Goal: Task Accomplishment & Management: Use online tool/utility

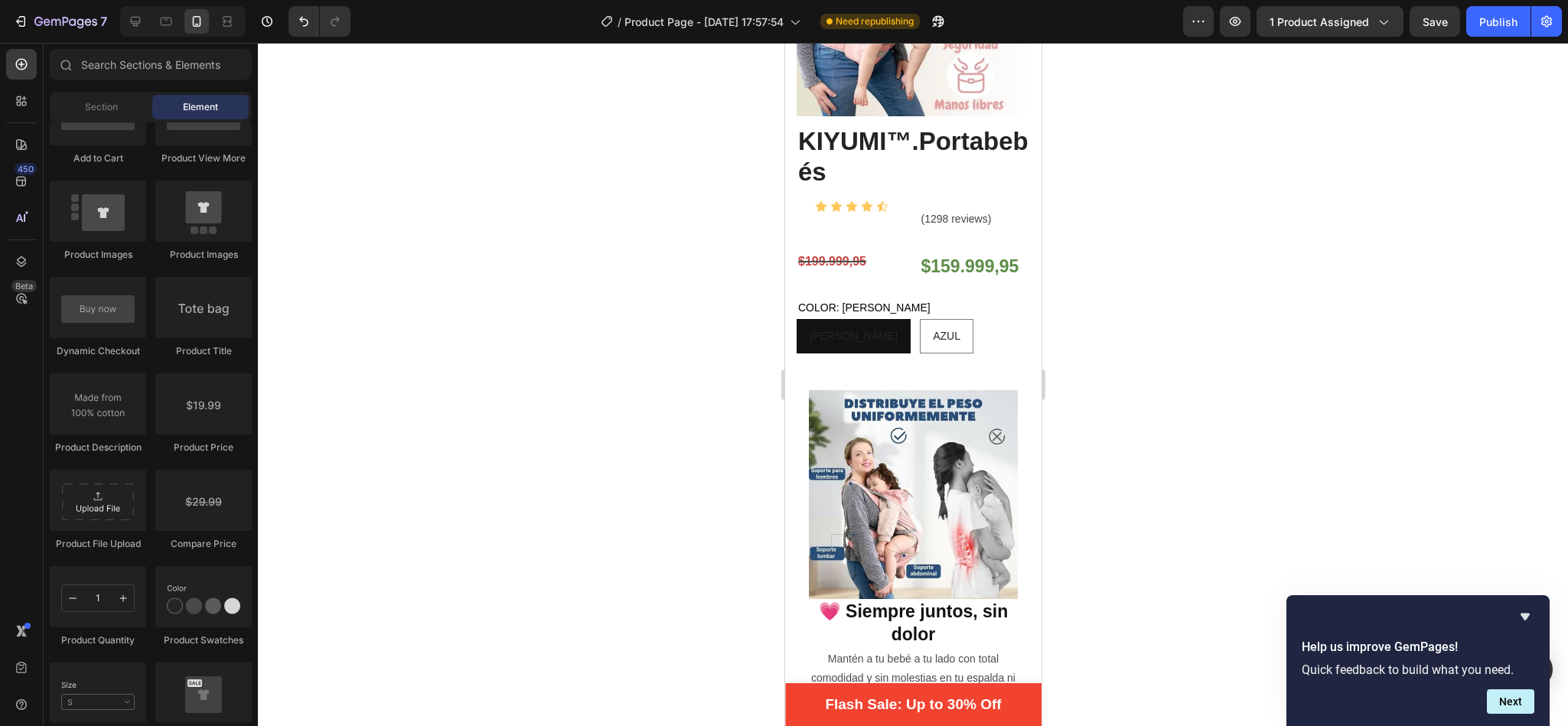
scroll to position [216, 0]
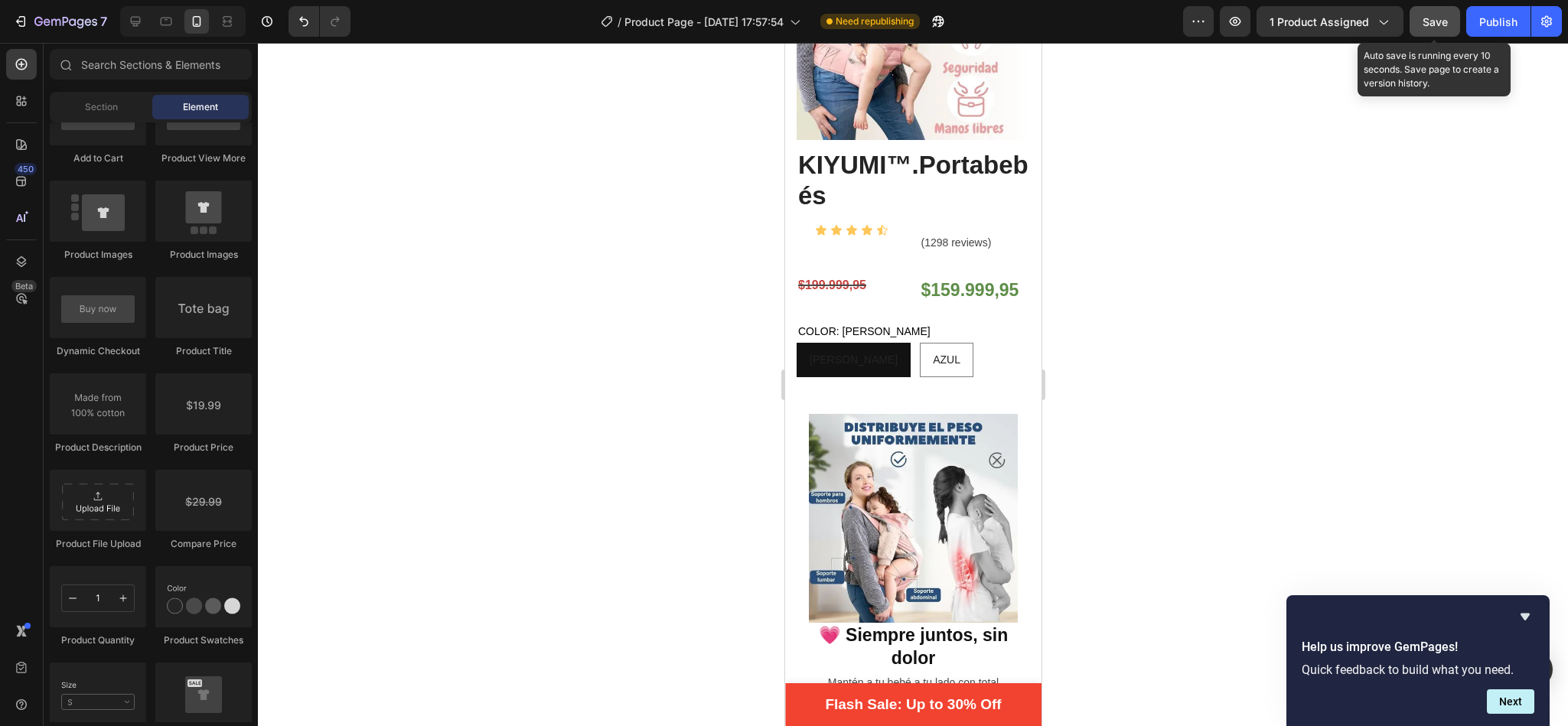
click at [1435, 31] on button "Save" at bounding box center [1435, 21] width 50 height 31
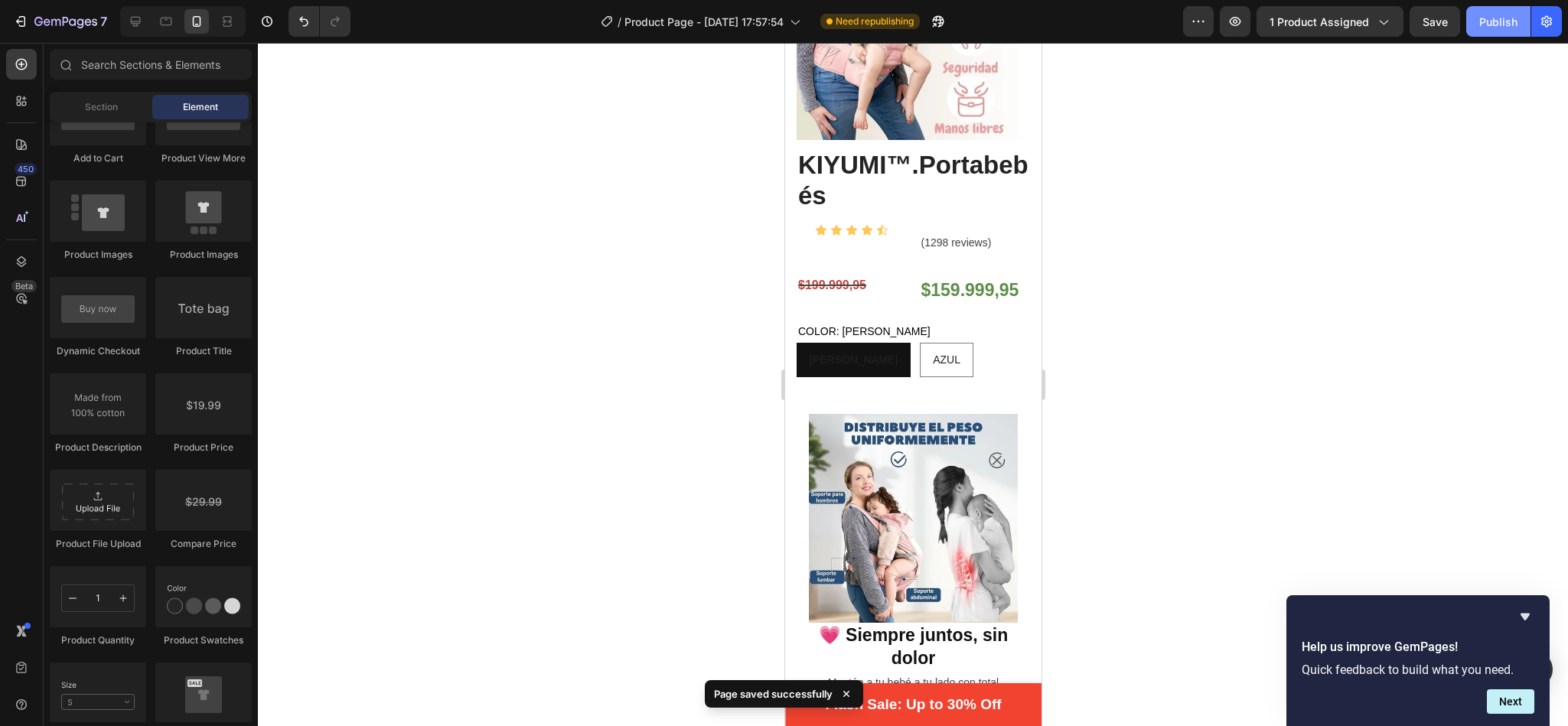
click at [1485, 17] on div "Publish" at bounding box center [1498, 21] width 39 height 16
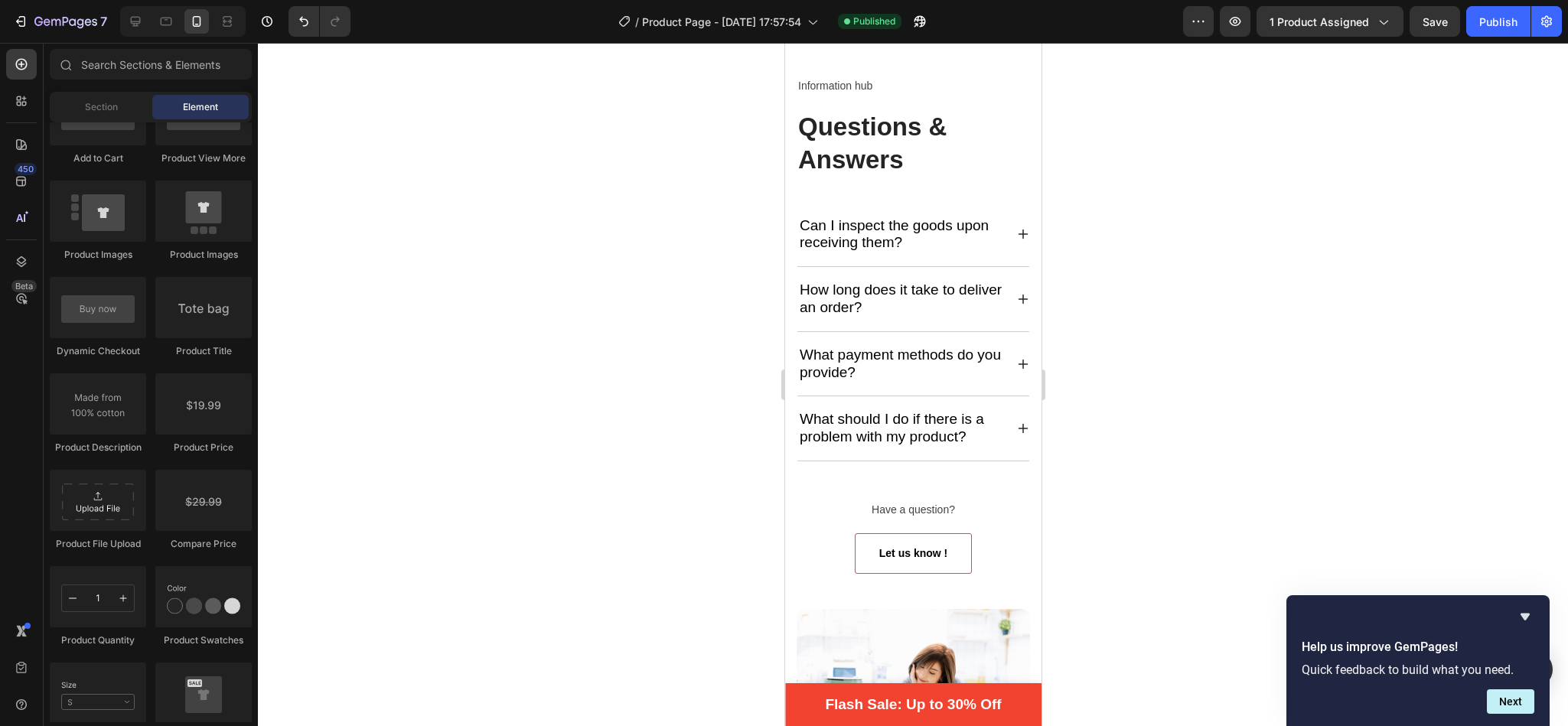
scroll to position [4015, 0]
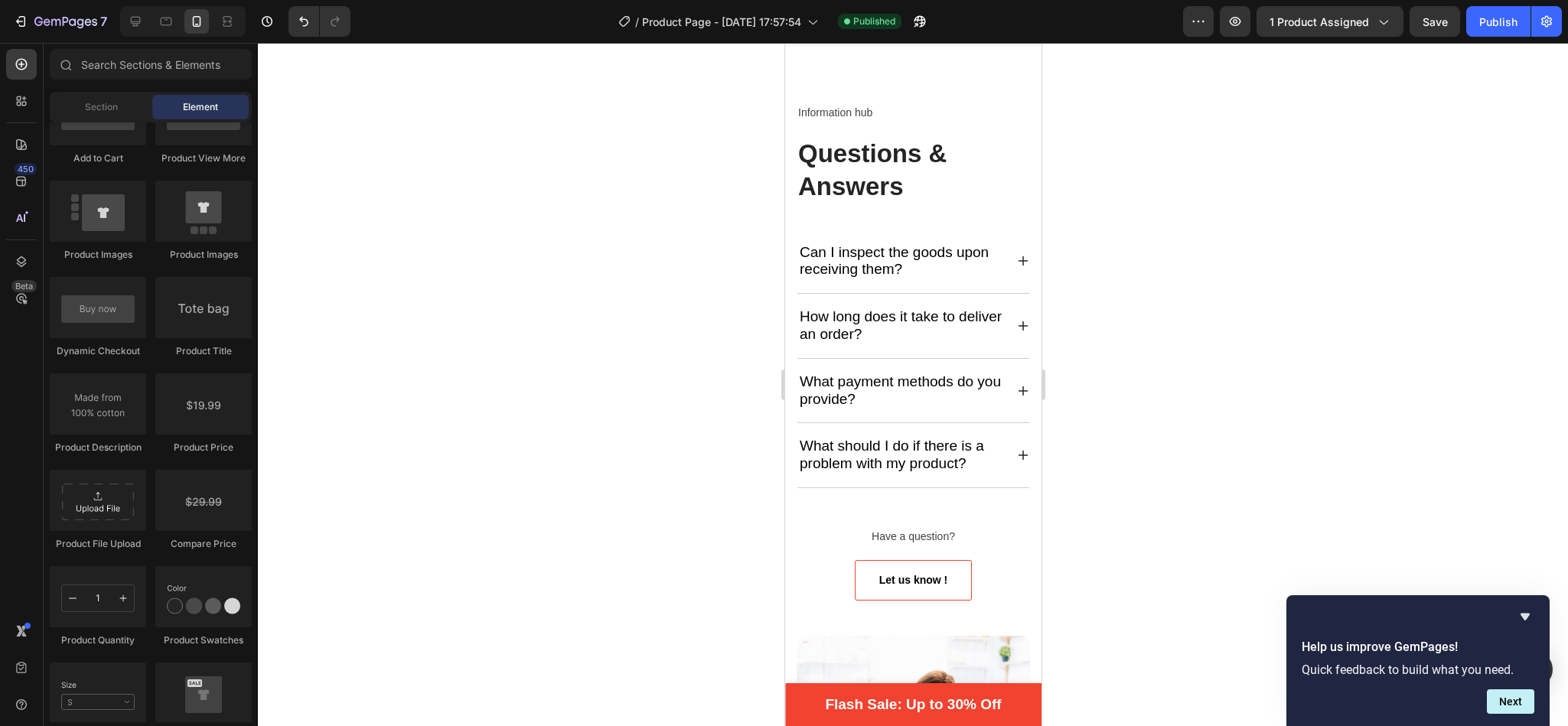
drag, startPoint x: 1032, startPoint y: 599, endPoint x: 1842, endPoint y: 479, distance: 818.8
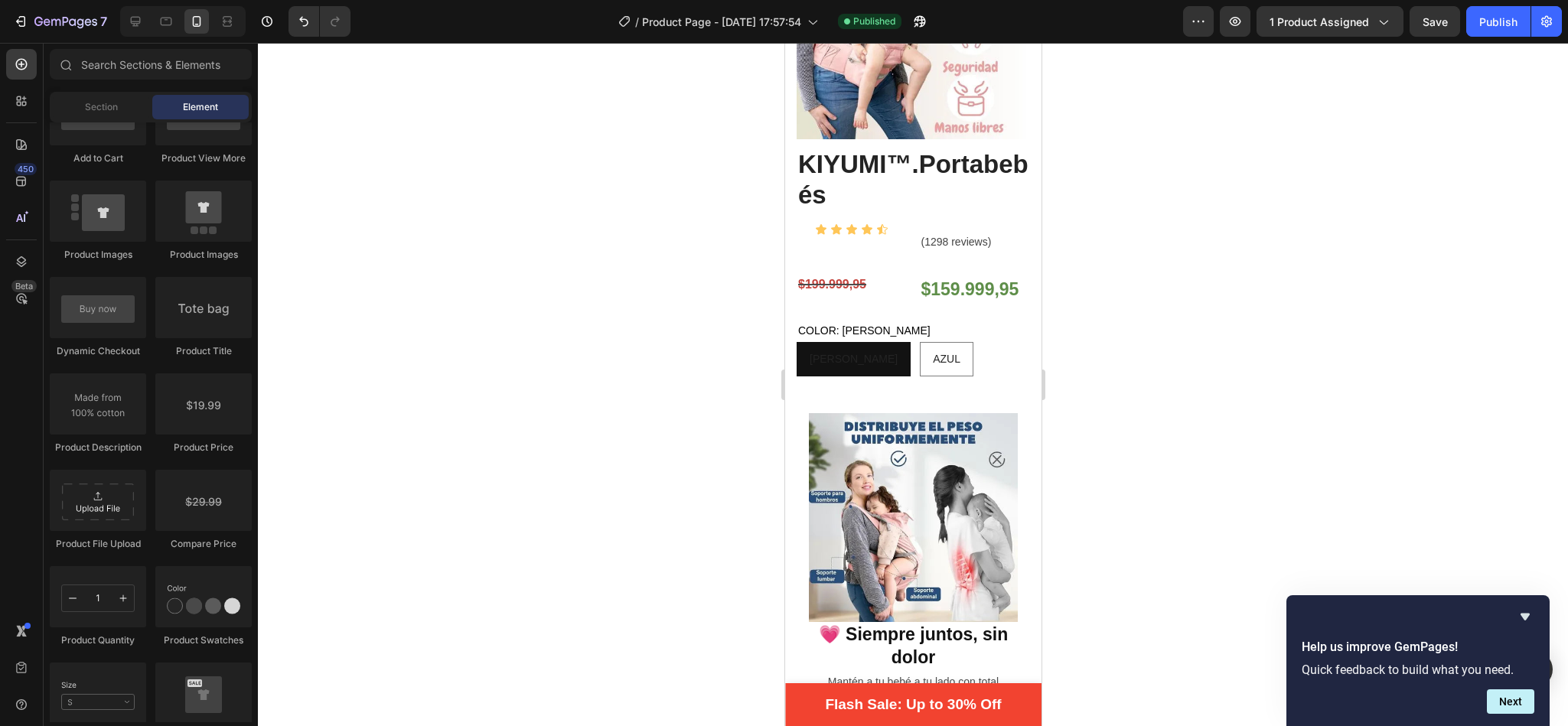
scroll to position [230, 0]
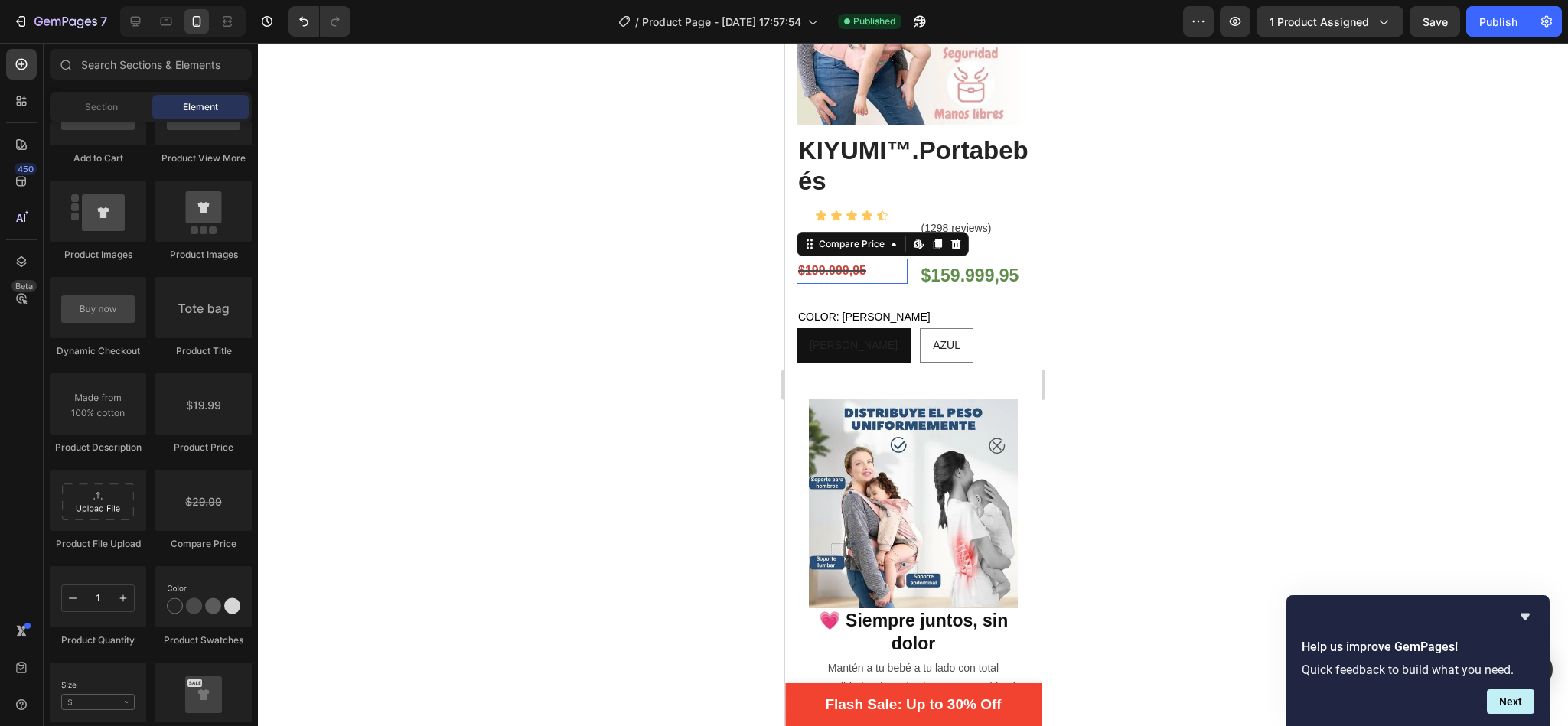
click at [897, 262] on div "$199.999,95" at bounding box center [851, 271] width 111 height 25
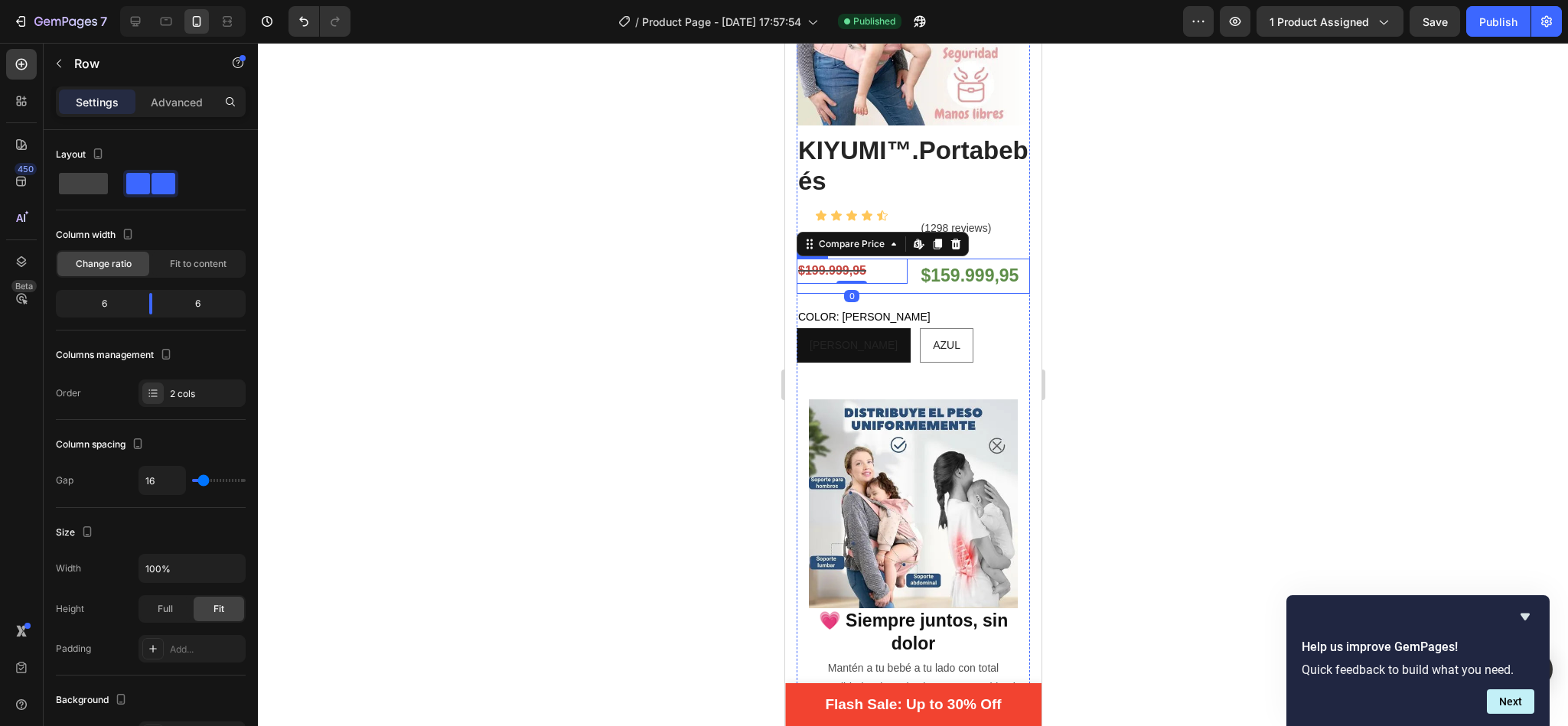
click at [899, 275] on div "$199.999,95 Compare Price Edit content in Shopify 0 Compare Price Edit content …" at bounding box center [913, 276] width 233 height 35
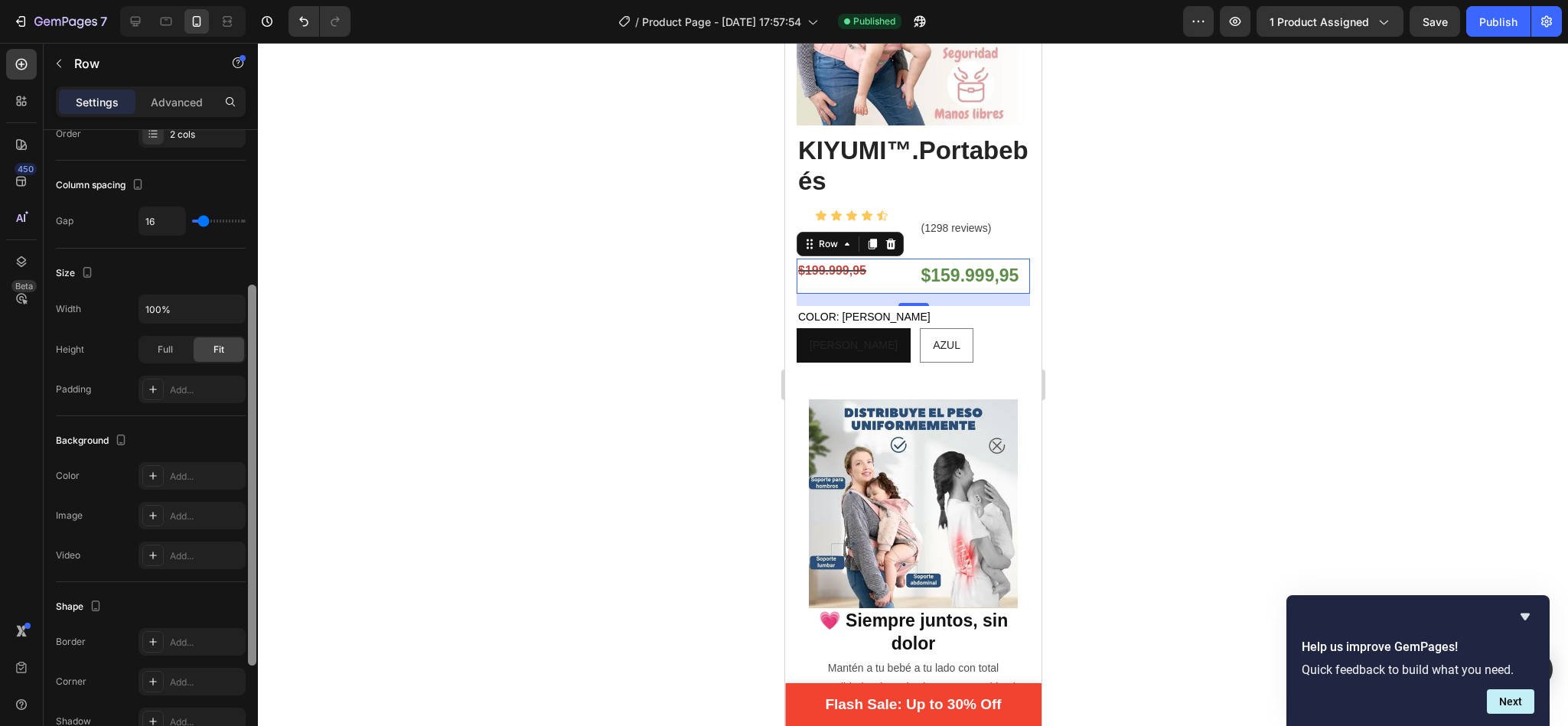
scroll to position [265, 0]
drag, startPoint x: 256, startPoint y: 246, endPoint x: 258, endPoint y: 404, distance: 158.0
click at [258, 0] on div "7 / Product Page - [DATE] 17:57:54 Published Preview 1 product assigned Save Pu…" at bounding box center [784, 0] width 1568 height 0
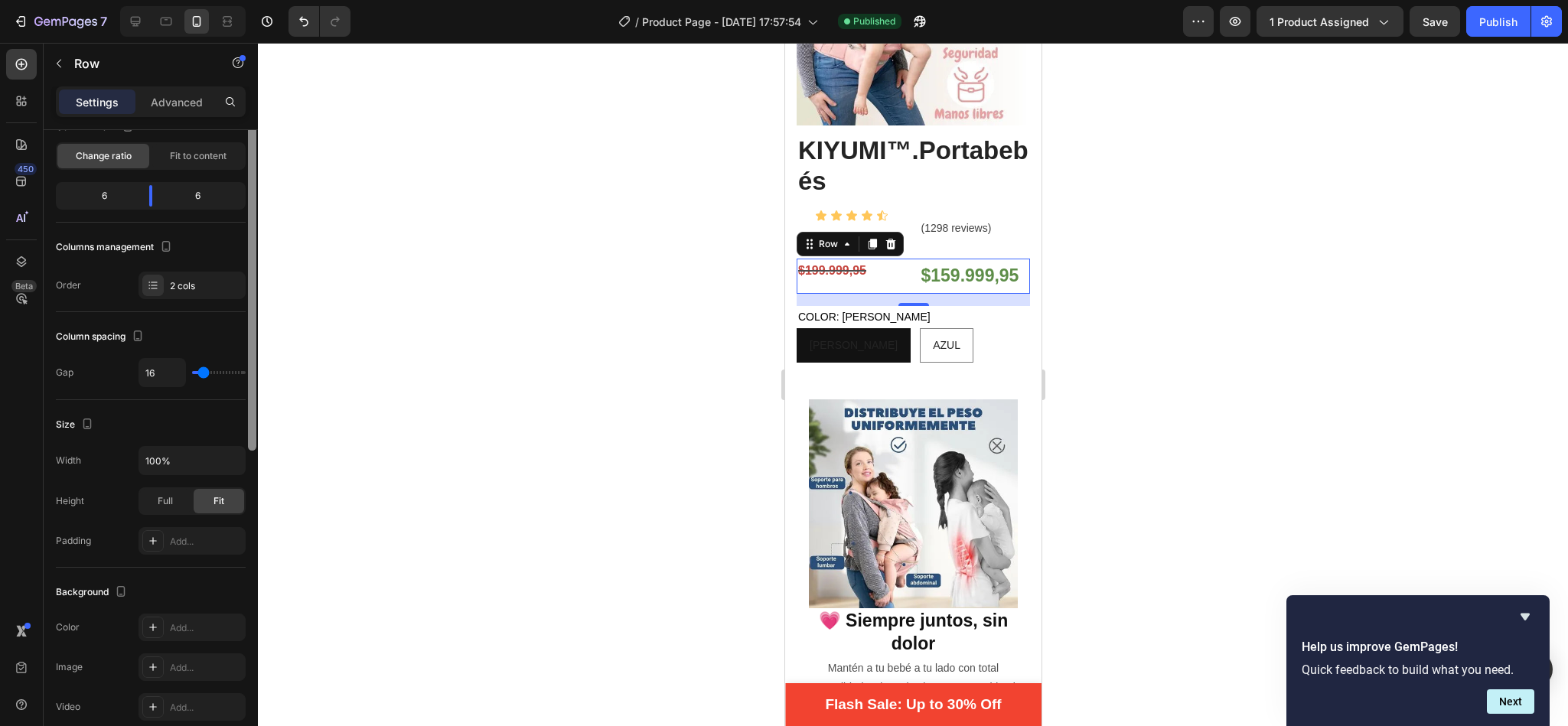
scroll to position [0, 0]
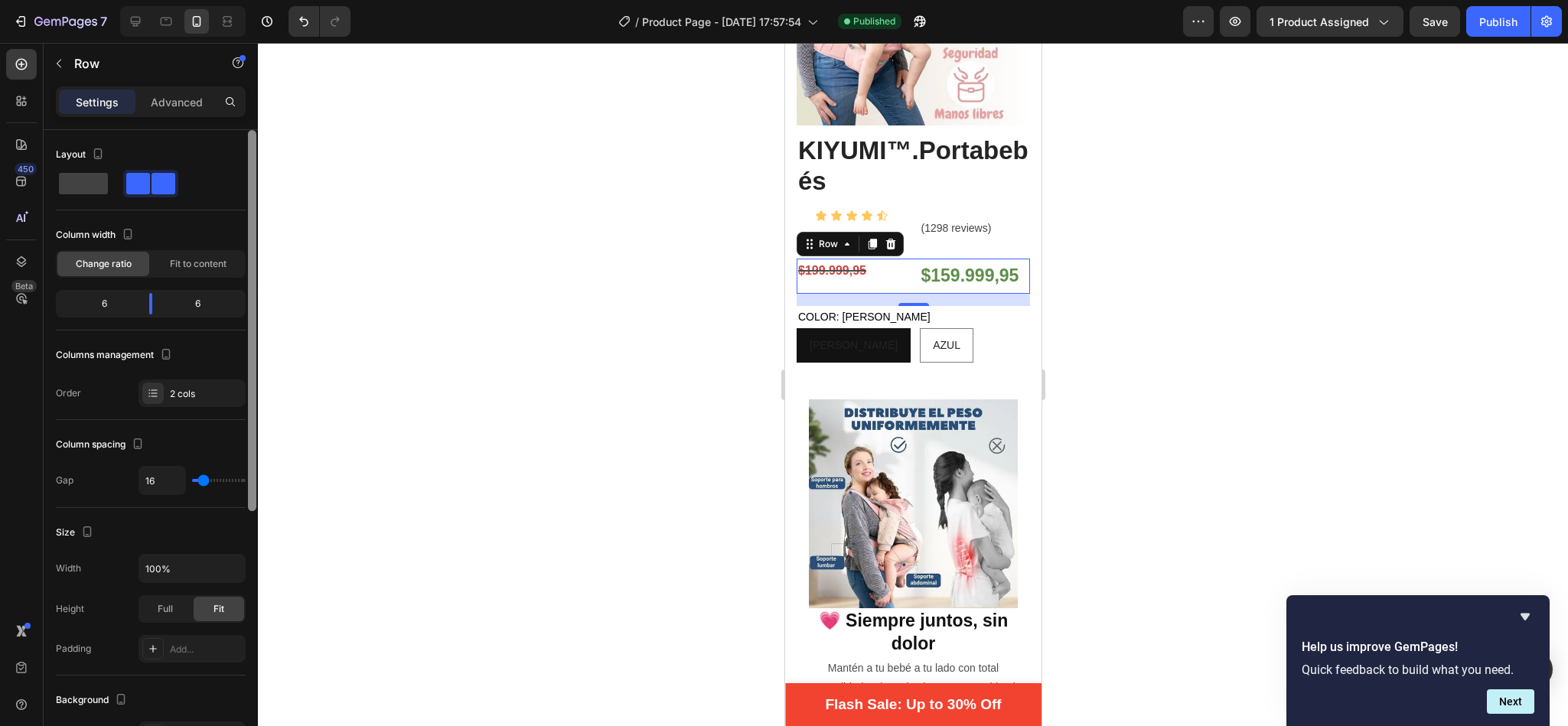
drag, startPoint x: 256, startPoint y: 457, endPoint x: 280, endPoint y: 233, distance: 225.3
click at [280, 0] on div "7 / Product Page - [DATE] 17:57:54 Published Preview 1 product assigned Save Pu…" at bounding box center [784, 0] width 1568 height 0
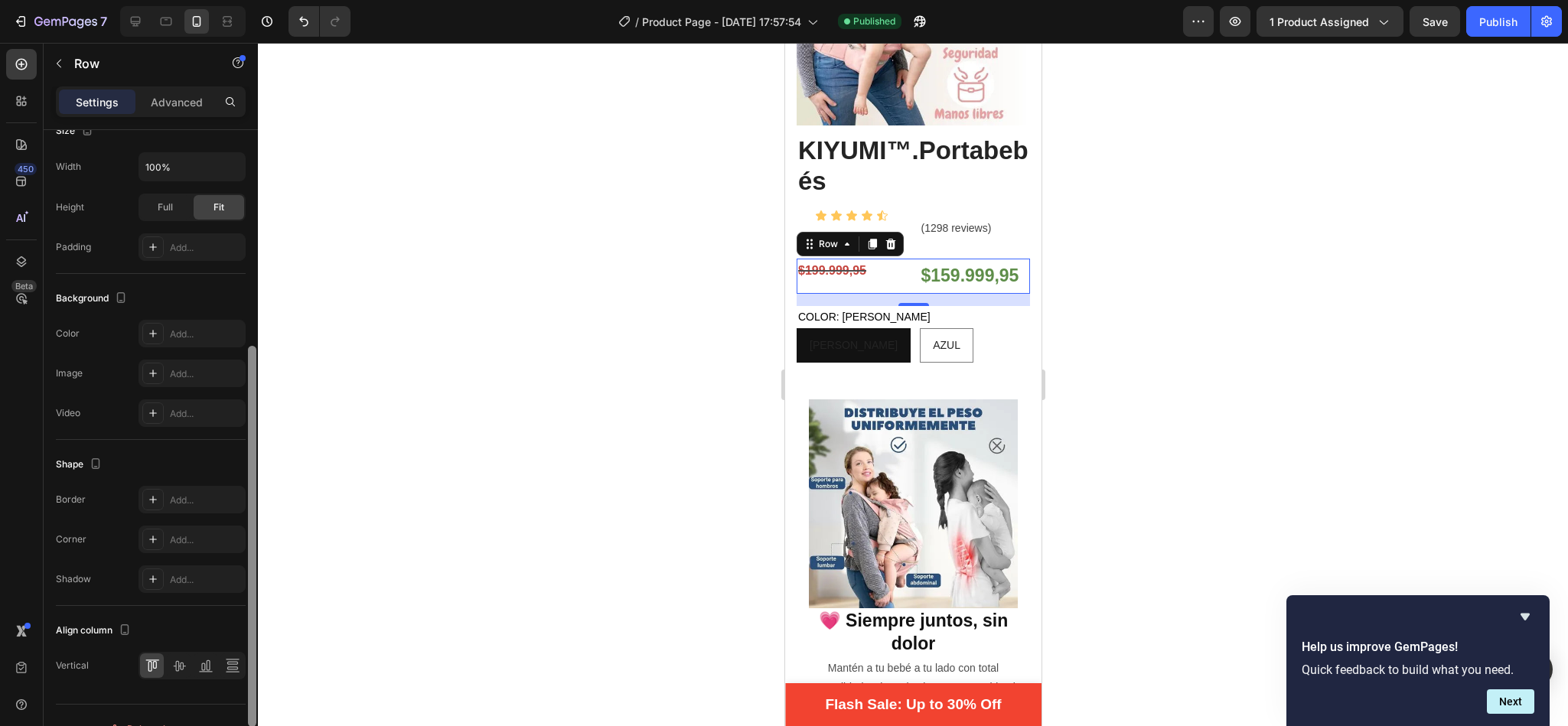
scroll to position [432, 0]
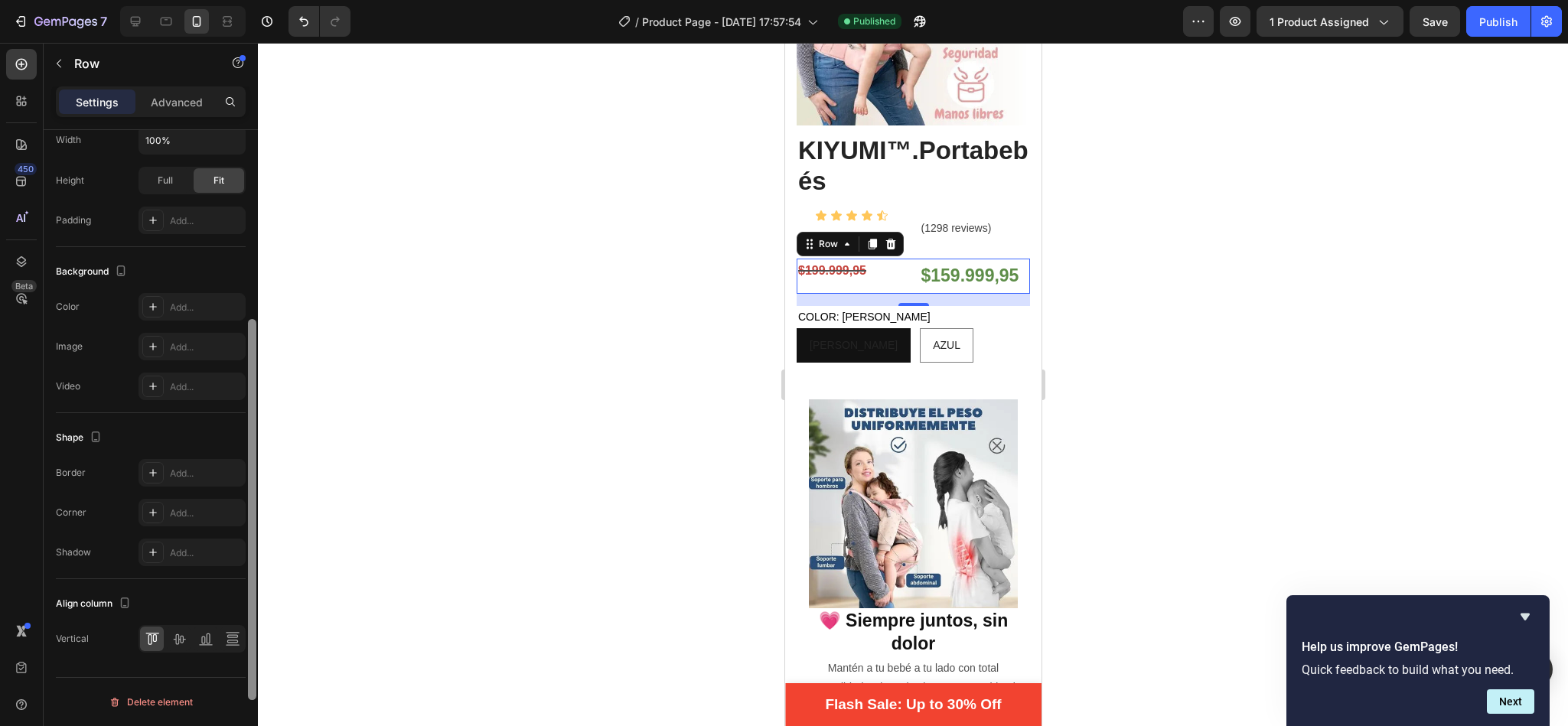
drag, startPoint x: 248, startPoint y: 349, endPoint x: 267, endPoint y: 624, distance: 275.7
click at [267, 0] on div "7 / Product Page - [DATE] 17:57:54 Published Preview 1 product assigned Save Pu…" at bounding box center [784, 0] width 1568 height 0
click at [177, 636] on icon at bounding box center [178, 634] width 15 height 15
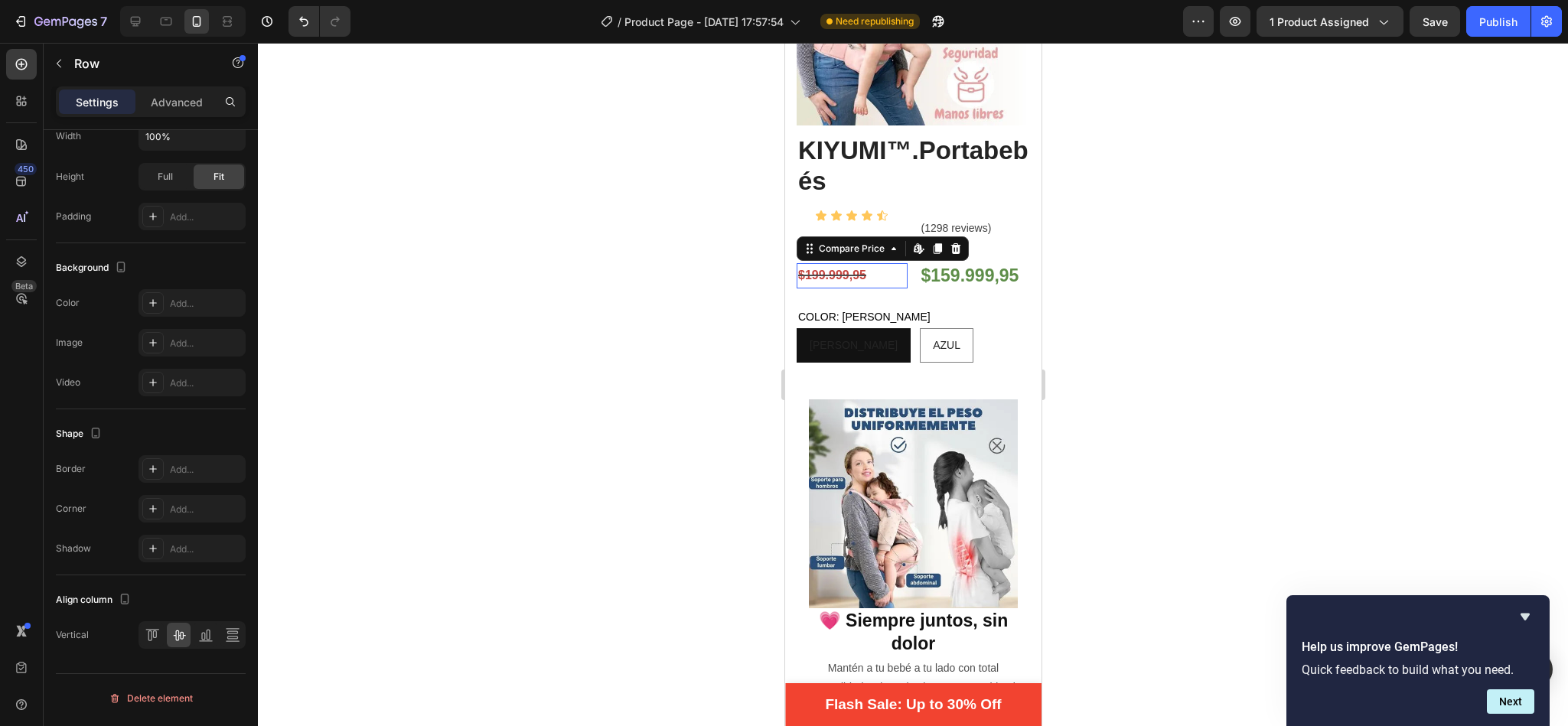
scroll to position [0, 0]
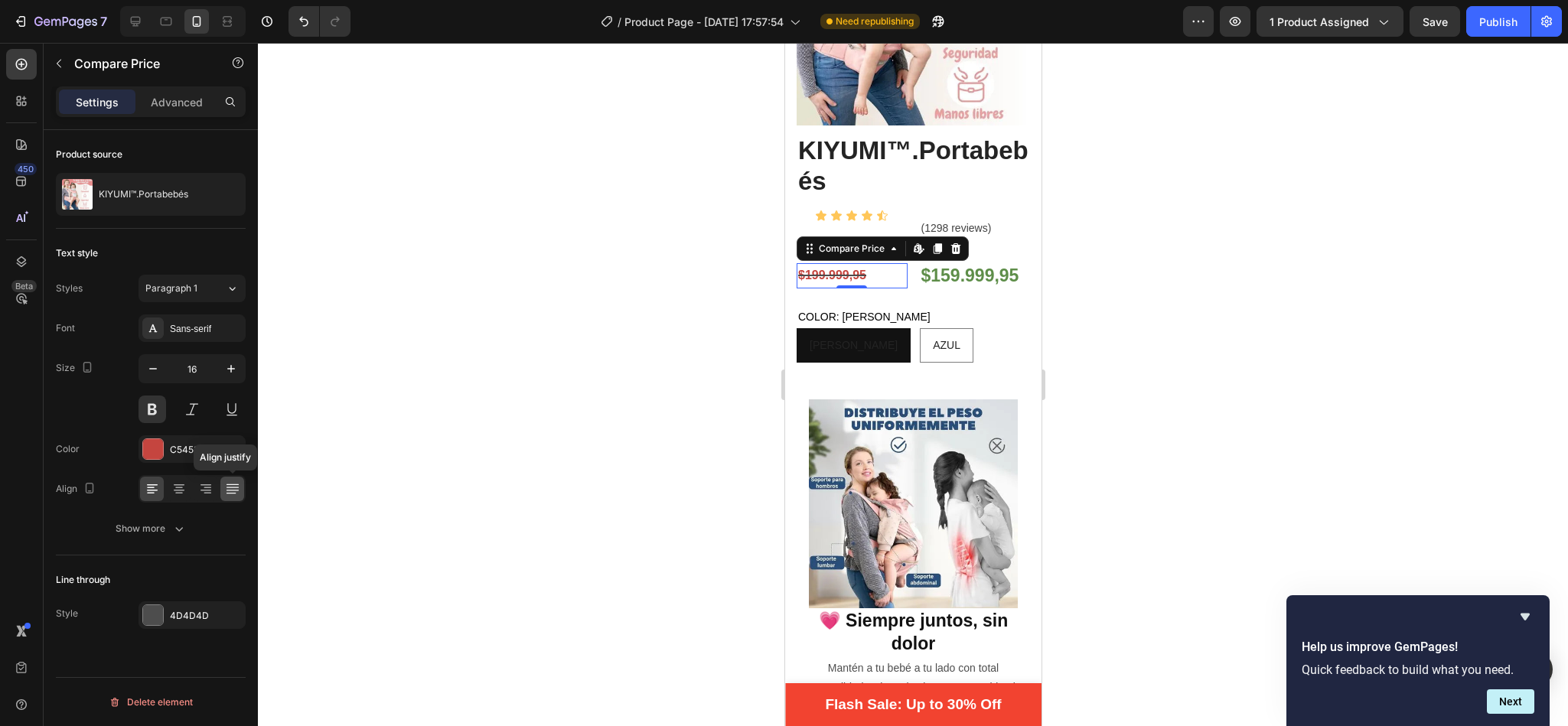
click at [230, 485] on icon at bounding box center [232, 484] width 13 height 1
click at [198, 491] on icon at bounding box center [205, 488] width 15 height 15
click at [530, 439] on div at bounding box center [913, 384] width 1310 height 683
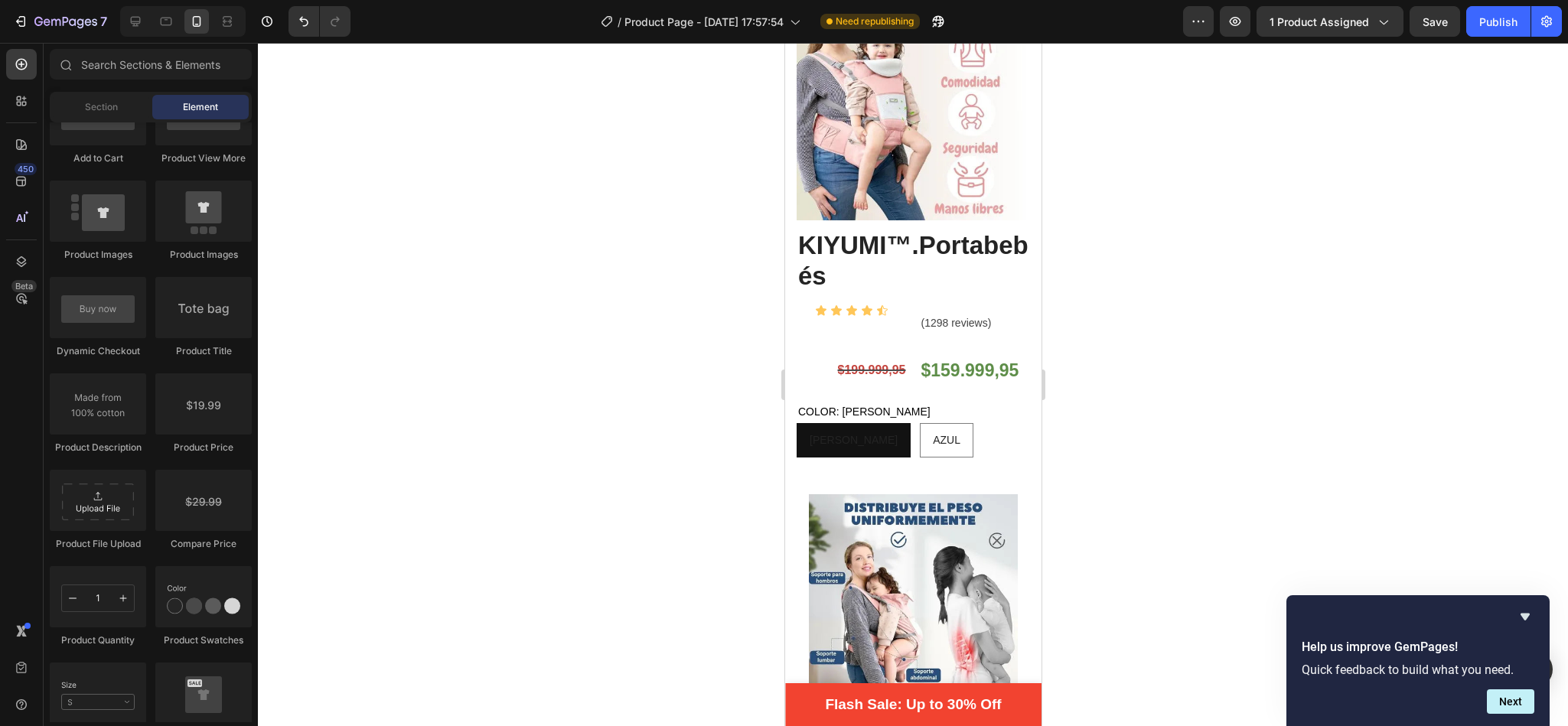
scroll to position [149, 0]
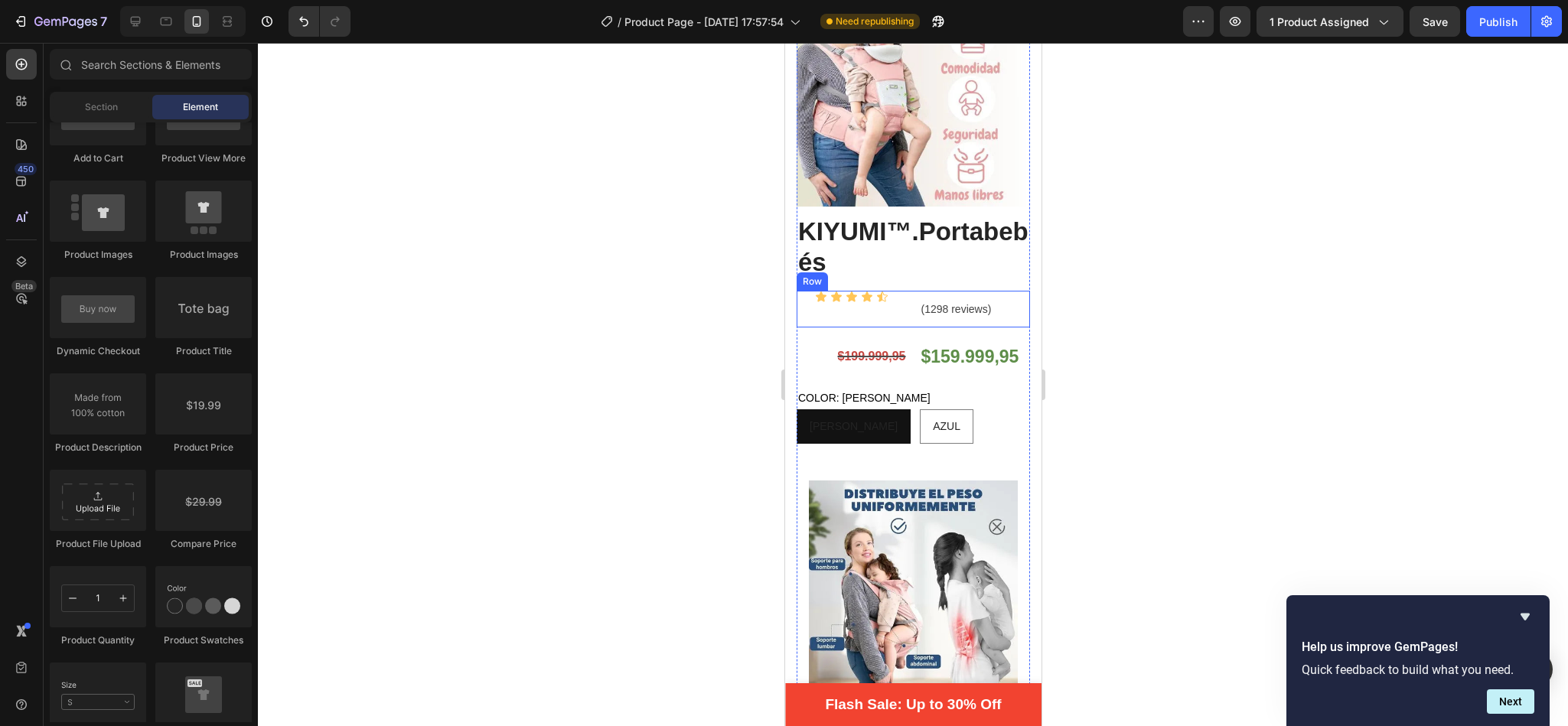
click at [902, 292] on div "Icon Icon Icon Icon Icon Icon List (1298 reviews) Text block Row" at bounding box center [913, 309] width 233 height 37
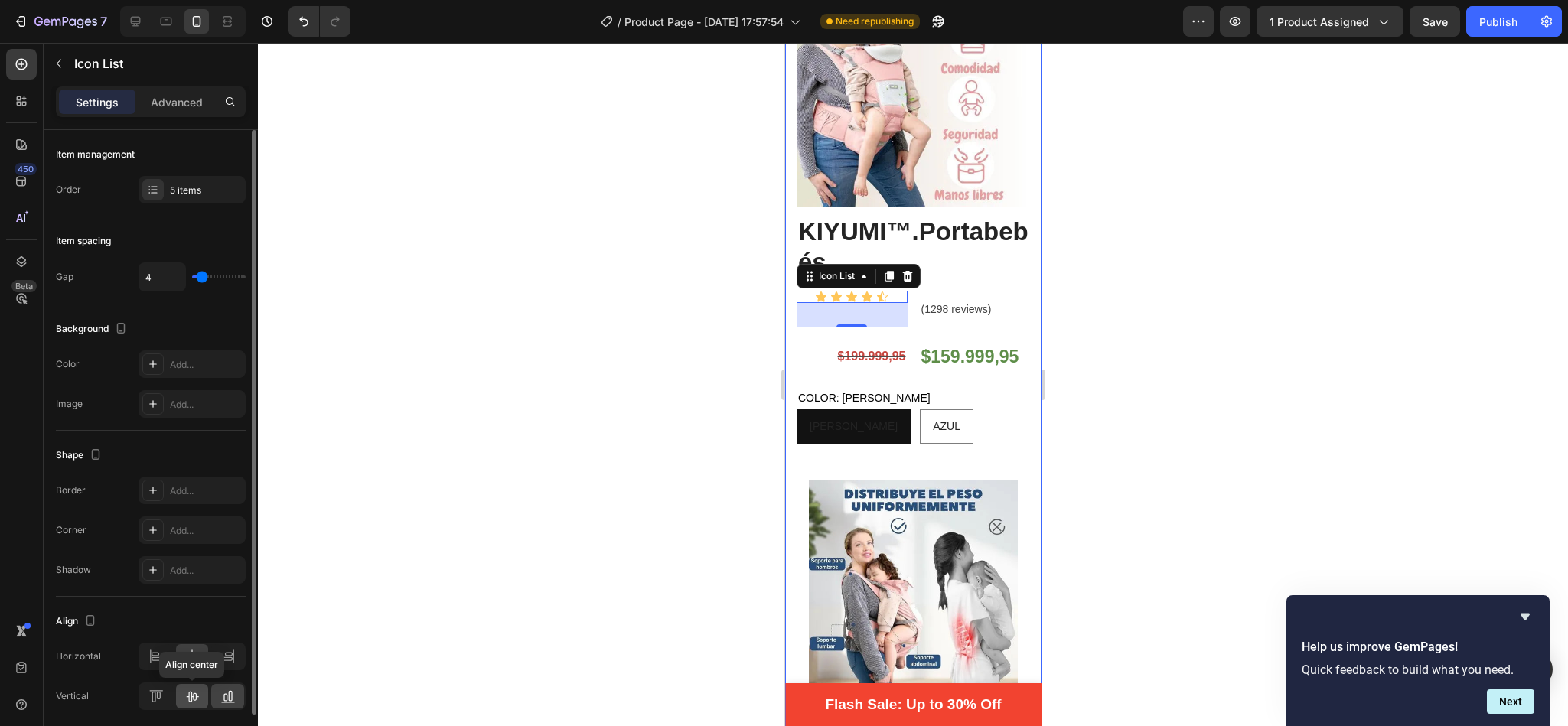
click at [192, 691] on icon at bounding box center [192, 695] width 15 height 15
click at [177, 91] on div "Advanced" at bounding box center [177, 101] width 77 height 24
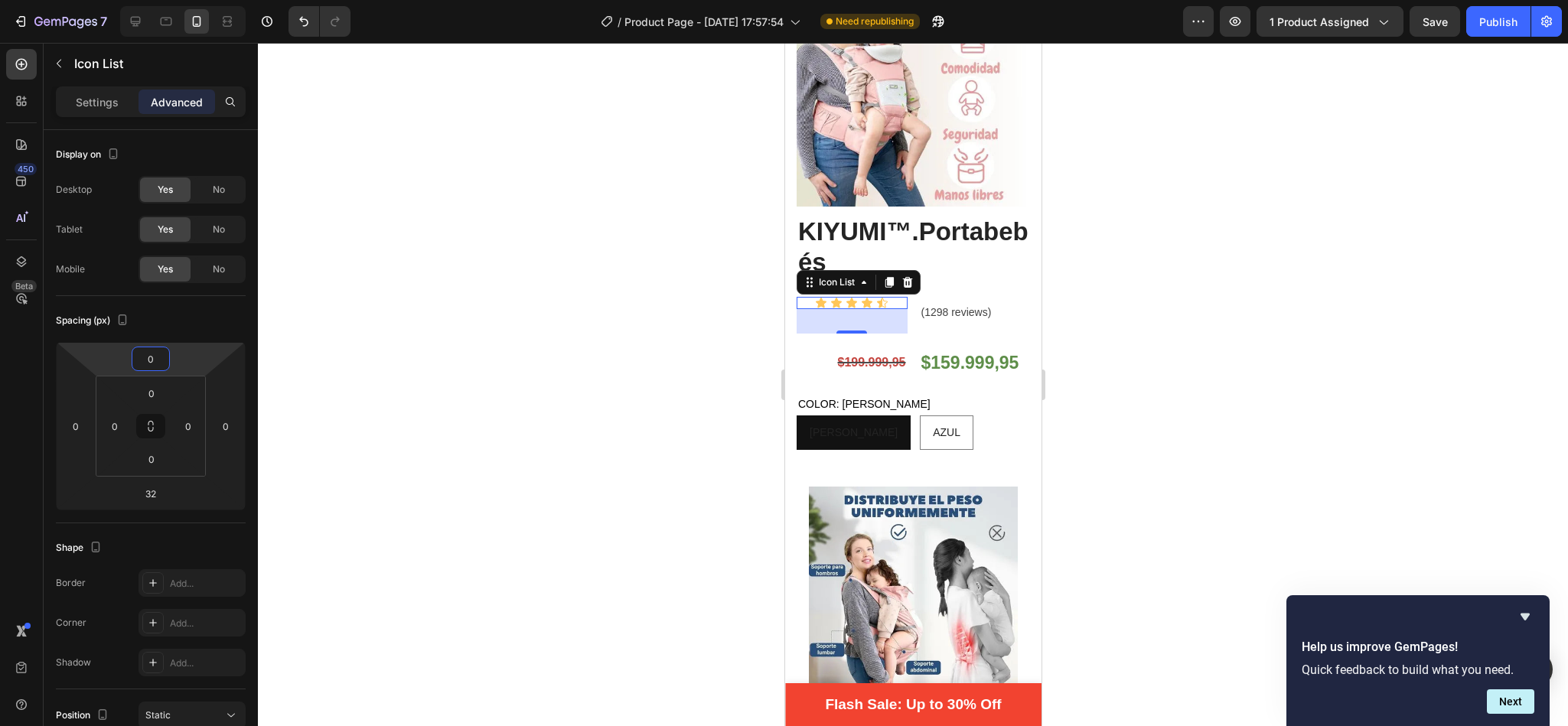
type input "-2"
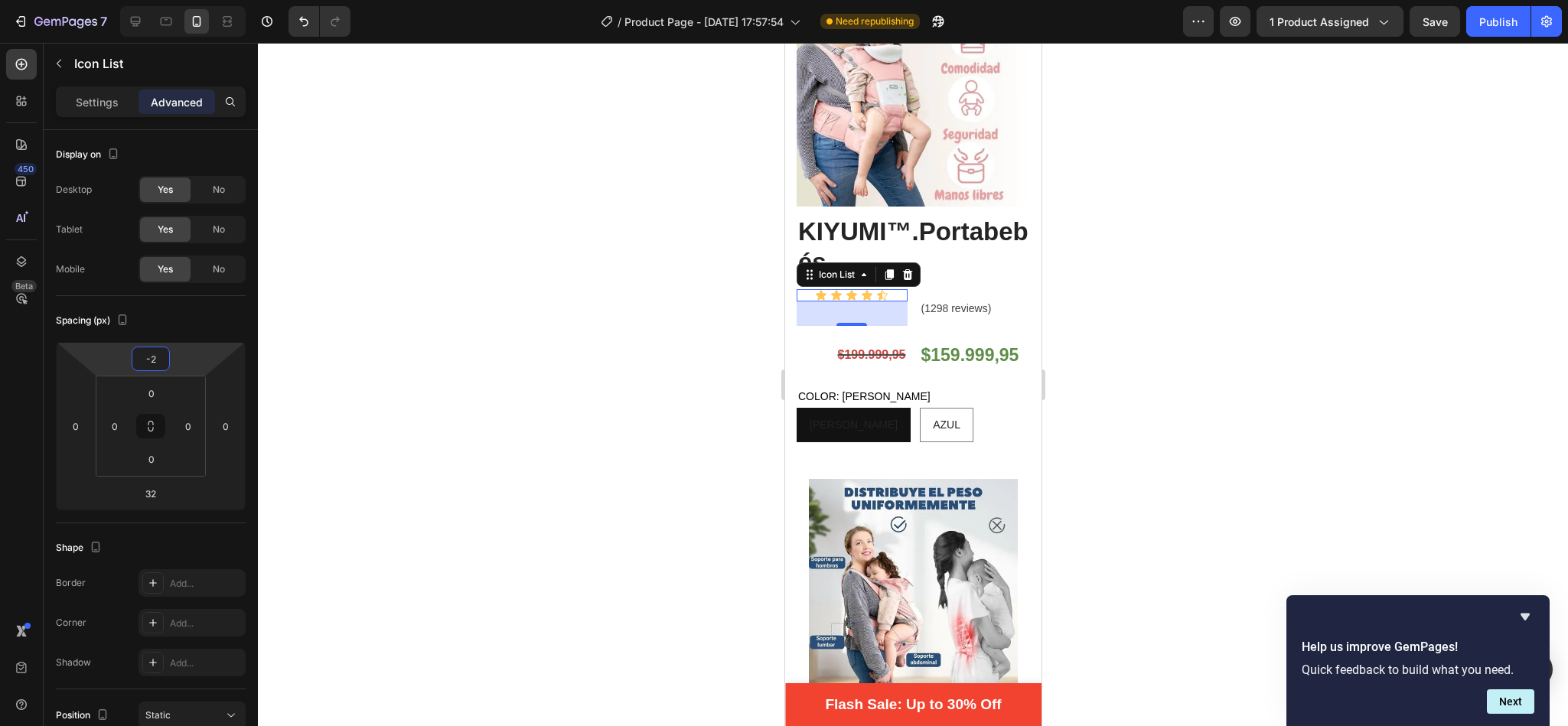
click at [168, 0] on html "7 / Product Page - [DATE] 17:57:54 Need republishing Preview 1 product assigned…" at bounding box center [784, 0] width 1568 height 0
click at [904, 303] on div "Icon Icon Icon Icon Icon Icon List 32 (1298 reviews) Text block Row" at bounding box center [913, 308] width 233 height 35
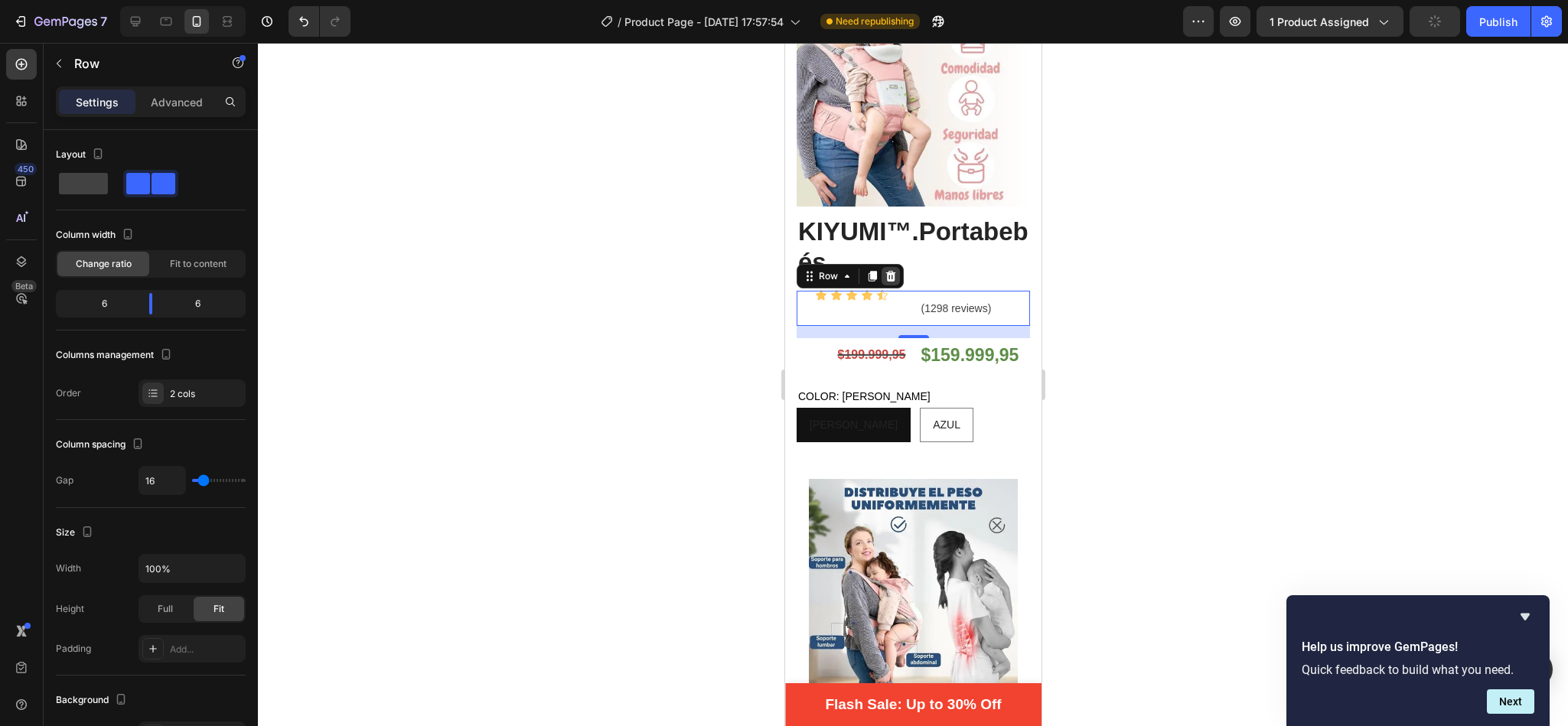
click at [891, 270] on icon at bounding box center [890, 276] width 10 height 11
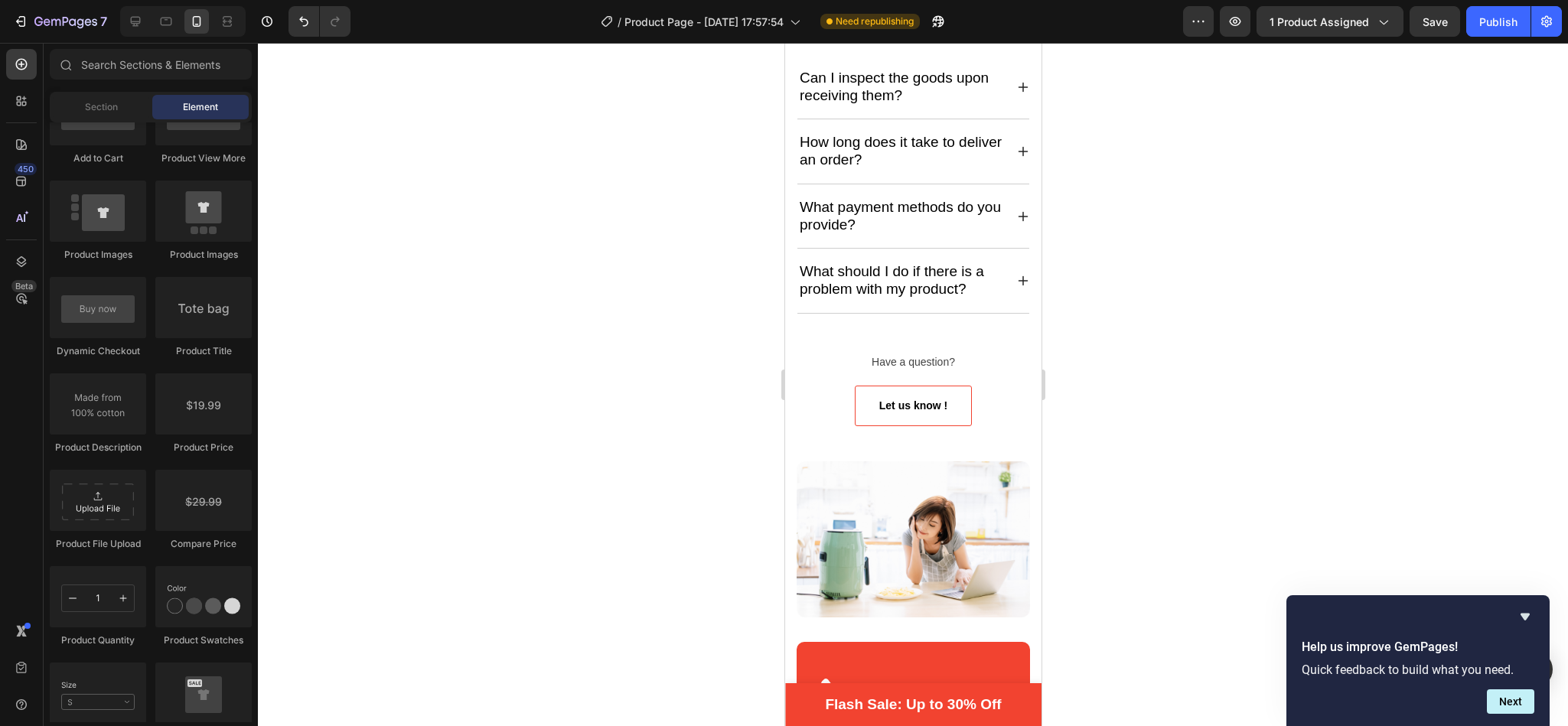
scroll to position [4329, 0]
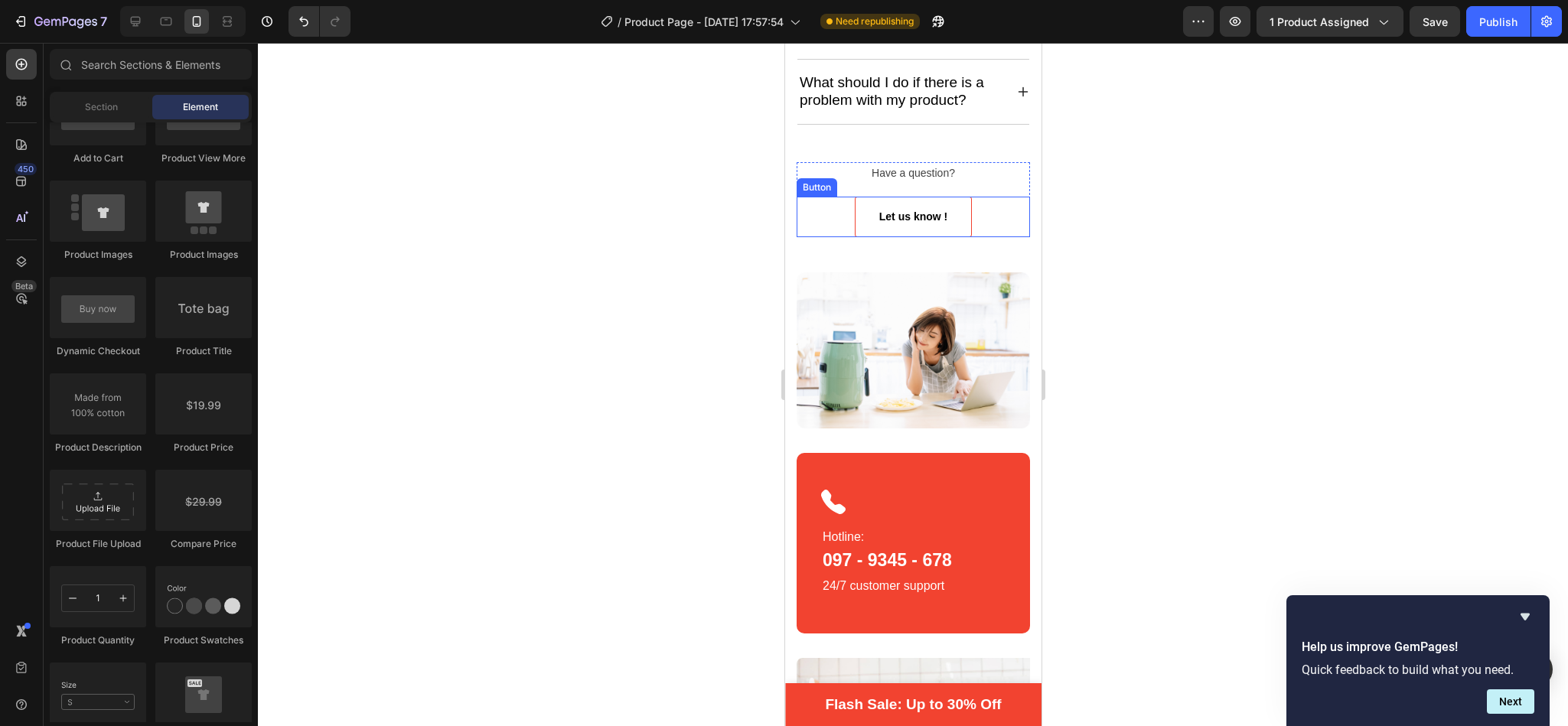
click at [1005, 236] on div "Let us know ! Button" at bounding box center [913, 216] width 233 height 40
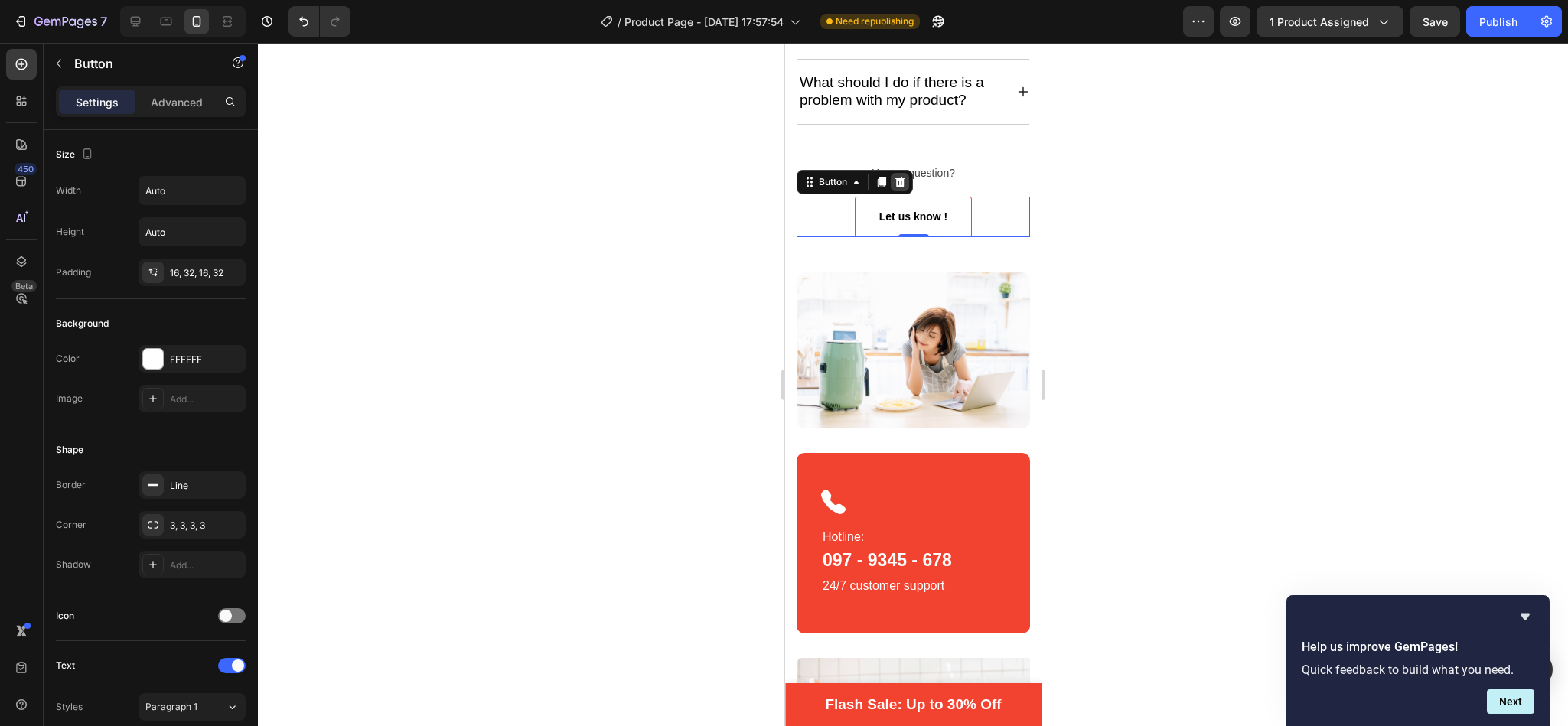
click at [894, 188] on icon at bounding box center [899, 182] width 13 height 13
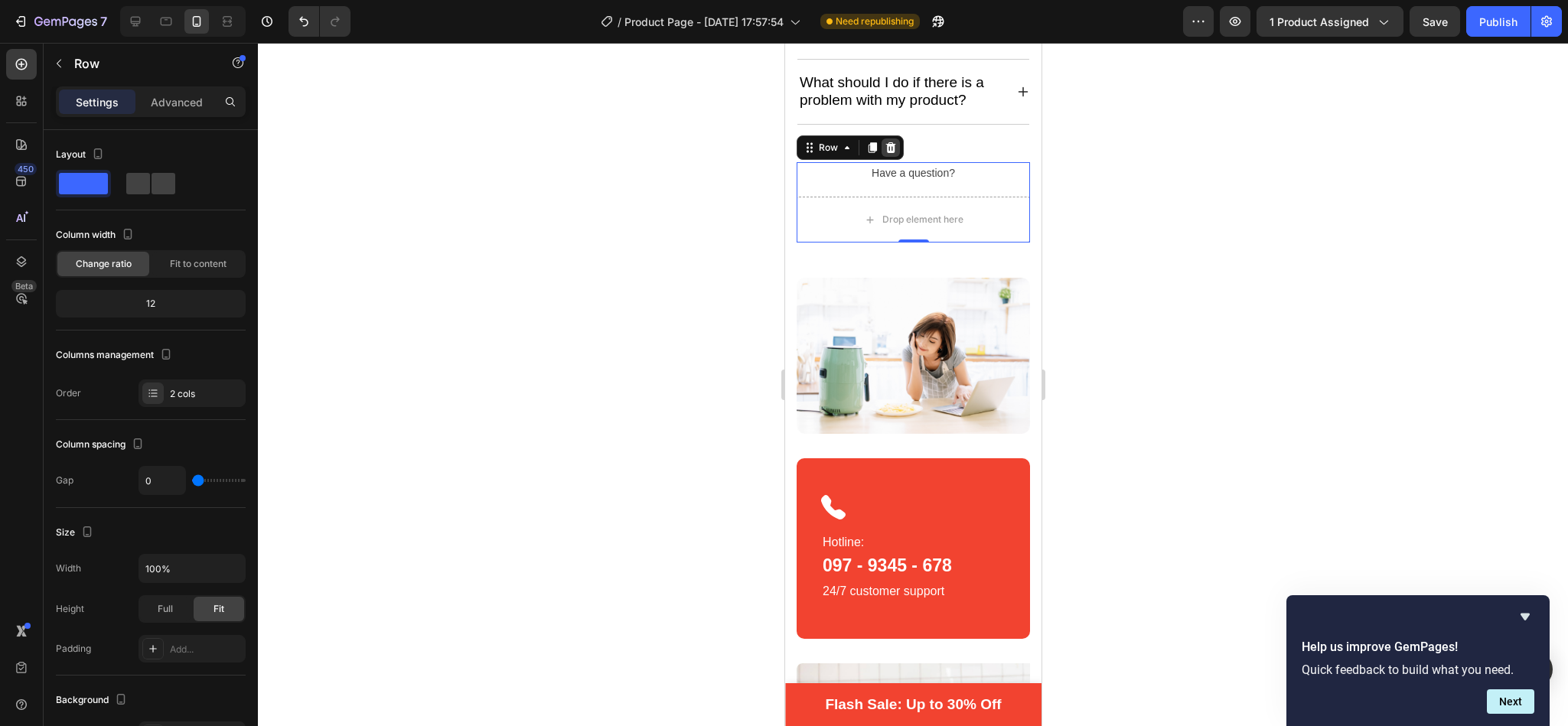
click at [896, 150] on div at bounding box center [889, 147] width 18 height 18
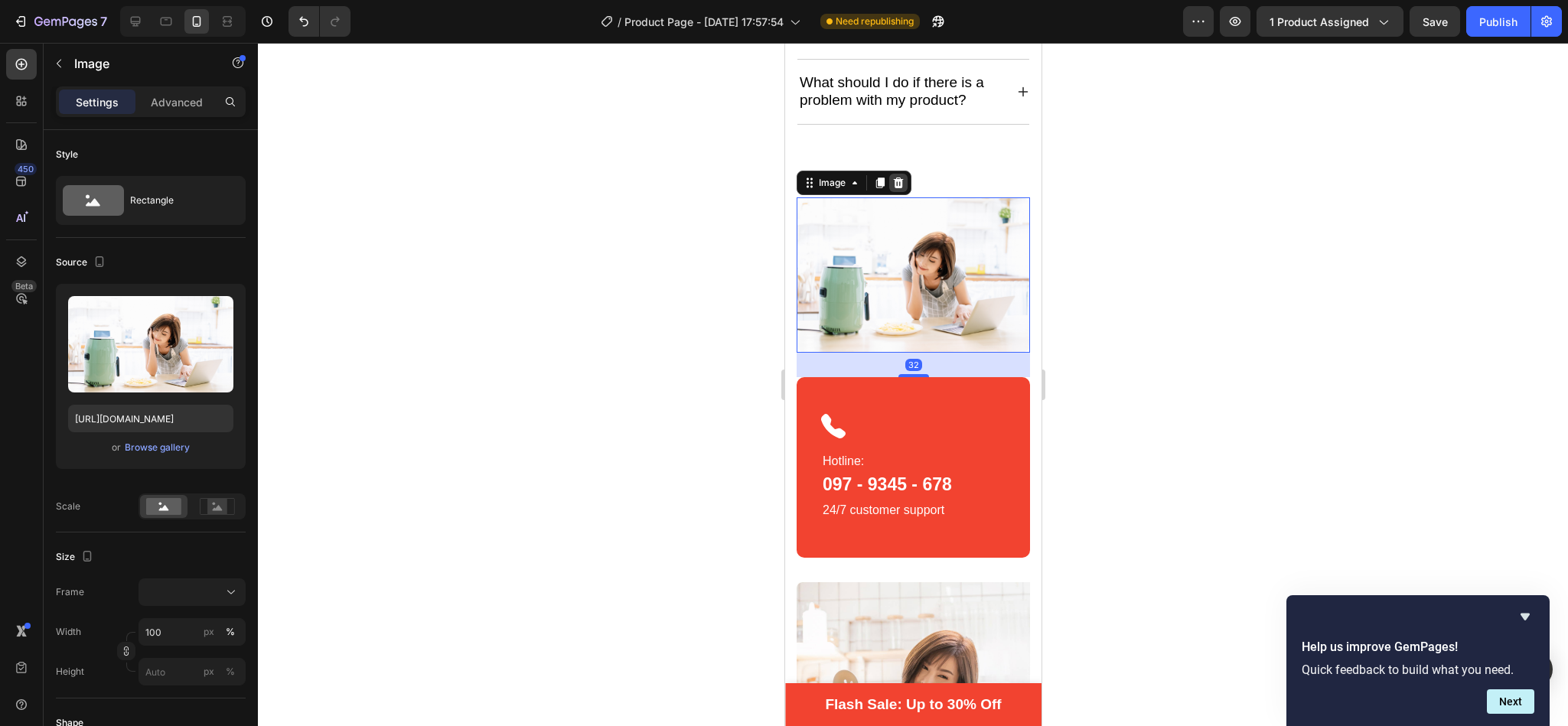
click at [890, 179] on div at bounding box center [897, 182] width 18 height 18
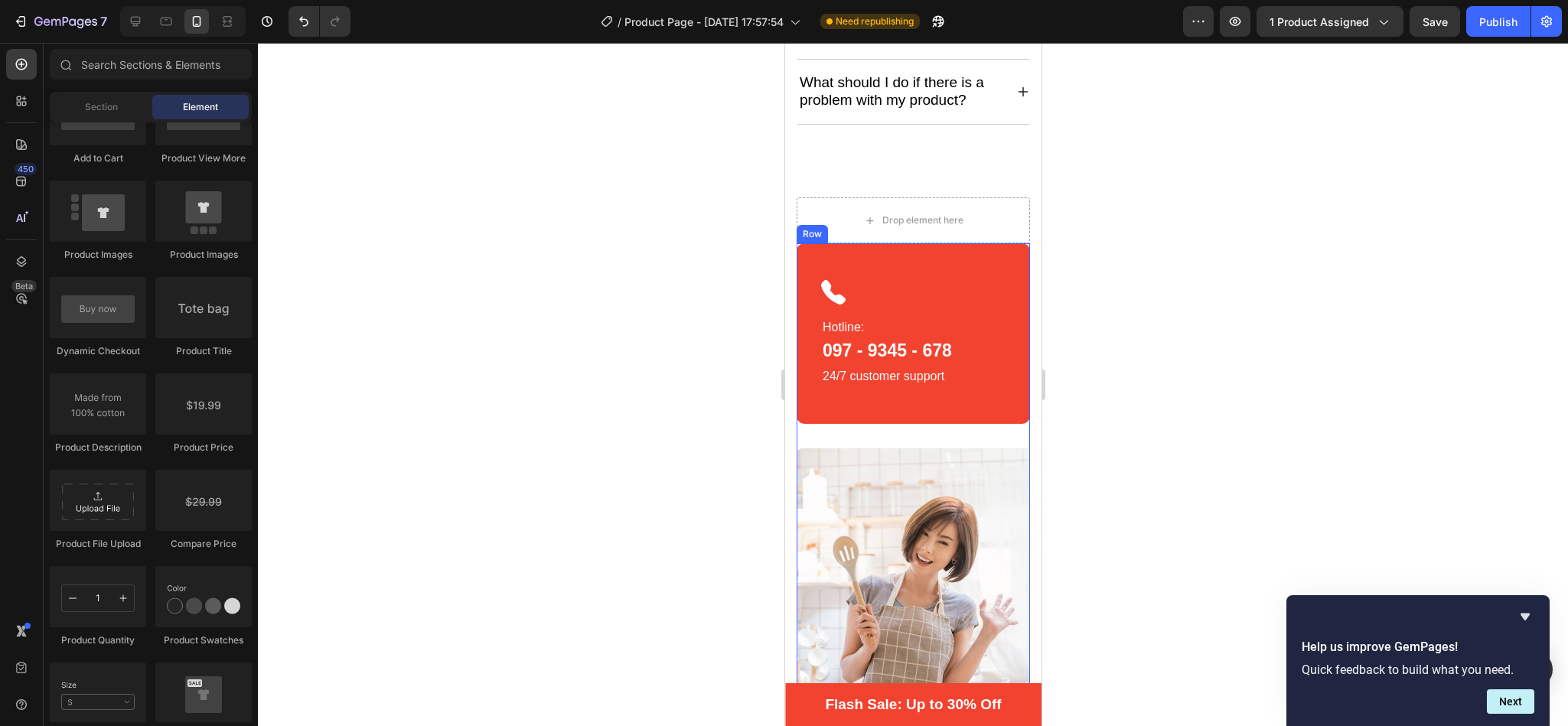
click at [998, 275] on div "Icon Hotline: Text block 097 - 9345 - 678 Heading 24/7 customer support Text bl…" at bounding box center [913, 333] width 233 height 181
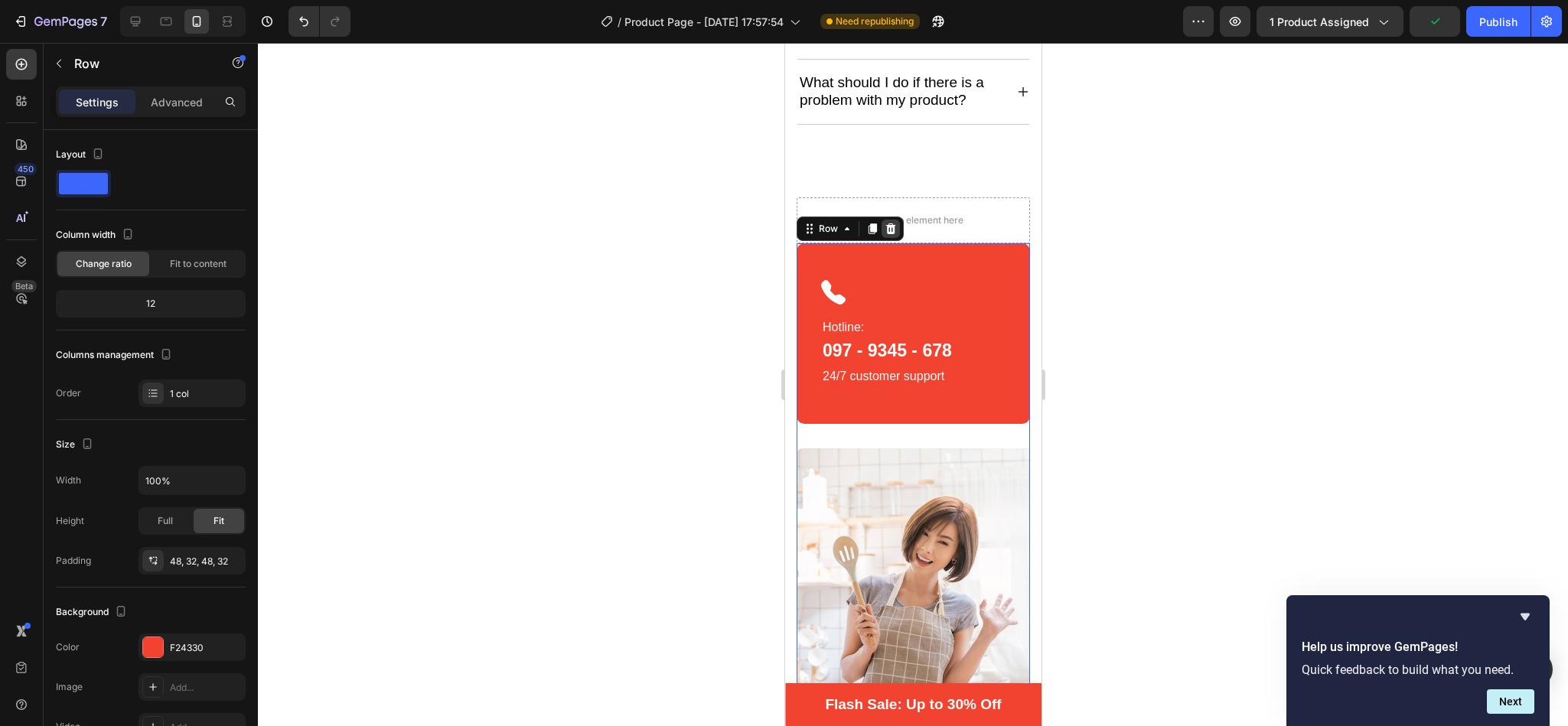
click at [894, 234] on icon at bounding box center [890, 229] width 10 height 11
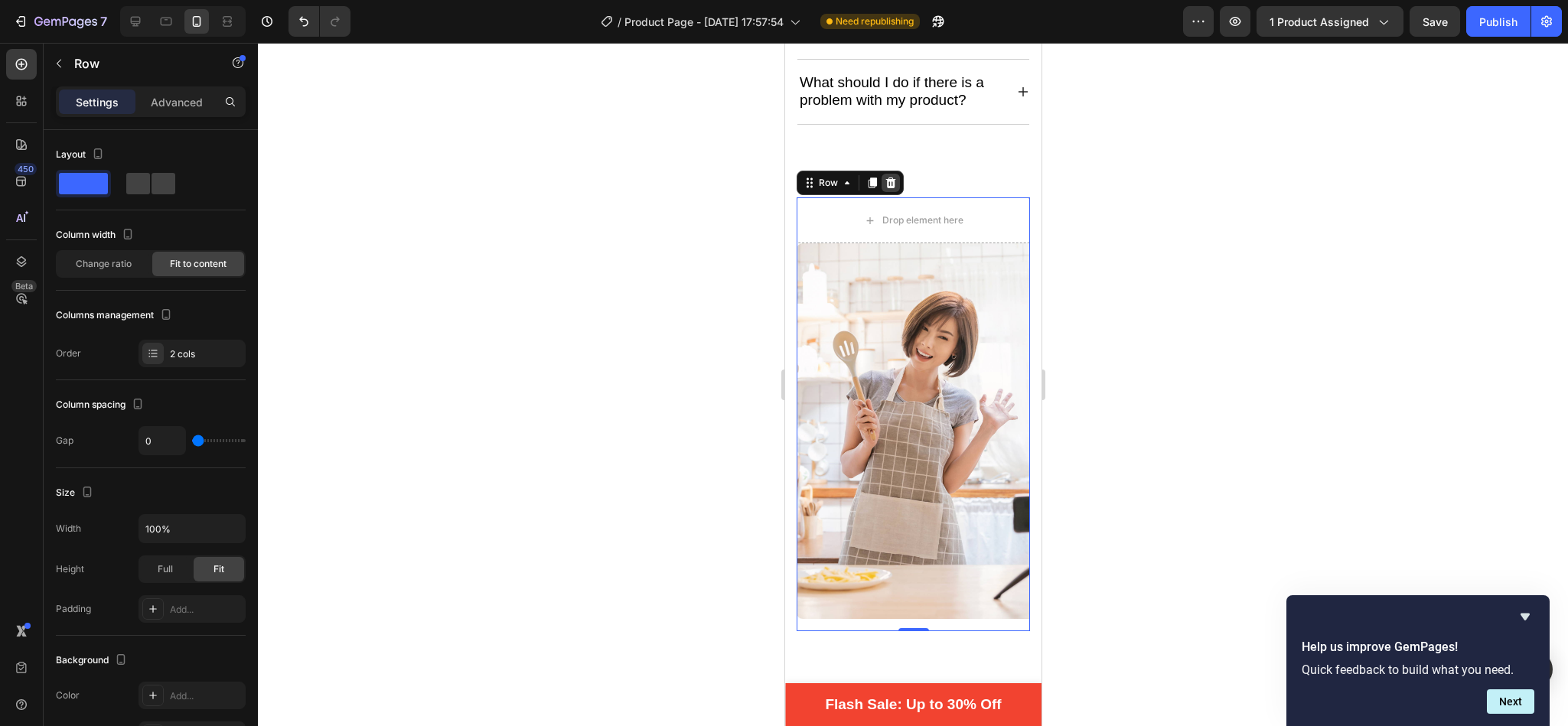
click at [894, 184] on icon at bounding box center [890, 183] width 10 height 11
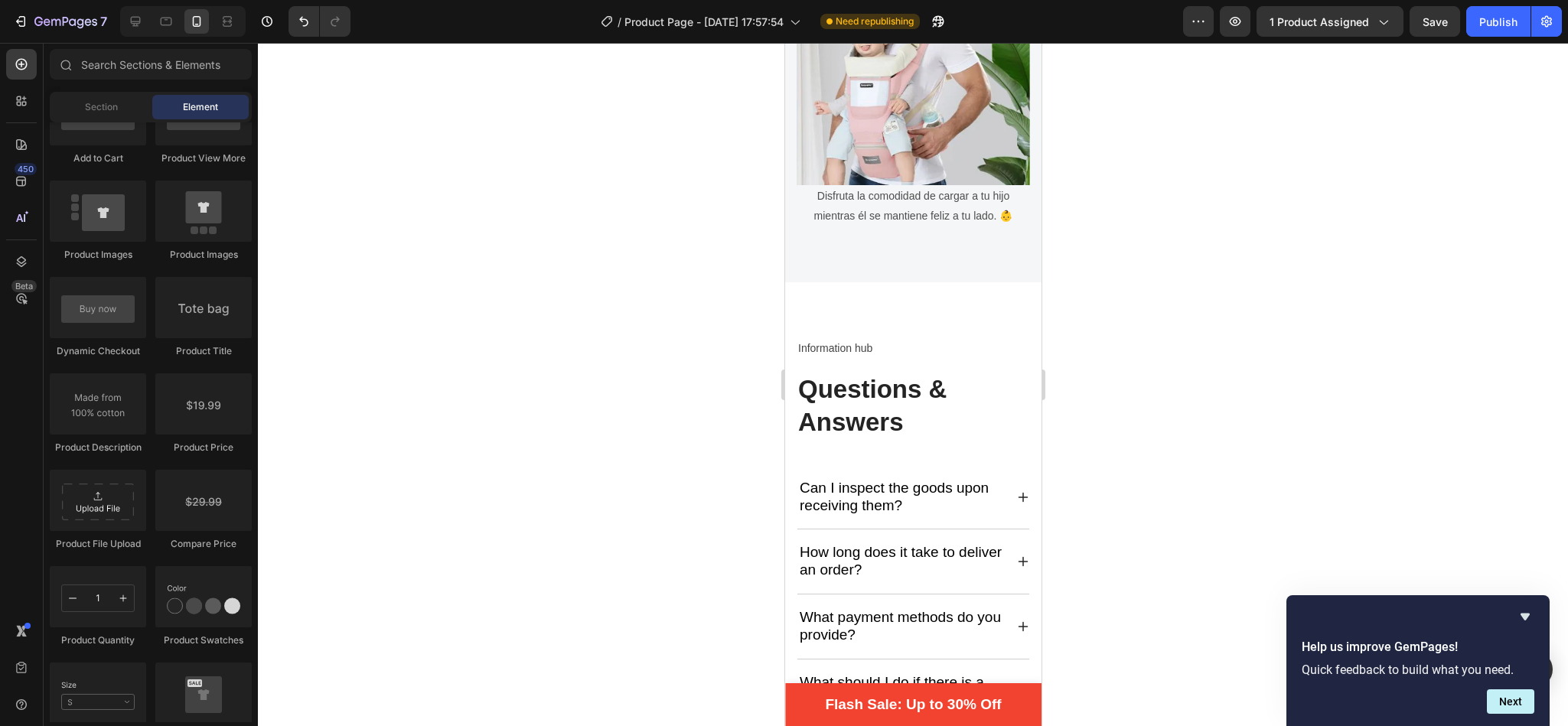
scroll to position [3797, 0]
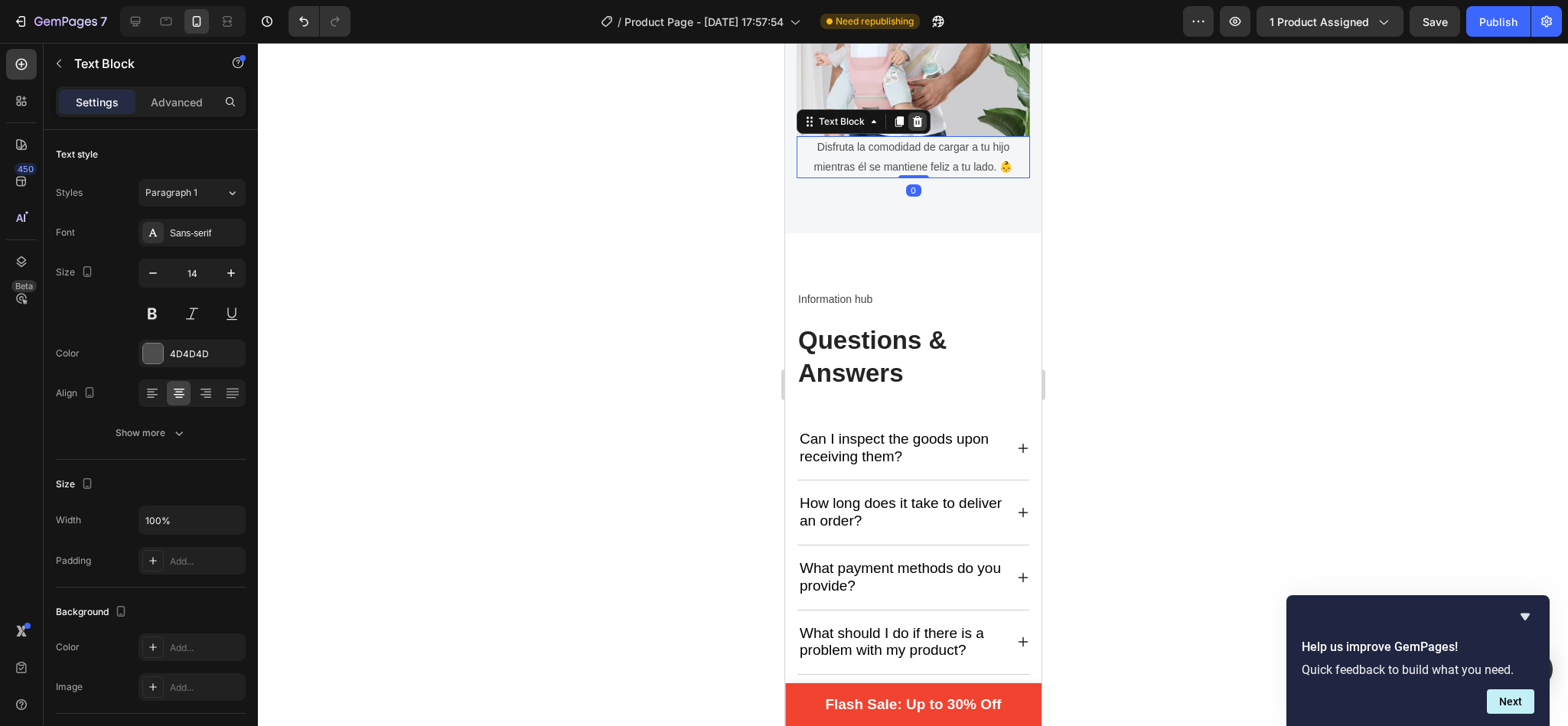
click at [920, 116] on icon at bounding box center [917, 121] width 10 height 11
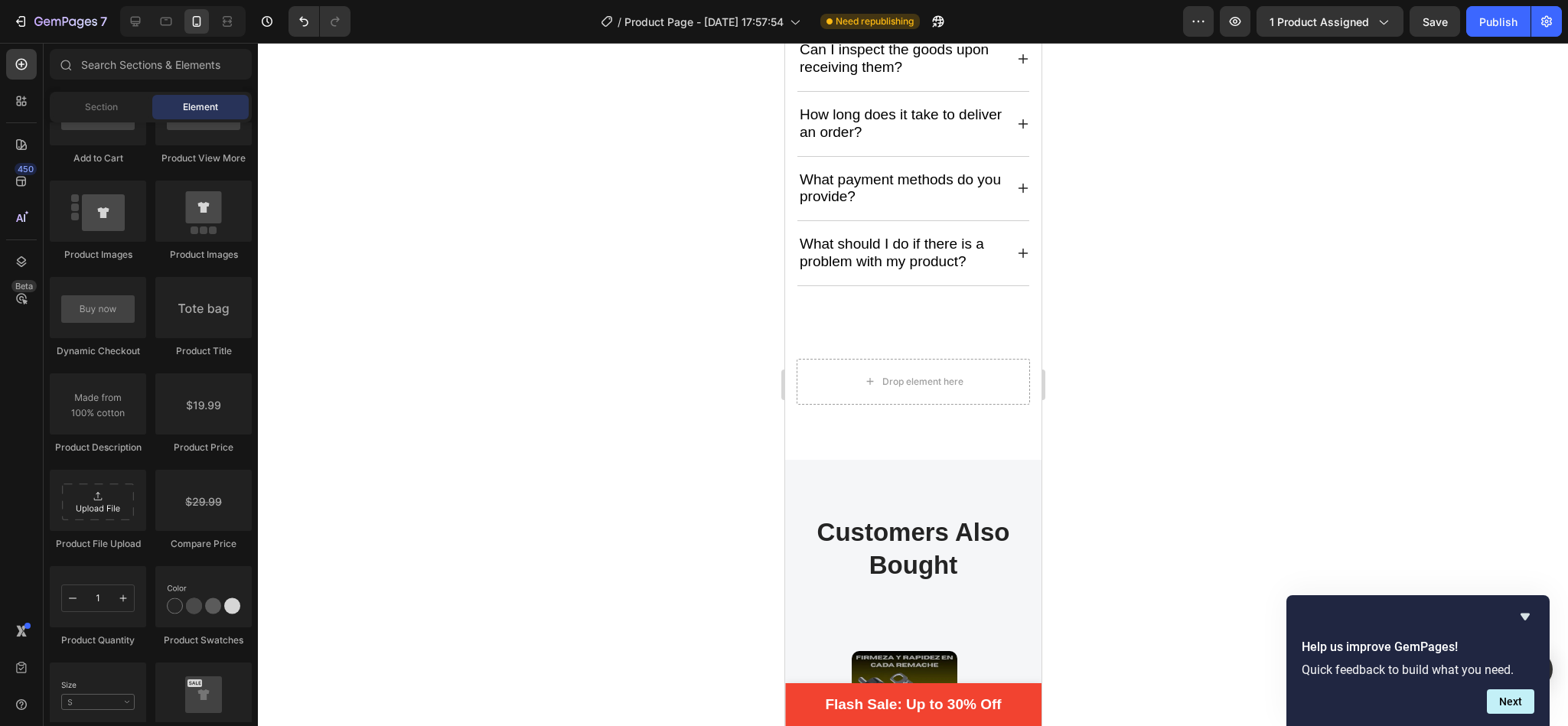
scroll to position [3920, 0]
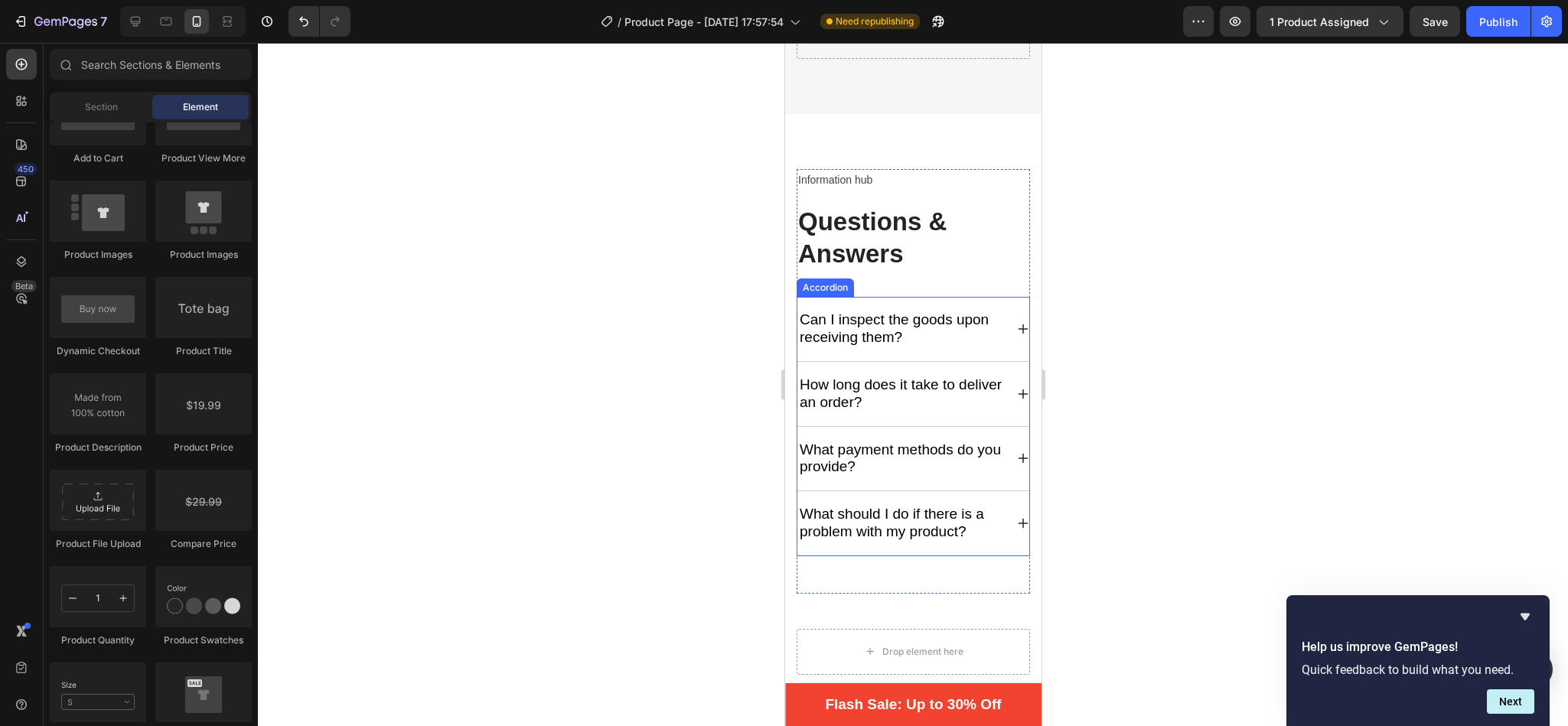
click at [950, 539] on div "What should I do if there is a problem with my product?" at bounding box center [913, 523] width 232 height 65
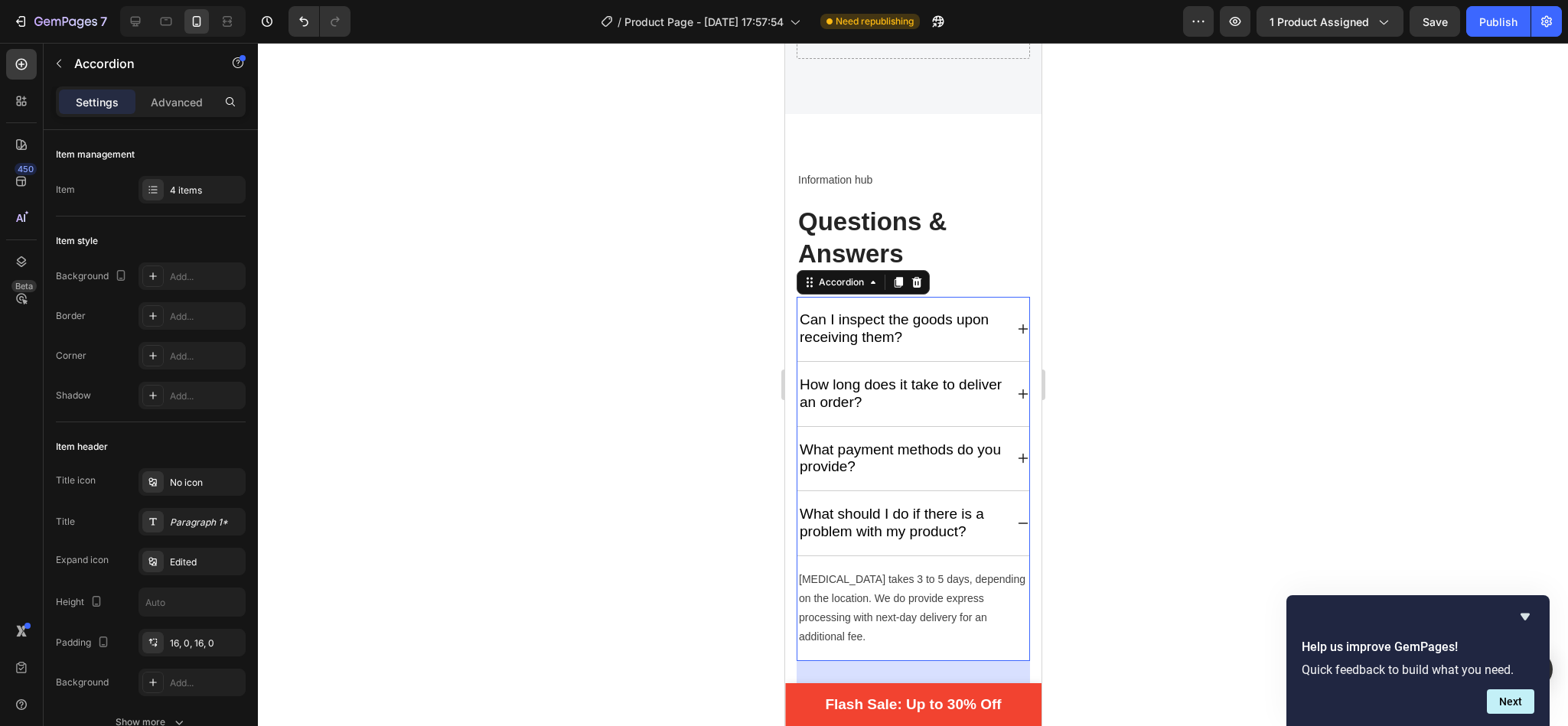
click at [1016, 517] on icon at bounding box center [1022, 523] width 13 height 13
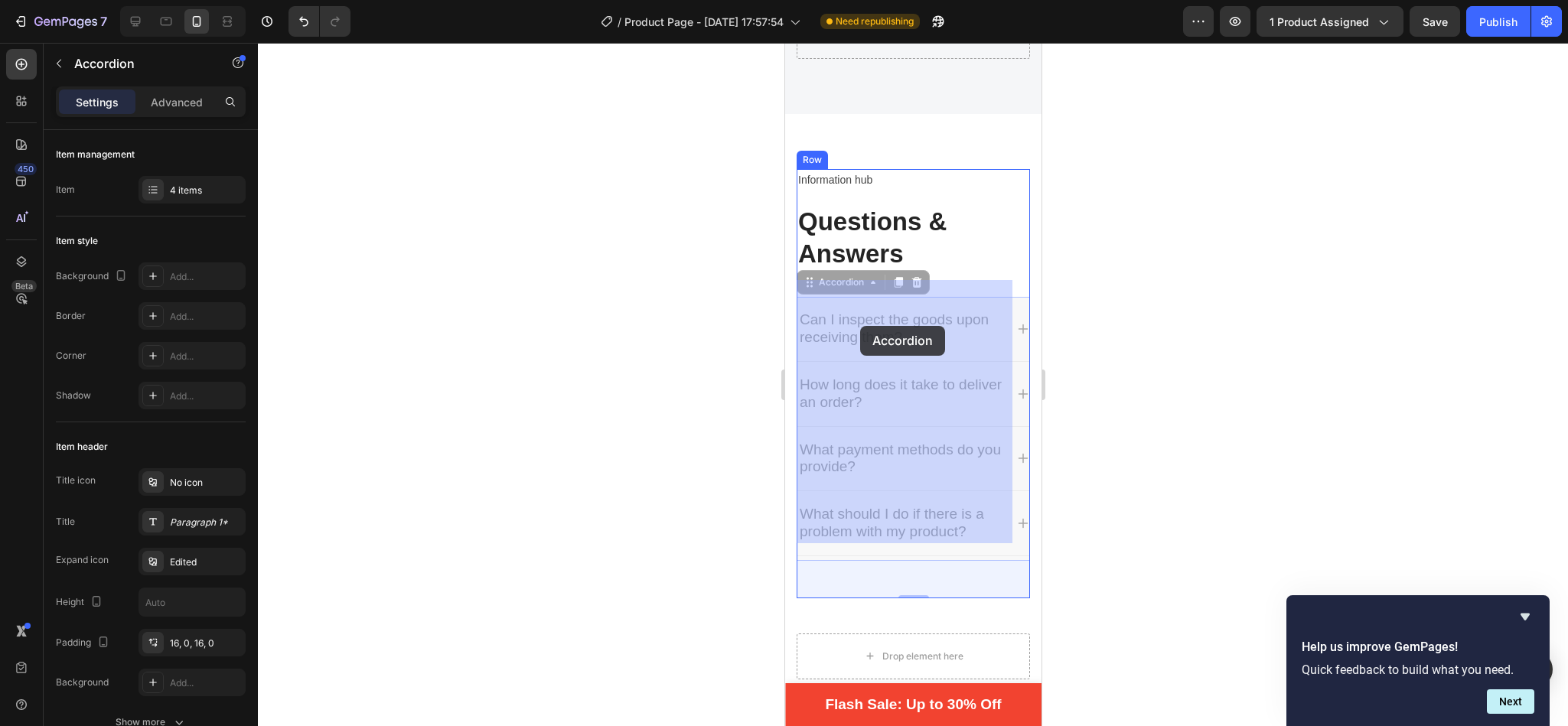
drag, startPoint x: 808, startPoint y: 262, endPoint x: 860, endPoint y: 326, distance: 82.5
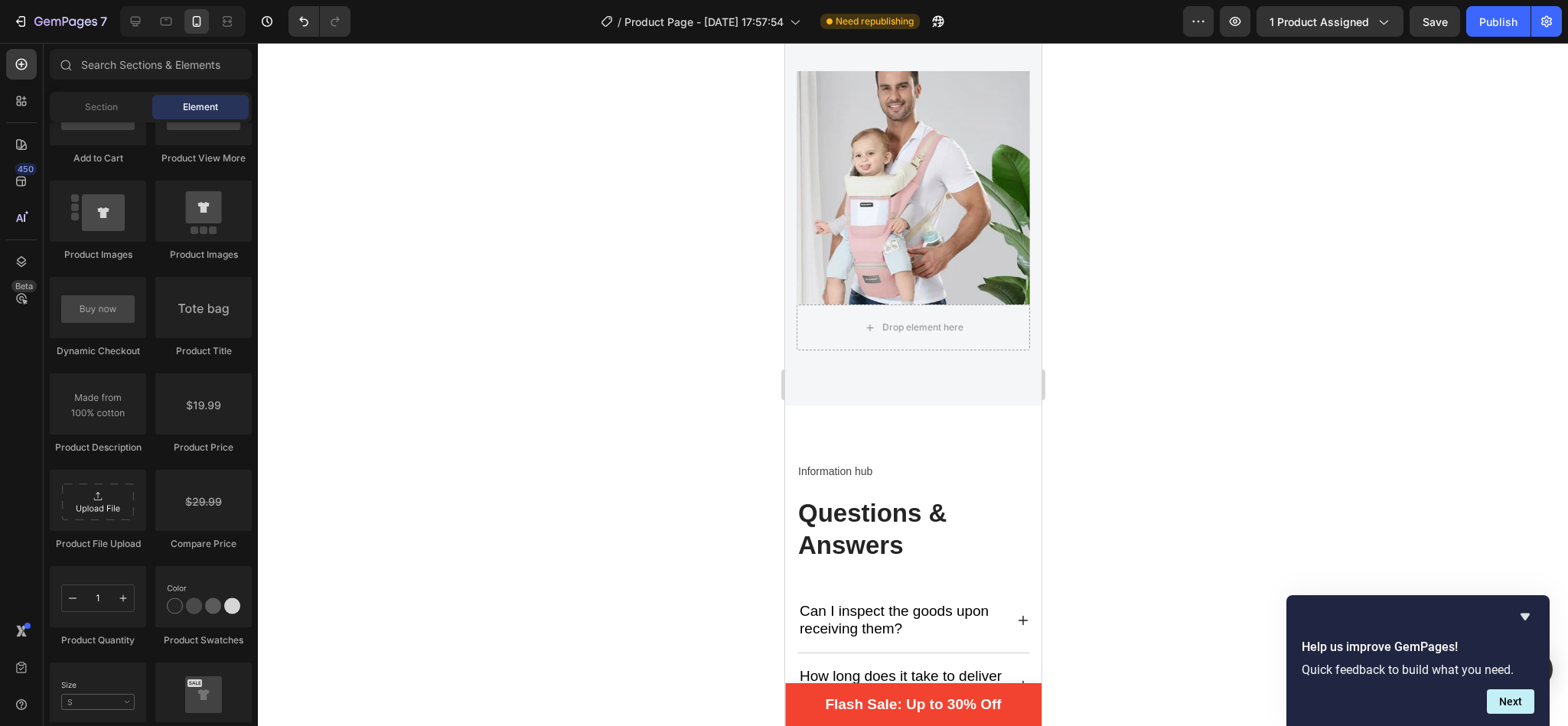
scroll to position [3579, 0]
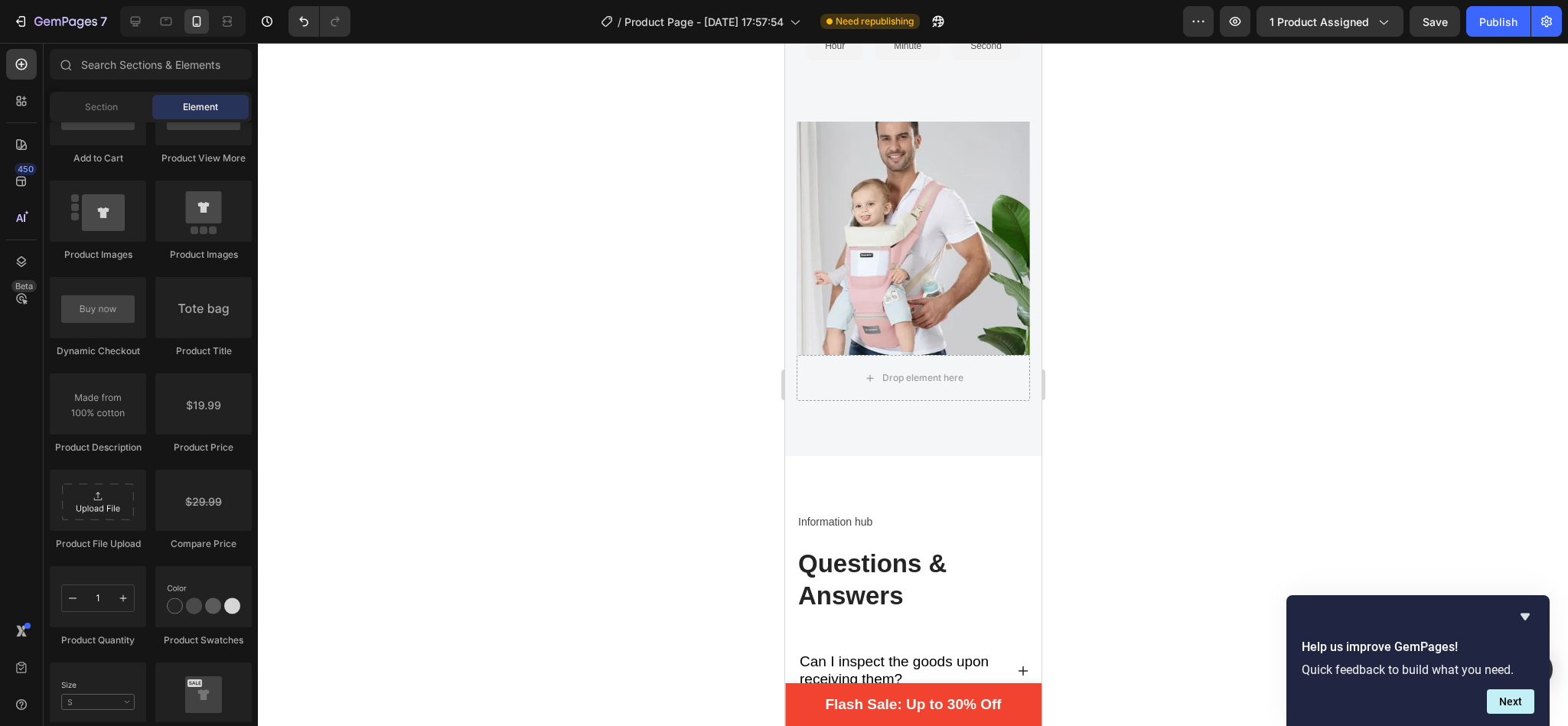
drag, startPoint x: 1032, startPoint y: 432, endPoint x: 1825, endPoint y: 445, distance: 793.1
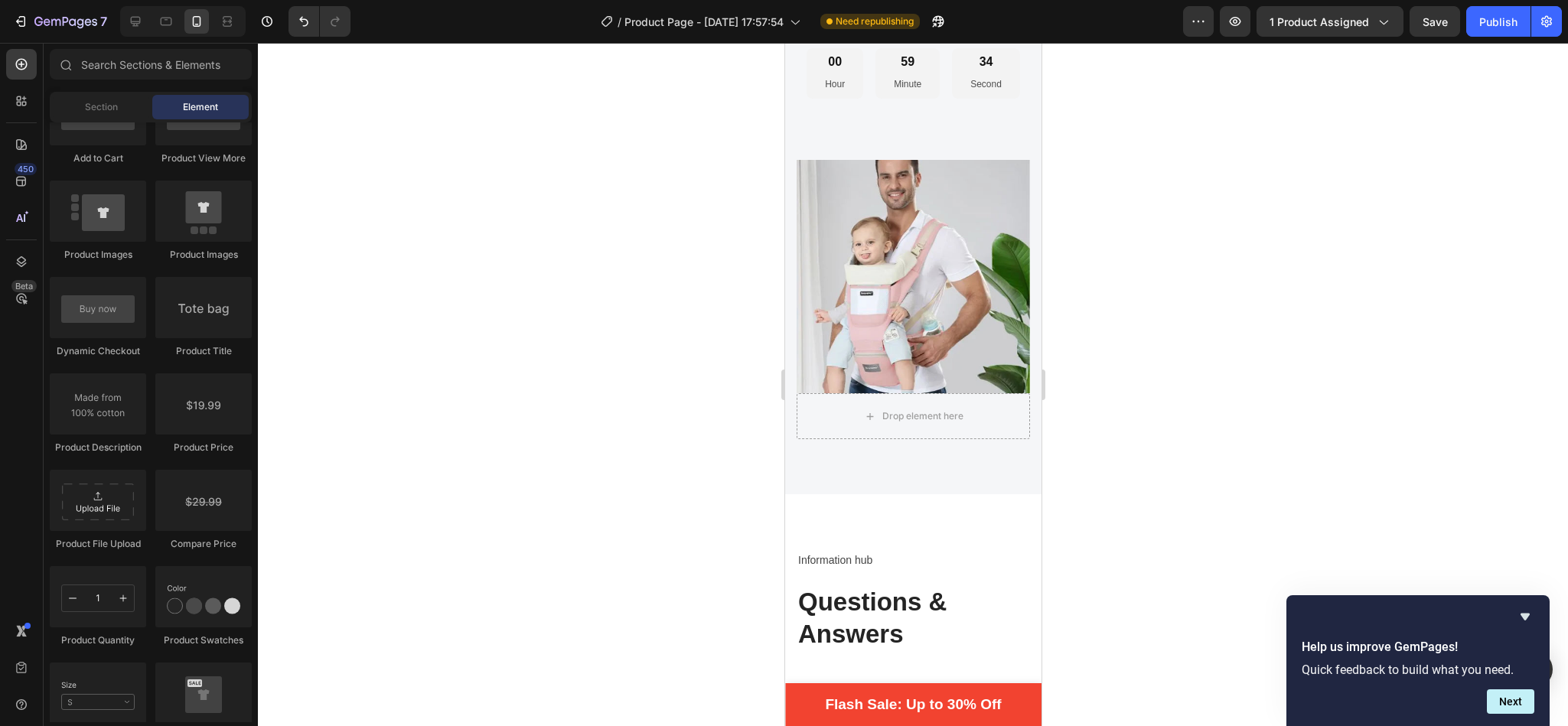
scroll to position [3554, 0]
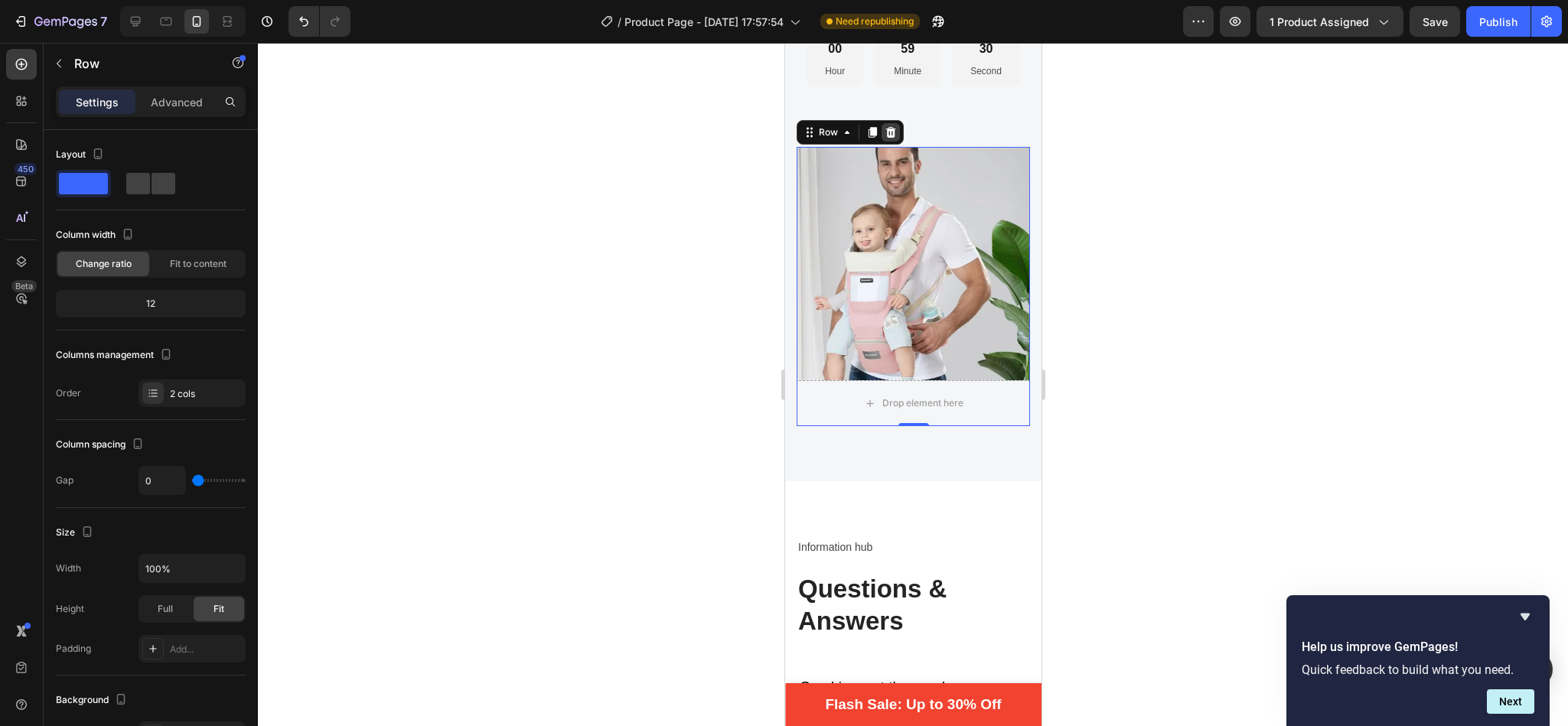
click at [892, 139] on icon at bounding box center [890, 132] width 13 height 13
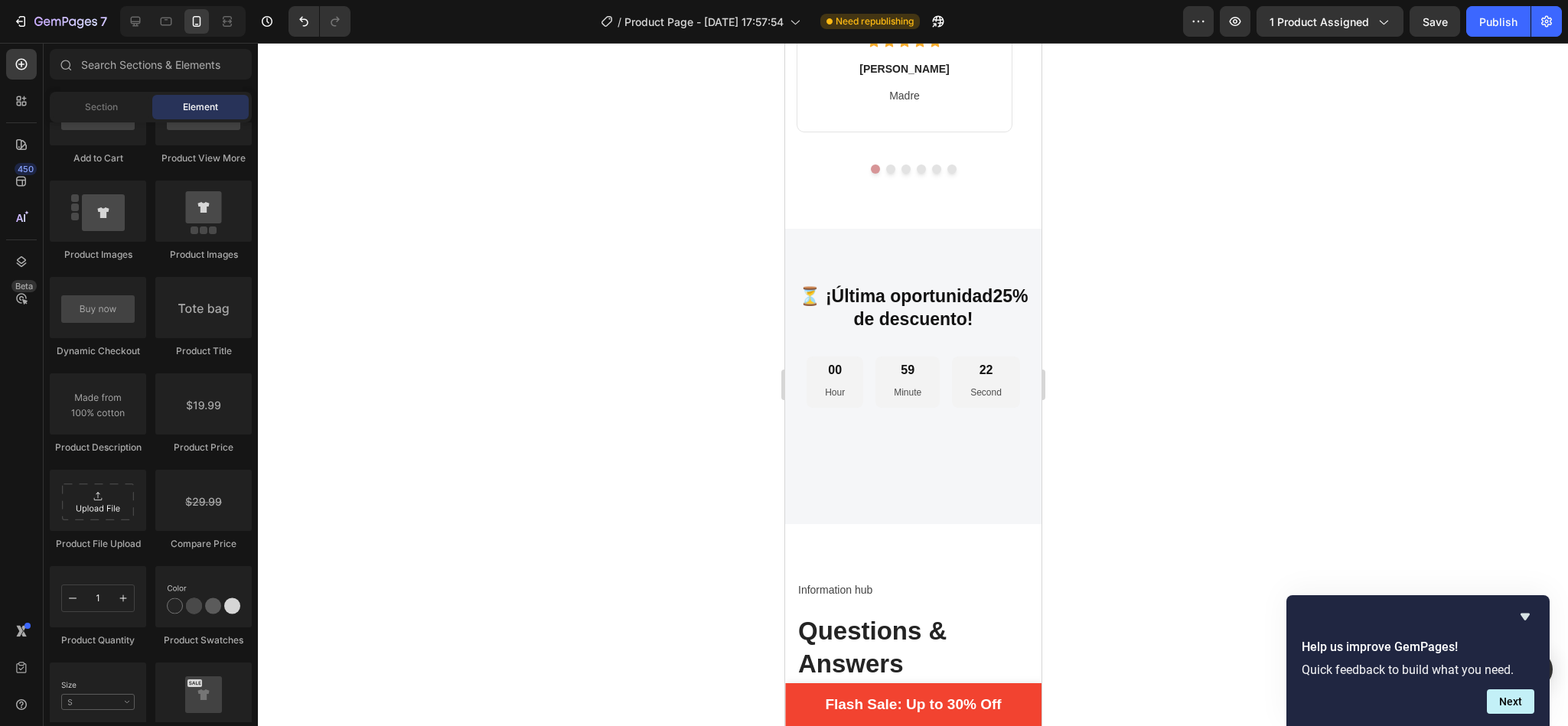
scroll to position [3205, 0]
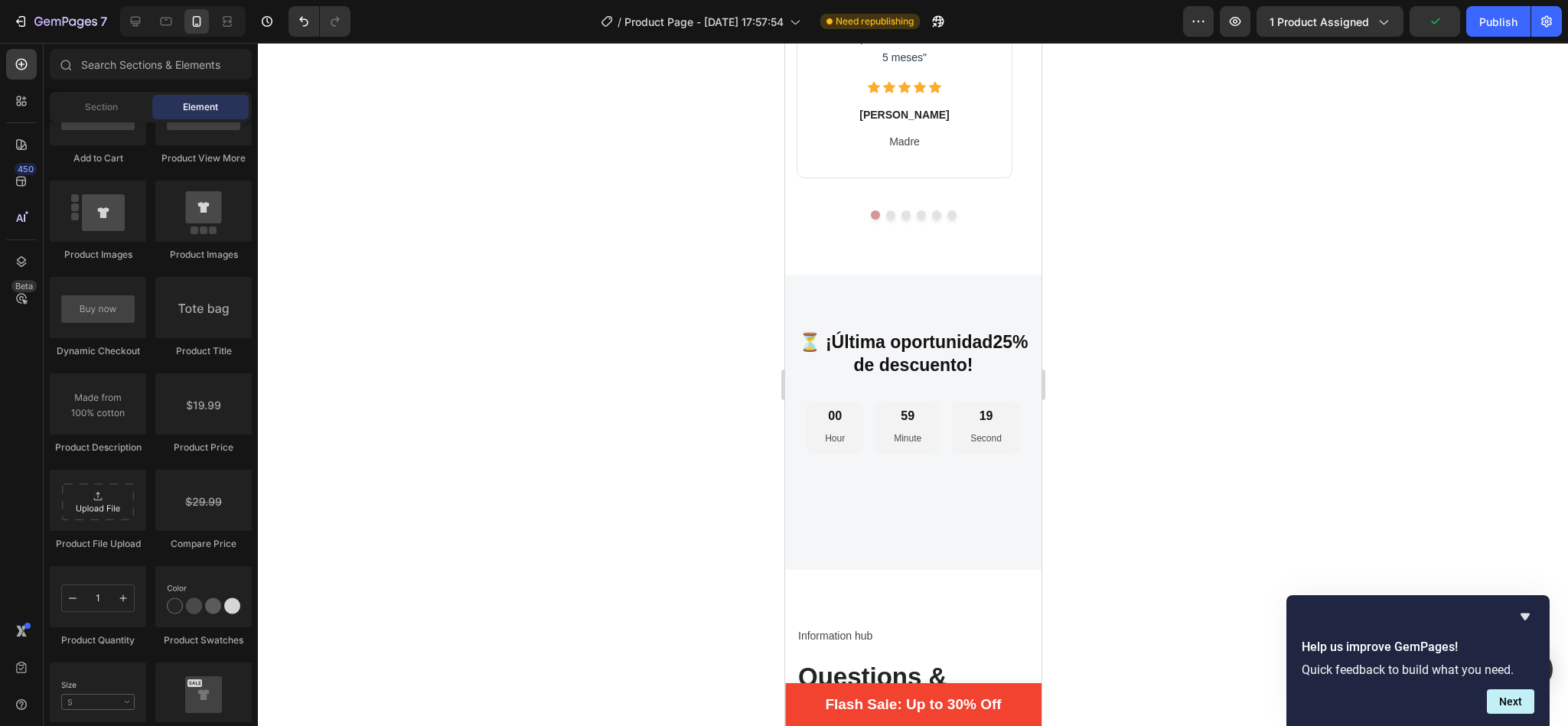
click at [166, 370] on div "Product Product Product Product List Related Products Sticky Add to Cart Add to…" at bounding box center [151, 370] width 202 height 1160
click at [156, 358] on div "Product Title" at bounding box center [203, 351] width 96 height 13
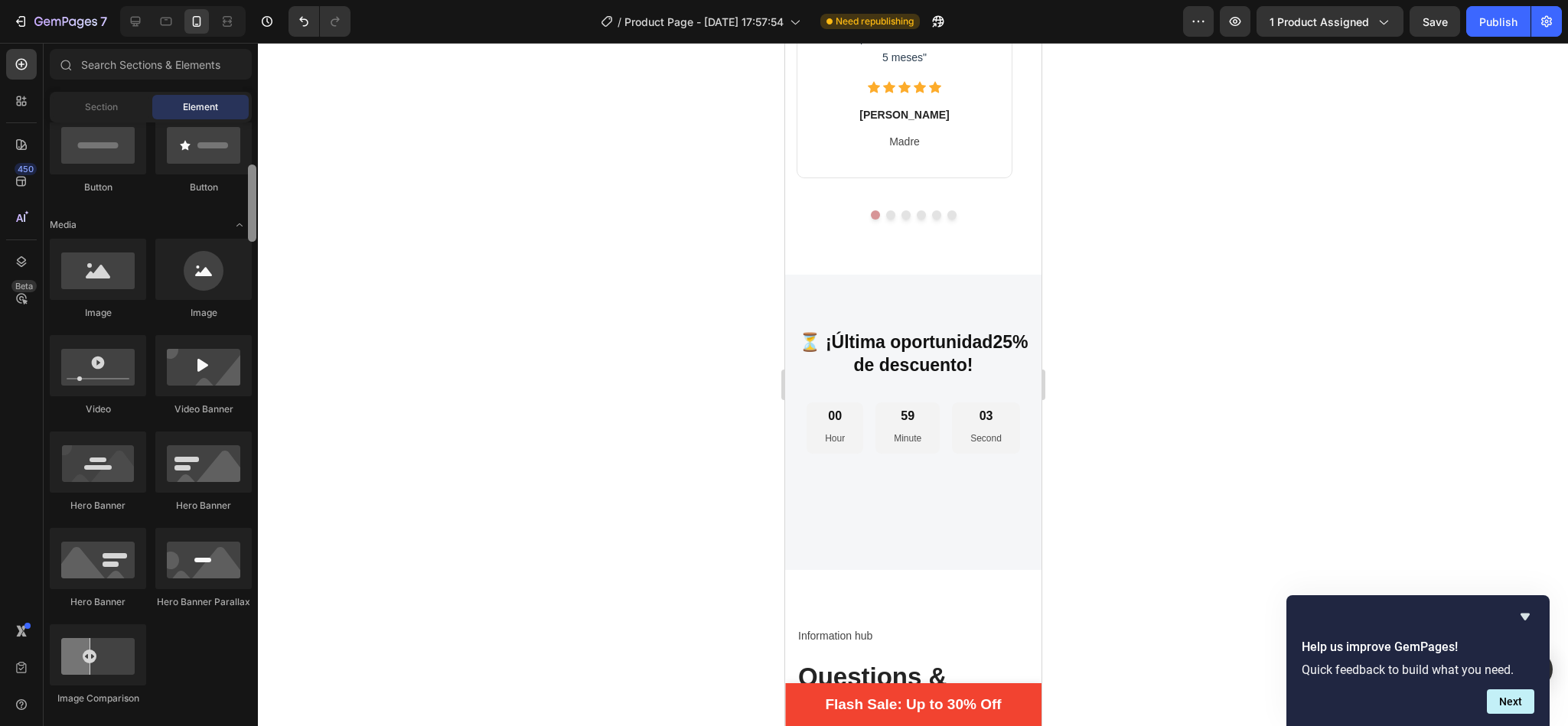
scroll to position [383, 0]
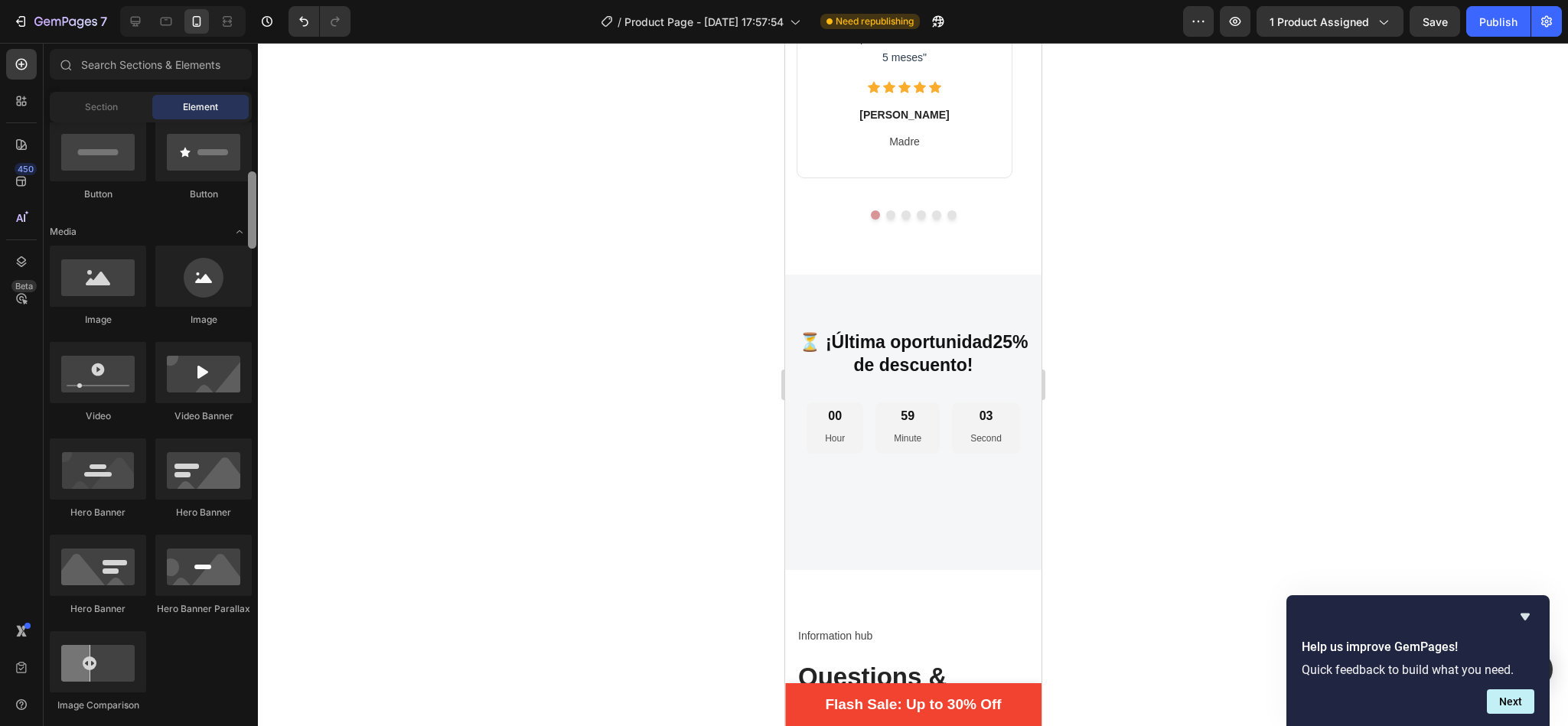
drag, startPoint x: 250, startPoint y: 475, endPoint x: 255, endPoint y: 225, distance: 250.0
click at [255, 225] on div at bounding box center [252, 210] width 9 height 77
drag, startPoint x: 879, startPoint y: 302, endPoint x: 890, endPoint y: 445, distance: 143.4
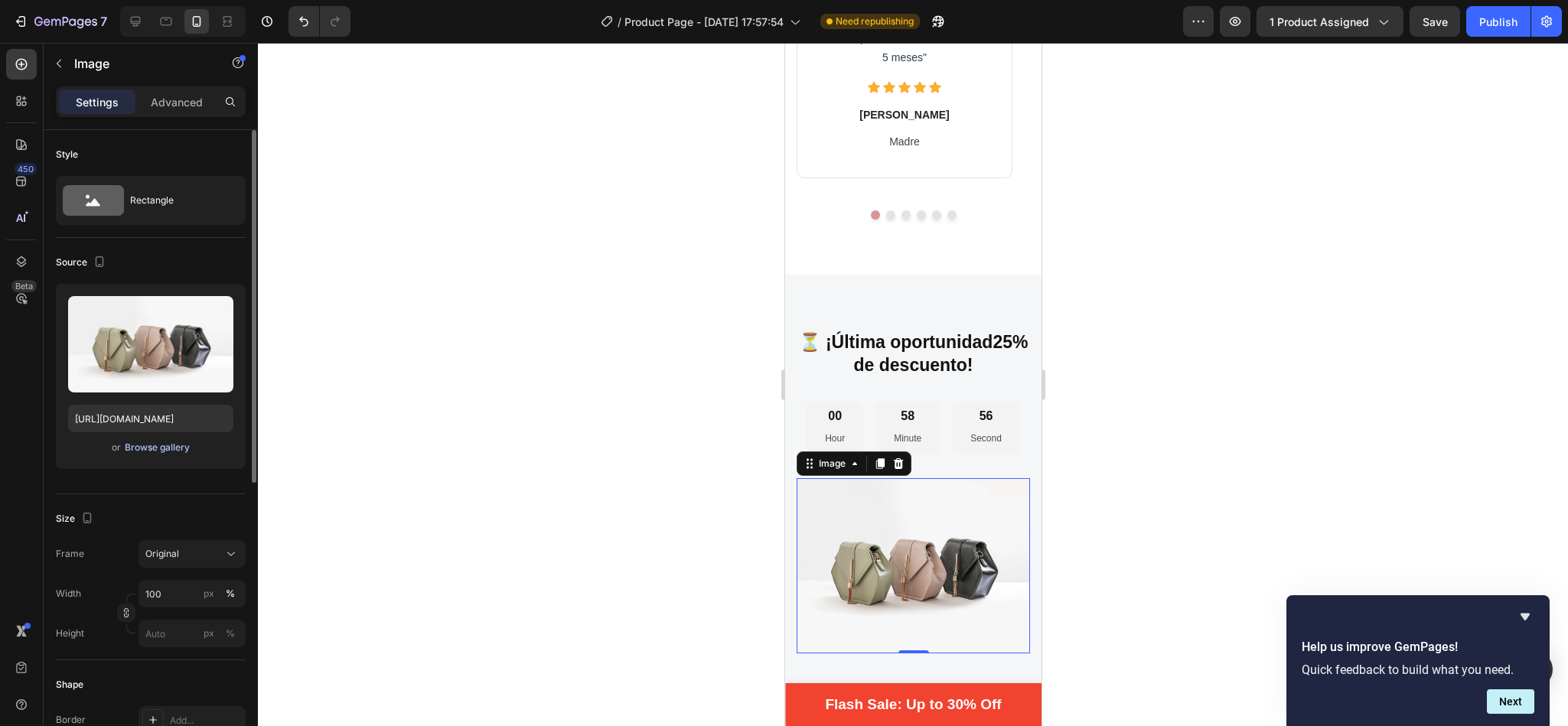
click at [161, 445] on div "Browse gallery" at bounding box center [157, 447] width 65 height 13
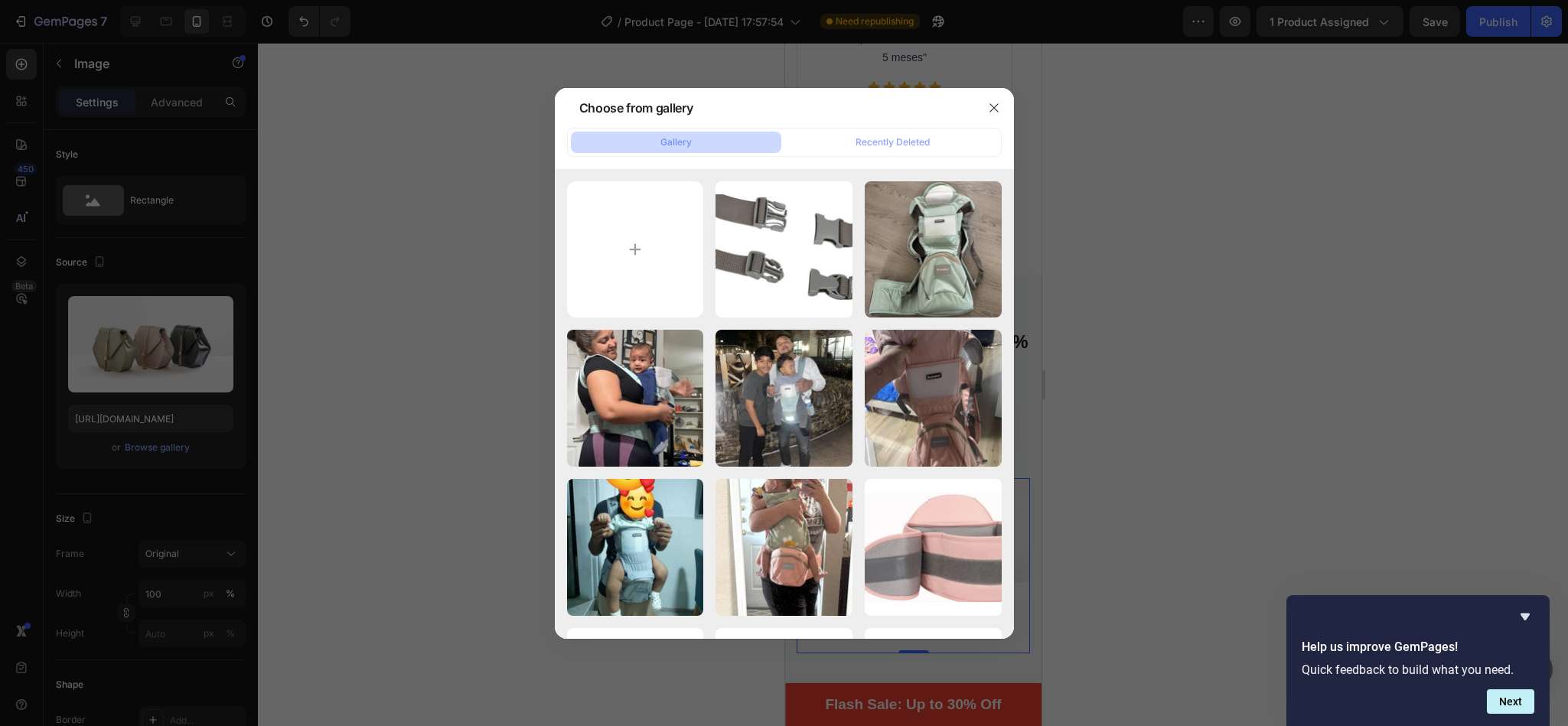
drag, startPoint x: 1027, startPoint y: 386, endPoint x: 1027, endPoint y: 414, distance: 28.0
click at [1027, 414] on div at bounding box center [784, 363] width 1568 height 726
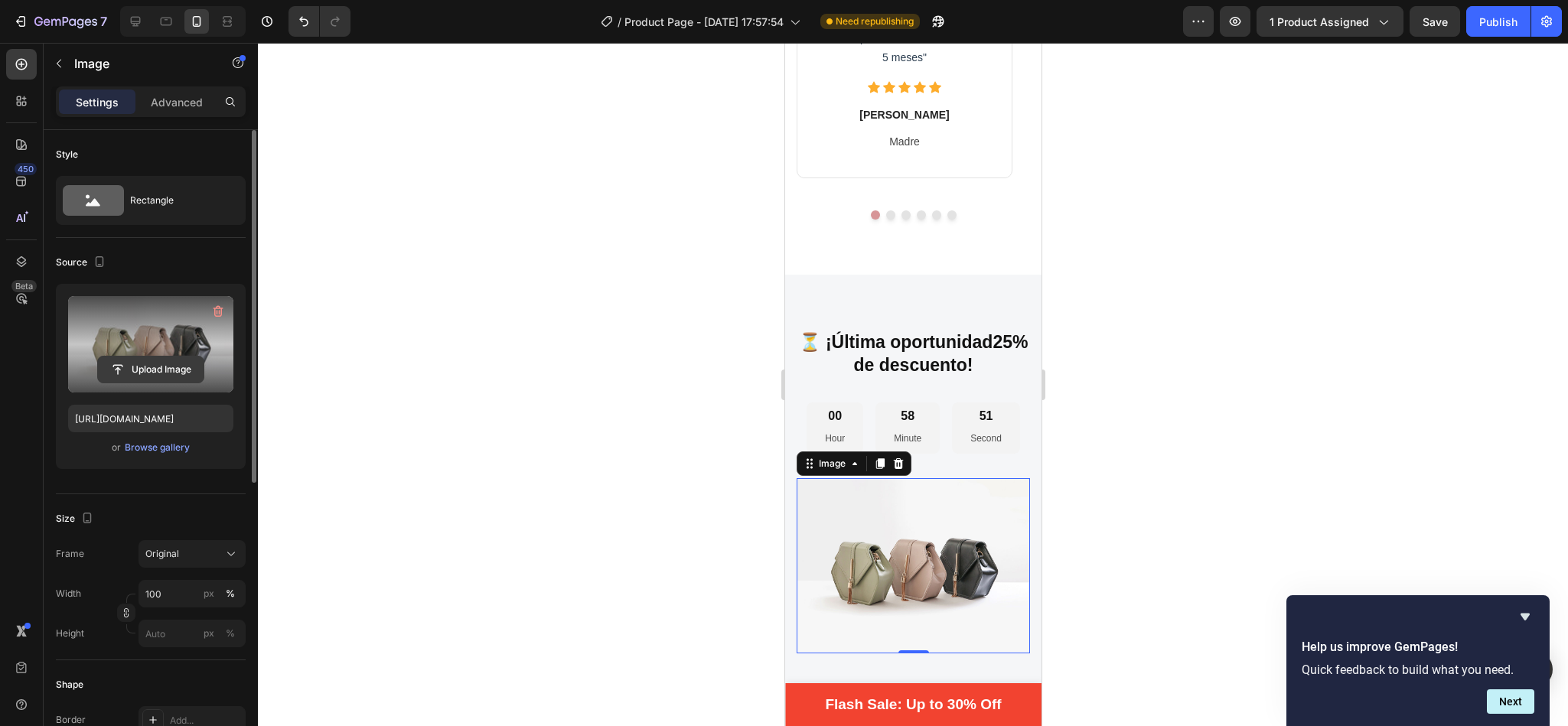
click at [156, 377] on input "file" at bounding box center [151, 369] width 106 height 26
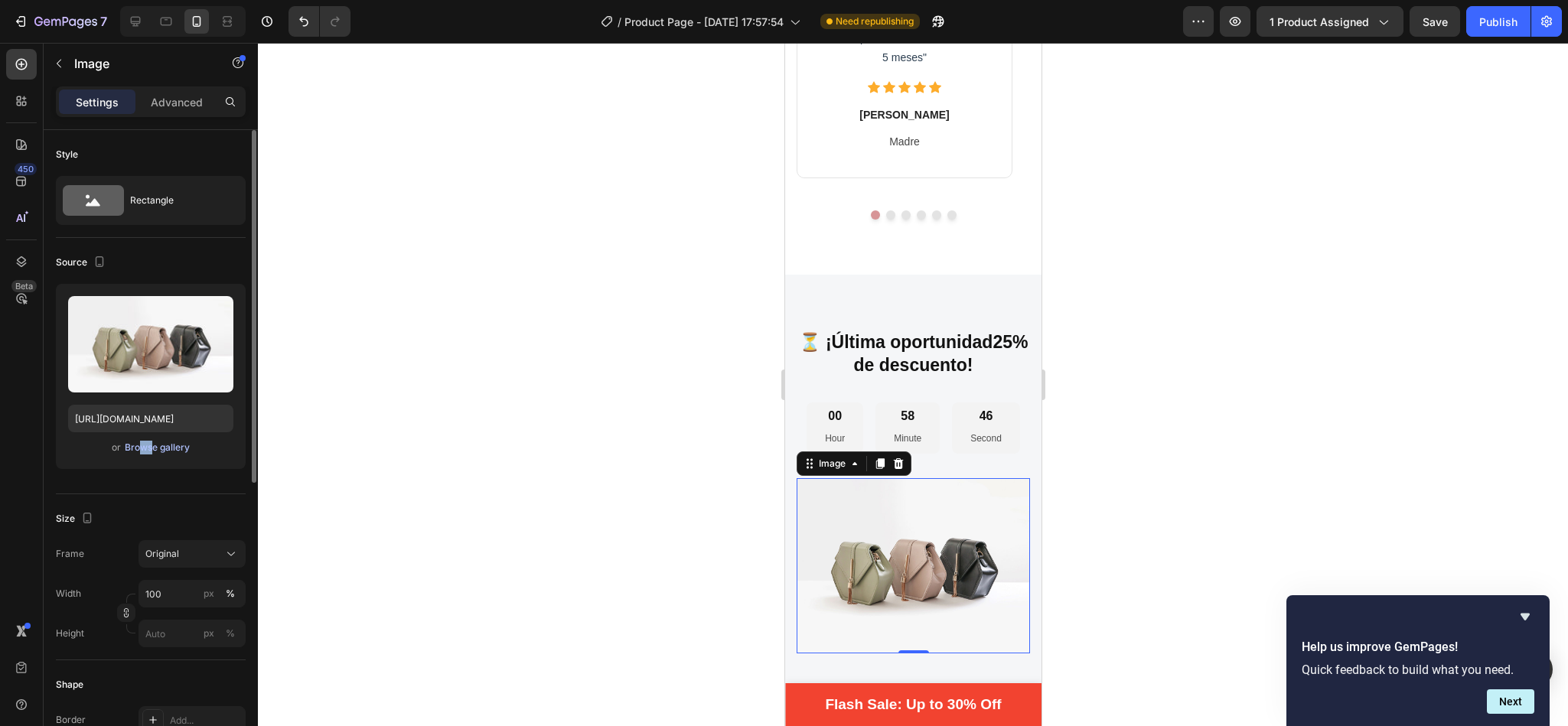
drag, startPoint x: 145, startPoint y: 460, endPoint x: 134, endPoint y: 455, distance: 12.1
click at [134, 455] on div "Upload Image [URL][DOMAIN_NAME] or Browse gallery" at bounding box center [151, 376] width 190 height 185
click at [134, 455] on button "Browse gallery" at bounding box center [157, 447] width 66 height 15
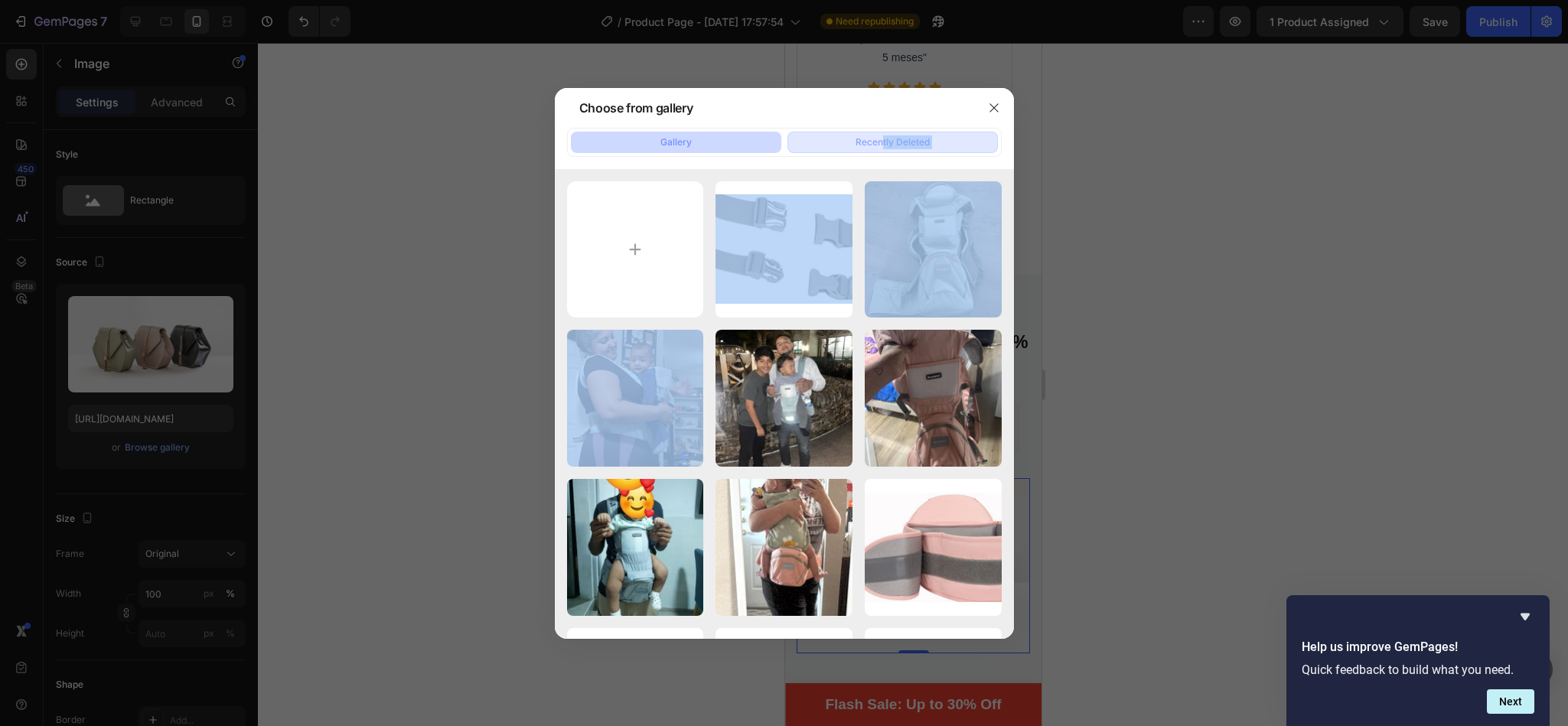
drag, startPoint x: 878, startPoint y: 227, endPoint x: 886, endPoint y: 133, distance: 94.3
click at [886, 133] on div "Gallery Recently Deleted Diseño-sin-título-20...67.webp 27.72 kb Diseño-sin-tít…" at bounding box center [784, 383] width 459 height 511
click at [886, 133] on button "Recently Deleted" at bounding box center [892, 142] width 211 height 21
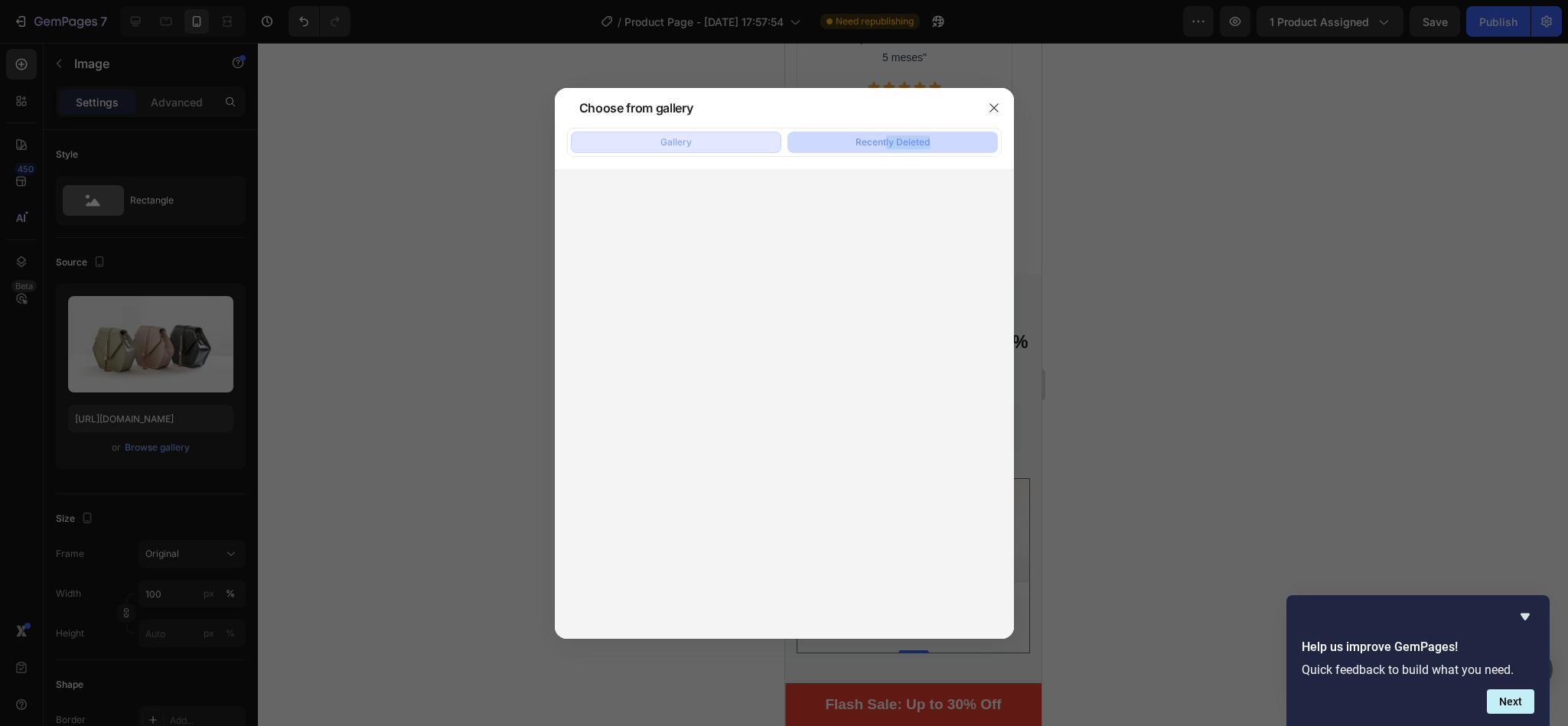
click at [703, 134] on button "Gallery" at bounding box center [676, 142] width 211 height 21
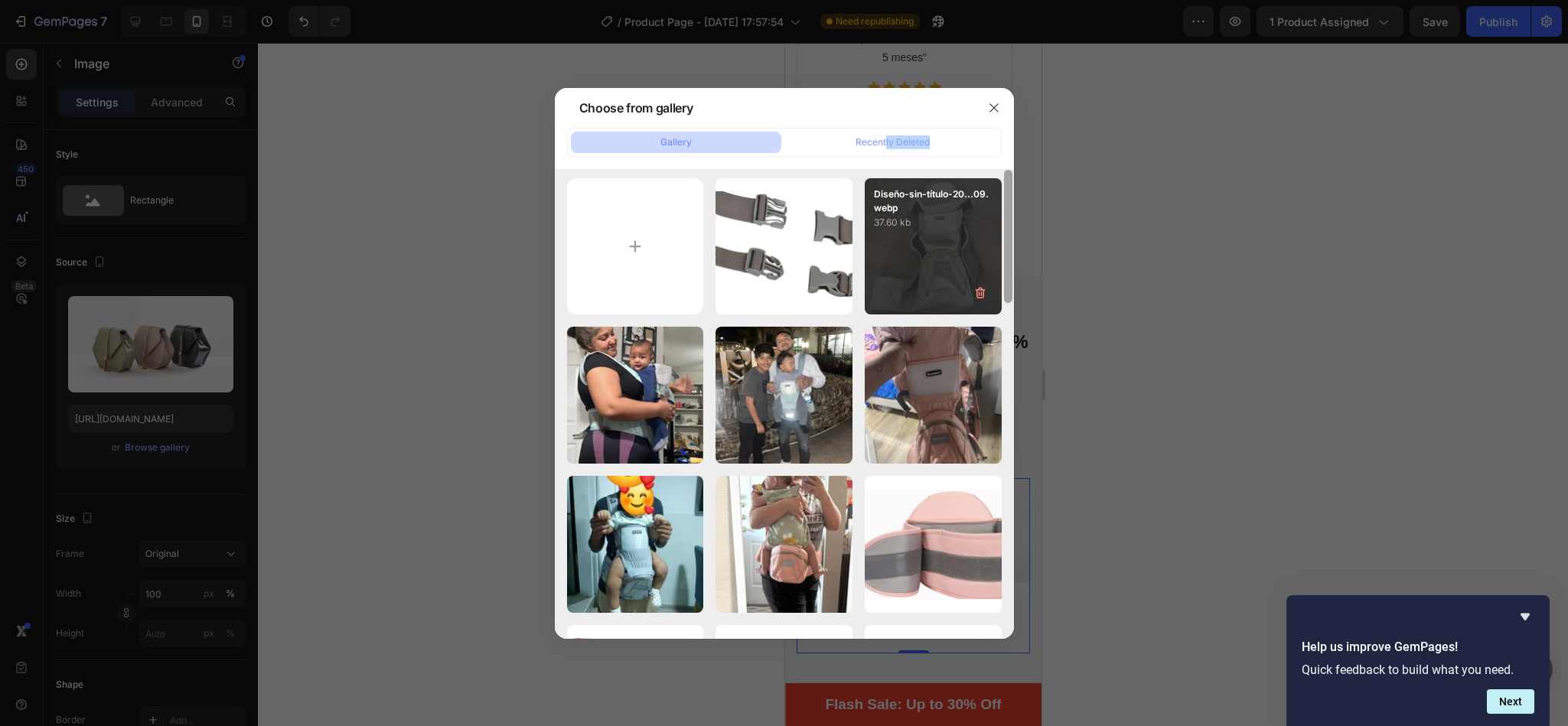
scroll to position [0, 0]
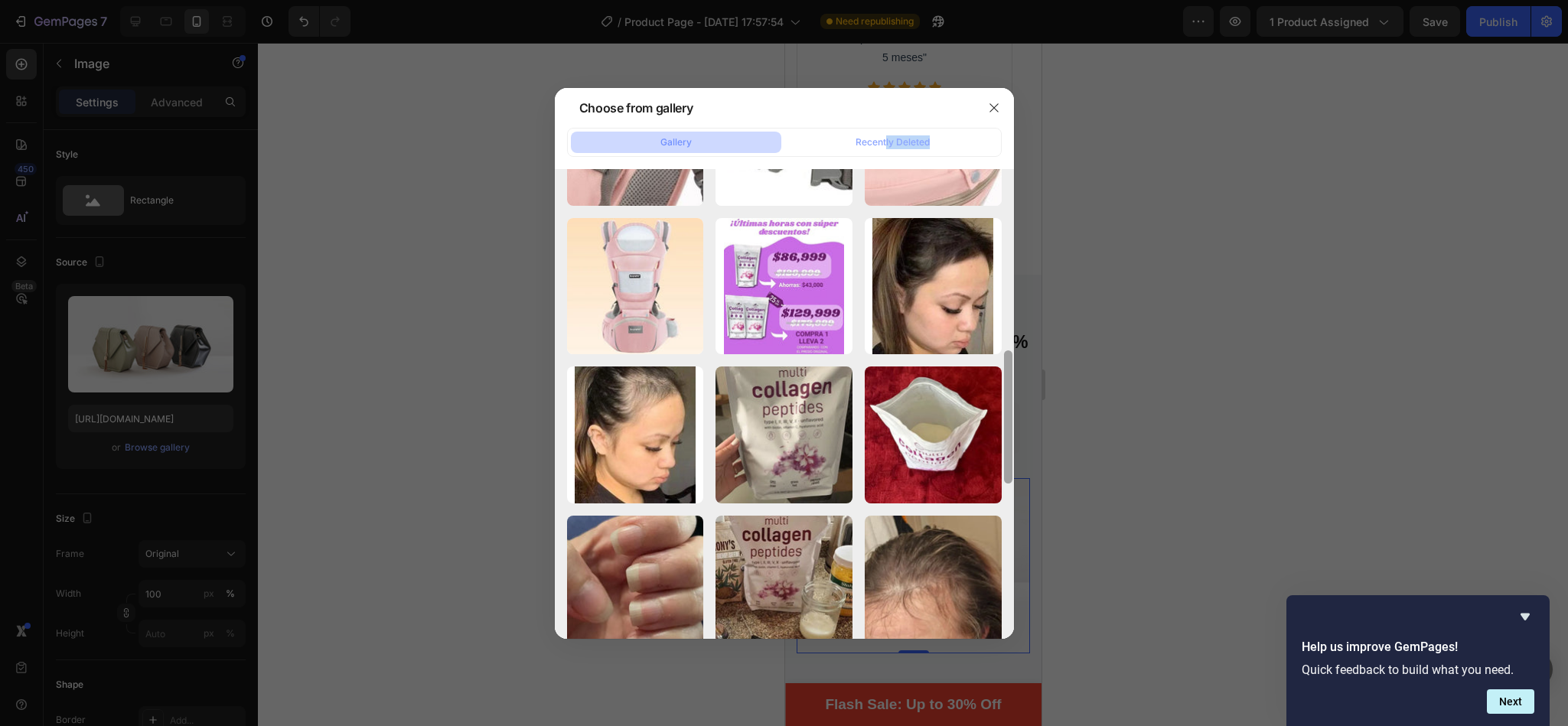
drag, startPoint x: 1008, startPoint y: 274, endPoint x: 969, endPoint y: 720, distance: 447.7
click at [969, 720] on div "Choose from gallery Gallery Recently Deleted Diseño-sin-título-20...67.webp 27.…" at bounding box center [784, 363] width 1568 height 726
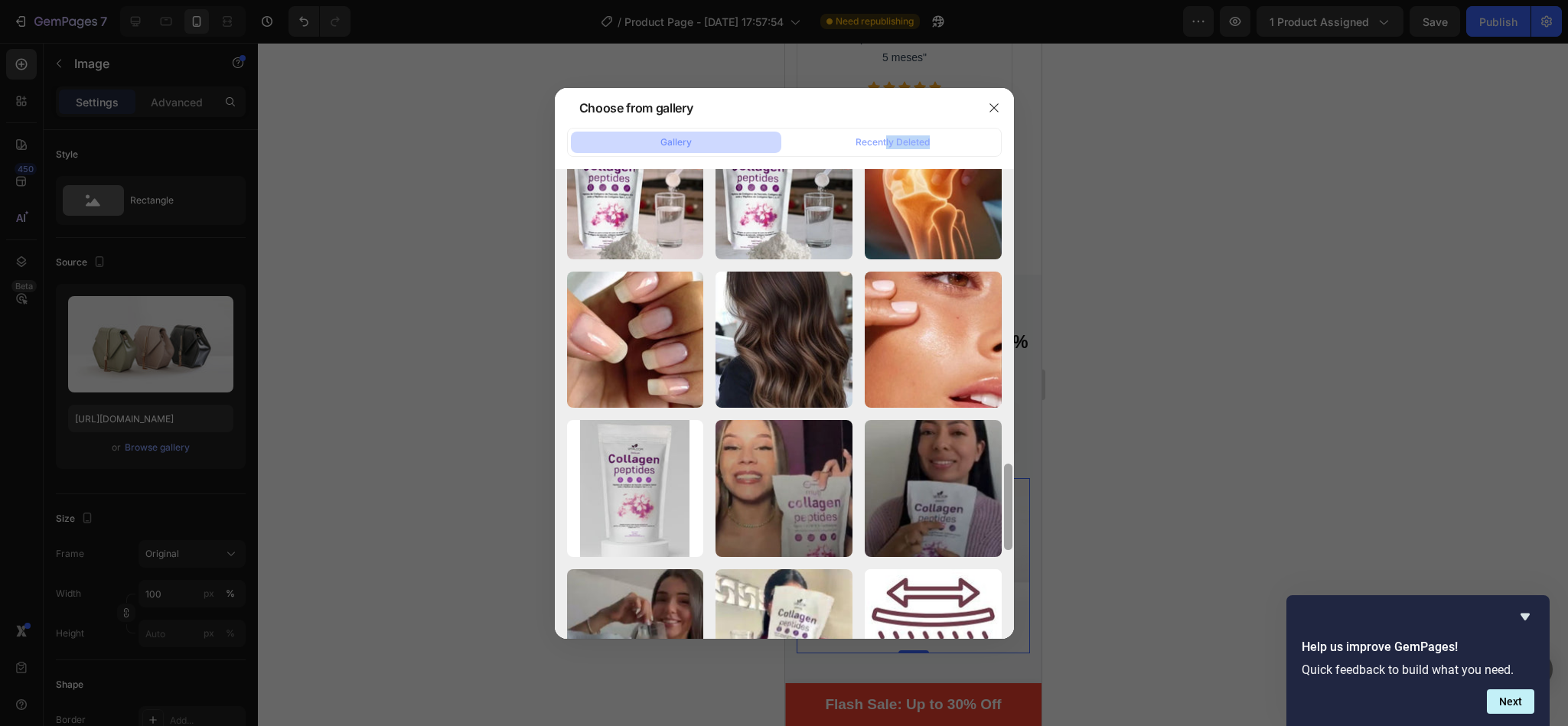
drag, startPoint x: 1010, startPoint y: 479, endPoint x: 1001, endPoint y: 737, distance: 258.2
click at [1001, 0] on html "7 / Product Page - [DATE] 17:57:54 Need republishing Preview 1 product assigned…" at bounding box center [784, 0] width 1568 height 0
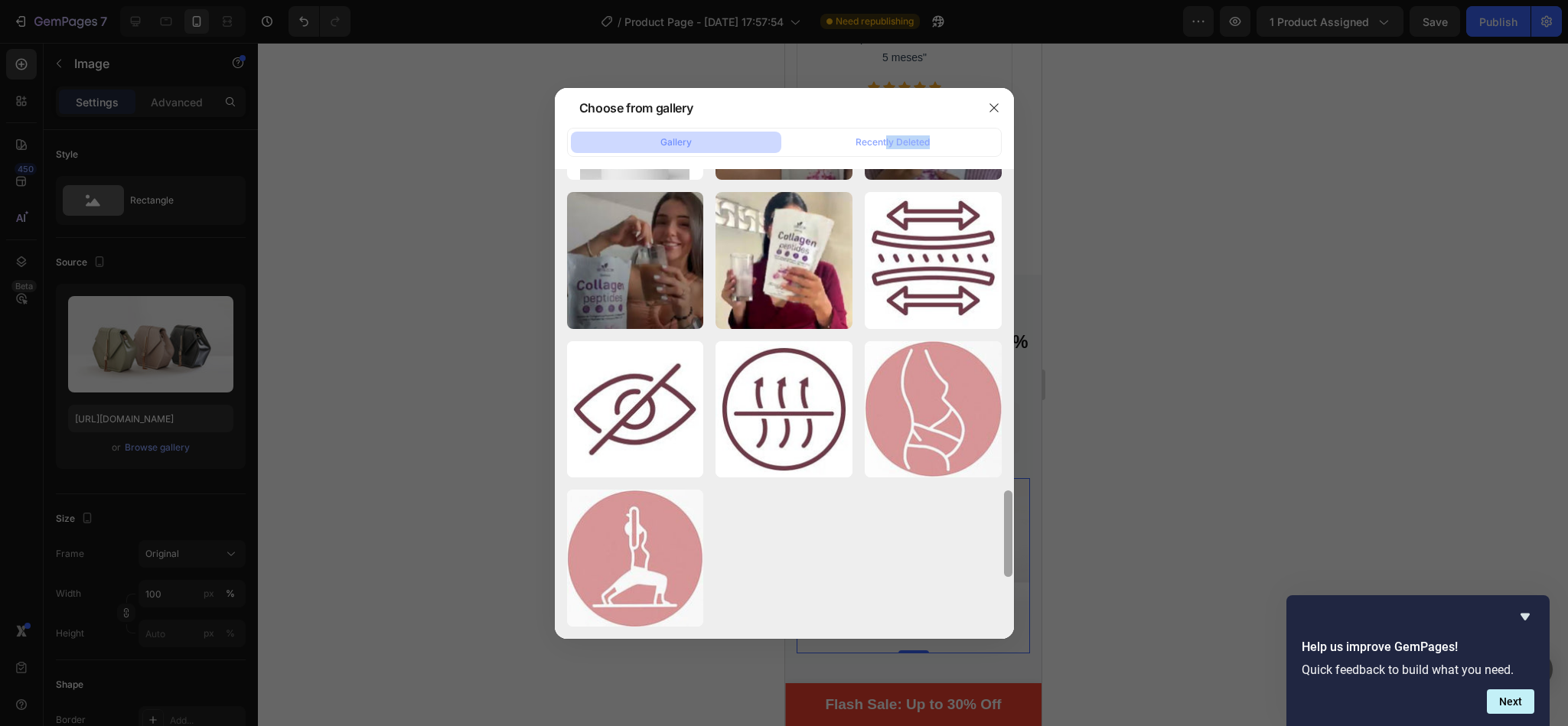
scroll to position [2223, 0]
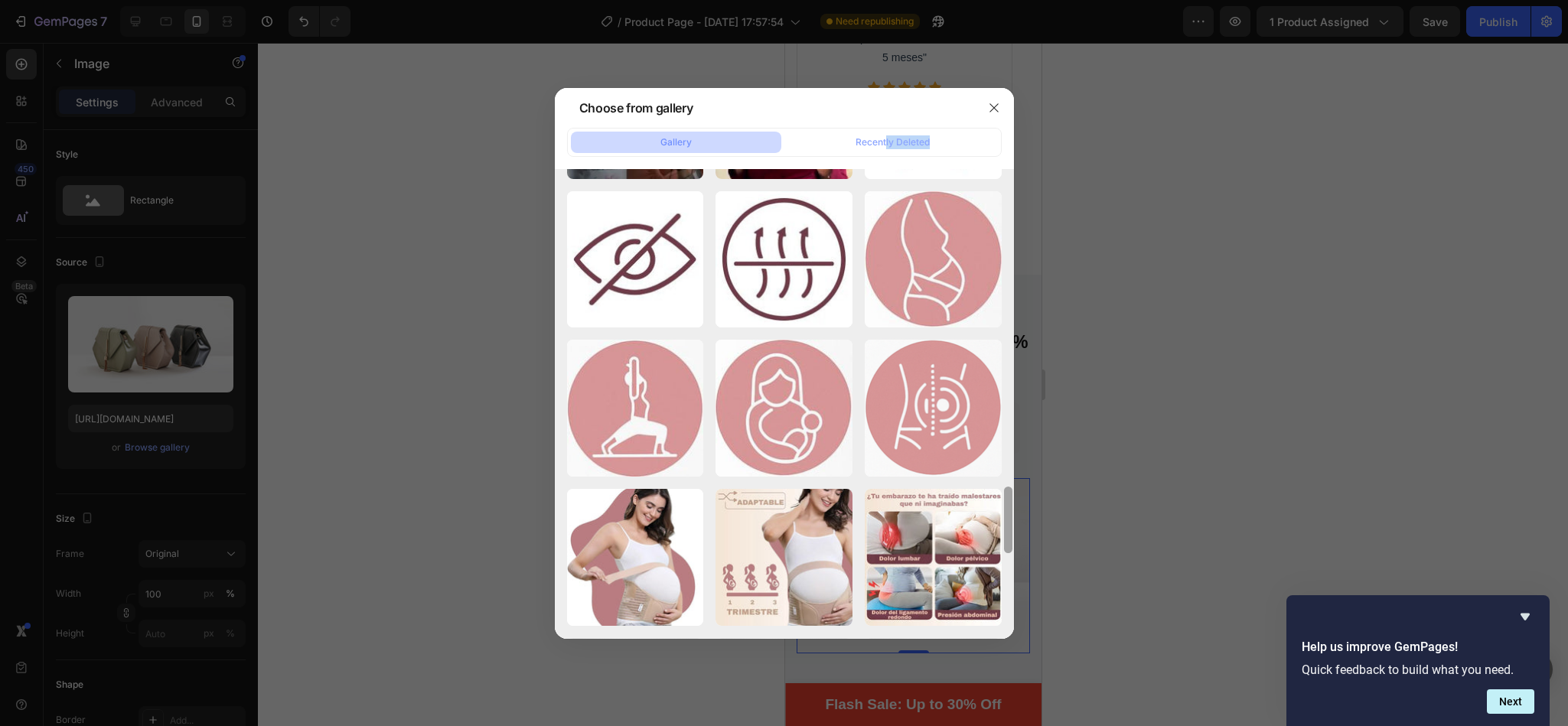
drag, startPoint x: 1010, startPoint y: 519, endPoint x: 1004, endPoint y: 604, distance: 85.2
click at [1004, 604] on div at bounding box center [1008, 404] width 12 height 470
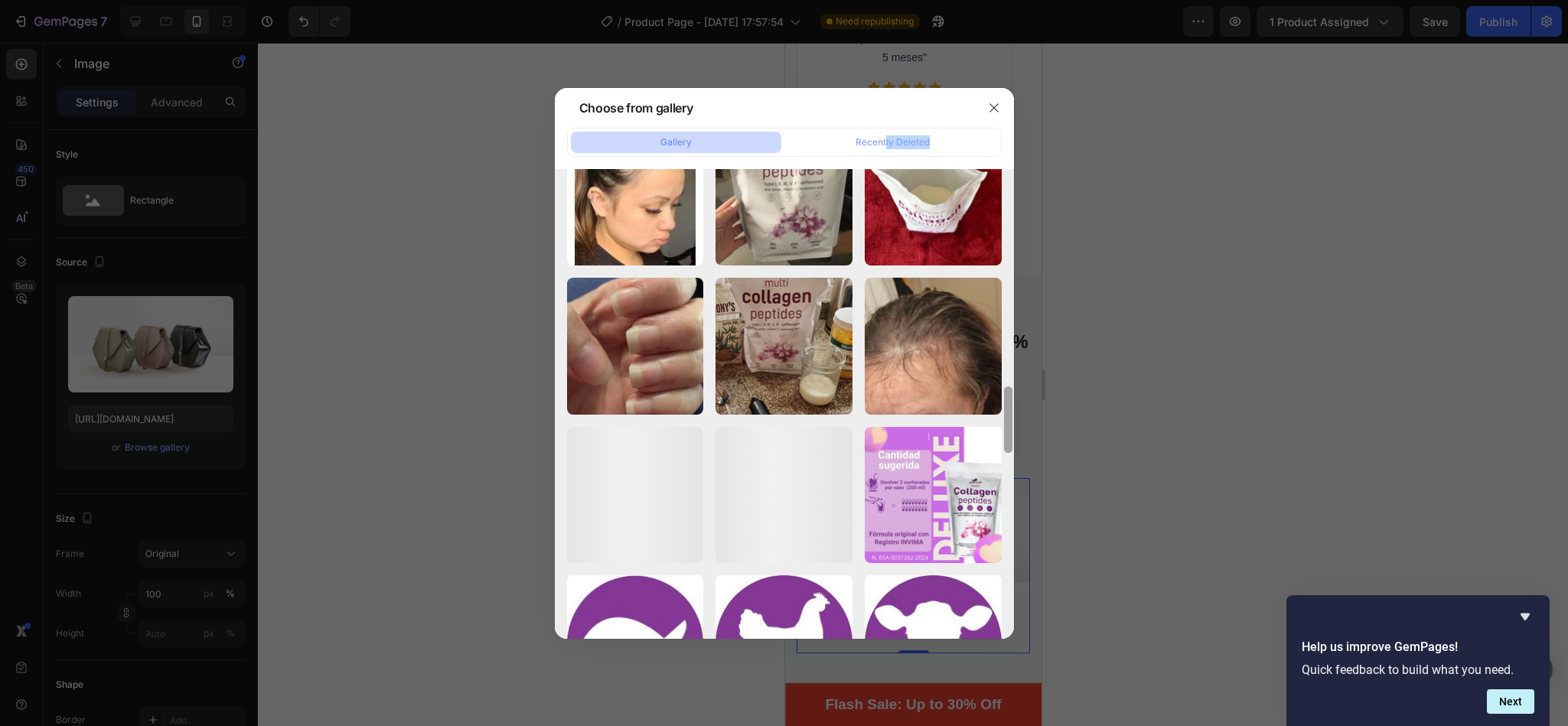
scroll to position [1148, 0]
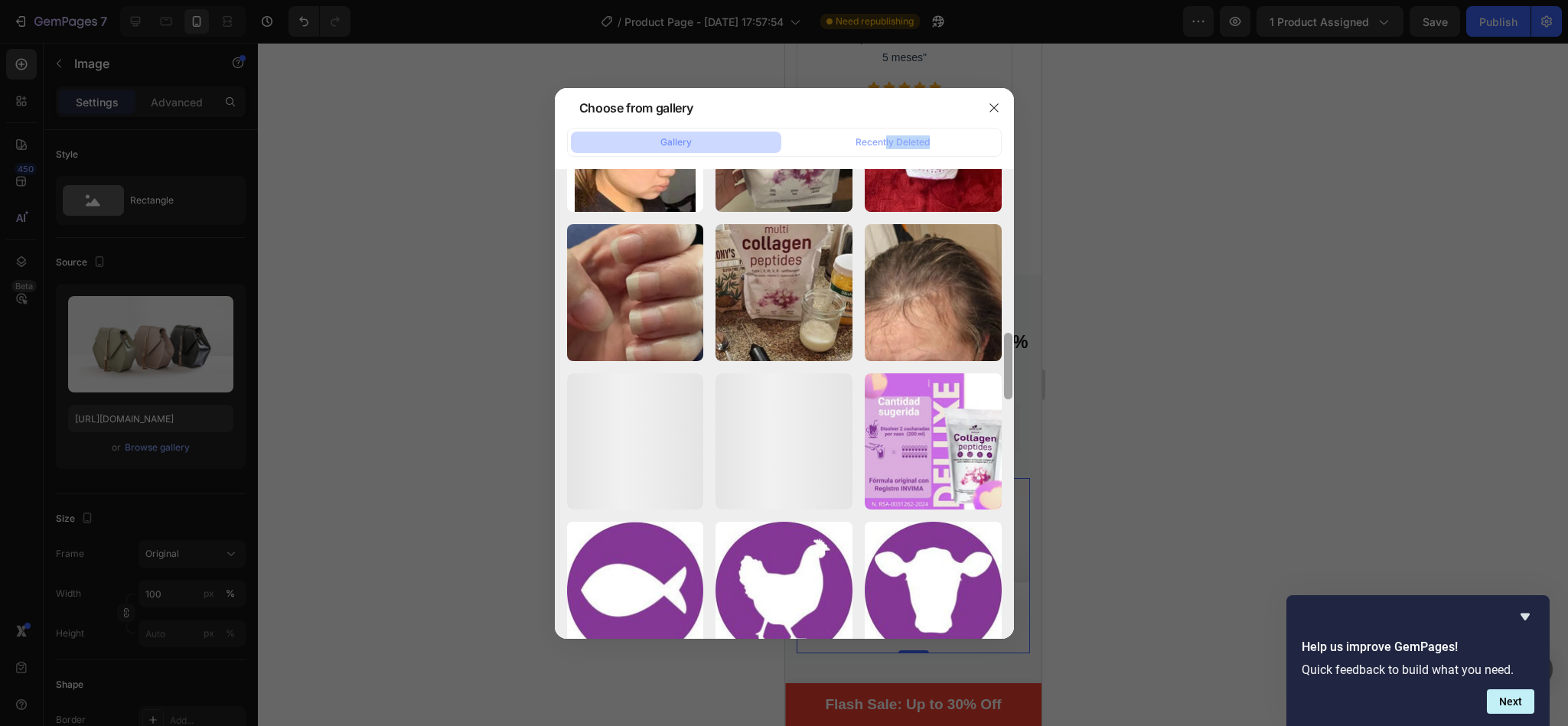
drag, startPoint x: 1008, startPoint y: 528, endPoint x: 1021, endPoint y: 374, distance: 154.5
click at [1021, 374] on div "Choose from gallery Gallery Recently Deleted Diseño-sin-título-20...67.webp 27.…" at bounding box center [784, 363] width 1568 height 726
click at [383, 328] on div at bounding box center [784, 363] width 1568 height 726
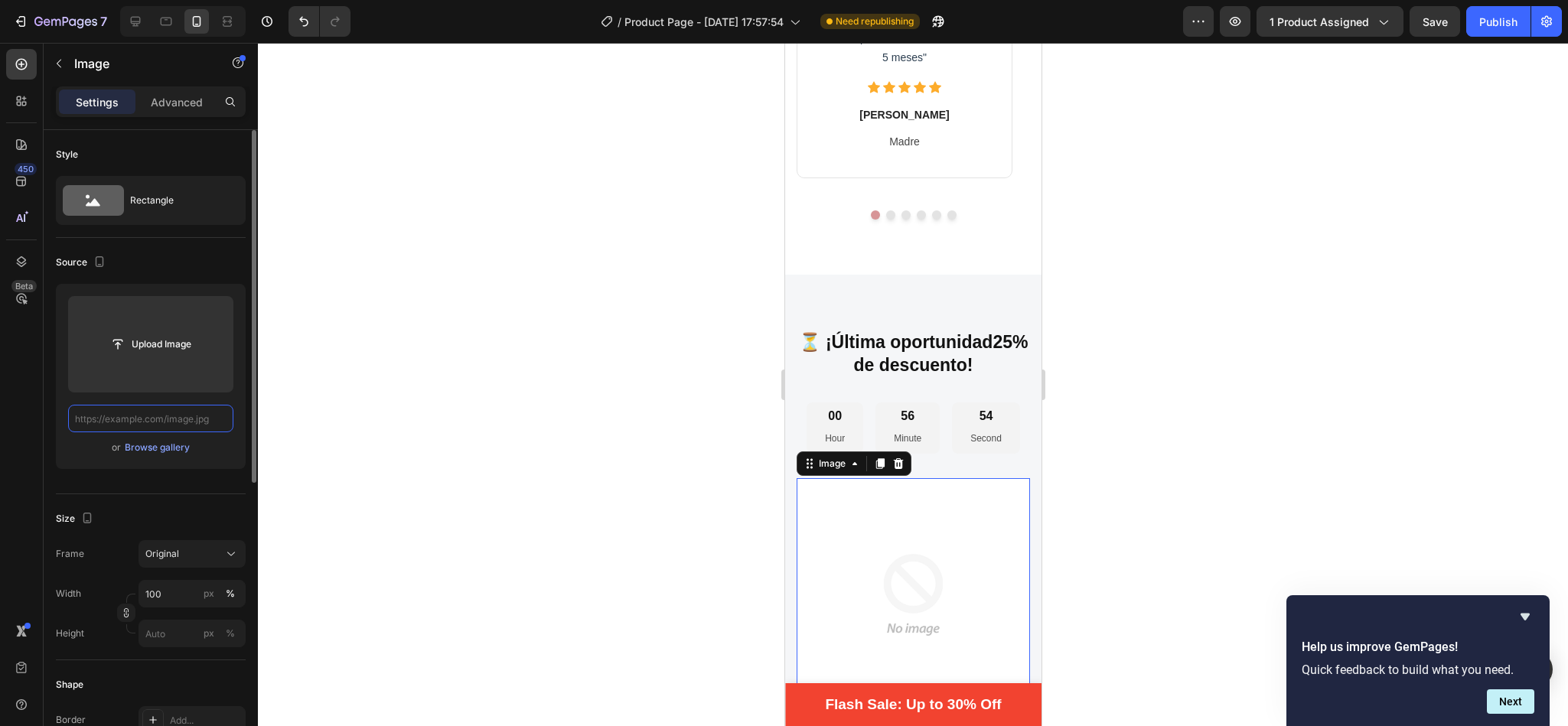
scroll to position [0, 0]
click at [191, 419] on input "text" at bounding box center [151, 418] width 166 height 28
paste input "[URL][DOMAIN_NAME][PERSON_NAME]"
type input "[URL][DOMAIN_NAME][PERSON_NAME]"
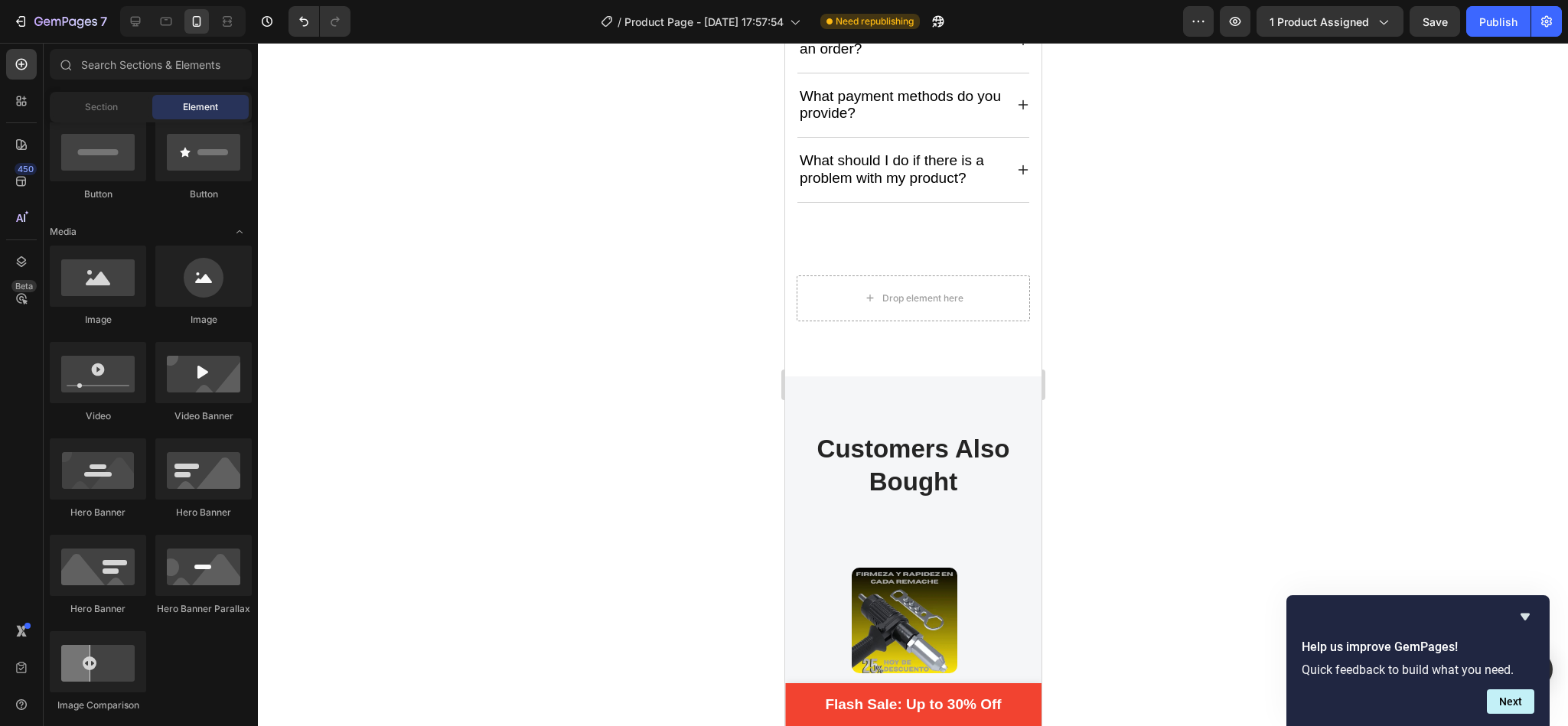
scroll to position [4247, 0]
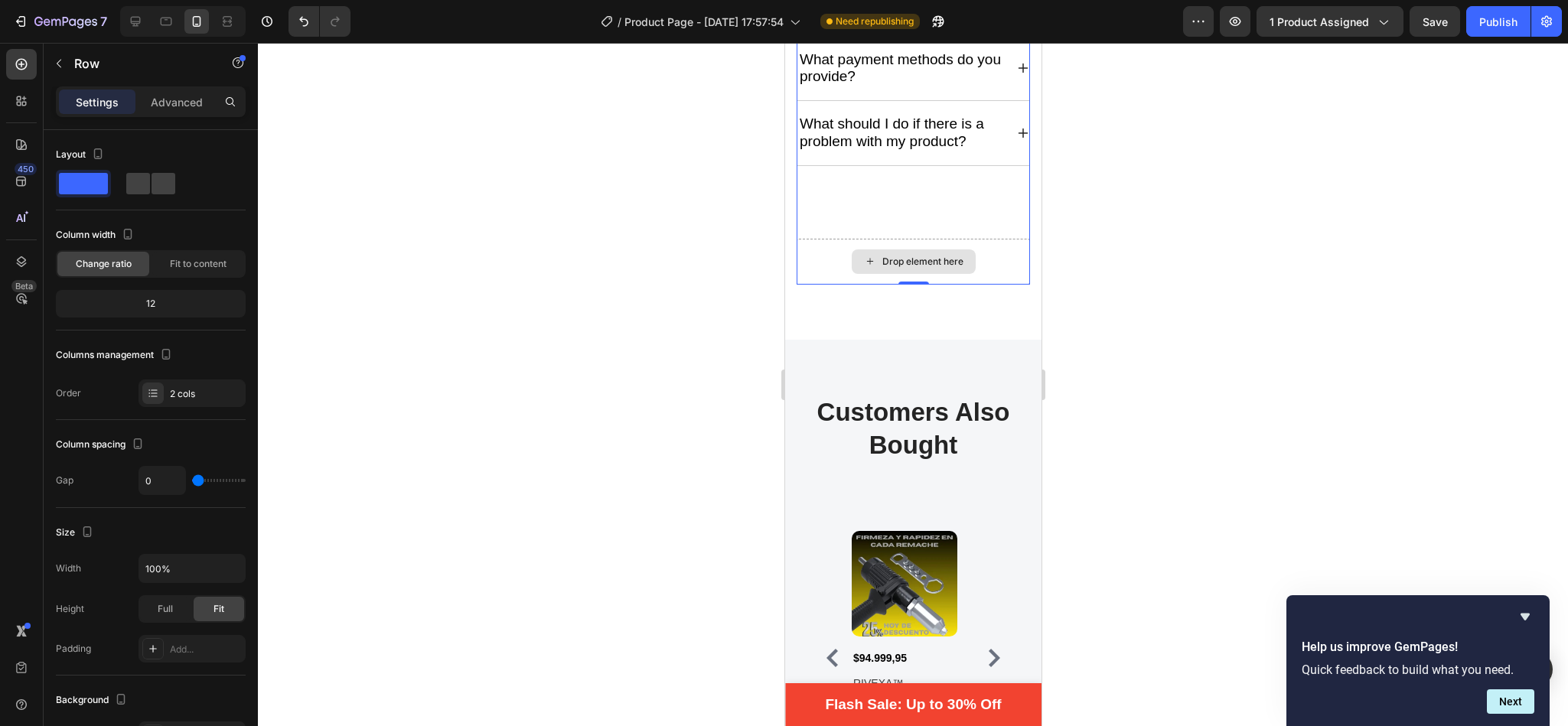
click at [820, 248] on div "Drop element here" at bounding box center [913, 262] width 233 height 46
click at [850, 230] on div "Information hub Text block Questions & Answers Heading Can I inspect the goods …" at bounding box center [913, 9] width 233 height 459
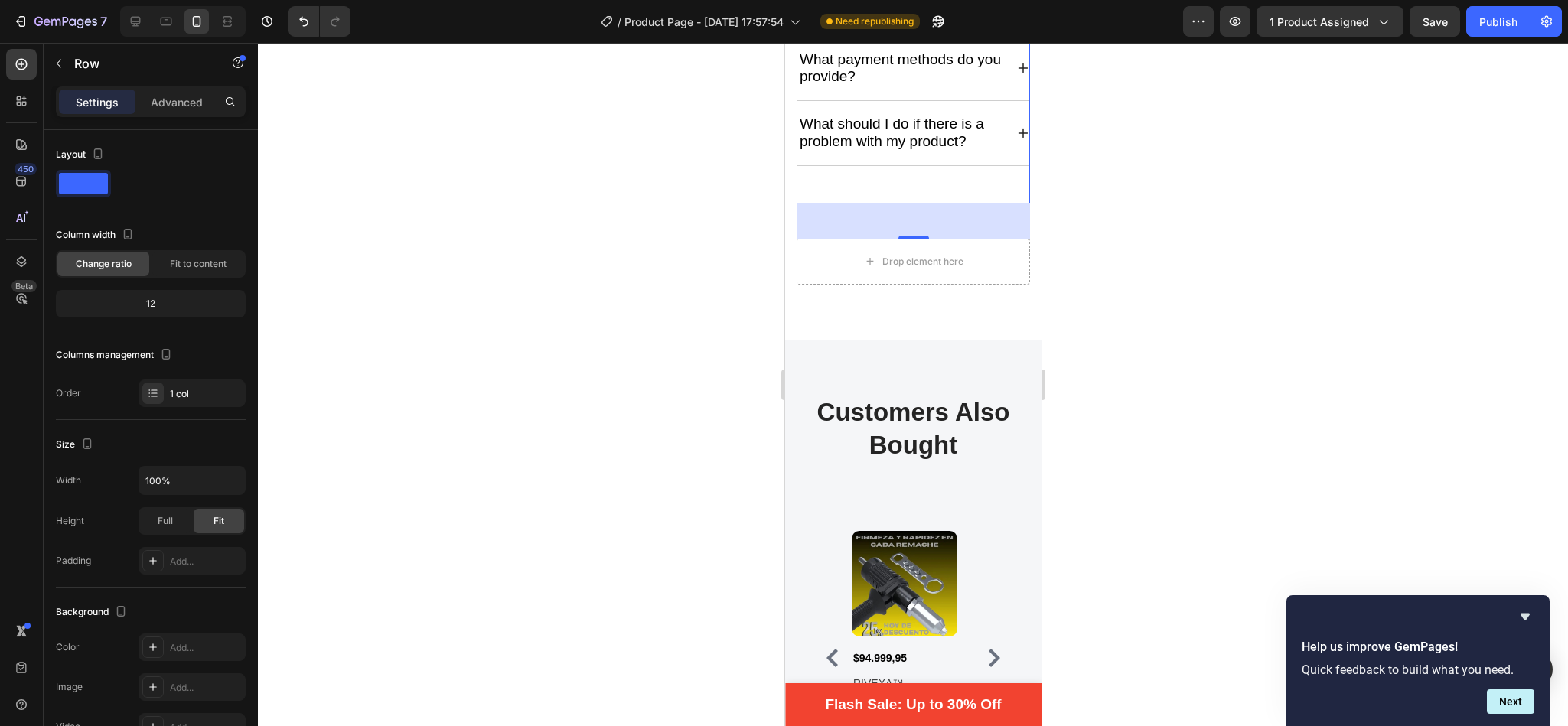
click at [855, 235] on div "46" at bounding box center [913, 221] width 233 height 35
click at [827, 248] on div "Drop element here" at bounding box center [913, 262] width 233 height 46
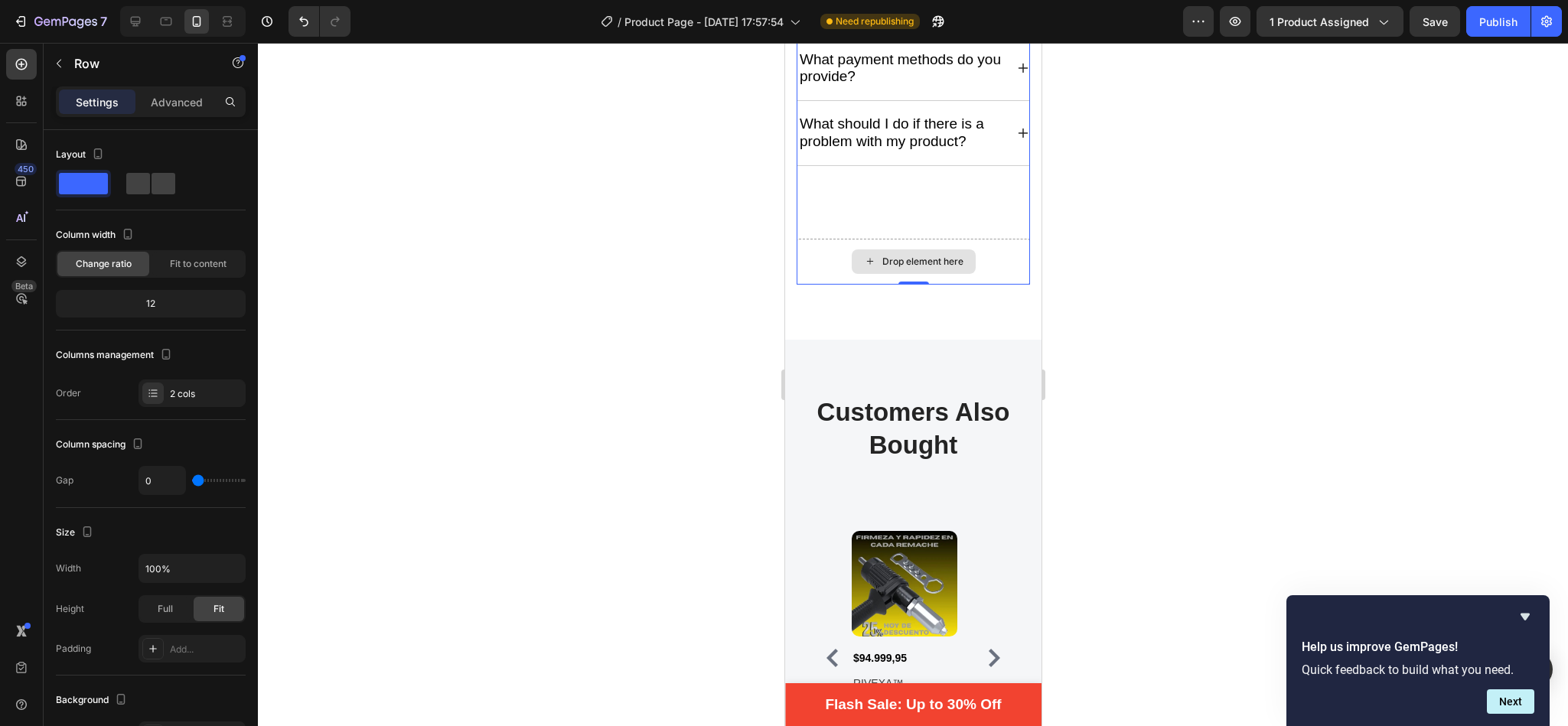
click at [827, 248] on div "Drop element here" at bounding box center [913, 262] width 233 height 46
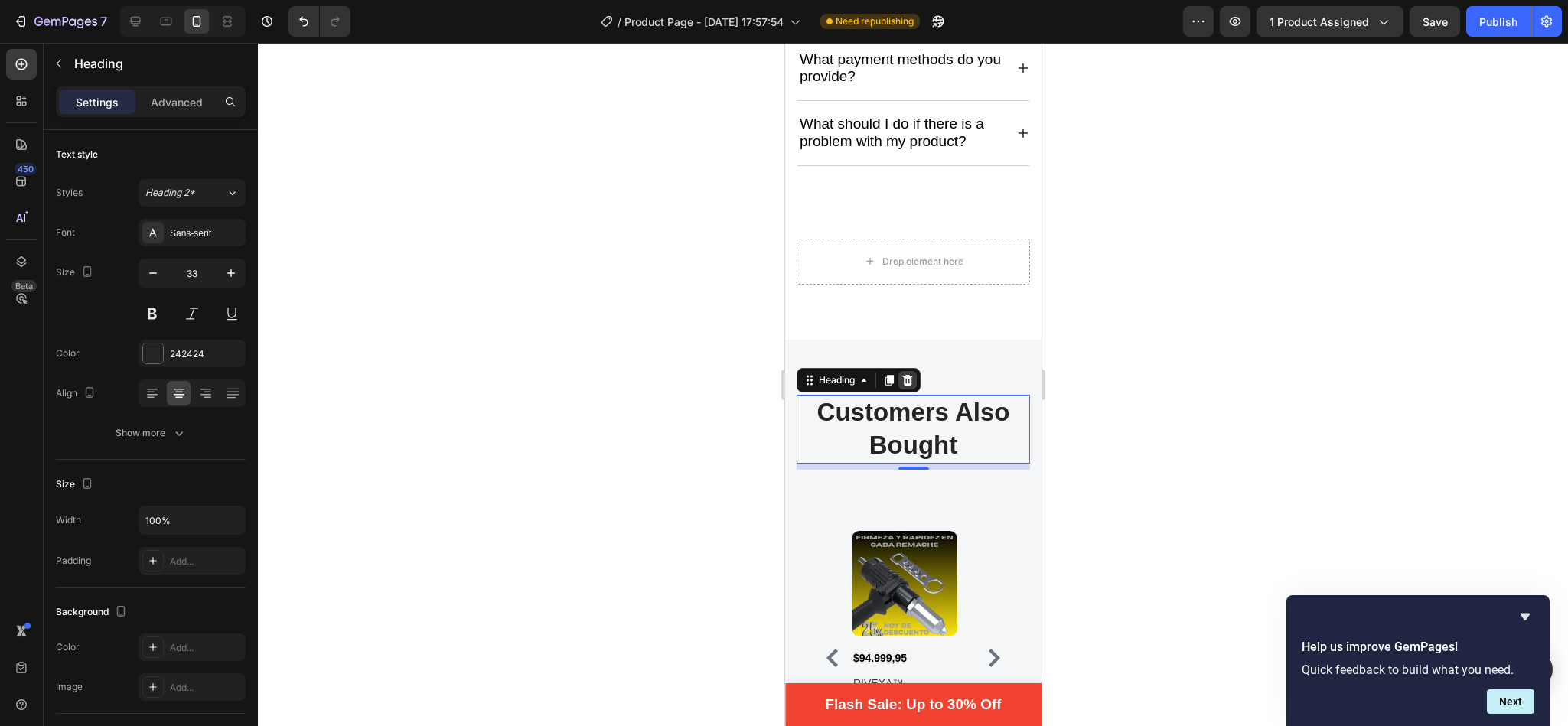
click at [909, 384] on icon at bounding box center [907, 380] width 10 height 11
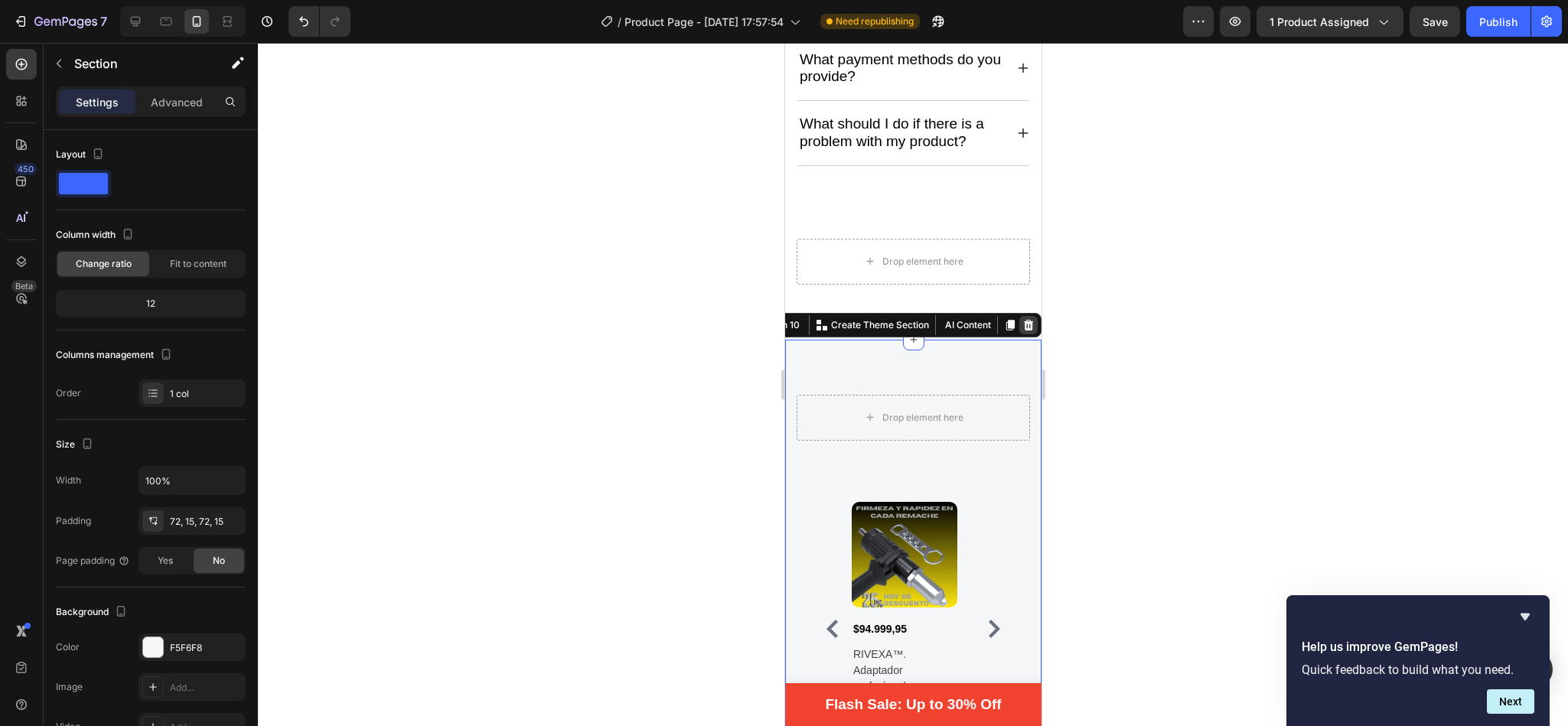
click at [1023, 330] on icon at bounding box center [1028, 325] width 10 height 11
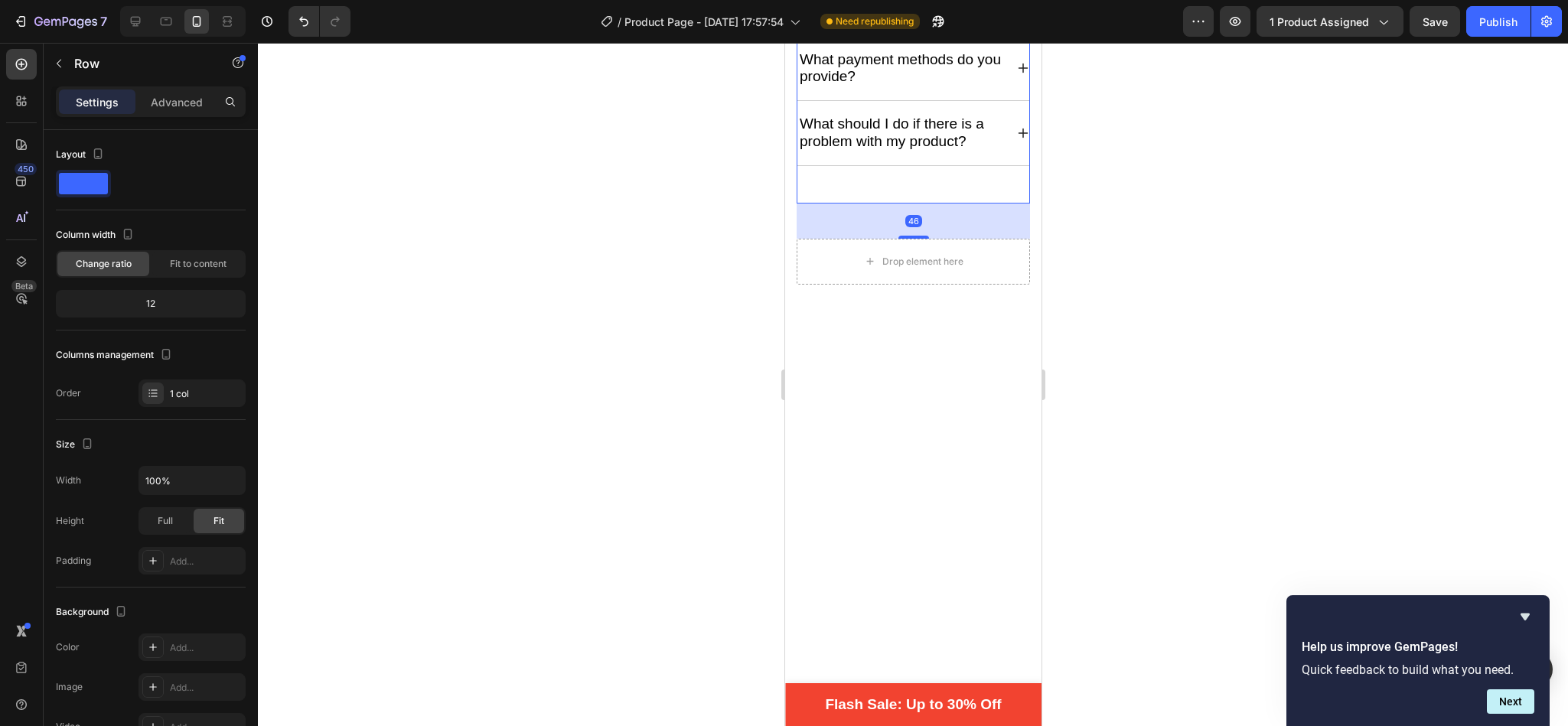
click at [828, 225] on div "46" at bounding box center [913, 221] width 233 height 35
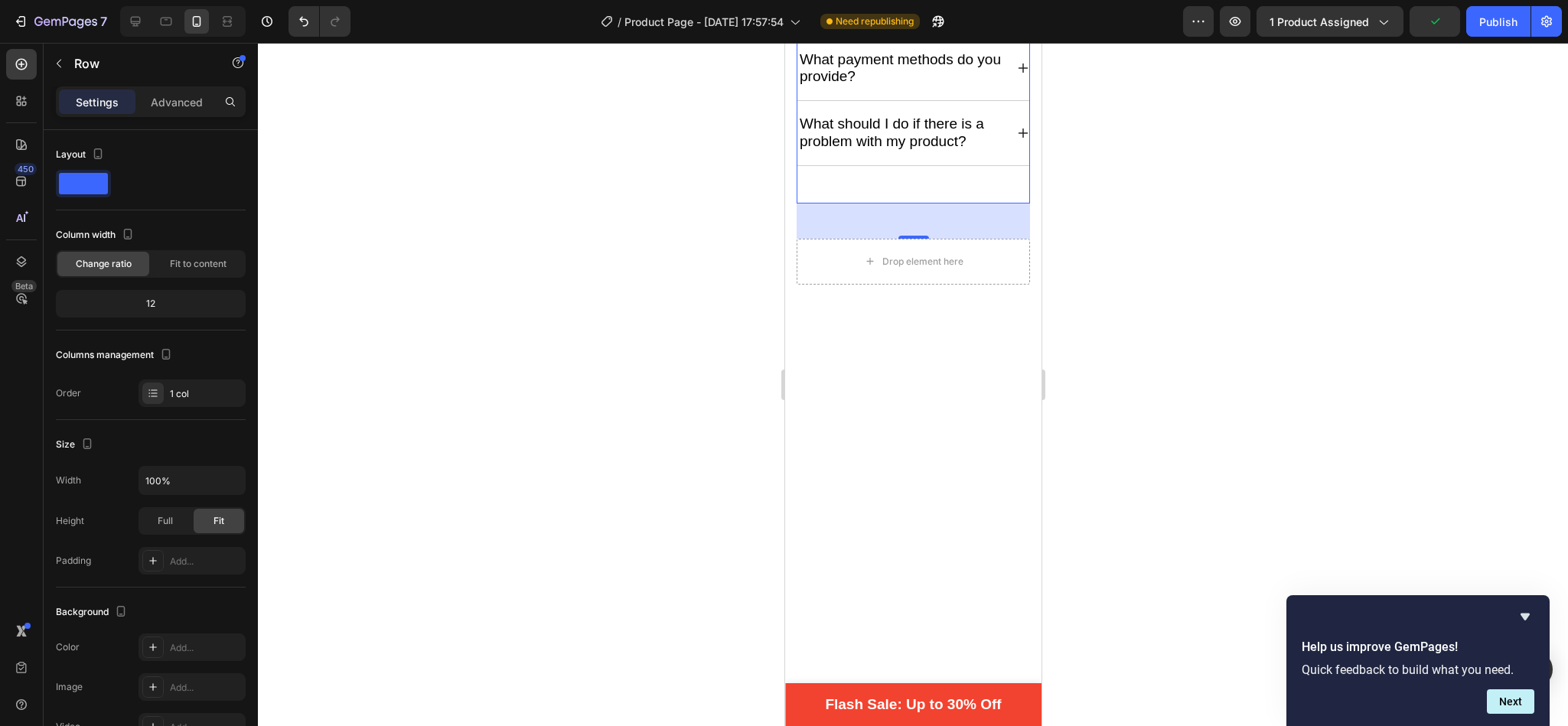
click at [828, 225] on div "46" at bounding box center [913, 221] width 233 height 35
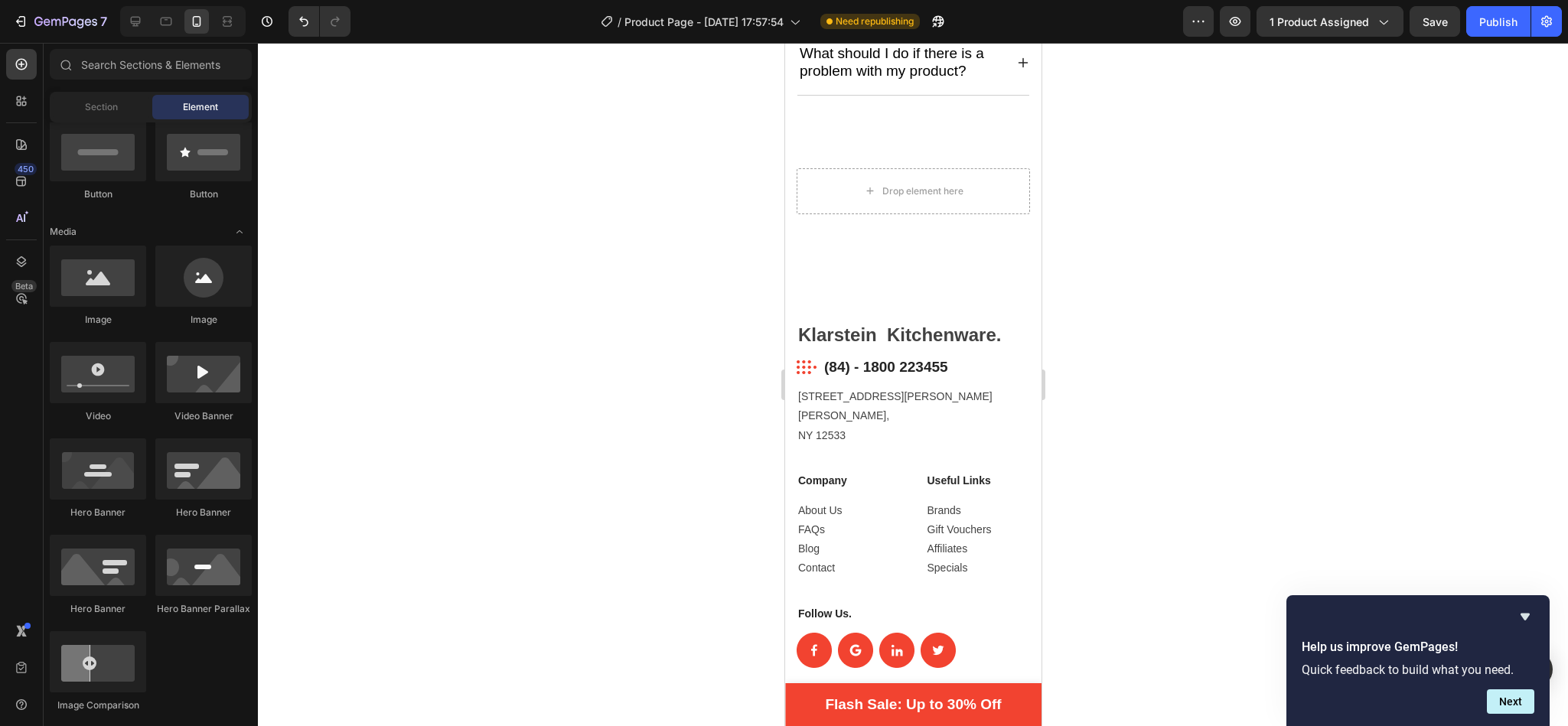
drag, startPoint x: 1034, startPoint y: 485, endPoint x: 1848, endPoint y: 539, distance: 815.8
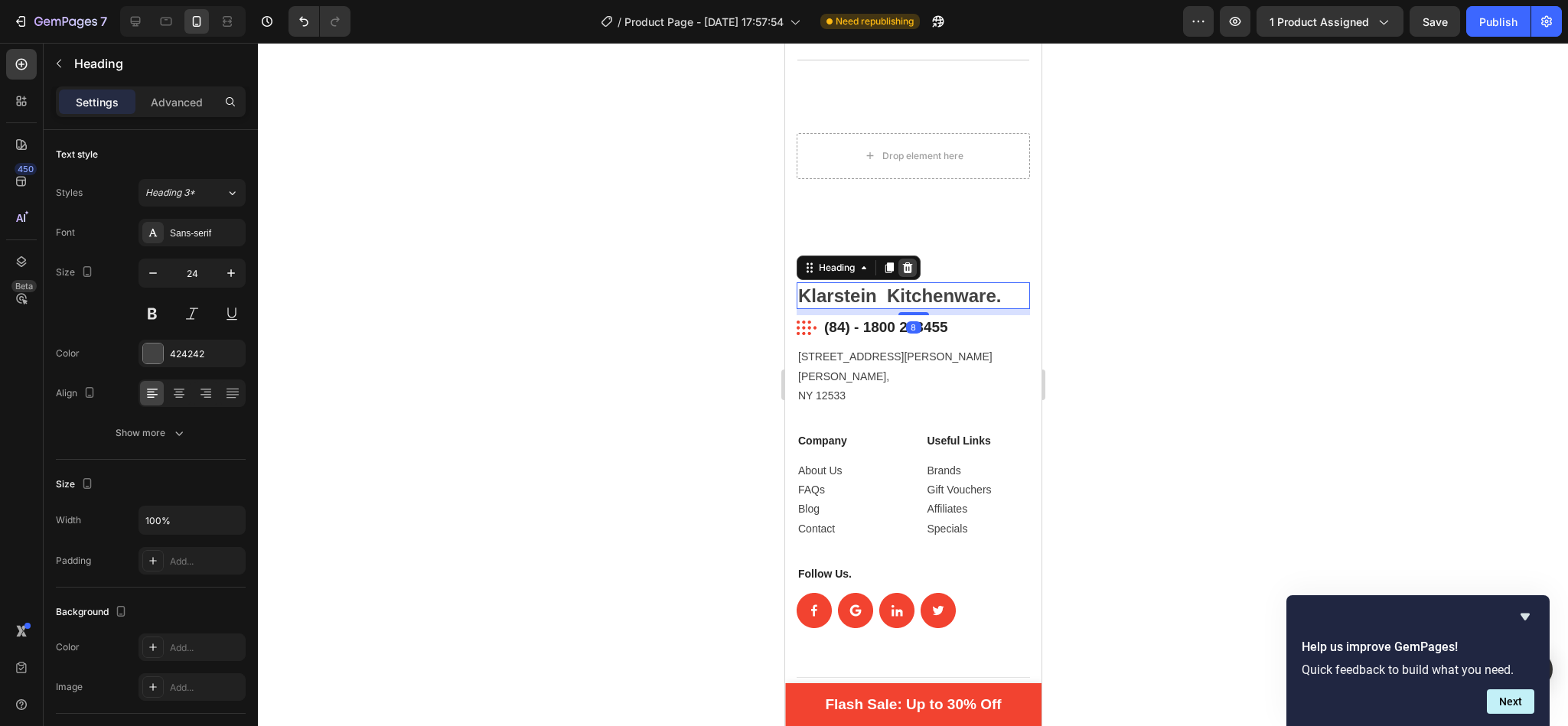
click at [912, 274] on icon at bounding box center [907, 268] width 13 height 13
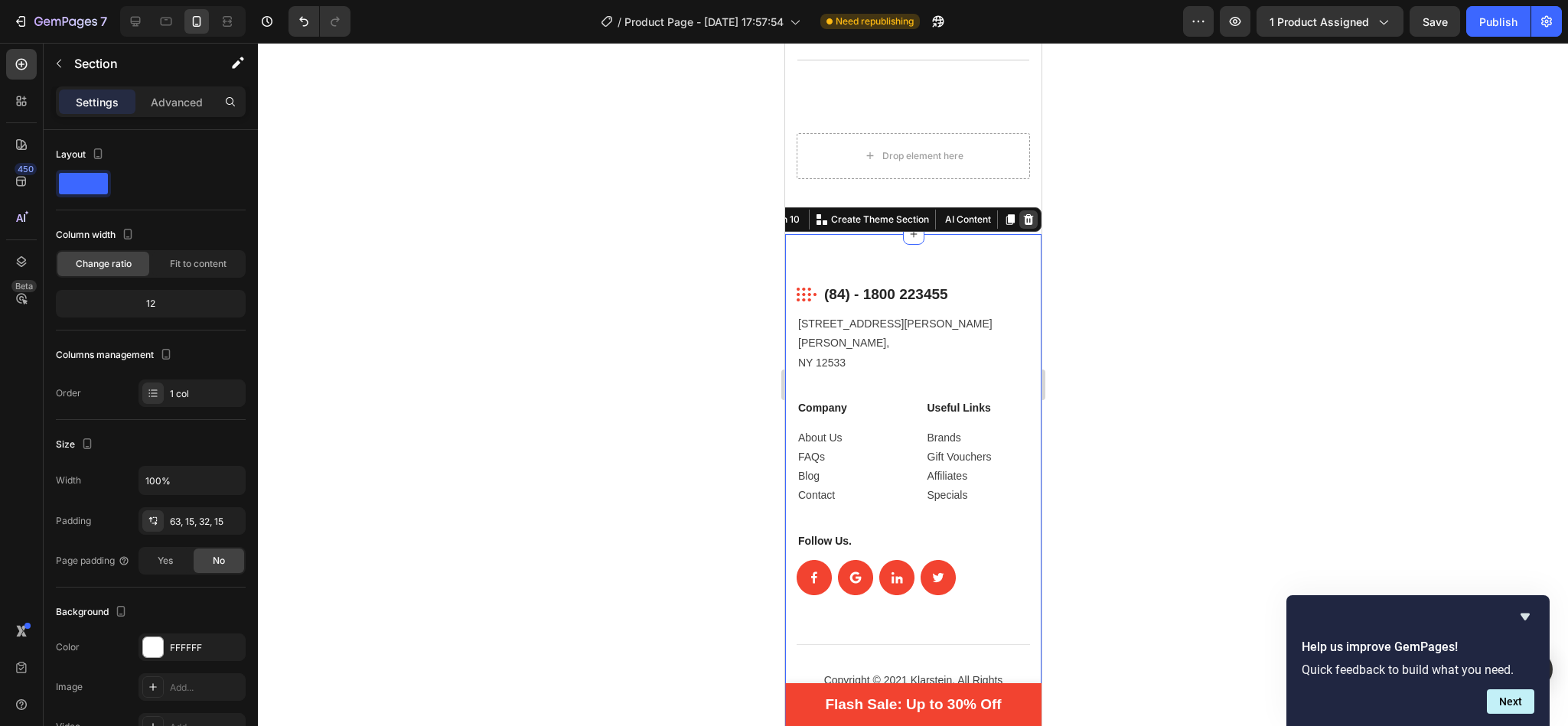
click at [1021, 218] on icon at bounding box center [1028, 220] width 13 height 13
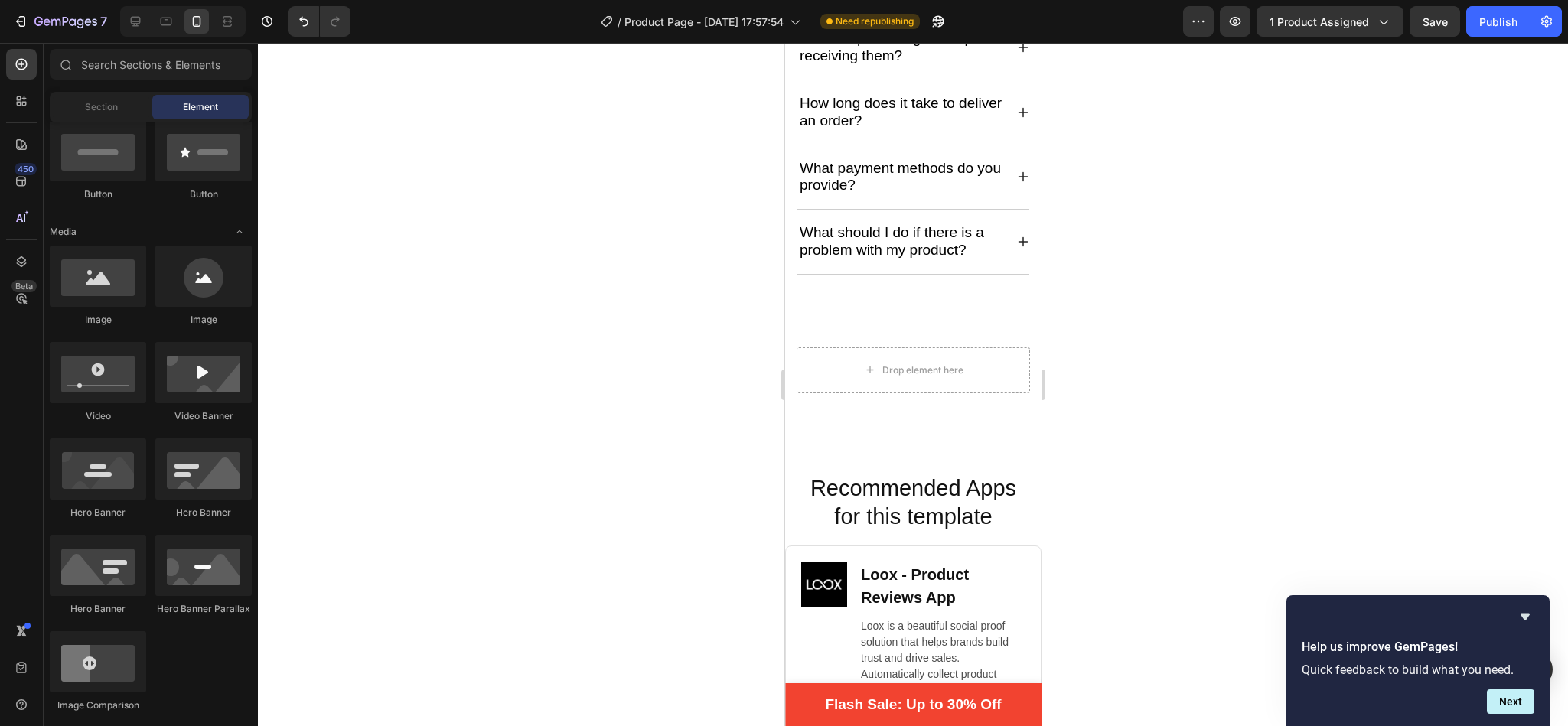
scroll to position [4171, 0]
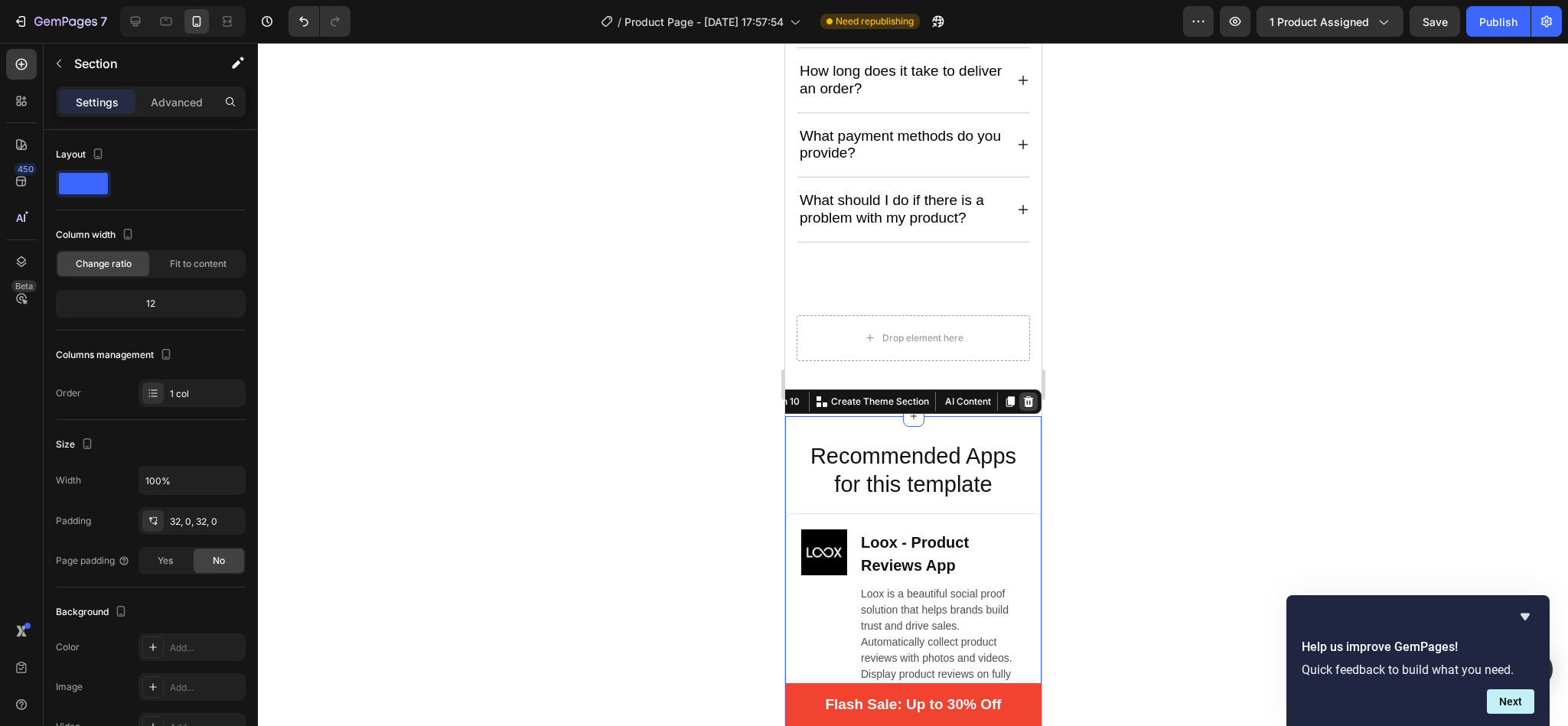
click at [1021, 407] on icon at bounding box center [1028, 402] width 13 height 13
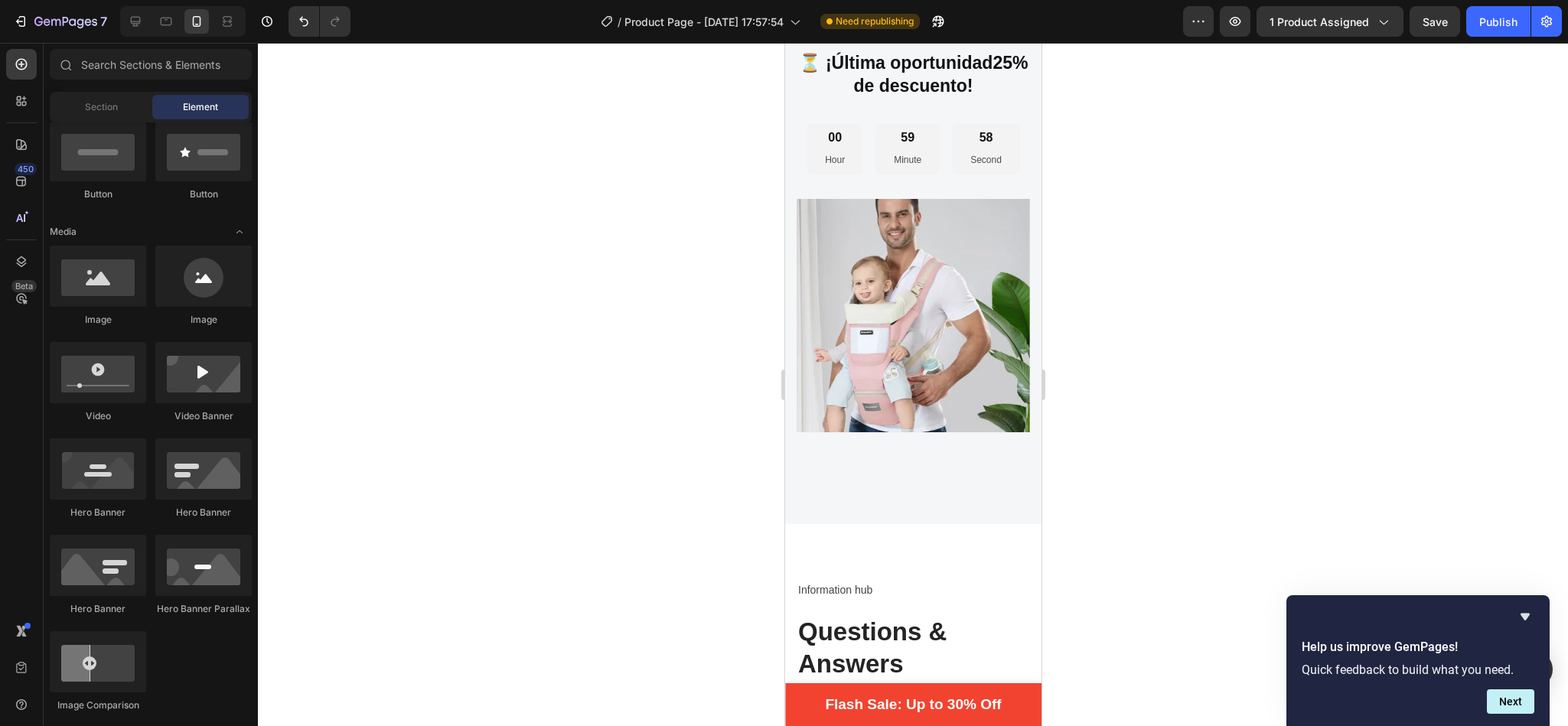
scroll to position [3438, 0]
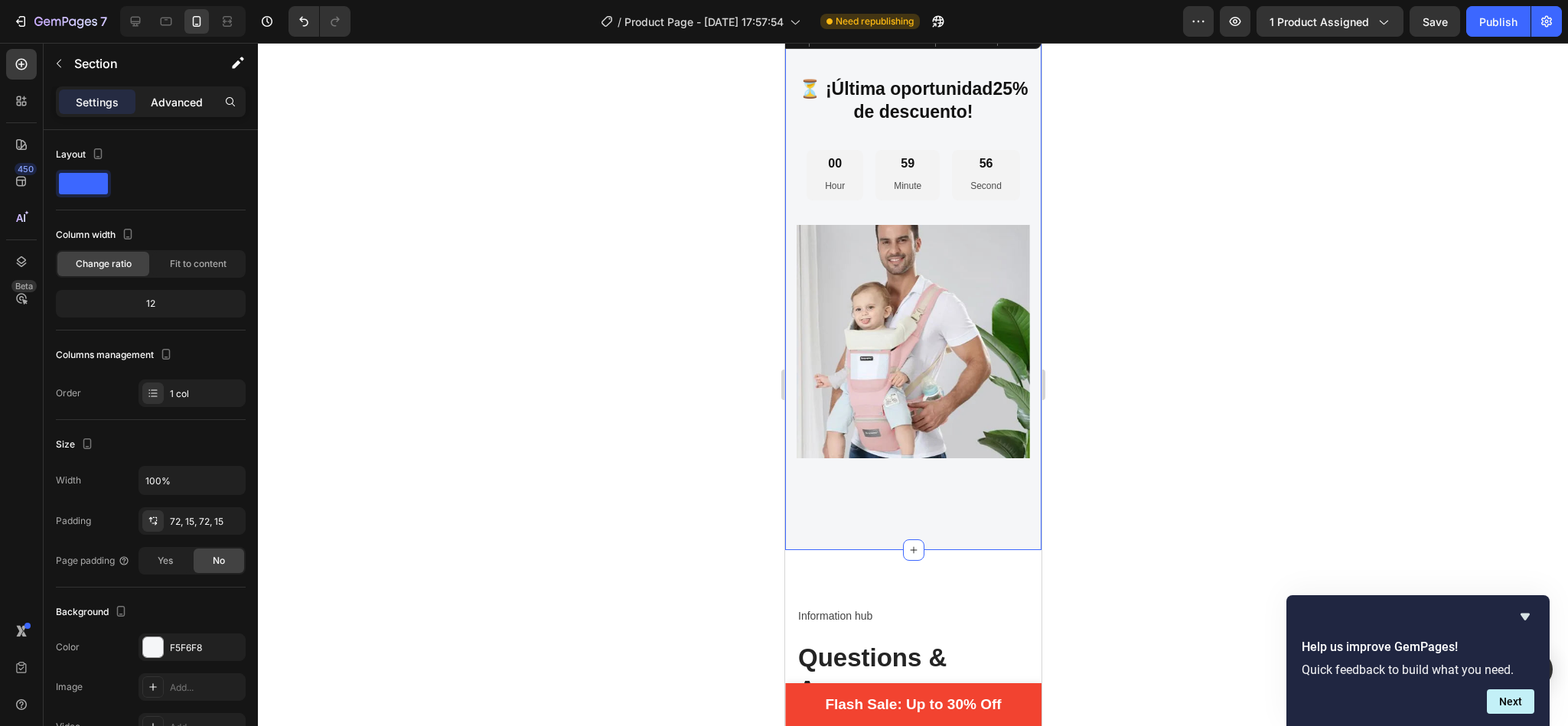
click at [174, 99] on p "Advanced" at bounding box center [177, 102] width 52 height 16
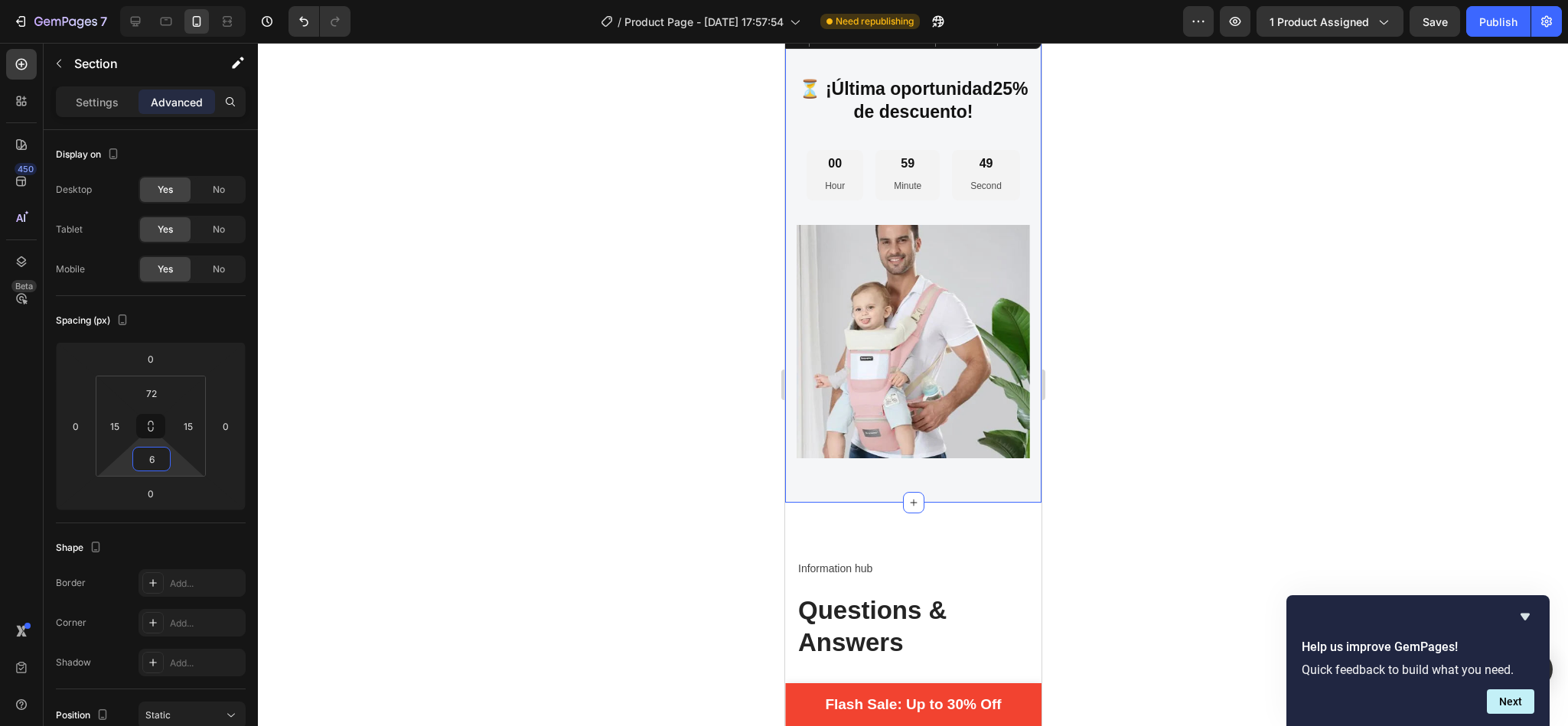
type input "0"
drag, startPoint x: 168, startPoint y: 445, endPoint x: 177, endPoint y: 526, distance: 81.5
click at [177, 0] on html "7 / Product Page - [DATE] 17:57:54 Need republishing Preview 1 product assigned…" at bounding box center [784, 0] width 1568 height 0
click at [431, 371] on div at bounding box center [913, 384] width 1310 height 683
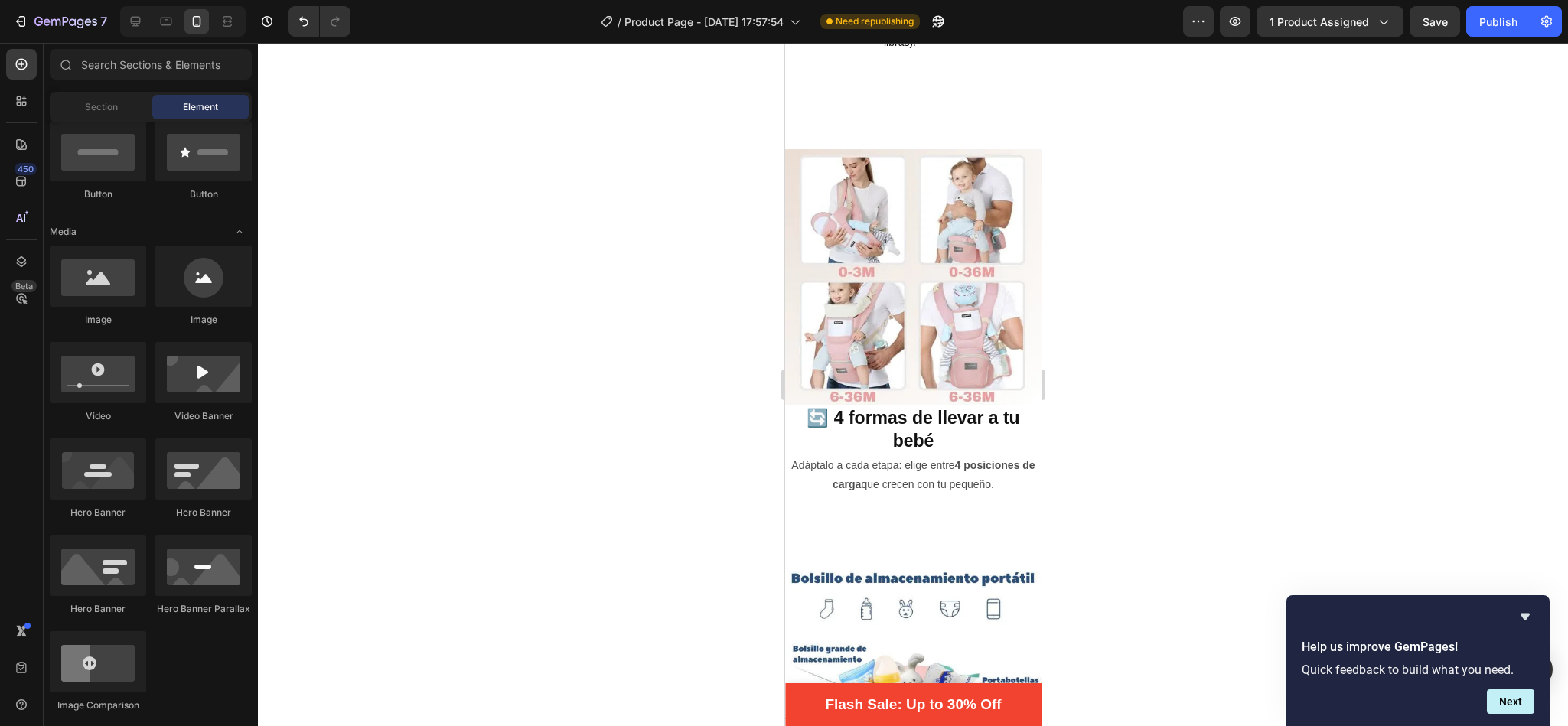
scroll to position [1654, 0]
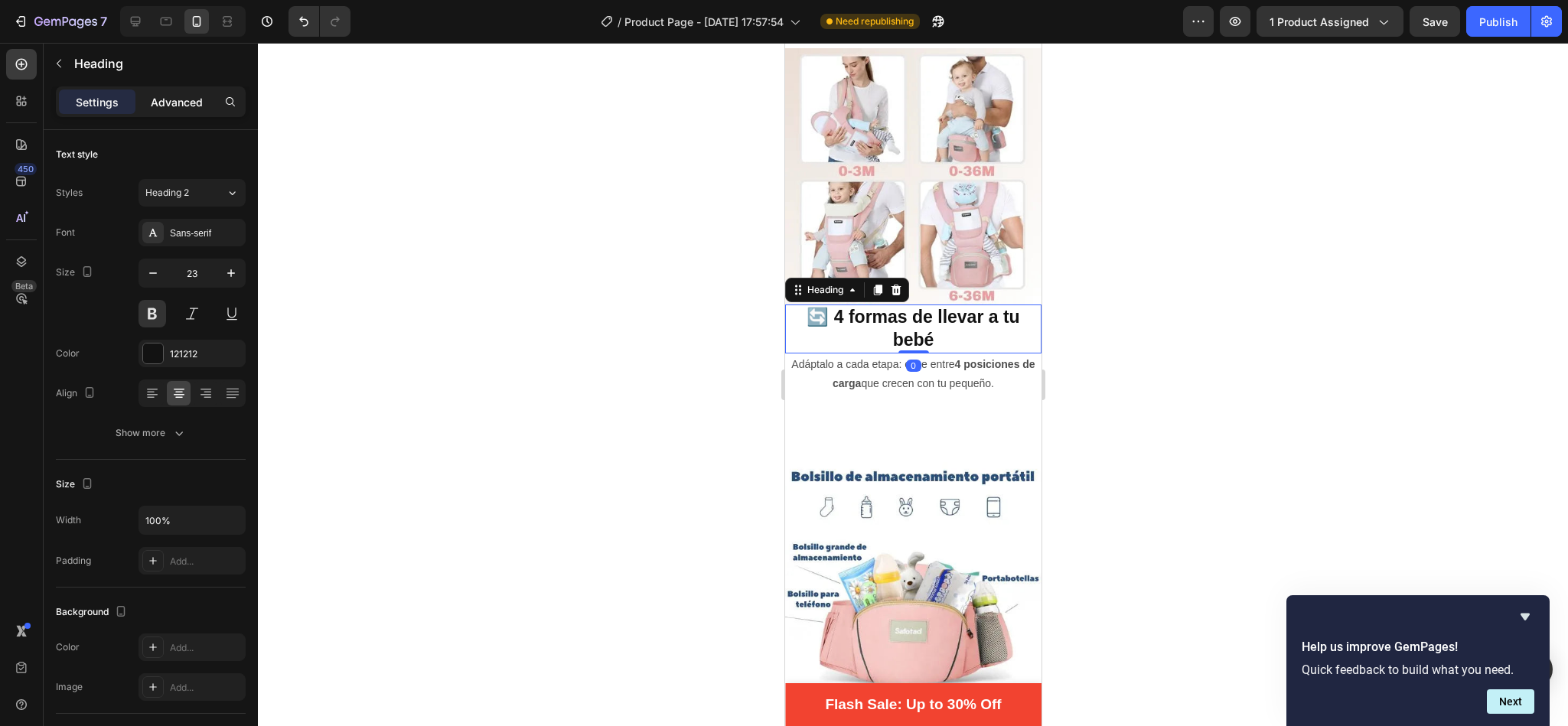
click at [189, 97] on p "Advanced" at bounding box center [177, 102] width 52 height 16
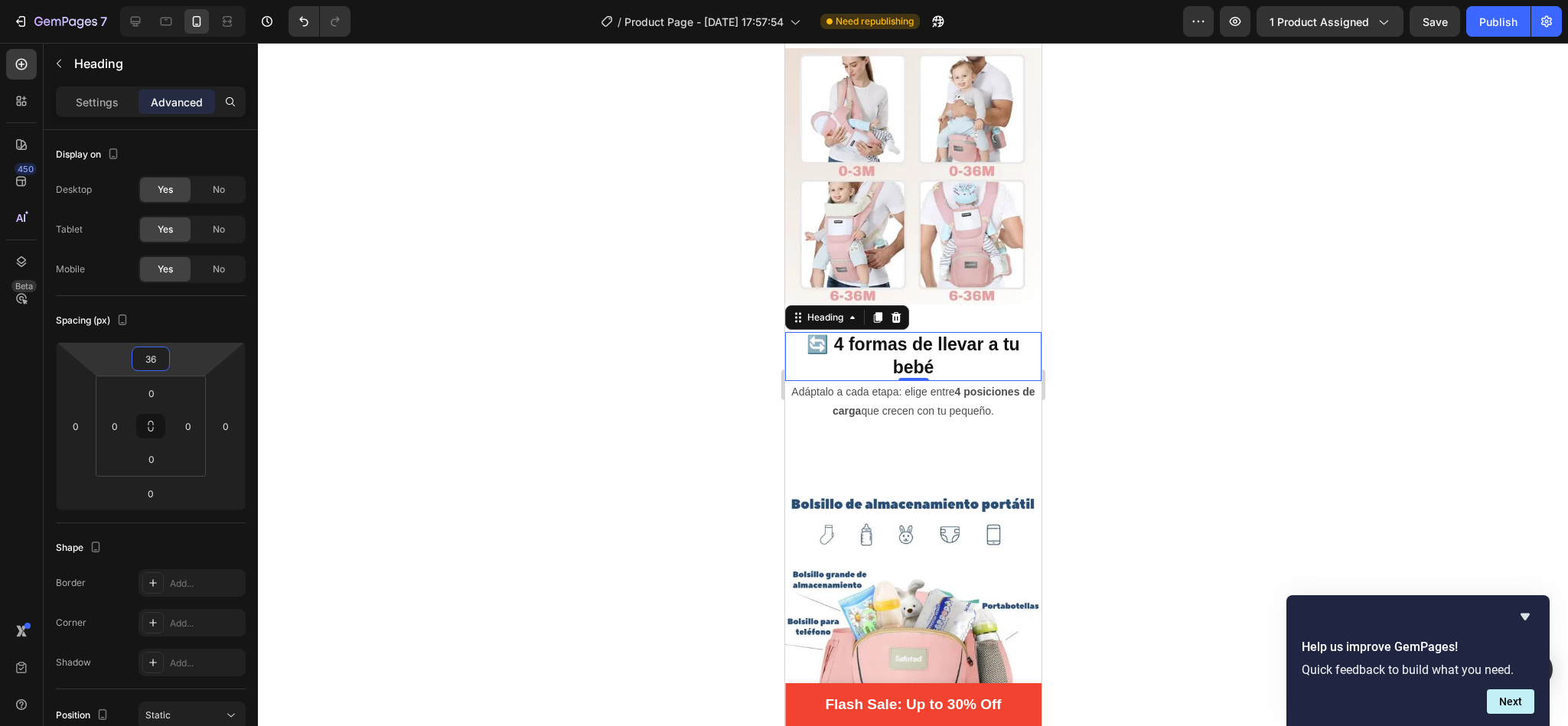
type input "38"
drag, startPoint x: 179, startPoint y: 363, endPoint x: 184, endPoint y: 341, distance: 22.6
click at [184, 0] on html "7 / Product Page - [DATE] 17:57:54 Need republishing Preview 1 product assigned…" at bounding box center [784, 0] width 1568 height 0
click at [806, 404] on p "Adáptalo a cada etapa: elige entre 4 posiciones de carga que crecen con tu pequ…" at bounding box center [912, 403] width 253 height 39
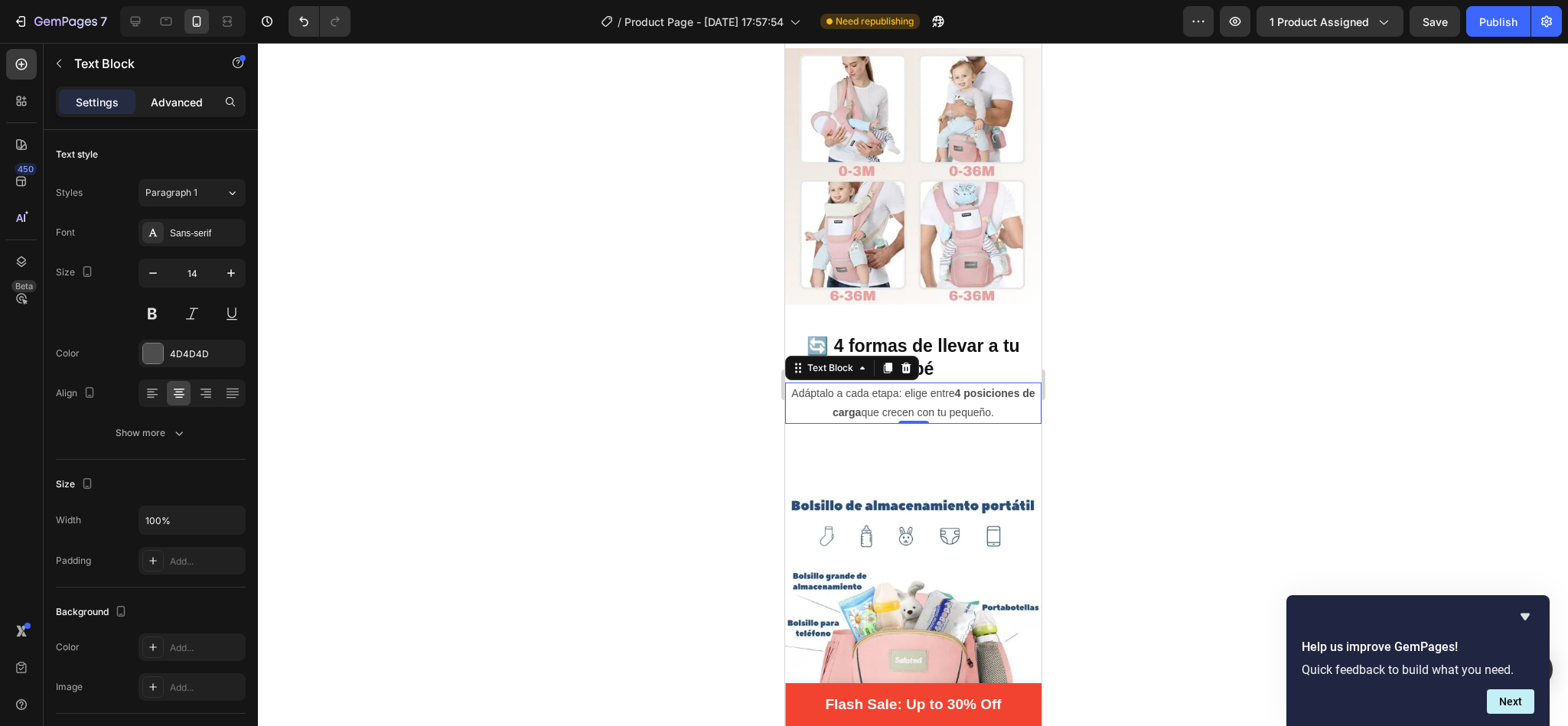
click at [184, 109] on p "Advanced" at bounding box center [177, 102] width 52 height 16
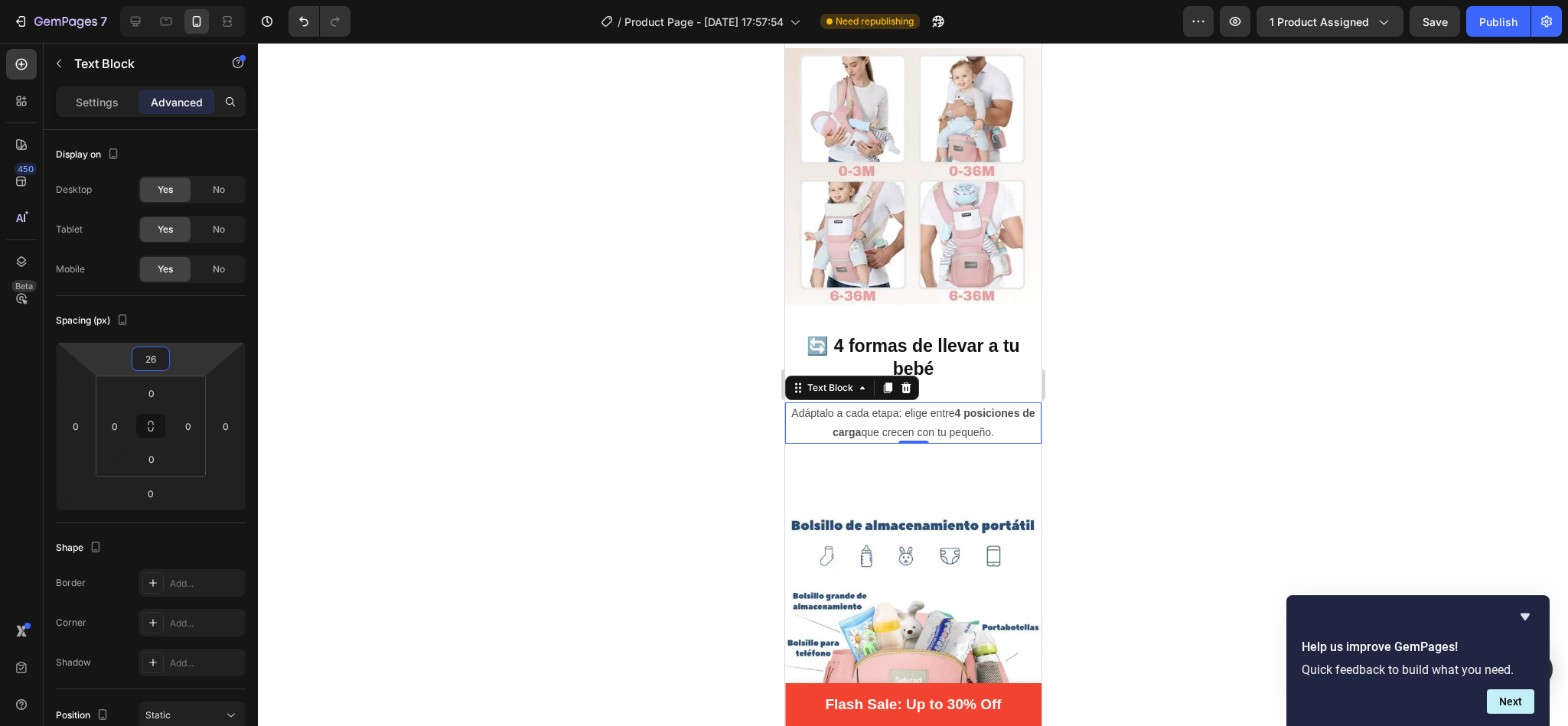
type input "30"
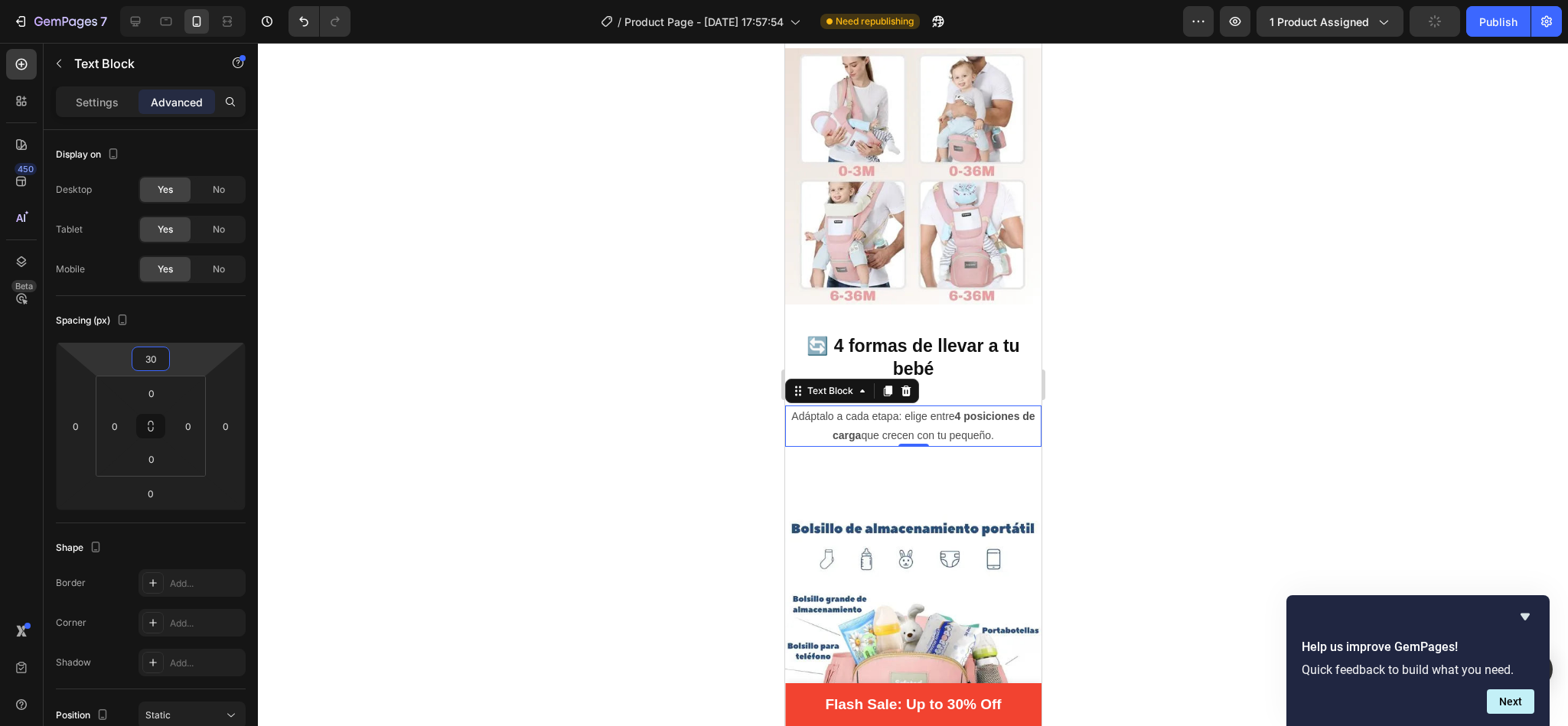
drag, startPoint x: 177, startPoint y: 374, endPoint x: 180, endPoint y: 356, distance: 18.2
click at [180, 0] on html "7 / Product Page - [DATE] 17:57:54 Need republishing Preview 1 product assigned…" at bounding box center [784, 0] width 1568 height 0
click at [657, 446] on div at bounding box center [913, 384] width 1310 height 683
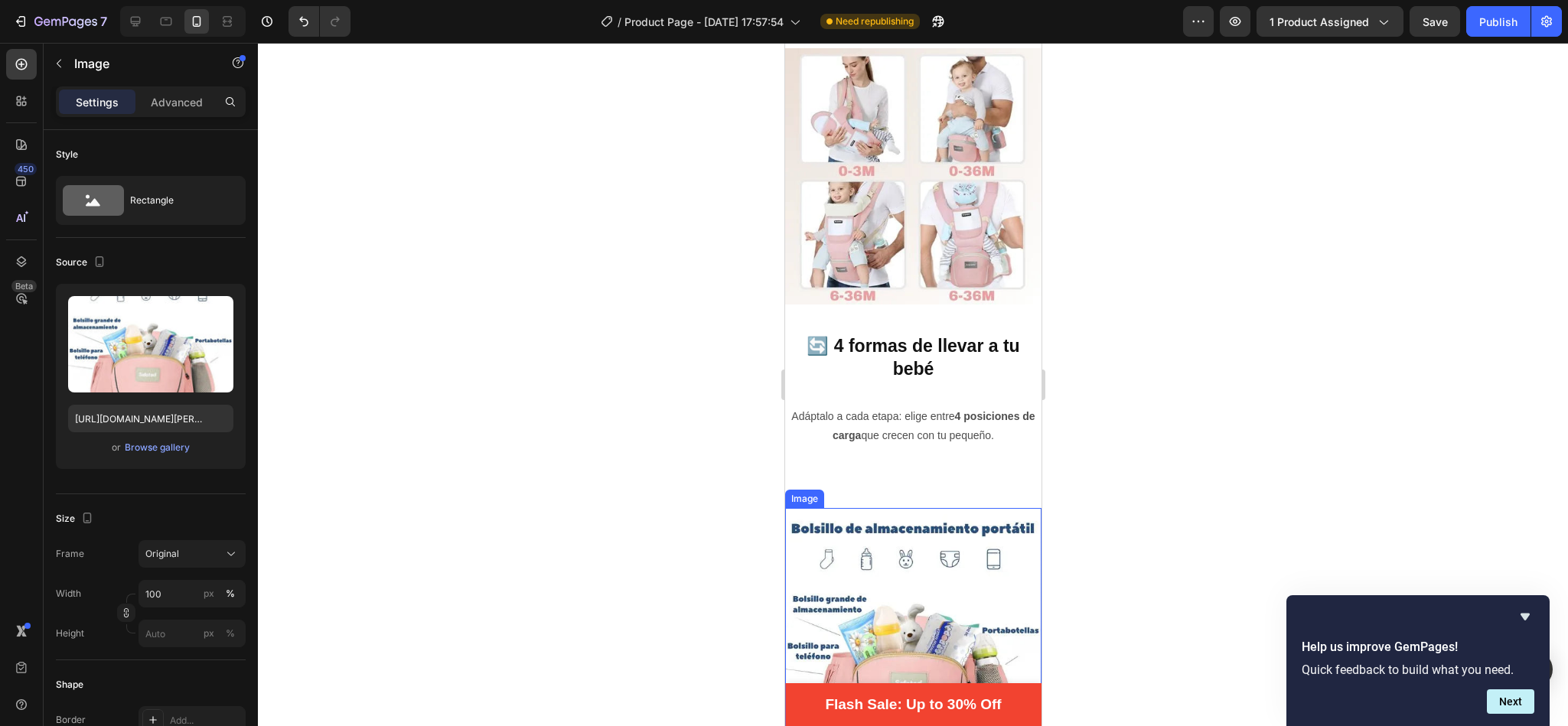
click at [965, 522] on img at bounding box center [912, 635] width 256 height 256
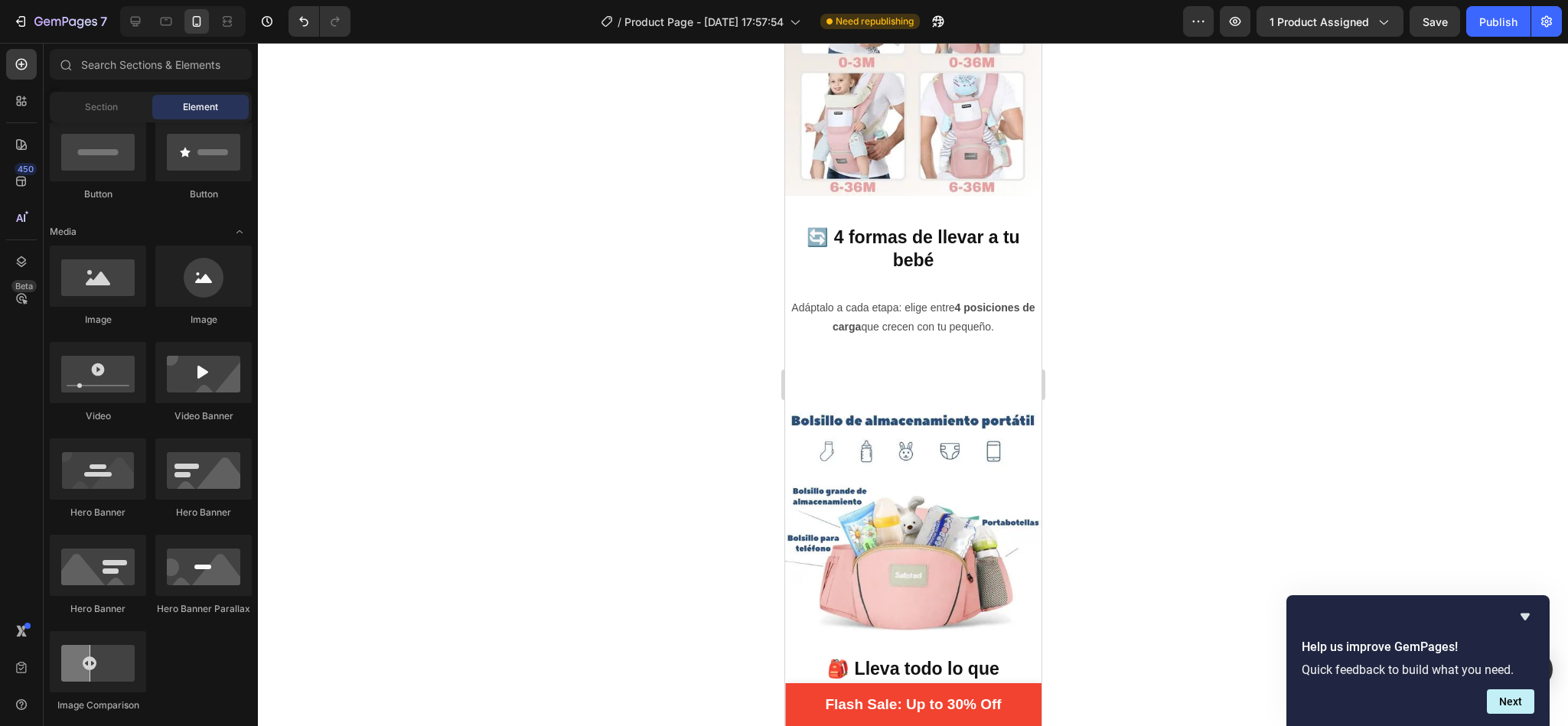
scroll to position [1795, 0]
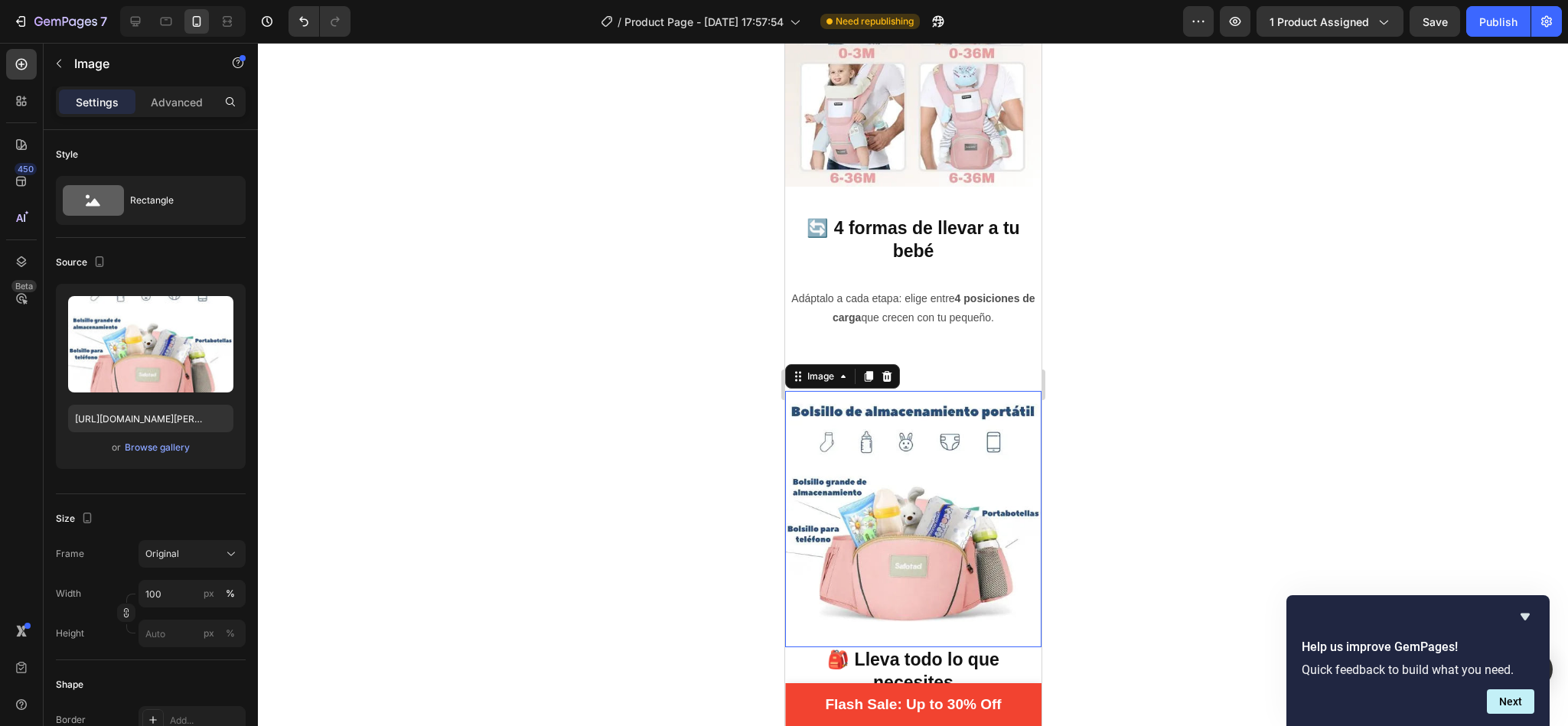
click at [887, 391] on img at bounding box center [912, 519] width 256 height 256
click at [167, 99] on p "Advanced" at bounding box center [177, 102] width 52 height 16
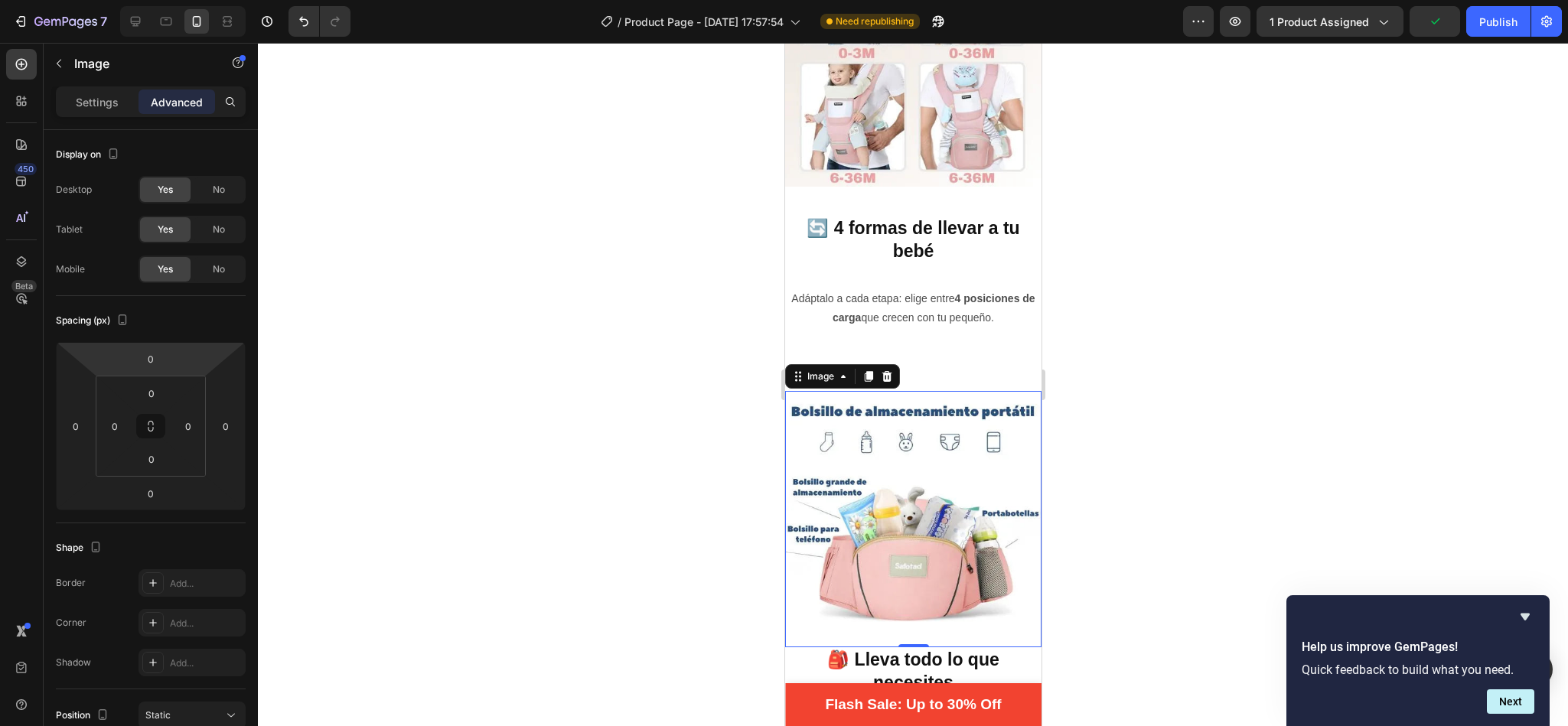
type input "-52"
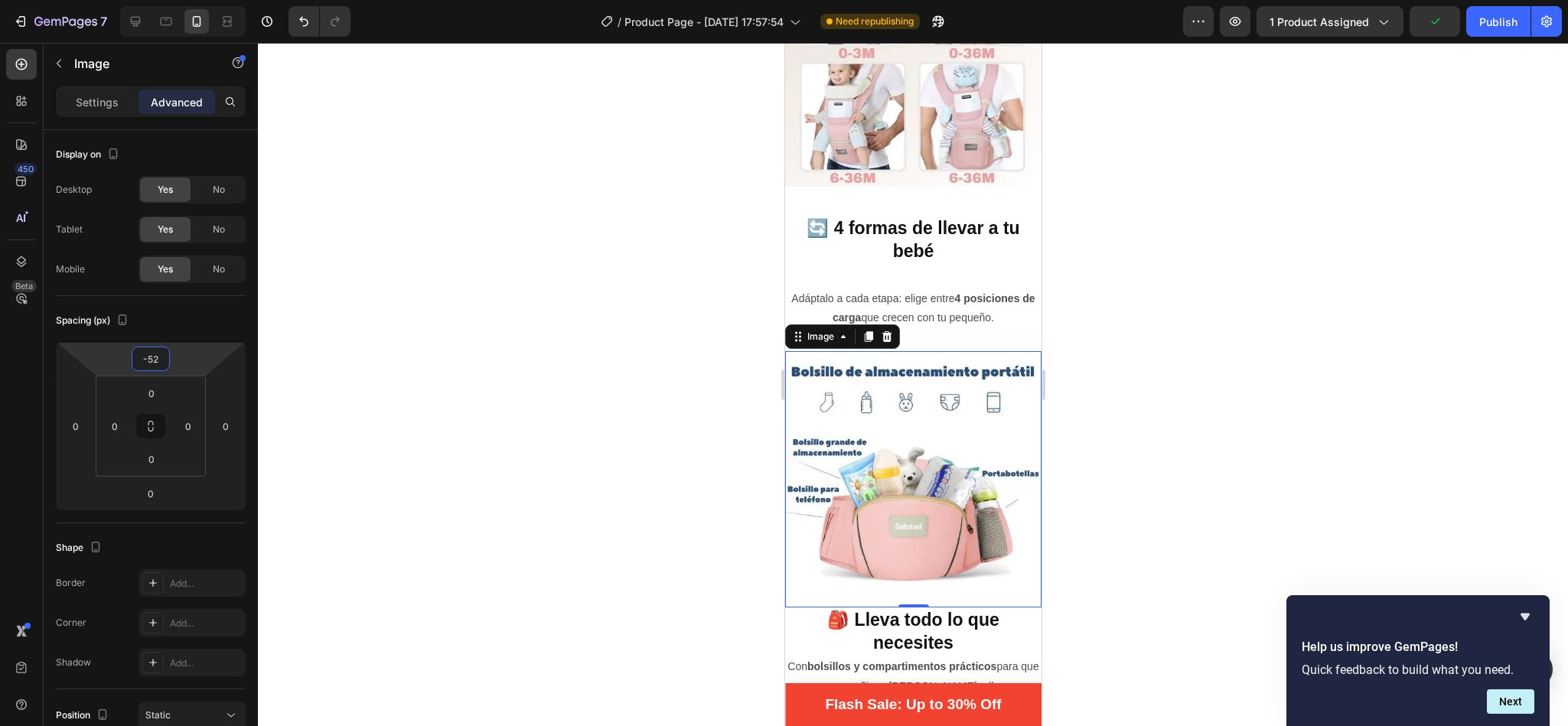
drag, startPoint x: 186, startPoint y: 356, endPoint x: 189, endPoint y: 385, distance: 29.2
click at [189, 0] on html "7 / Product Page - [DATE] 17:57:54 Need republishing Preview 1 product assigned…" at bounding box center [784, 0] width 1568 height 0
click at [441, 269] on div at bounding box center [913, 384] width 1310 height 683
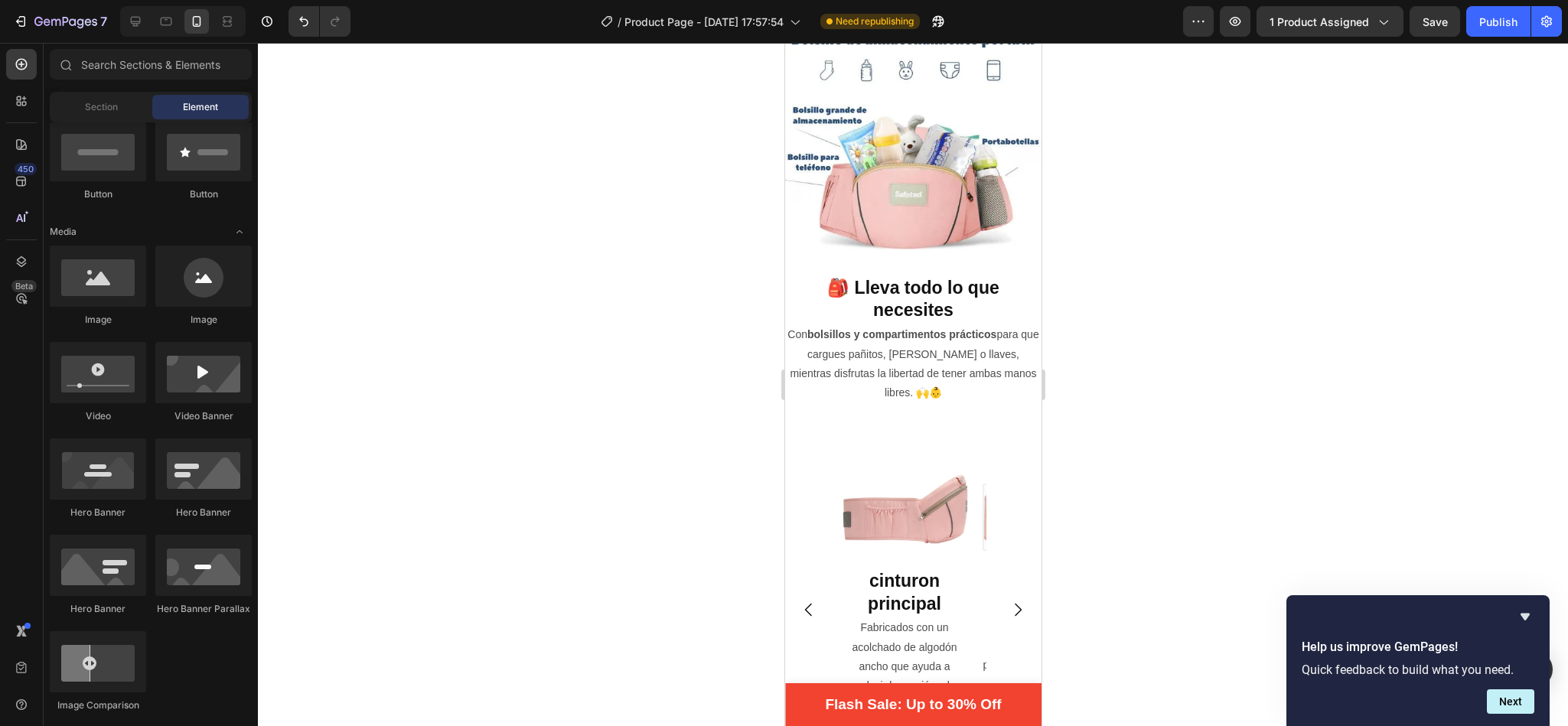
scroll to position [2135, 0]
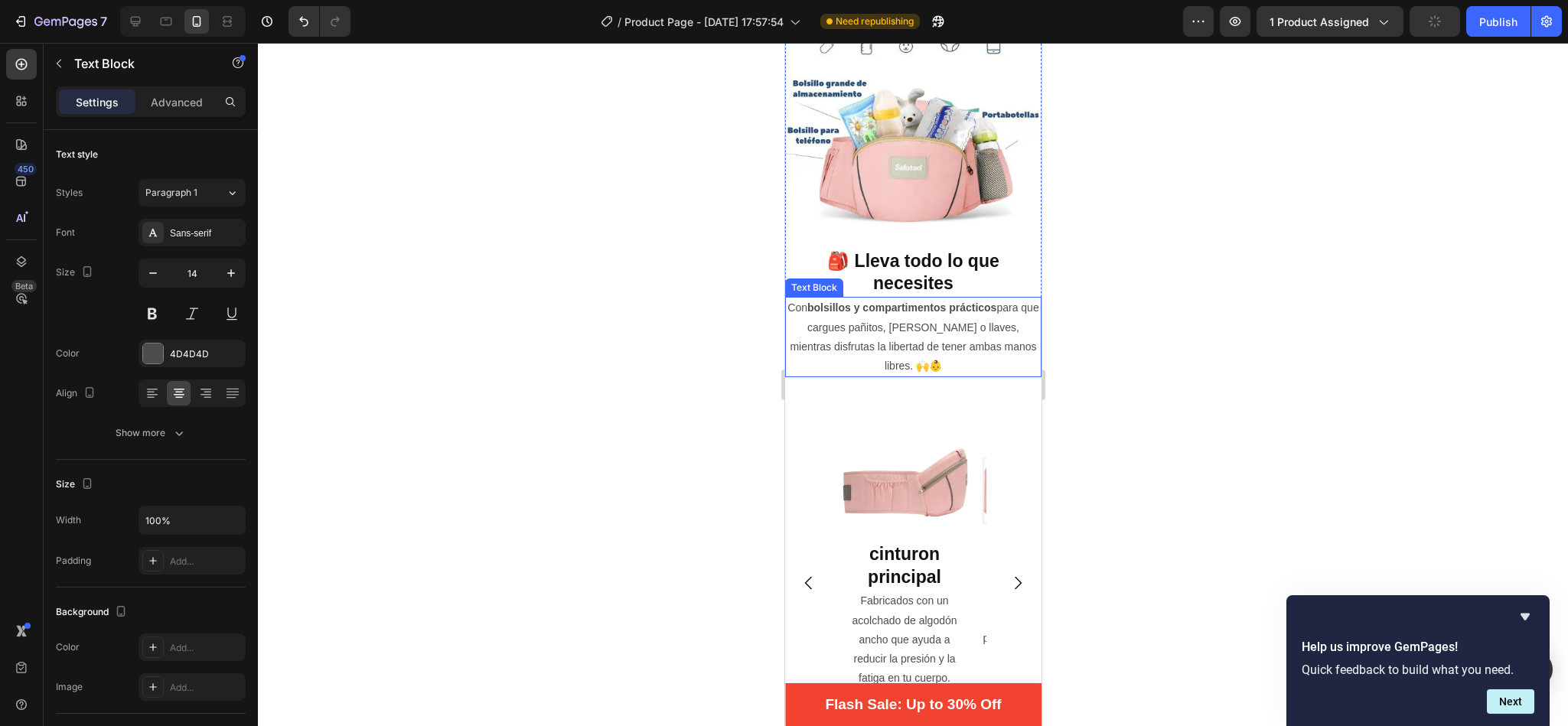
click at [956, 351] on p "Con bolsillos y compartimentos prácticos para que cargues pañitos, [PERSON_NAME…" at bounding box center [912, 337] width 253 height 77
click at [195, 106] on p "Advanced" at bounding box center [177, 102] width 52 height 16
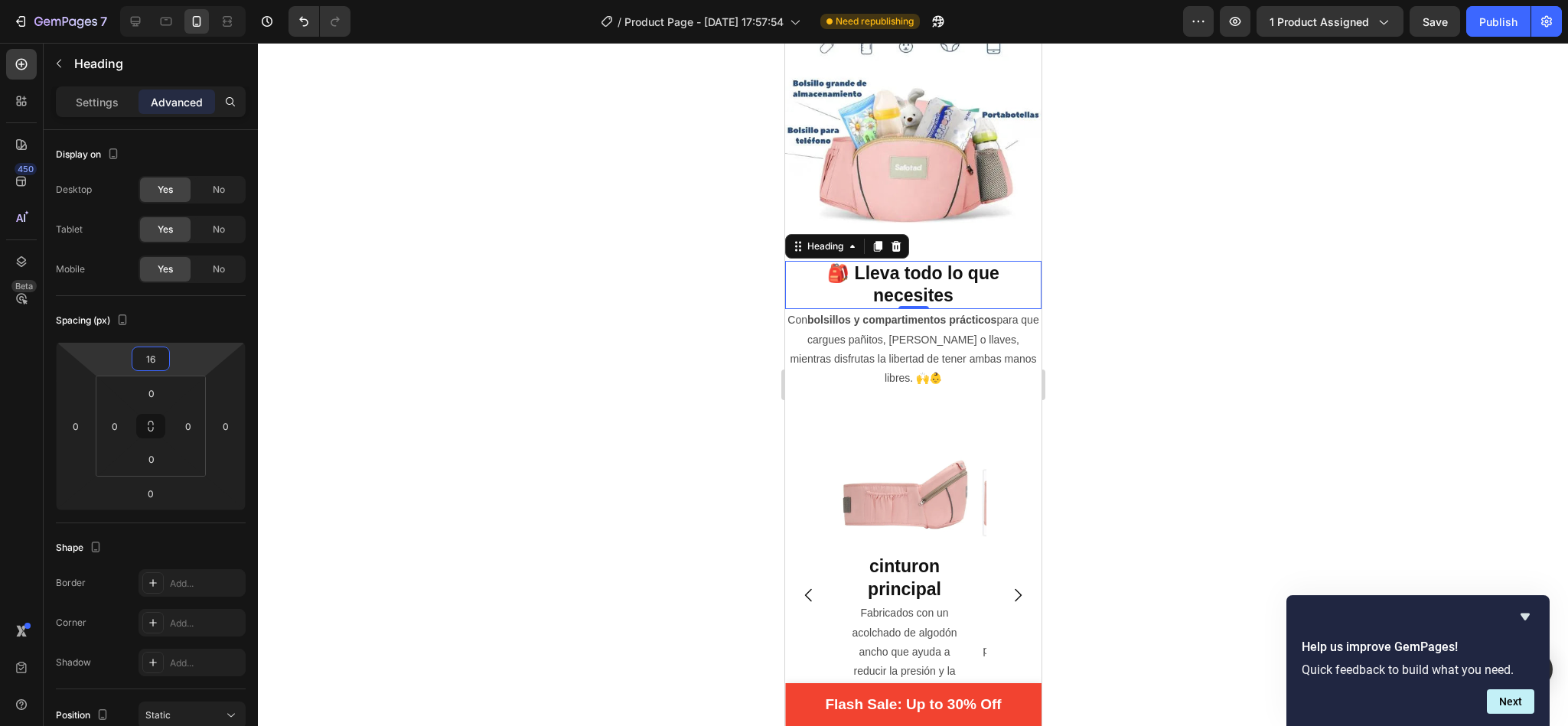
type input "18"
drag, startPoint x: 172, startPoint y: 366, endPoint x: 174, endPoint y: 356, distance: 10.2
click at [174, 0] on html "7 / Product Page - [DATE] 17:57:54 Need republishing Preview 1 product assigned…" at bounding box center [784, 0] width 1568 height 0
click at [880, 340] on p "Con bolsillos y compartimentos prácticos para que cargues pañitos, [PERSON_NAME…" at bounding box center [912, 351] width 253 height 77
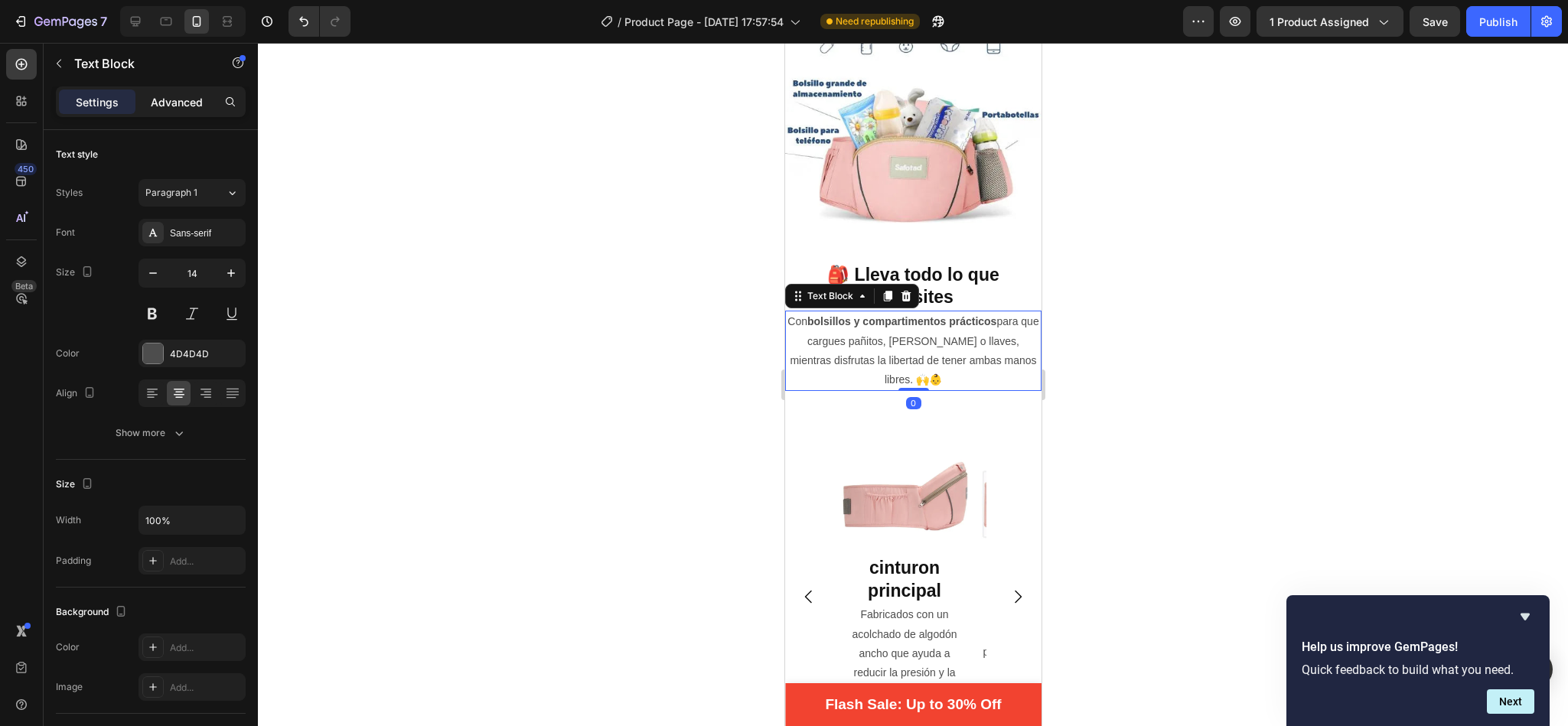
click at [191, 99] on p "Advanced" at bounding box center [177, 102] width 52 height 16
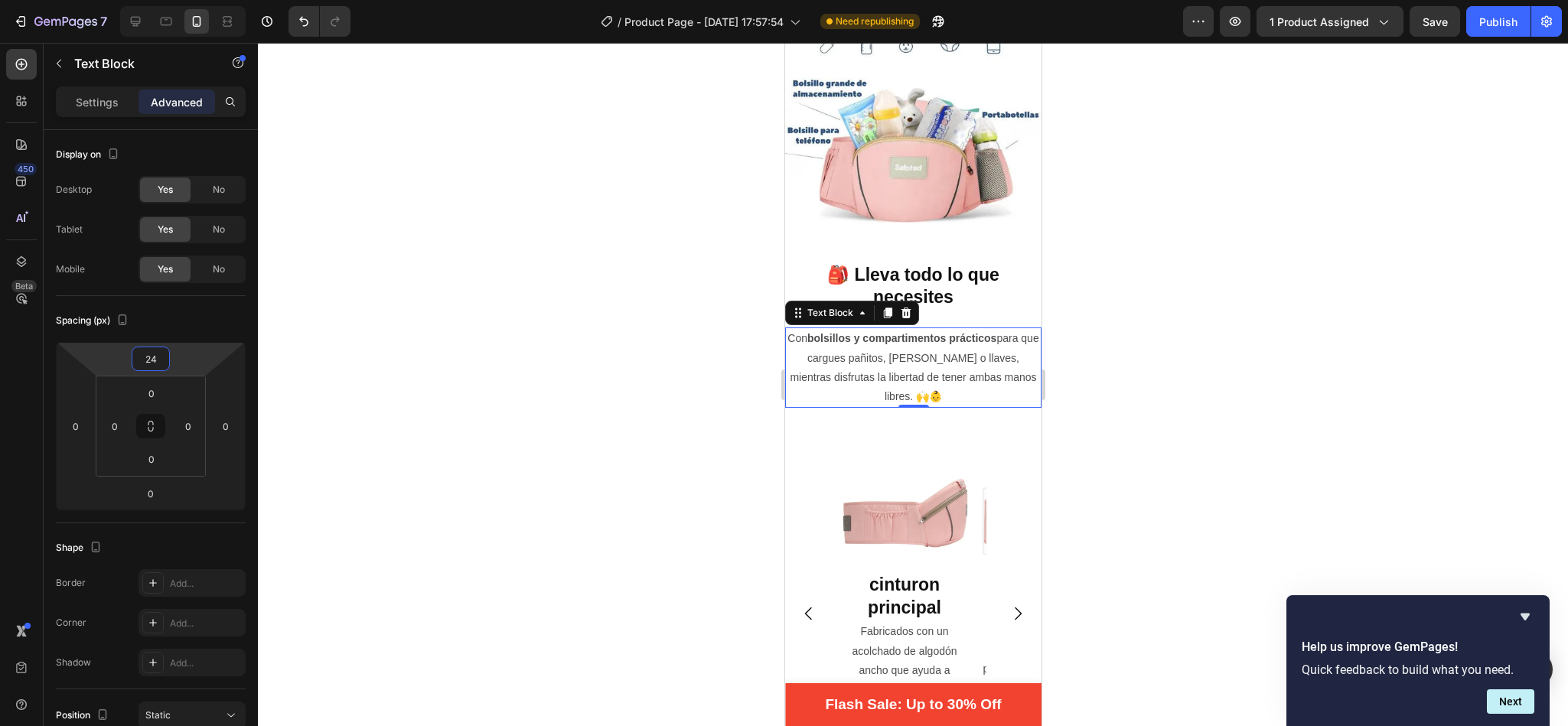
type input "26"
drag, startPoint x: 186, startPoint y: 367, endPoint x: 189, endPoint y: 352, distance: 15.3
click at [189, 0] on html "7 / Product Page - [DATE] 17:57:54 Need republishing Preview 1 product assigned…" at bounding box center [784, 0] width 1568 height 0
click at [604, 385] on div at bounding box center [913, 384] width 1310 height 683
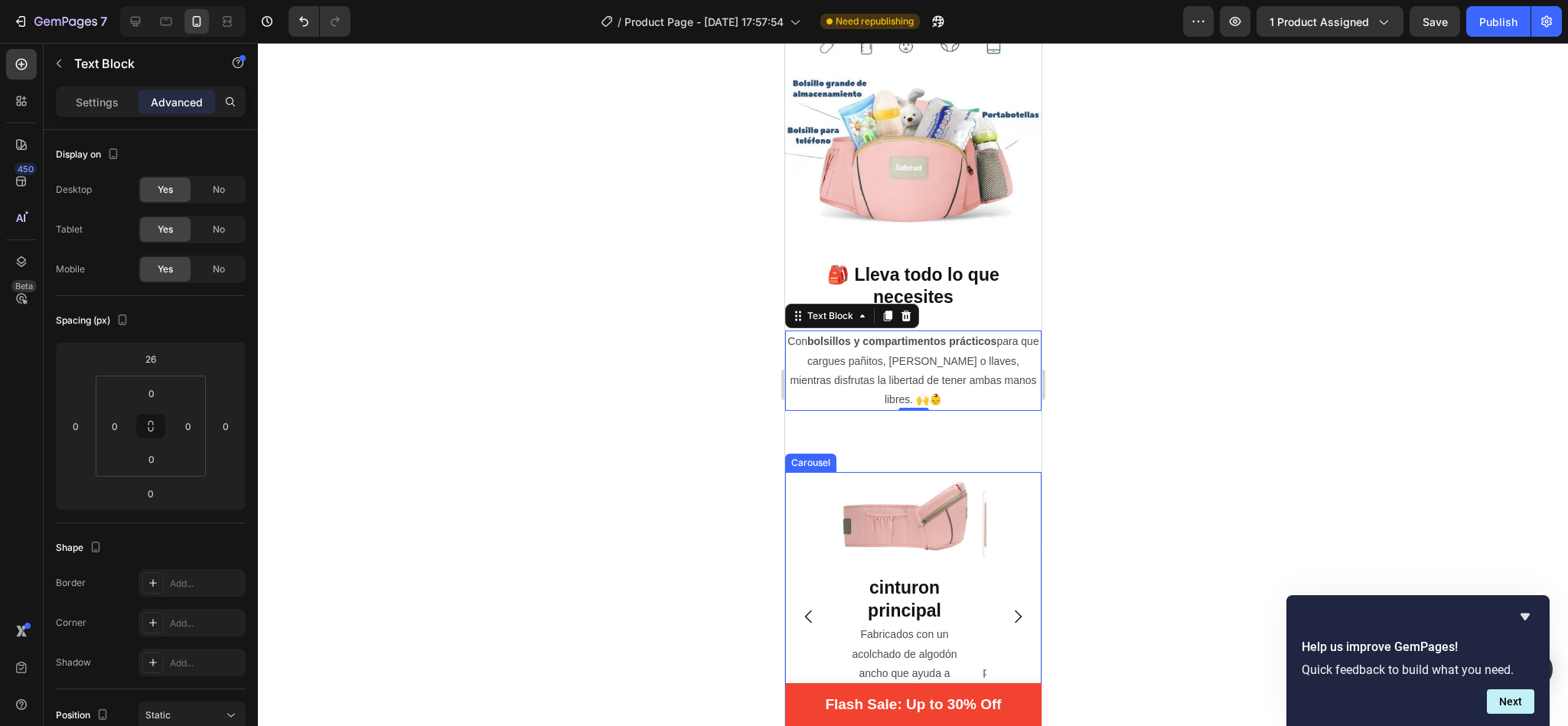
click at [990, 472] on div "Image cinturon principal Heading Fabricados con un acolchado de algodón ancho q…" at bounding box center [912, 617] width 256 height 290
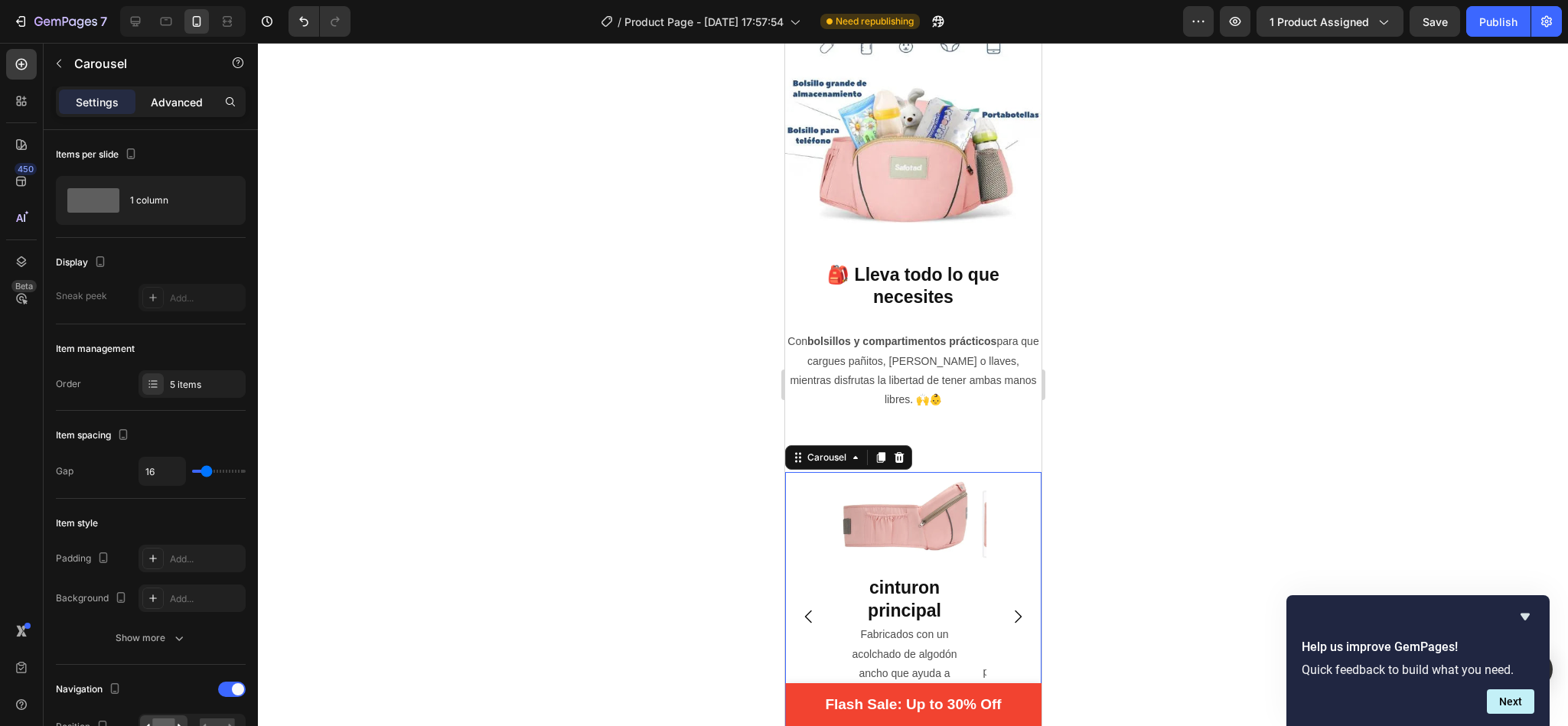
click at [172, 99] on p "Advanced" at bounding box center [177, 102] width 52 height 16
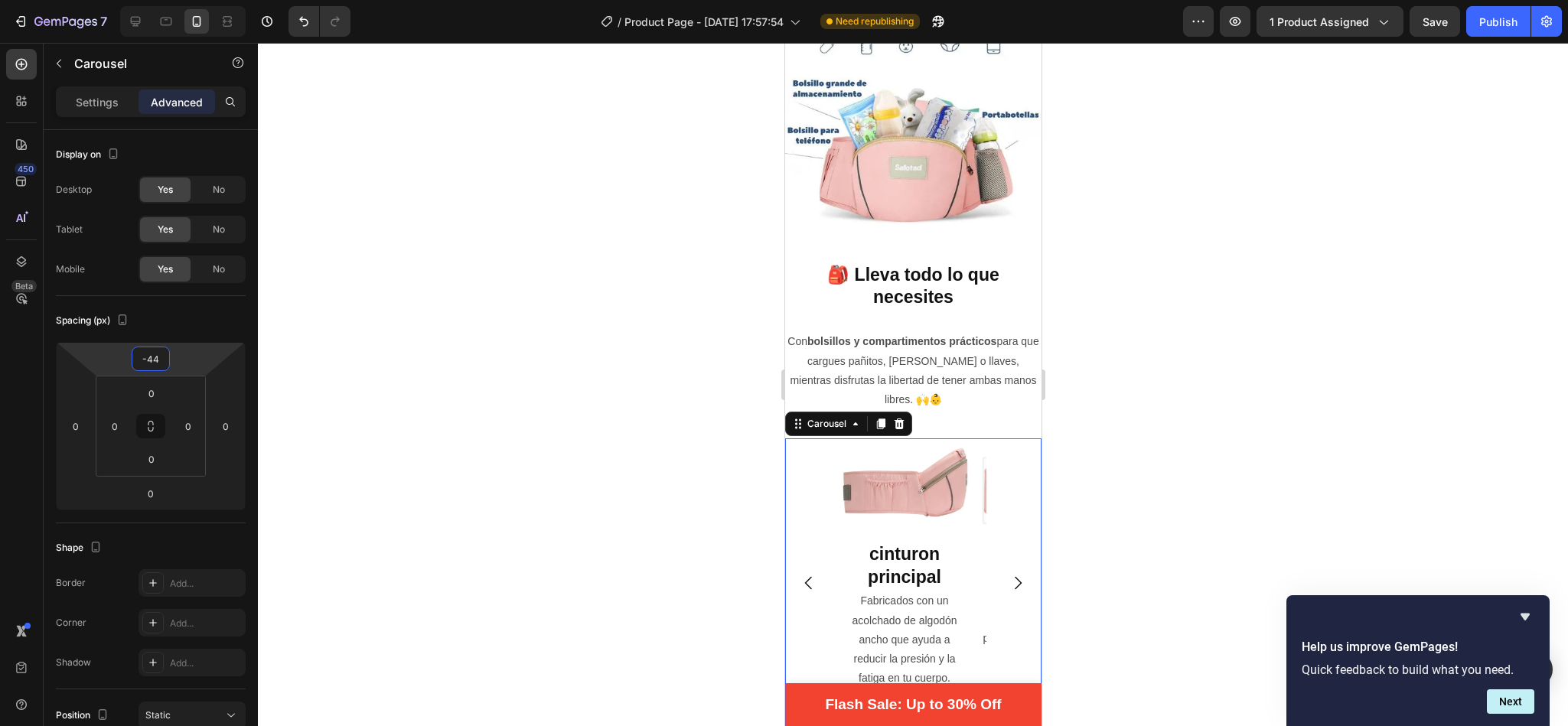
type input "-42"
drag, startPoint x: 174, startPoint y: 359, endPoint x: 195, endPoint y: 383, distance: 31.9
click at [195, 0] on html "7 / Product Page - [DATE] 17:57:54 Need republishing Preview 1 product assigned…" at bounding box center [784, 0] width 1568 height 0
click at [563, 441] on div at bounding box center [913, 384] width 1310 height 683
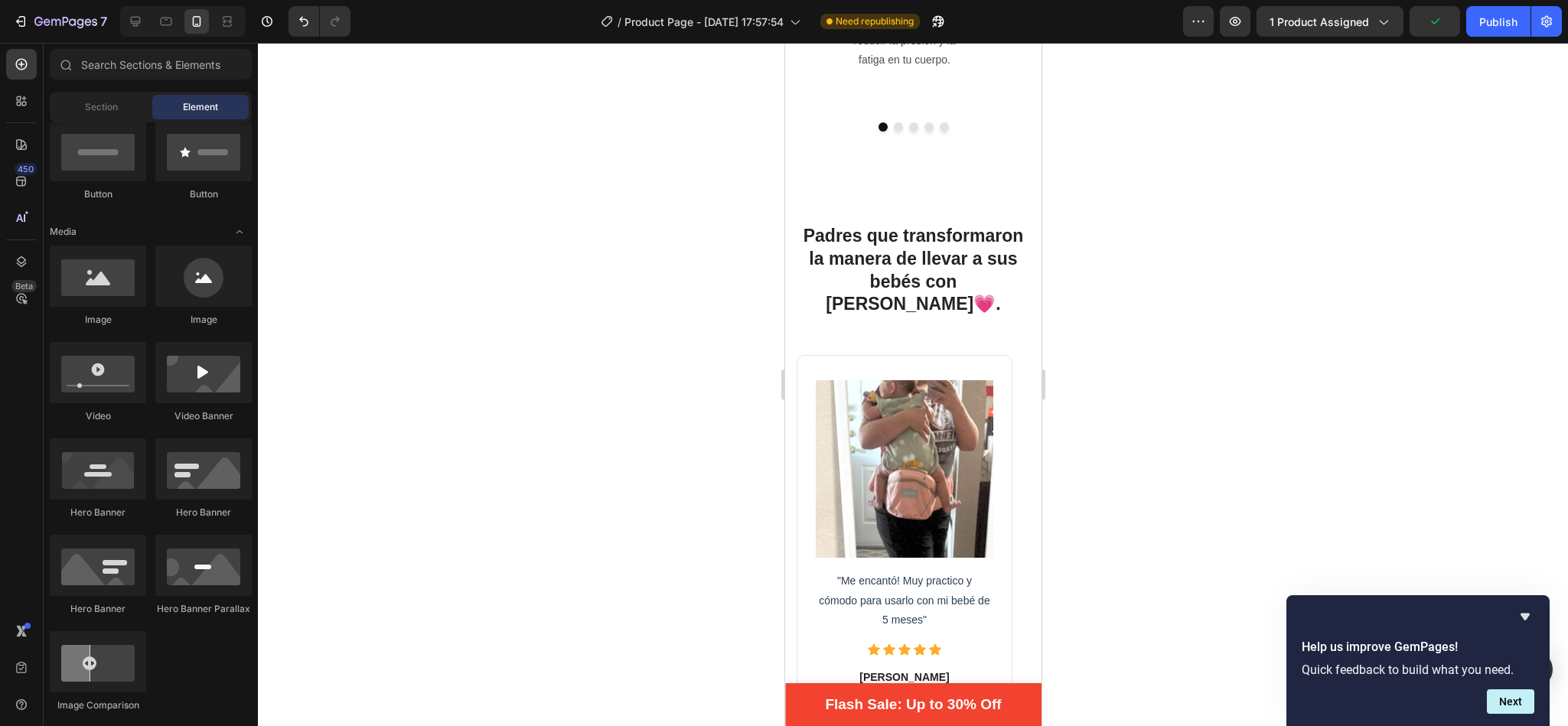
scroll to position [2781, 0]
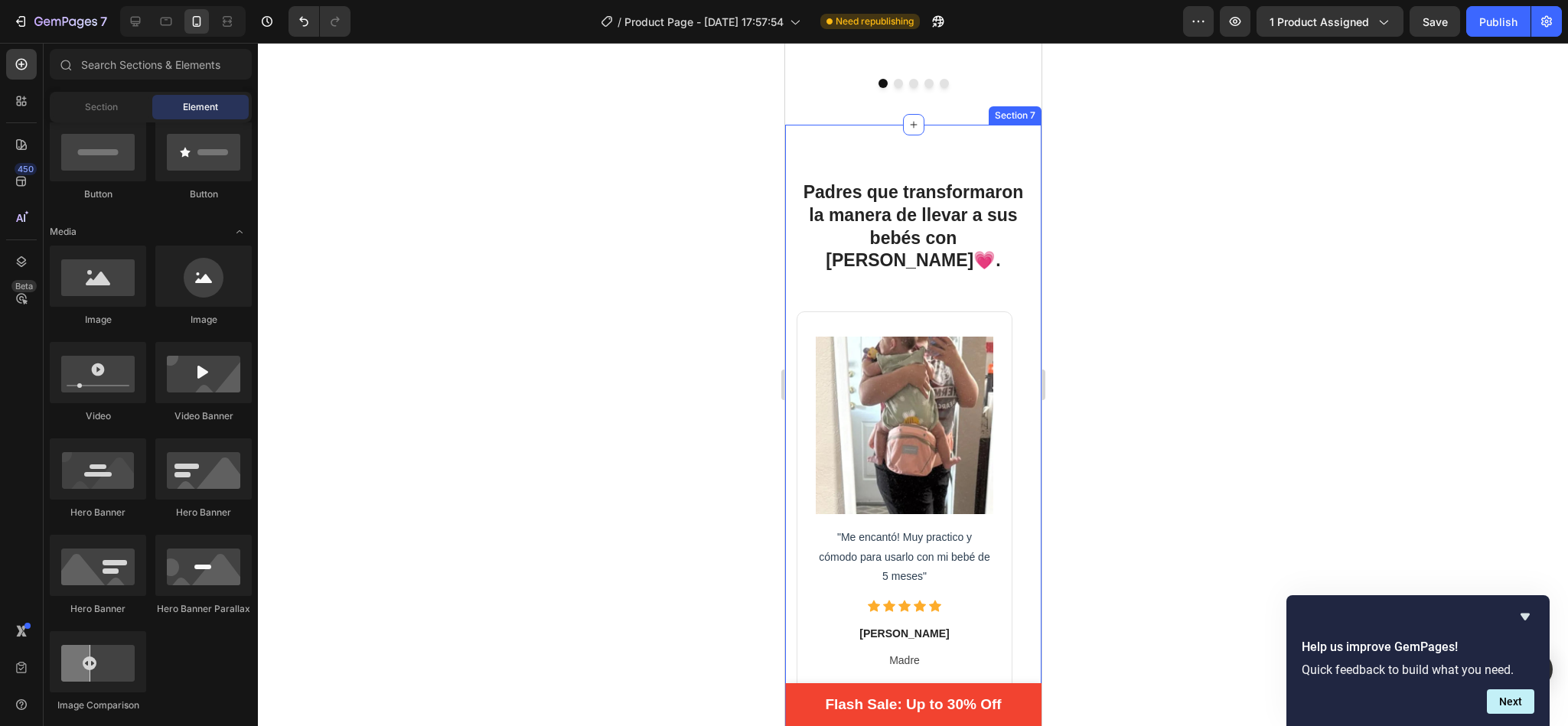
click at [935, 144] on div "Padres que transformaron la manera de llevar a sus bebés con [PERSON_NAME]💗. He…" at bounding box center [912, 459] width 256 height 668
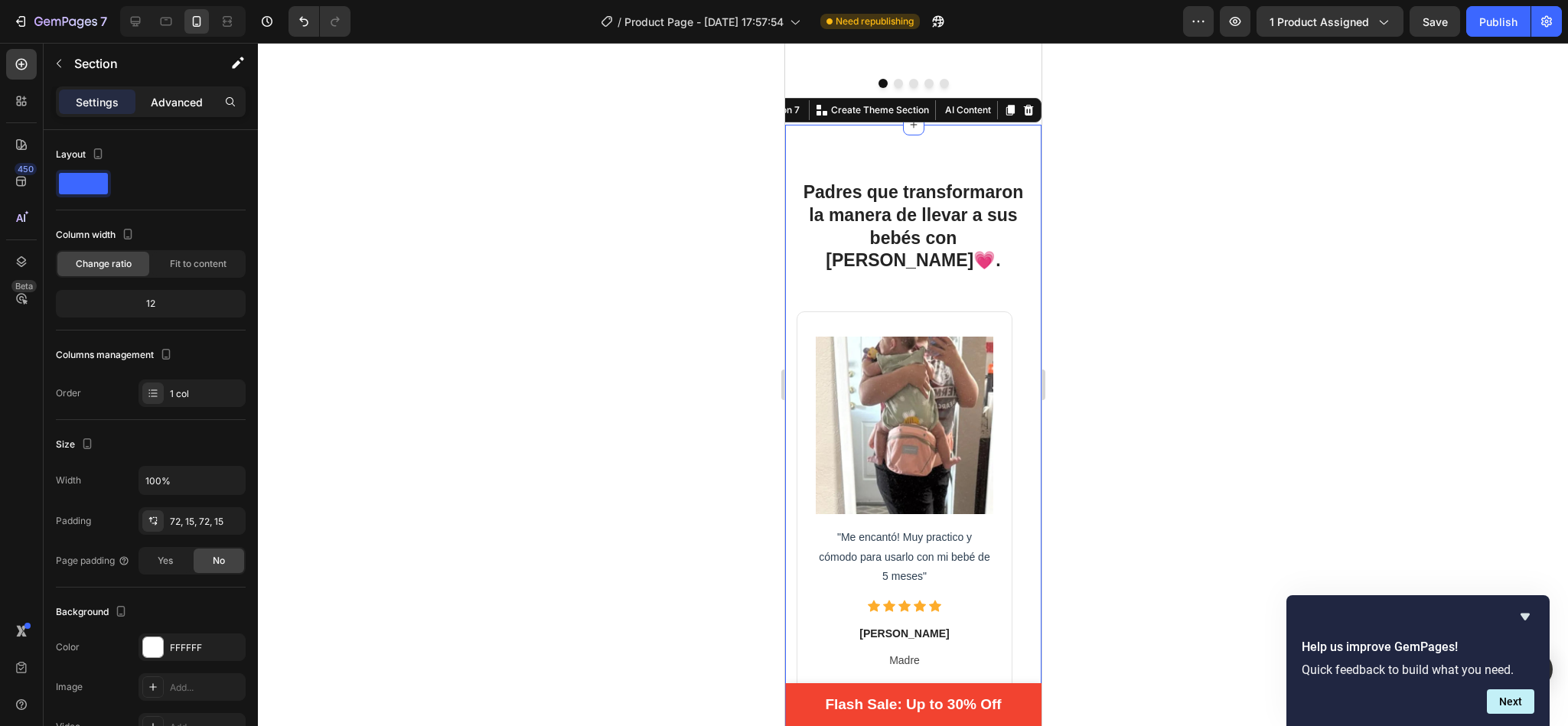
click at [177, 94] on p "Advanced" at bounding box center [177, 102] width 52 height 16
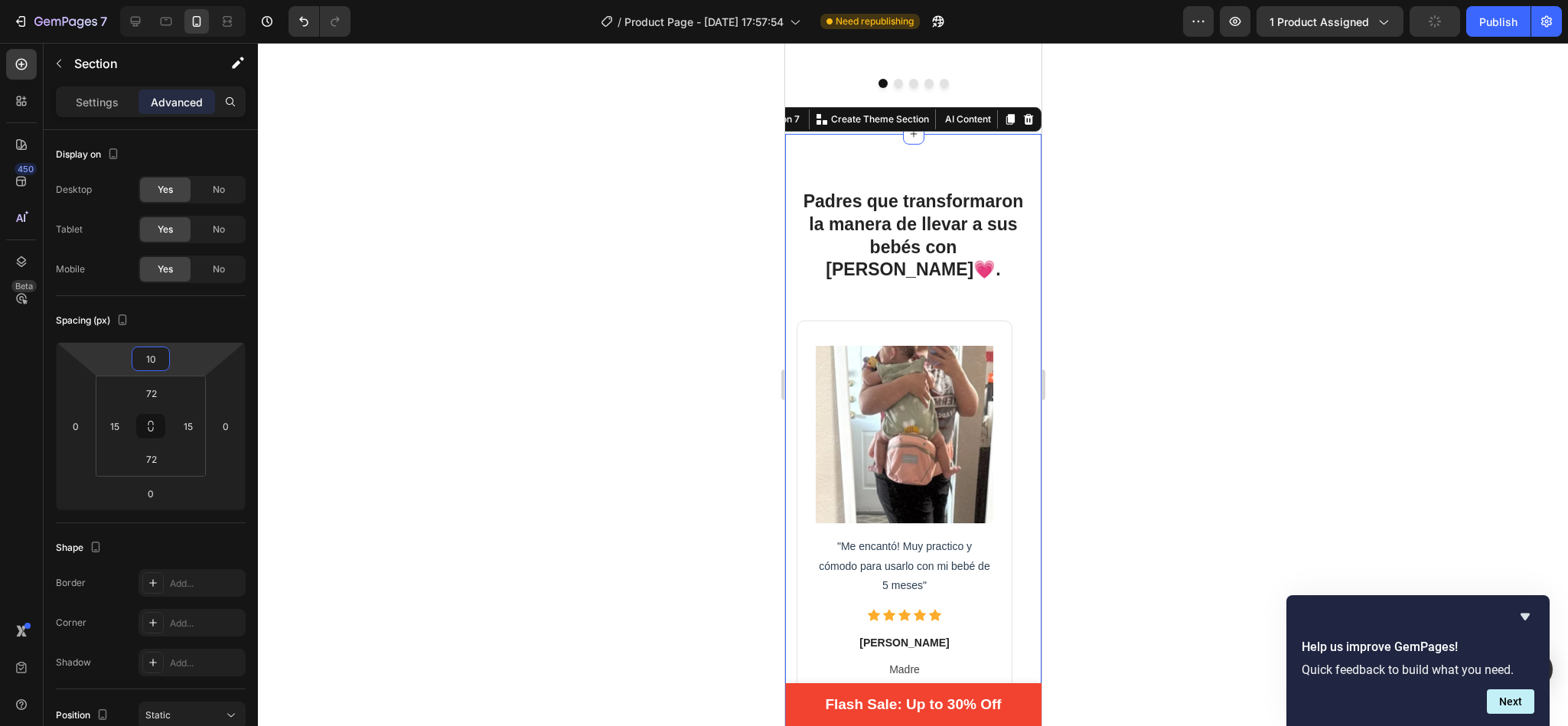
type input "0"
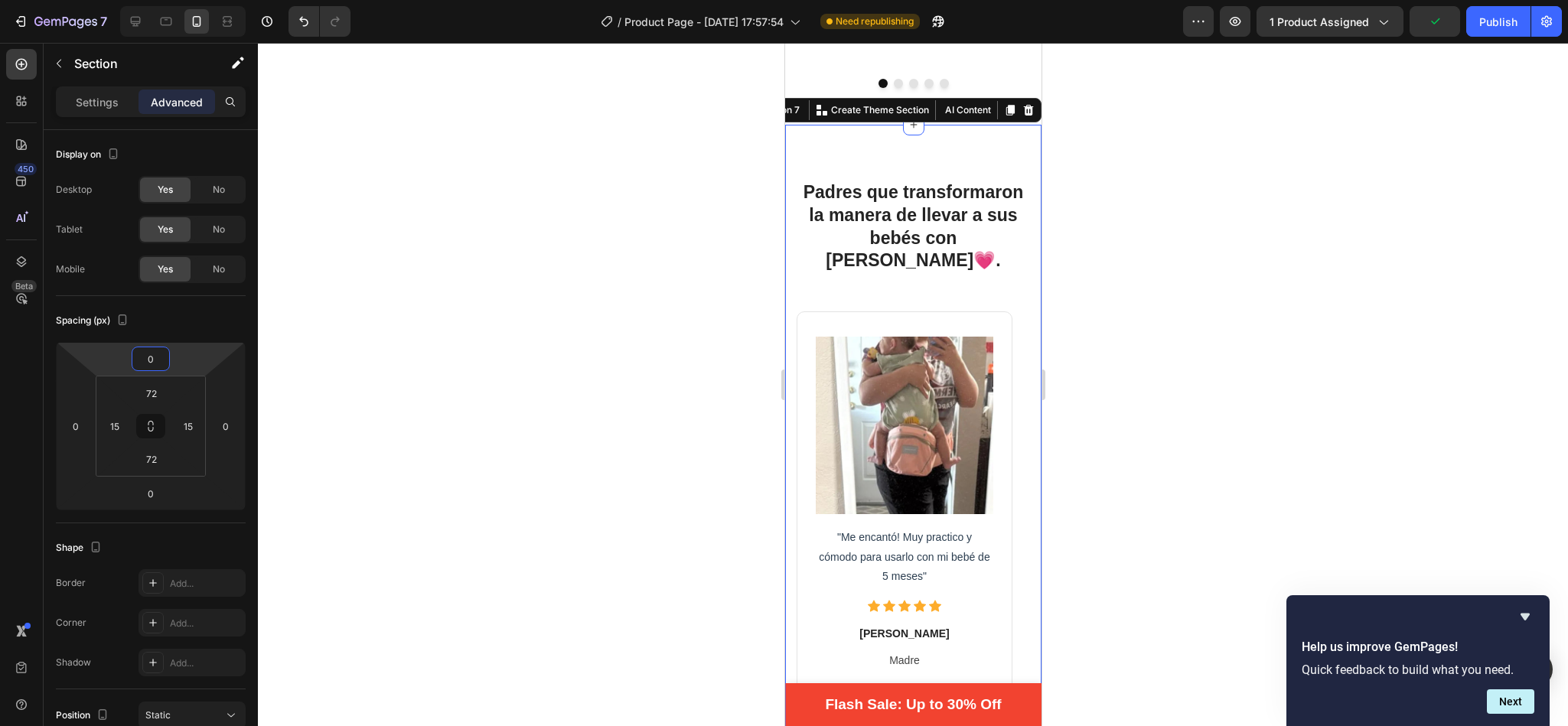
click at [175, 0] on html "7 / Product Page - [DATE] 17:57:54 Need republishing Preview 1 product assigned…" at bounding box center [784, 0] width 1568 height 0
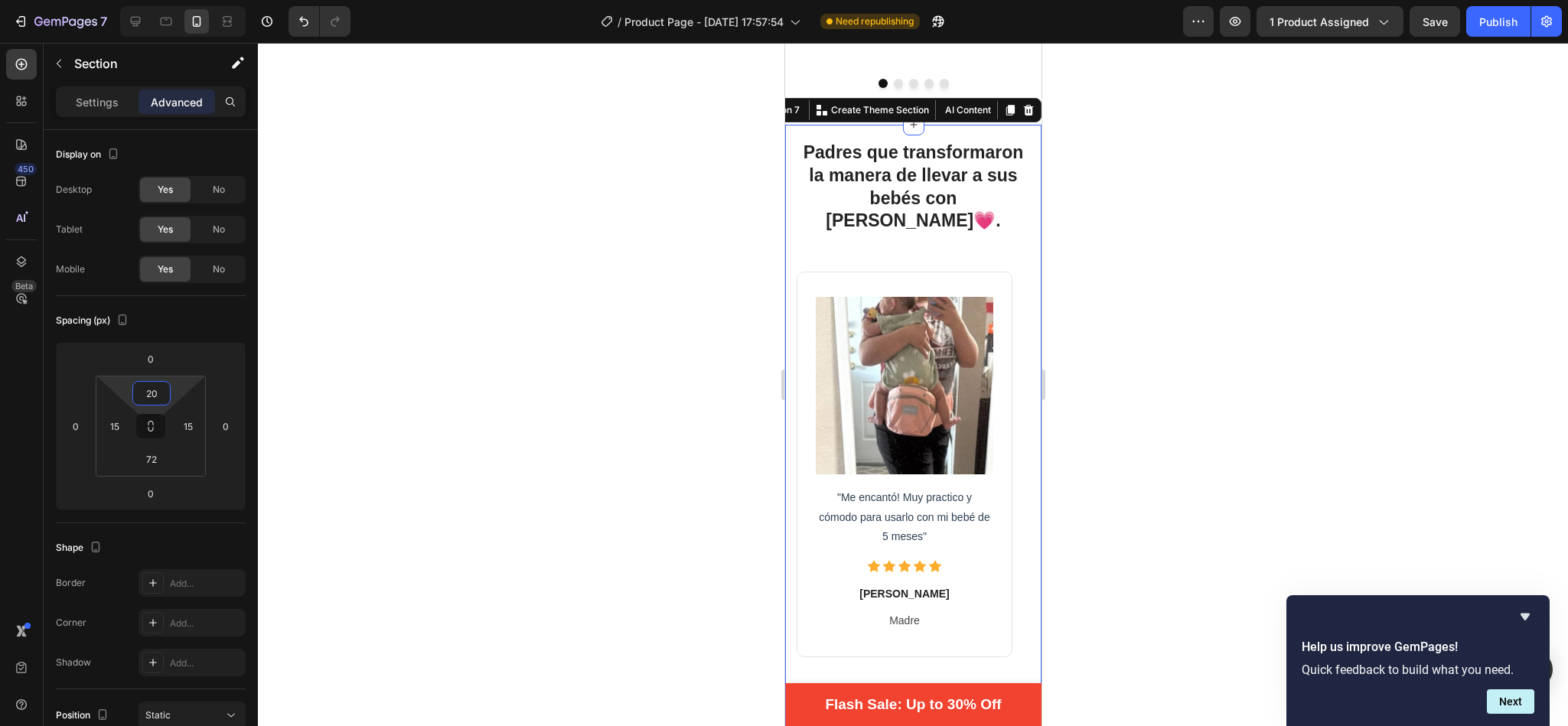
type input "18"
drag, startPoint x: 168, startPoint y: 379, endPoint x: 168, endPoint y: 411, distance: 32.0
click at [168, 0] on html "7 / Product Page - [DATE] 17:57:54 Need republishing Preview 1 product assigned…" at bounding box center [784, 0] width 1568 height 0
click at [666, 275] on div at bounding box center [913, 384] width 1310 height 683
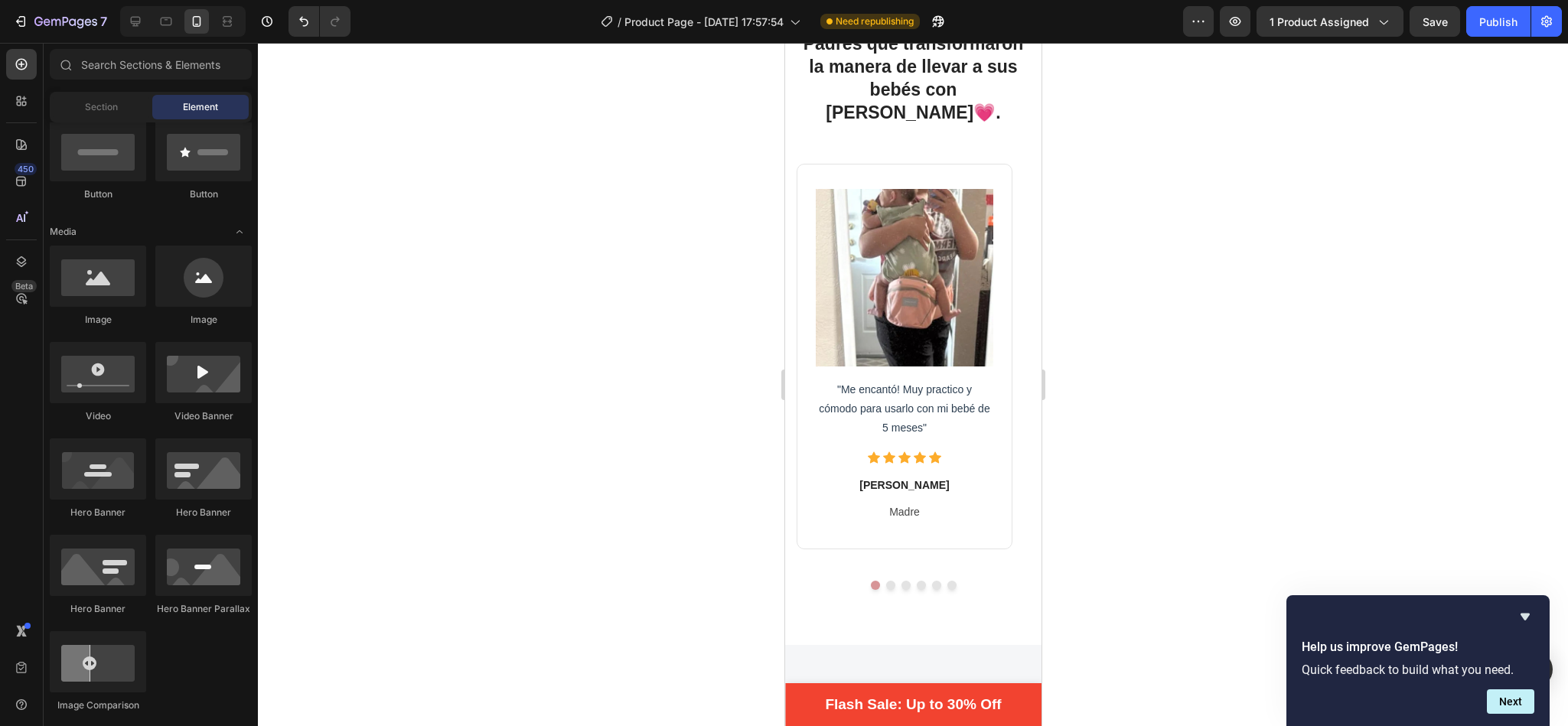
drag, startPoint x: 1036, startPoint y: 492, endPoint x: 1829, endPoint y: 537, distance: 794.3
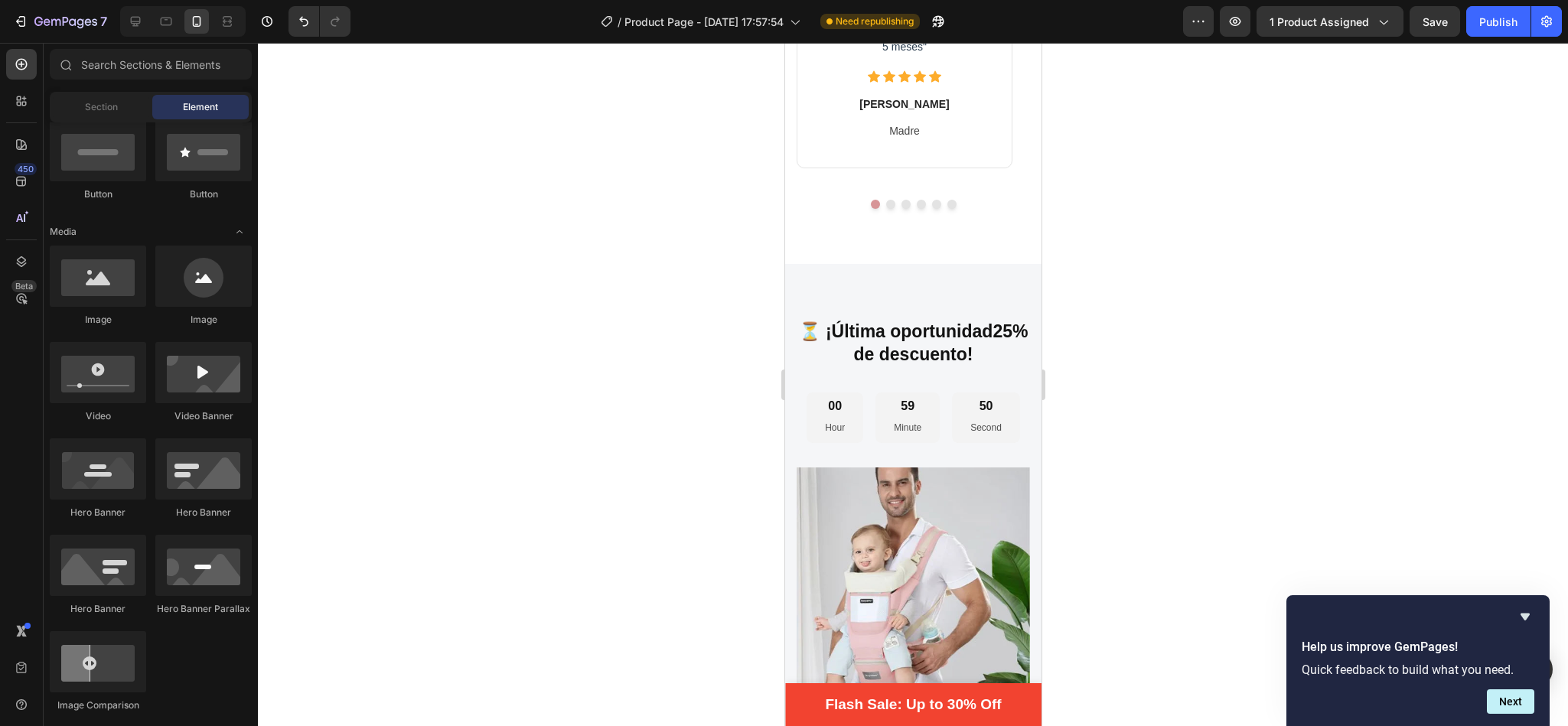
scroll to position [3267, 0]
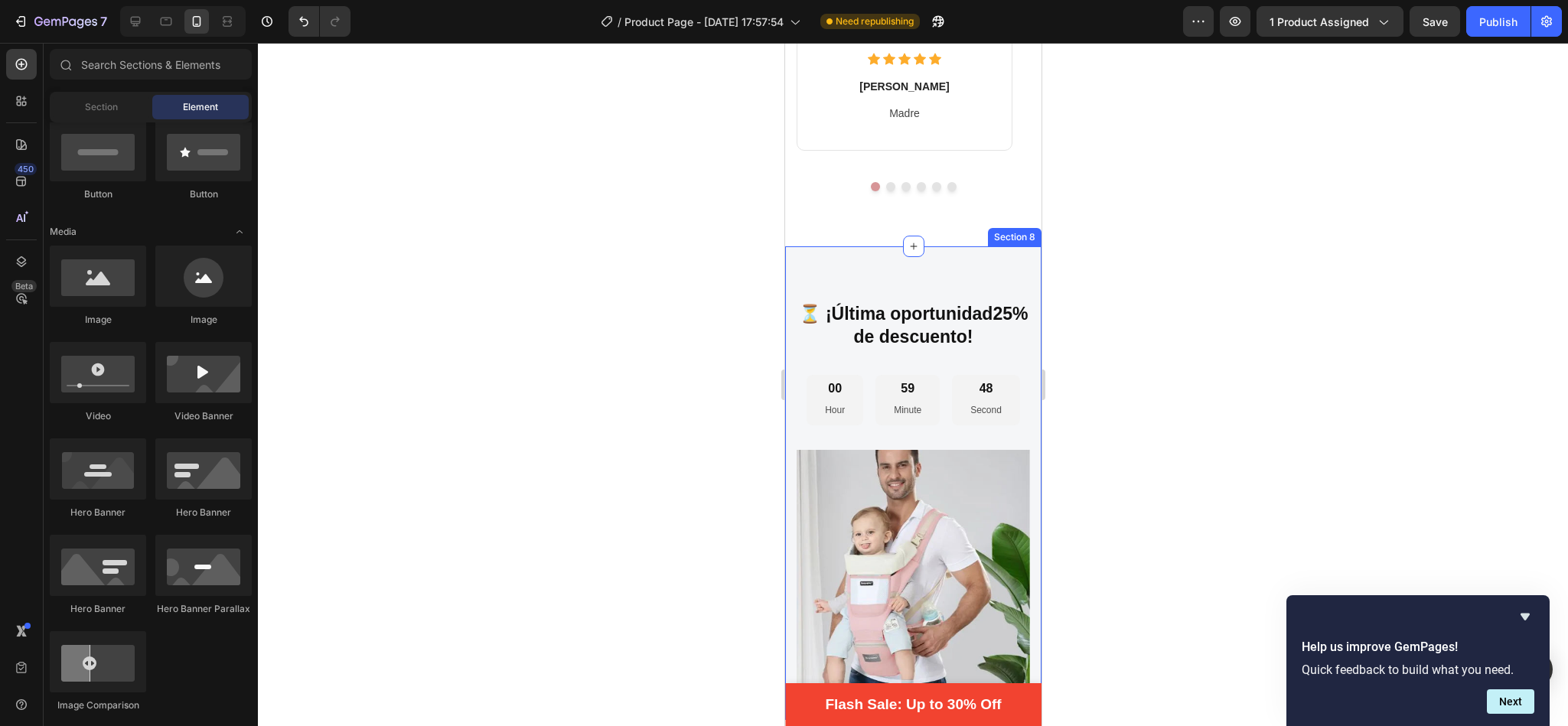
click at [958, 252] on div "⏳ ¡Última oportunidad 25% de descuento ! Heading 00 Hour 59 Minute 48 Second Co…" at bounding box center [912, 482] width 256 height 473
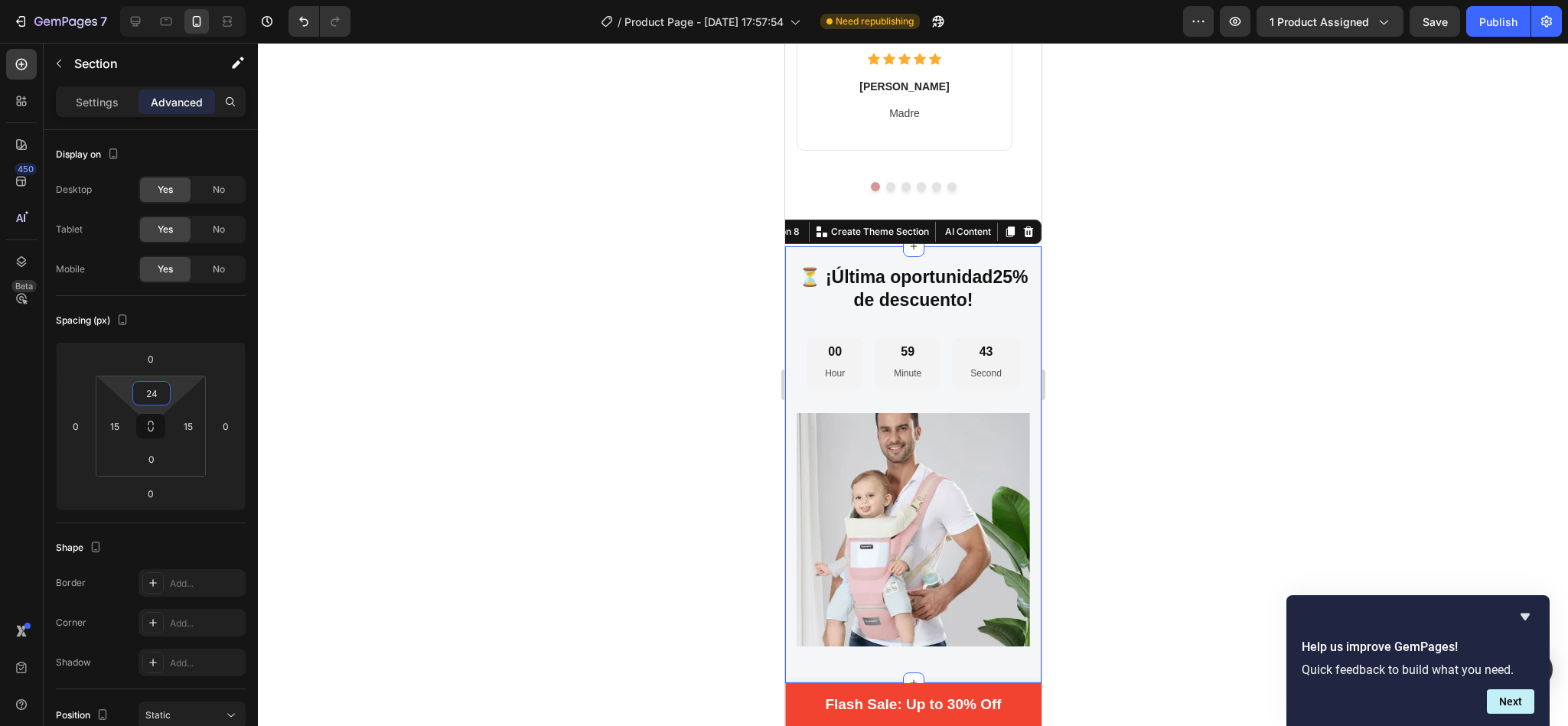
type input "22"
drag, startPoint x: 172, startPoint y: 385, endPoint x: 177, endPoint y: 414, distance: 29.4
click at [177, 0] on html "7 / Product Page - [DATE] 17:57:54 Need republishing Preview 1 product assigned…" at bounding box center [784, 0] width 1568 height 0
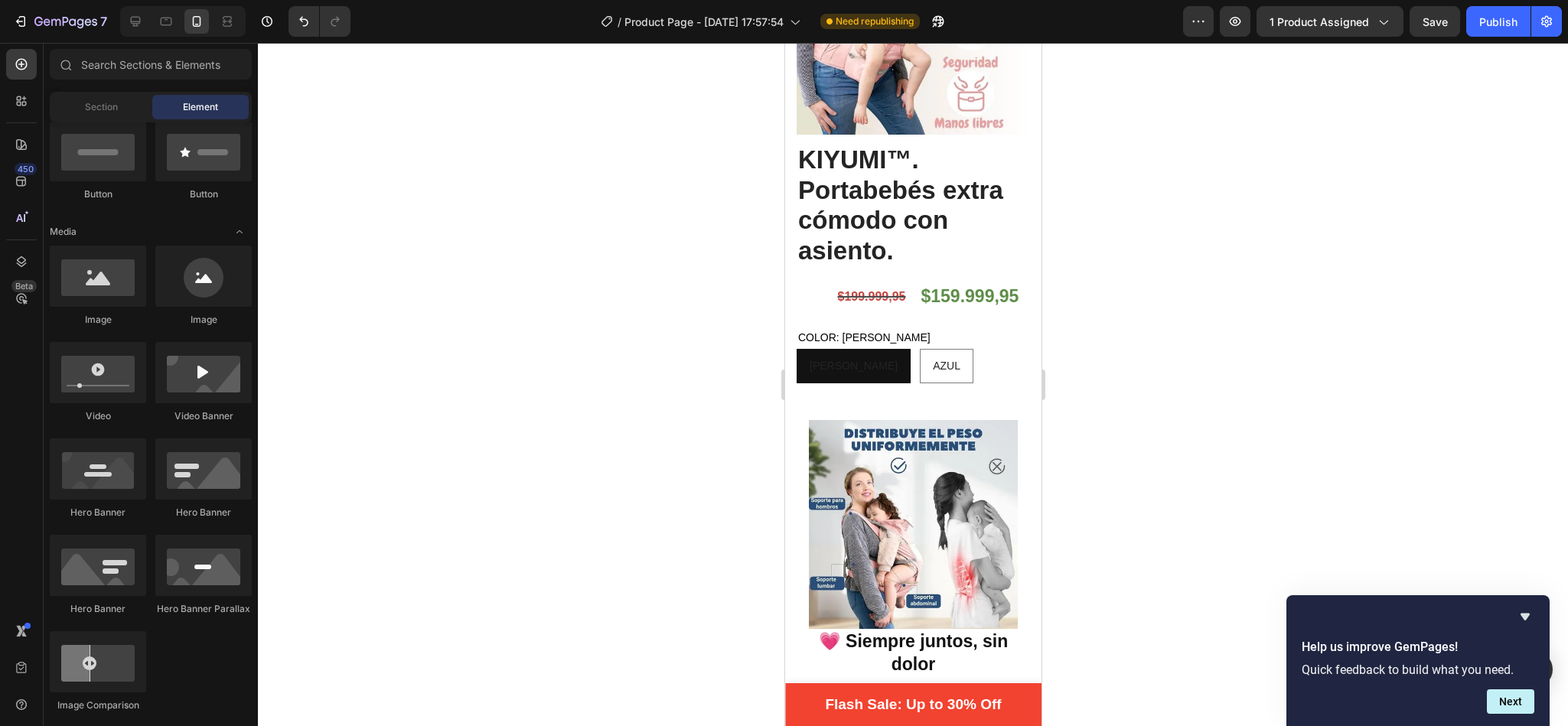
scroll to position [212, 0]
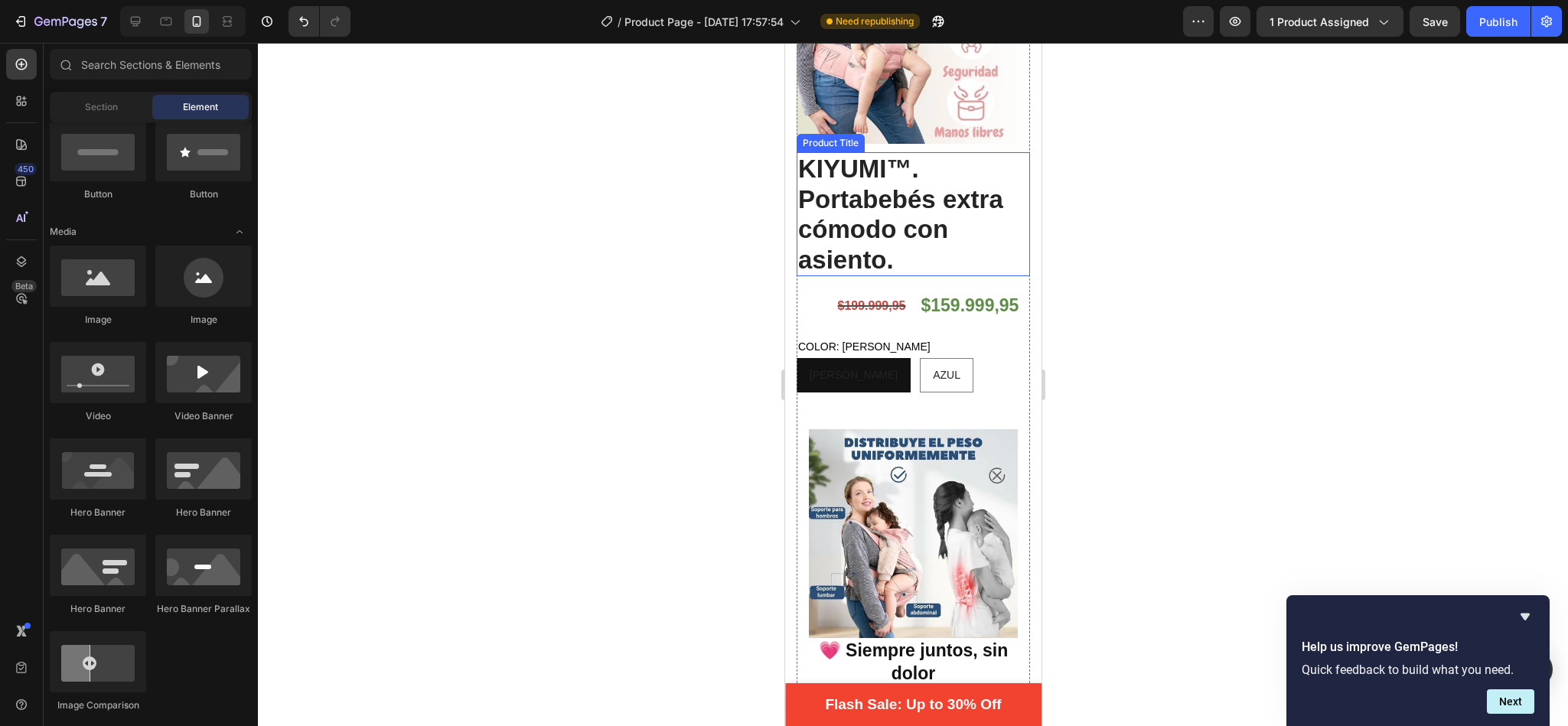
click at [887, 192] on h2 "KIYUMI™. Portabebés extra cómodo con asiento." at bounding box center [913, 214] width 233 height 124
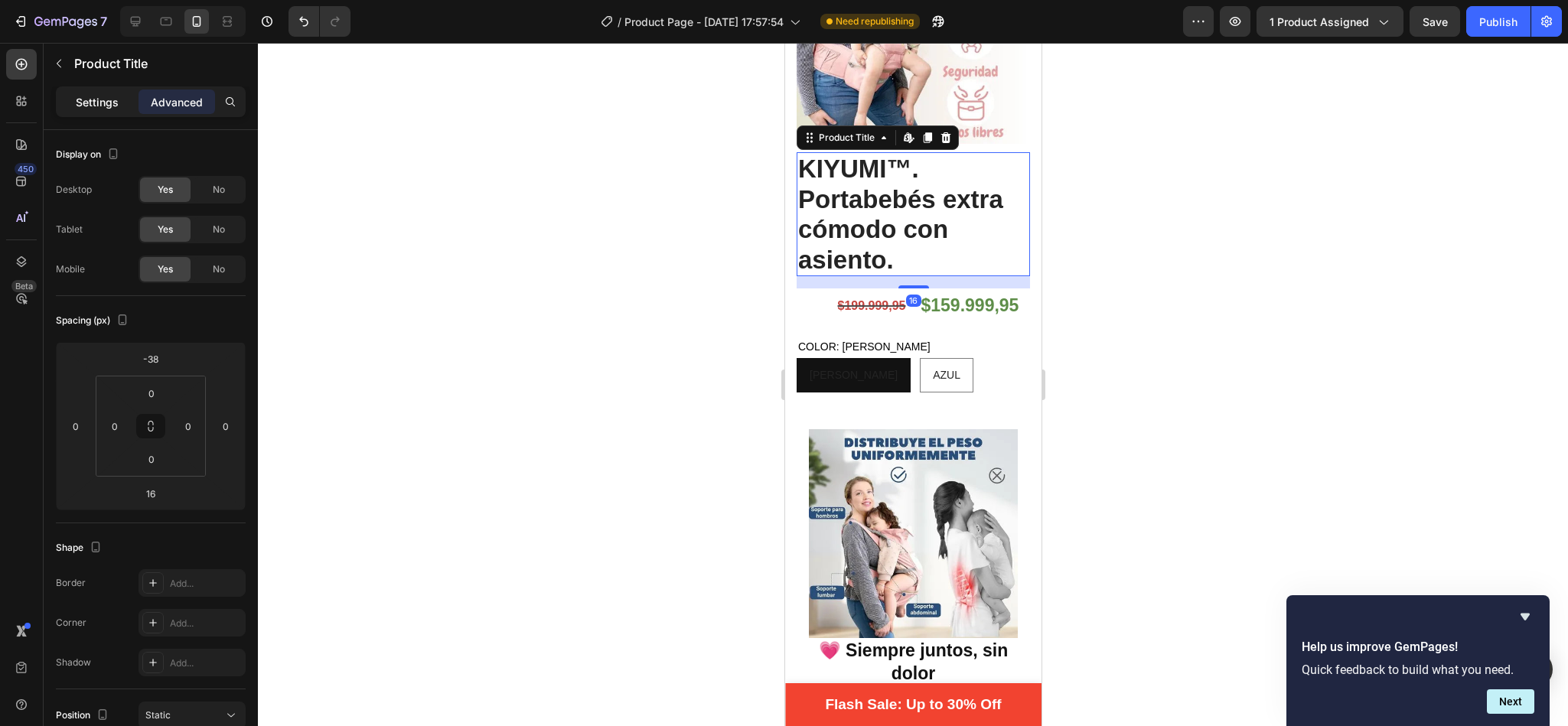
click at [86, 94] on p "Settings" at bounding box center [97, 102] width 43 height 16
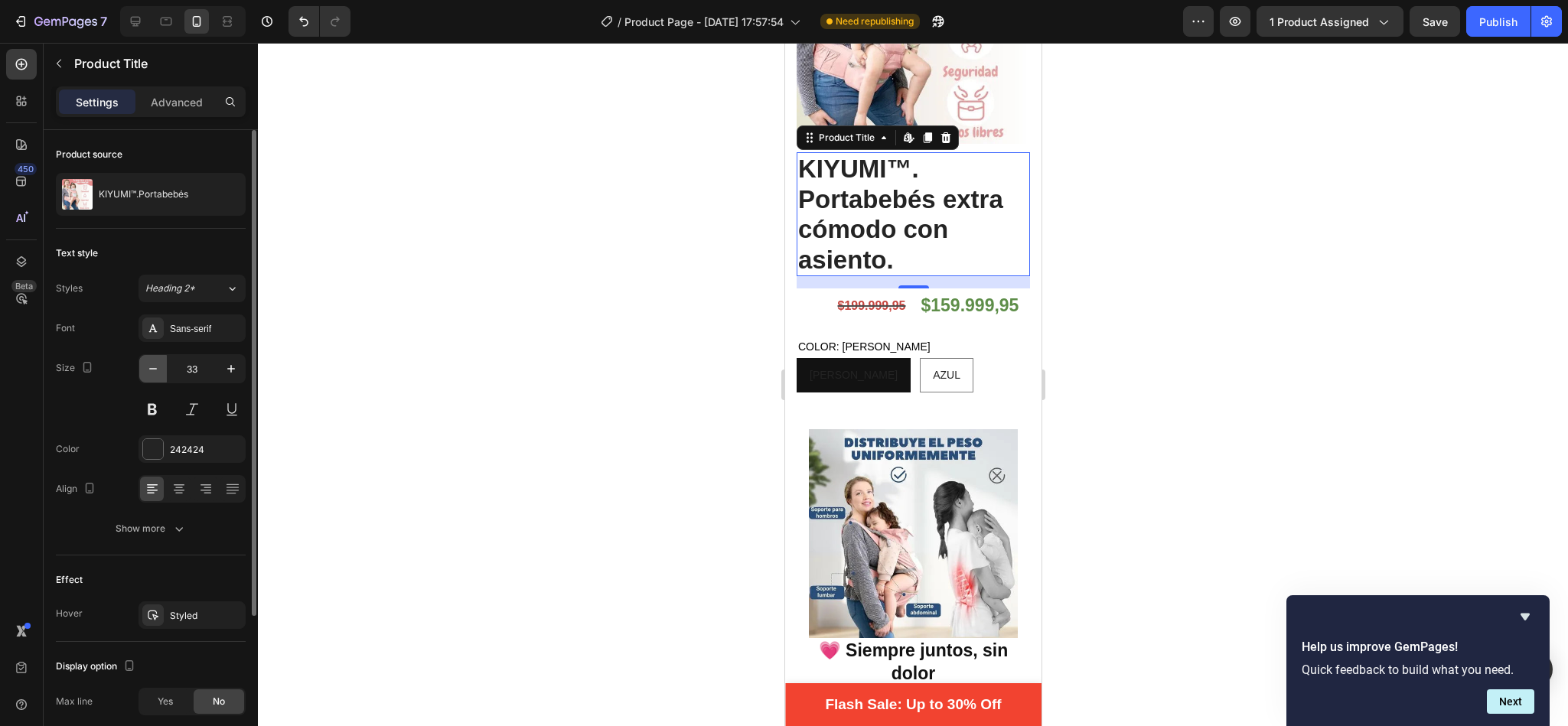
click at [161, 374] on icon "button" at bounding box center [152, 368] width 15 height 15
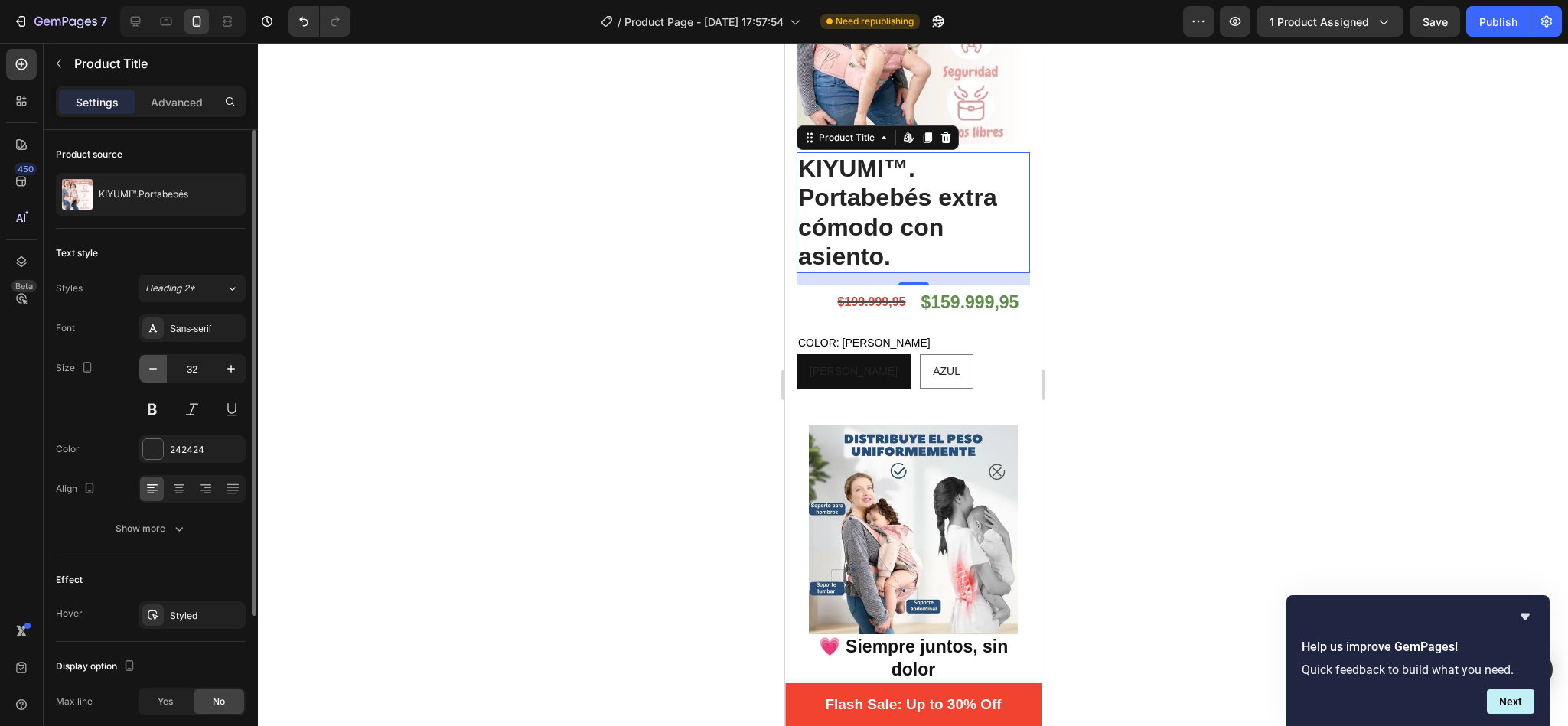
click at [161, 374] on icon "button" at bounding box center [152, 368] width 15 height 15
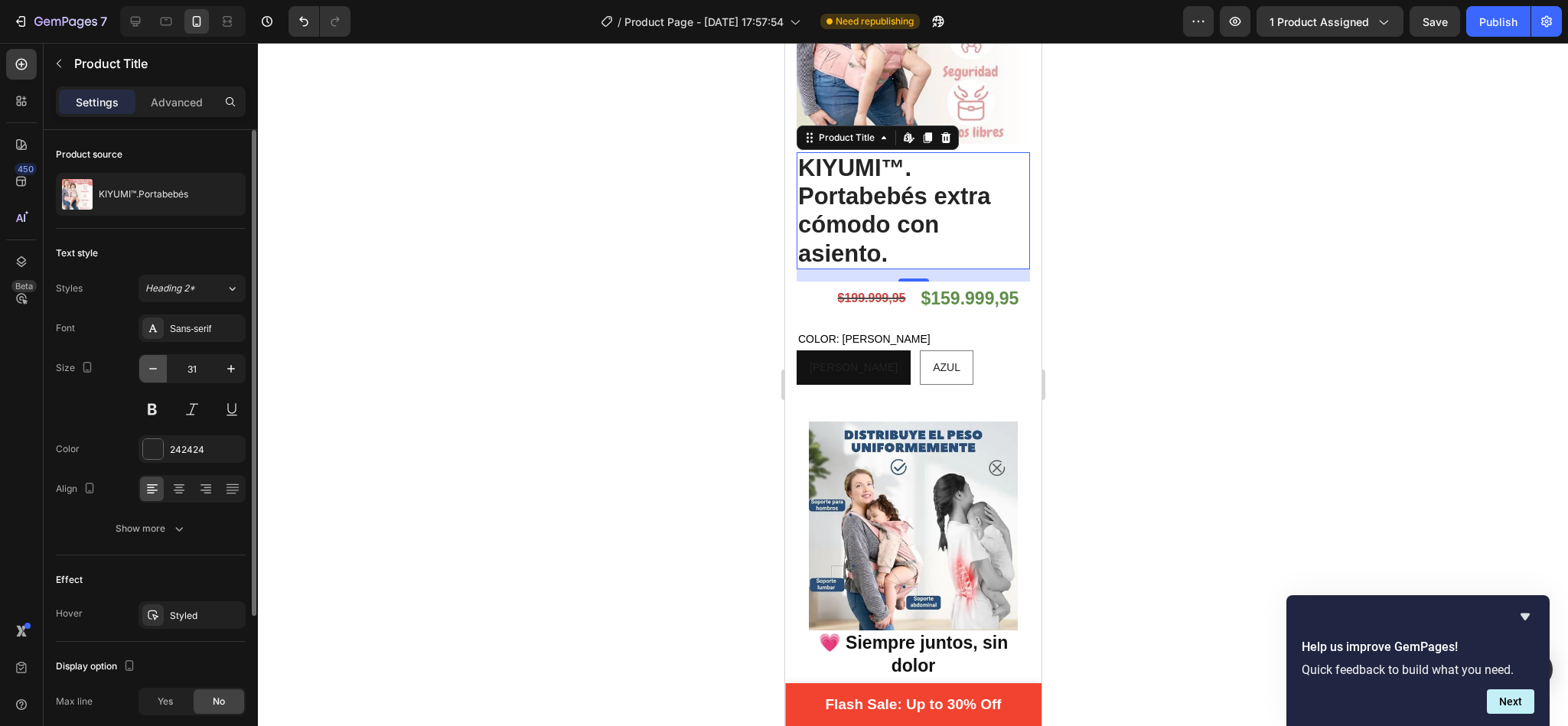
click at [161, 374] on icon "button" at bounding box center [152, 368] width 15 height 15
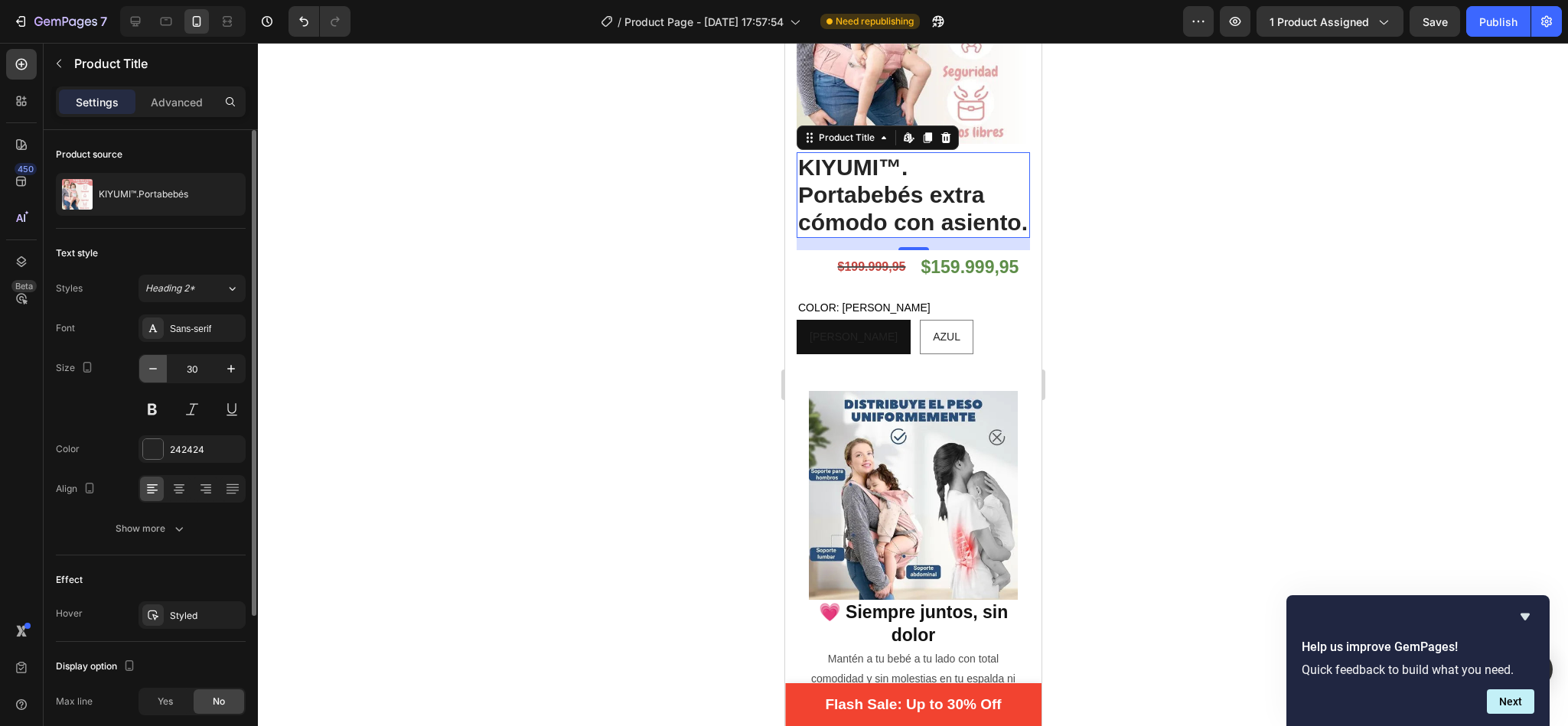
click at [161, 374] on icon "button" at bounding box center [152, 368] width 15 height 15
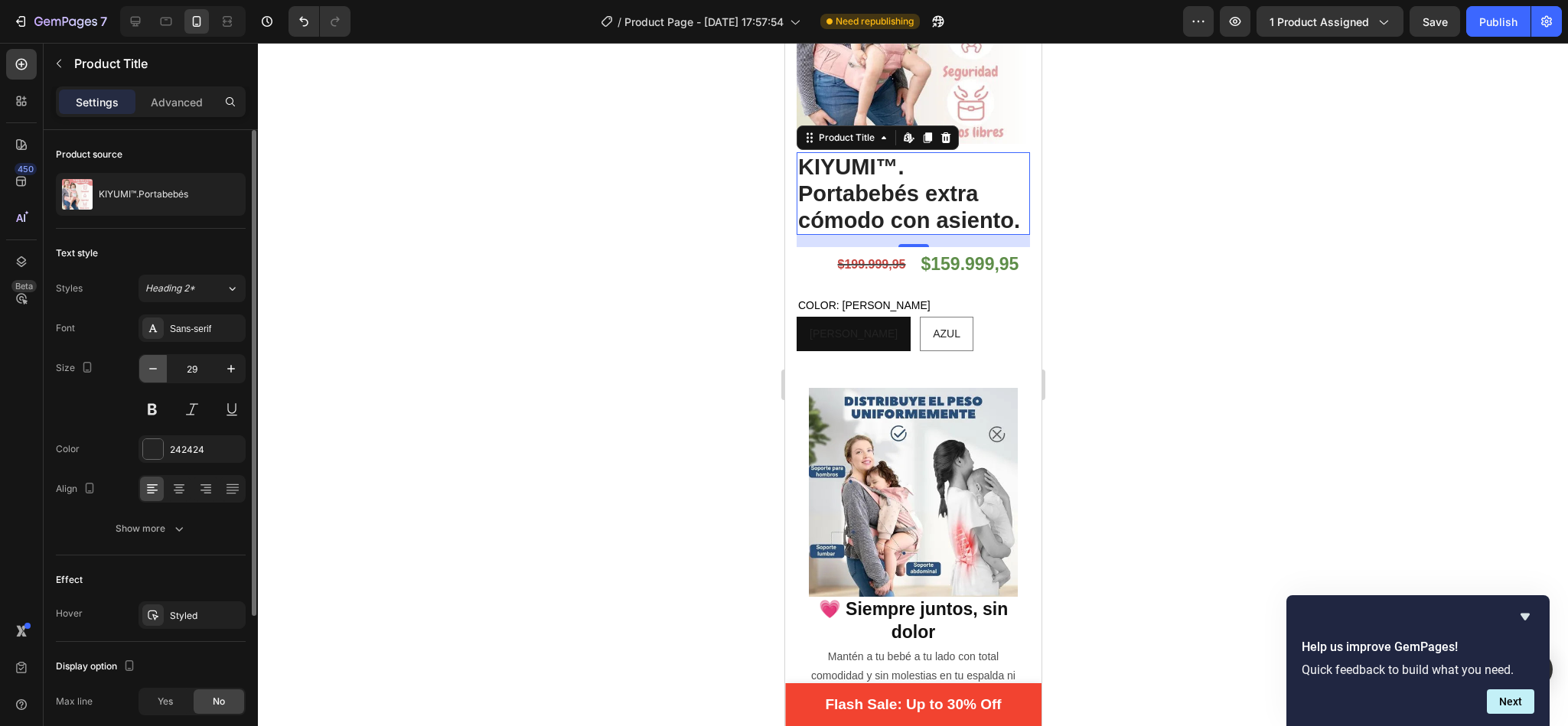
click at [161, 374] on icon "button" at bounding box center [152, 368] width 15 height 15
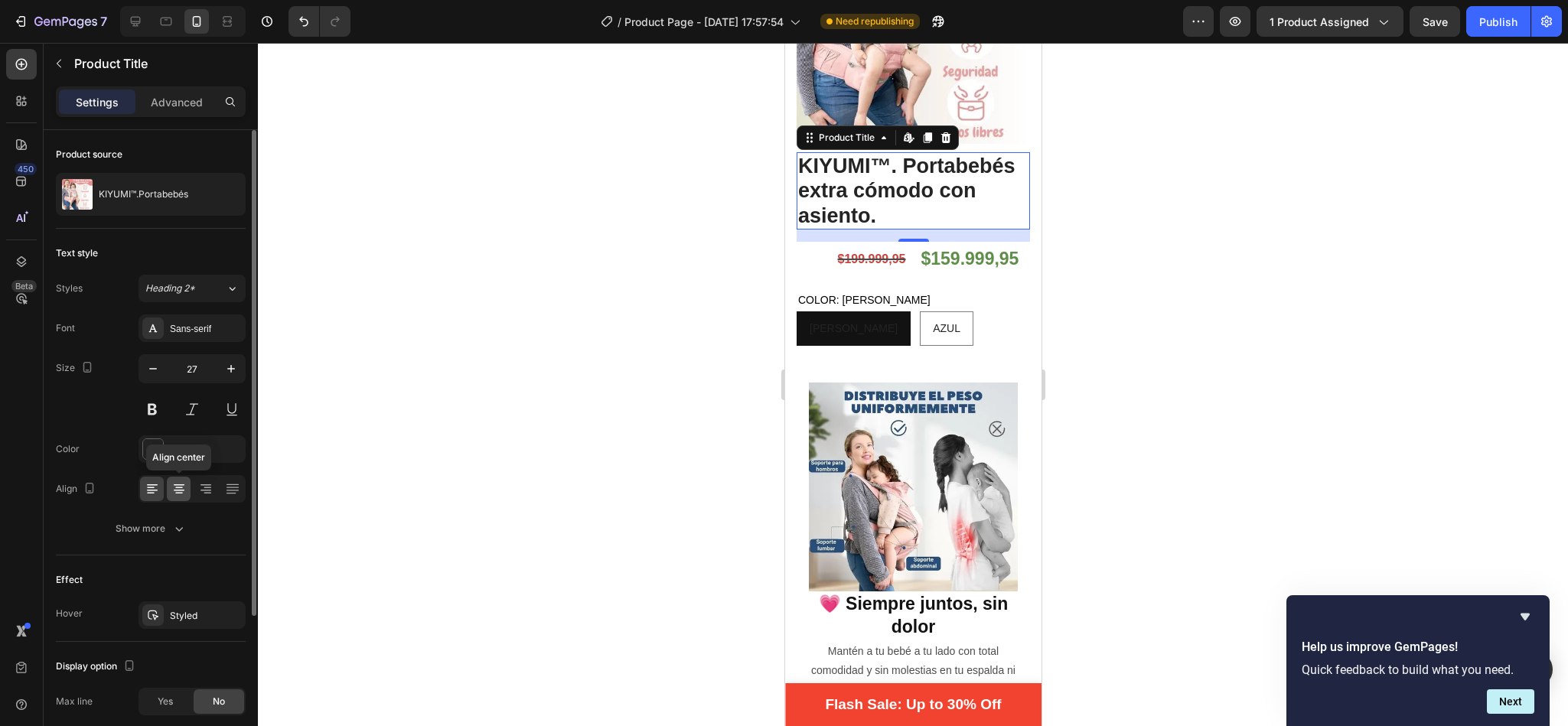
click at [180, 491] on icon at bounding box center [179, 490] width 11 height 2
click at [151, 494] on icon at bounding box center [151, 493] width 8 height 2
click at [841, 169] on h2 "KIYUMI™. Portabebés extra cómodo con asiento." at bounding box center [913, 191] width 233 height 77
click at [849, 152] on h2 "KIYUMI™. Portabebés extra cómodo con asiento." at bounding box center [913, 191] width 233 height 77
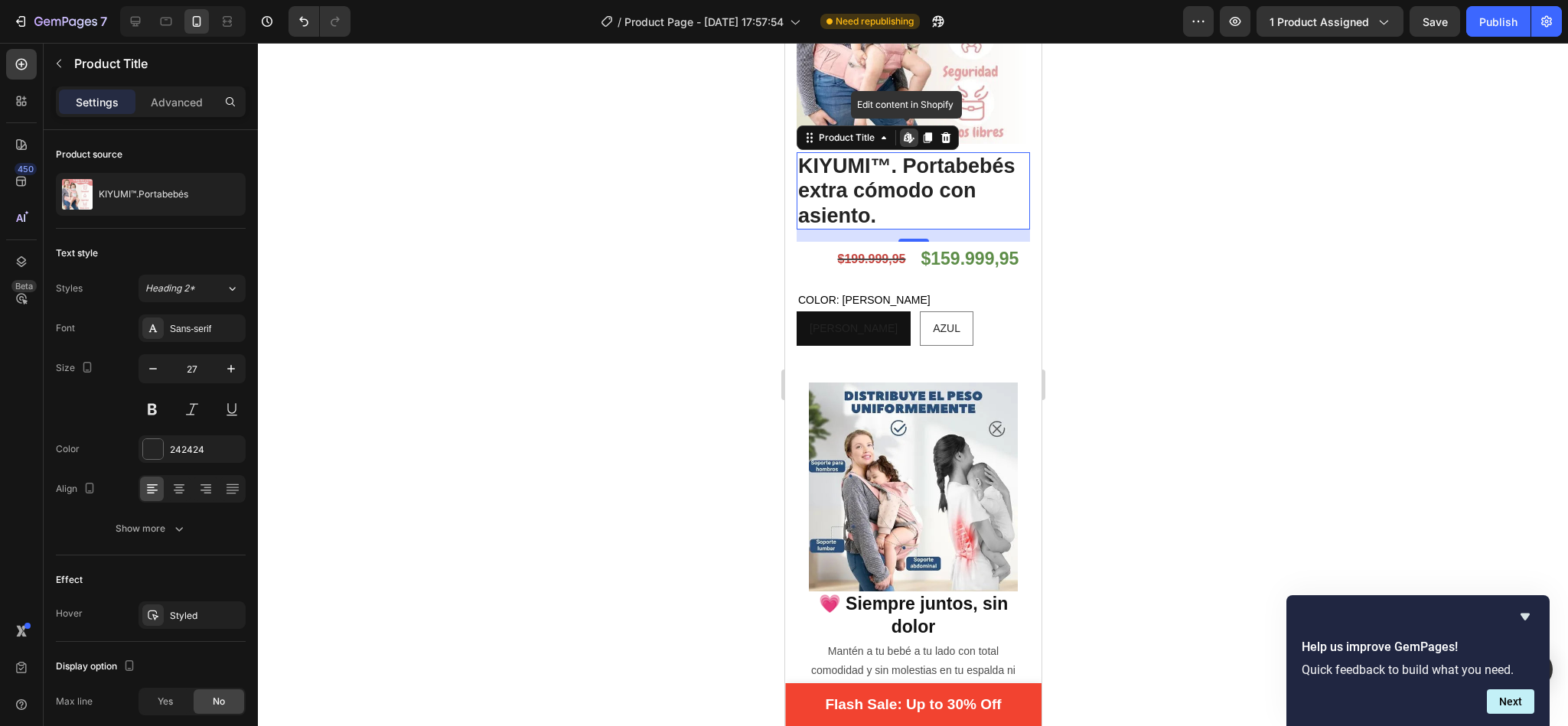
click at [903, 170] on h2 "KIYUMI™. Portabebés extra cómodo con asiento." at bounding box center [913, 191] width 233 height 77
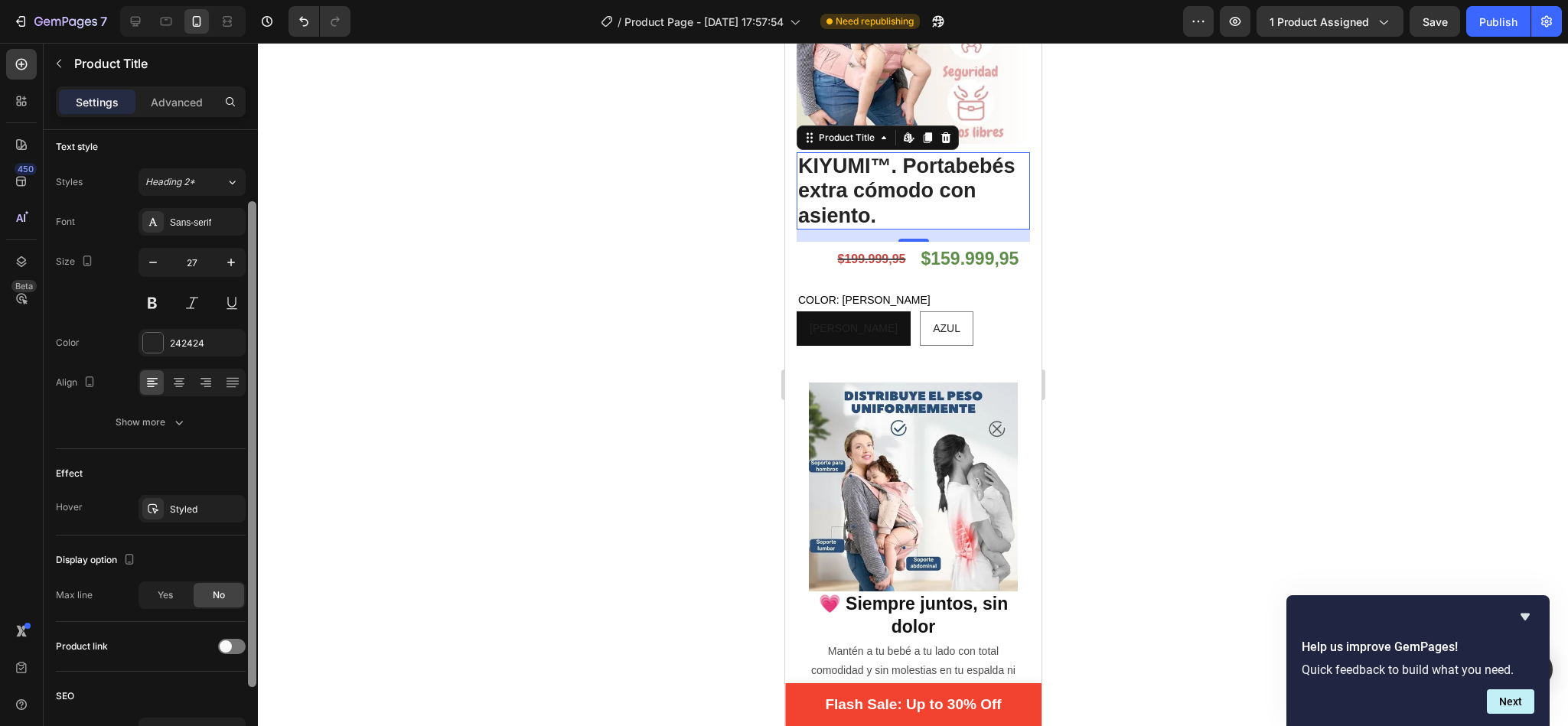
drag, startPoint x: 255, startPoint y: 184, endPoint x: 256, endPoint y: 269, distance: 85.0
click at [256, 269] on div at bounding box center [252, 444] width 9 height 486
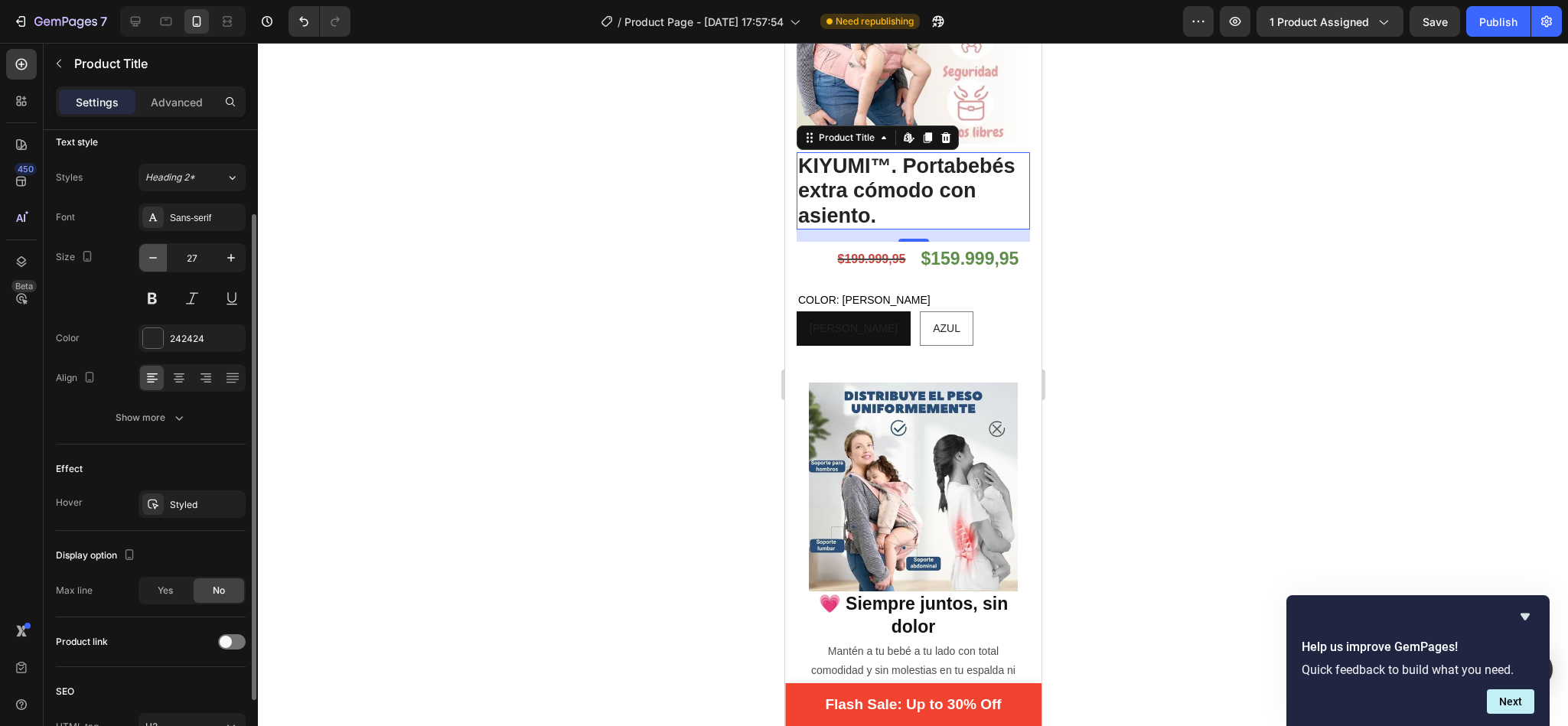
click at [157, 255] on icon "button" at bounding box center [152, 257] width 15 height 15
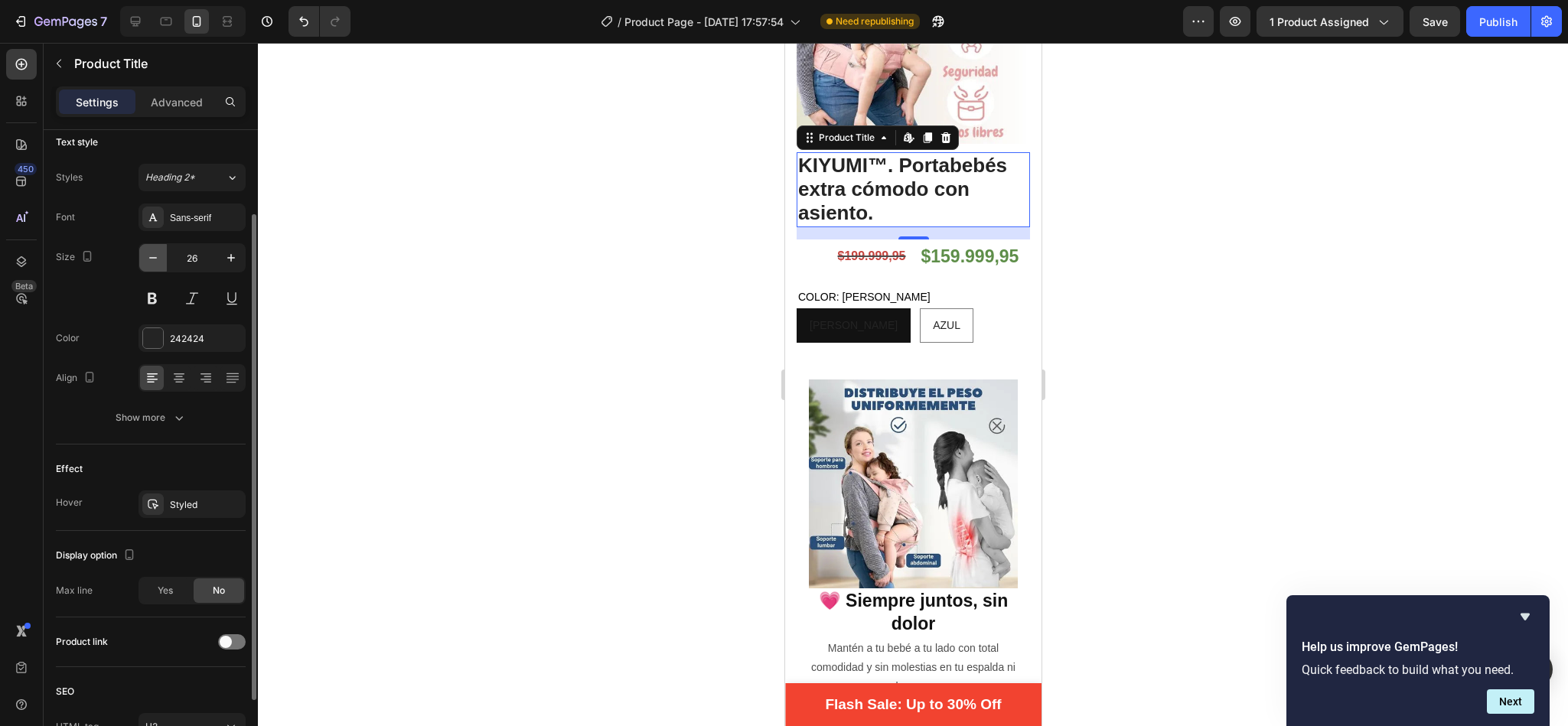
click at [157, 255] on icon "button" at bounding box center [152, 257] width 15 height 15
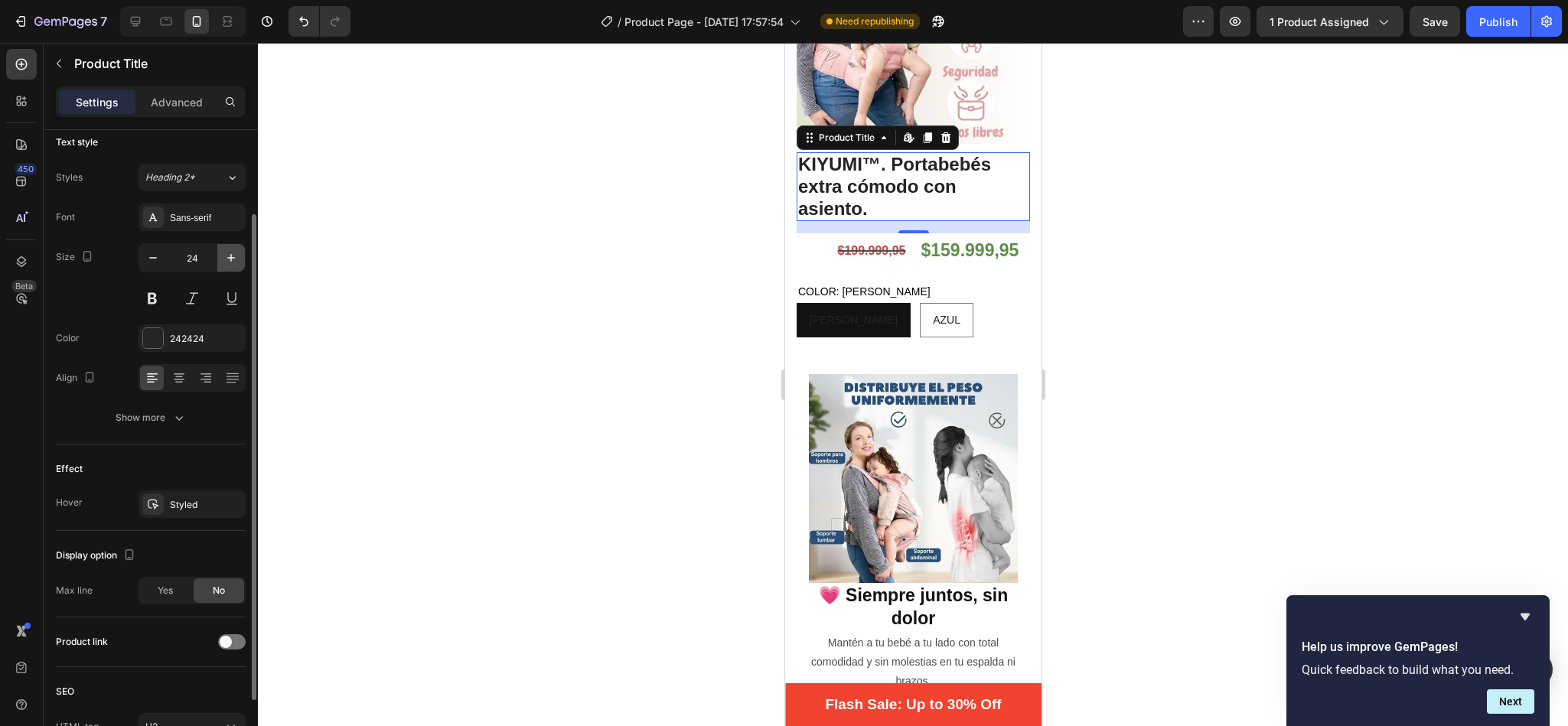
click at [237, 266] on icon "button" at bounding box center [230, 257] width 15 height 15
type input "25"
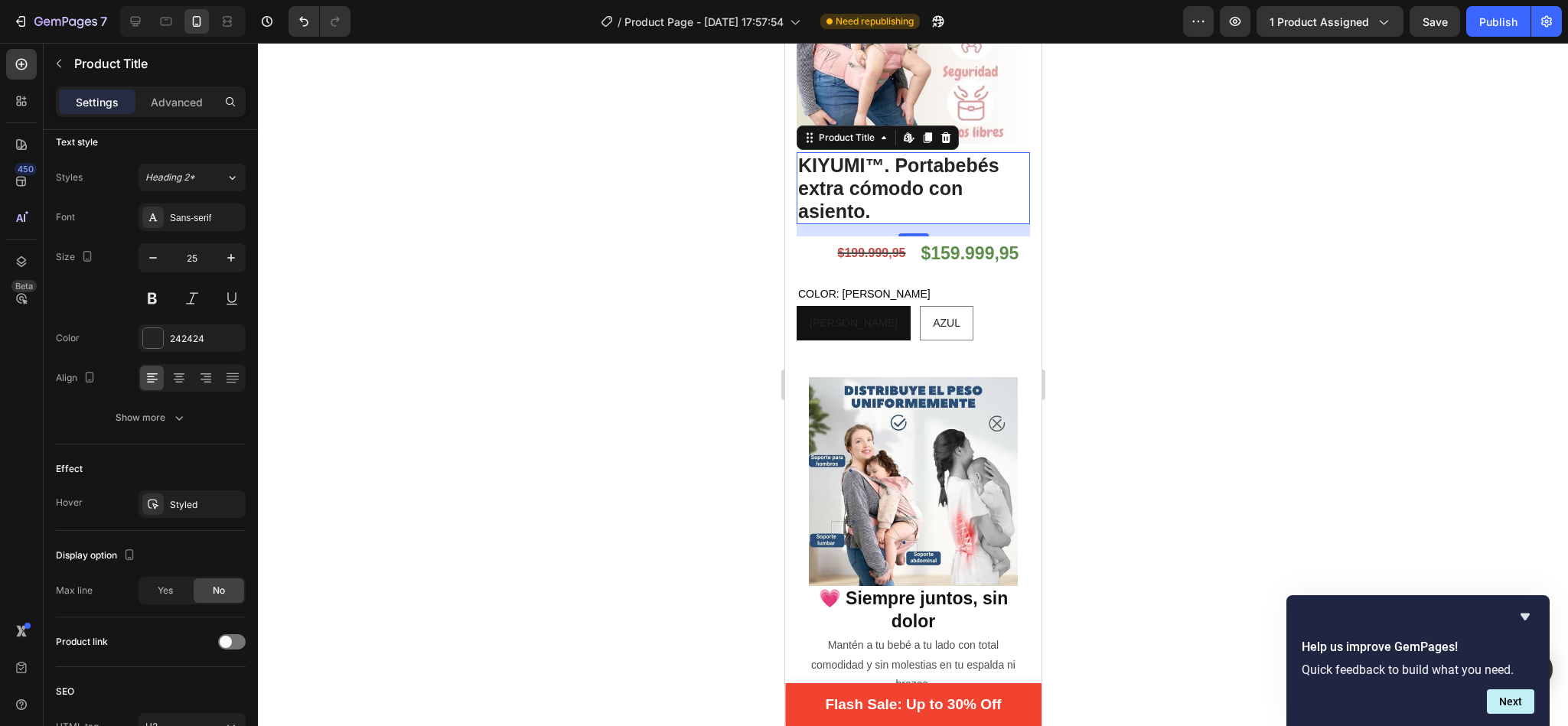
click at [551, 262] on div at bounding box center [913, 384] width 1310 height 683
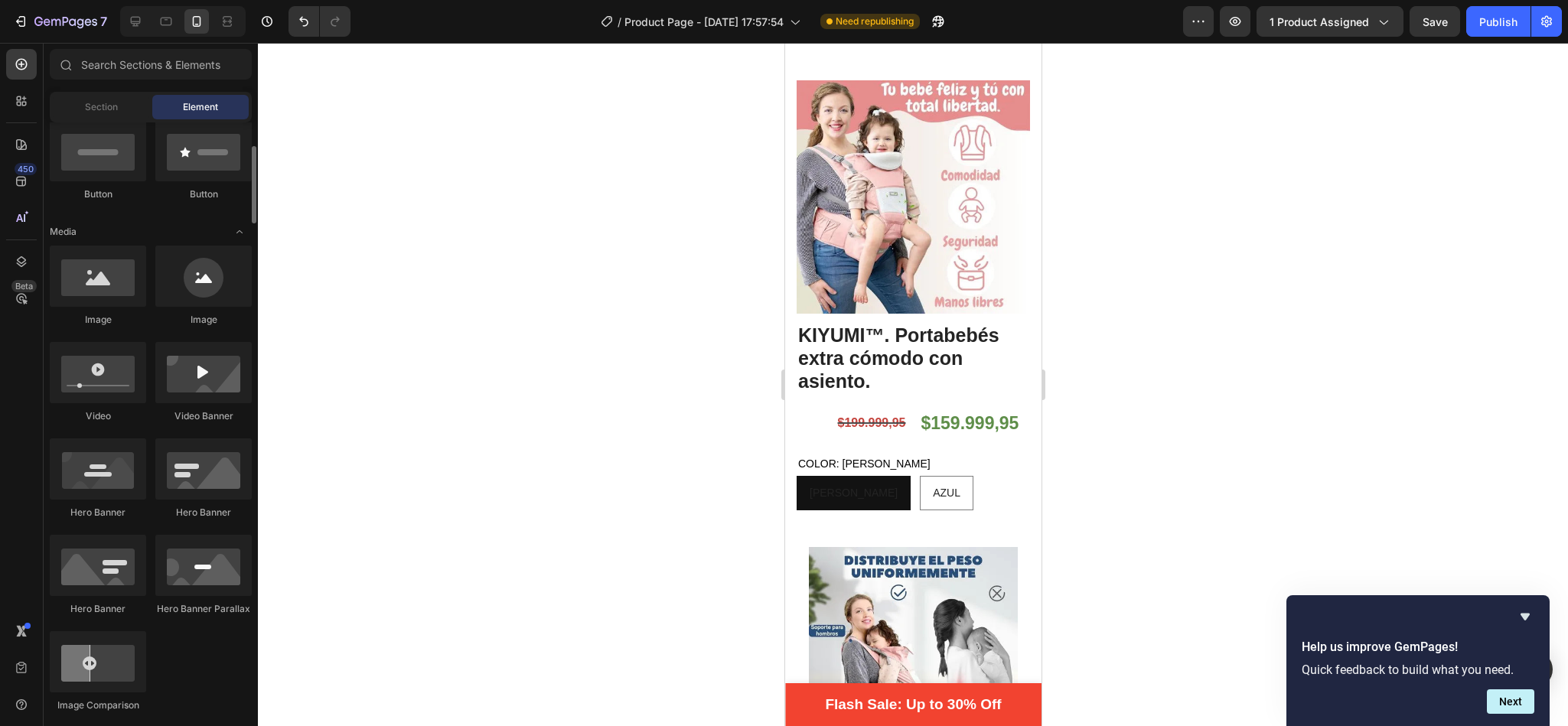
scroll to position [360, 0]
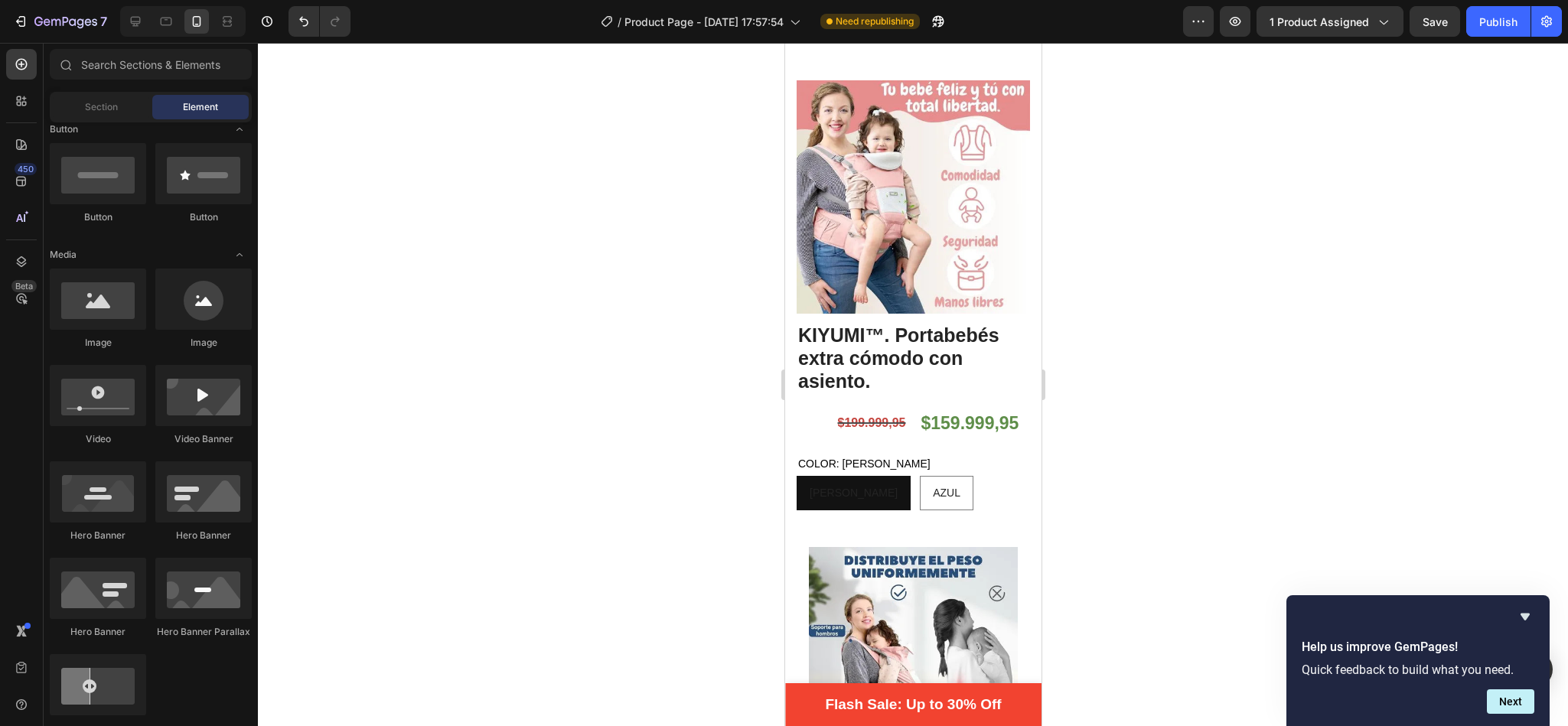
drag, startPoint x: 192, startPoint y: 654, endPoint x: 715, endPoint y: 505, distance: 543.8
click at [715, 505] on div at bounding box center [913, 384] width 1310 height 683
click at [715, 504] on div at bounding box center [913, 384] width 1310 height 683
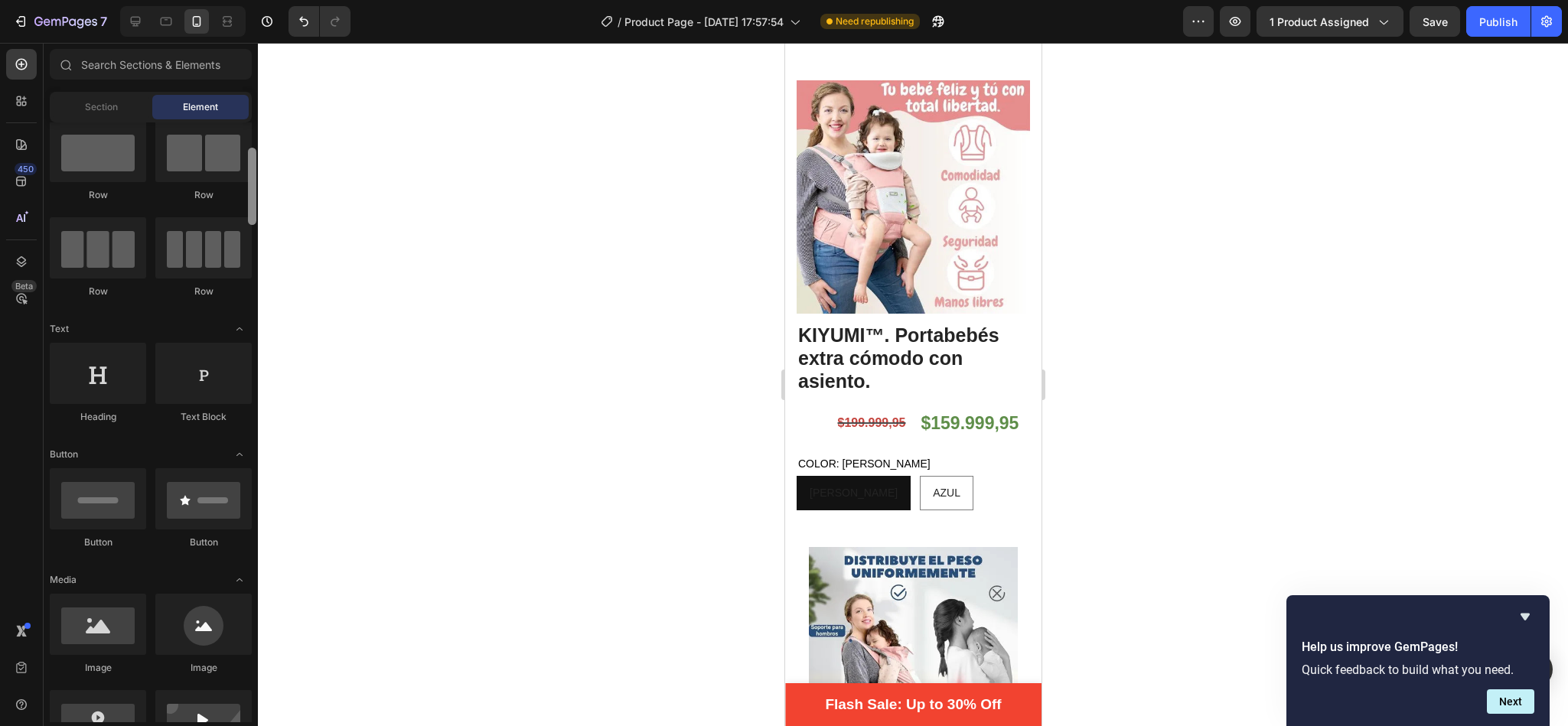
scroll to position [0, 0]
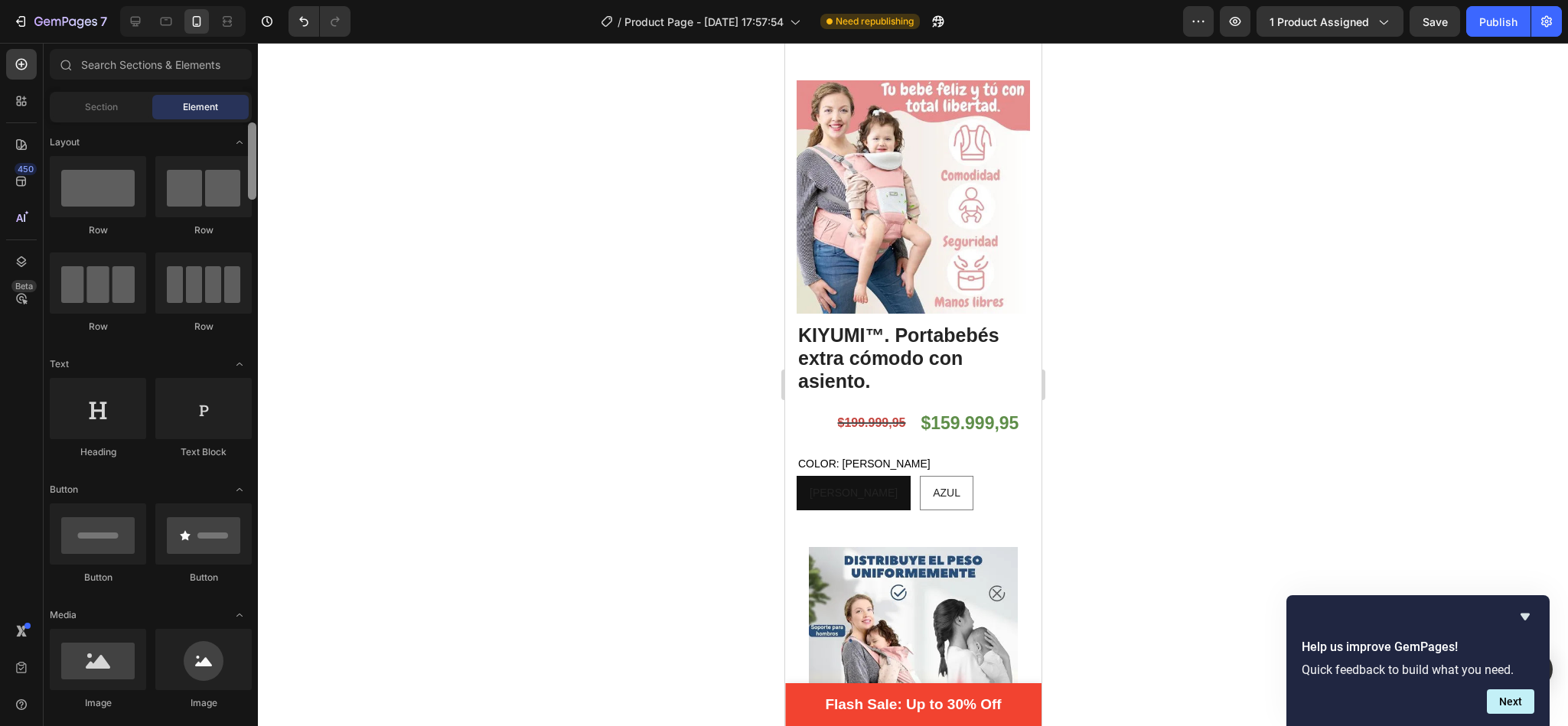
drag, startPoint x: 252, startPoint y: 221, endPoint x: 250, endPoint y: 139, distance: 82.0
click at [250, 139] on div at bounding box center [252, 161] width 9 height 77
drag, startPoint x: 970, startPoint y: 587, endPoint x: 850, endPoint y: 374, distance: 244.5
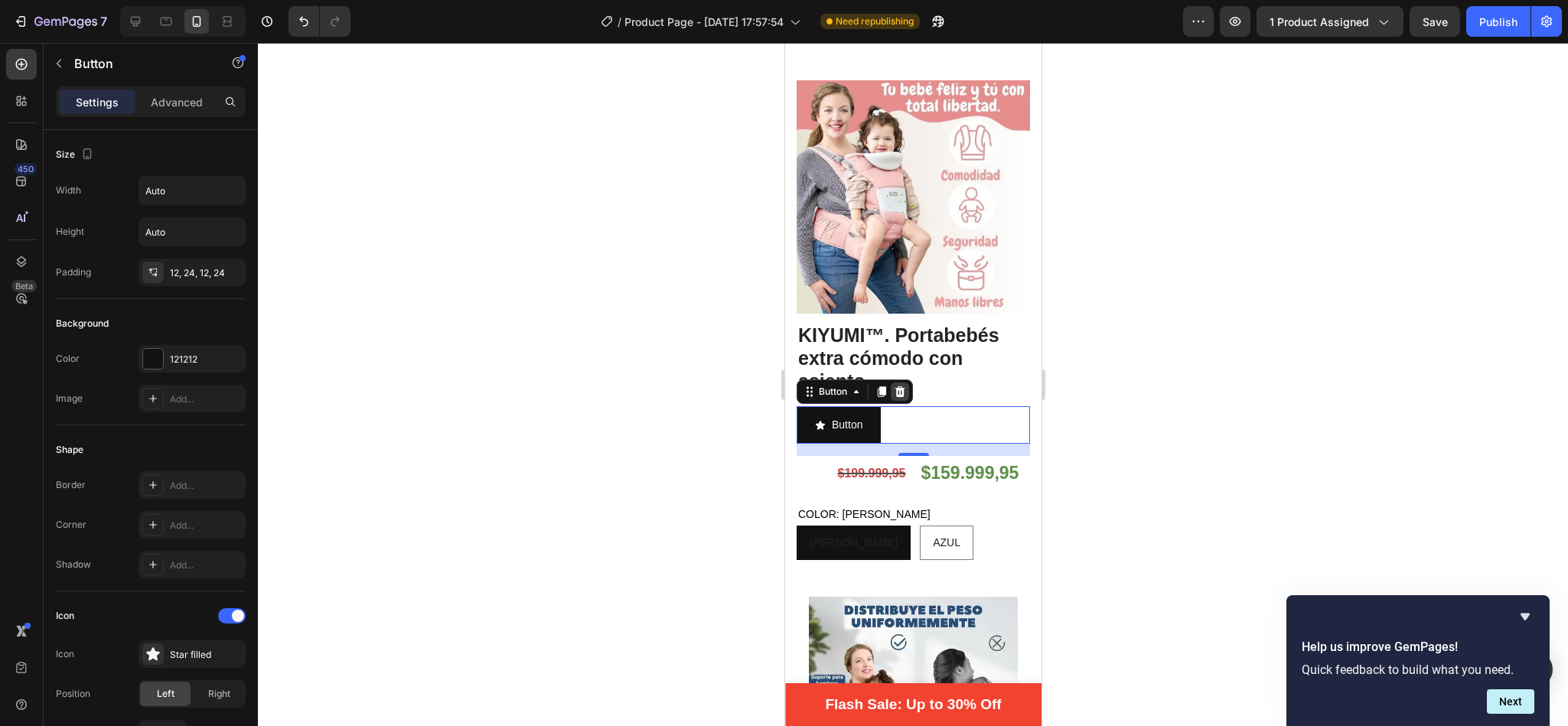
click at [905, 385] on icon at bounding box center [899, 392] width 13 height 13
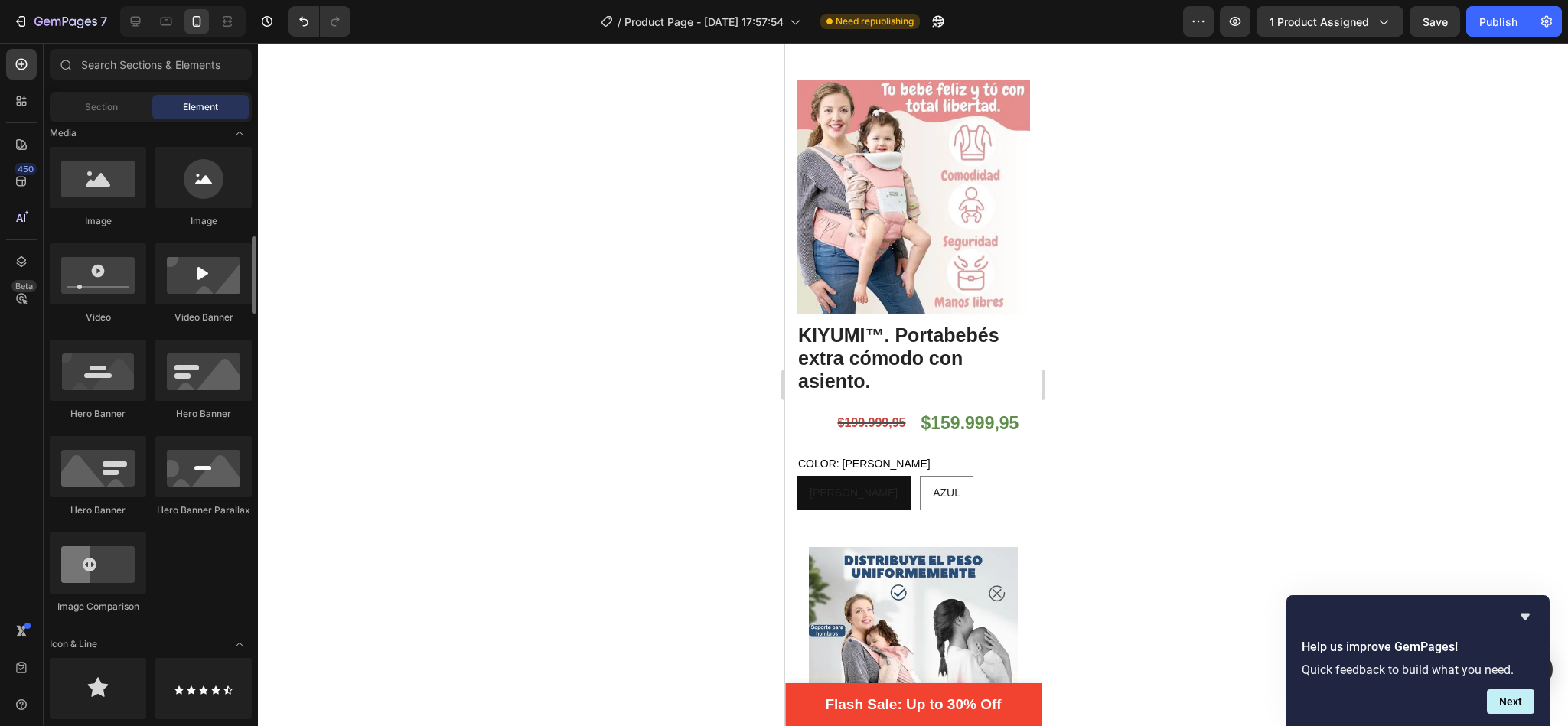
scroll to position [642, 0]
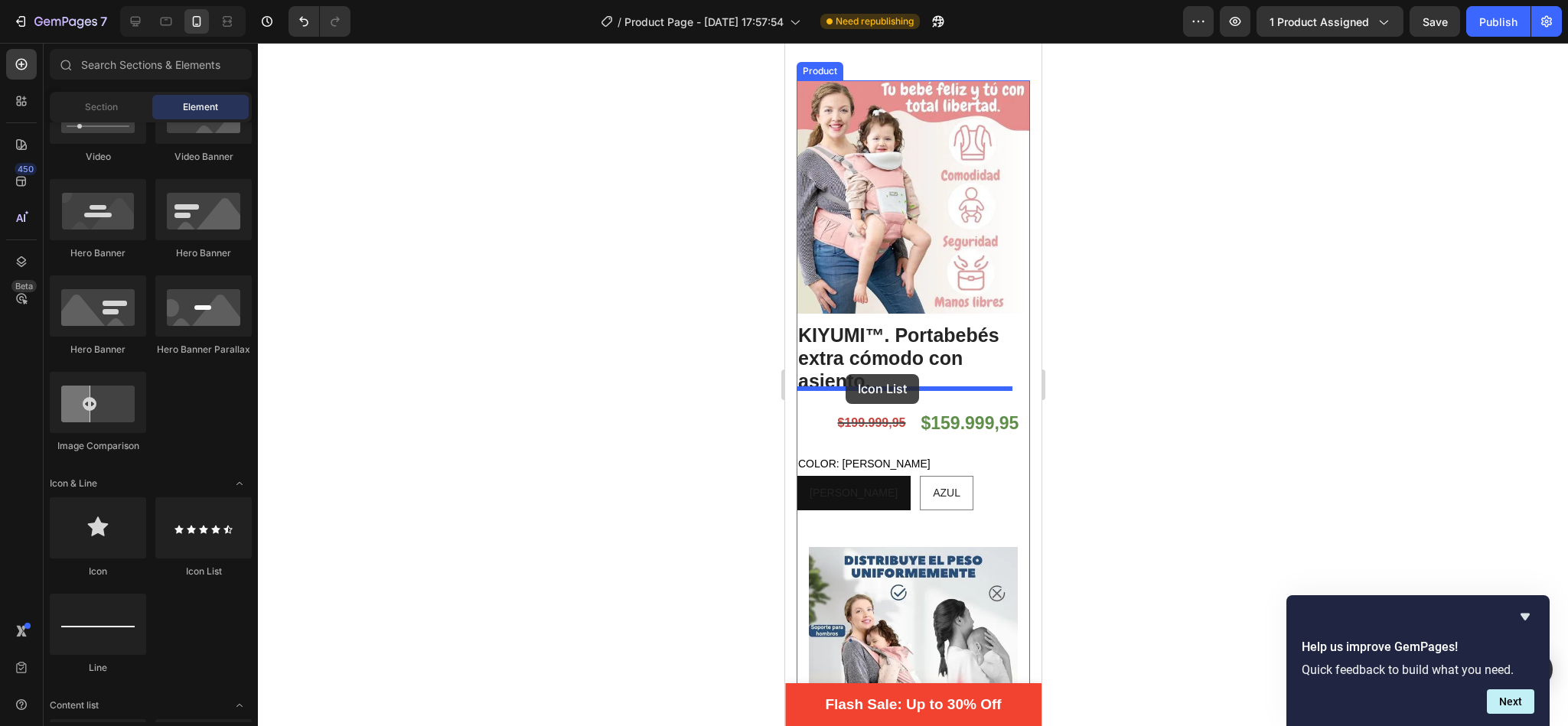
drag, startPoint x: 986, startPoint y: 585, endPoint x: 846, endPoint y: 374, distance: 253.2
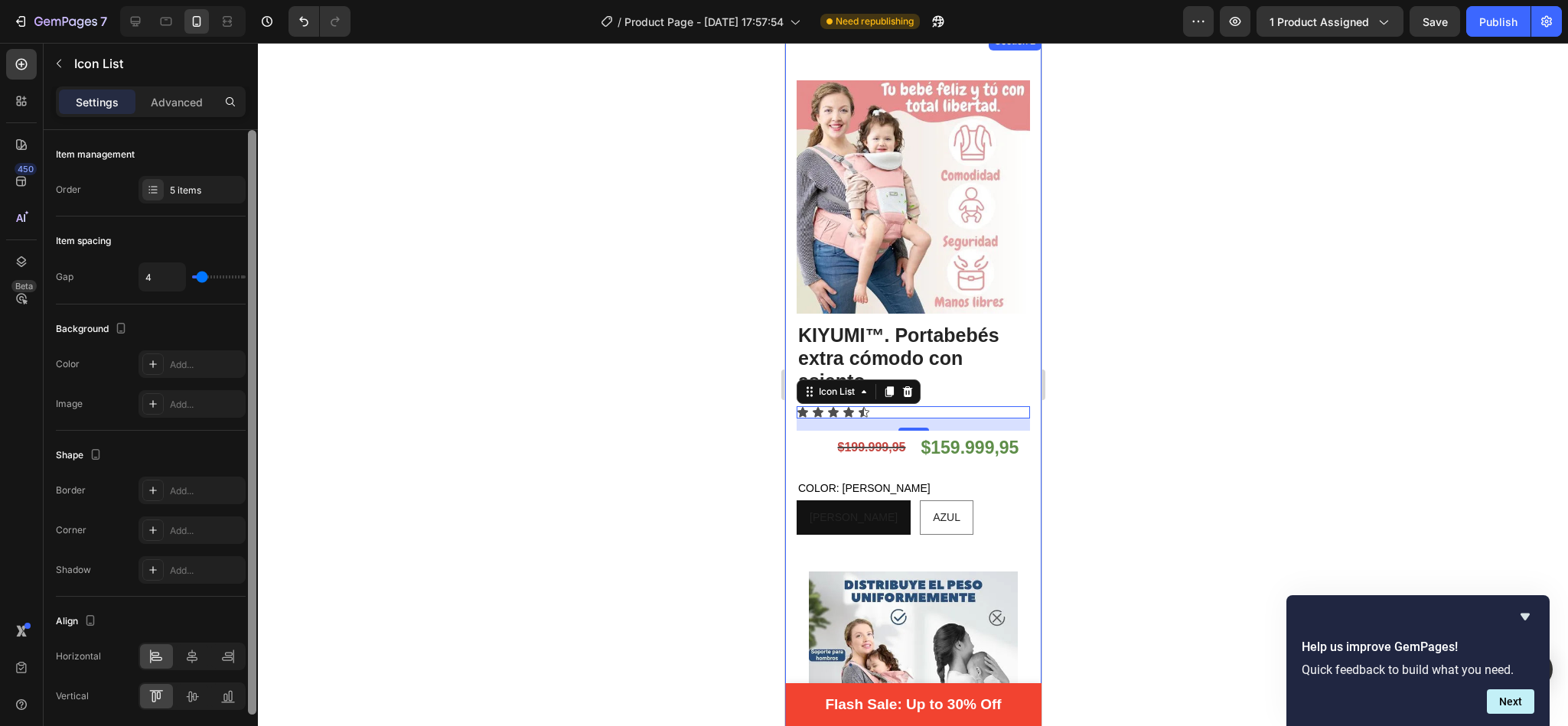
drag, startPoint x: 251, startPoint y: 348, endPoint x: 246, endPoint y: 214, distance: 134.1
click at [246, 214] on div at bounding box center [252, 449] width 12 height 639
click at [181, 195] on div "5 items" at bounding box center [205, 190] width 72 height 13
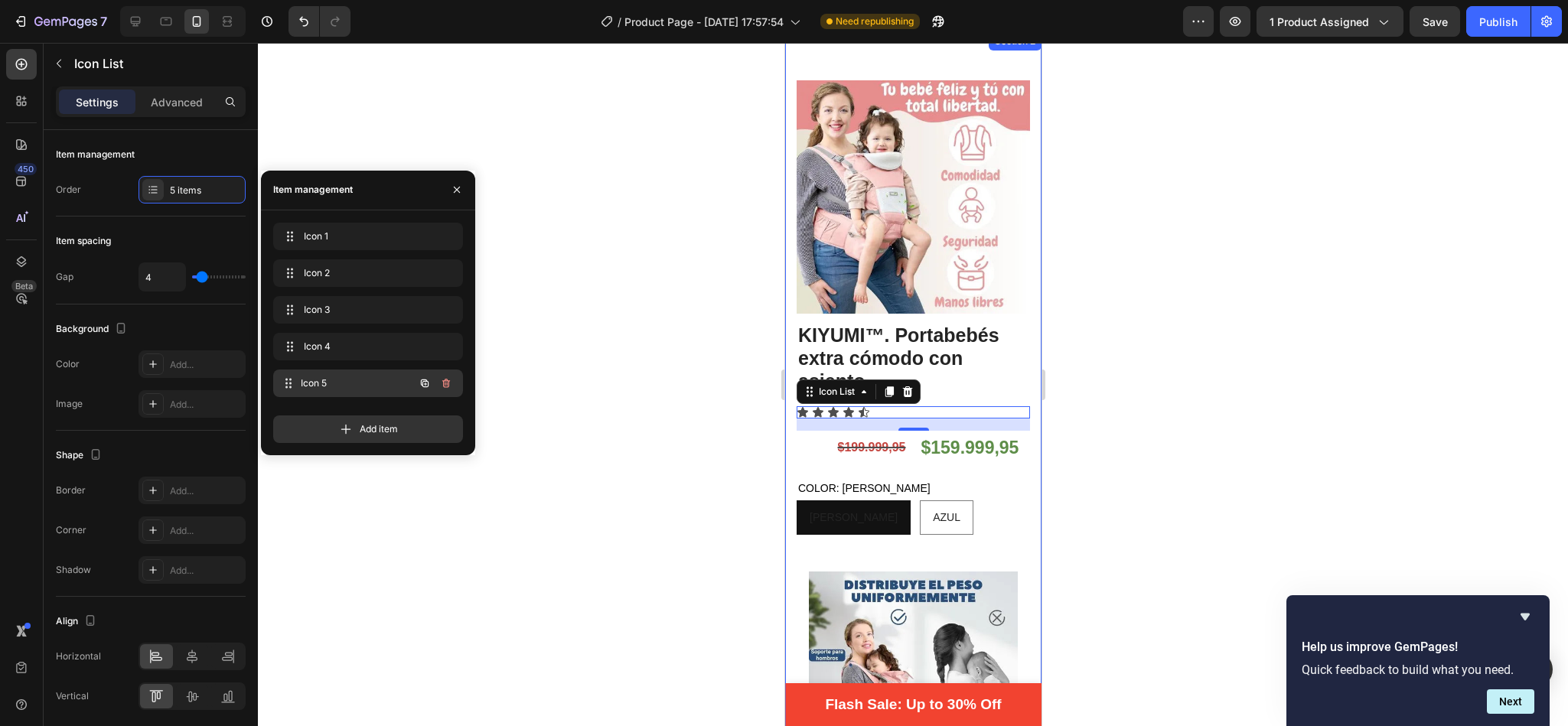
click at [322, 372] on div "Icon 5 Icon 5" at bounding box center [346, 382] width 135 height 21
click at [457, 192] on icon "button" at bounding box center [457, 190] width 13 height 13
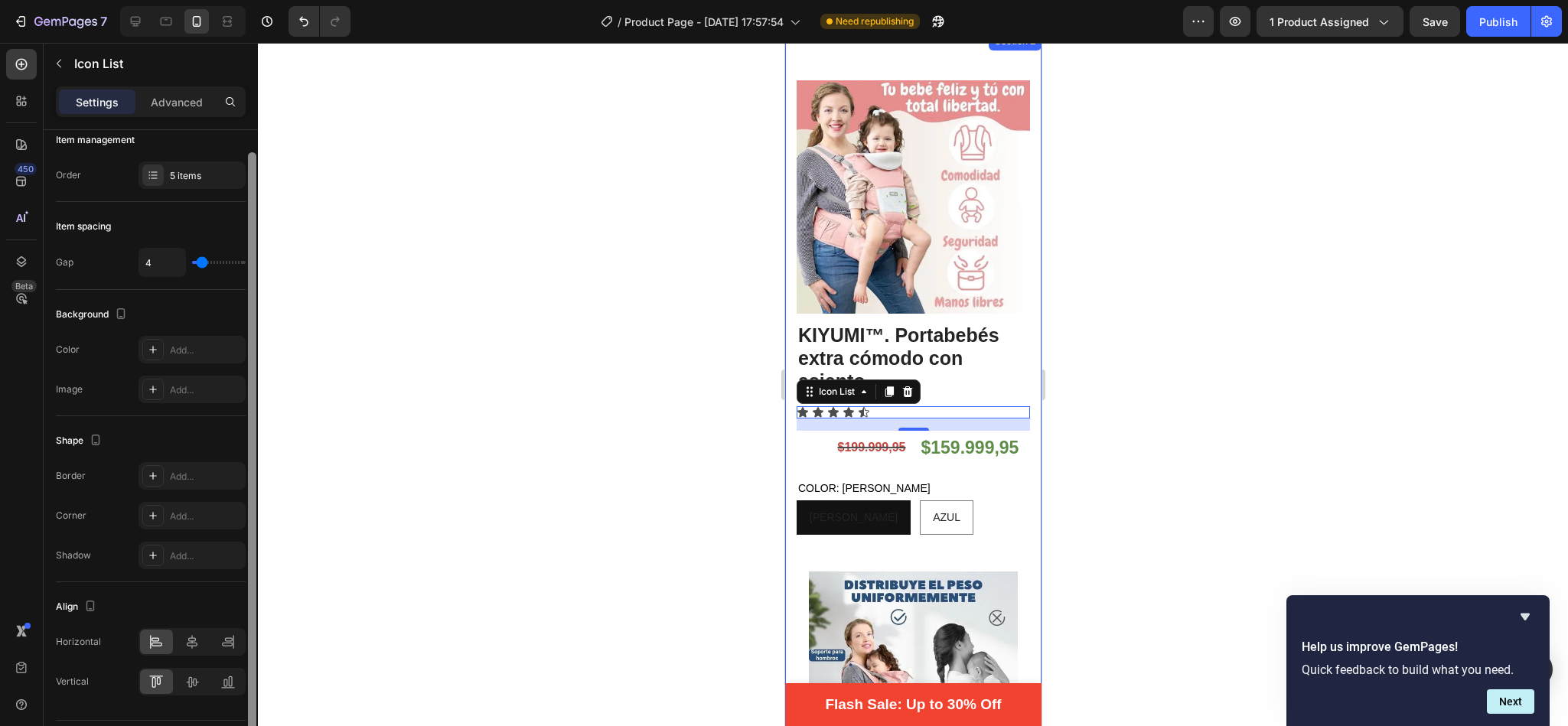
scroll to position [0, 0]
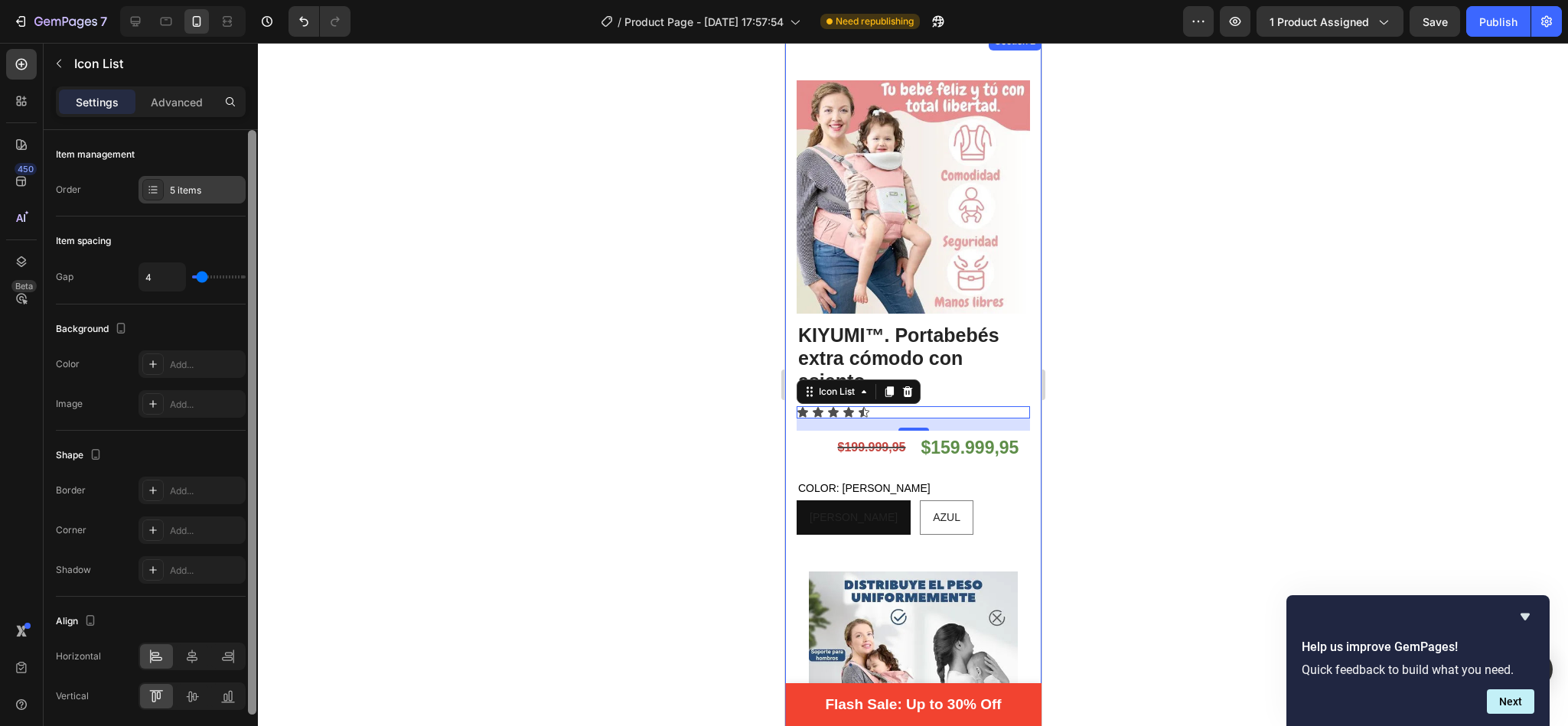
drag, startPoint x: 252, startPoint y: 321, endPoint x: 237, endPoint y: 187, distance: 134.8
click at [237, 187] on div "Item management Order 5 items Item spacing Gap 4 Background The changes might b…" at bounding box center [151, 449] width 215 height 639
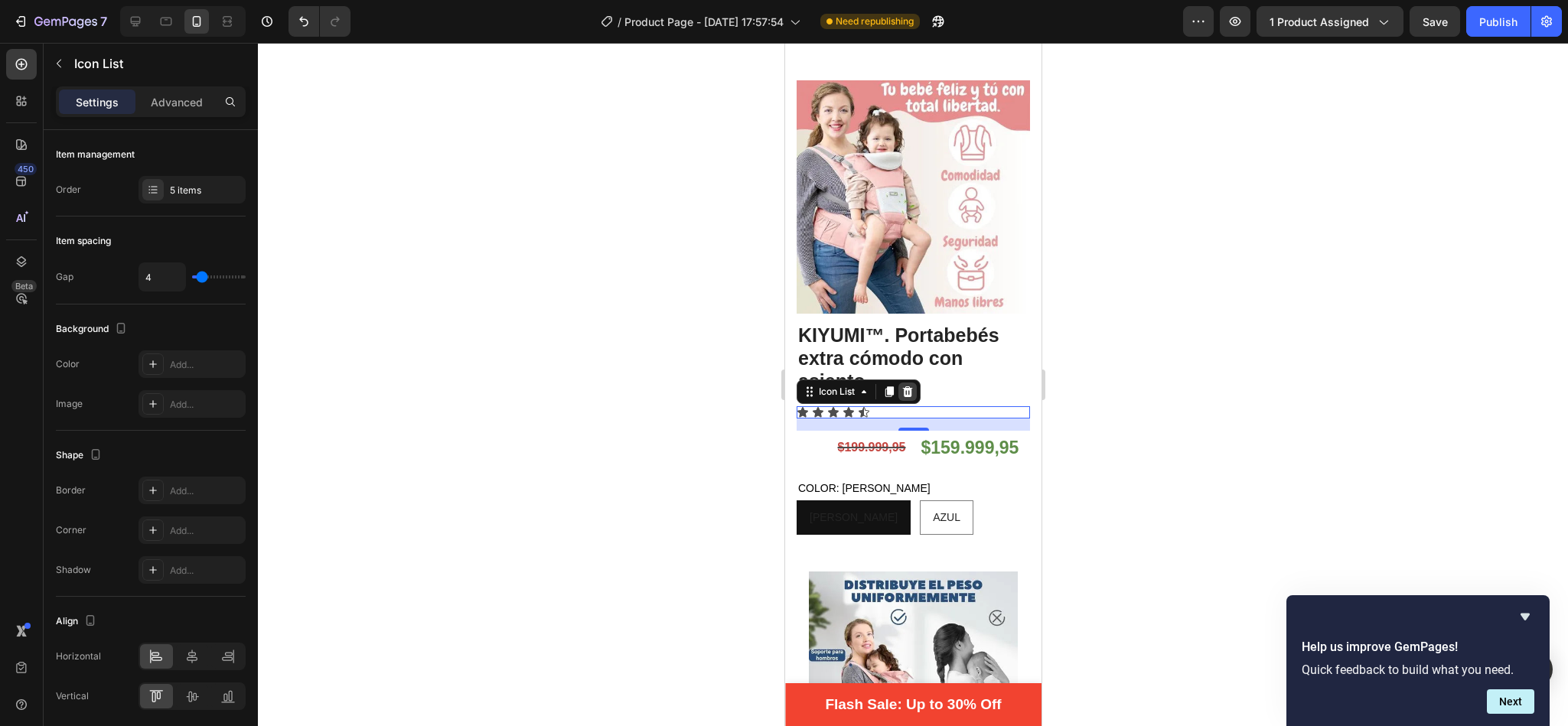
click at [908, 386] on icon at bounding box center [907, 392] width 10 height 11
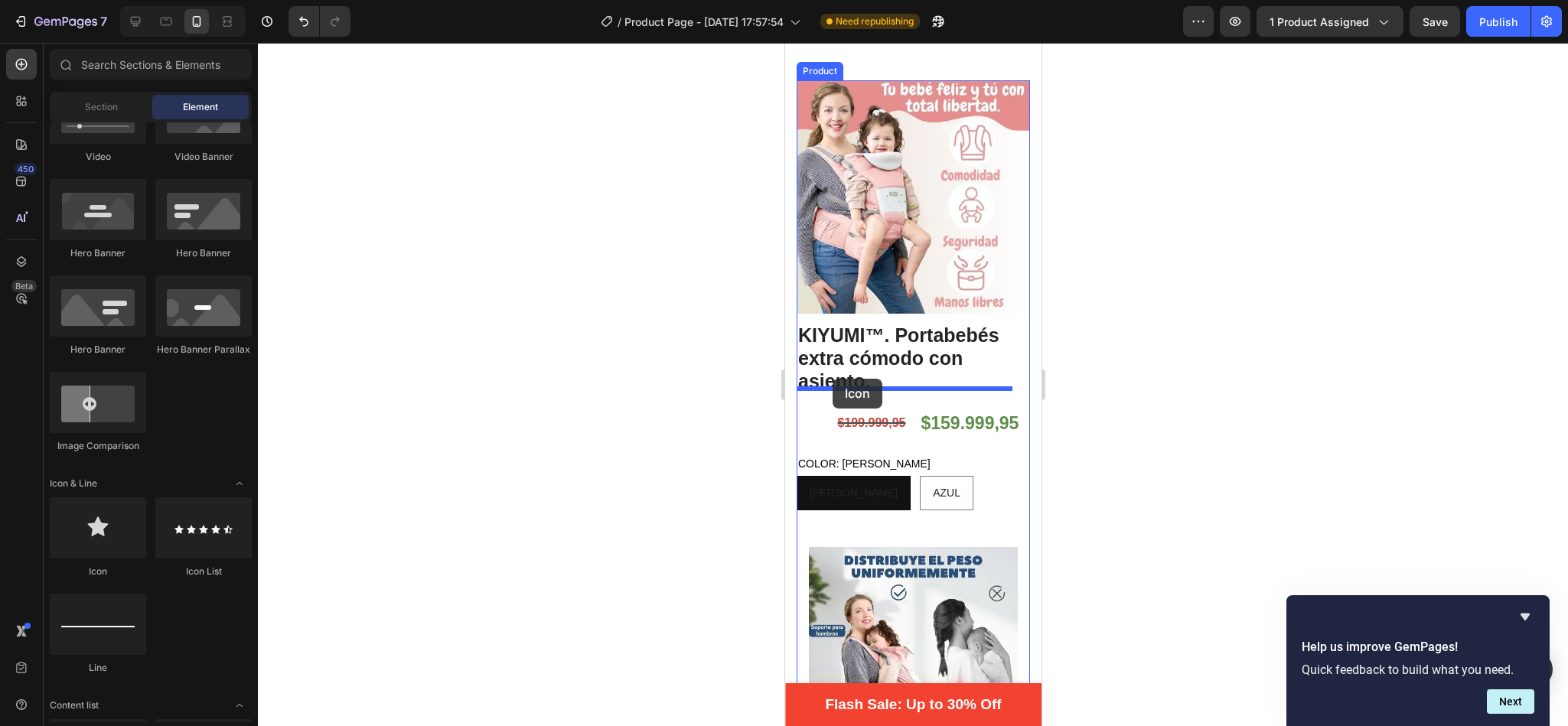
drag, startPoint x: 874, startPoint y: 574, endPoint x: 832, endPoint y: 378, distance: 200.4
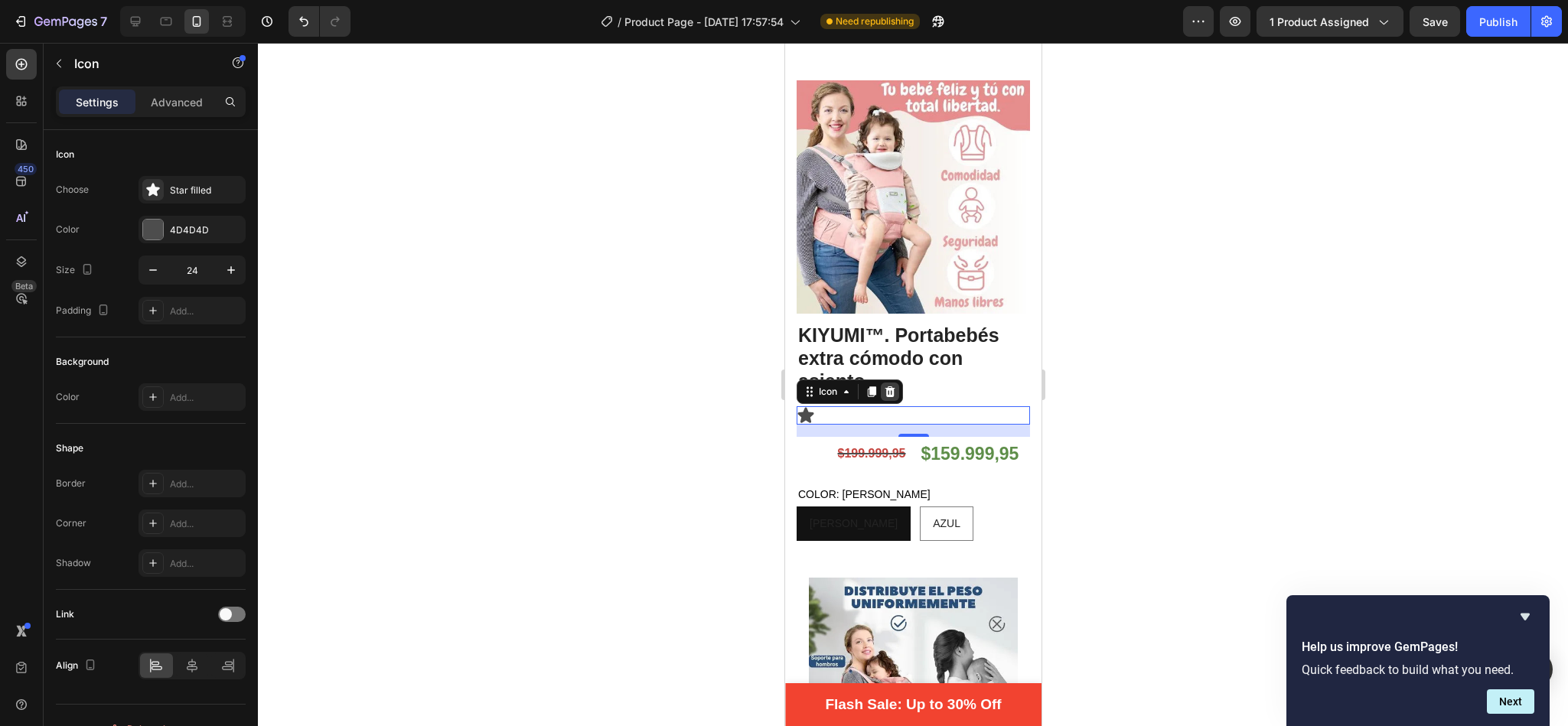
click at [894, 386] on icon at bounding box center [889, 392] width 10 height 11
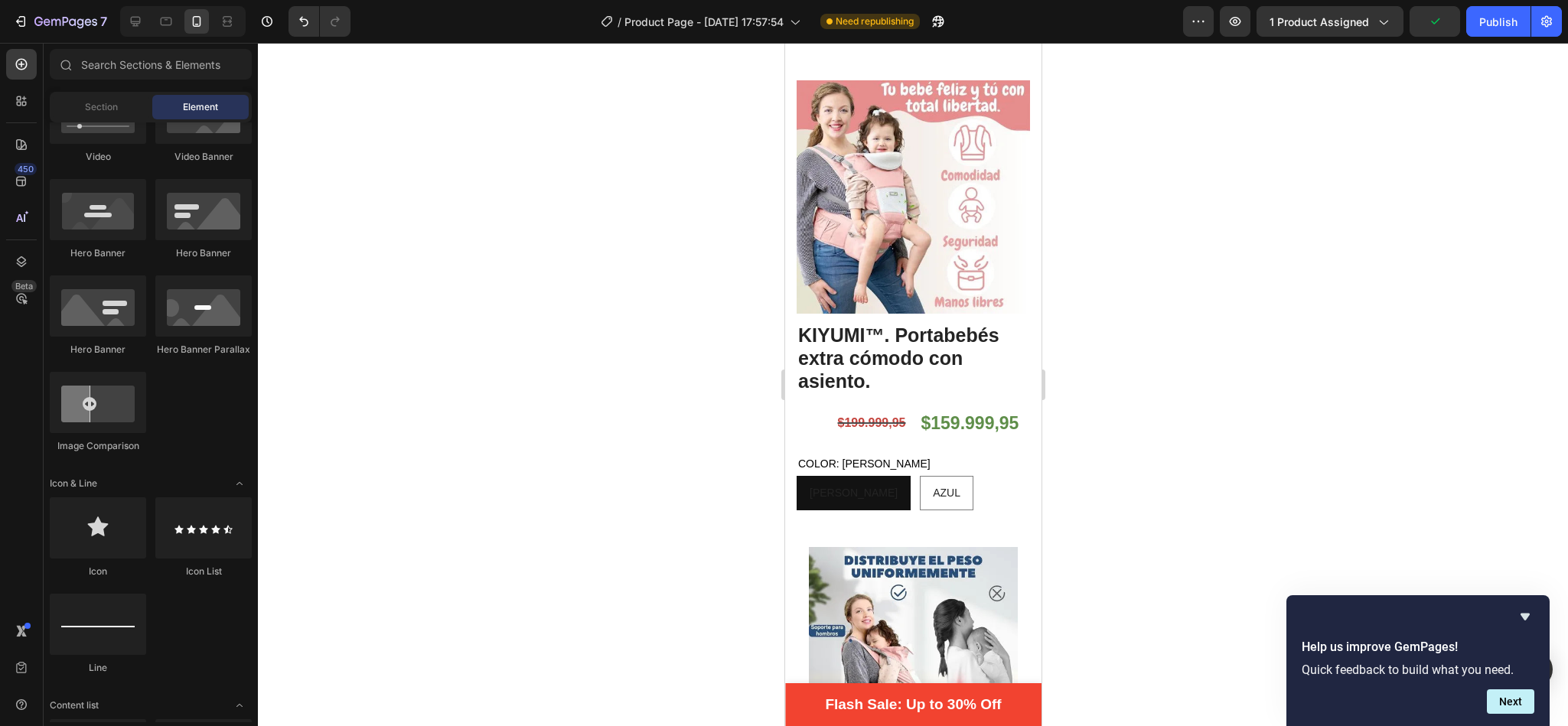
click at [217, 447] on div "Image Image Video Video Banner Hero Banner Hero Banner Hero Banner Hero Banner …" at bounding box center [151, 226] width 202 height 480
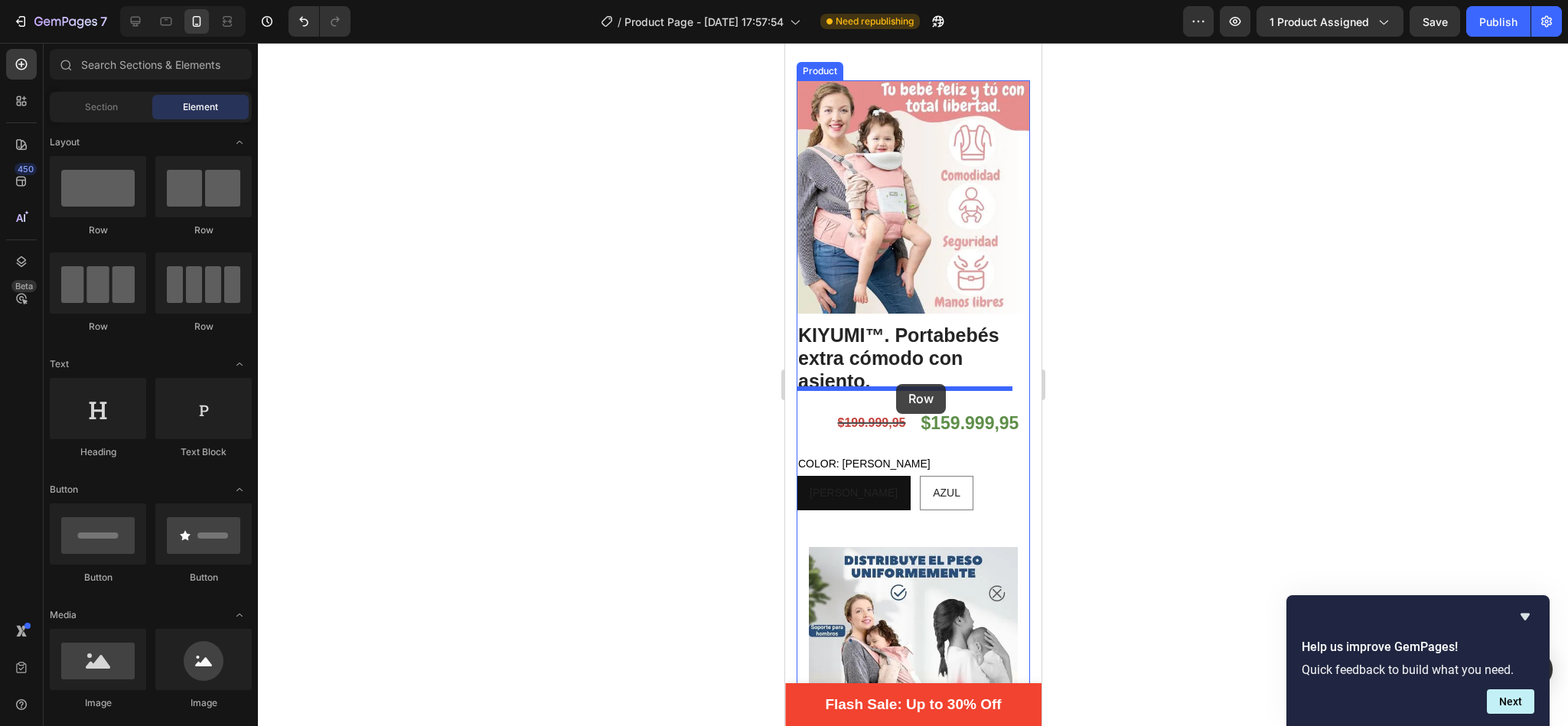
drag, startPoint x: 973, startPoint y: 247, endPoint x: 896, endPoint y: 384, distance: 157.2
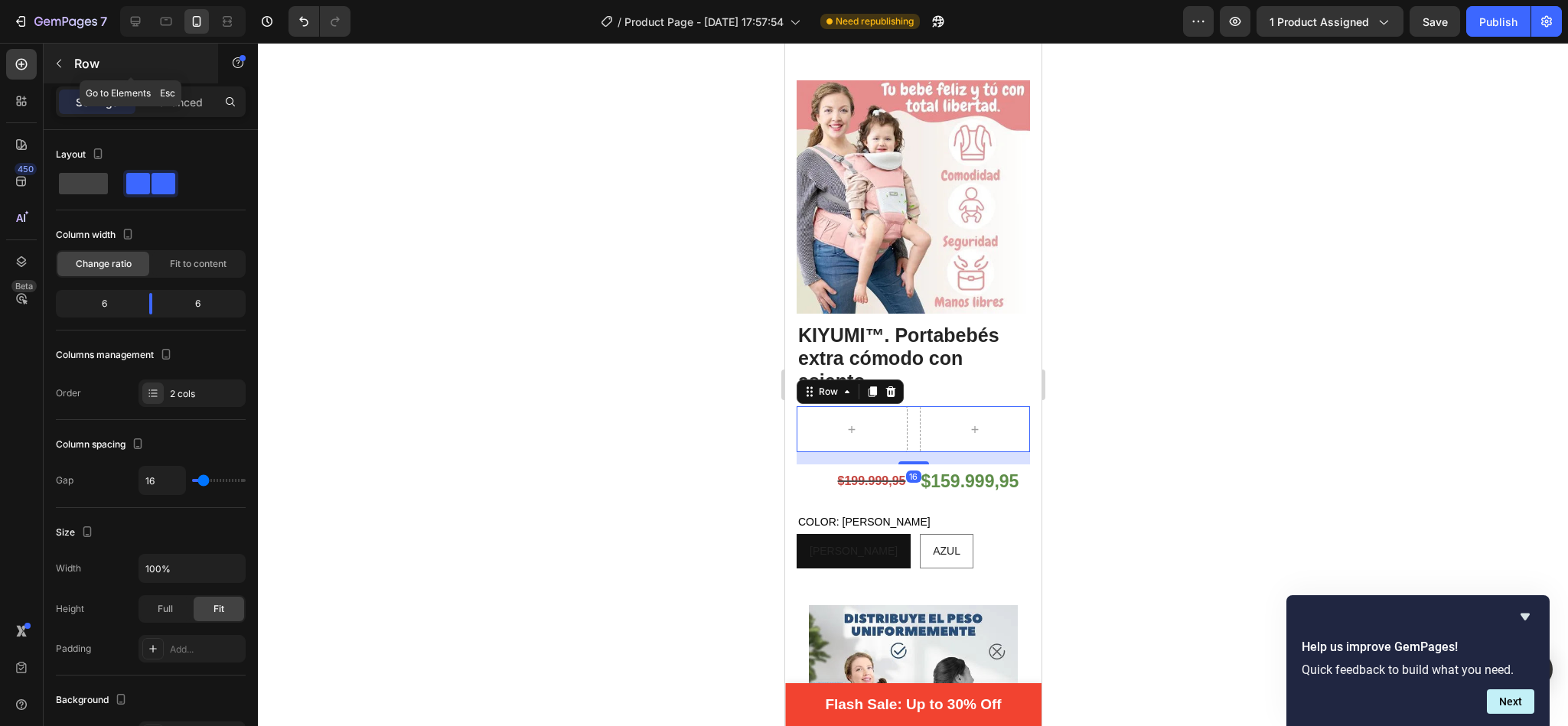
click at [65, 61] on button "button" at bounding box center [58, 63] width 24 height 24
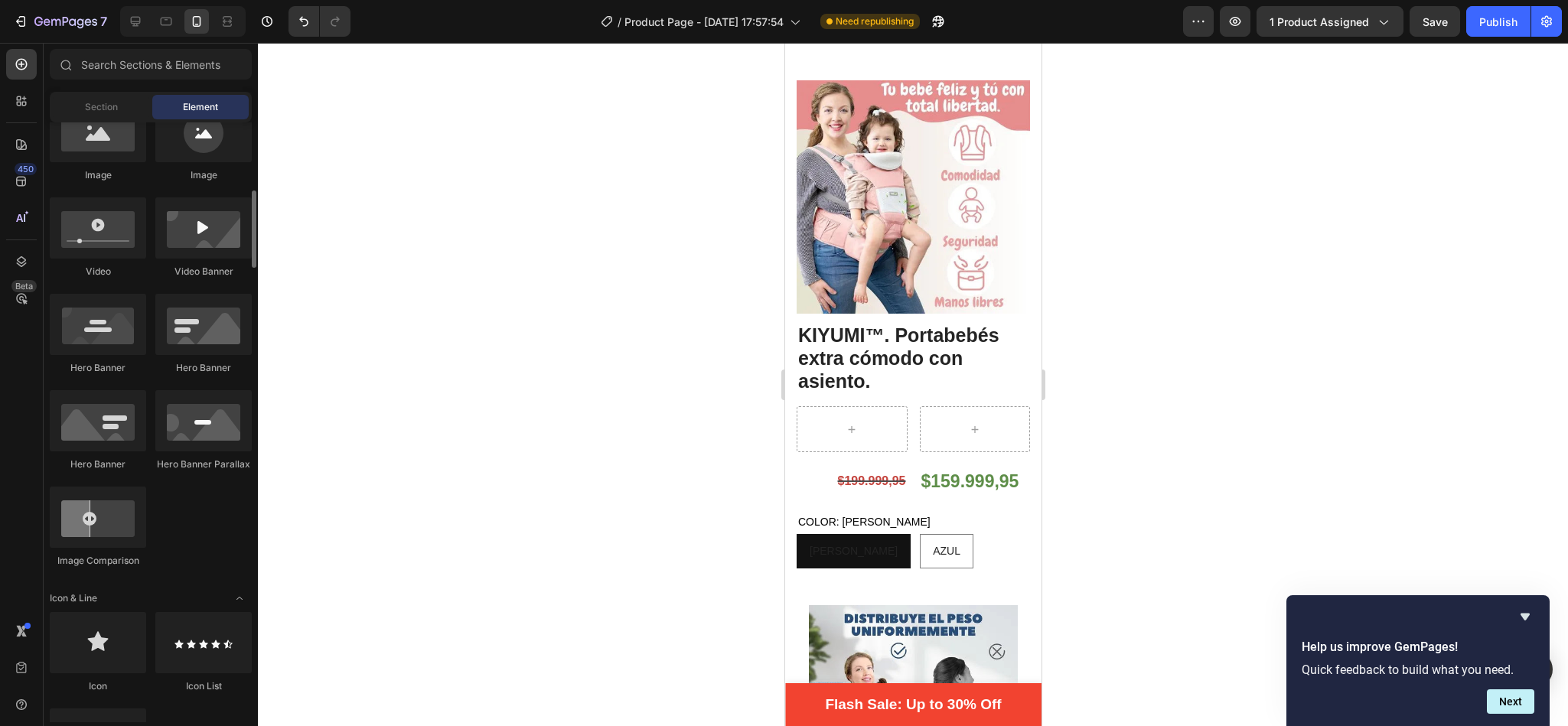
scroll to position [550, 0]
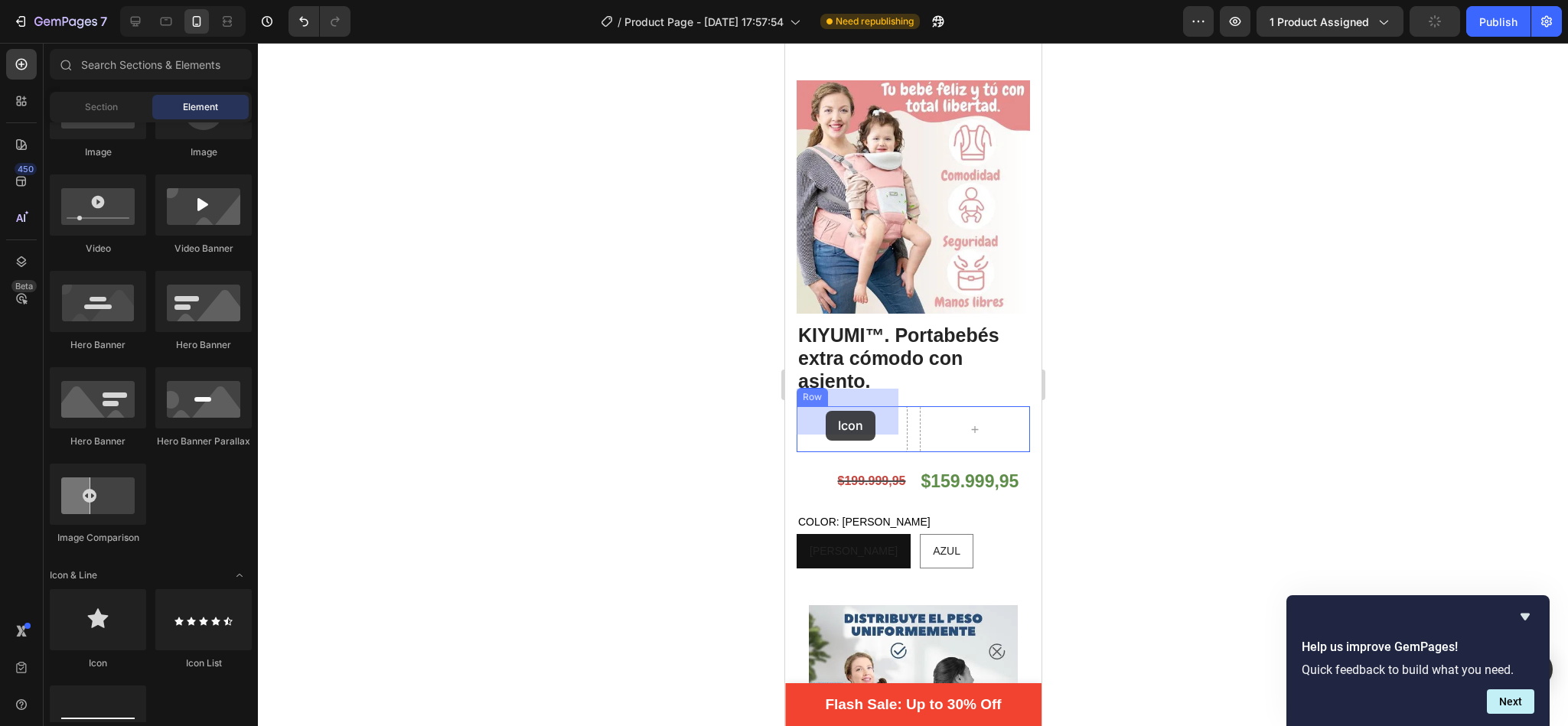
drag, startPoint x: 872, startPoint y: 691, endPoint x: 823, endPoint y: 411, distance: 284.3
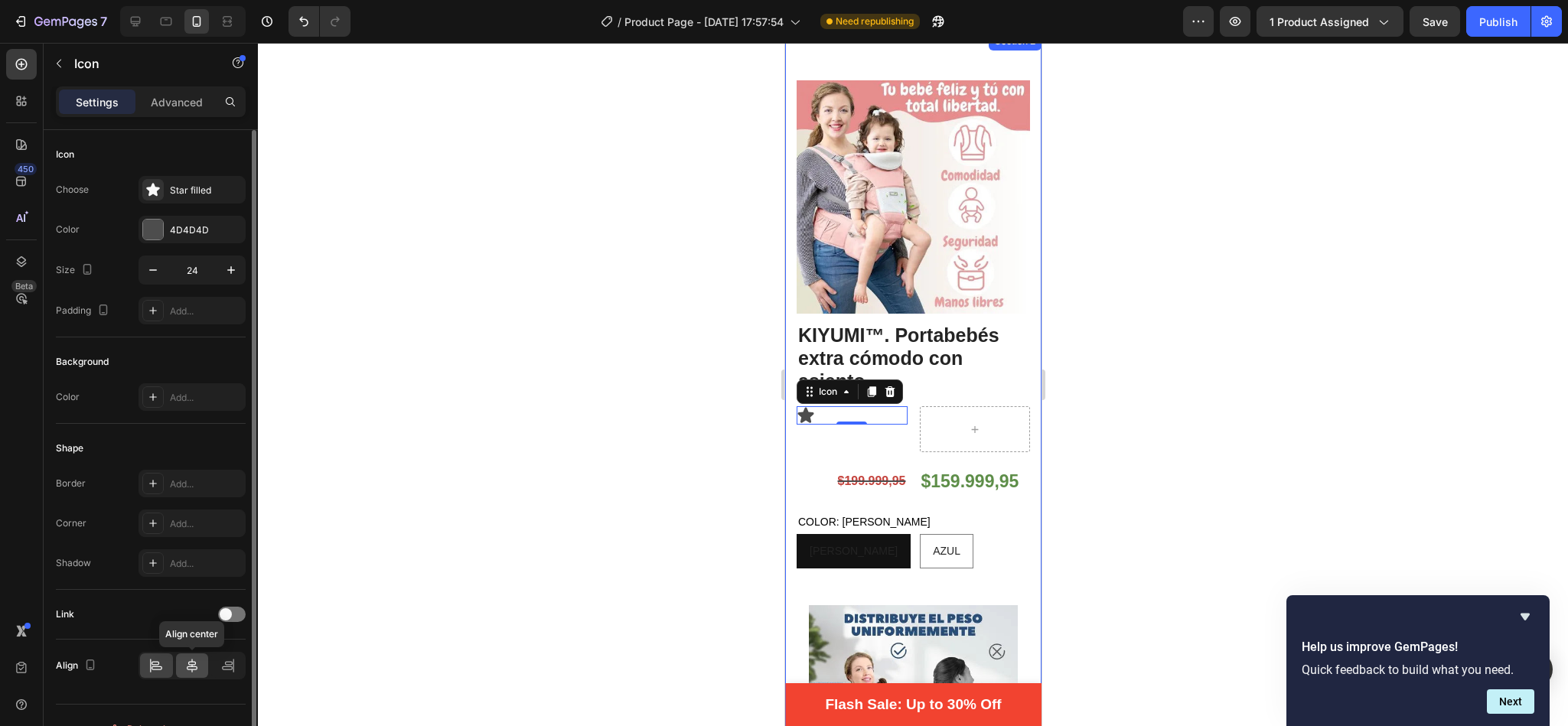
click at [193, 673] on icon at bounding box center [192, 665] width 15 height 15
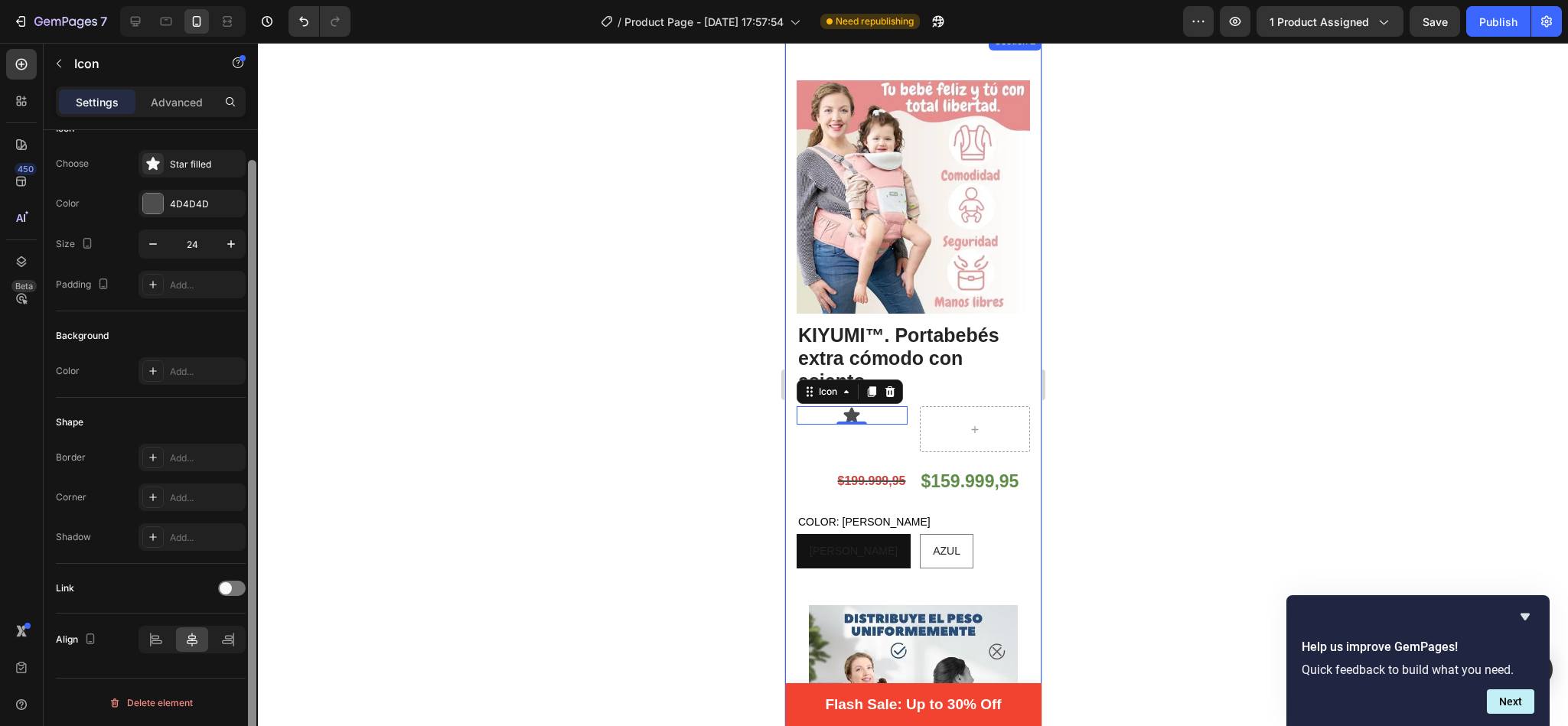
scroll to position [28, 0]
drag, startPoint x: 248, startPoint y: 477, endPoint x: 248, endPoint y: 642, distance: 165.0
click at [248, 642] on div at bounding box center [252, 463] width 9 height 611
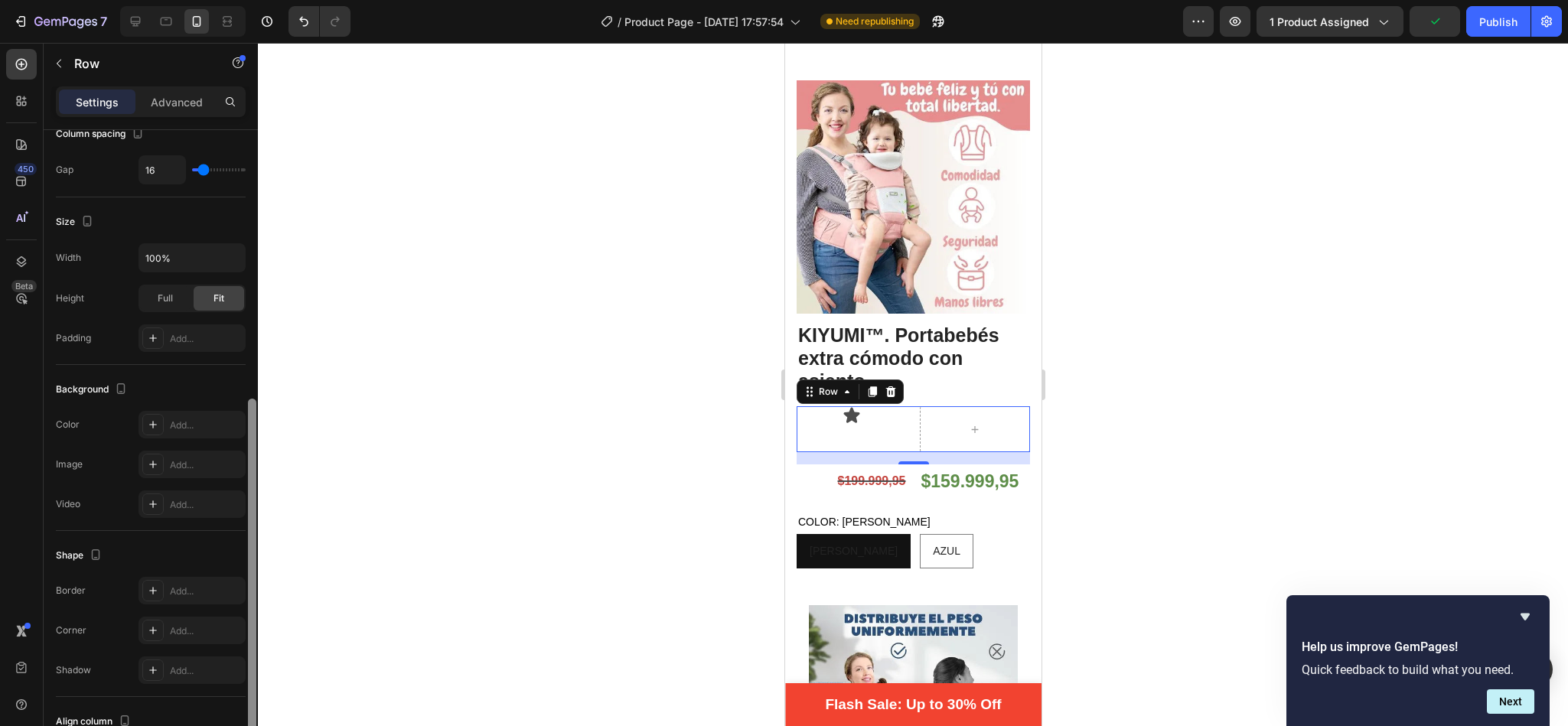
scroll to position [368, 0]
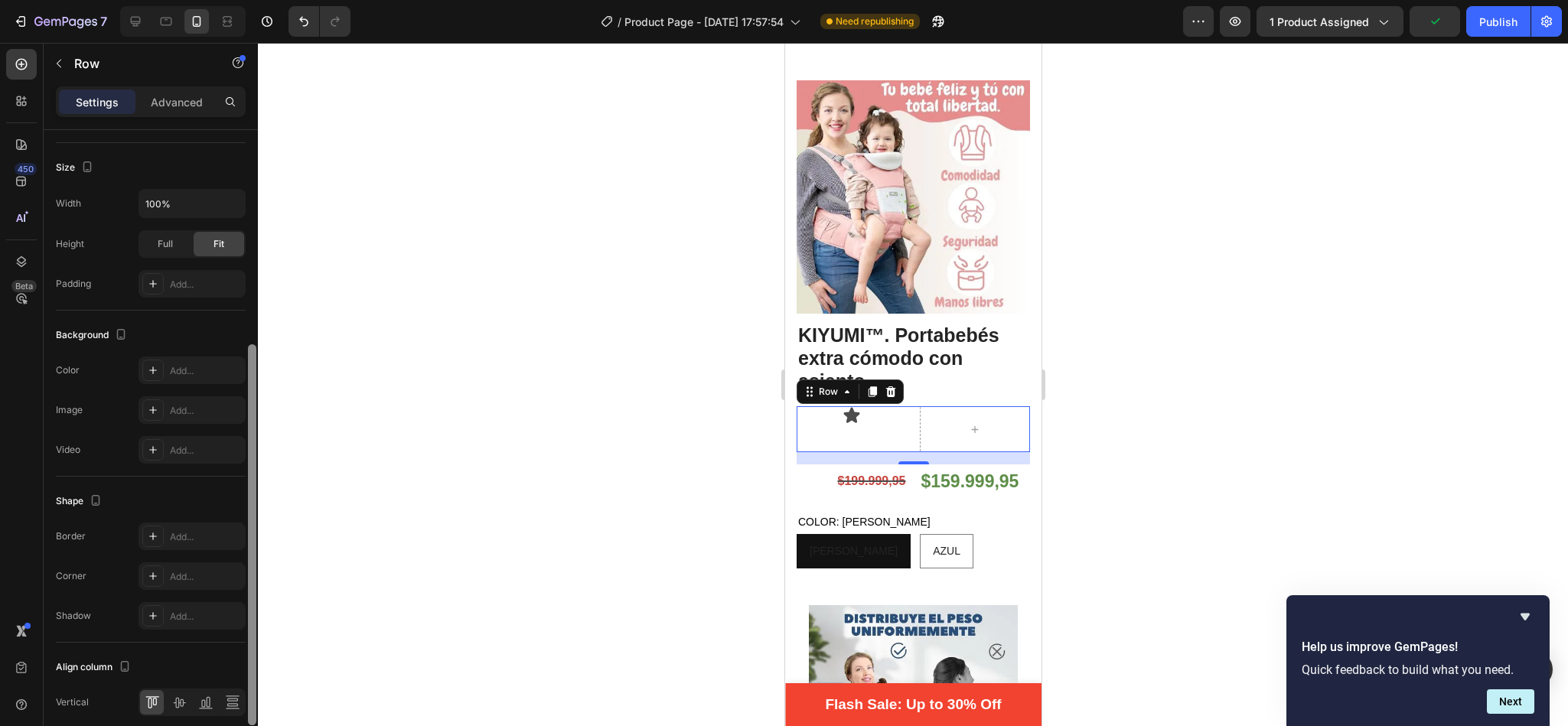
drag, startPoint x: 256, startPoint y: 324, endPoint x: 255, endPoint y: 545, distance: 221.0
click at [255, 545] on div at bounding box center [252, 534] width 9 height 381
click at [182, 702] on icon at bounding box center [179, 700] width 13 height 11
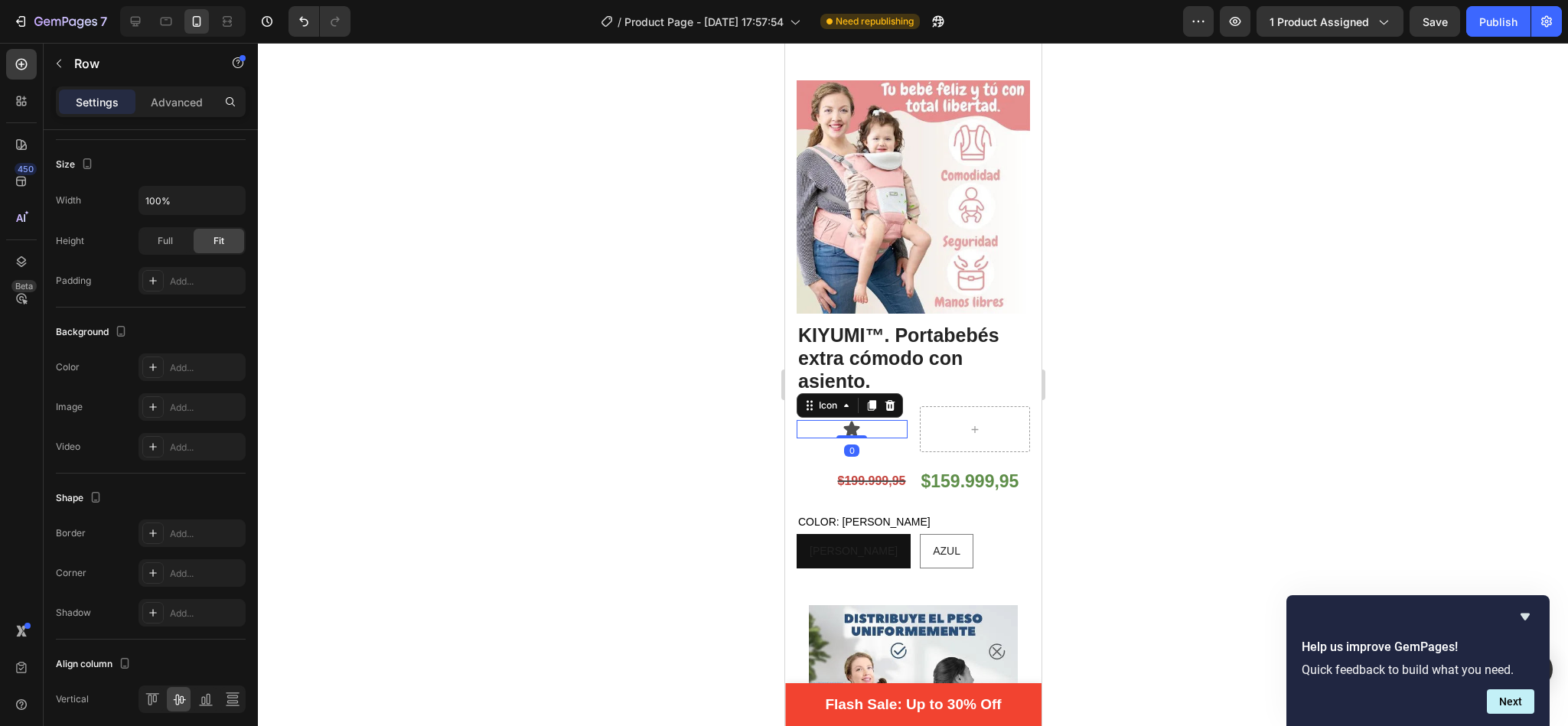
scroll to position [0, 0]
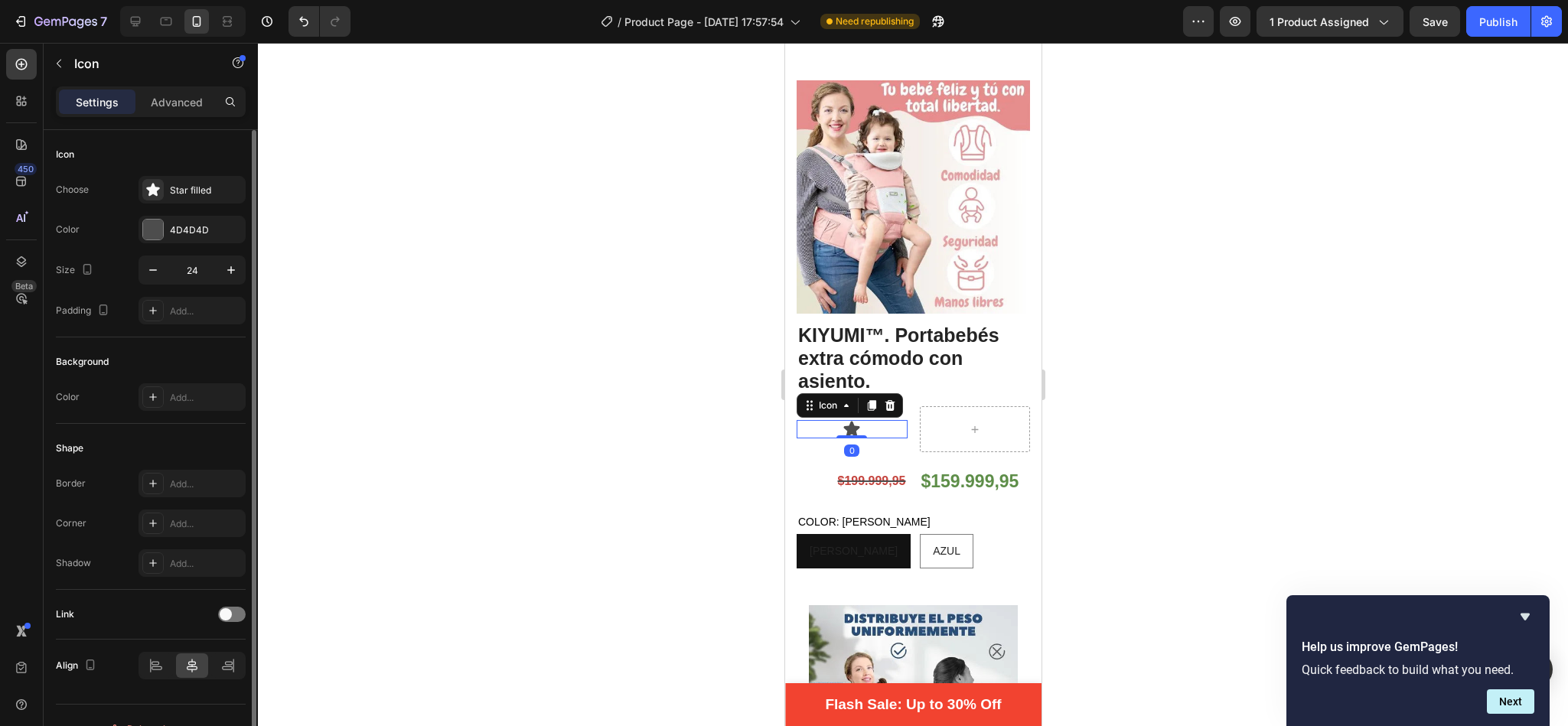
click at [848, 421] on icon at bounding box center [851, 428] width 16 height 15
click at [875, 400] on icon at bounding box center [871, 405] width 9 height 11
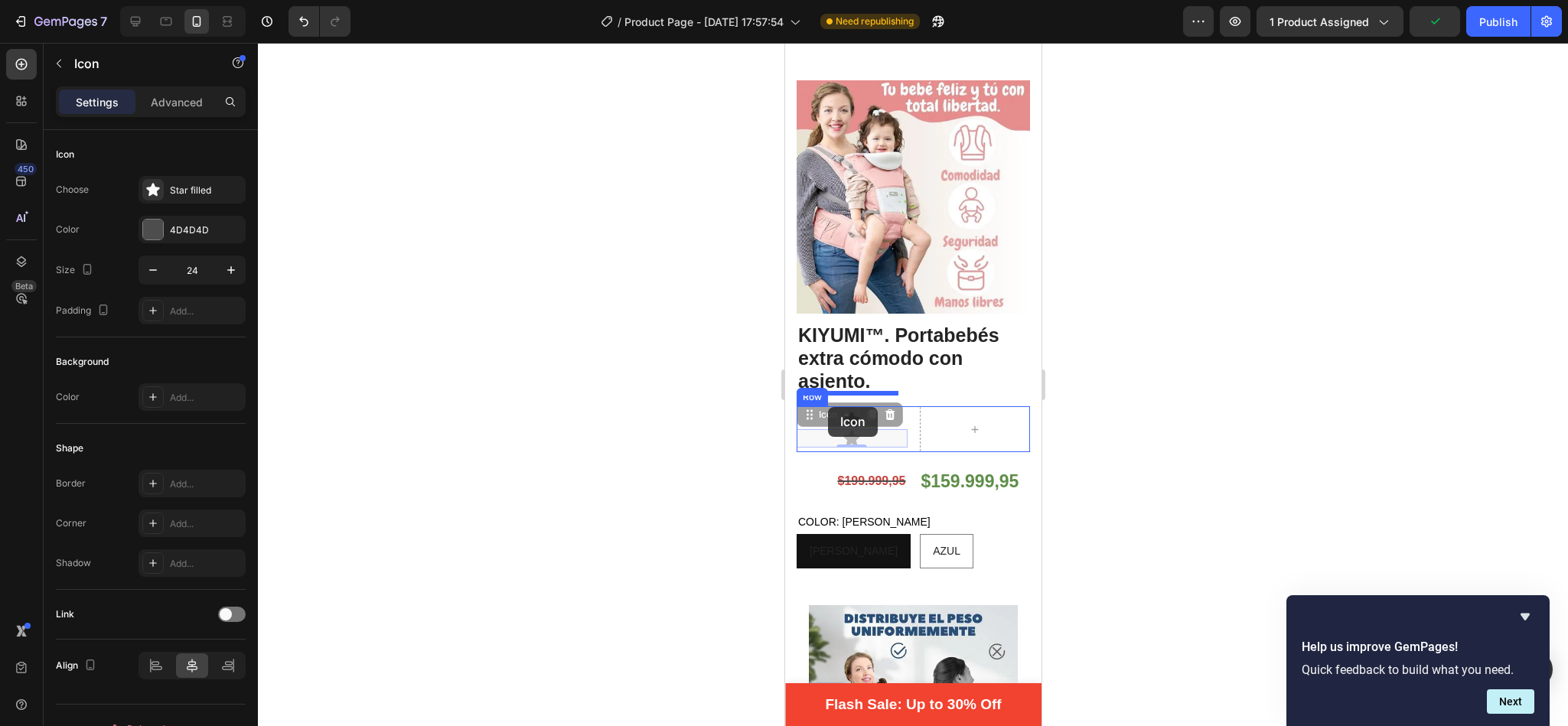
drag, startPoint x: 811, startPoint y: 401, endPoint x: 828, endPoint y: 407, distance: 18.0
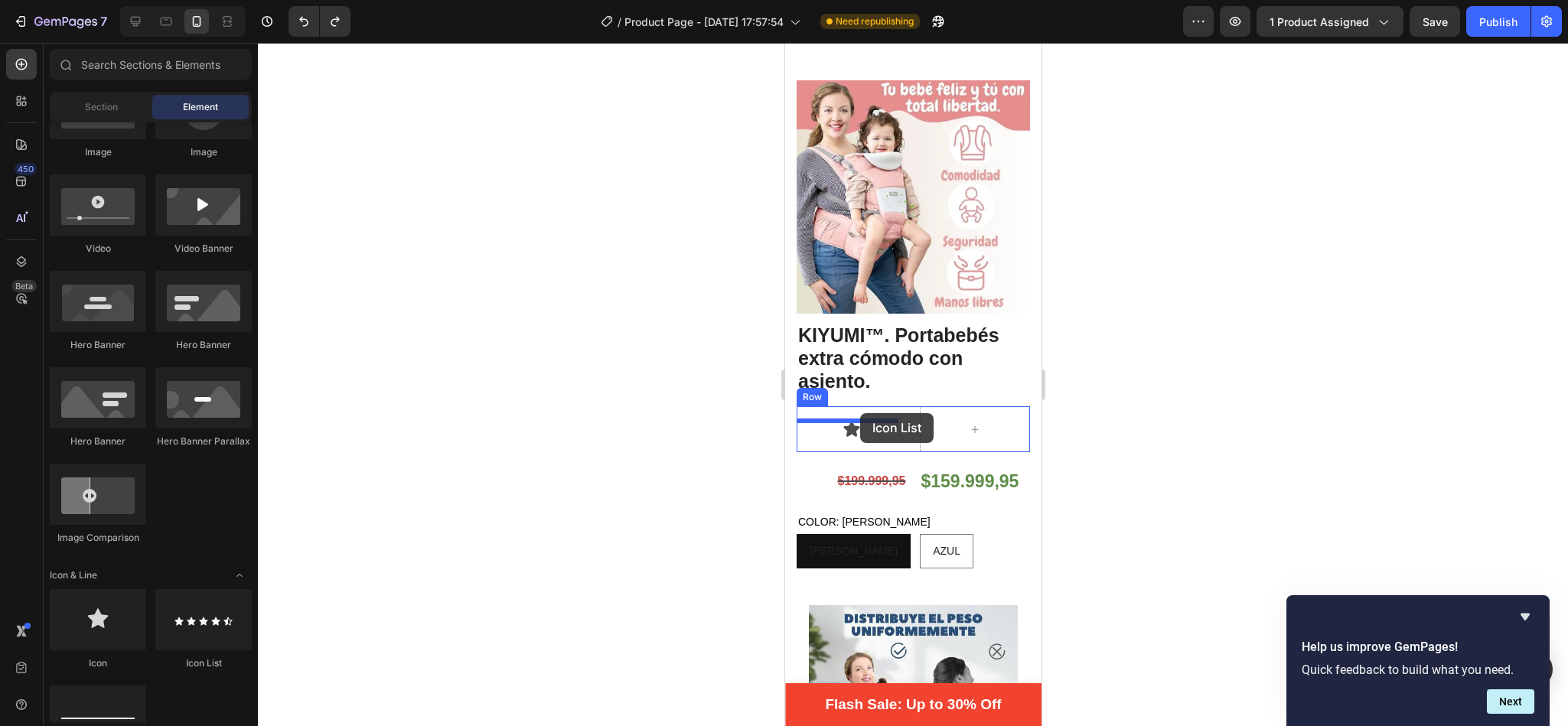
drag, startPoint x: 987, startPoint y: 662, endPoint x: 860, endPoint y: 413, distance: 279.5
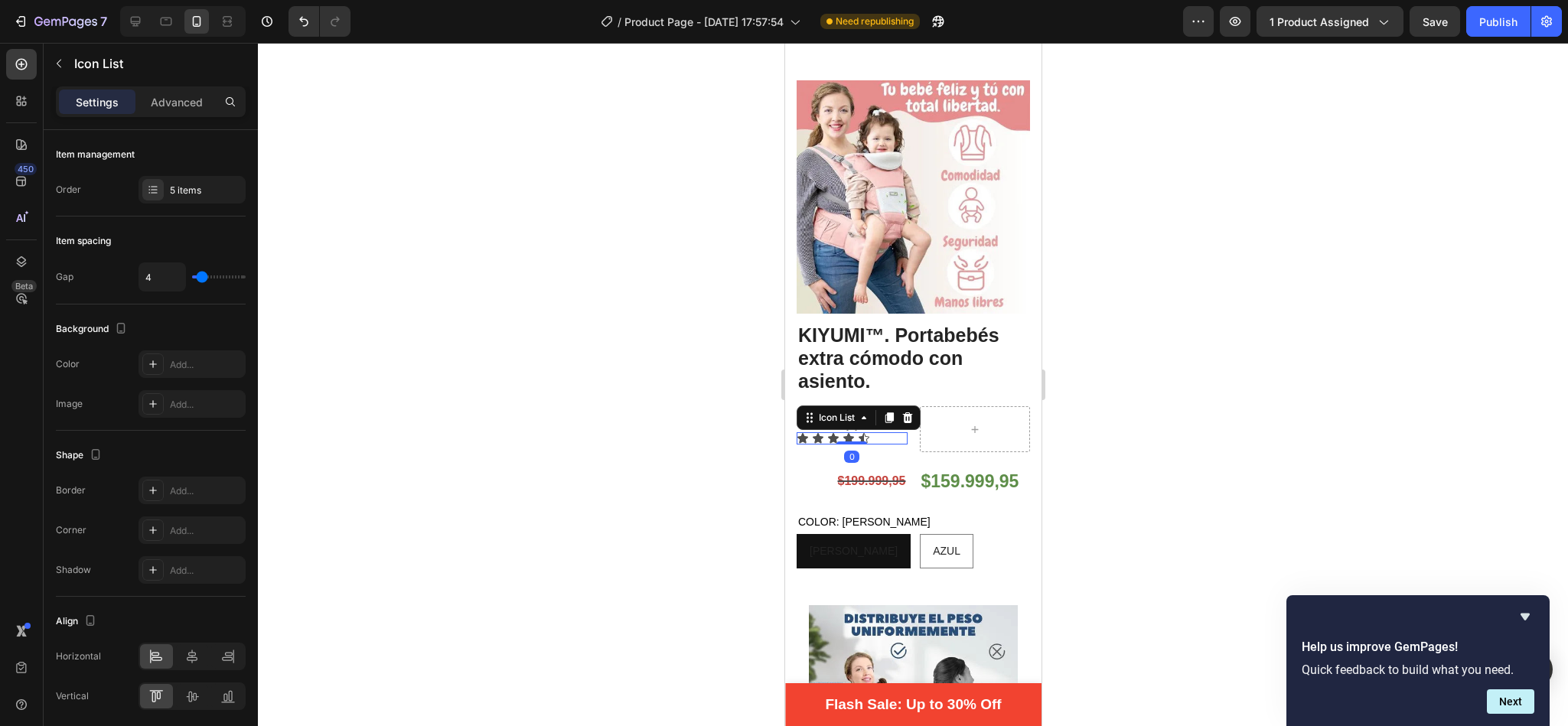
click at [581, 397] on div at bounding box center [913, 384] width 1310 height 683
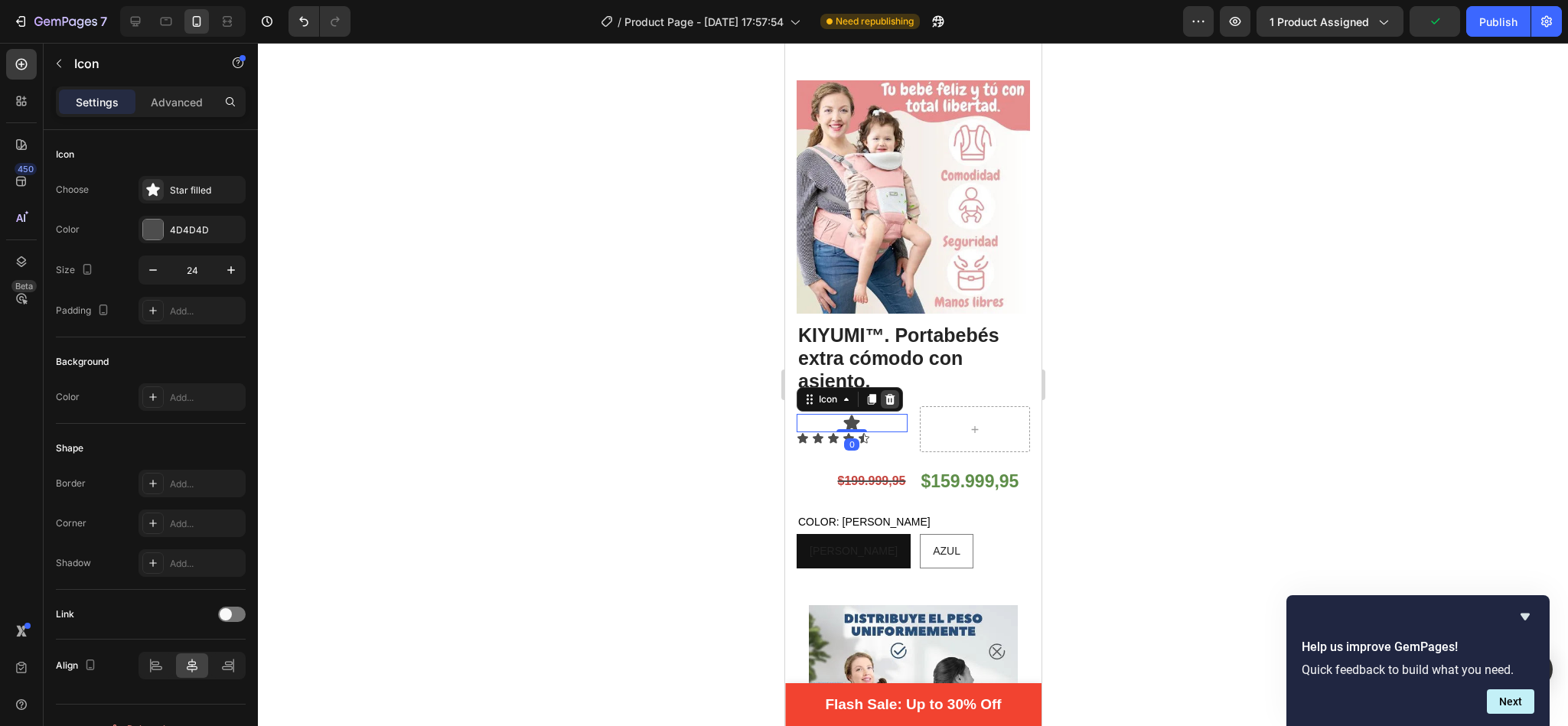
click at [897, 390] on div at bounding box center [889, 399] width 18 height 18
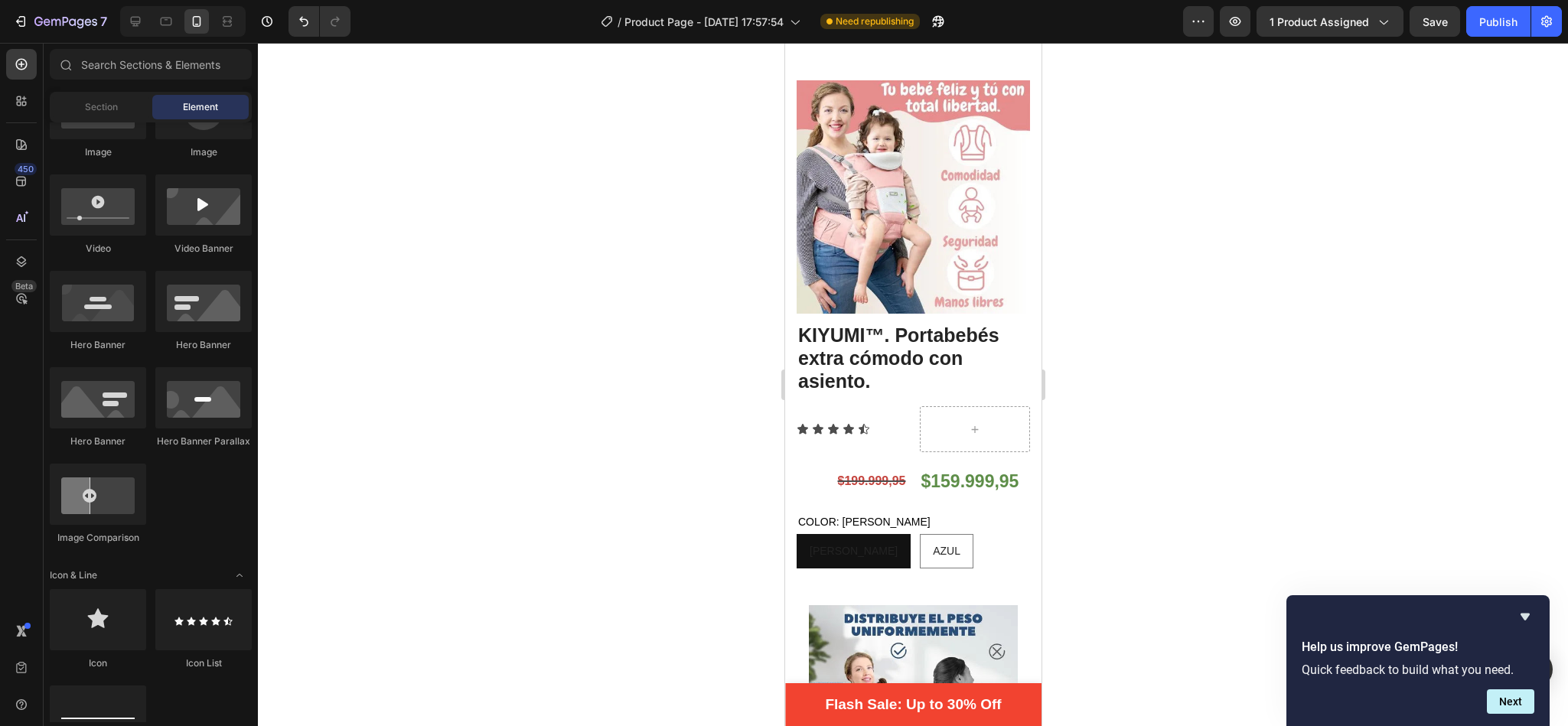
click at [207, 531] on div "Image Image Video Video Banner Hero Banner Hero Banner Hero Banner Hero Banner …" at bounding box center [151, 318] width 202 height 480
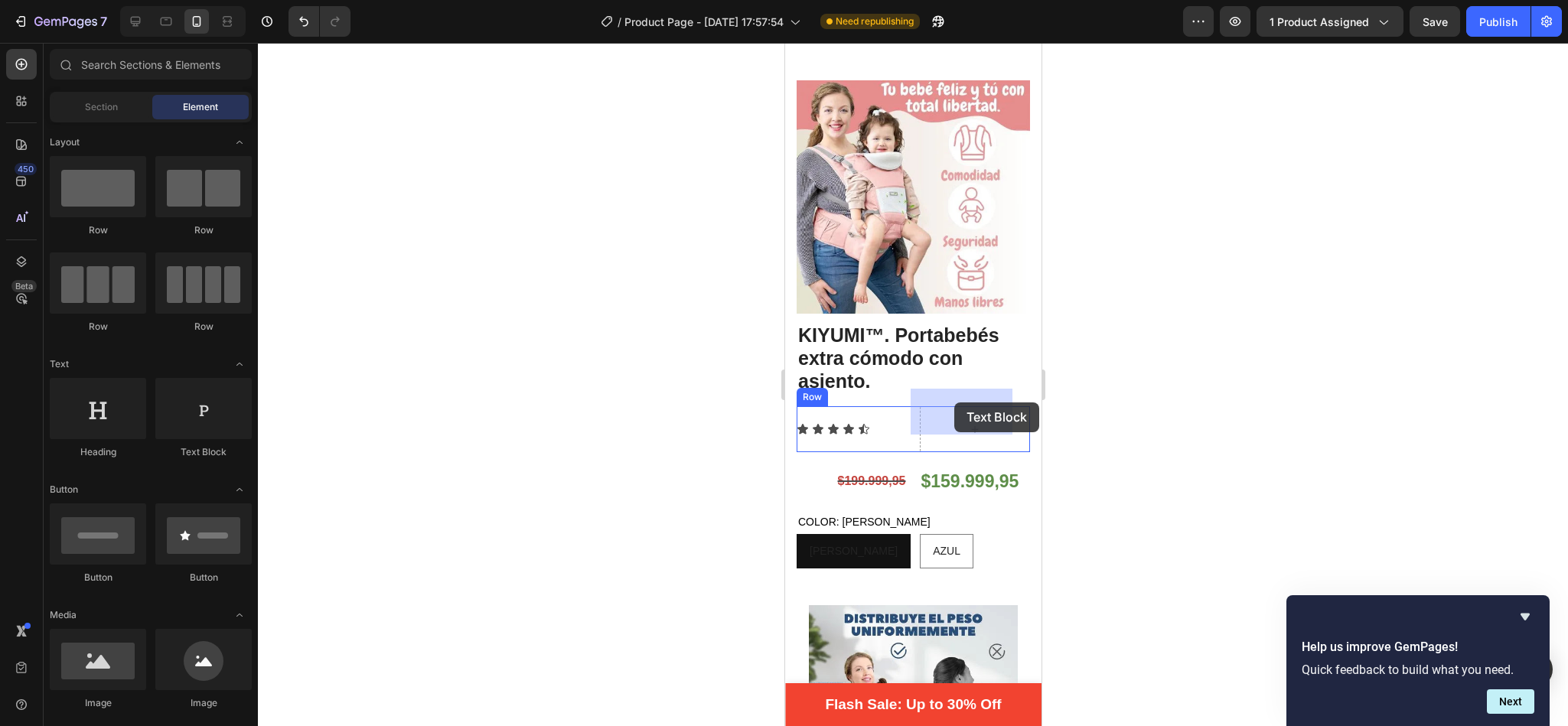
drag, startPoint x: 988, startPoint y: 458, endPoint x: 954, endPoint y: 402, distance: 65.5
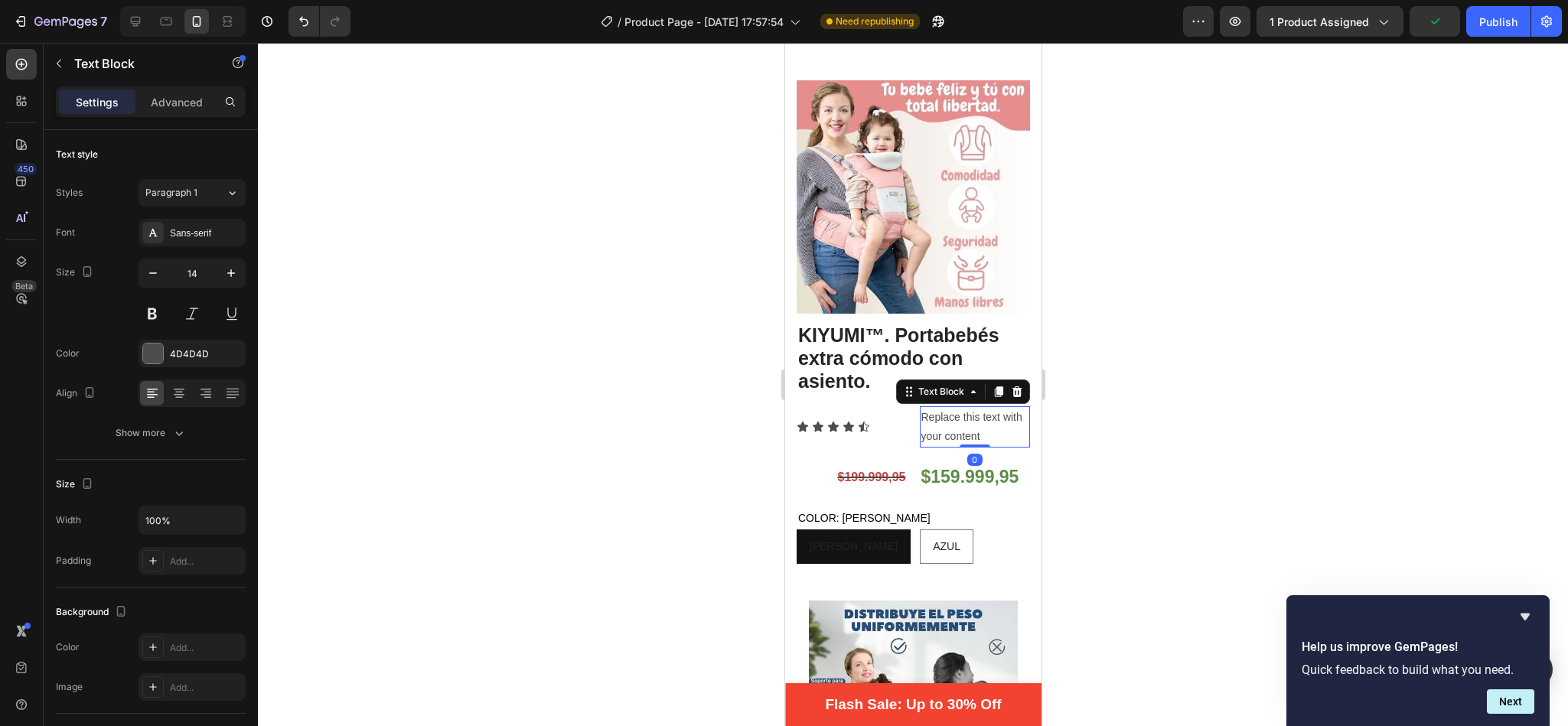
click at [990, 420] on div "Replace this text with your content" at bounding box center [974, 426] width 111 height 41
click at [990, 420] on p "Replace this text with your content" at bounding box center [974, 426] width 108 height 39
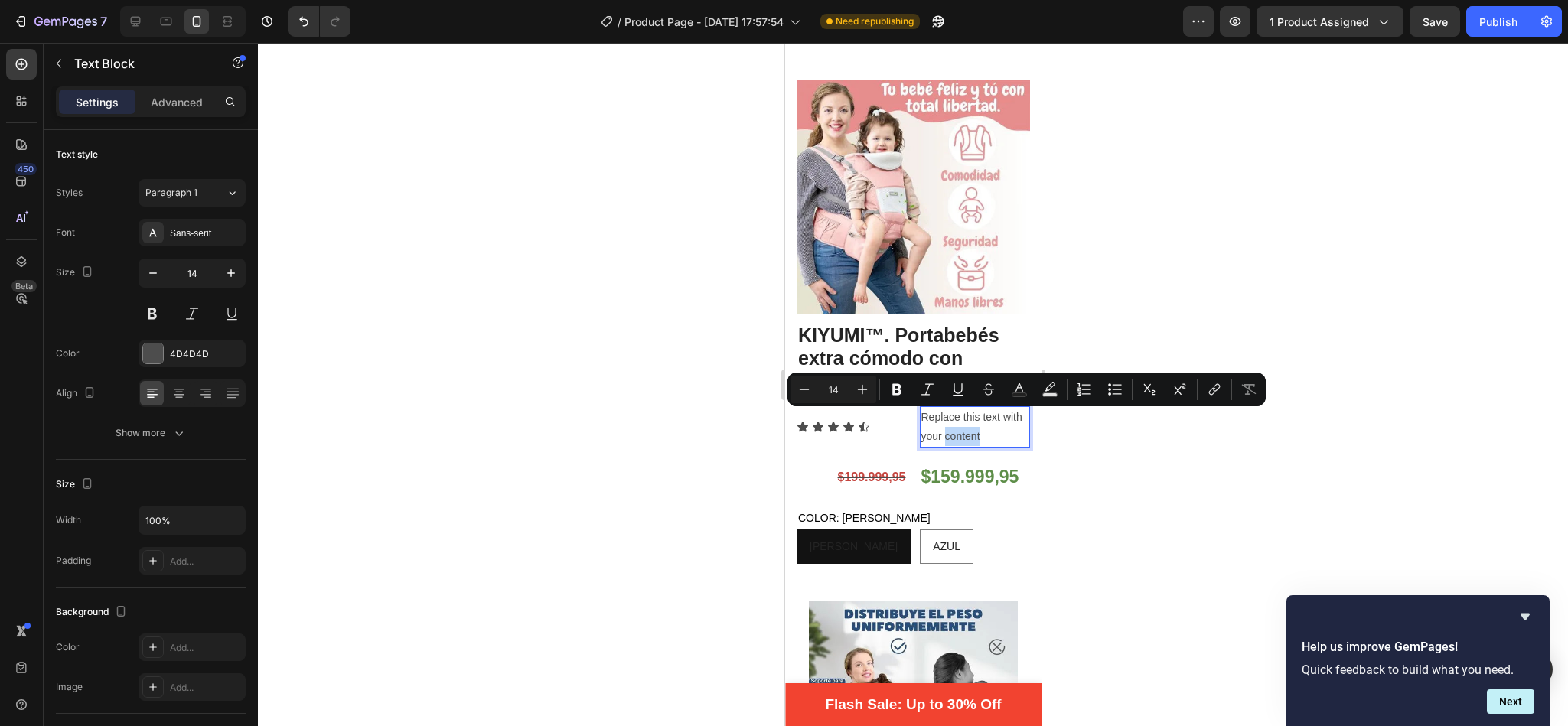
click at [1000, 419] on p "Replace this text with your content" at bounding box center [974, 426] width 108 height 39
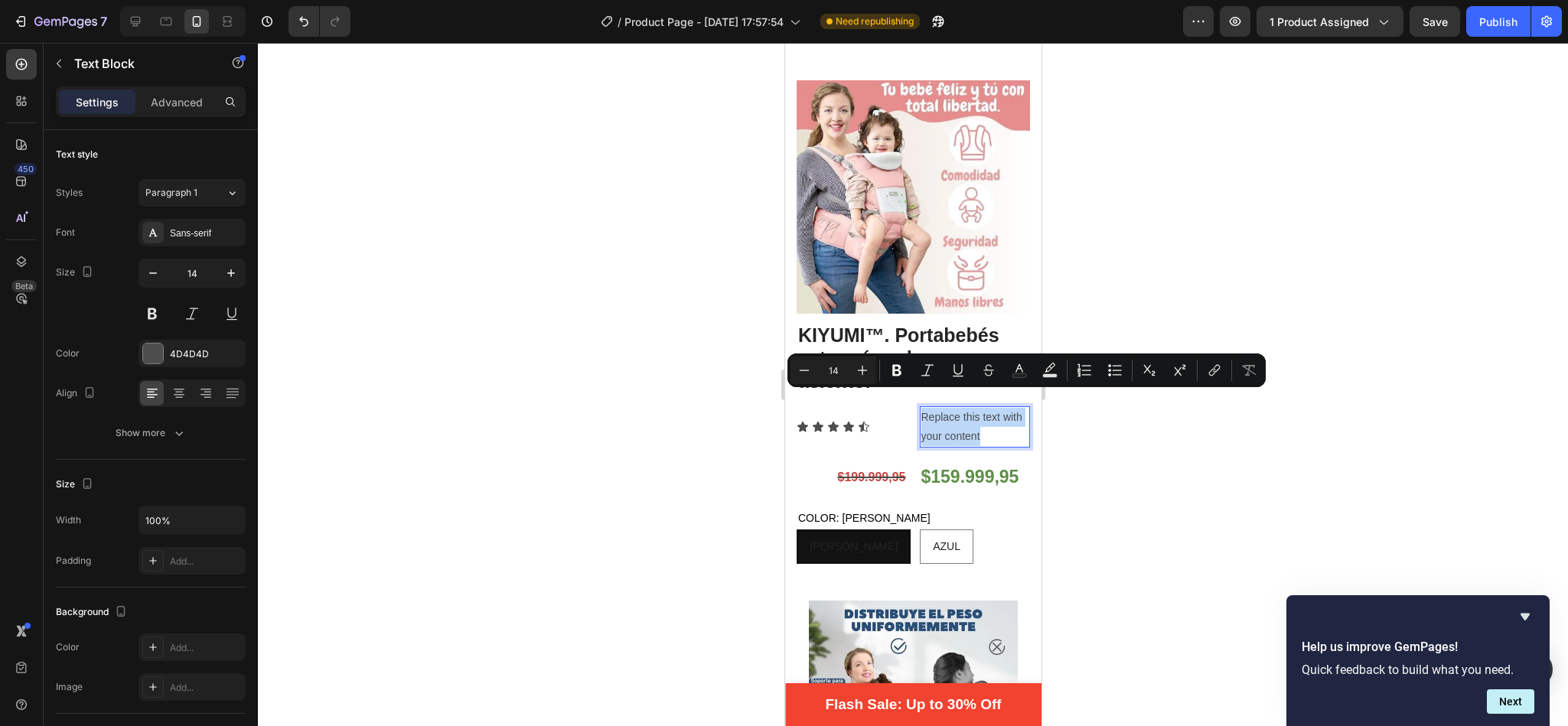
drag, startPoint x: 1000, startPoint y: 419, endPoint x: 909, endPoint y: 399, distance: 93.2
click at [919, 406] on div "Replace this text with your content" at bounding box center [974, 426] width 111 height 41
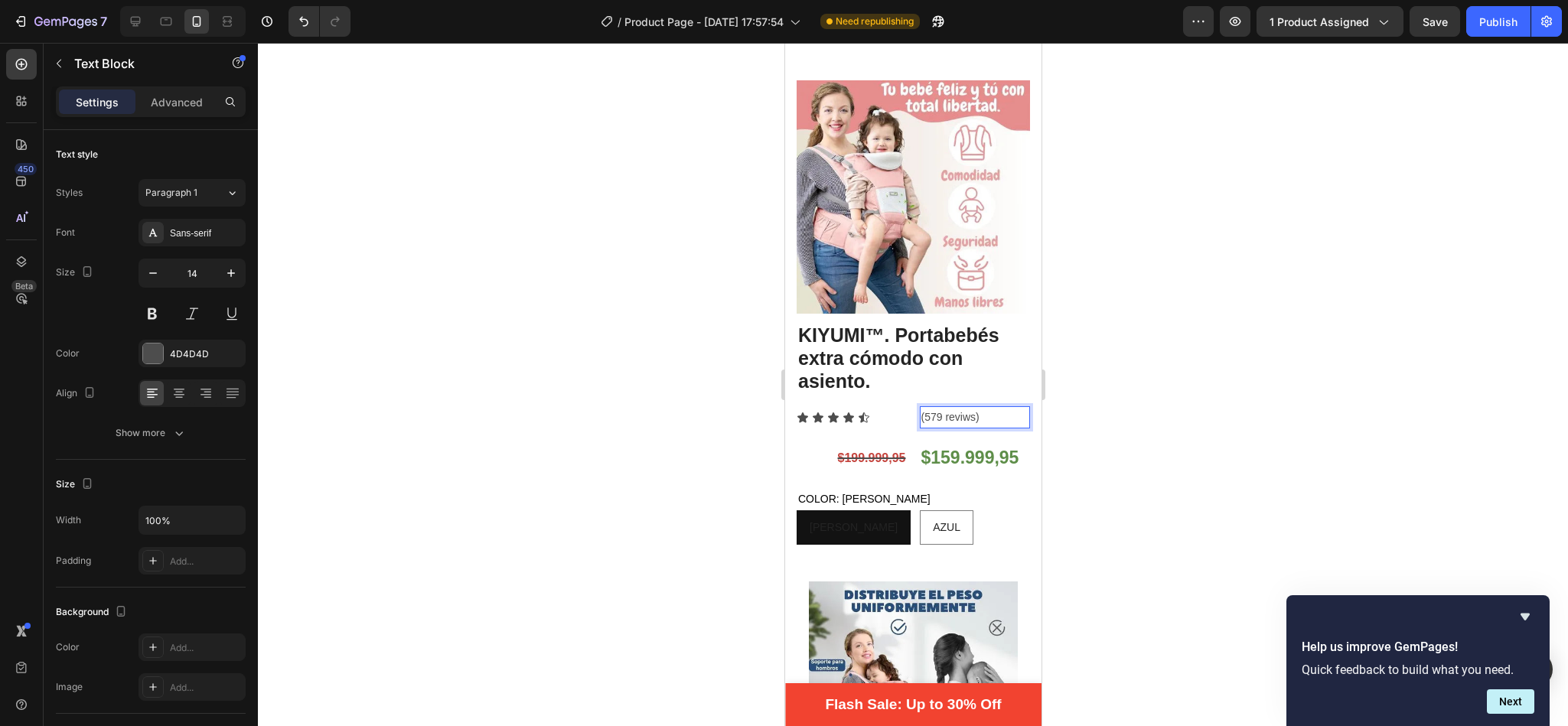
click at [920, 408] on p "(579 reviws)" at bounding box center [974, 417] width 108 height 19
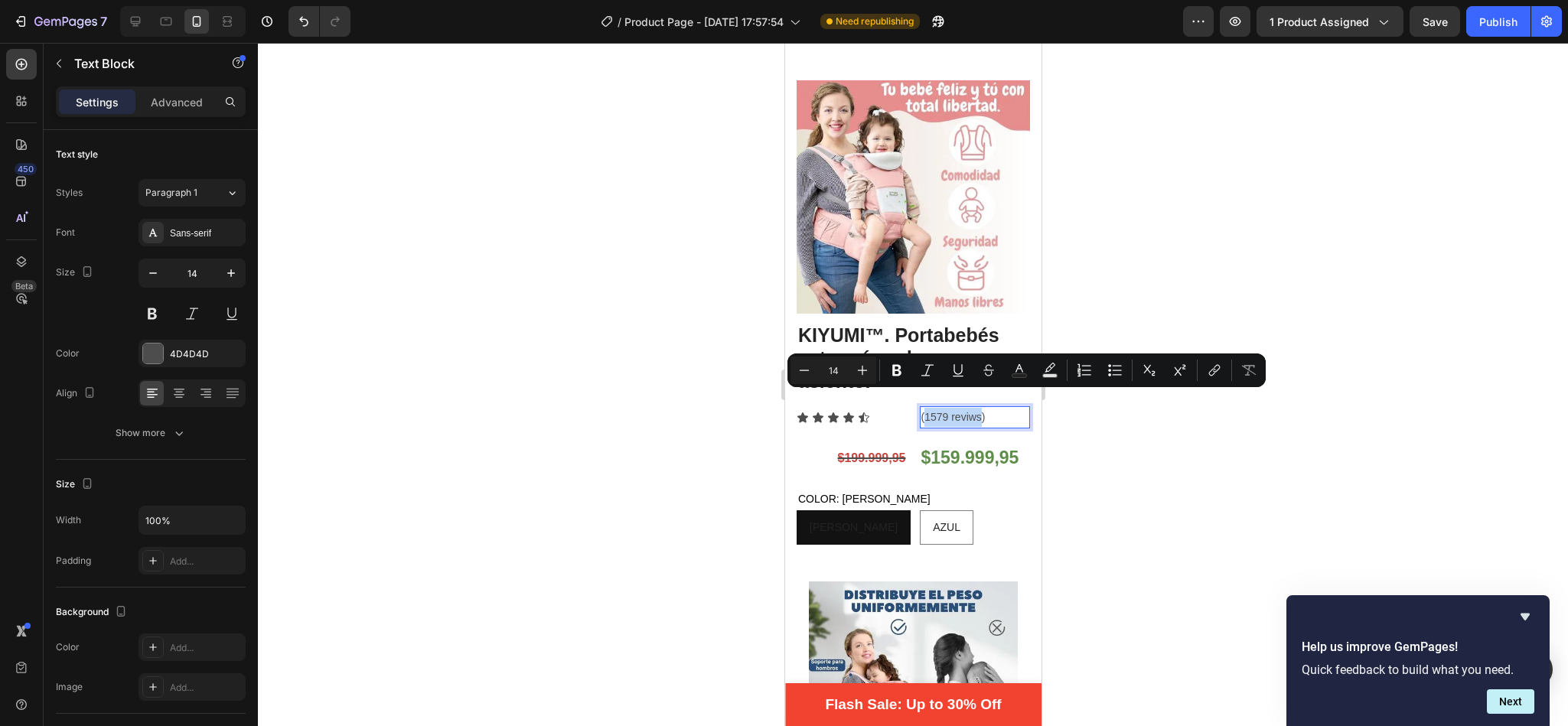
drag, startPoint x: 973, startPoint y: 400, endPoint x: 915, endPoint y: 400, distance: 58.0
click at [920, 408] on p "(1579 reviws)" at bounding box center [974, 417] width 108 height 19
copy p "1579 reviws"
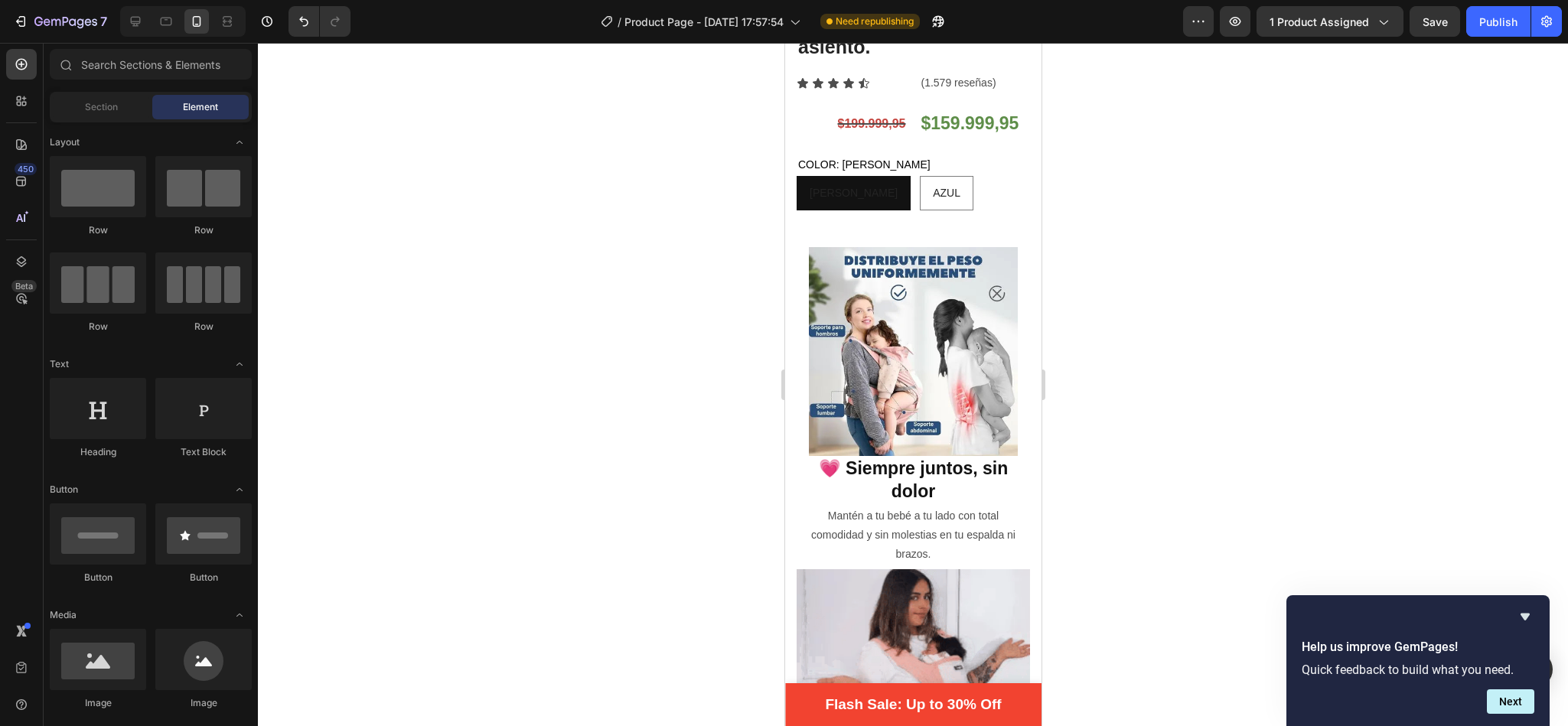
scroll to position [299, 0]
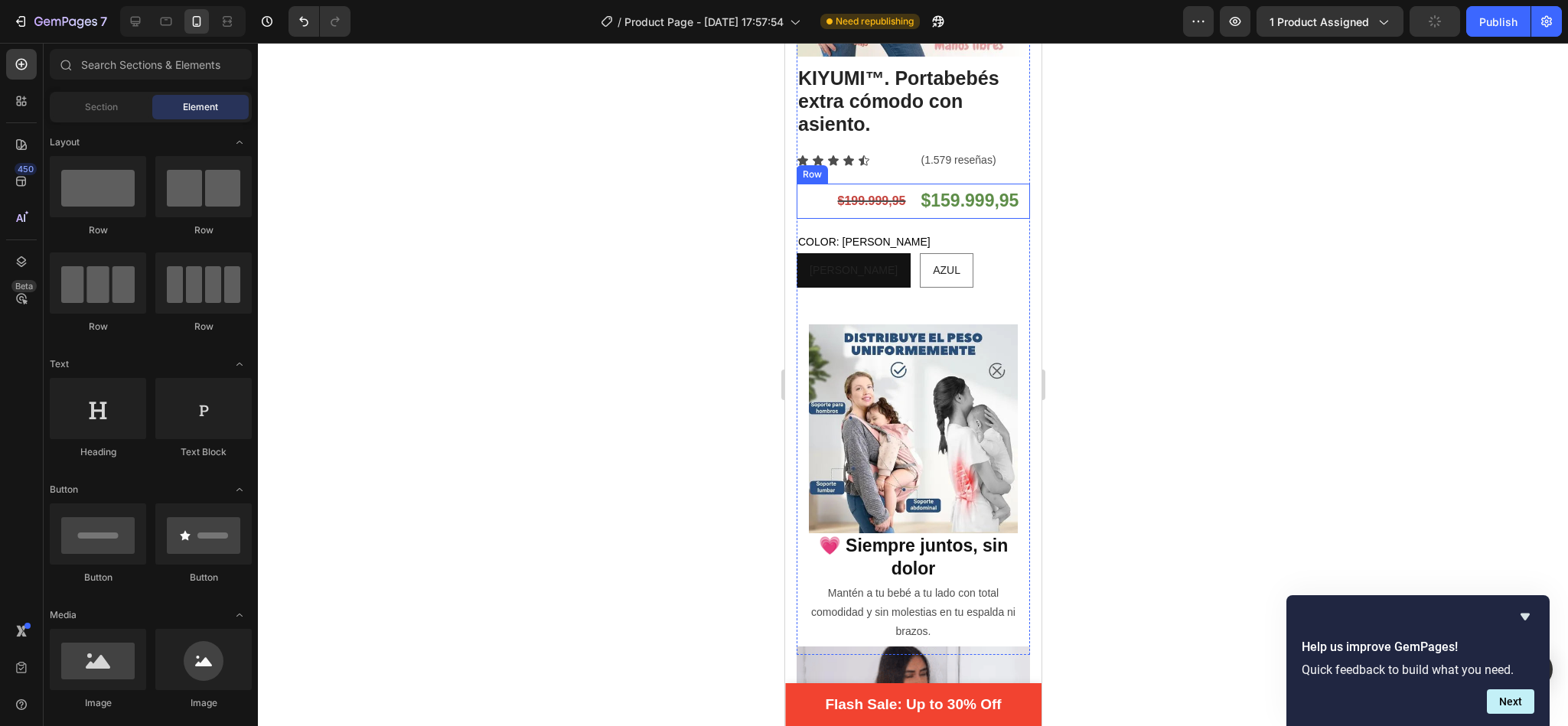
click at [906, 184] on div "$199.999,95 Compare Price Compare Price $159.999,95 Product Price Product Price…" at bounding box center [913, 201] width 233 height 35
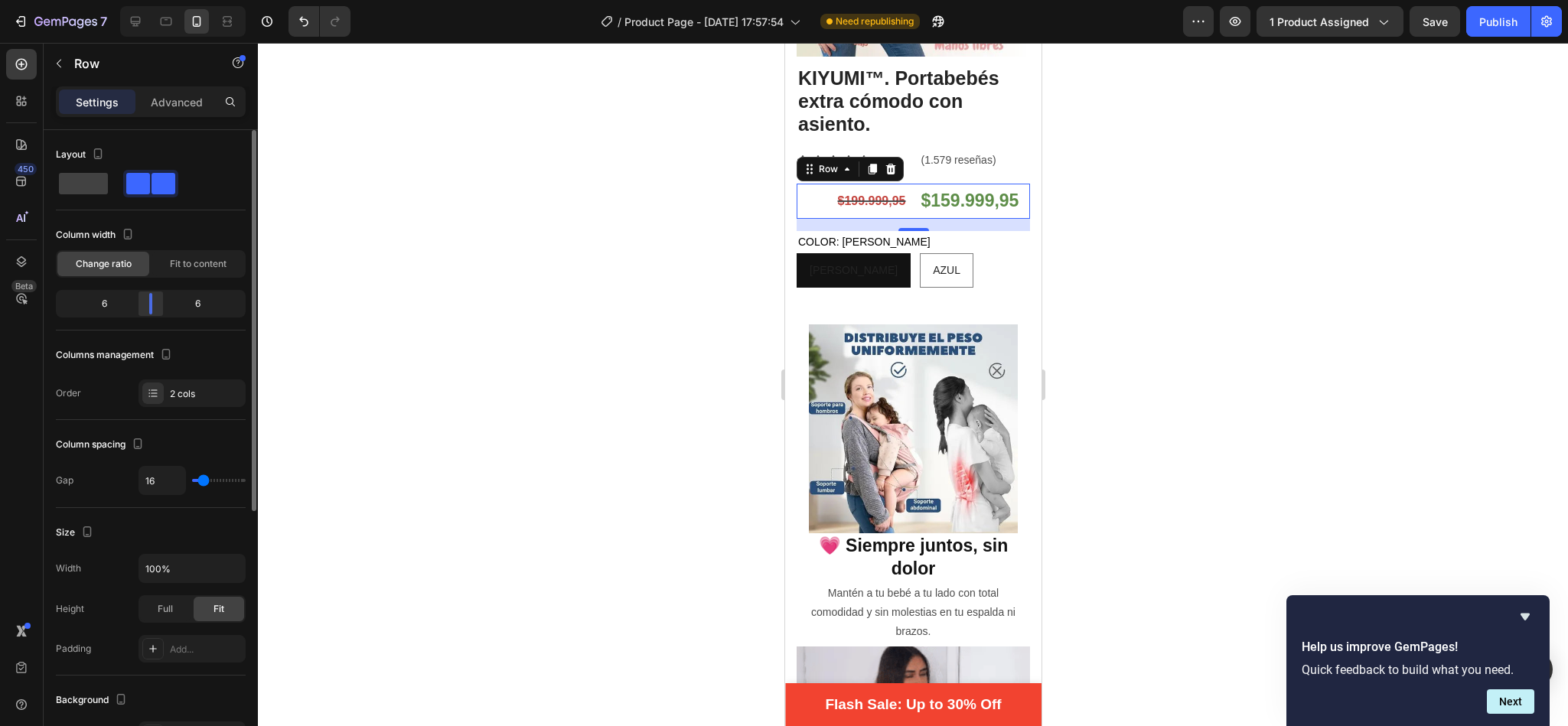
click at [154, 300] on div at bounding box center [151, 303] width 28 height 21
type input "0"
click at [193, 482] on input "range" at bounding box center [218, 480] width 54 height 3
click at [349, 409] on div at bounding box center [913, 384] width 1310 height 683
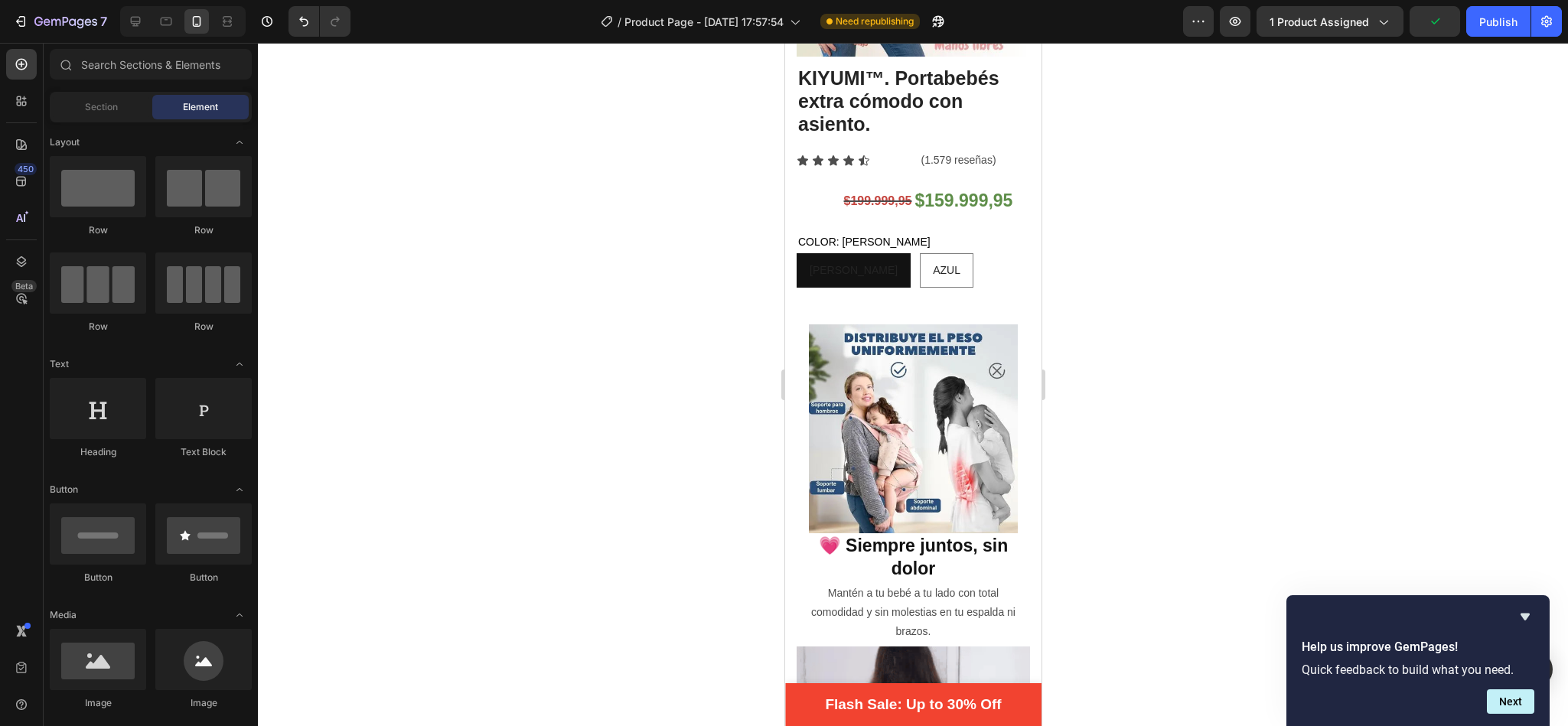
scroll to position [0, 0]
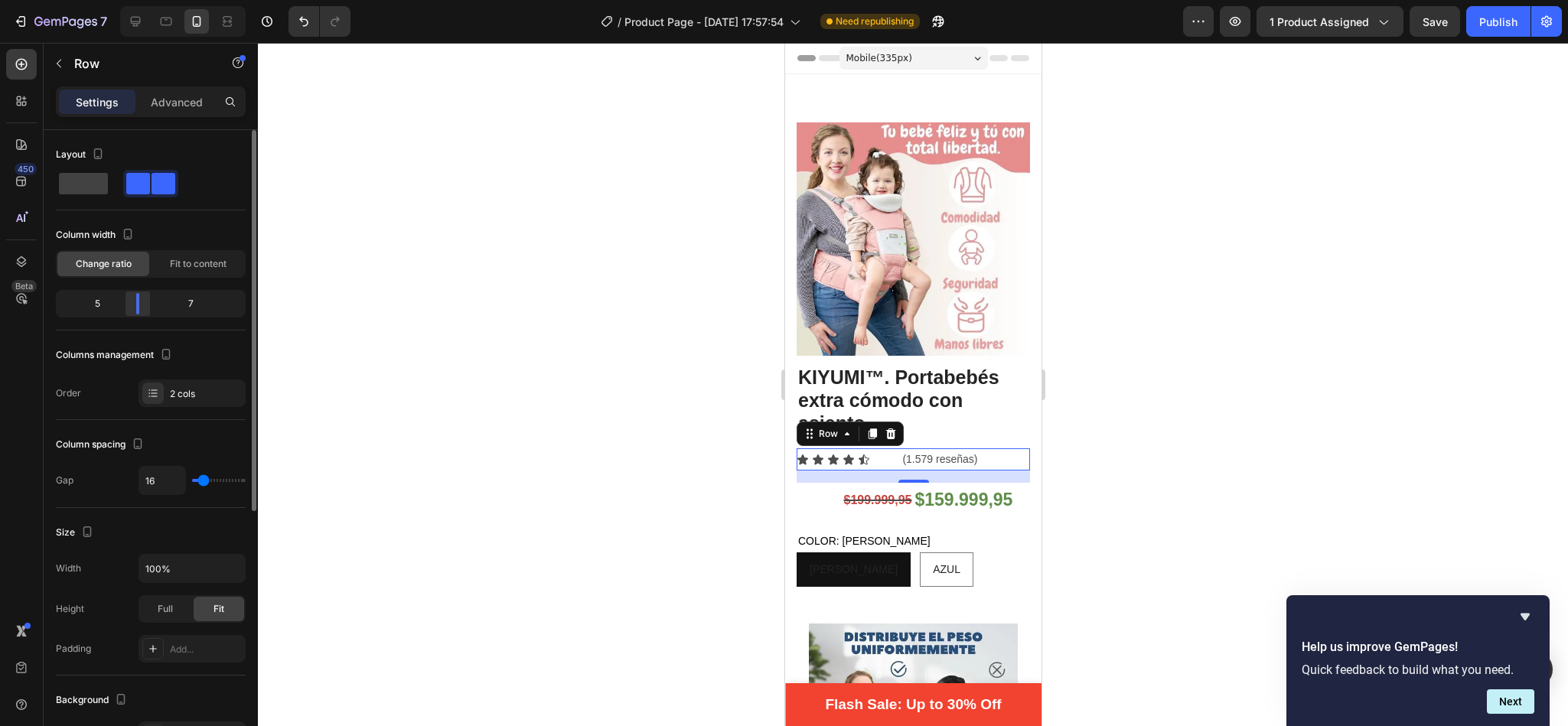
drag, startPoint x: 152, startPoint y: 307, endPoint x: 136, endPoint y: 307, distance: 16.0
click at [136, 307] on div at bounding box center [137, 303] width 28 height 21
click at [136, 307] on div at bounding box center [138, 303] width 3 height 21
click at [669, 277] on div at bounding box center [913, 384] width 1310 height 683
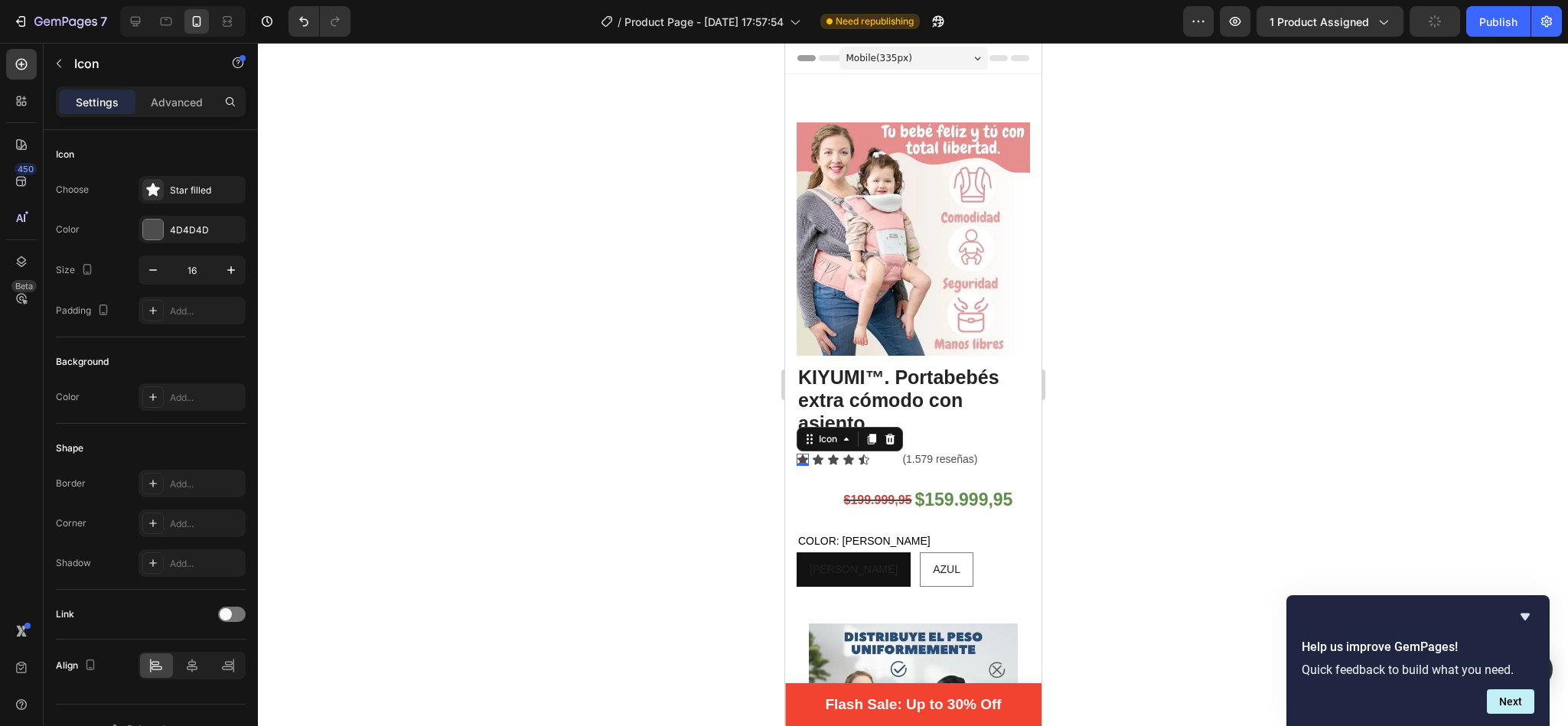
click at [803, 453] on div "Icon 0" at bounding box center [802, 460] width 13 height 13
click at [164, 228] on div "4D4D4D" at bounding box center [192, 229] width 107 height 28
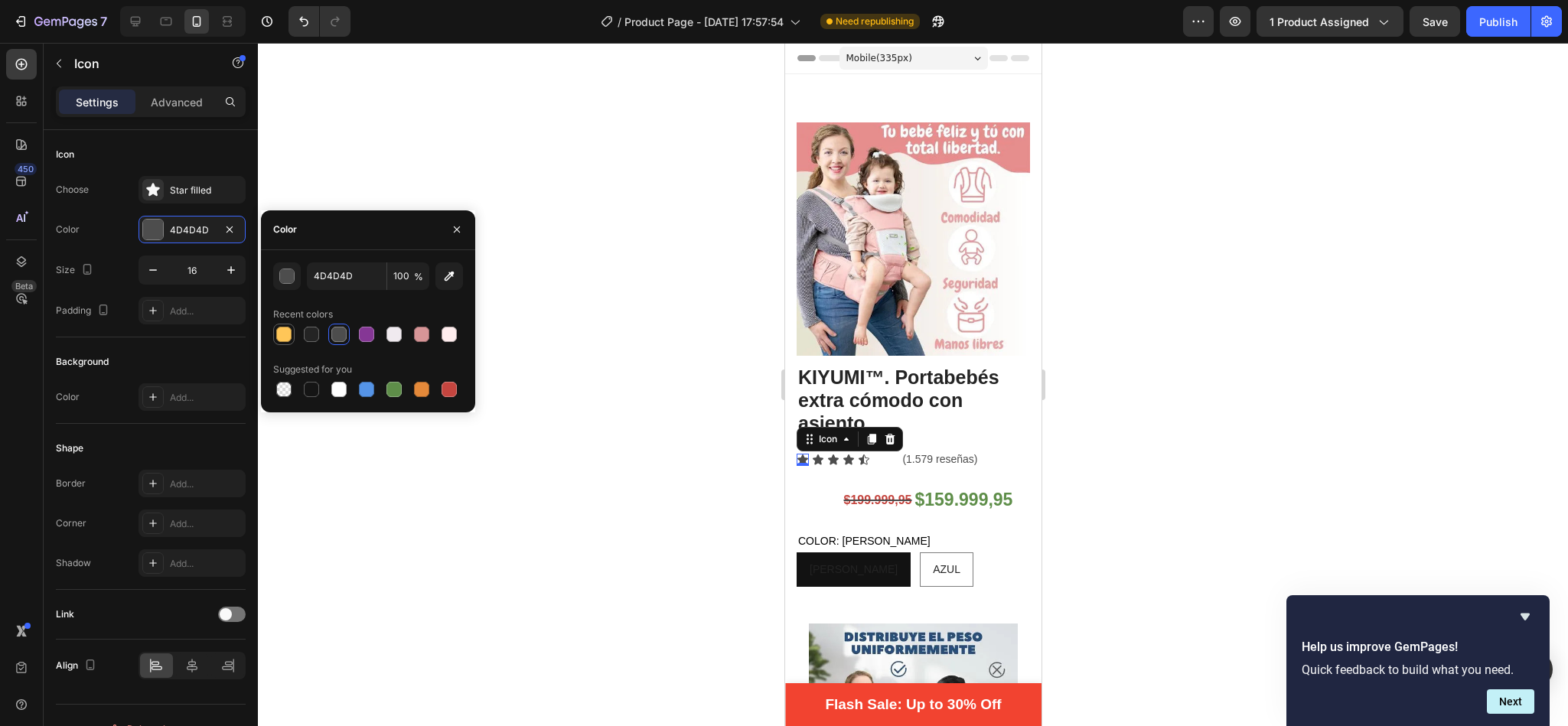
click at [285, 333] on div at bounding box center [283, 333] width 15 height 15
type input "FFC658"
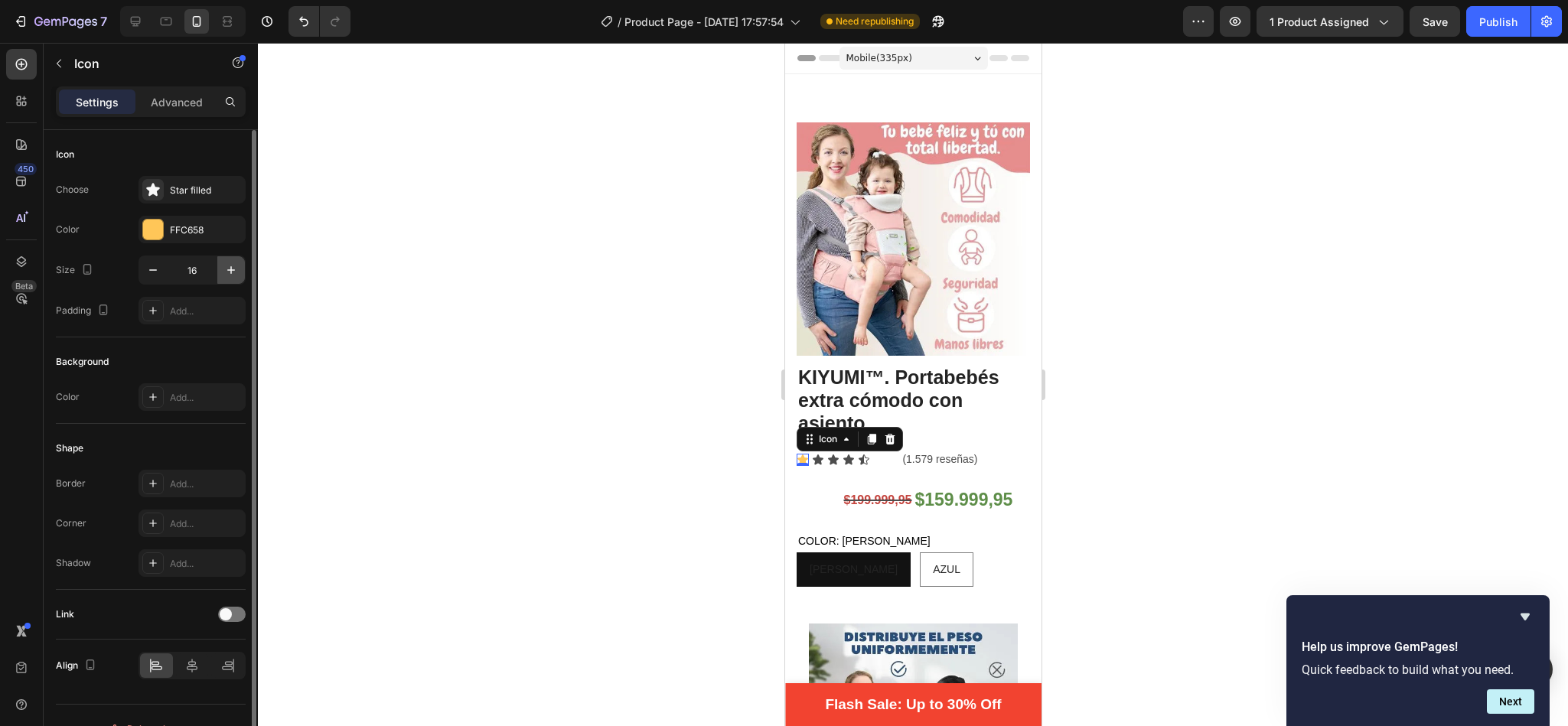
click at [234, 274] on icon "button" at bounding box center [230, 270] width 15 height 15
type input "17"
click at [163, 229] on div at bounding box center [152, 229] width 21 height 21
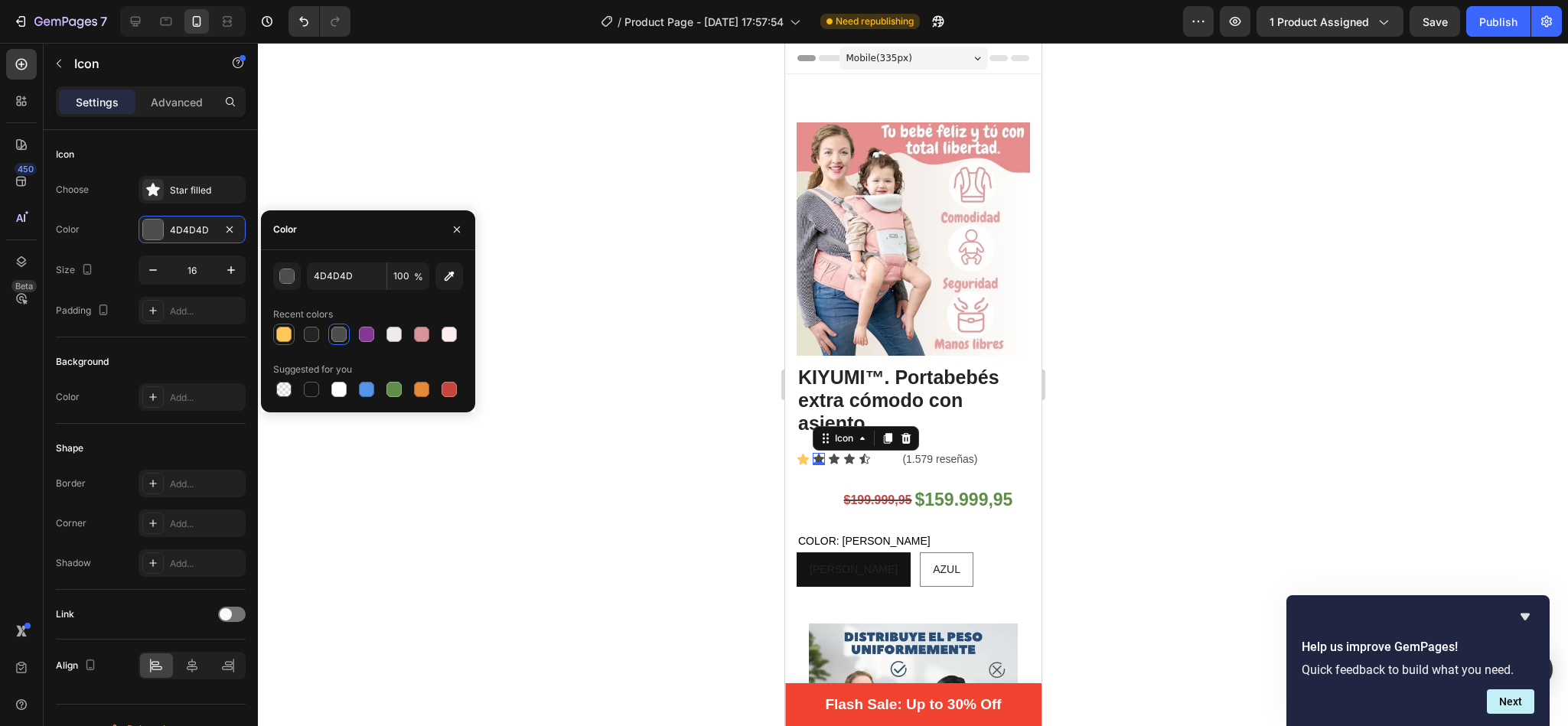
click at [282, 337] on div at bounding box center [283, 333] width 15 height 15
type input "FFC658"
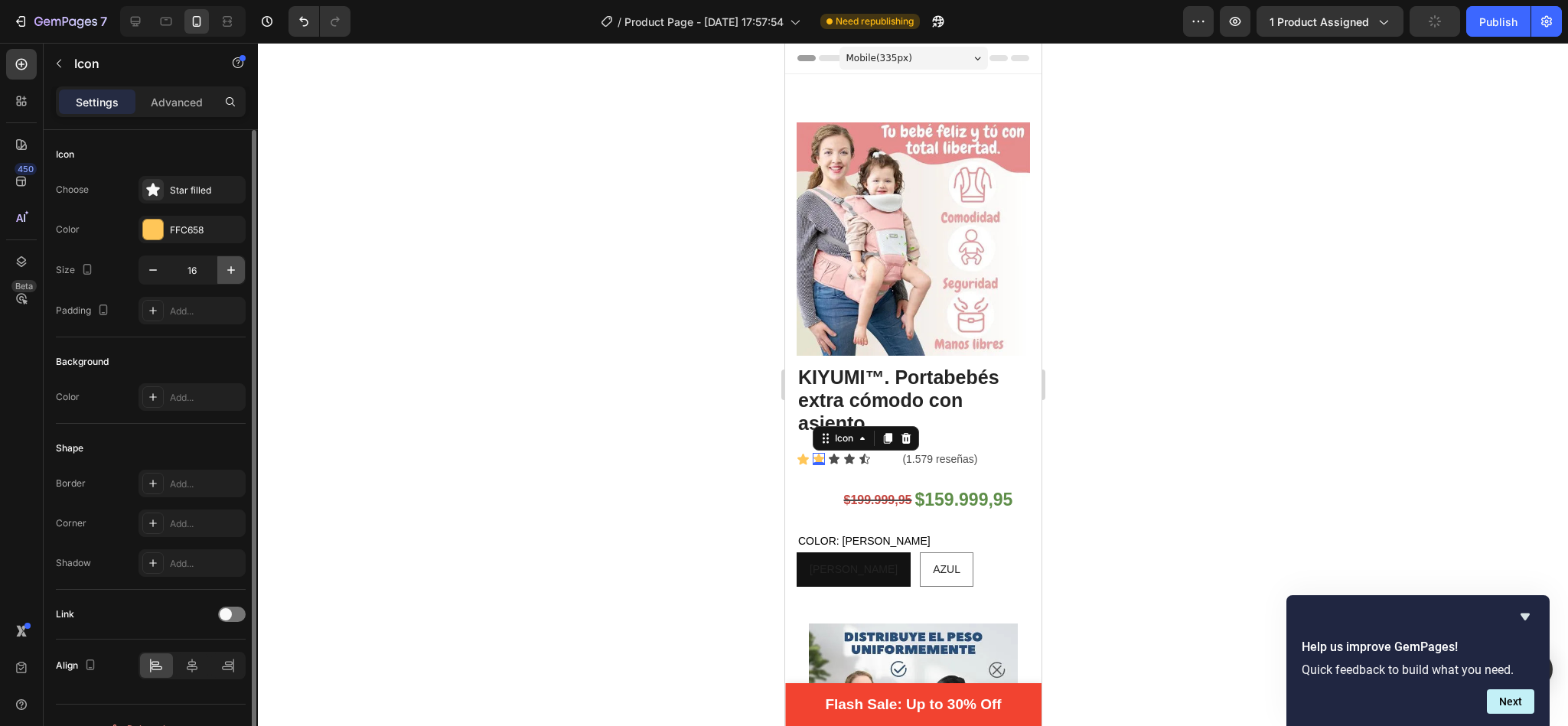
click at [221, 267] on button "button" at bounding box center [230, 270] width 28 height 28
type input "17"
click at [230, 271] on icon "button" at bounding box center [230, 270] width 15 height 15
type input "17"
click at [172, 230] on div "4D4D4D" at bounding box center [192, 229] width 44 height 13
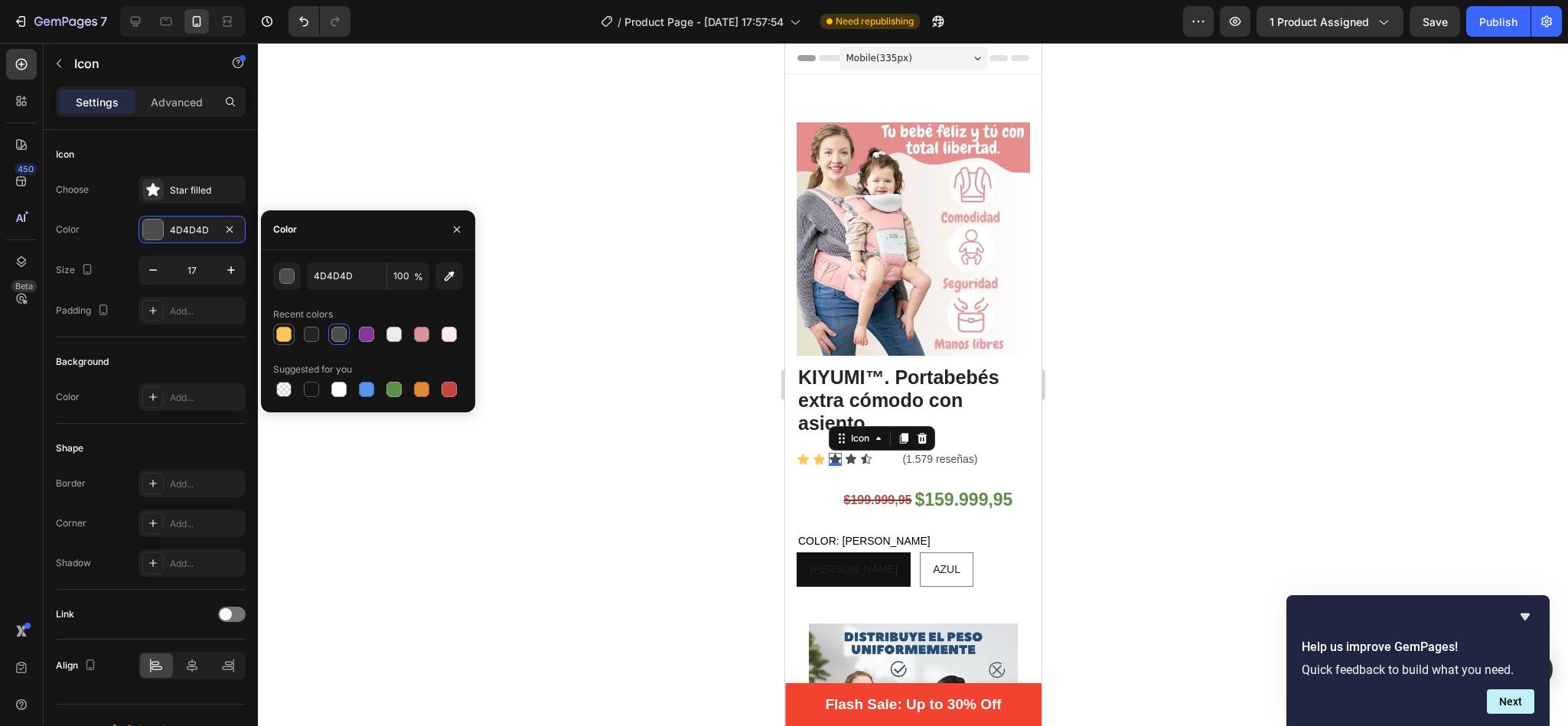
click at [285, 329] on div at bounding box center [283, 333] width 15 height 15
type input "FFC658"
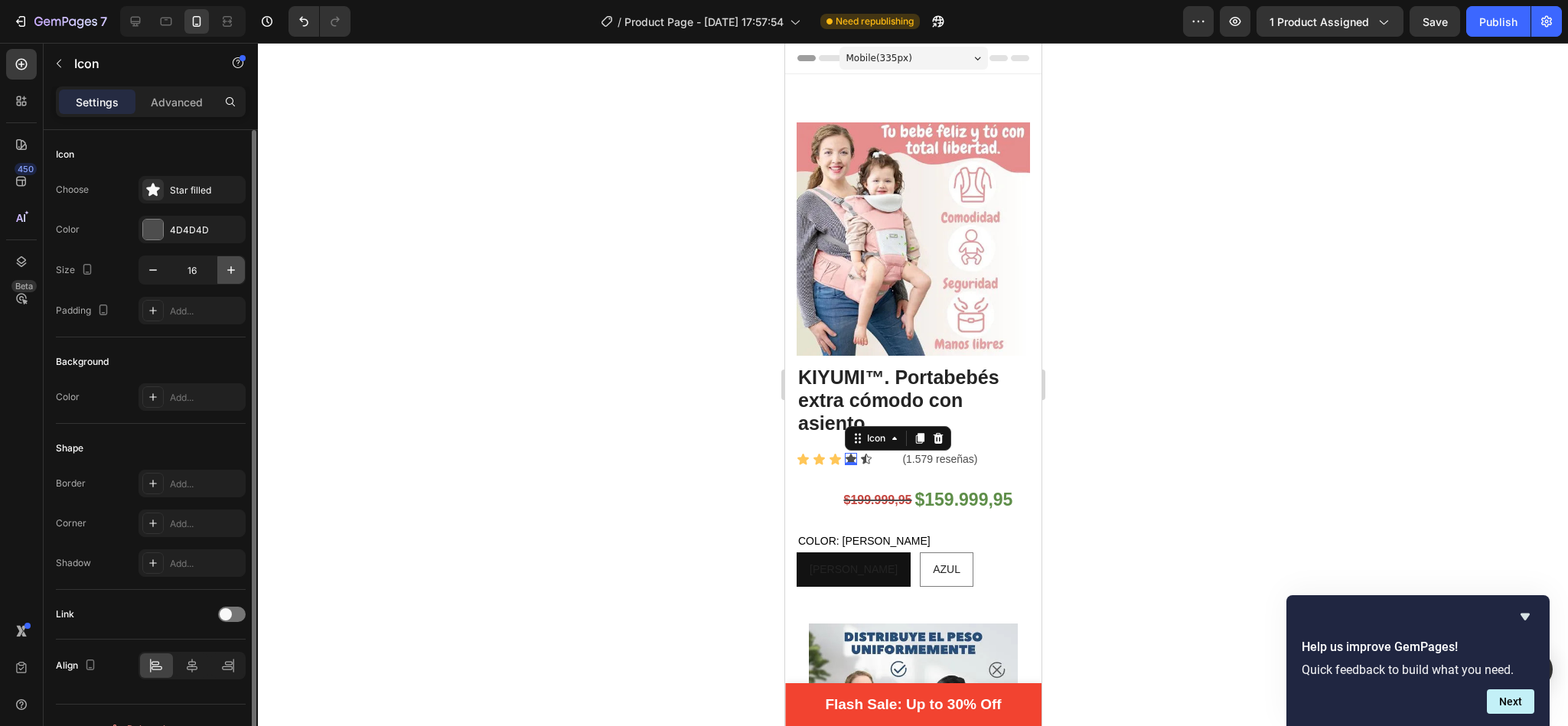
click at [233, 275] on icon "button" at bounding box center [230, 270] width 15 height 15
type input "17"
click at [162, 225] on div at bounding box center [152, 229] width 20 height 20
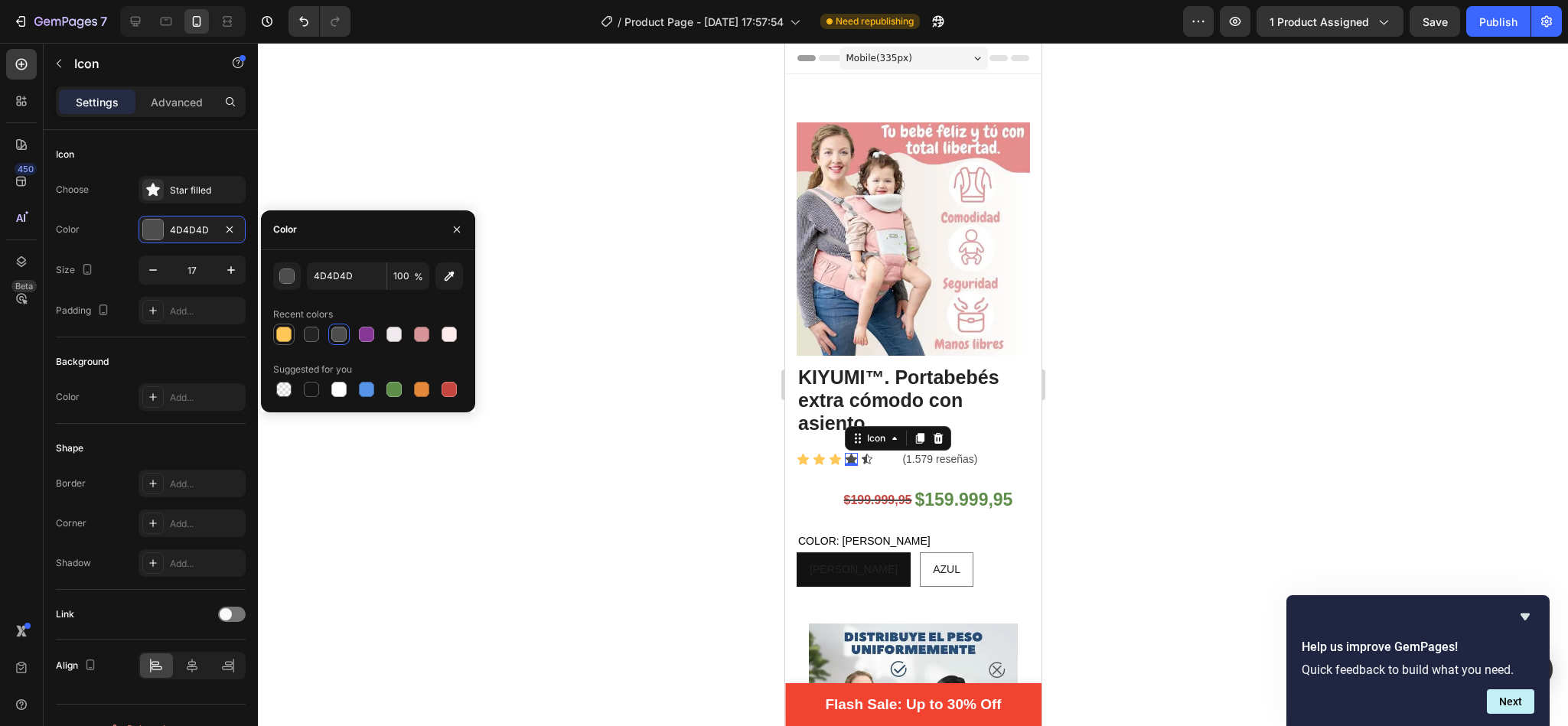
click at [276, 330] on div at bounding box center [283, 333] width 15 height 15
type input "FFC658"
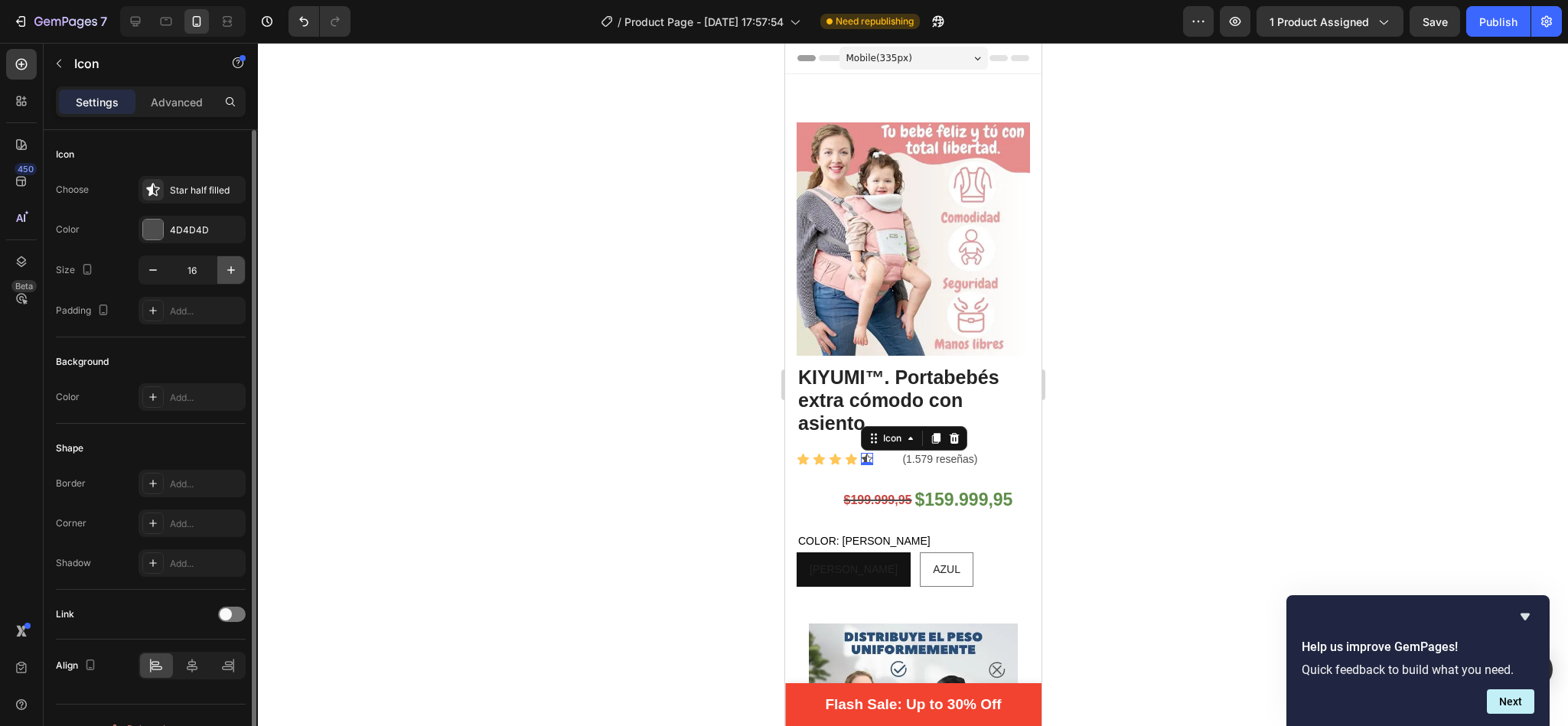
click at [232, 274] on icon "button" at bounding box center [230, 270] width 15 height 15
type input "17"
click at [166, 220] on div "4D4D4D" at bounding box center [192, 229] width 107 height 28
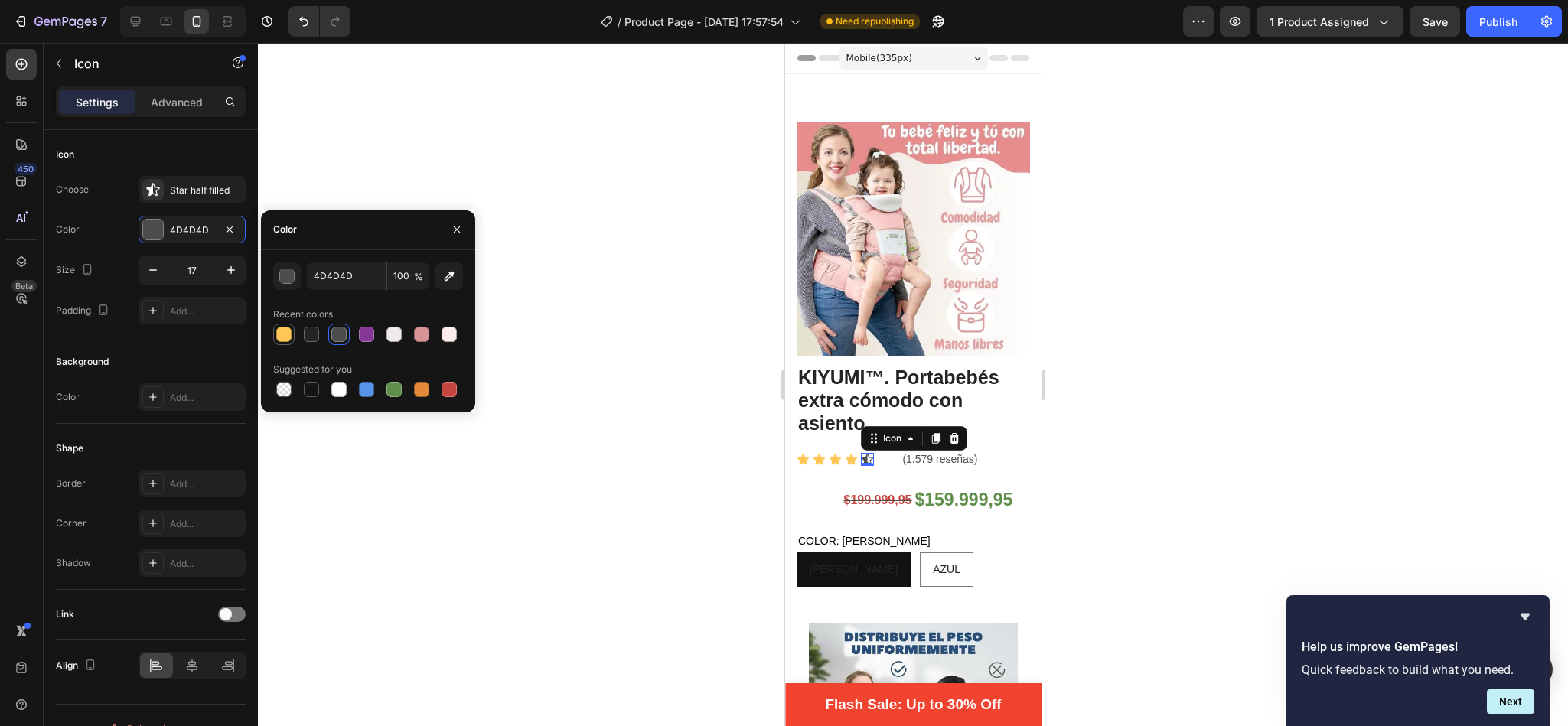
click at [282, 329] on div at bounding box center [283, 333] width 15 height 15
type input "FFC658"
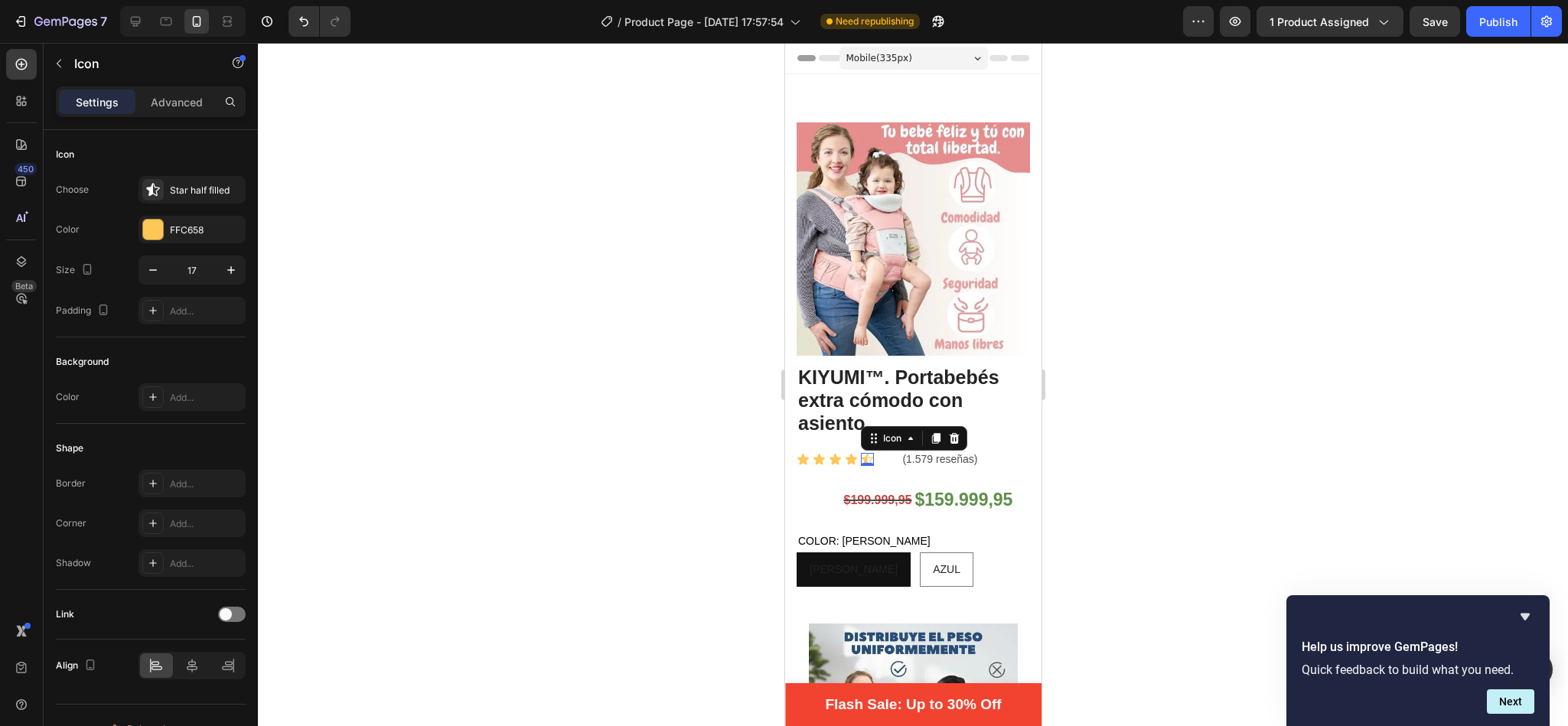
click at [533, 500] on div at bounding box center [913, 384] width 1310 height 683
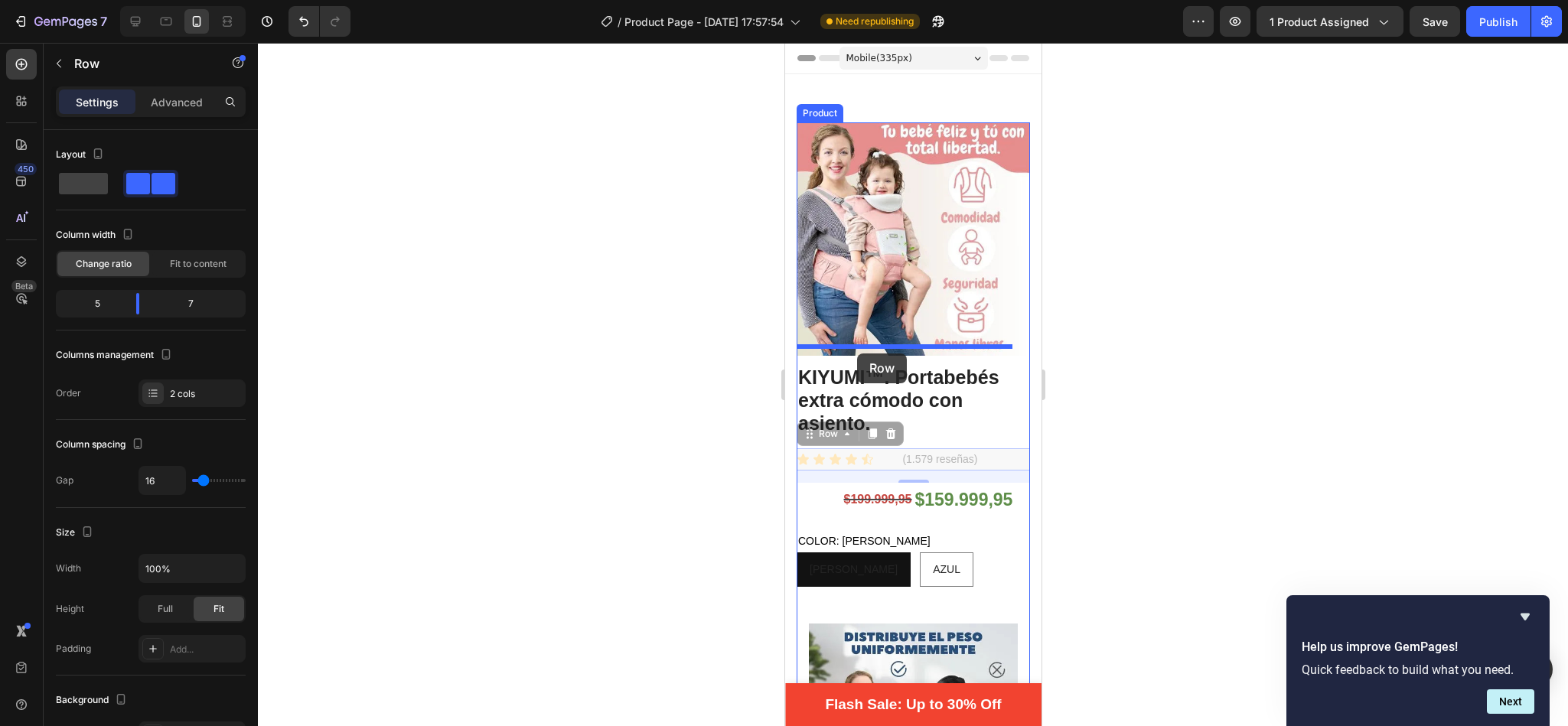
drag, startPoint x: 814, startPoint y: 411, endPoint x: 857, endPoint y: 353, distance: 72.2
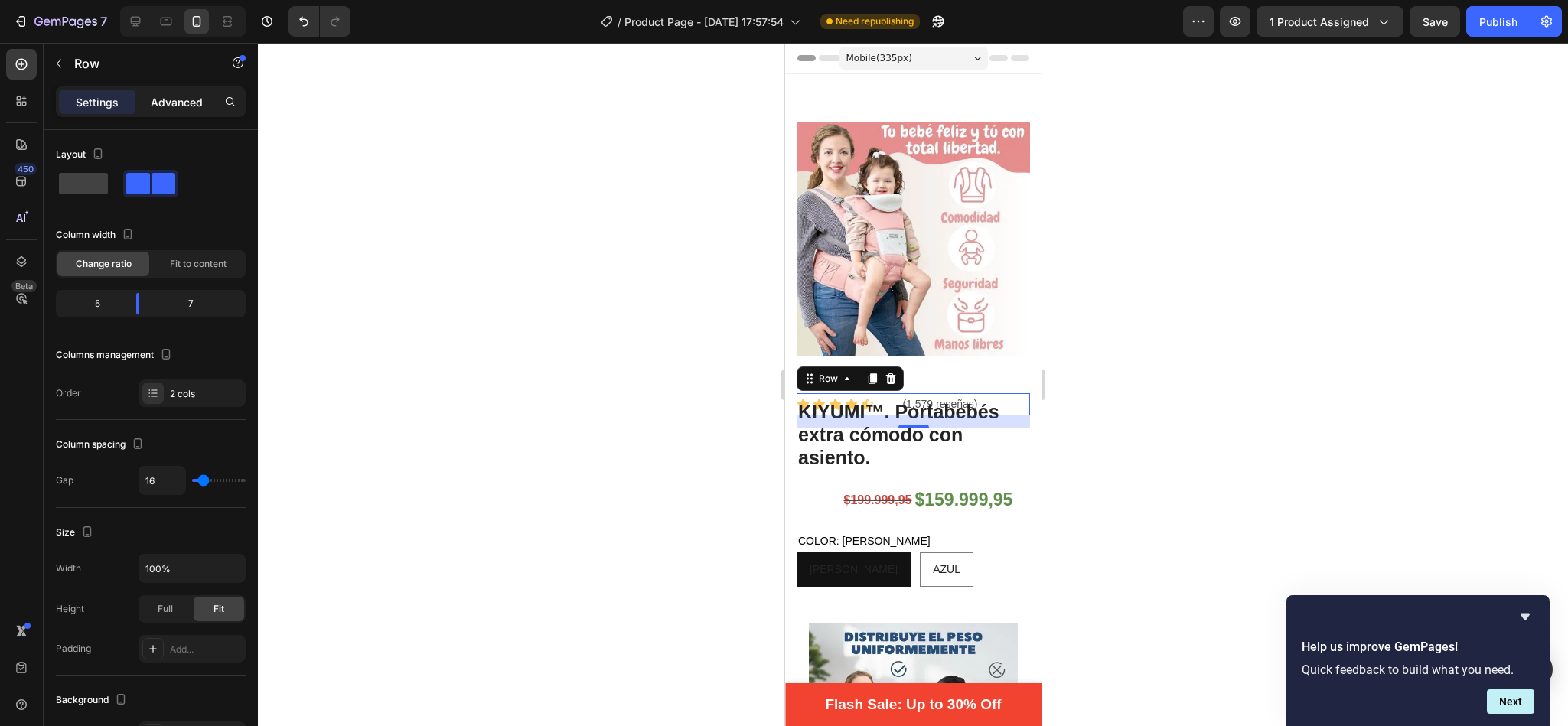
click at [198, 108] on p "Advanced" at bounding box center [177, 102] width 52 height 16
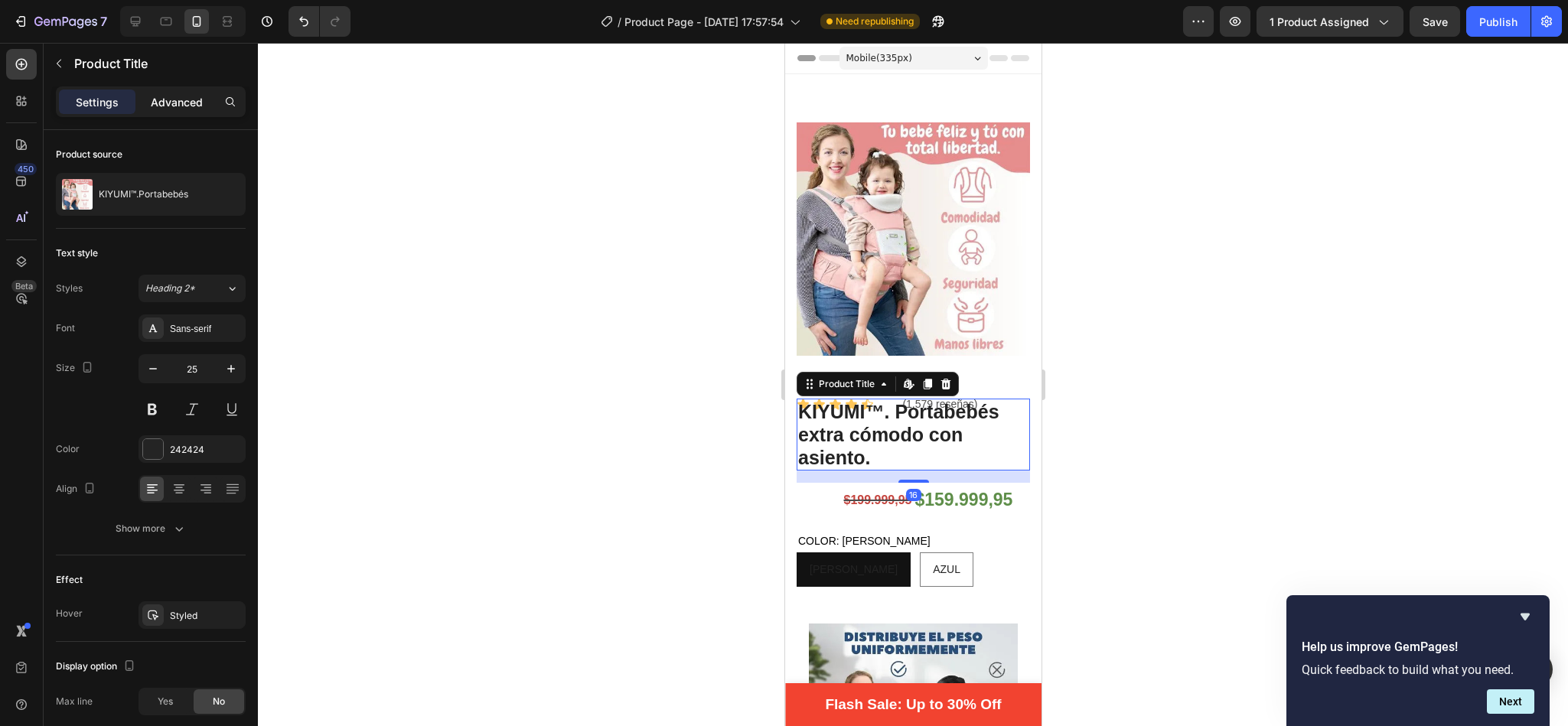
click at [170, 99] on p "Advanced" at bounding box center [177, 102] width 52 height 16
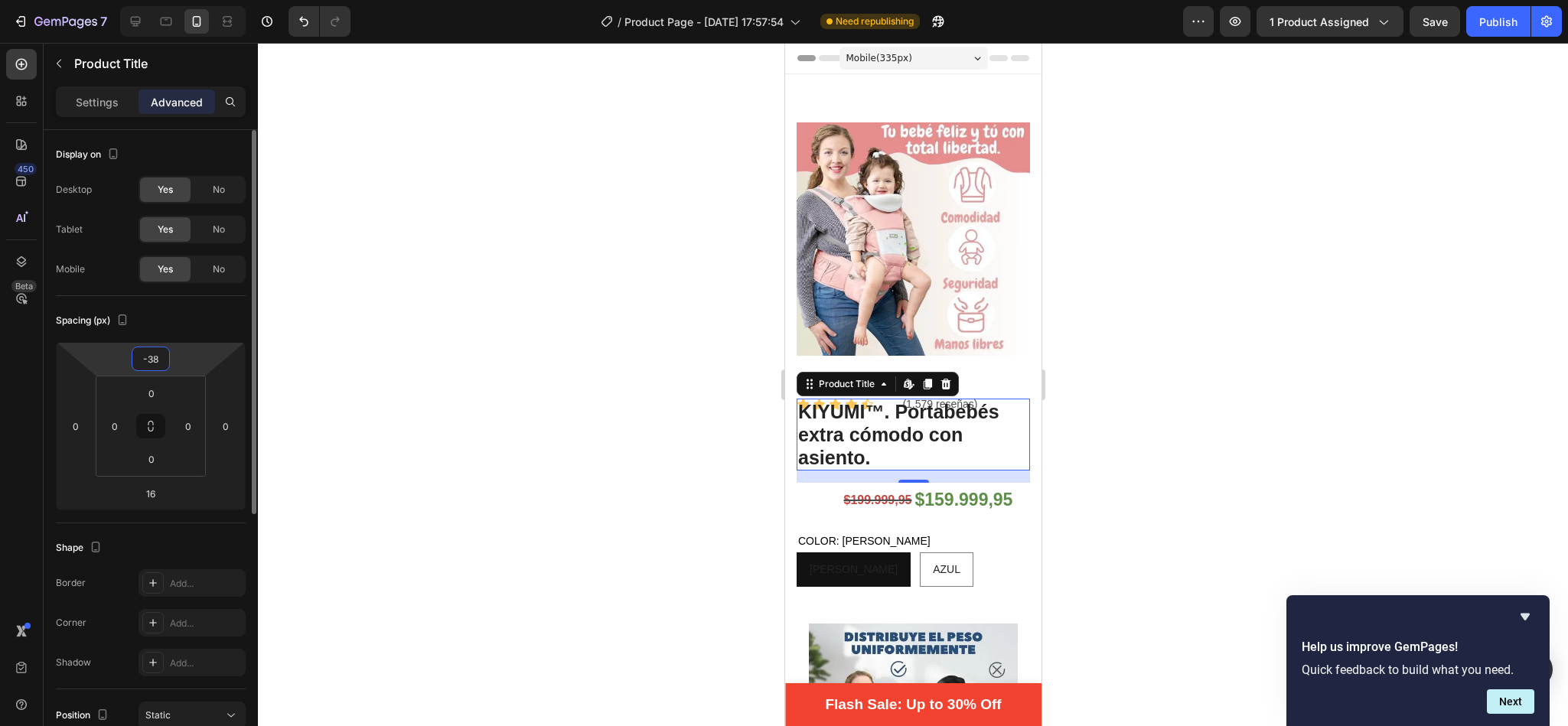
click at [163, 352] on input "-38" at bounding box center [151, 358] width 31 height 23
type input "0"
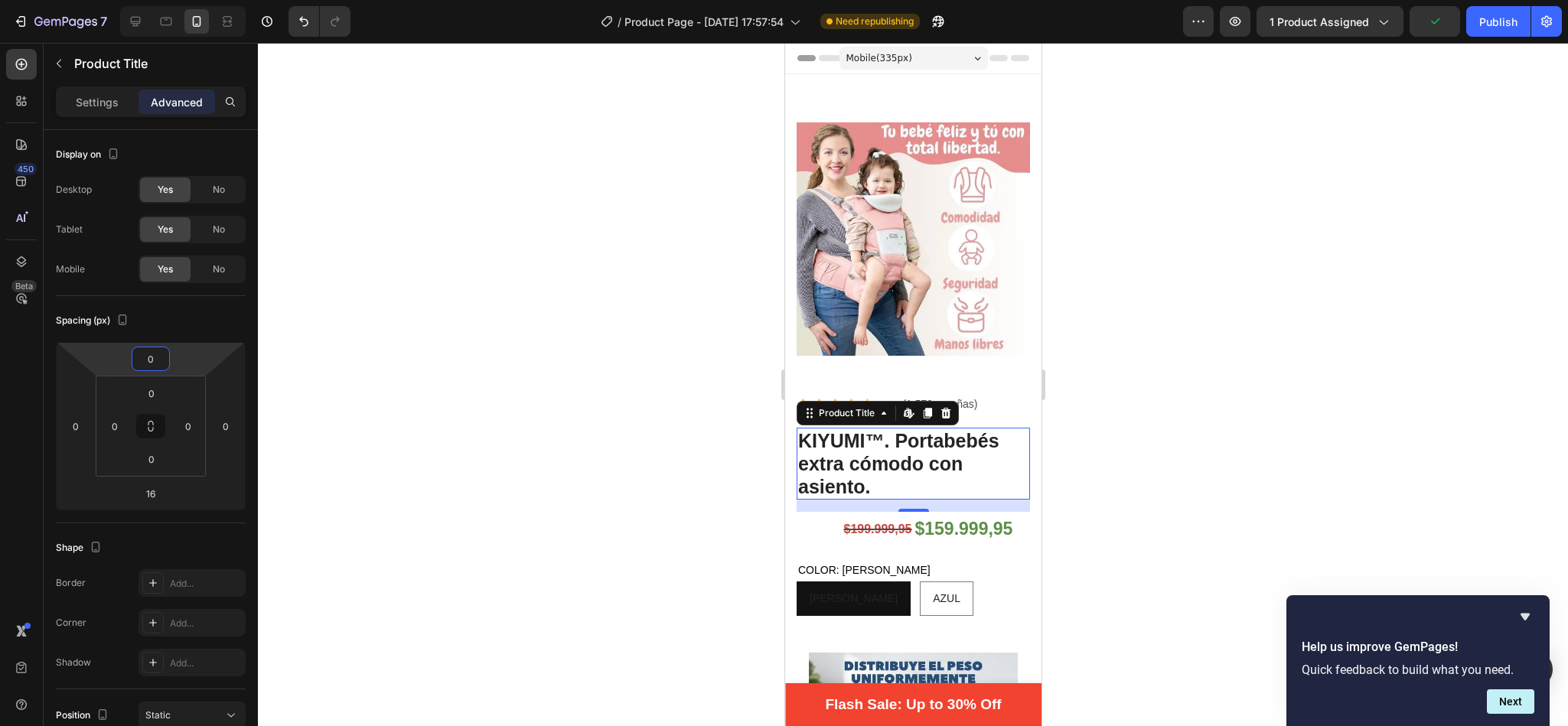
click at [495, 512] on div at bounding box center [913, 384] width 1310 height 683
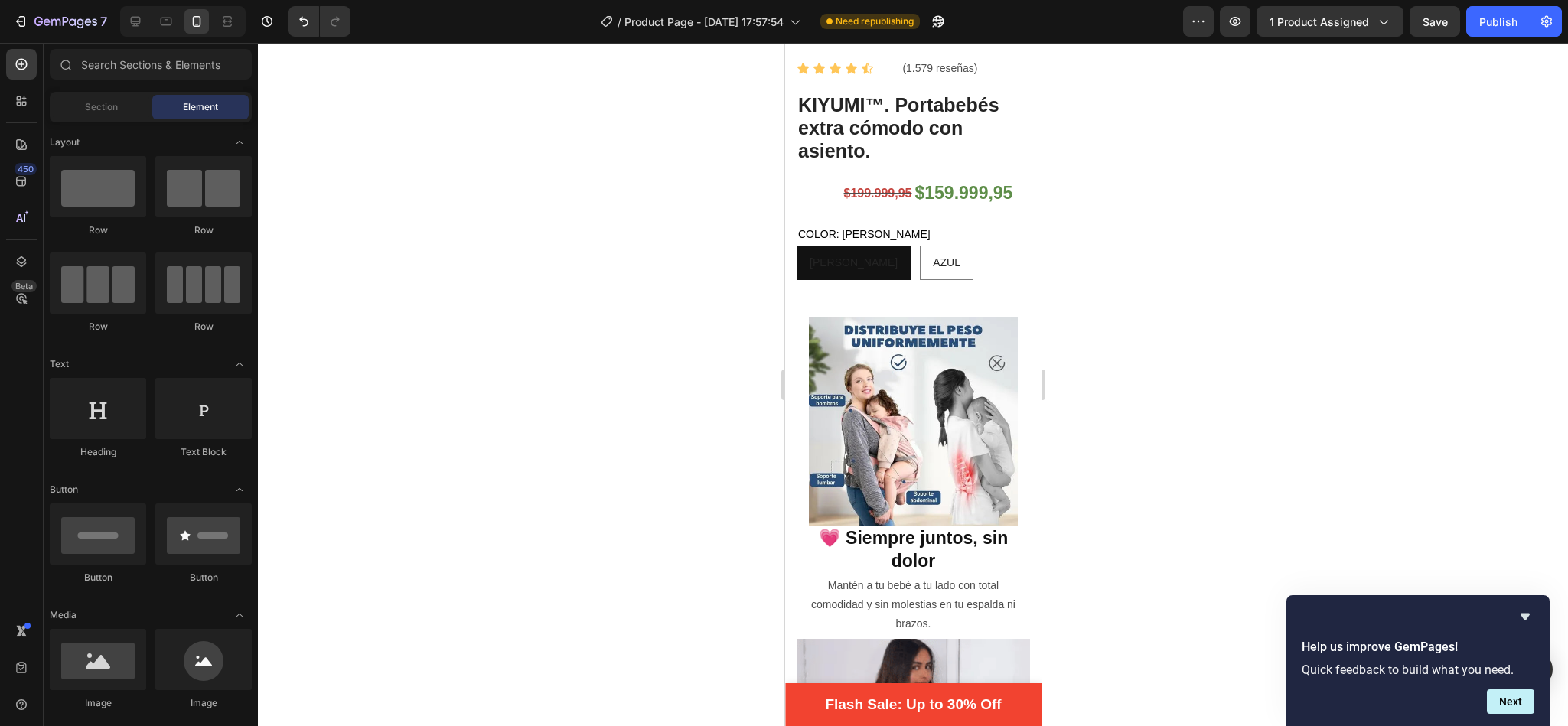
scroll to position [361, 0]
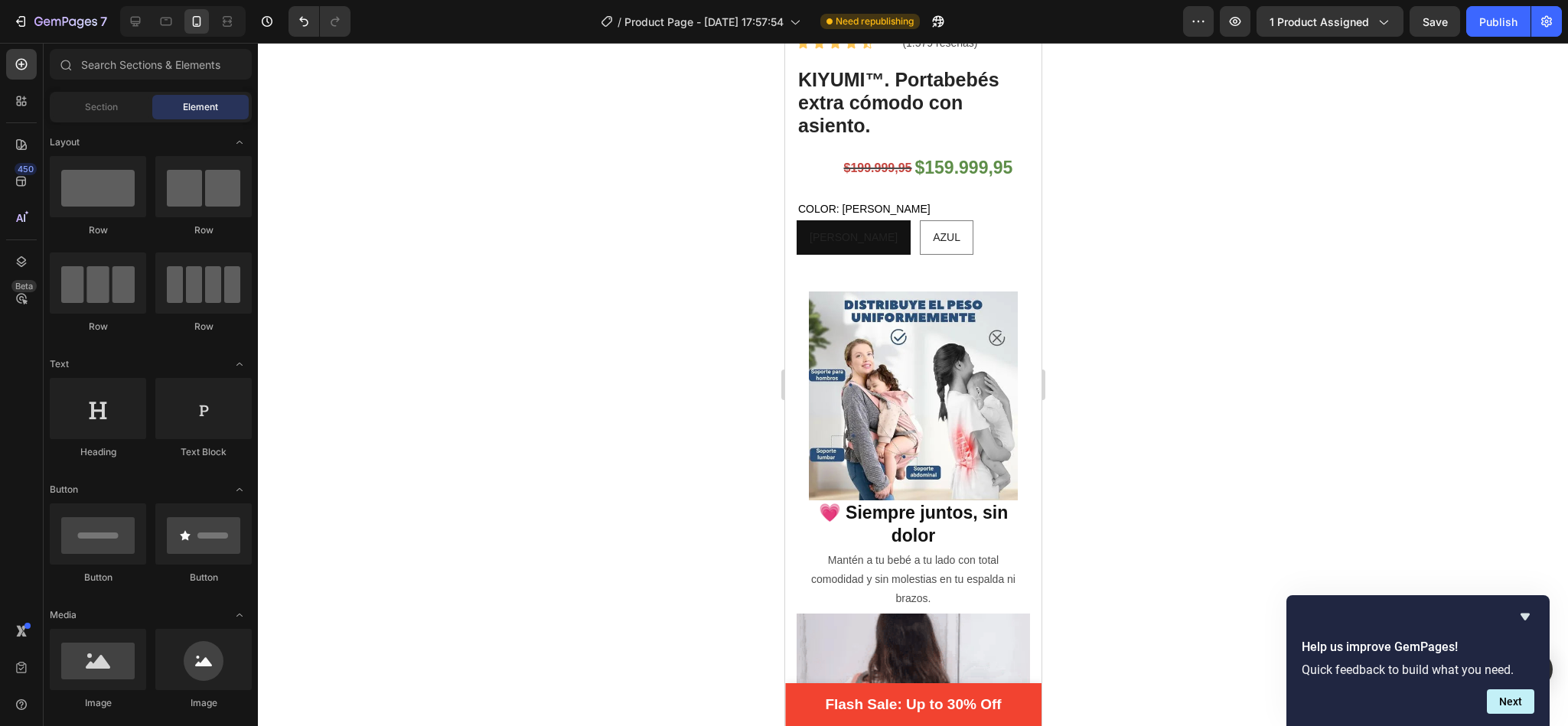
drag, startPoint x: 1032, startPoint y: 113, endPoint x: 1840, endPoint y: 204, distance: 813.1
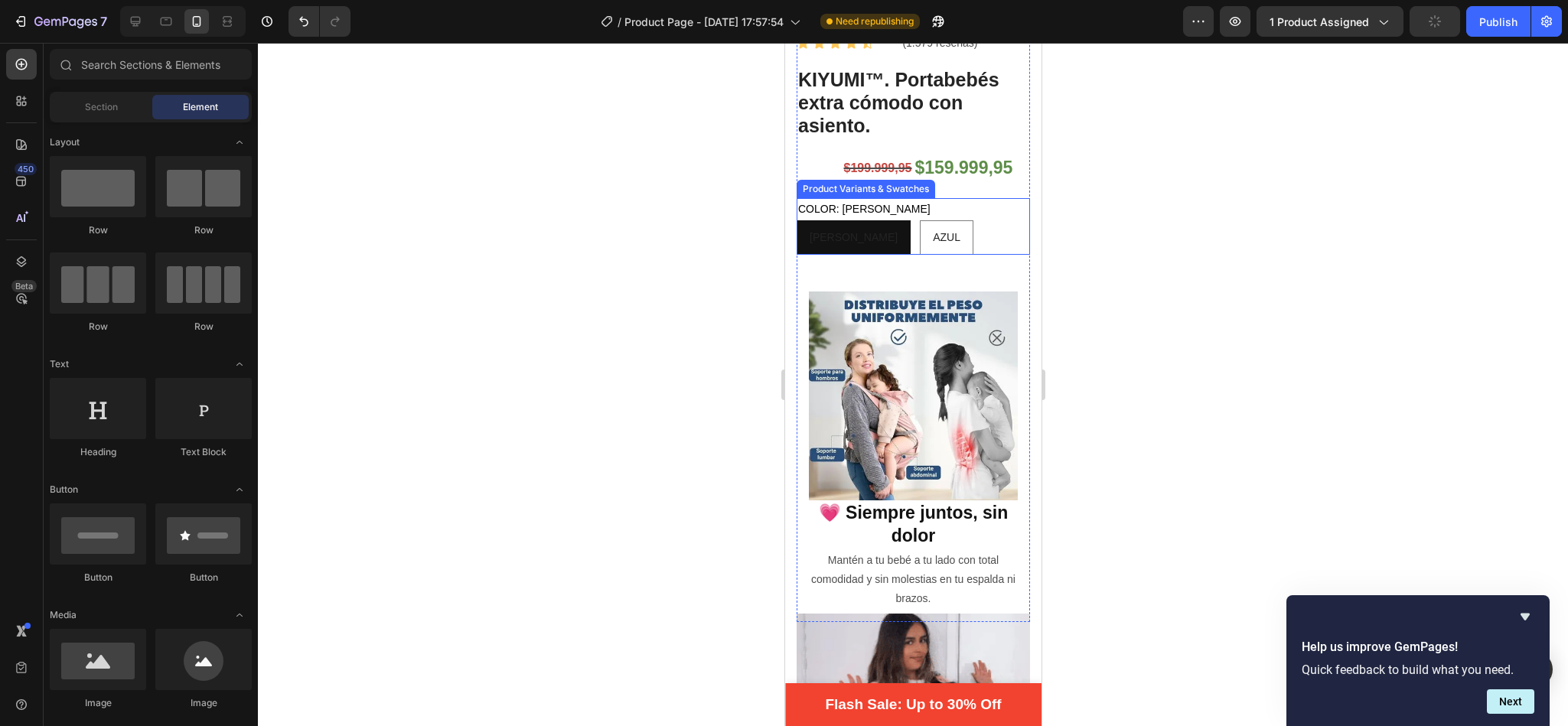
click at [846, 227] on div "[PERSON_NAME]" at bounding box center [853, 237] width 113 height 32
click at [796, 220] on input "[PERSON_NAME]" at bounding box center [795, 219] width 1 height 1
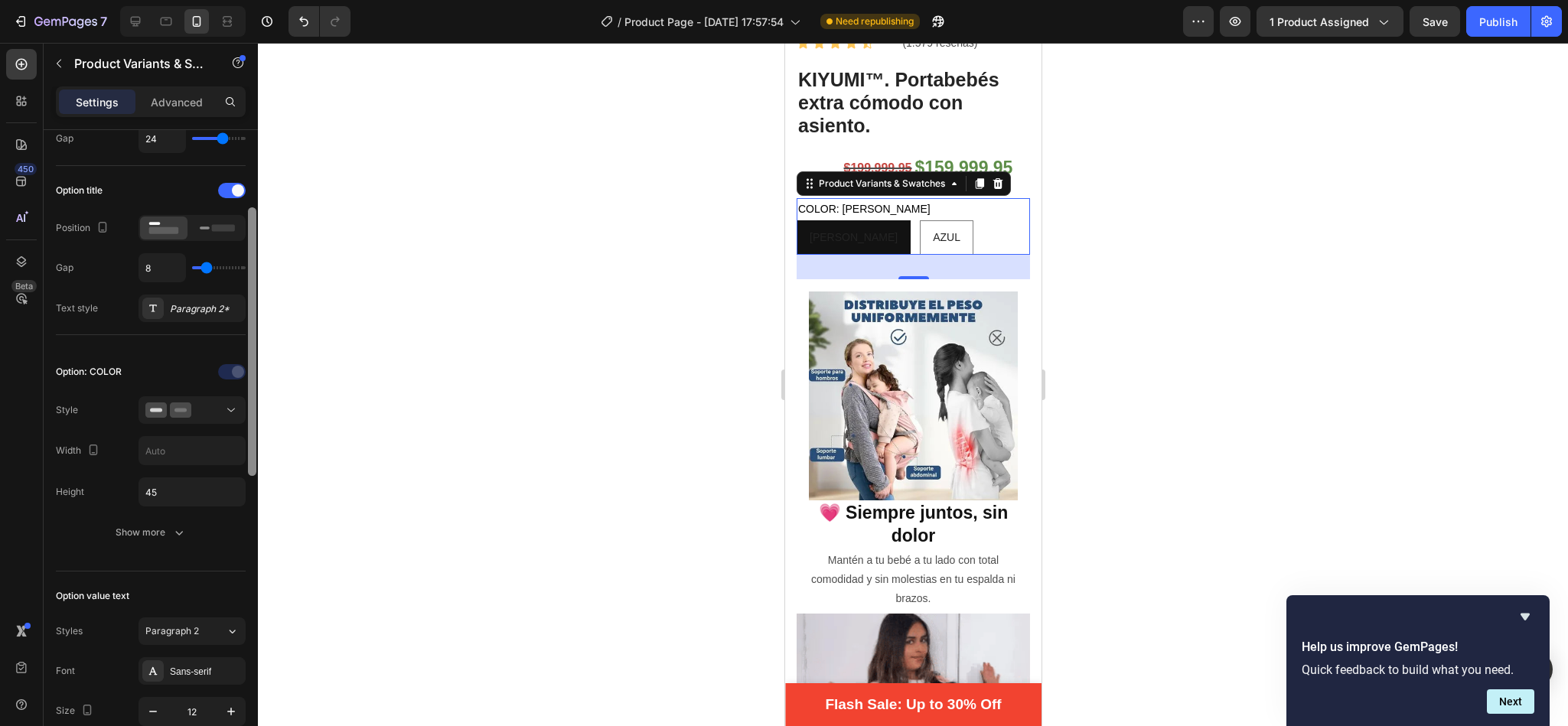
scroll to position [222, 0]
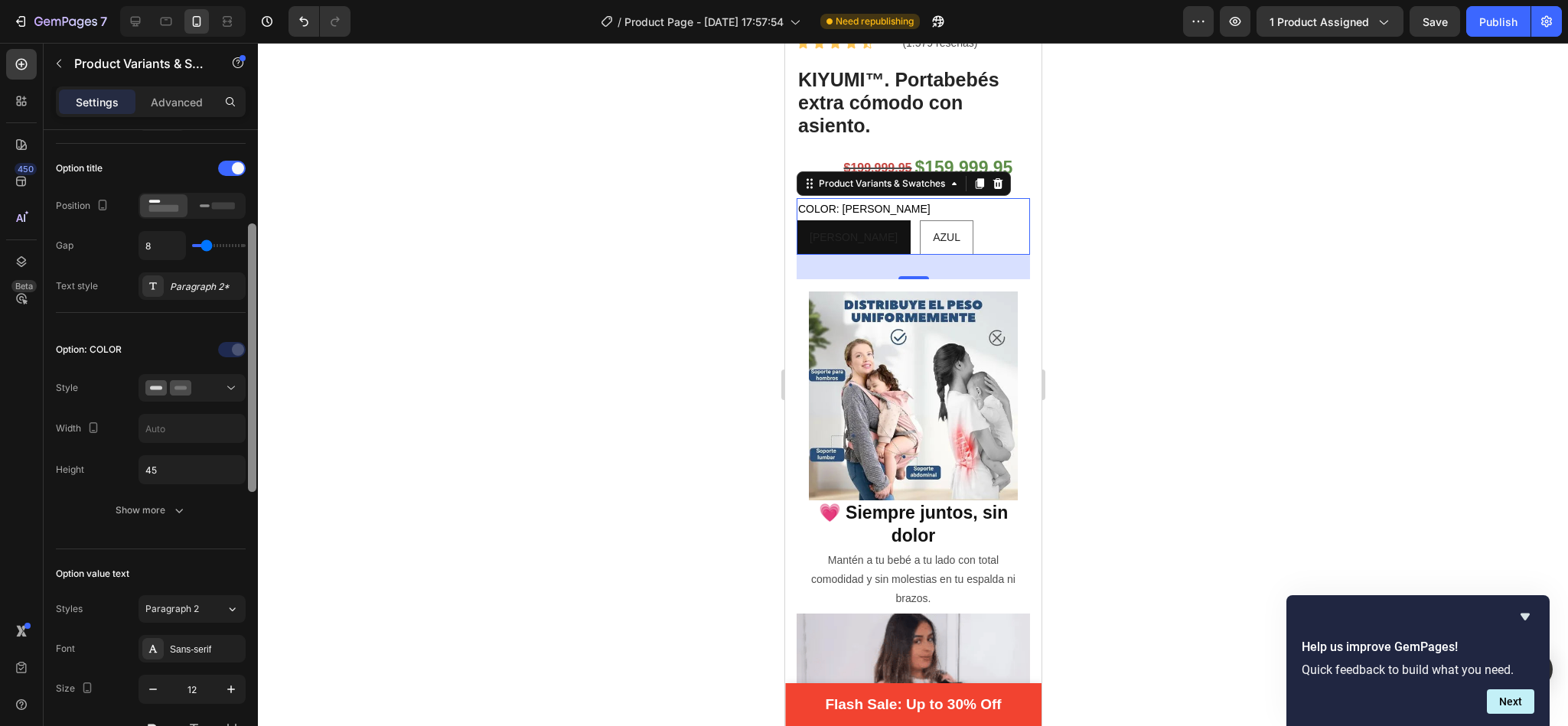
drag, startPoint x: 251, startPoint y: 311, endPoint x: 267, endPoint y: 420, distance: 110.2
click at [267, 0] on div "7 / Product Page - [DATE] 17:57:54 Need republishing Preview 1 product assigned…" at bounding box center [784, 0] width 1568 height 0
click at [207, 401] on button at bounding box center [192, 387] width 107 height 28
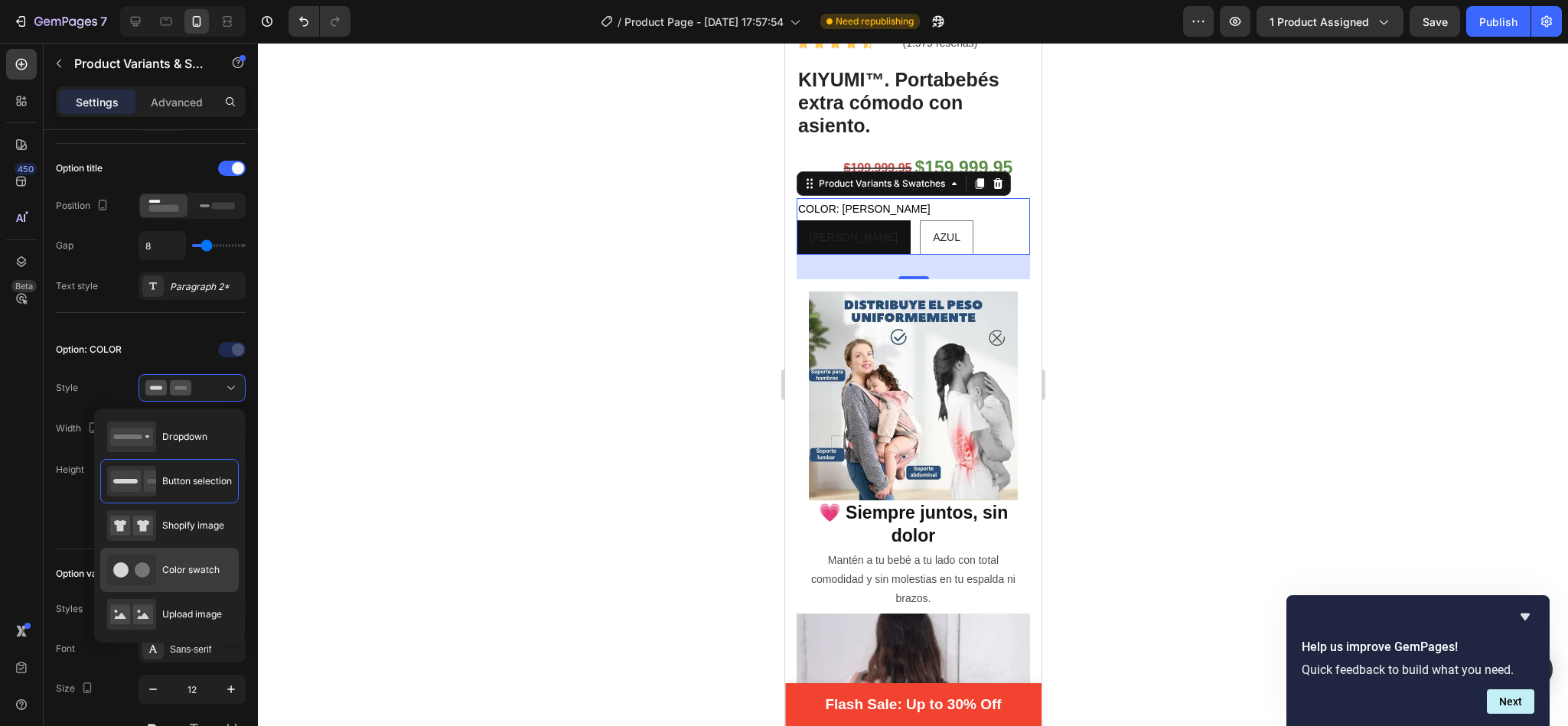
click at [202, 569] on span "Color swatch" at bounding box center [191, 569] width 58 height 13
type input "45"
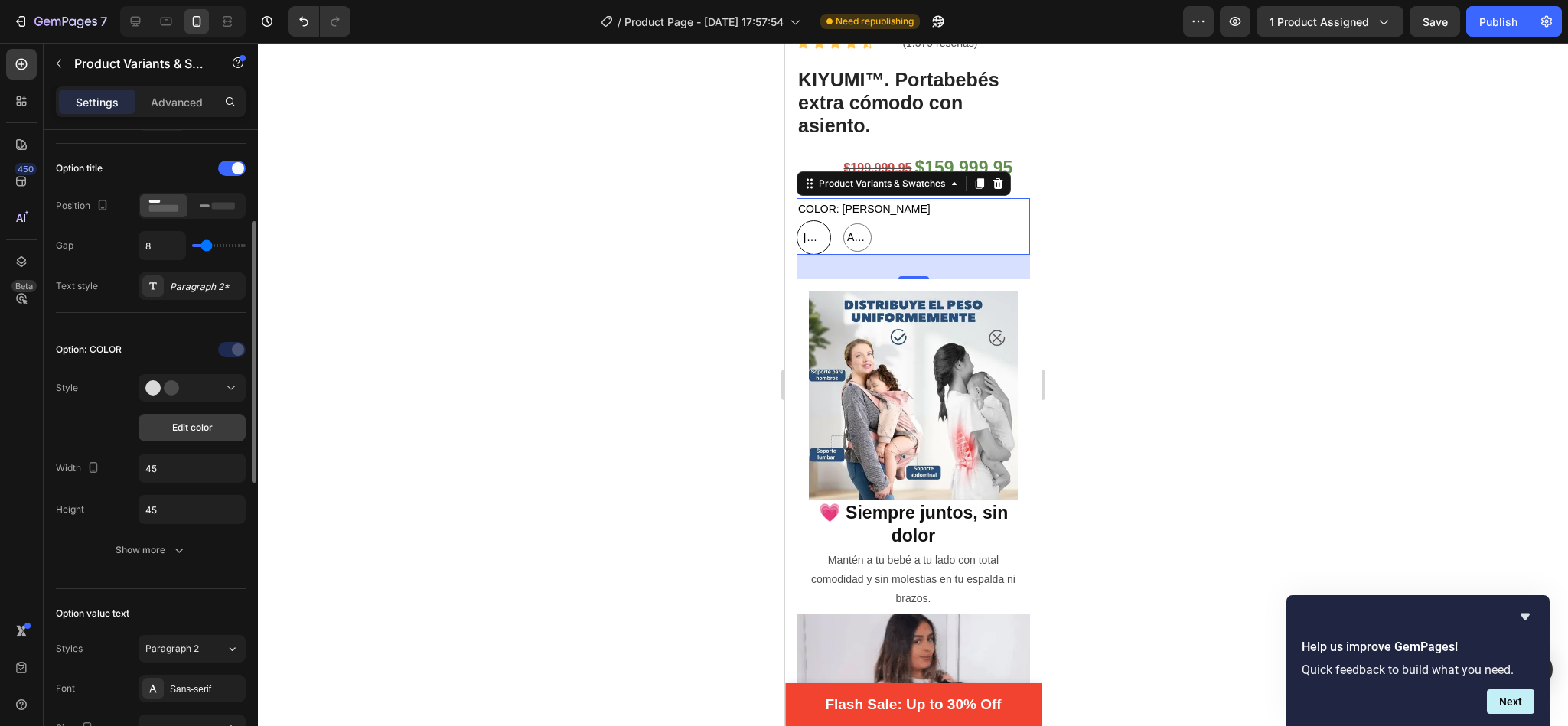
click at [207, 426] on span "Edit color" at bounding box center [192, 427] width 40 height 13
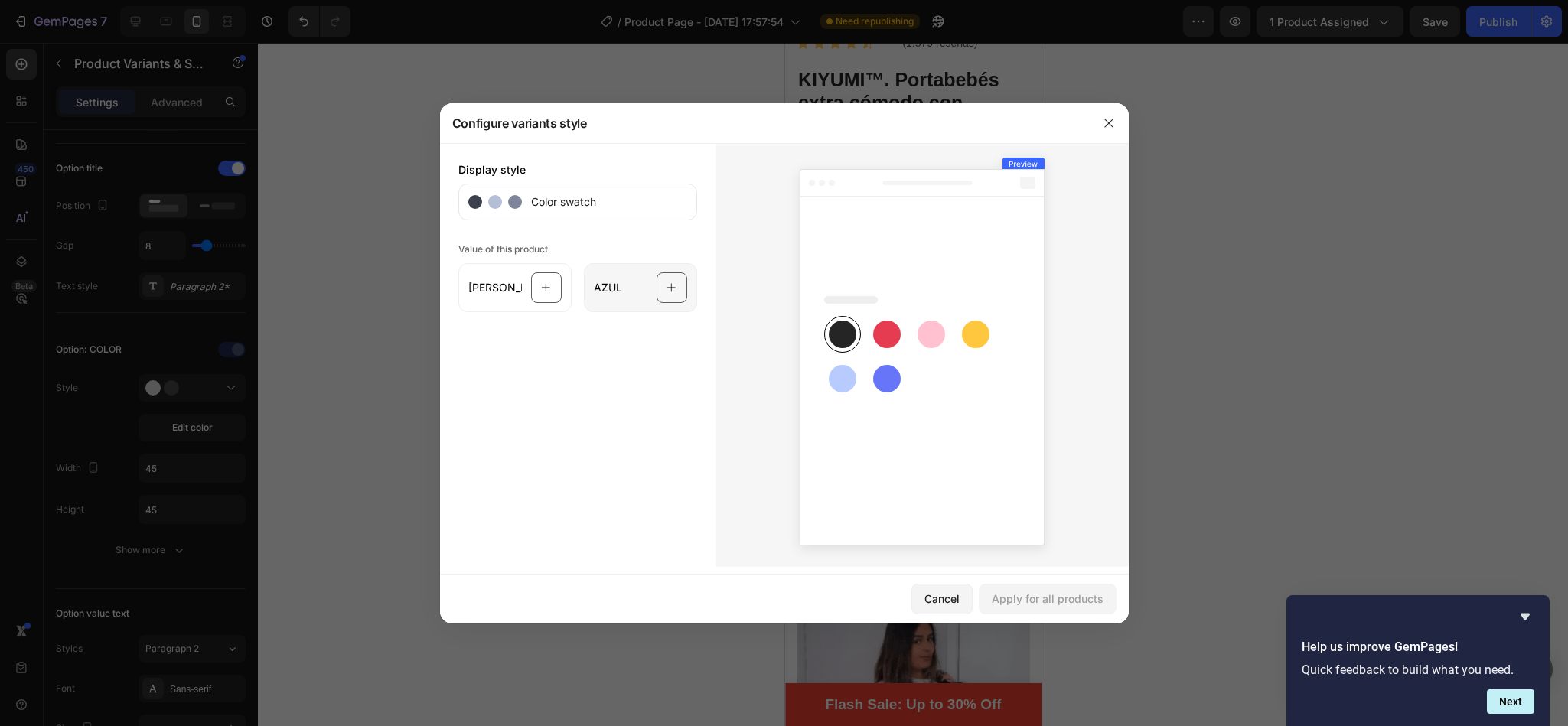
click at [668, 285] on icon at bounding box center [671, 287] width 10 height 29
click at [884, 376] on rect at bounding box center [887, 378] width 28 height 28
click at [652, 287] on div "AZUL" at bounding box center [640, 288] width 114 height 49
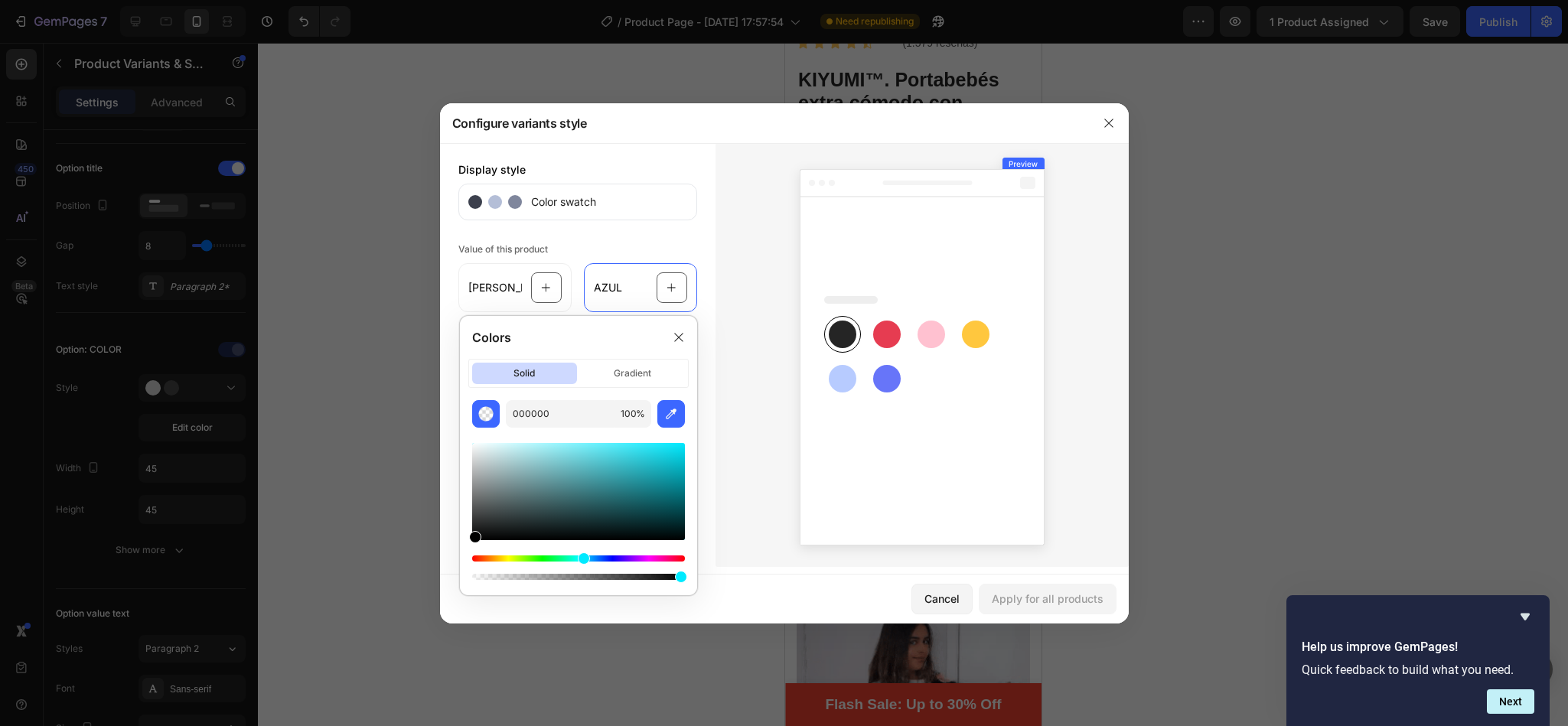
click at [581, 558] on div "Hue" at bounding box center [579, 558] width 213 height 6
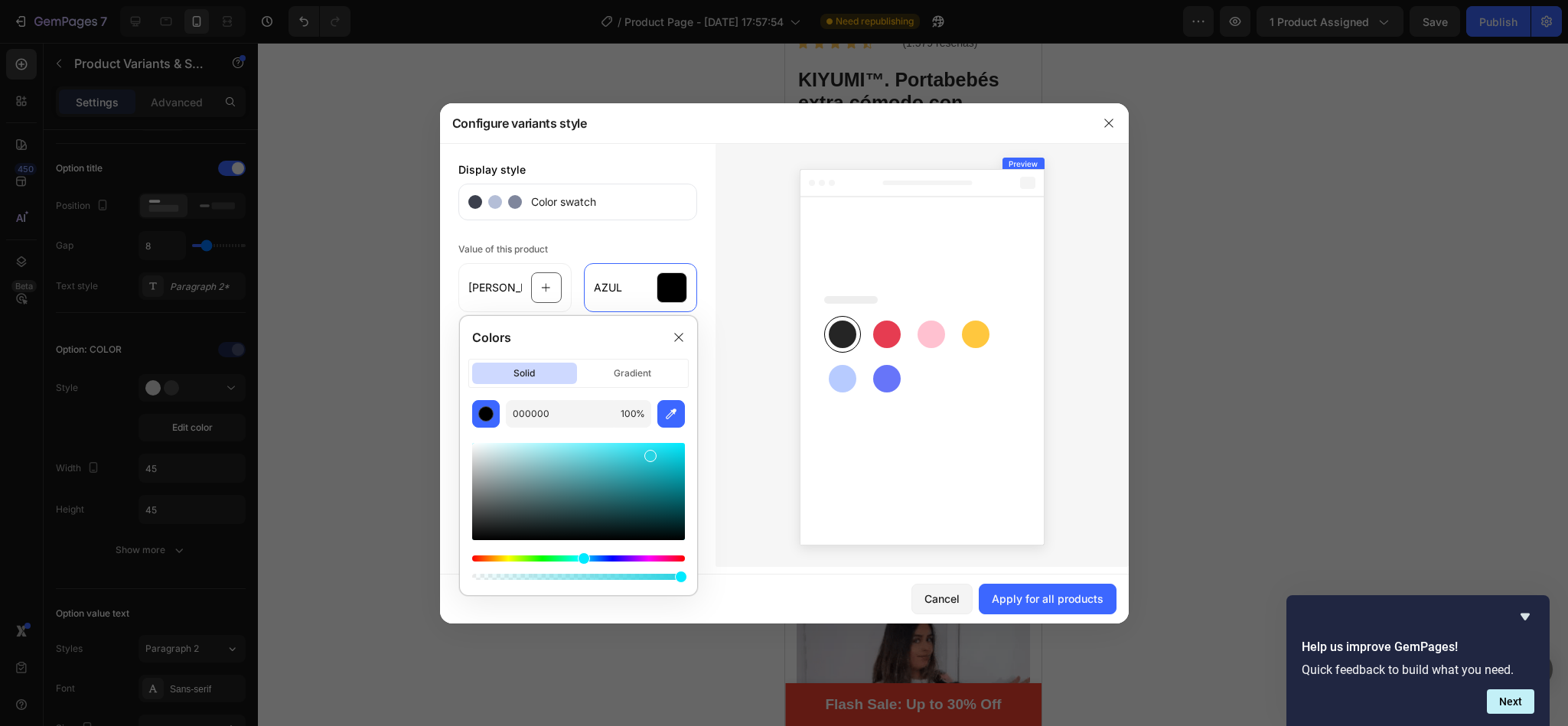
drag, startPoint x: 477, startPoint y: 538, endPoint x: 650, endPoint y: 454, distance: 192.3
click at [650, 454] on div at bounding box center [651, 456] width 13 height 13
type input "26D3E2"
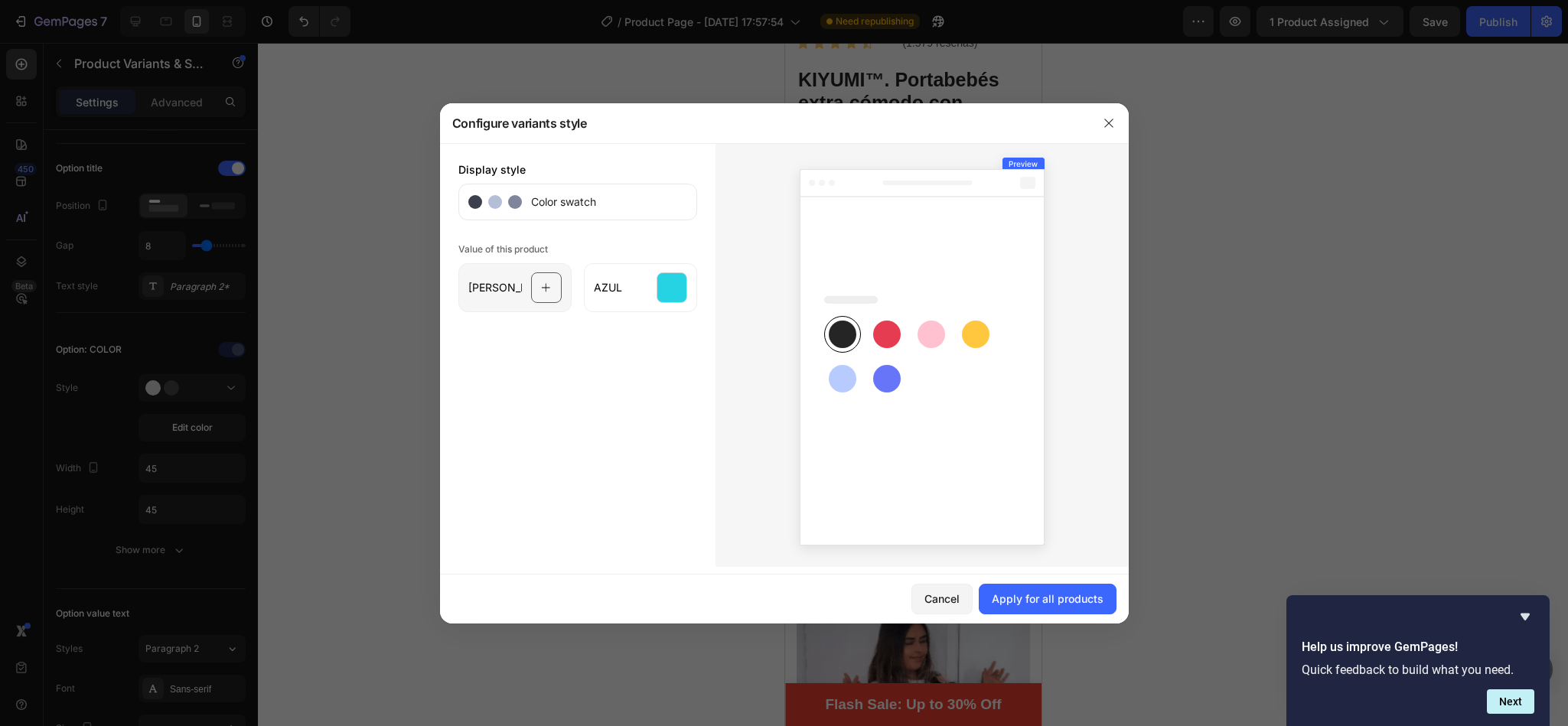
click at [547, 287] on icon at bounding box center [546, 287] width 10 height 29
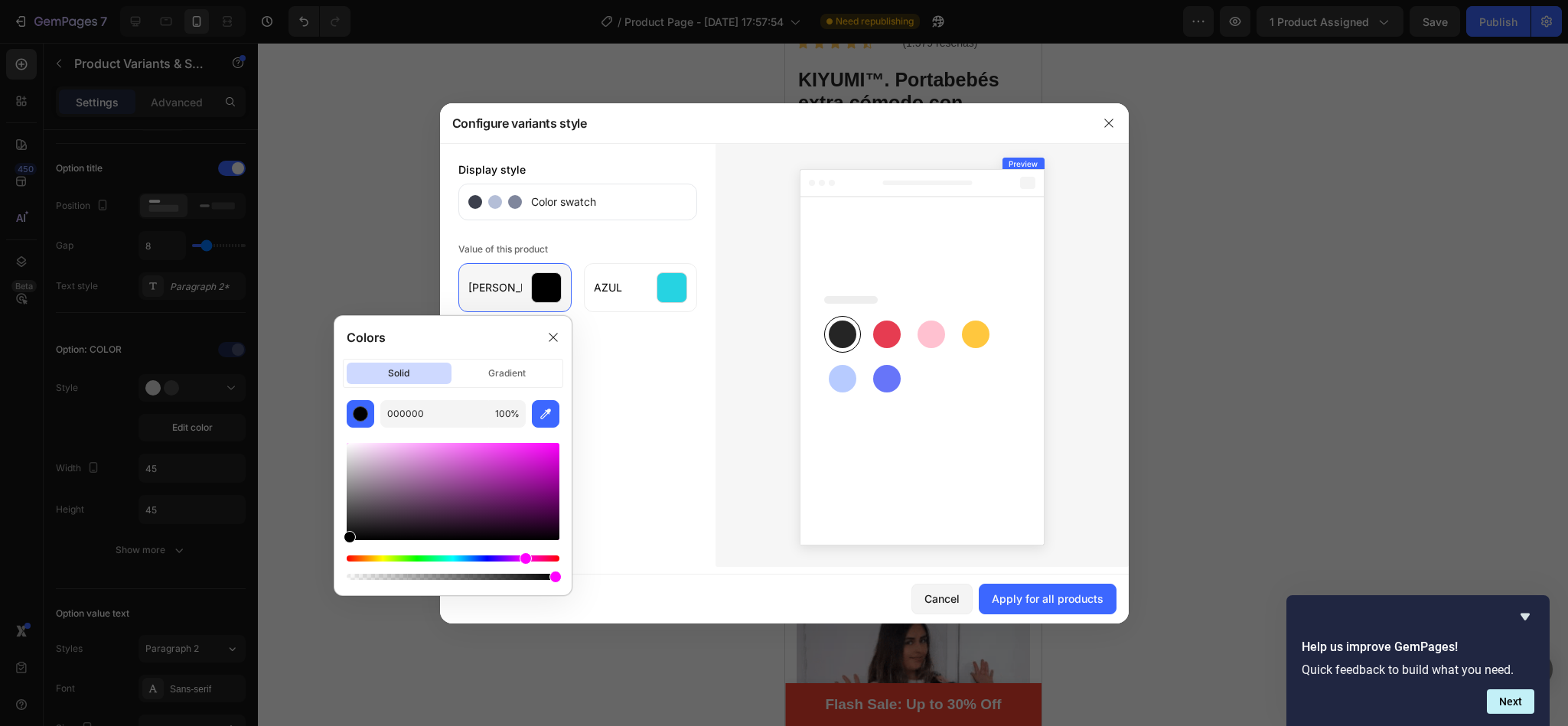
drag, startPoint x: 461, startPoint y: 560, endPoint x: 524, endPoint y: 562, distance: 63.0
click at [524, 562] on div "Hue" at bounding box center [526, 558] width 13 height 13
drag, startPoint x: 342, startPoint y: 533, endPoint x: 514, endPoint y: 464, distance: 185.3
click at [514, 464] on div "000000 100 %" at bounding box center [453, 491] width 237 height 183
click at [514, 464] on div at bounding box center [453, 491] width 213 height 97
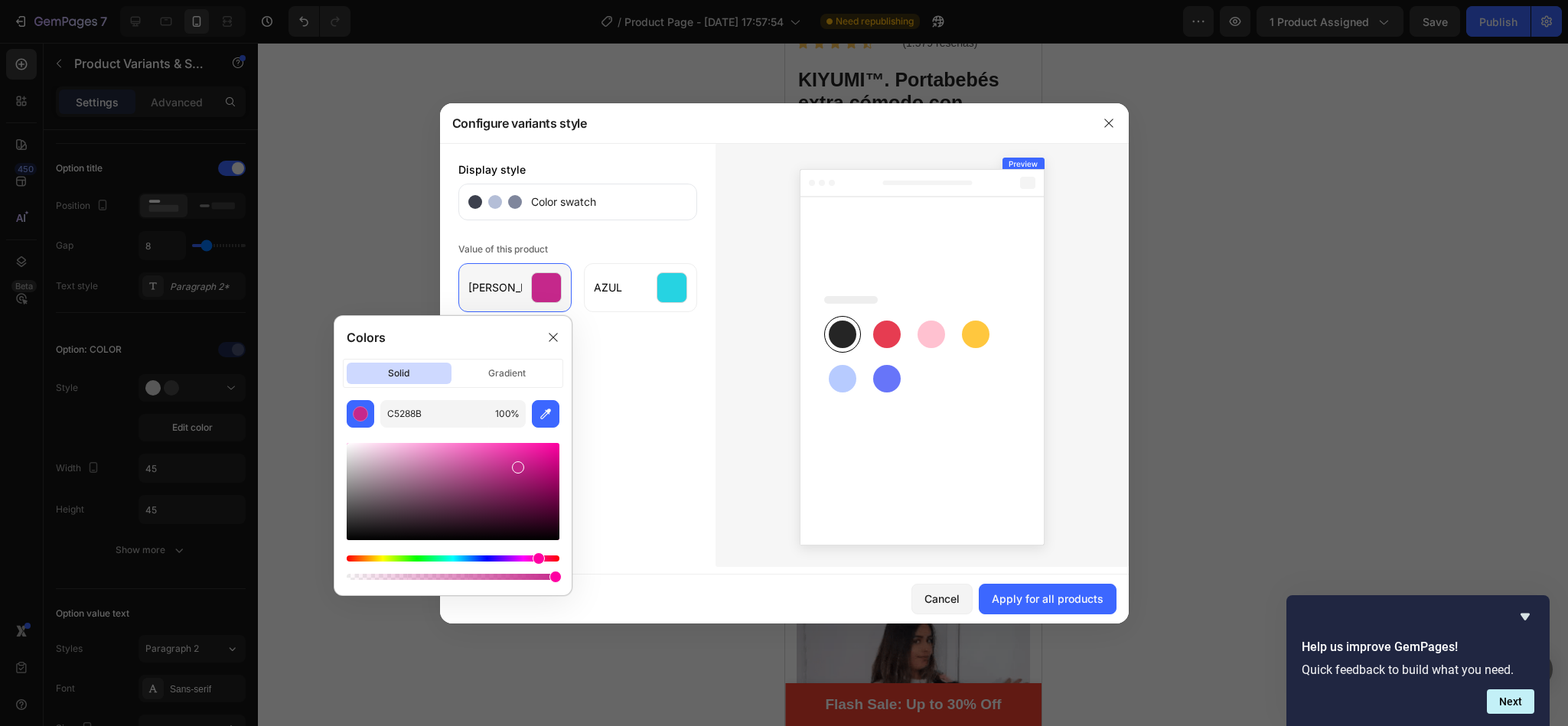
drag, startPoint x: 526, startPoint y: 560, endPoint x: 537, endPoint y: 560, distance: 11.0
click at [537, 560] on div "Hue" at bounding box center [539, 558] width 13 height 13
drag, startPoint x: 515, startPoint y: 462, endPoint x: 455, endPoint y: 459, distance: 60.1
click at [455, 456] on div at bounding box center [450, 451] width 13 height 13
click at [455, 459] on div at bounding box center [457, 461] width 13 height 13
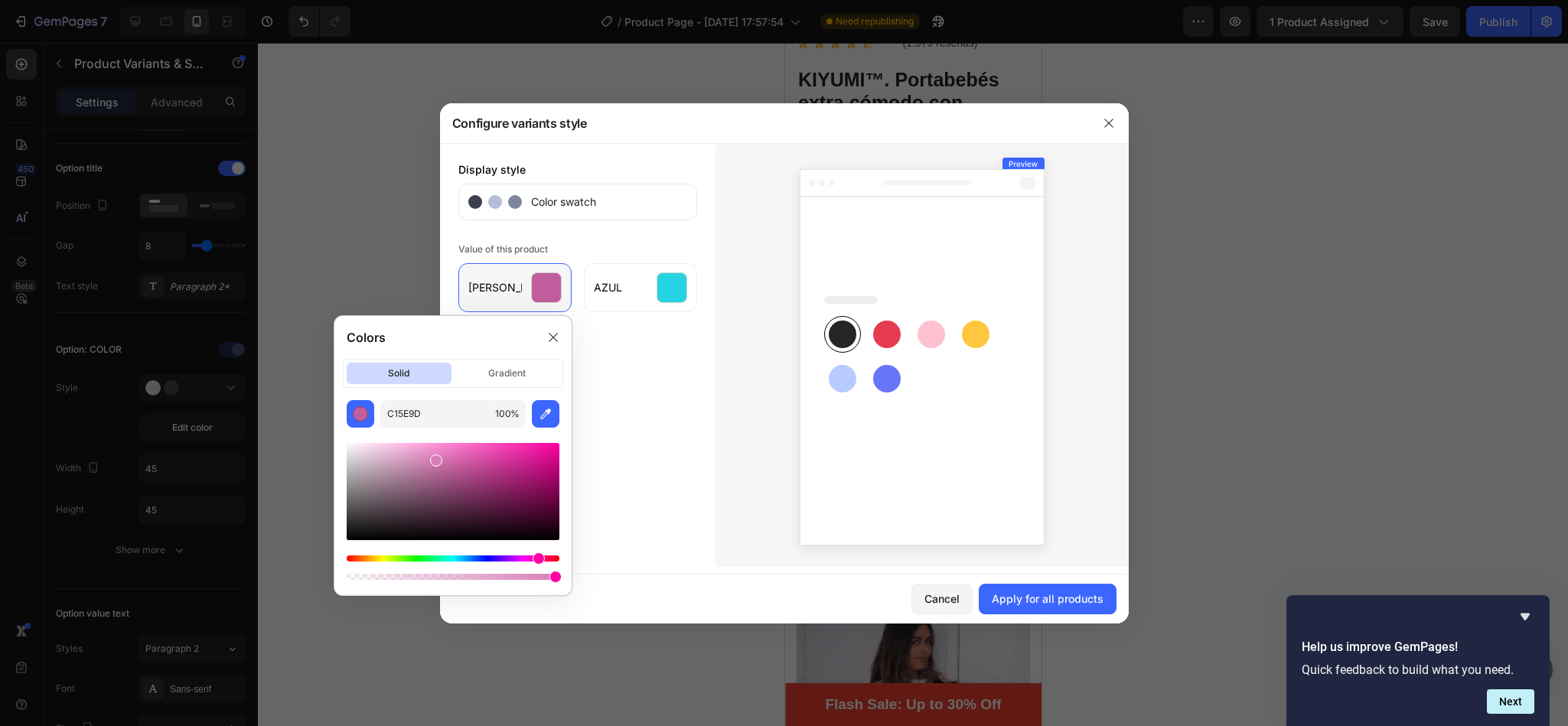
type input "D87FB8"
drag, startPoint x: 455, startPoint y: 467, endPoint x: 434, endPoint y: 457, distance: 23.3
click at [434, 457] on div at bounding box center [437, 460] width 13 height 13
drag, startPoint x: 554, startPoint y: 576, endPoint x: 524, endPoint y: 578, distance: 30.1
click at [524, 578] on div at bounding box center [528, 577] width 13 height 13
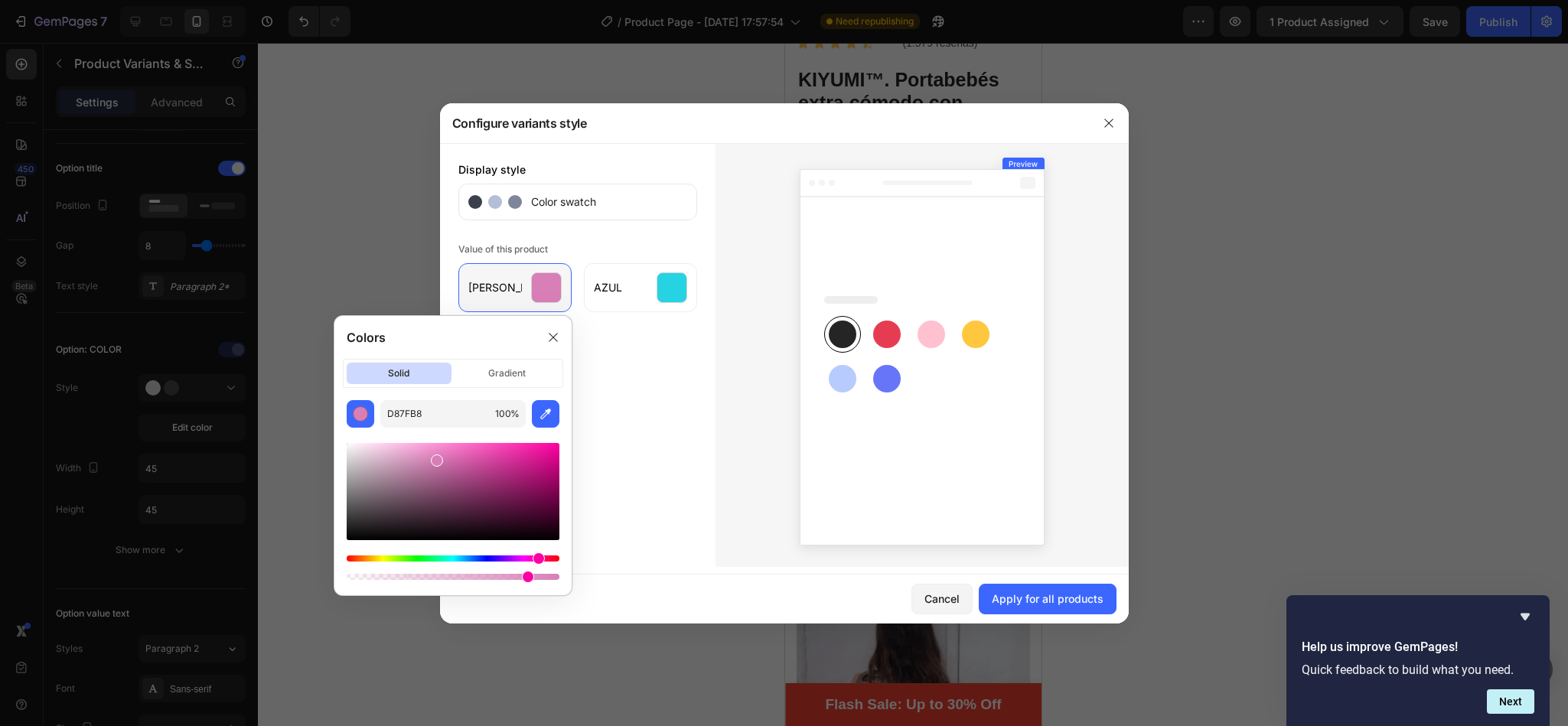
type input "84"
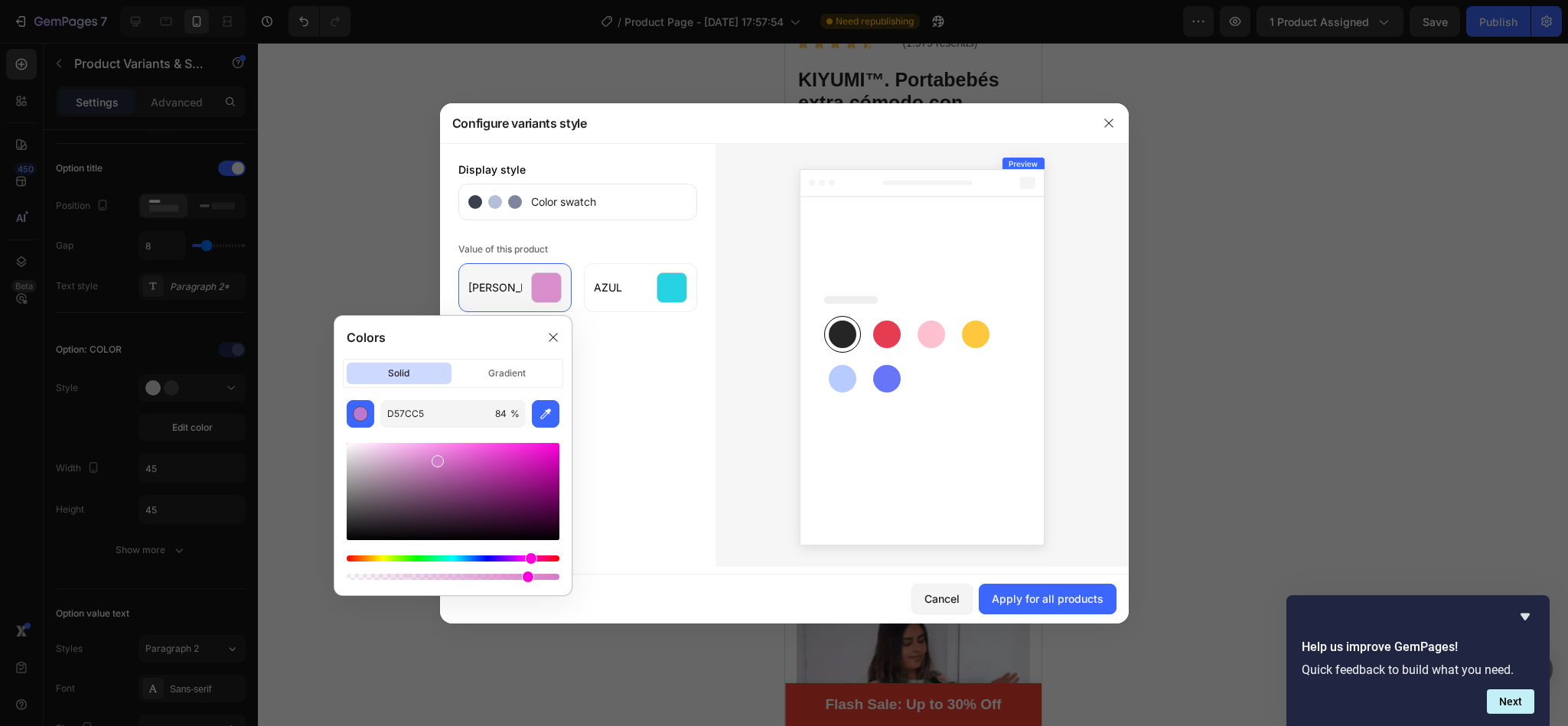
drag, startPoint x: 537, startPoint y: 557, endPoint x: 528, endPoint y: 557, distance: 9.0
click at [528, 557] on div "Hue" at bounding box center [531, 558] width 13 height 13
drag, startPoint x: 439, startPoint y: 464, endPoint x: 492, endPoint y: 449, distance: 55.1
click at [492, 449] on div at bounding box center [494, 452] width 13 height 13
type input "EC4AD7"
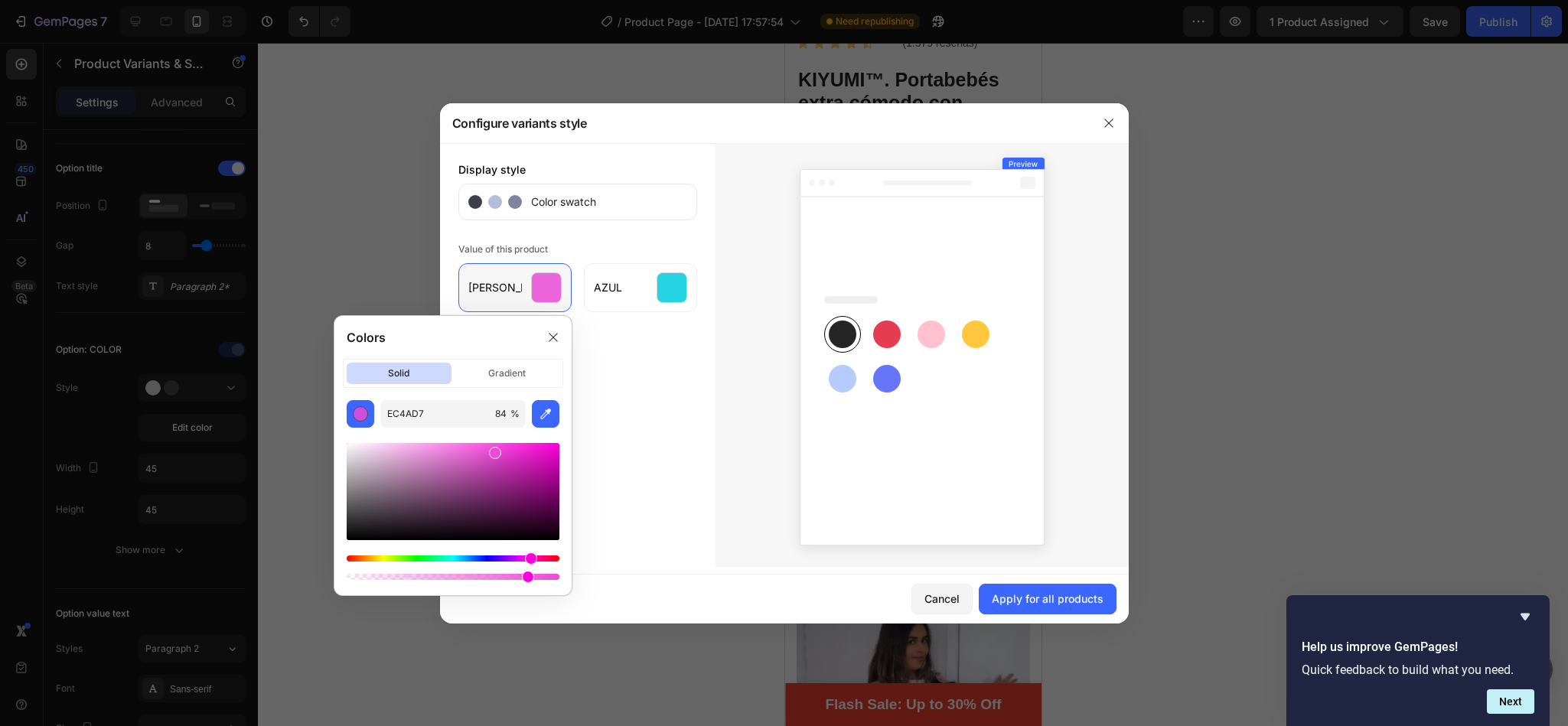
click at [528, 563] on div "Hue" at bounding box center [531, 558] width 13 height 13
drag, startPoint x: 528, startPoint y: 576, endPoint x: 357, endPoint y: 592, distance: 171.7
click at [357, 592] on div "Colors solid gradient EC4AD7 84 %" at bounding box center [453, 456] width 239 height 281
type input "5"
drag, startPoint x: 498, startPoint y: 452, endPoint x: 536, endPoint y: 455, distance: 38.1
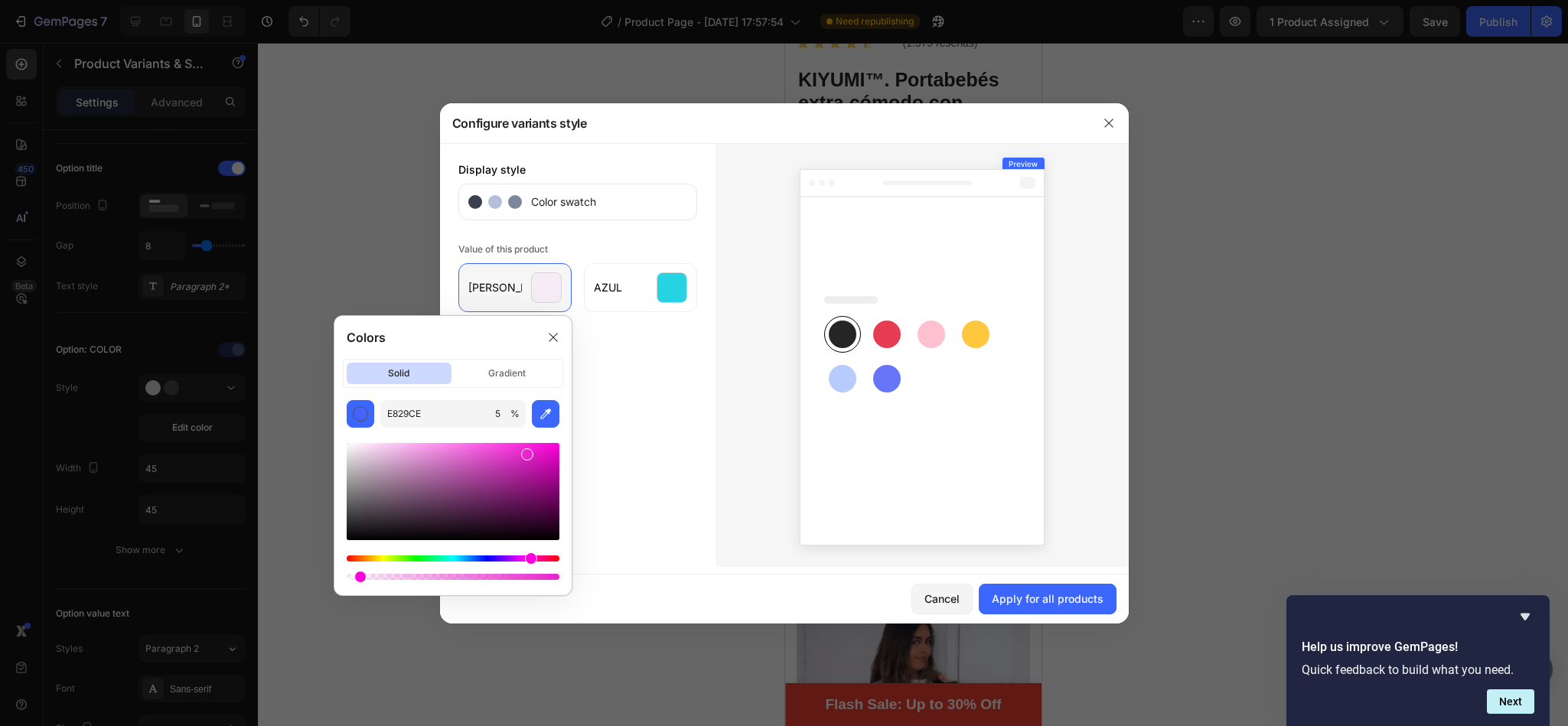
click at [533, 455] on div at bounding box center [528, 454] width 13 height 13
type input "E018C5"
drag, startPoint x: 358, startPoint y: 579, endPoint x: 409, endPoint y: 583, distance: 51.2
click at [409, 583] on div at bounding box center [411, 577] width 13 height 13
drag, startPoint x: 409, startPoint y: 583, endPoint x: 427, endPoint y: 587, distance: 18.4
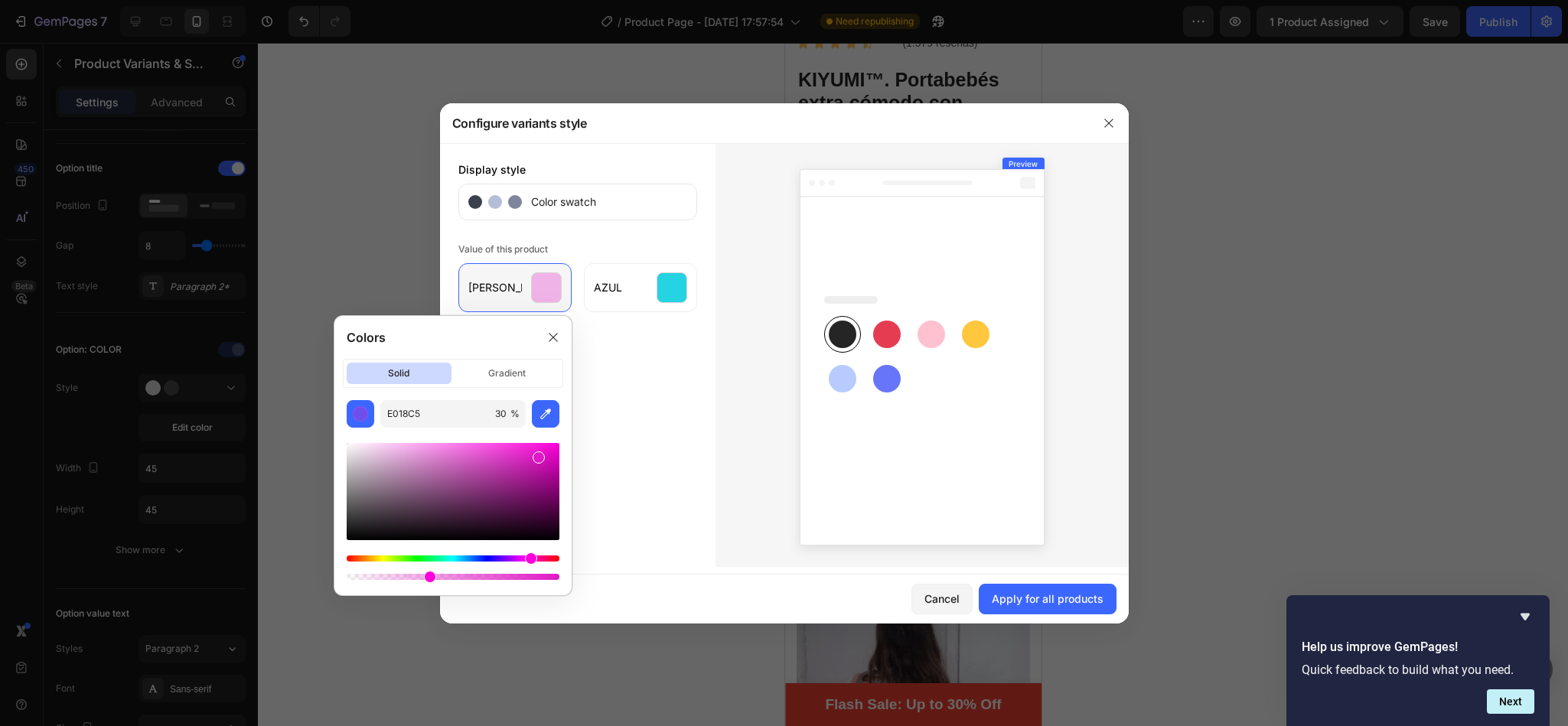
click at [427, 587] on div "Colors solid gradient E018C5 30 %" at bounding box center [453, 456] width 239 height 281
type input "38"
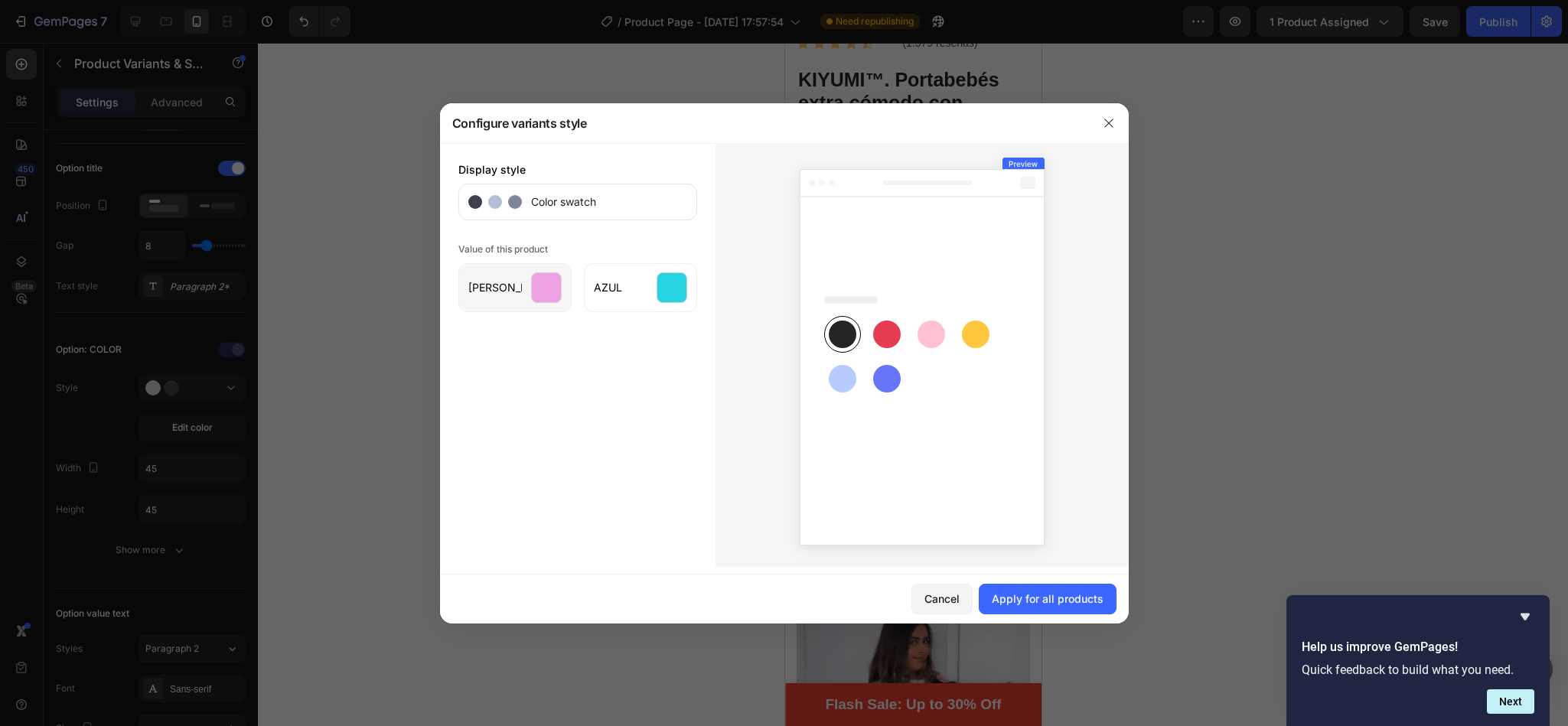
click at [693, 366] on div "Display style Color swatch Value of this product [PERSON_NAME] AZUL" at bounding box center [577, 354] width 275 height 423
click at [666, 268] on div "AZUL" at bounding box center [640, 288] width 114 height 49
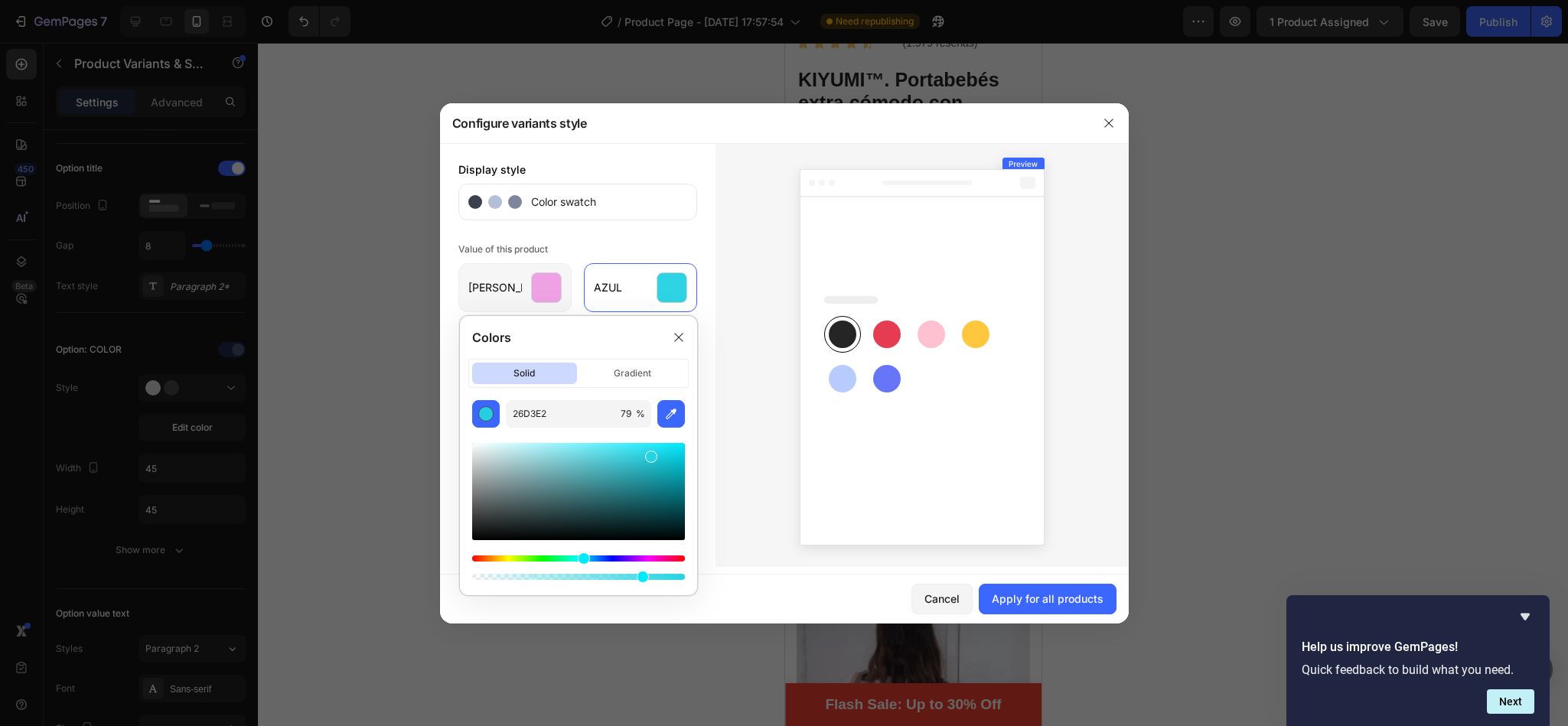
drag, startPoint x: 676, startPoint y: 581, endPoint x: 639, endPoint y: 583, distance: 37.1
click at [639, 583] on div "Colors solid gradient 26D3E2 79 %" at bounding box center [578, 456] width 239 height 281
drag, startPoint x: 639, startPoint y: 583, endPoint x: 586, endPoint y: 583, distance: 53.0
click at [586, 583] on div "Colors solid gradient 26D3E2 79 %" at bounding box center [578, 456] width 239 height 281
type input "53"
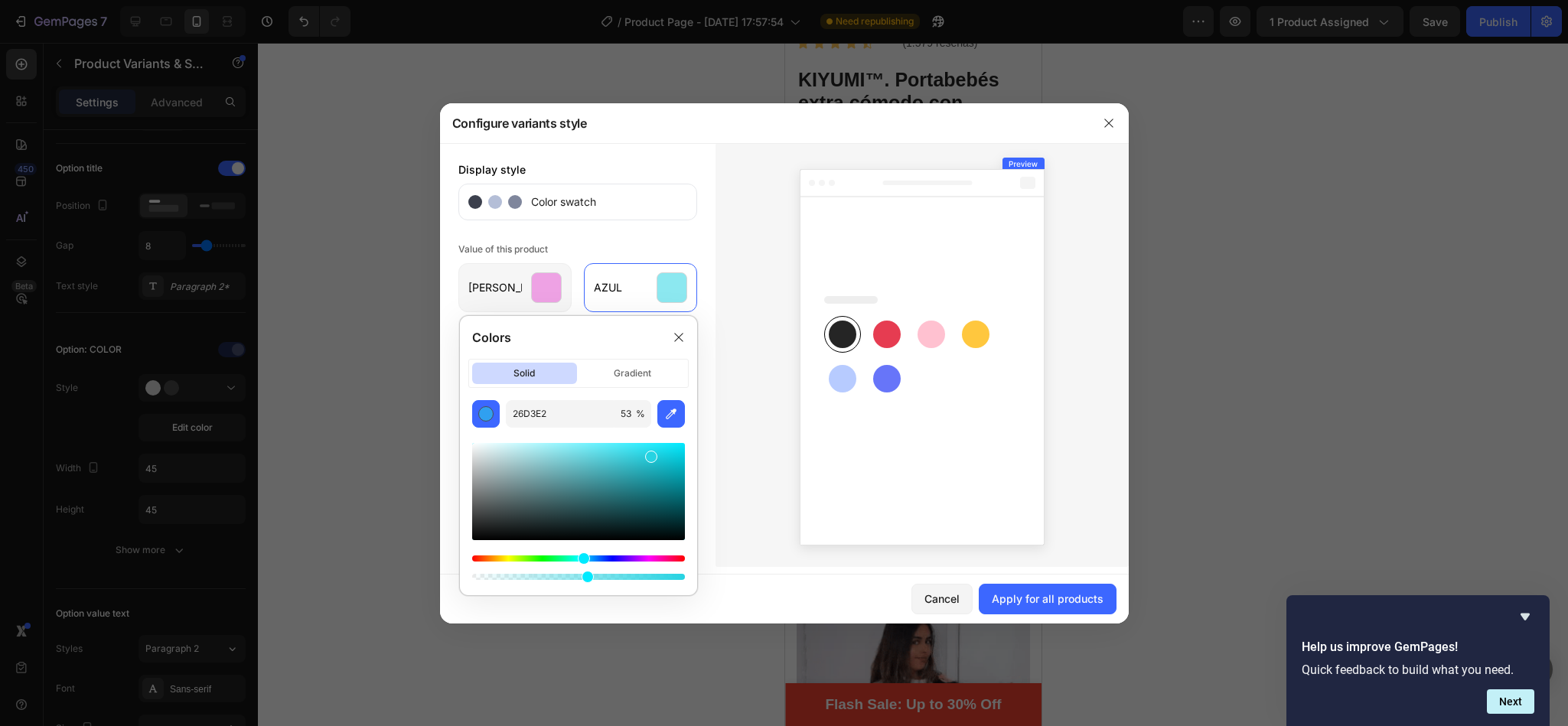
drag, startPoint x: 638, startPoint y: 580, endPoint x: 585, endPoint y: 580, distance: 53.0
click at [585, 580] on div at bounding box center [588, 577] width 13 height 13
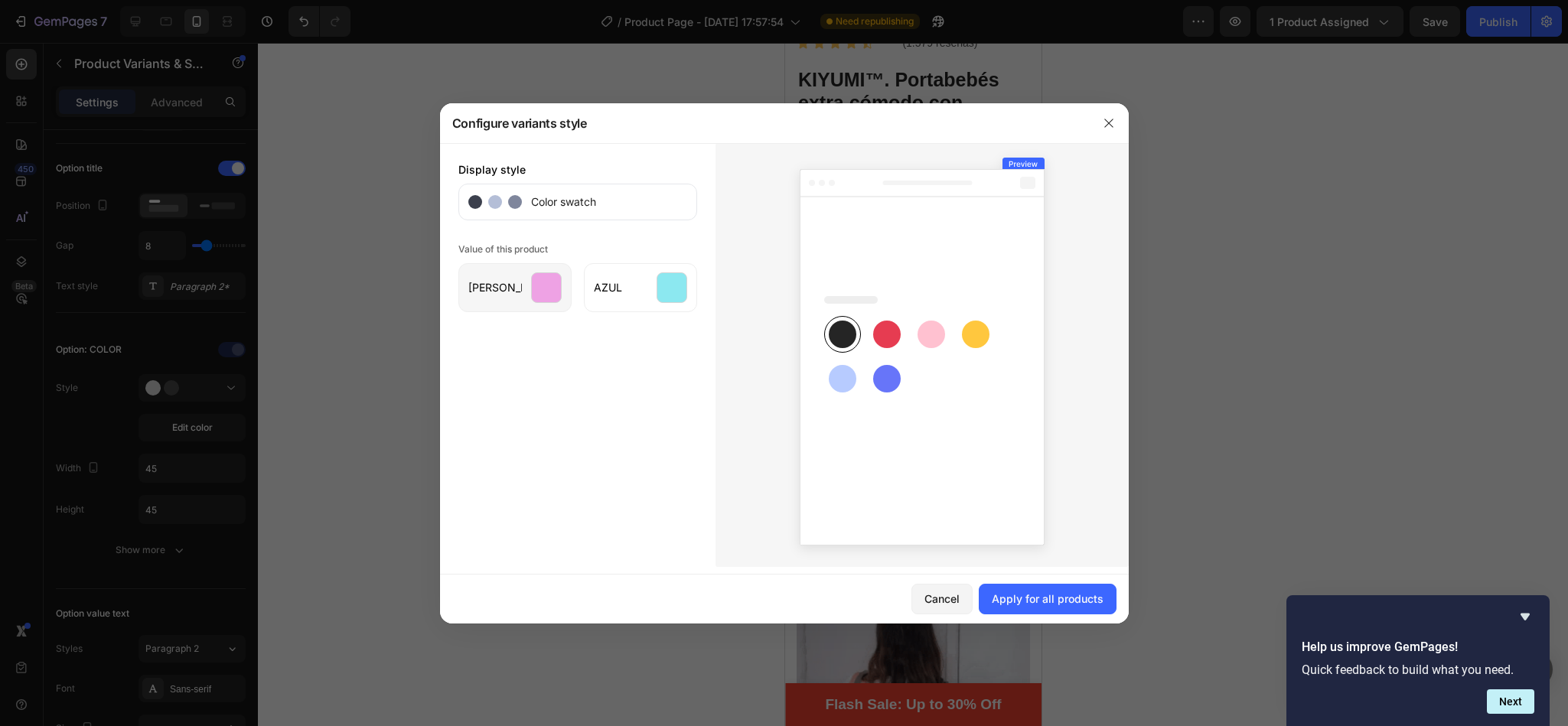
click at [739, 225] on div at bounding box center [922, 354] width 413 height 423
click at [1047, 604] on div "Apply for all products" at bounding box center [1047, 598] width 112 height 16
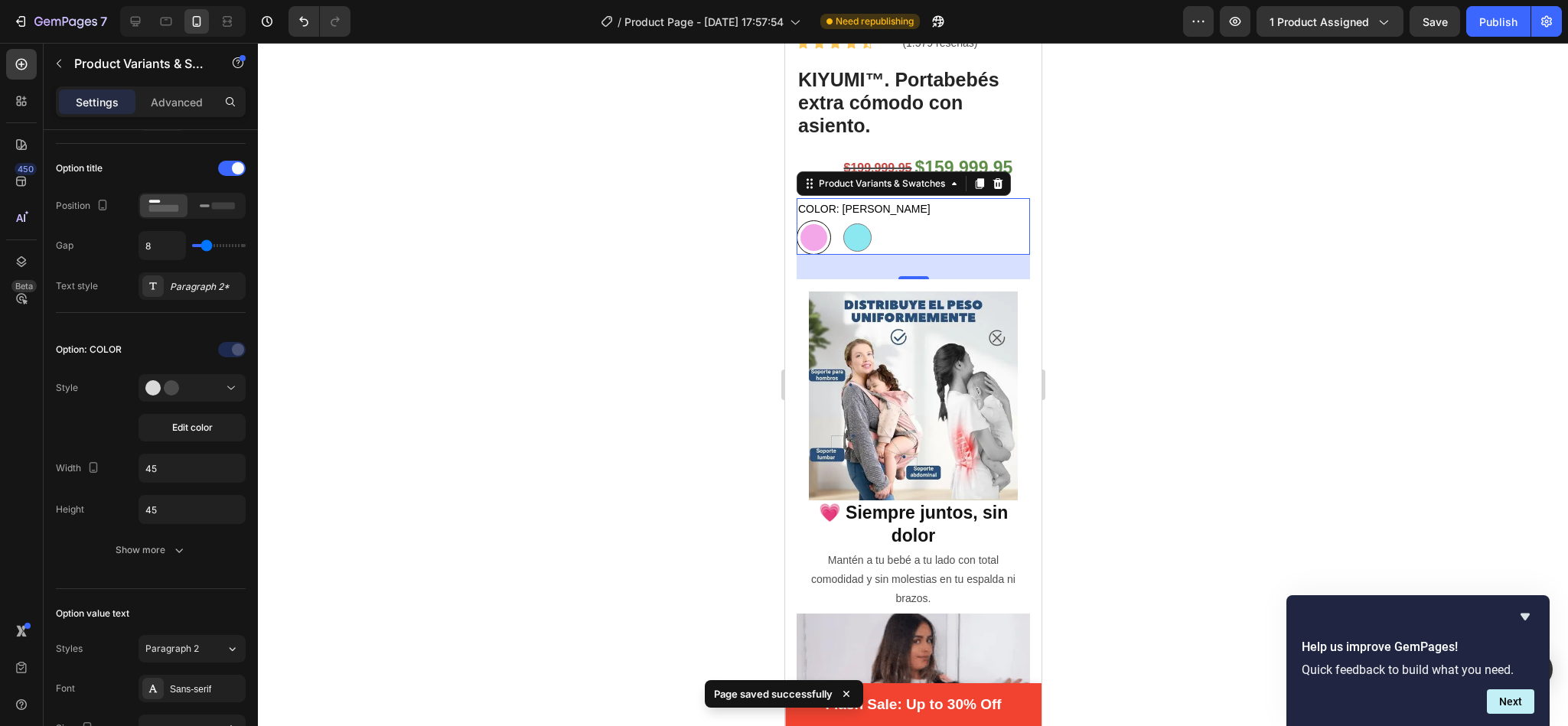
click at [608, 299] on div at bounding box center [913, 384] width 1310 height 683
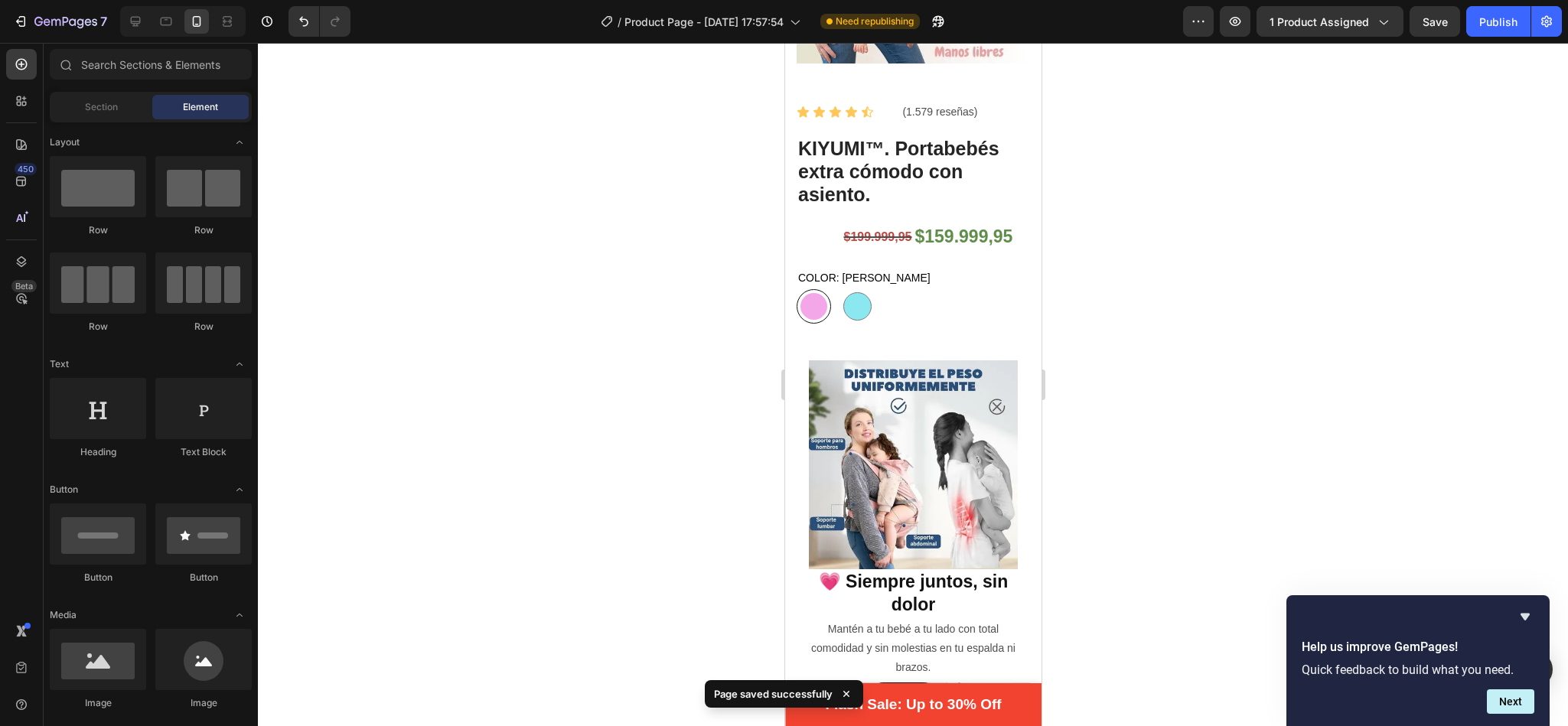
scroll to position [285, 0]
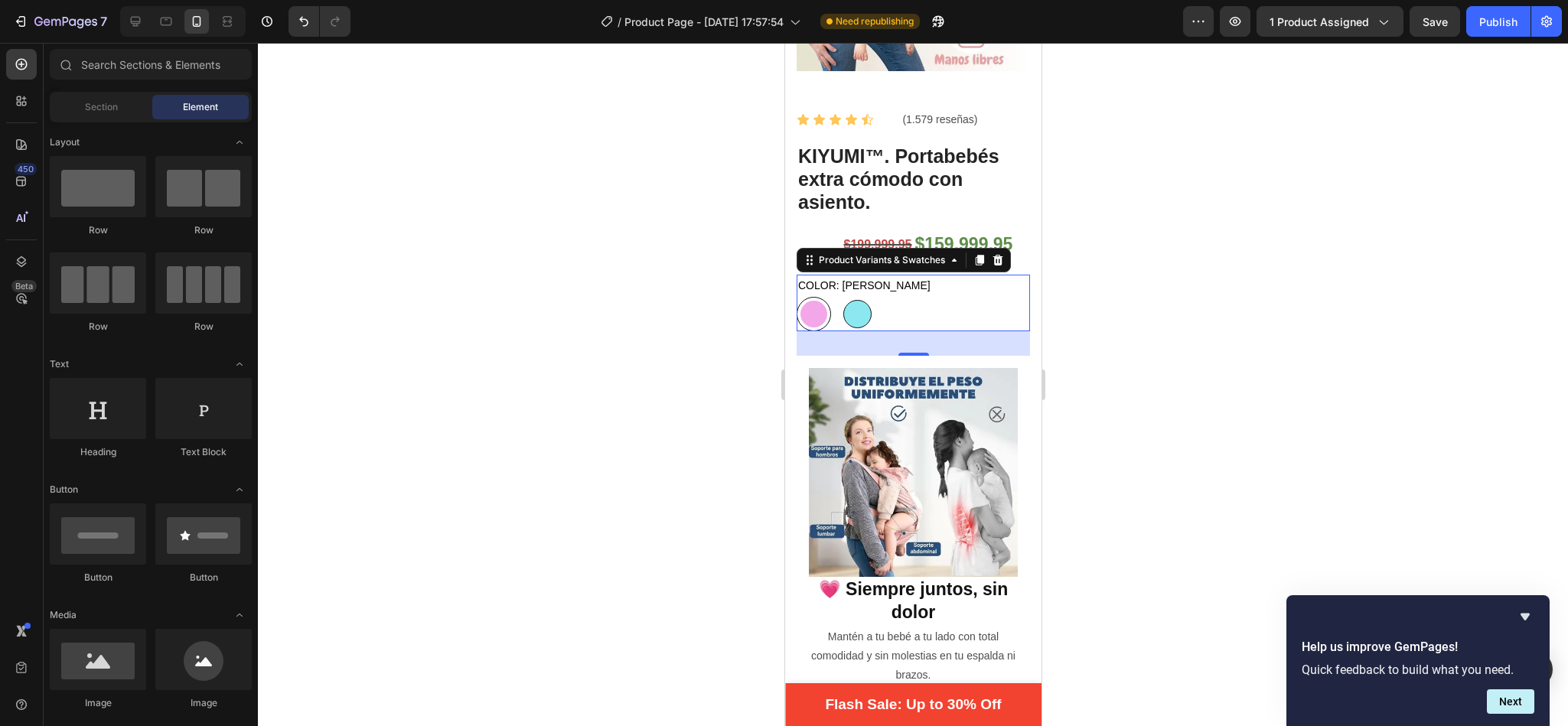
click at [867, 300] on div at bounding box center [857, 314] width 28 height 28
click at [839, 296] on input "AZUL AZUL" at bounding box center [838, 296] width 1 height 1
radio input "true"
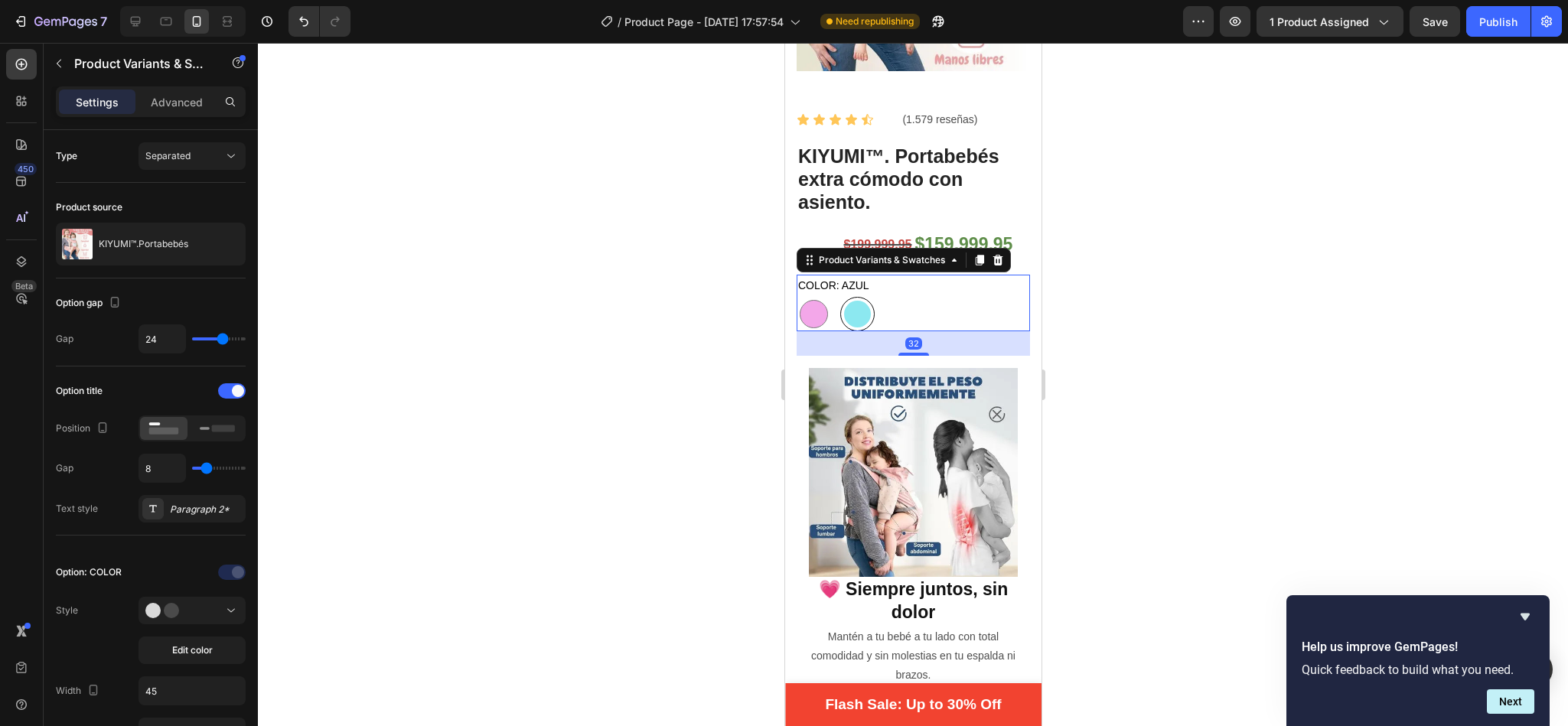
click at [714, 293] on div at bounding box center [913, 384] width 1310 height 683
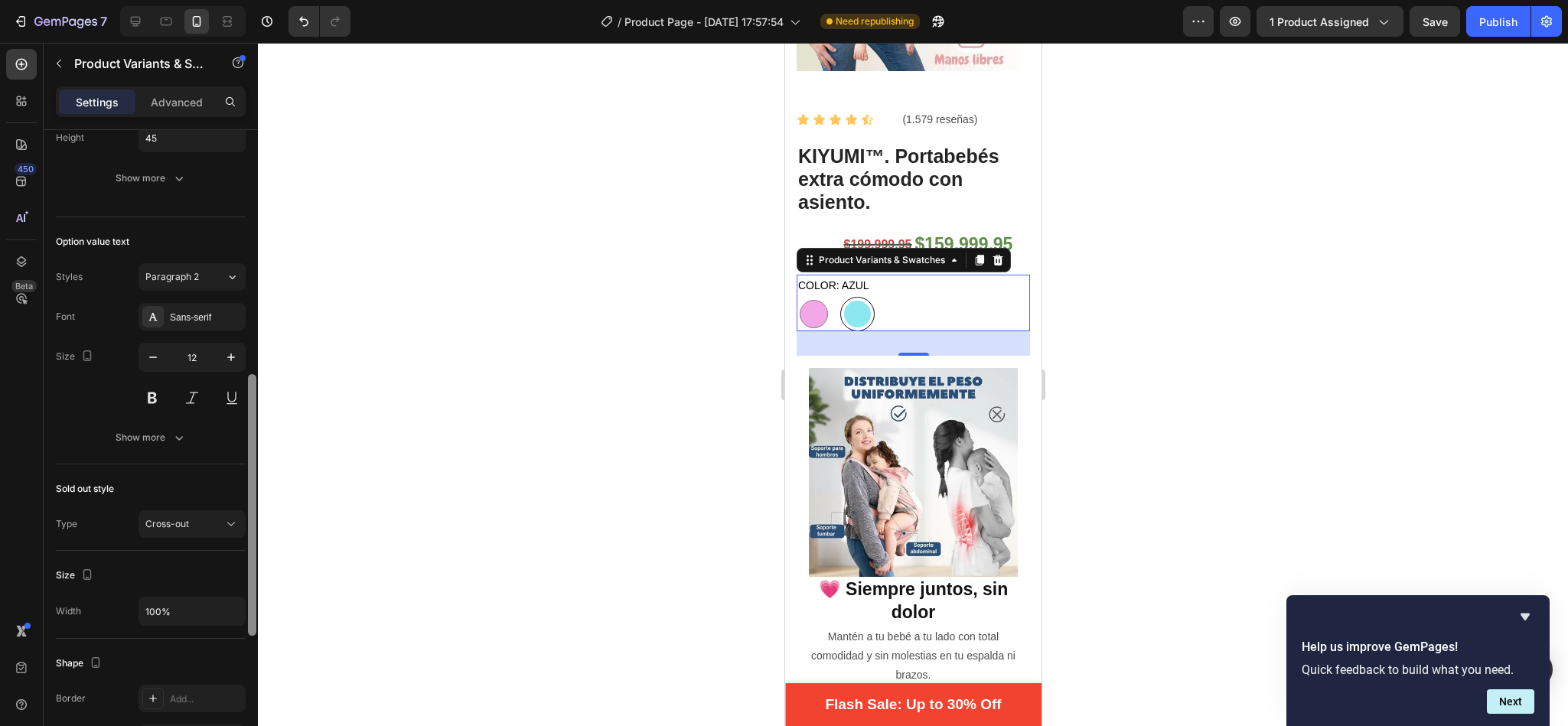
scroll to position [605, 0]
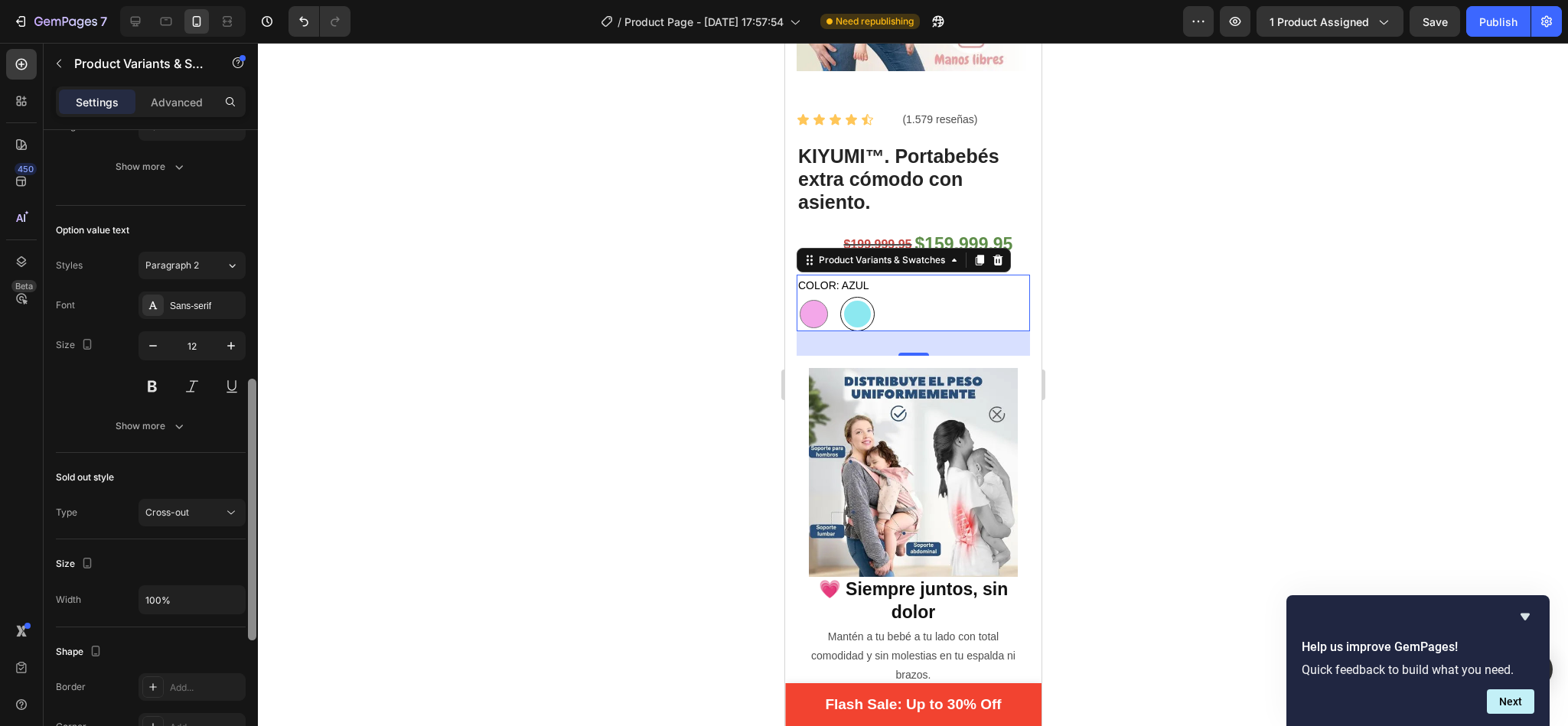
drag, startPoint x: 250, startPoint y: 300, endPoint x: 269, endPoint y: 549, distance: 249.7
click at [269, 0] on div "7 / Product Page - [DATE] 17:57:54 Need republishing Preview 1 product assigned…" at bounding box center [784, 0] width 1568 height 0
click at [227, 267] on icon at bounding box center [232, 265] width 13 height 15
click at [268, 233] on div at bounding box center [913, 384] width 1310 height 683
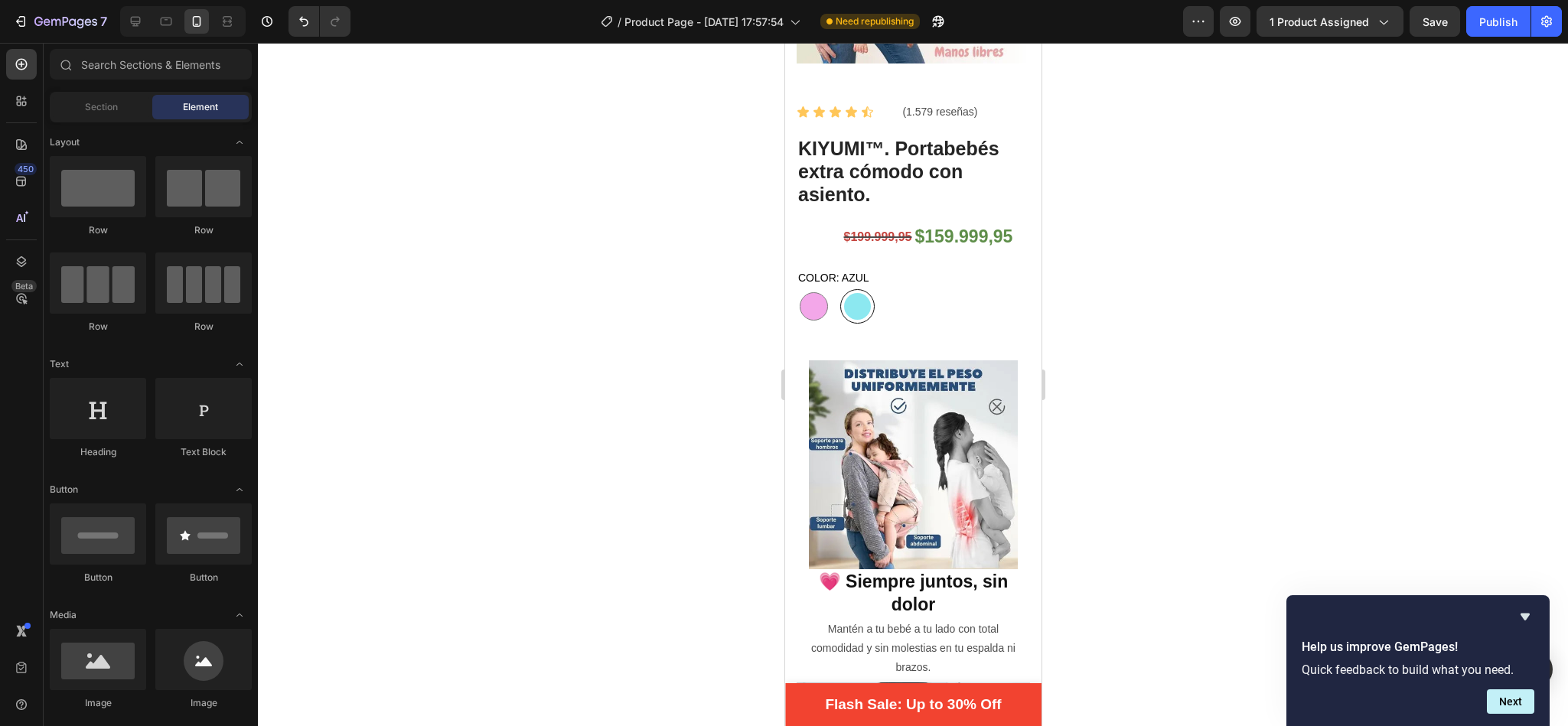
scroll to position [275, 0]
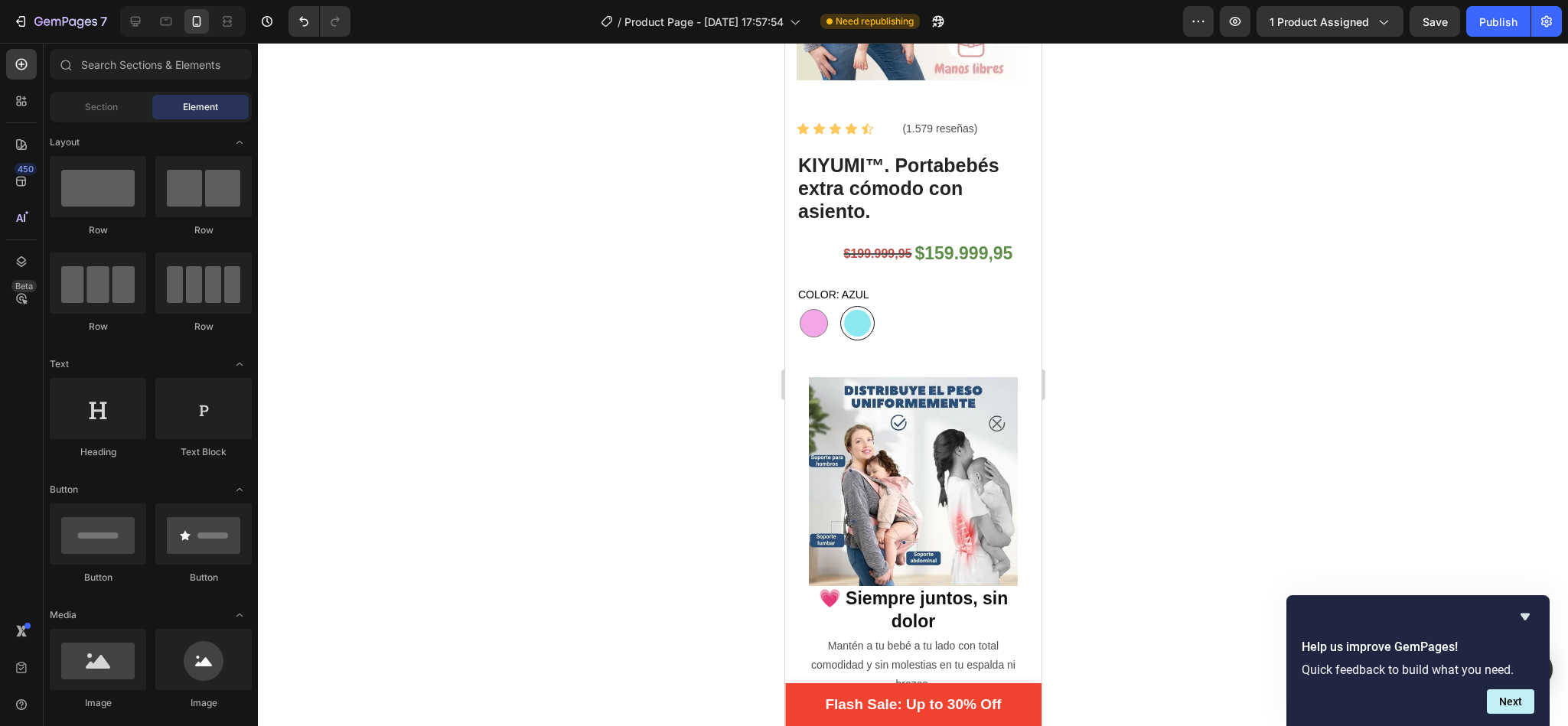
drag, startPoint x: 1034, startPoint y: 145, endPoint x: 1826, endPoint y: 188, distance: 793.2
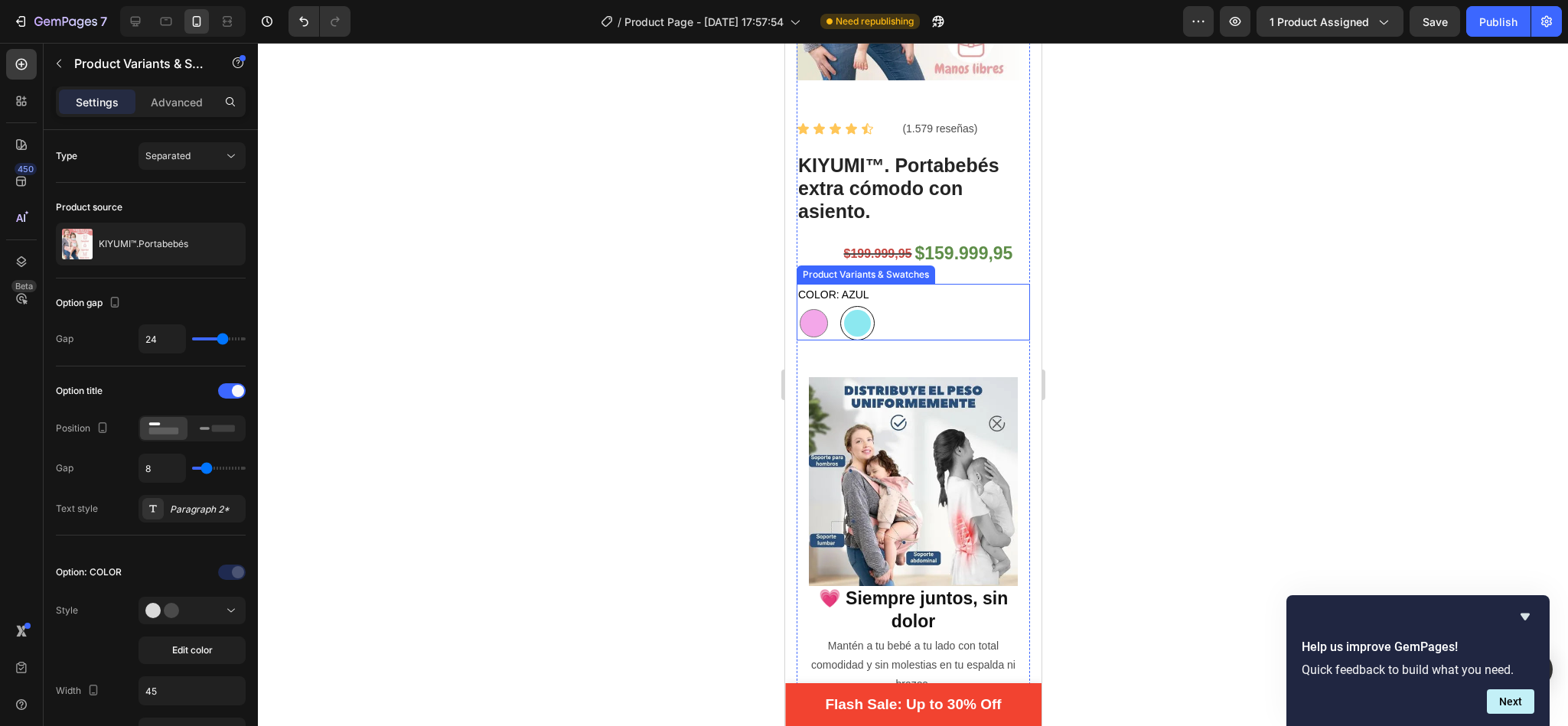
click at [905, 306] on div "[PERSON_NAME] AZUL AZUL" at bounding box center [913, 323] width 233 height 35
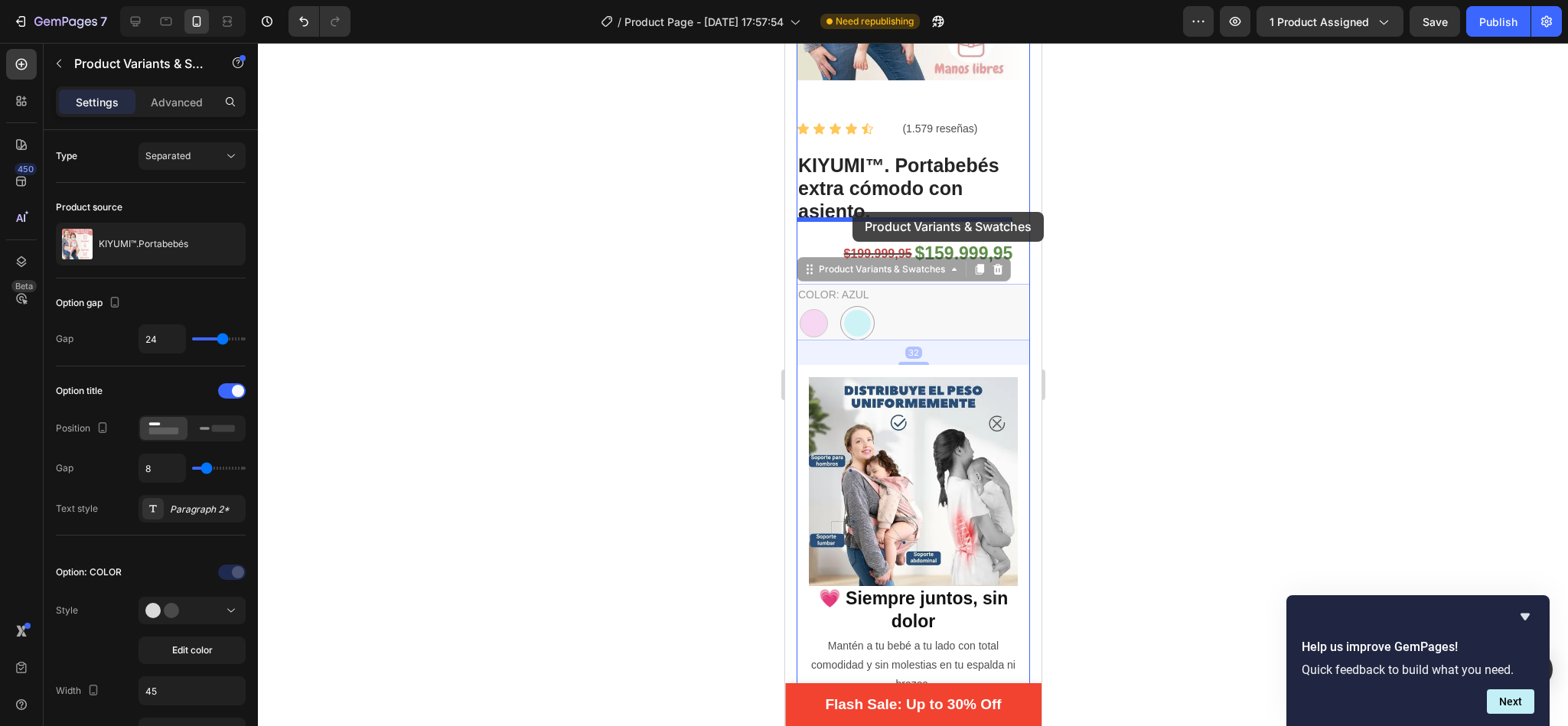
drag, startPoint x: 816, startPoint y: 255, endPoint x: 853, endPoint y: 212, distance: 56.7
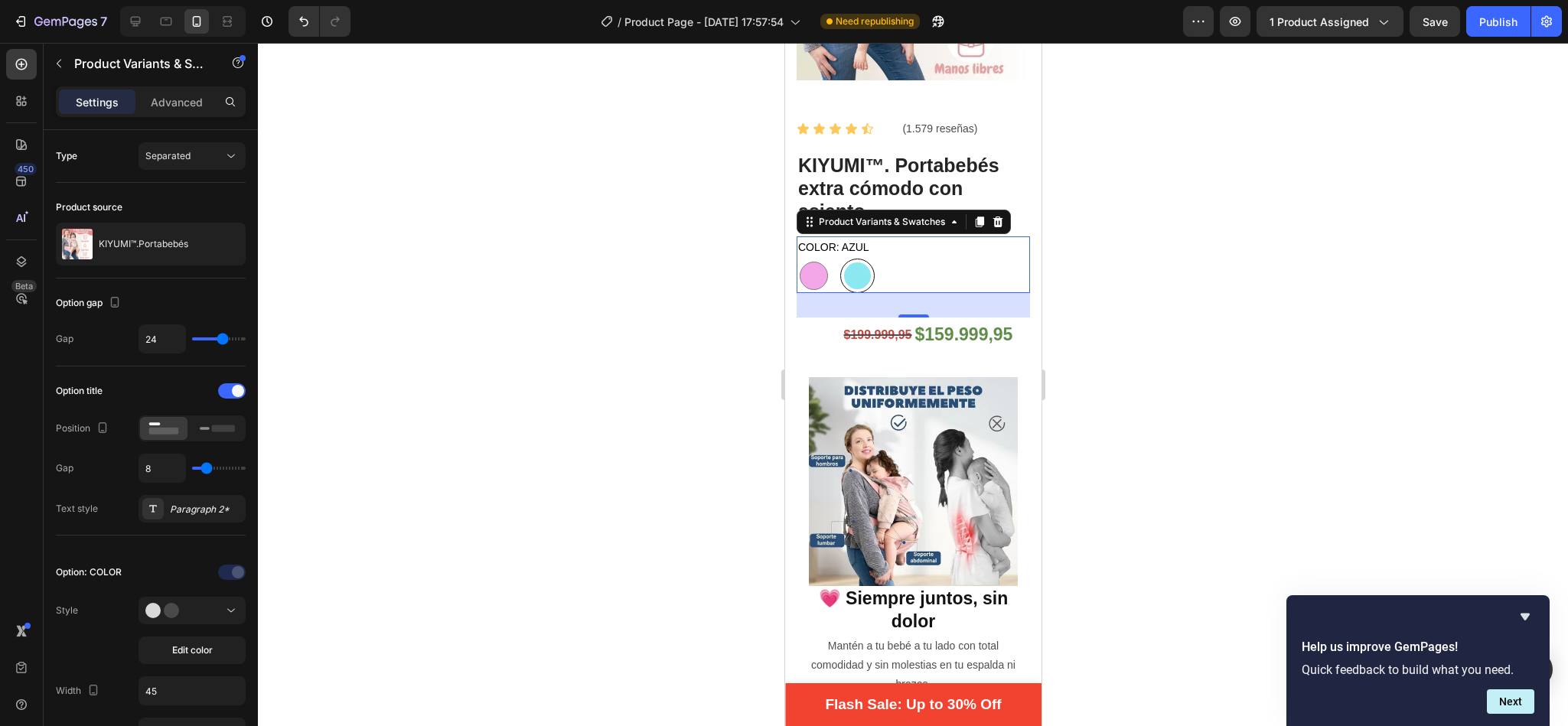
click at [677, 305] on div at bounding box center [913, 384] width 1310 height 683
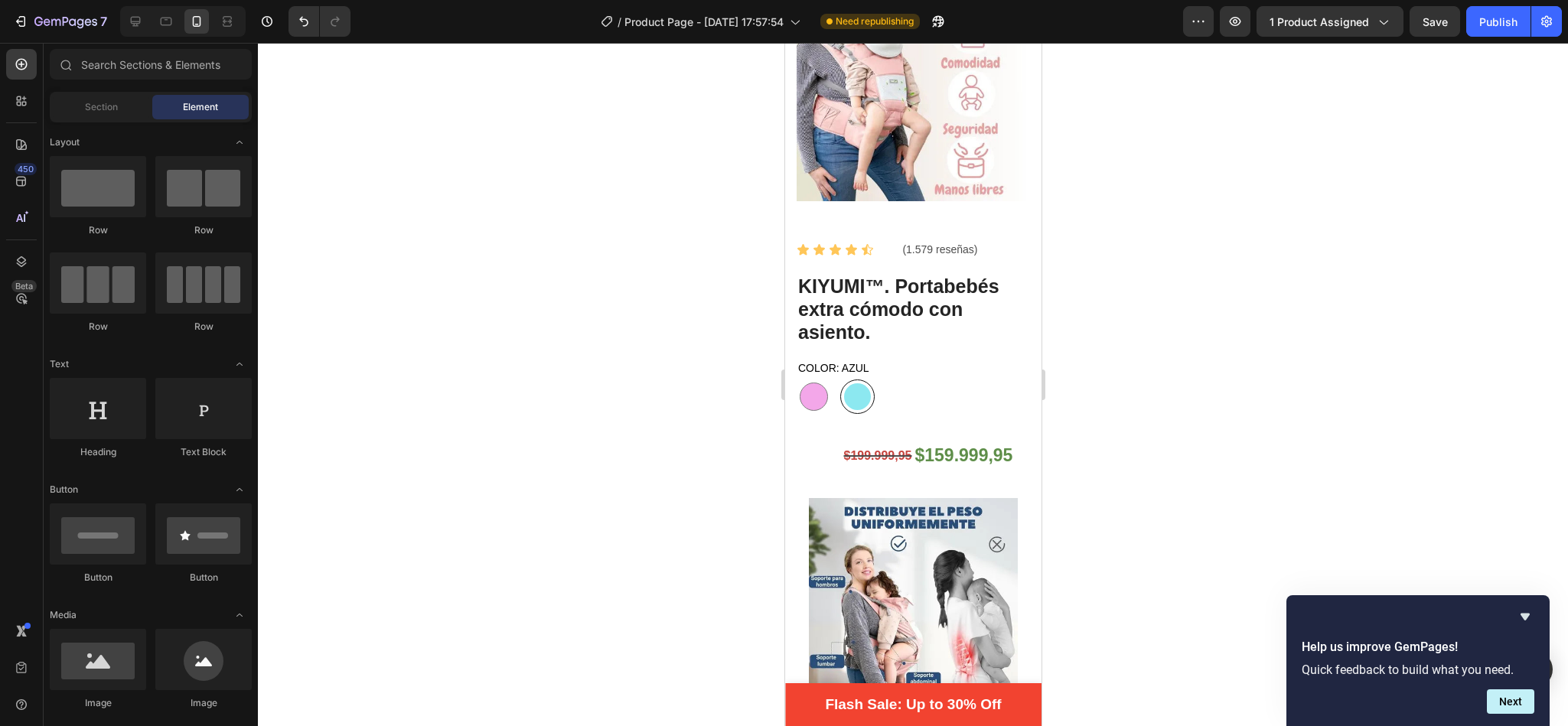
scroll to position [138, 0]
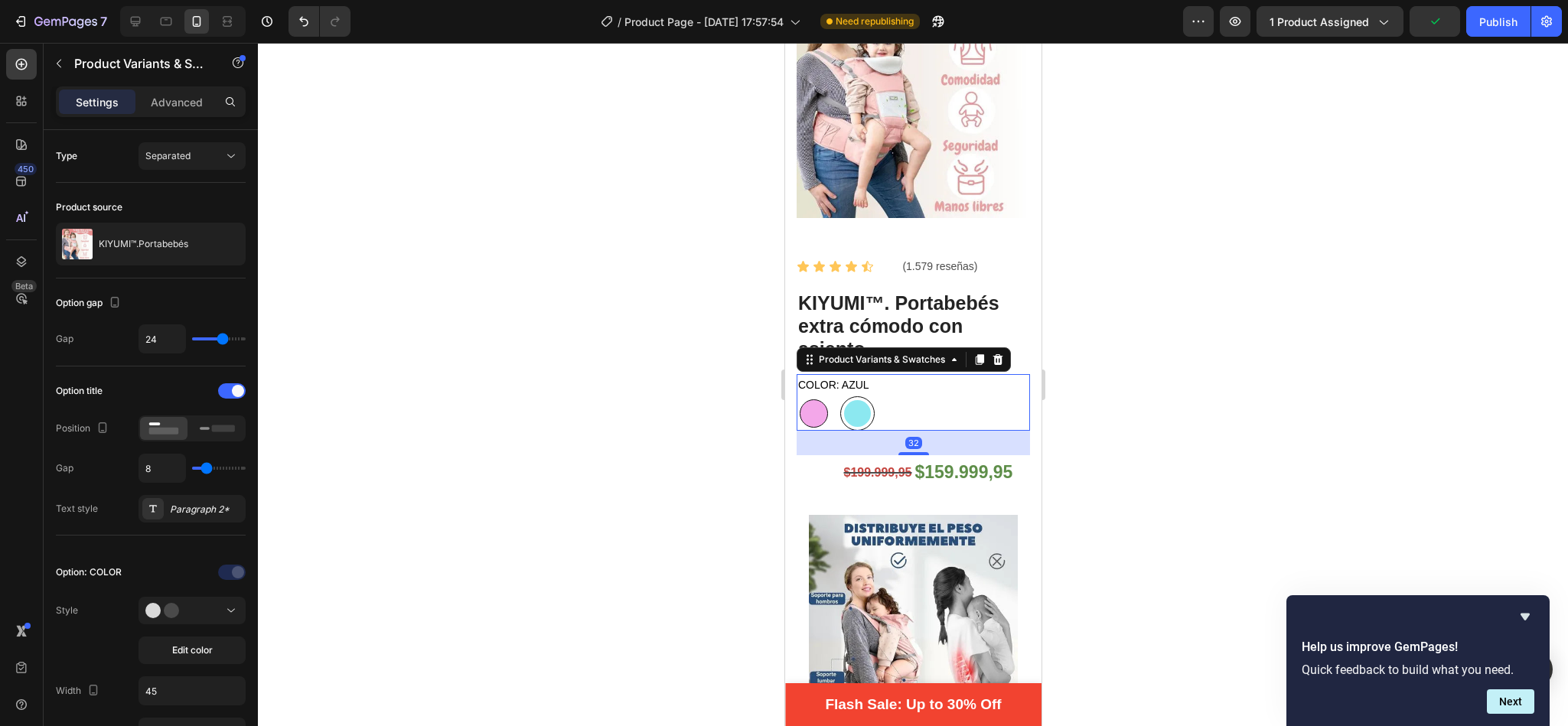
click at [820, 399] on div at bounding box center [813, 413] width 28 height 28
click at [796, 396] on input "[PERSON_NAME]" at bounding box center [795, 396] width 1 height 1
radio input "true"
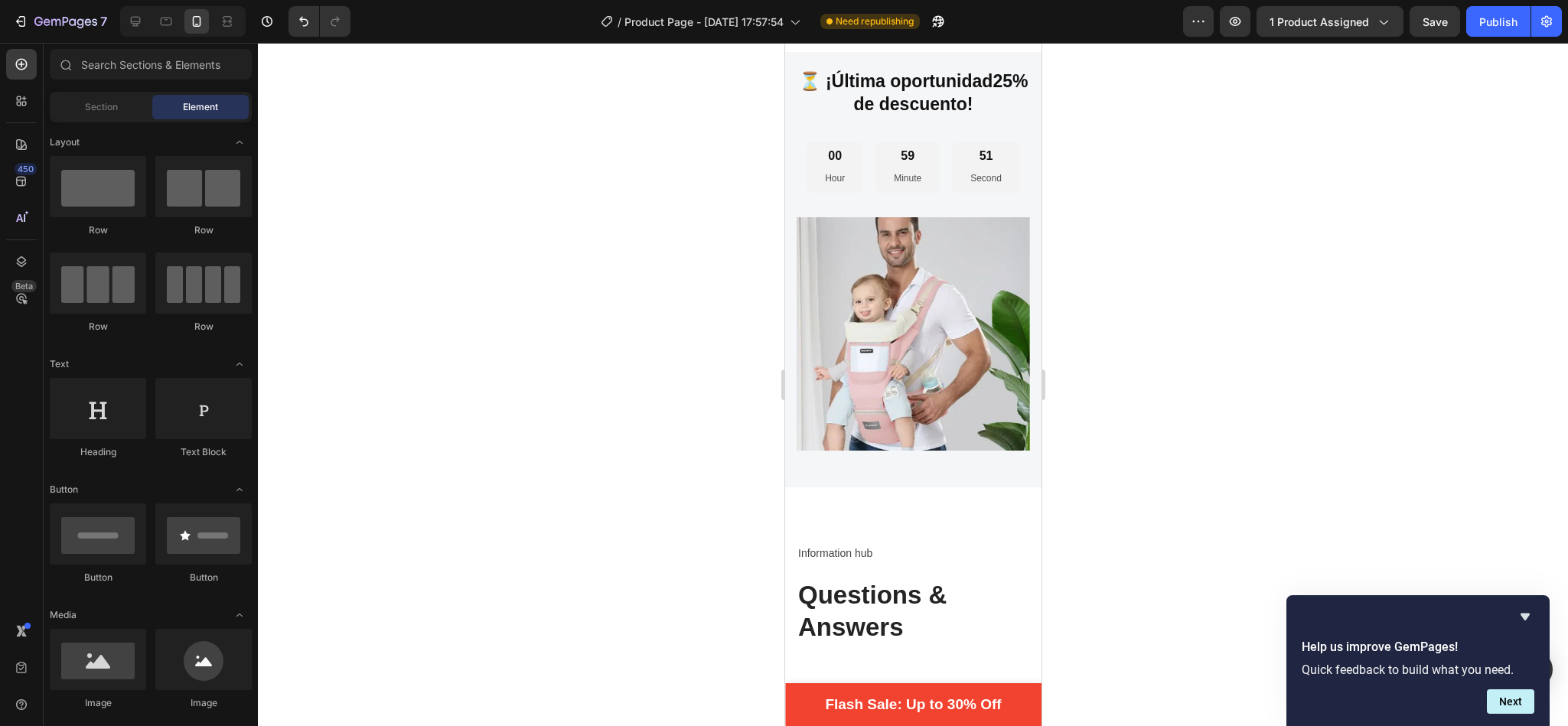
scroll to position [3609, 0]
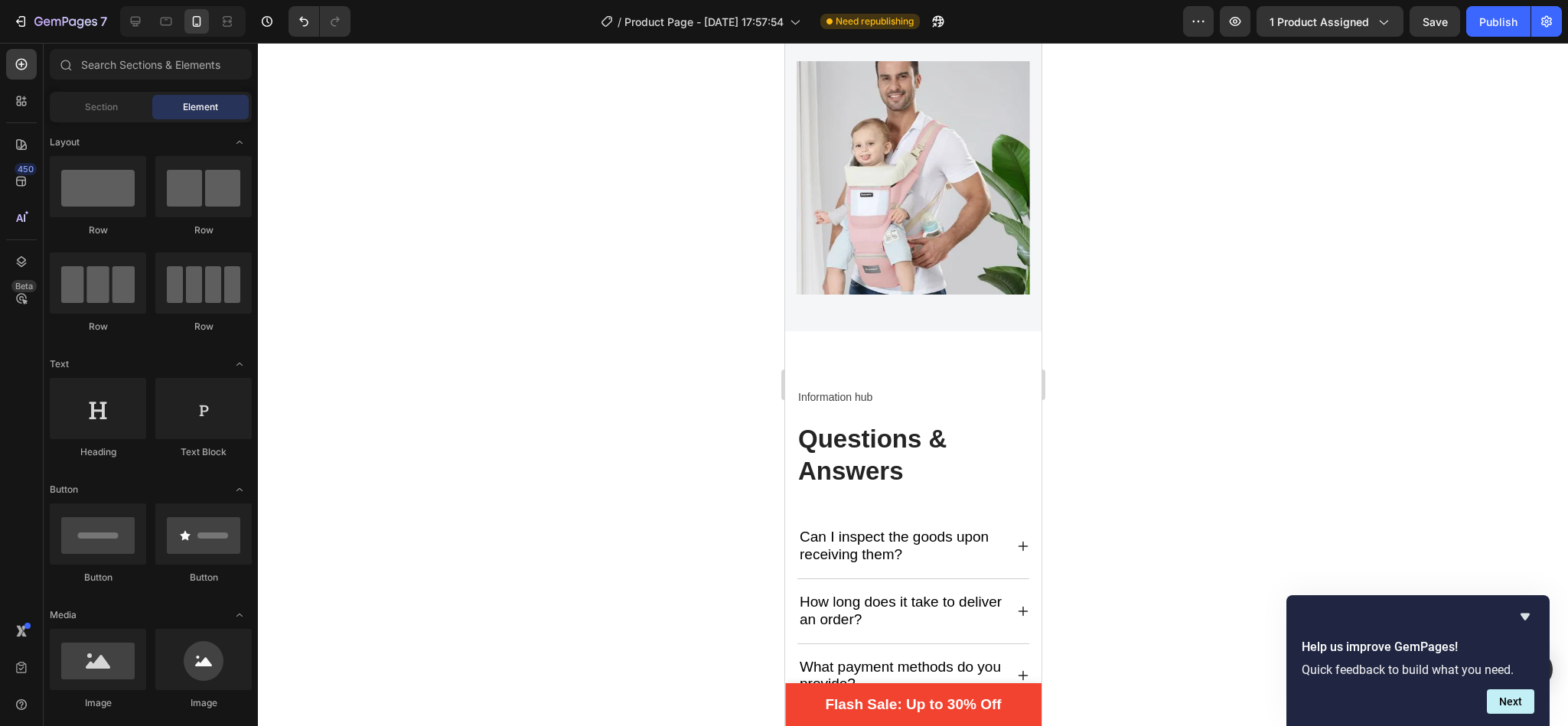
drag, startPoint x: 1029, startPoint y: 579, endPoint x: 2221, endPoint y: 60, distance: 1300.1
click at [1437, 17] on span "Save" at bounding box center [1435, 21] width 25 height 13
drag, startPoint x: 861, startPoint y: 222, endPoint x: 869, endPoint y: 318, distance: 96.3
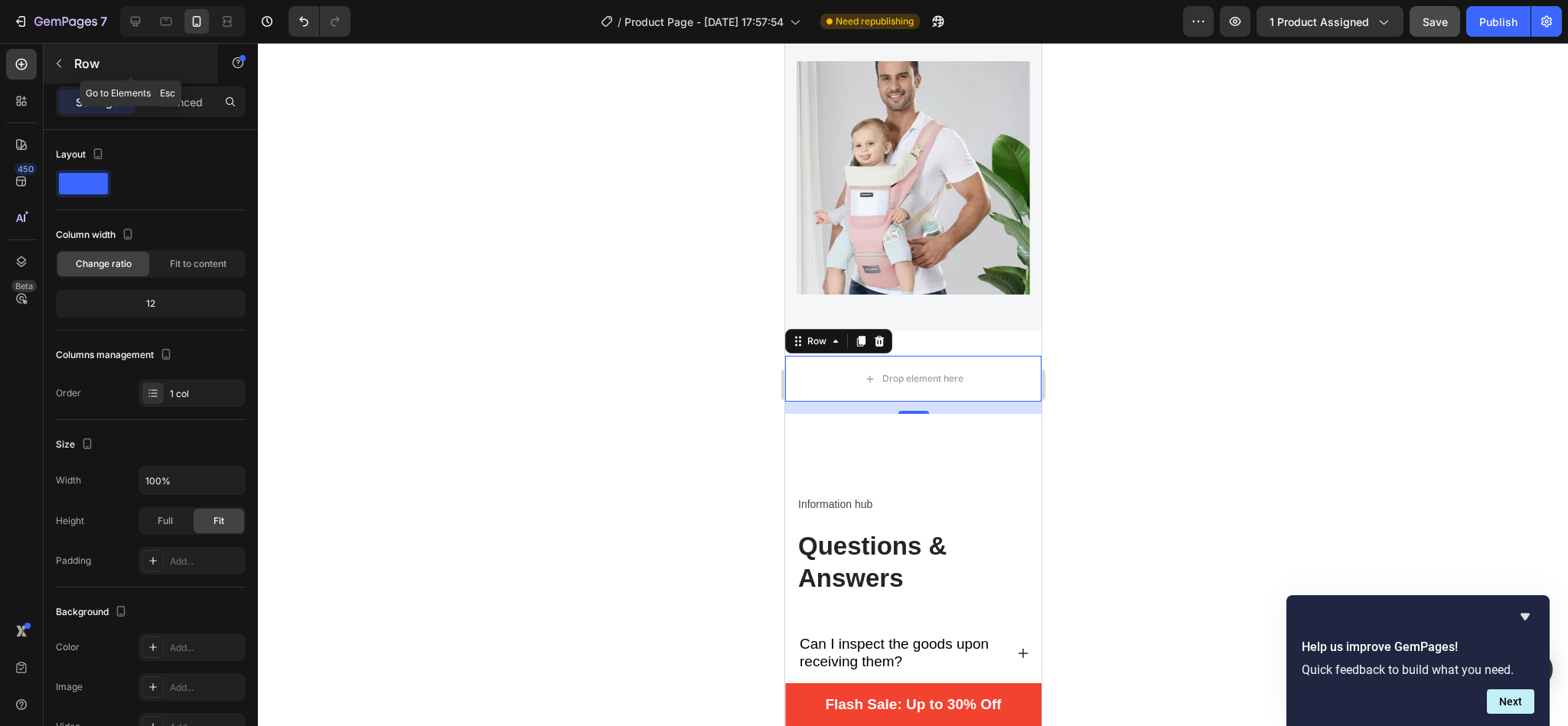
click at [63, 58] on icon "button" at bounding box center [59, 64] width 13 height 13
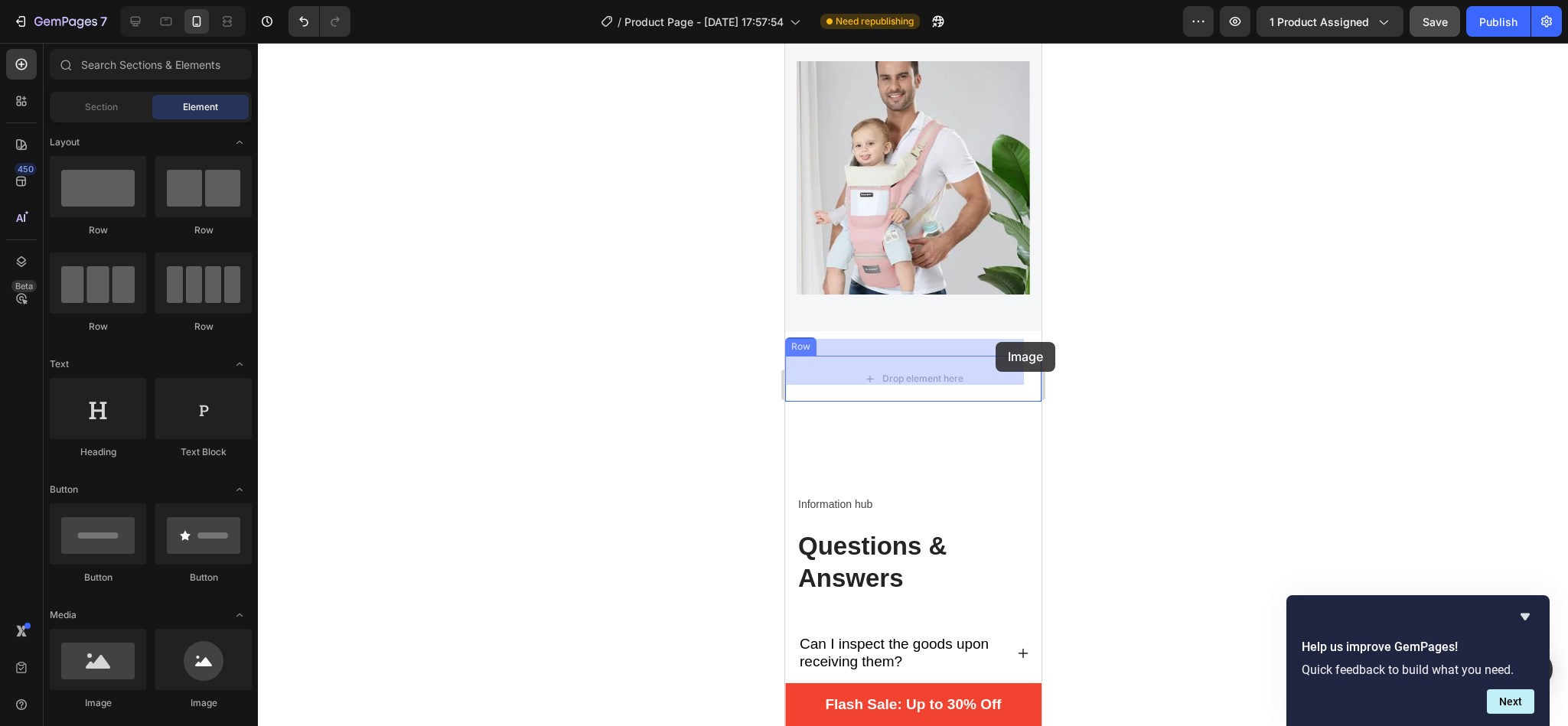
drag, startPoint x: 895, startPoint y: 698, endPoint x: 947, endPoint y: 351, distance: 350.9
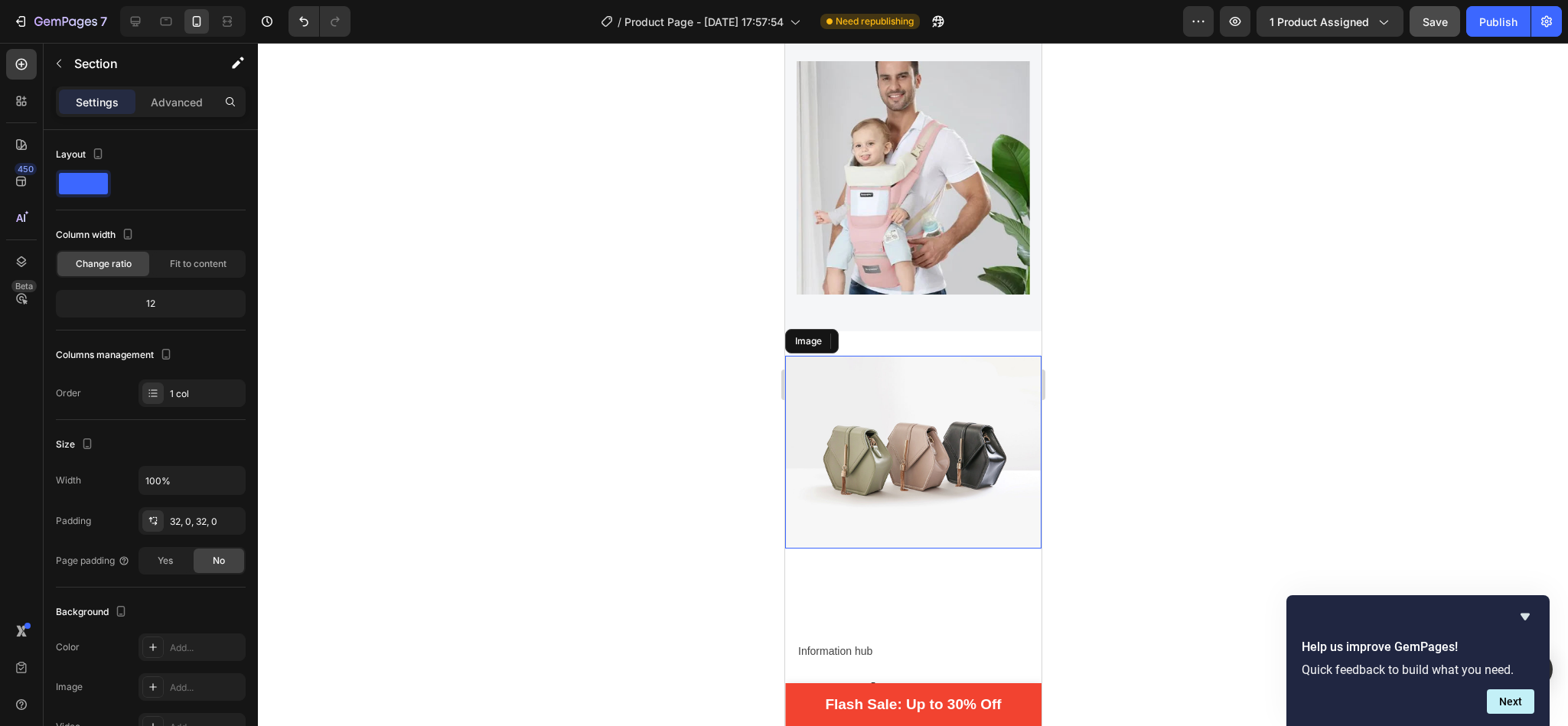
click at [947, 351] on div "Image Row Section 9 You can create reusable sections Create Theme Section AI Co…" at bounding box center [912, 457] width 256 height 253
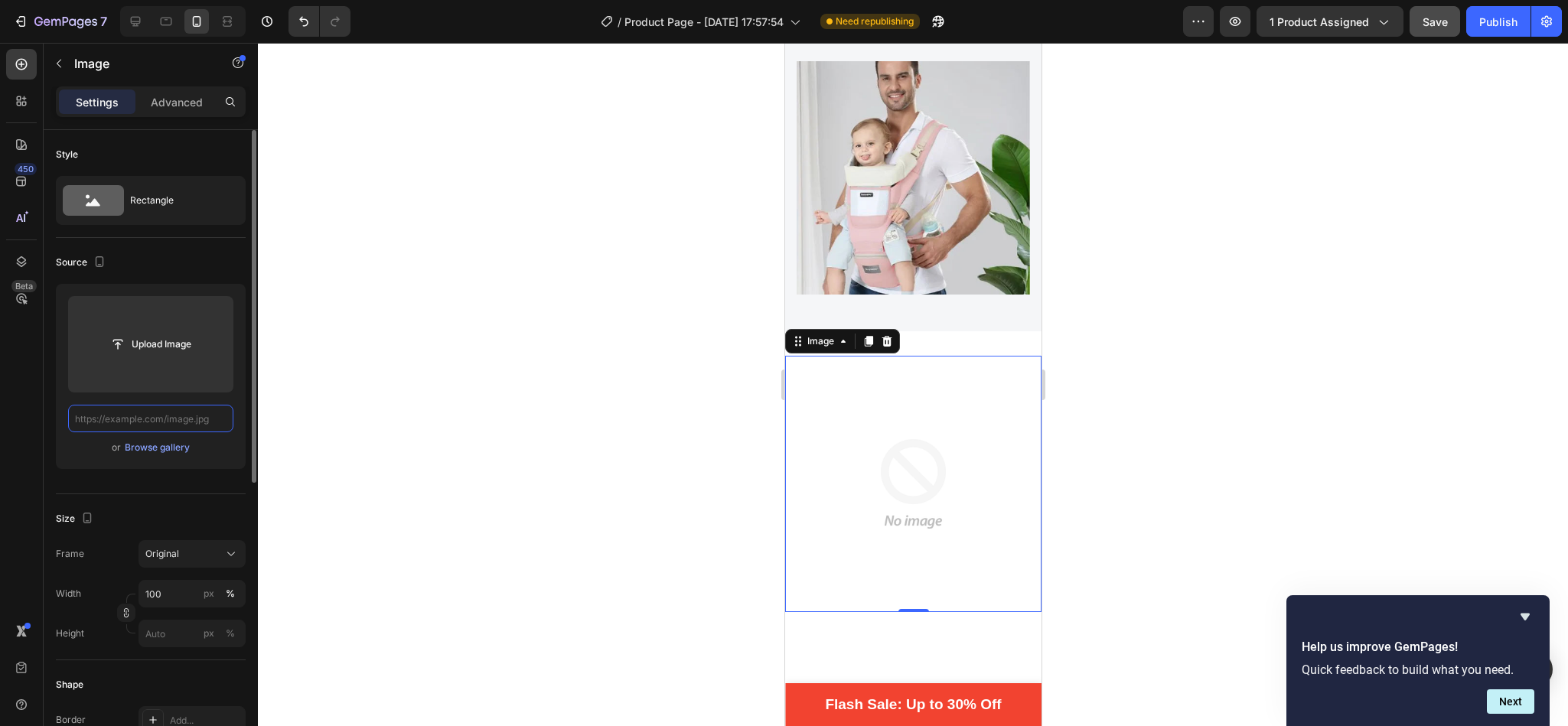
scroll to position [0, 0]
click at [155, 420] on input "text" at bounding box center [151, 418] width 166 height 28
paste input "[URL][DOMAIN_NAME]"
type input "[URL][DOMAIN_NAME]"
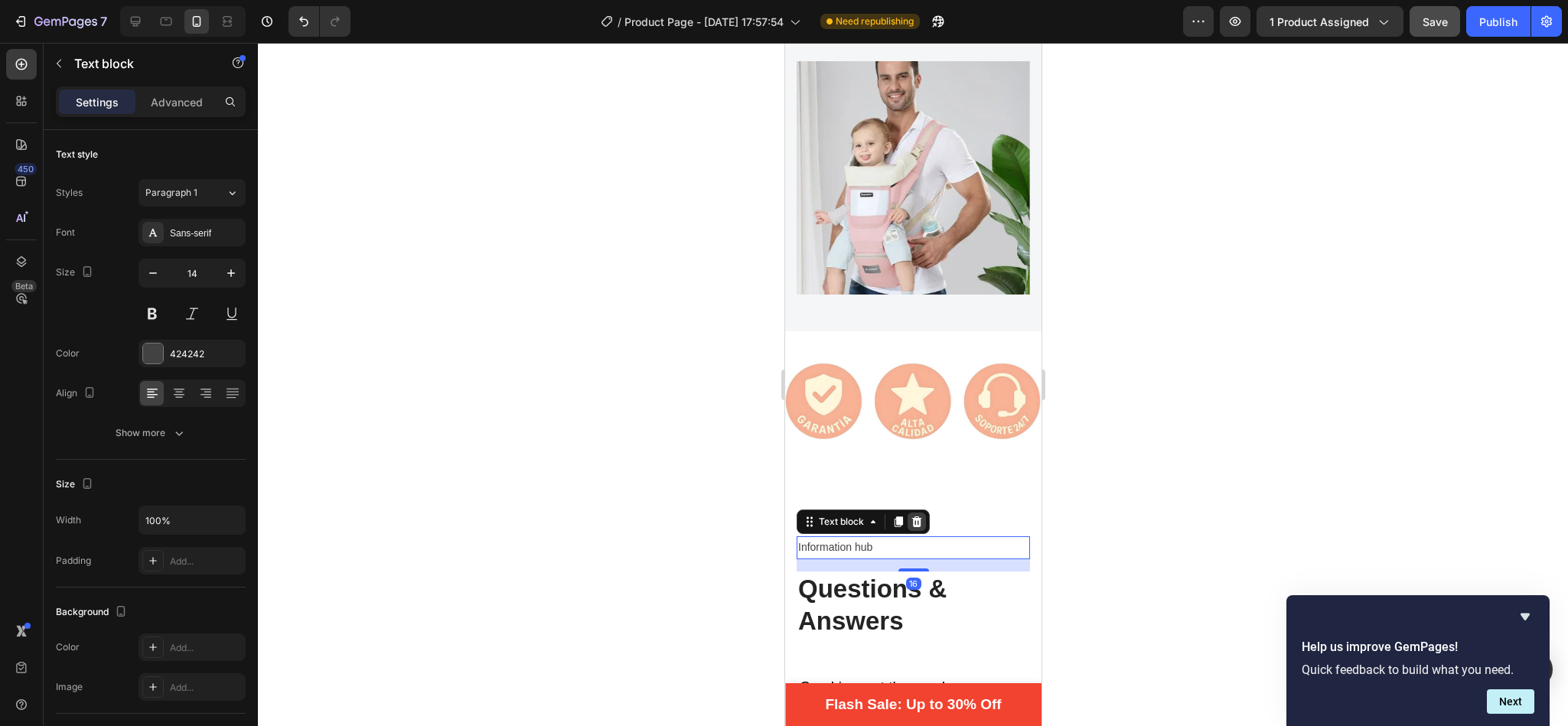
click at [920, 512] on div at bounding box center [915, 521] width 18 height 18
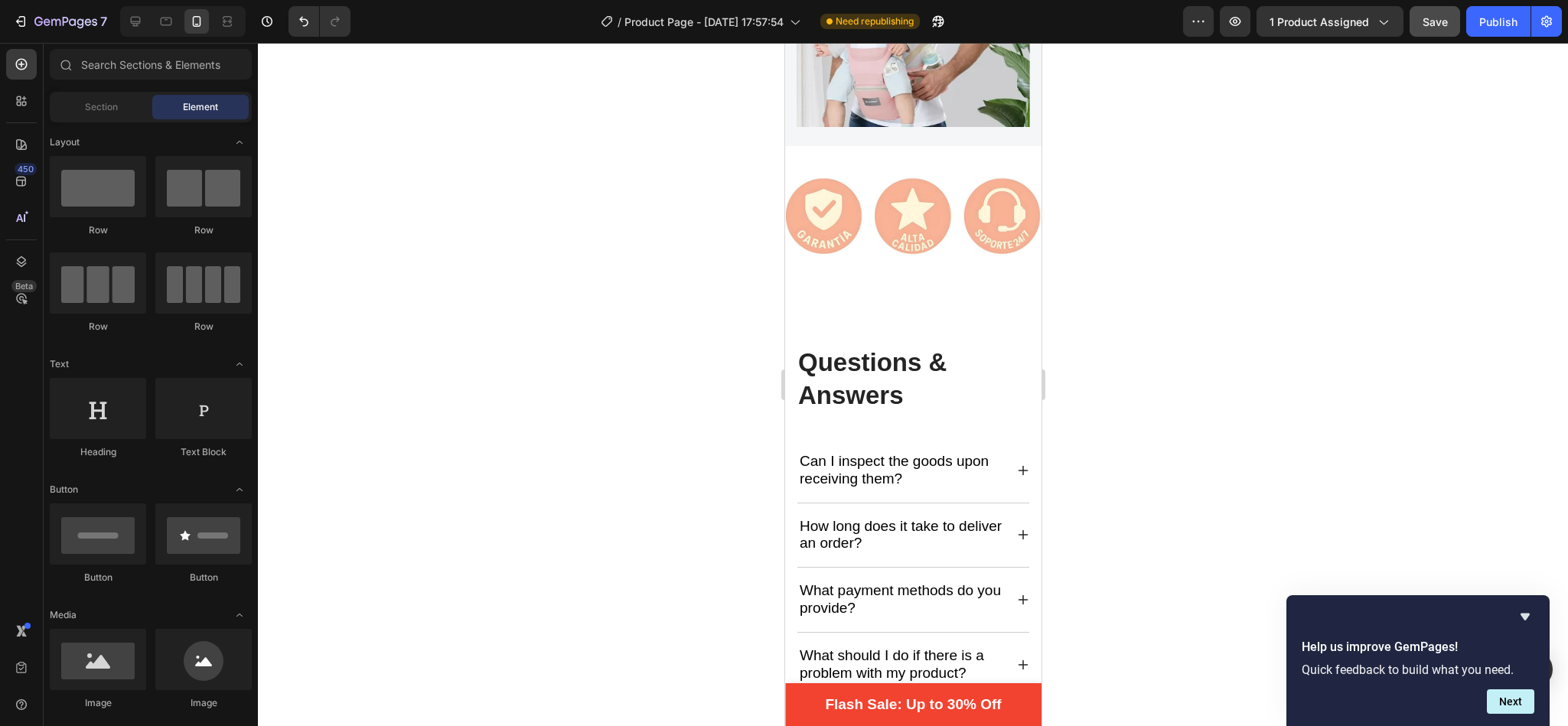
scroll to position [3749, 0]
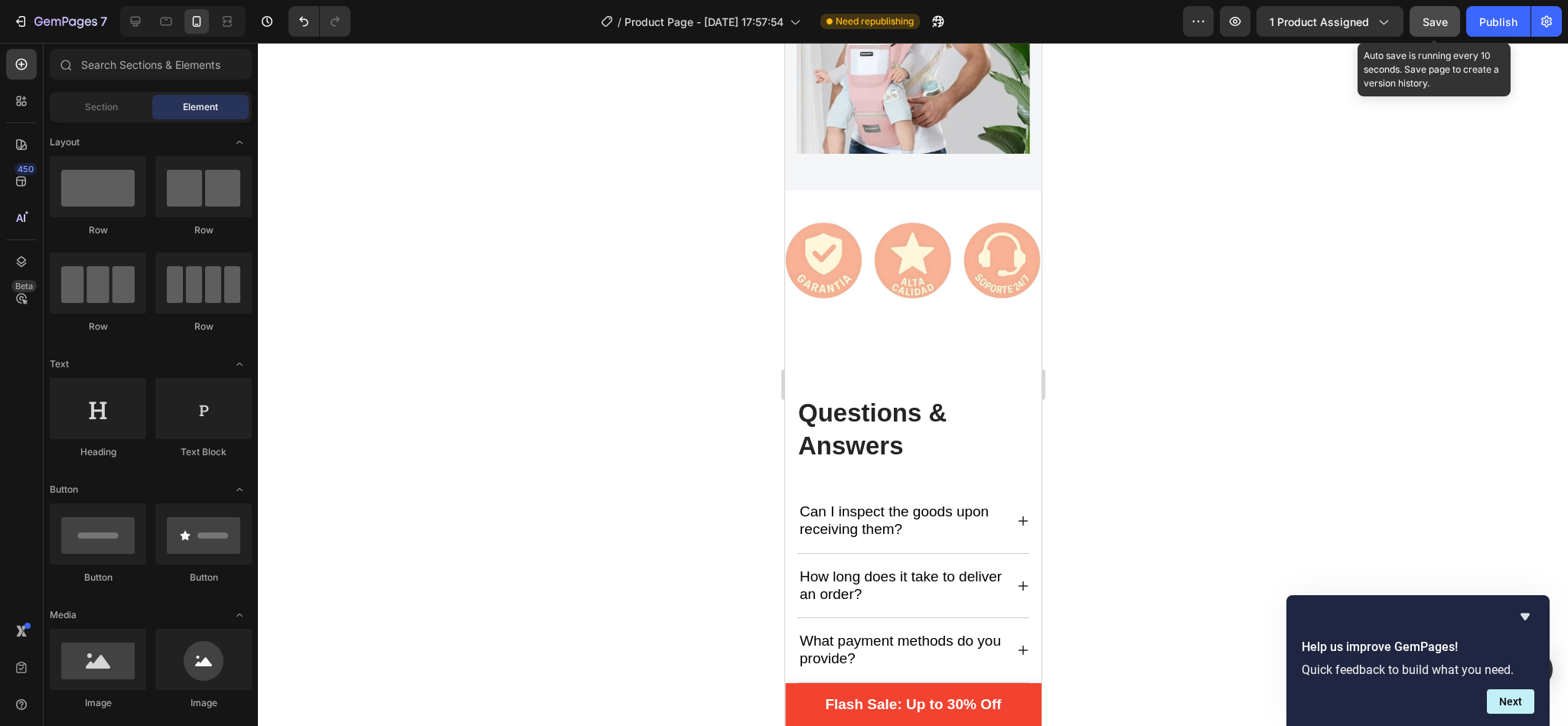
click at [1424, 21] on span "Save" at bounding box center [1435, 21] width 25 height 13
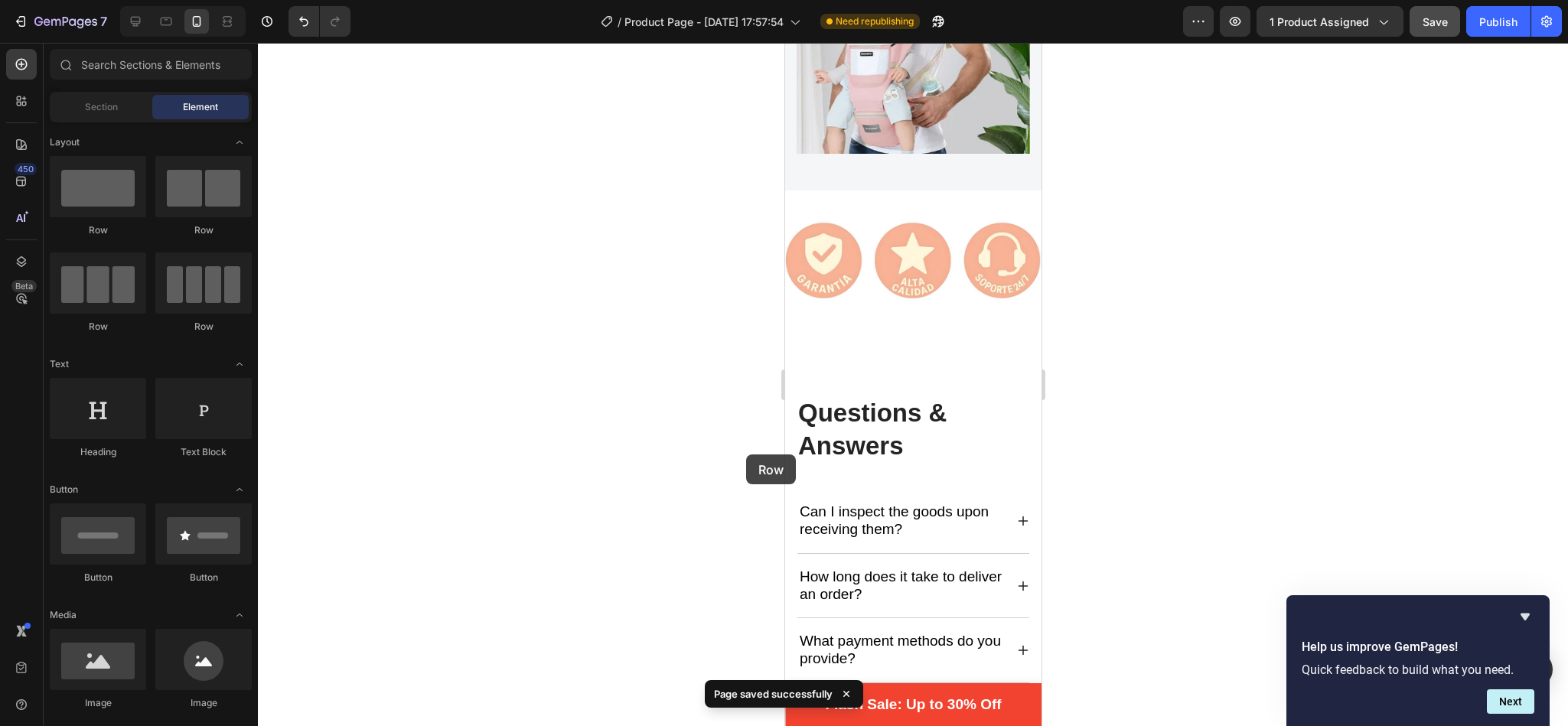
drag, startPoint x: 99, startPoint y: 182, endPoint x: 762, endPoint y: 460, distance: 718.9
click at [762, 0] on div "7 / Product Page - [DATE] 17:57:54 Need republishing Preview 1 product assigned…" at bounding box center [784, 0] width 1568 height 0
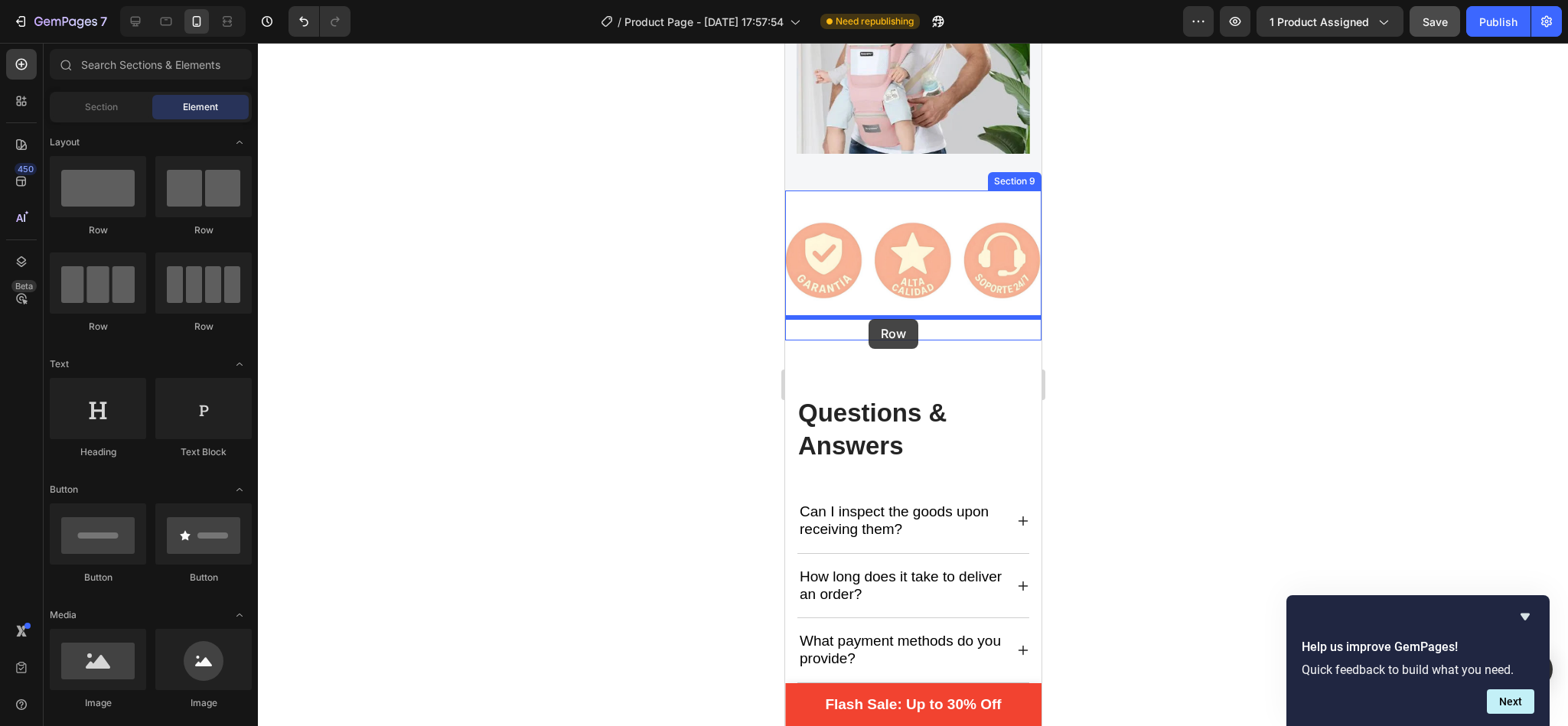
drag, startPoint x: 881, startPoint y: 222, endPoint x: 868, endPoint y: 318, distance: 96.9
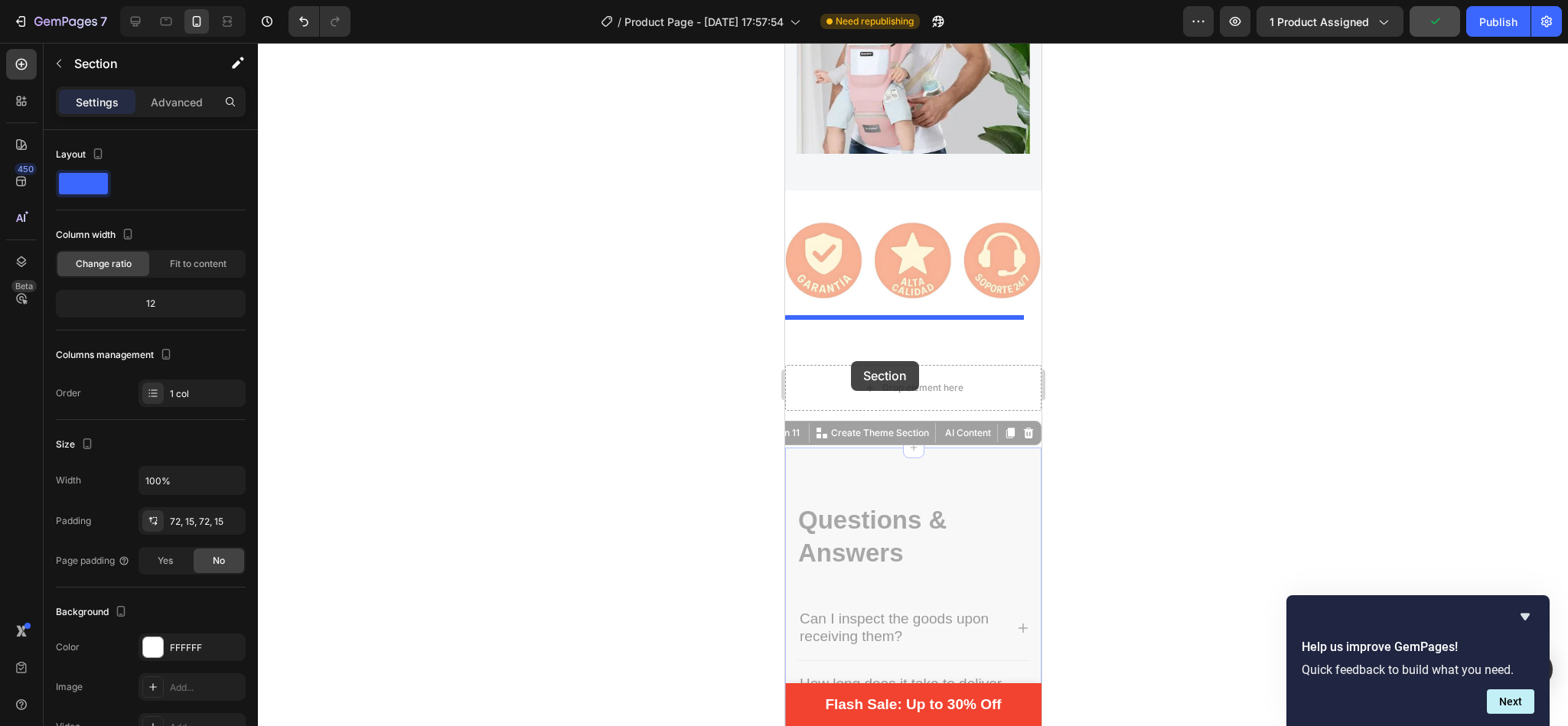
drag, startPoint x: 795, startPoint y: 452, endPoint x: 851, endPoint y: 361, distance: 106.9
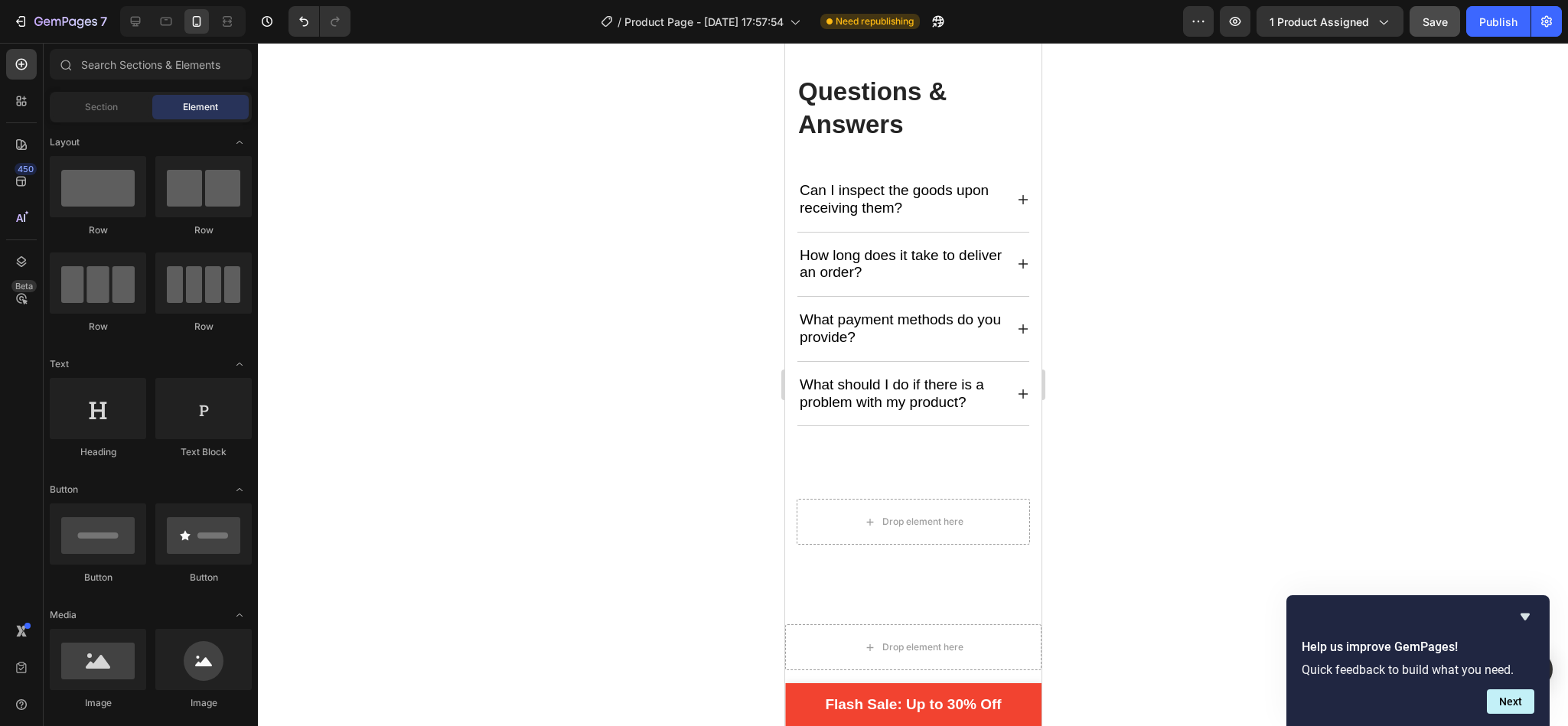
scroll to position [4019, 0]
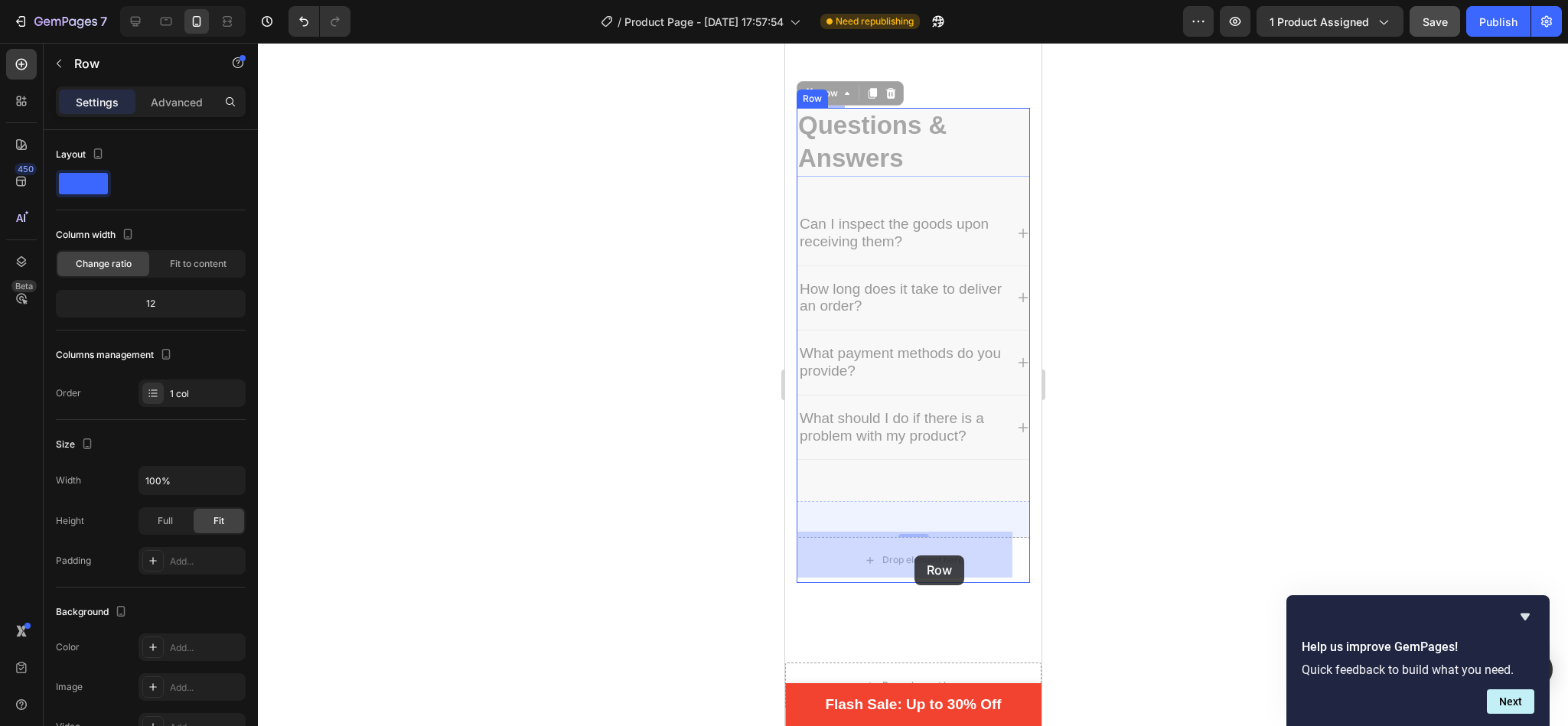
drag, startPoint x: 830, startPoint y: 88, endPoint x: 914, endPoint y: 555, distance: 474.5
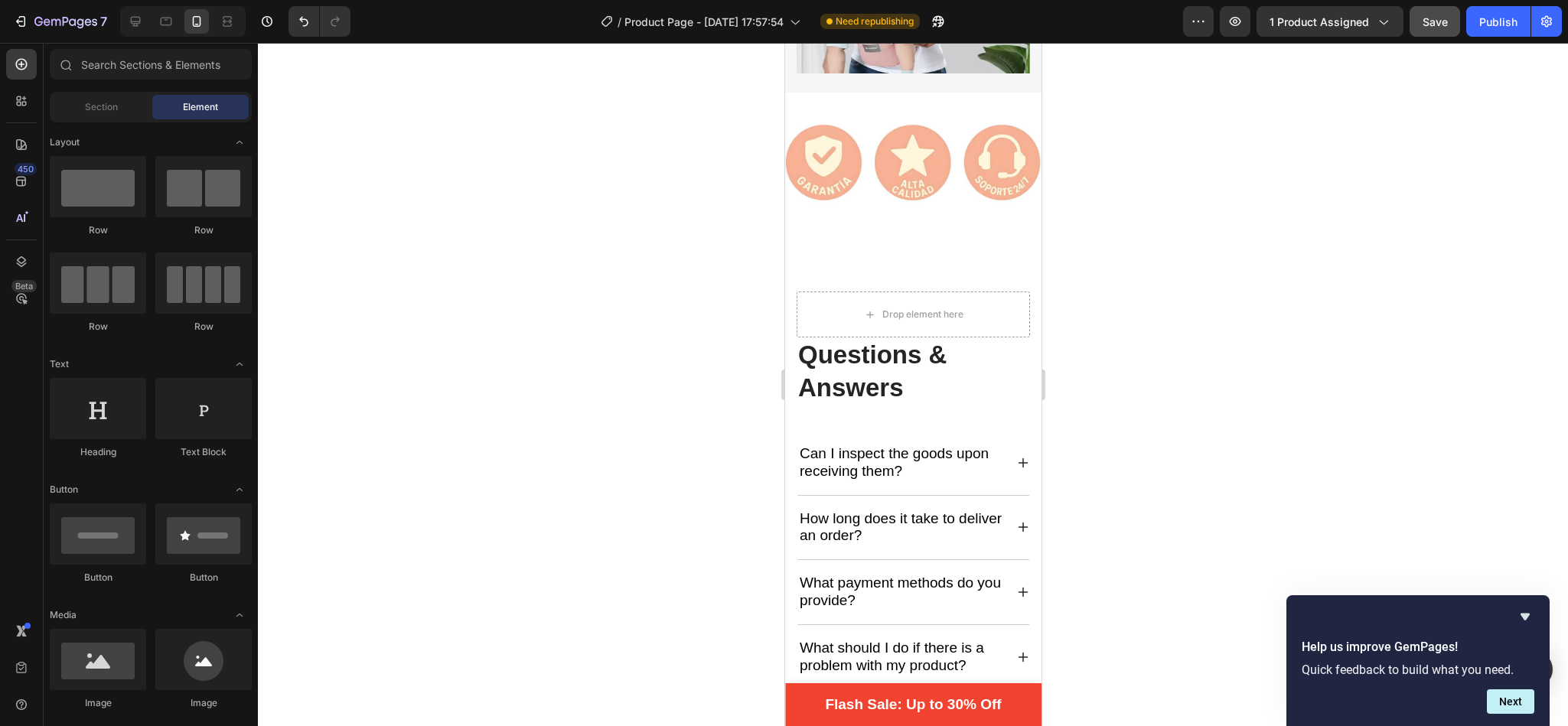
scroll to position [3813, 0]
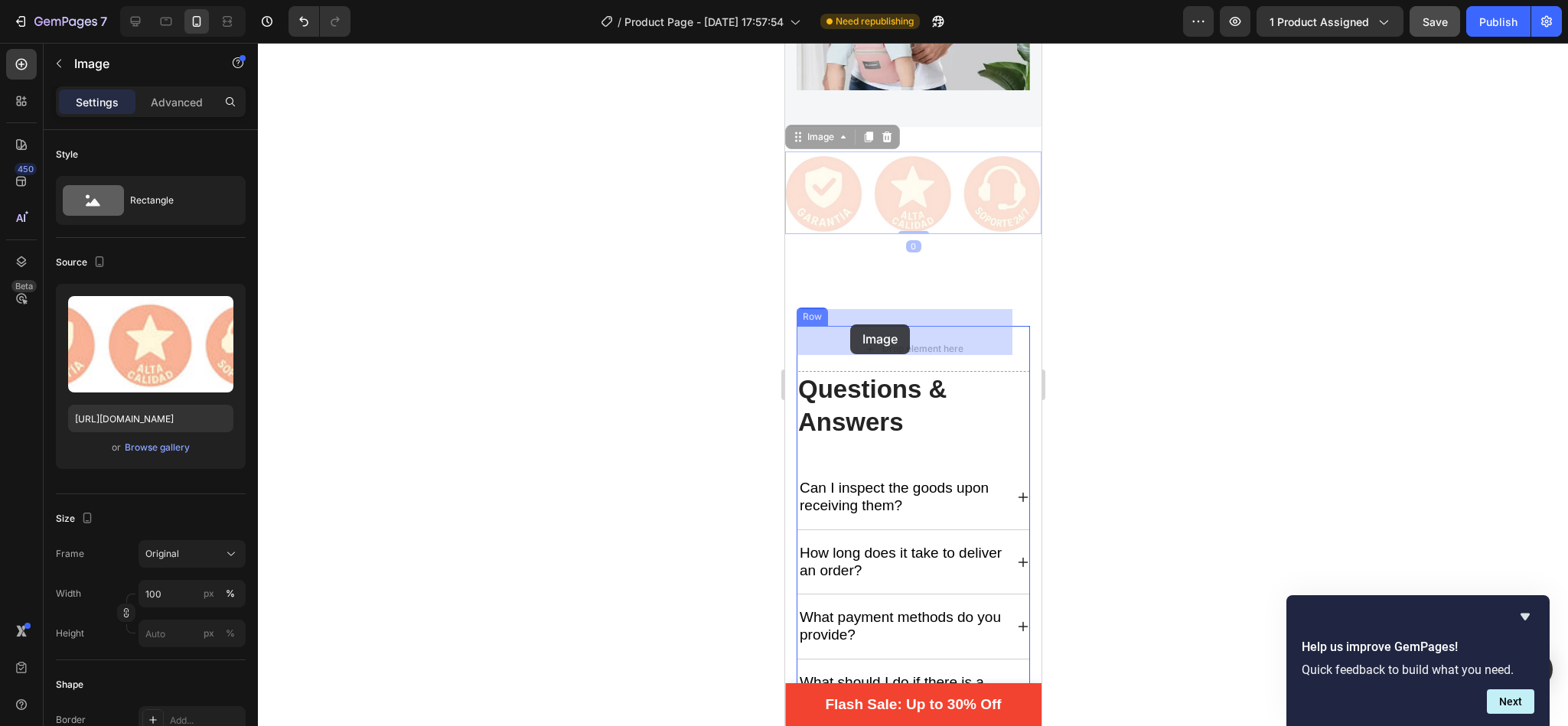
drag, startPoint x: 806, startPoint y: 117, endPoint x: 850, endPoint y: 324, distance: 211.6
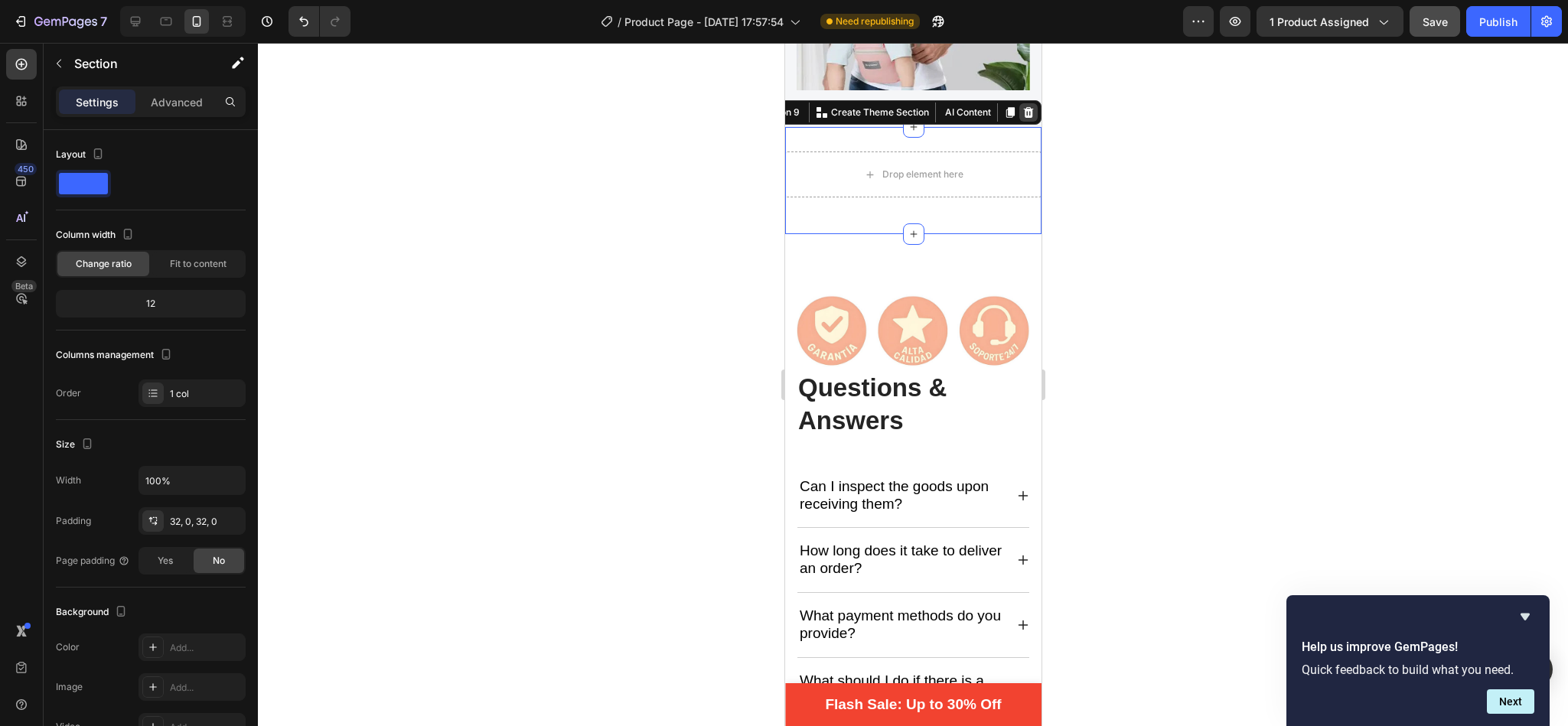
click at [1021, 106] on icon at bounding box center [1028, 113] width 13 height 13
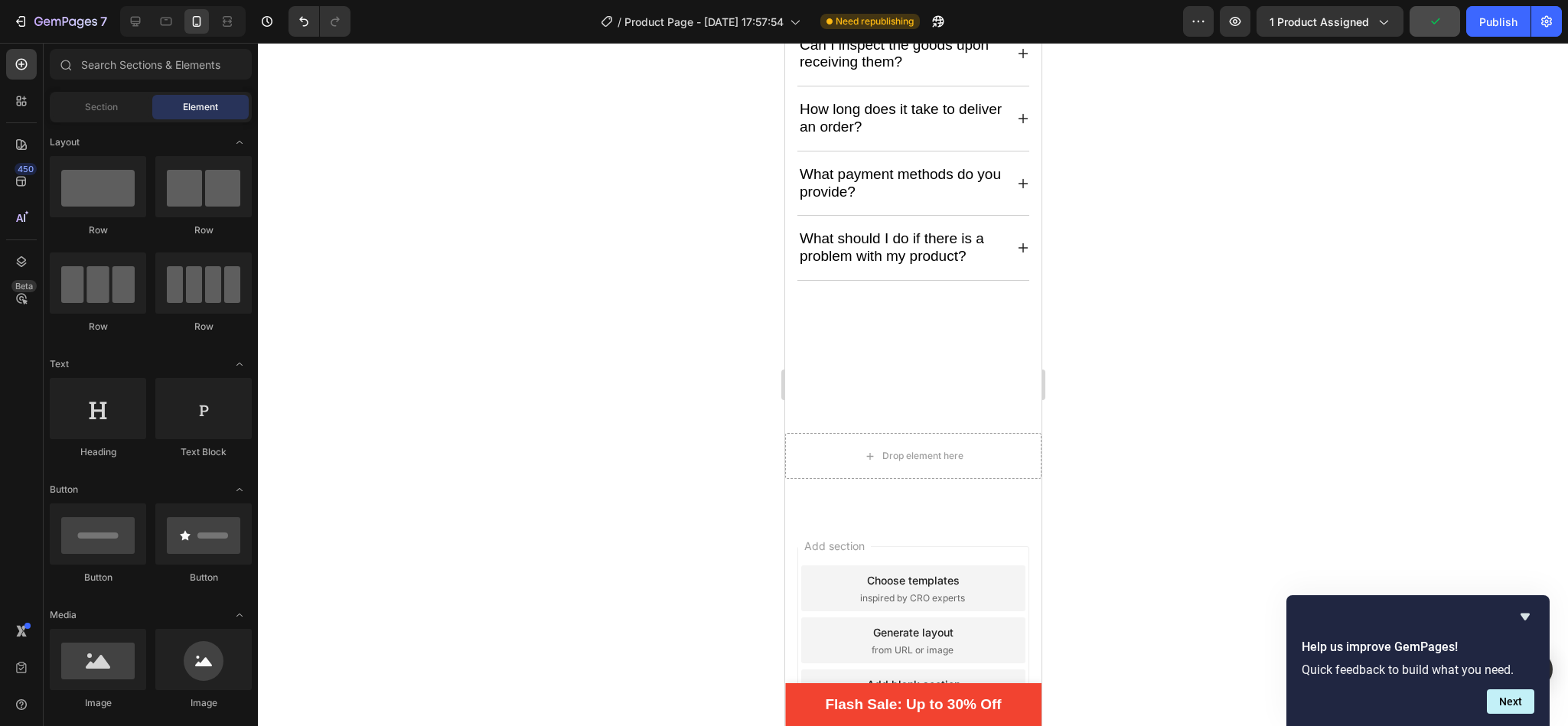
scroll to position [4182, 0]
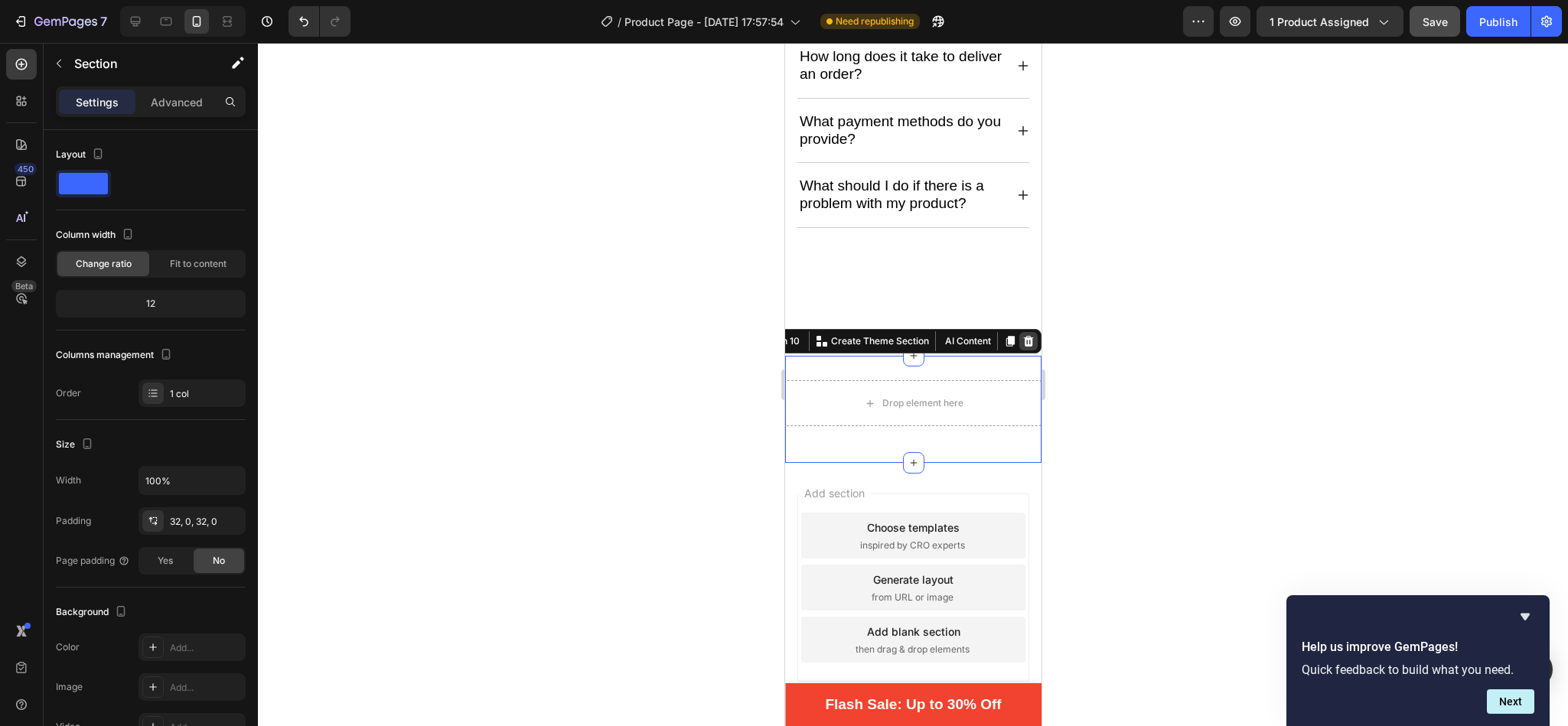
click at [1023, 340] on icon at bounding box center [1028, 341] width 10 height 11
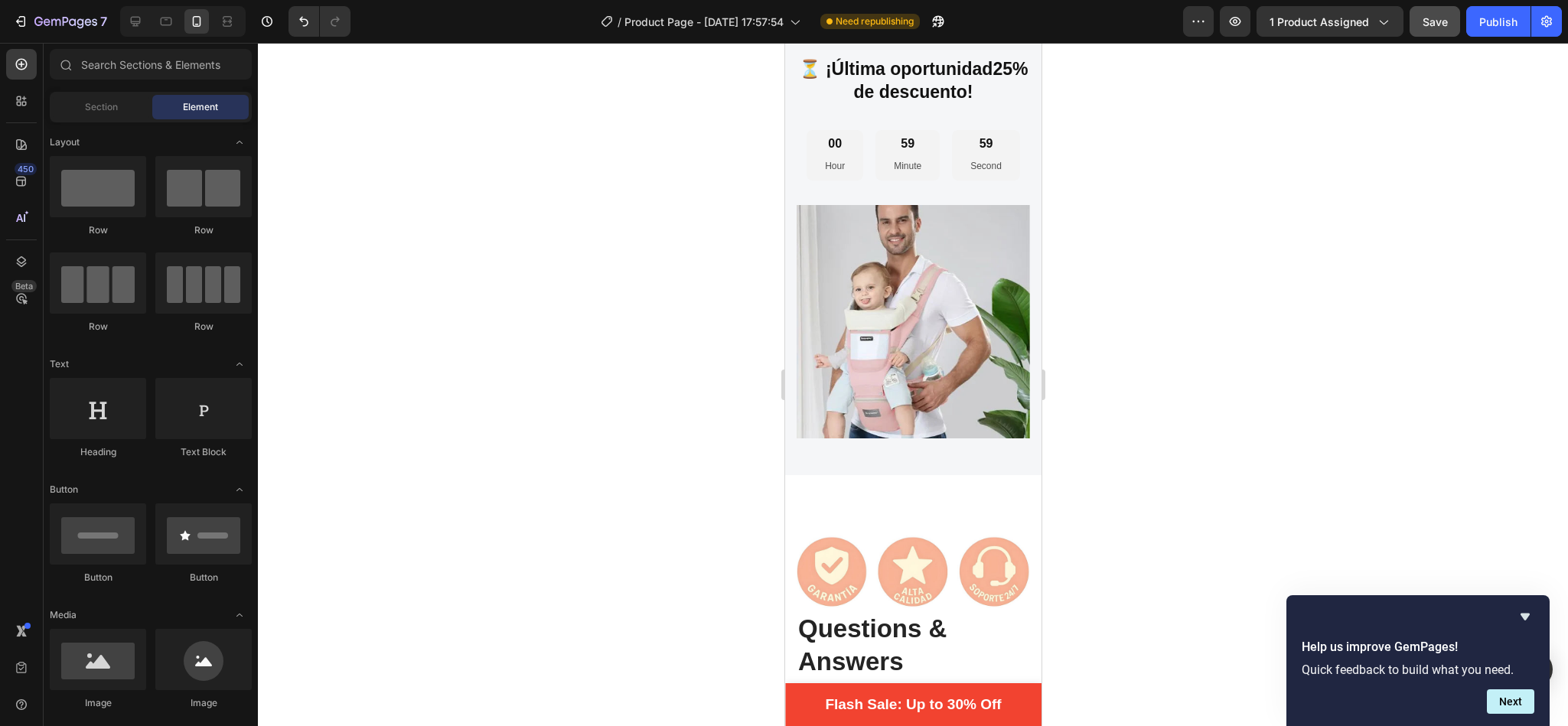
scroll to position [3448, 0]
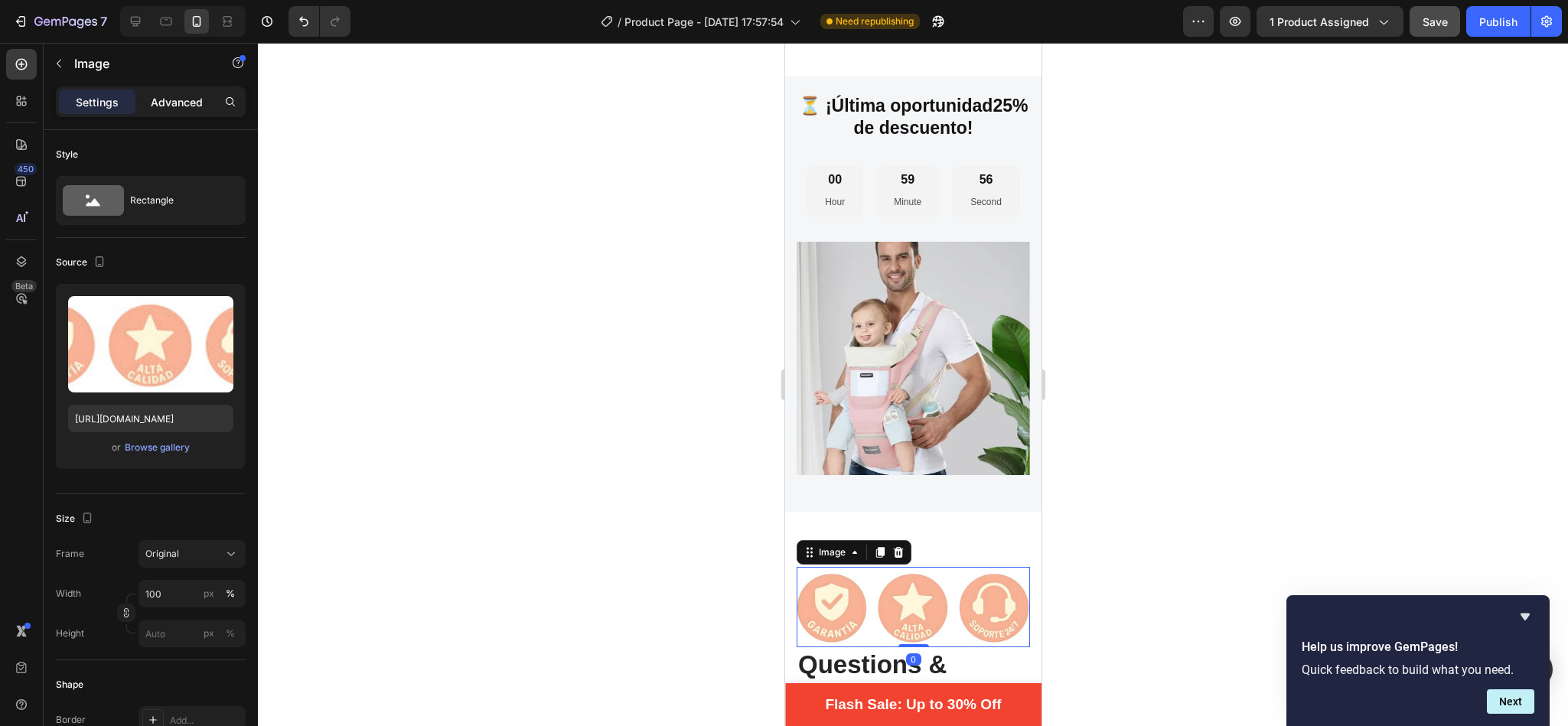
click at [162, 106] on p "Advanced" at bounding box center [177, 102] width 52 height 16
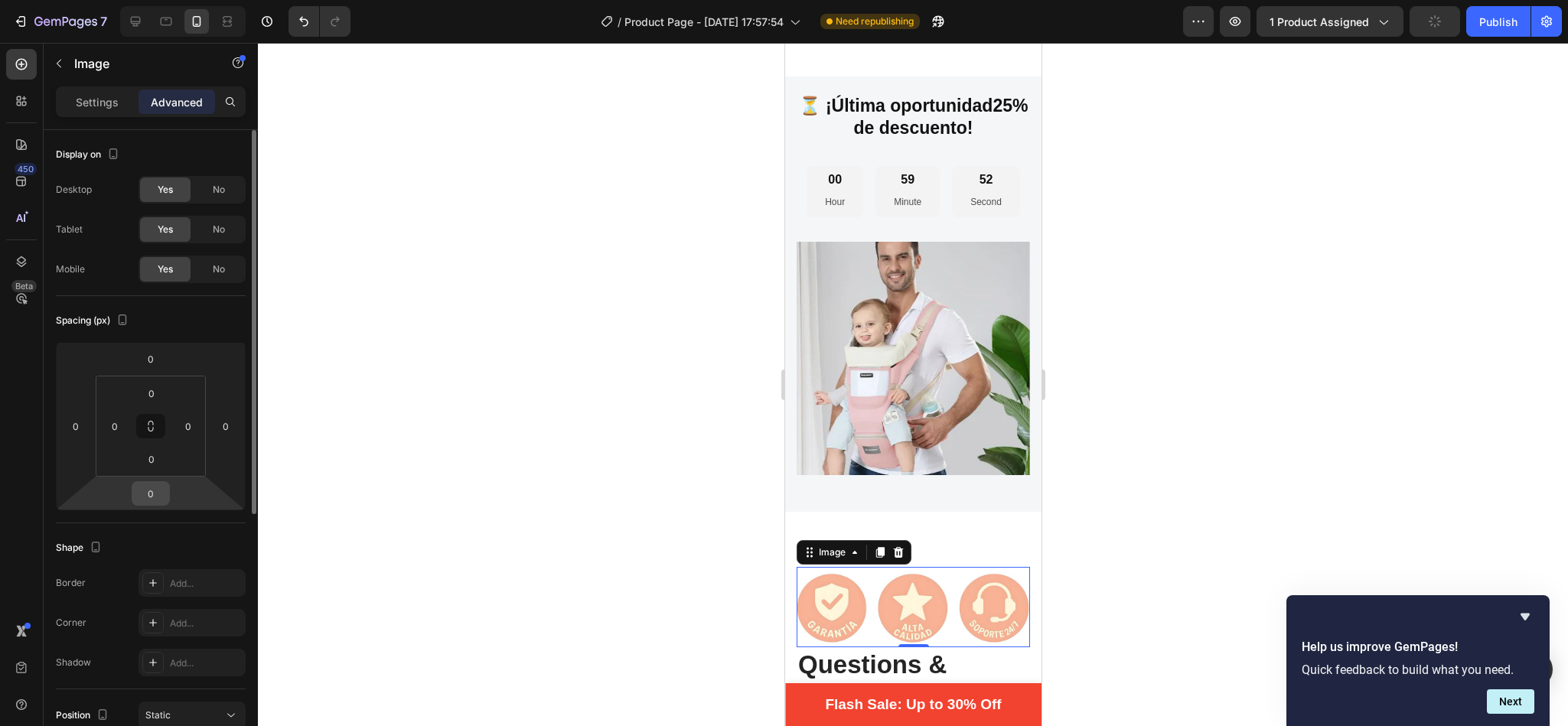
drag, startPoint x: 168, startPoint y: 467, endPoint x: 147, endPoint y: 505, distance: 43.4
click at [147, 505] on div "0 0 0 0 0 0 0 0" at bounding box center [151, 426] width 190 height 168
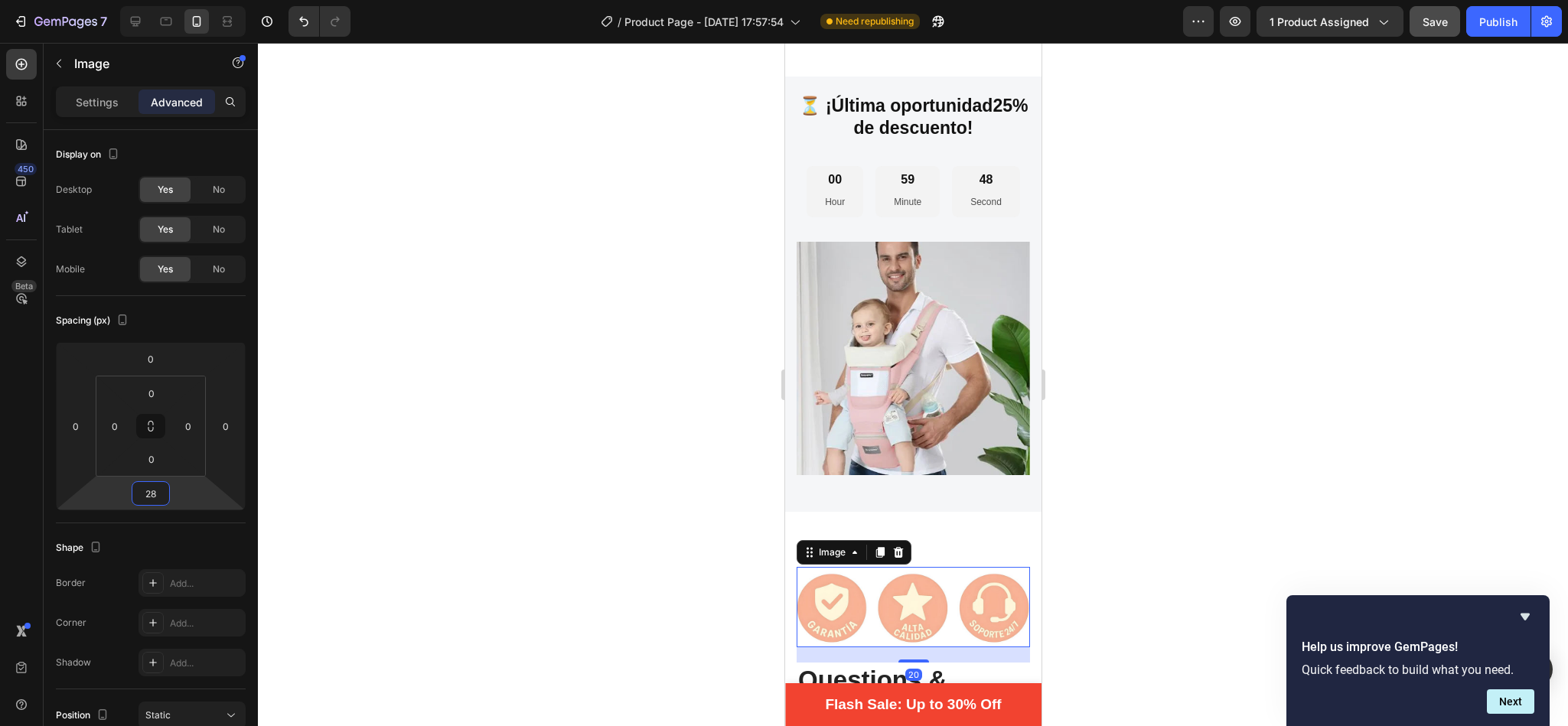
type input "30"
drag, startPoint x: 161, startPoint y: 480, endPoint x: 164, endPoint y: 464, distance: 16.3
click at [164, 0] on html "7 / Product Page - [DATE] 17:57:54 Need republishing Preview 1 product assigned…" at bounding box center [784, 0] width 1568 height 0
click at [537, 512] on div at bounding box center [913, 384] width 1310 height 683
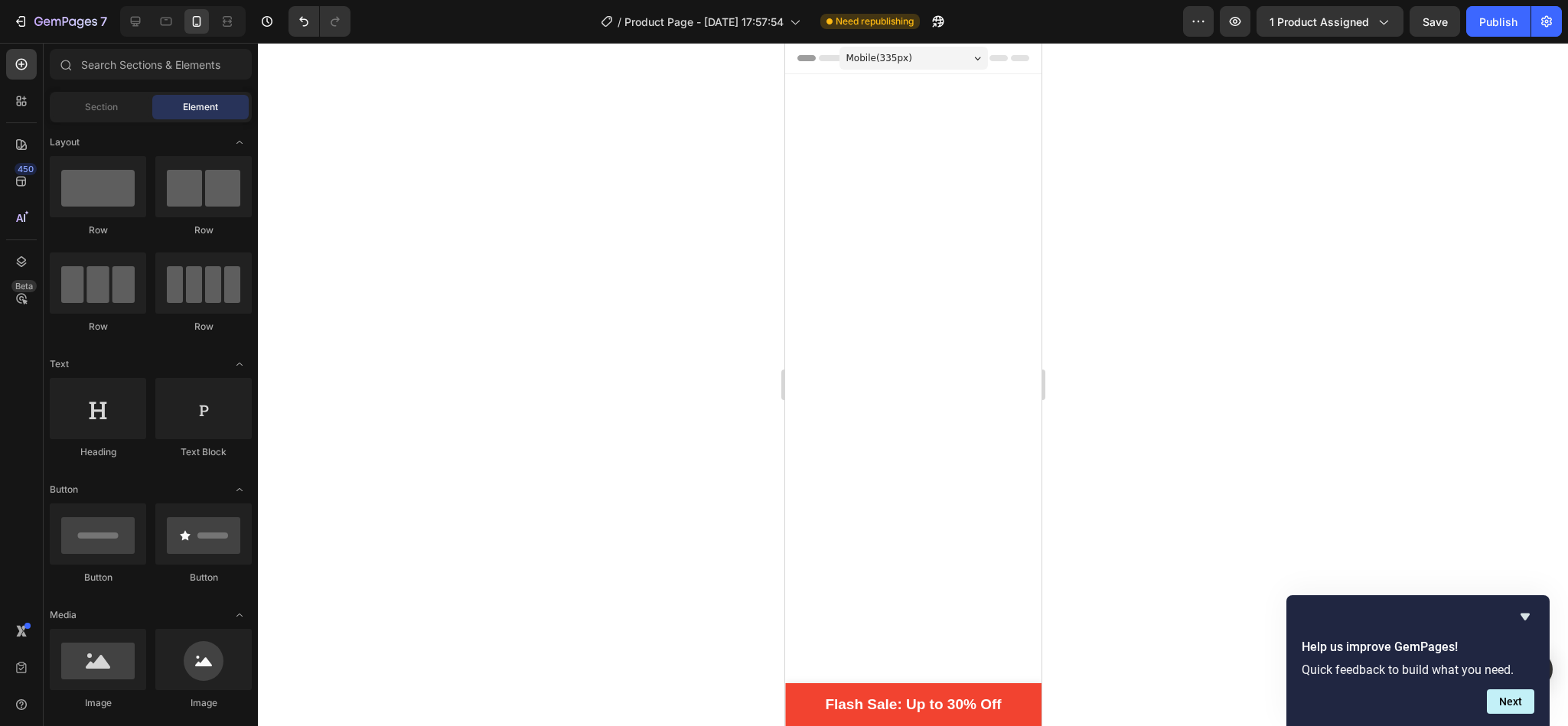
scroll to position [3689, 0]
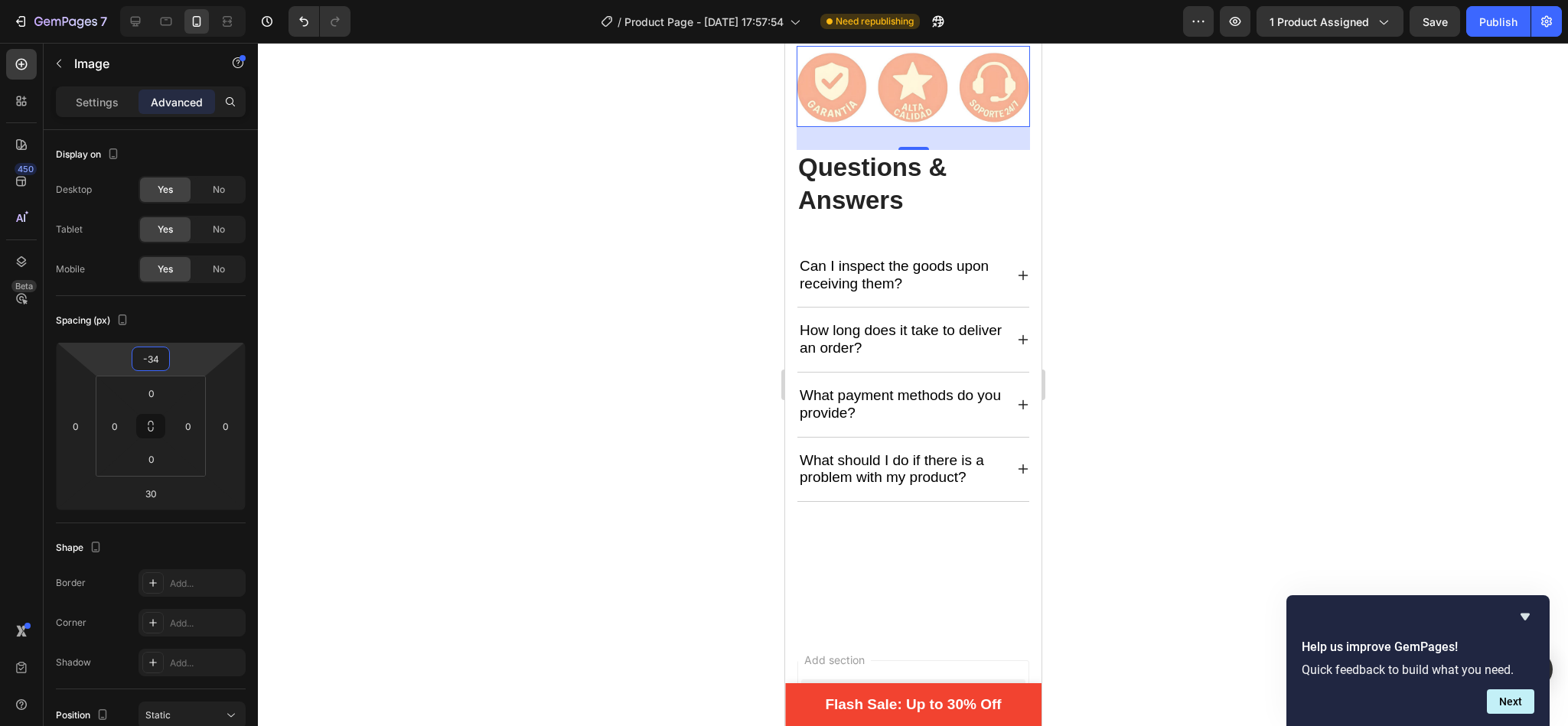
type input "-36"
drag, startPoint x: 189, startPoint y: 348, endPoint x: 189, endPoint y: 370, distance: 22.0
click at [189, 0] on html "7 / Product Page - [DATE] 17:57:54 Need republishing Preview 1 product assigned…" at bounding box center [784, 0] width 1568 height 0
click at [543, 311] on div at bounding box center [913, 384] width 1310 height 683
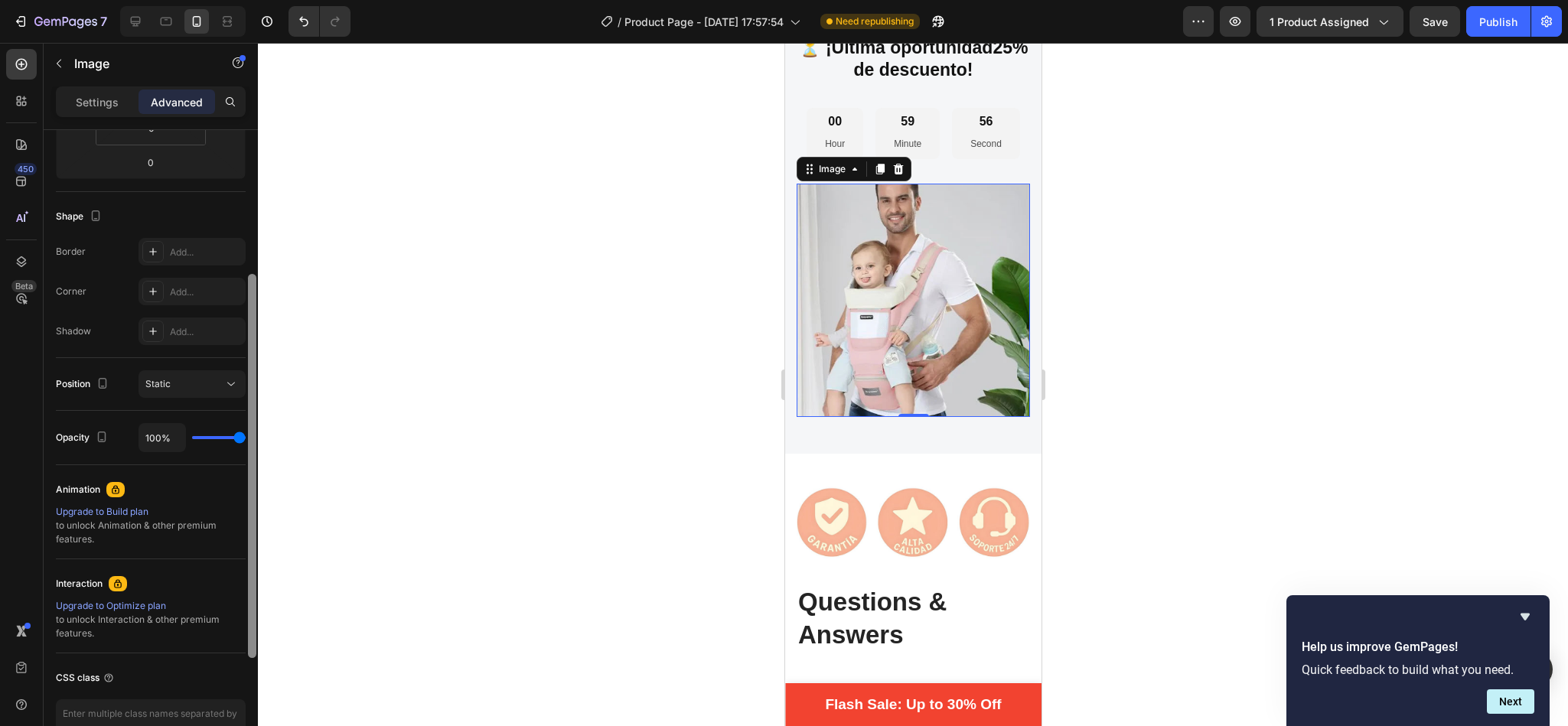
scroll to position [349, 0]
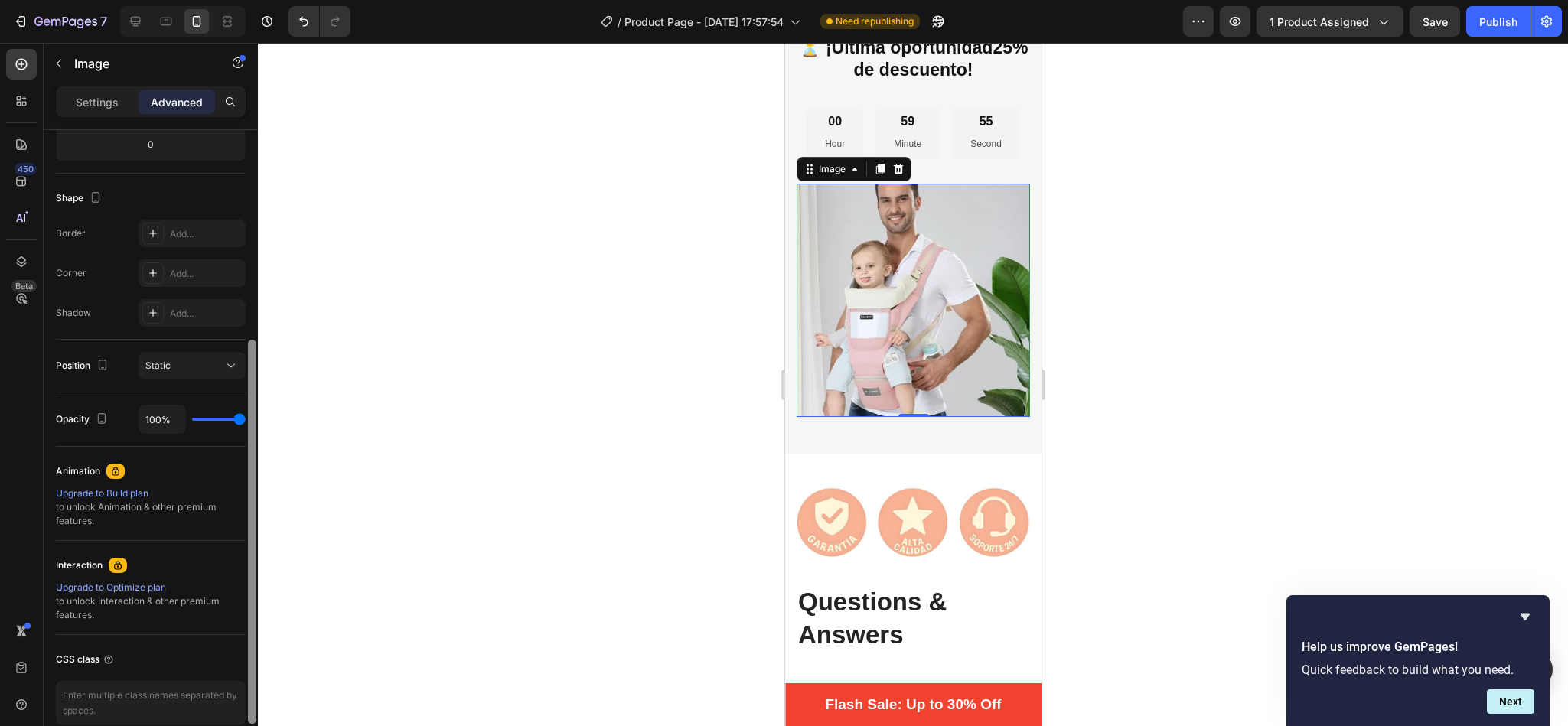
drag, startPoint x: 251, startPoint y: 374, endPoint x: 244, endPoint y: 585, distance: 211.1
click at [244, 585] on div "Display on Desktop Yes No Tablet Yes No Mobile Yes No Spacing (px) 0 0 0 0 0 0 …" at bounding box center [151, 449] width 215 height 639
click at [152, 273] on icon at bounding box center [153, 274] width 13 height 13
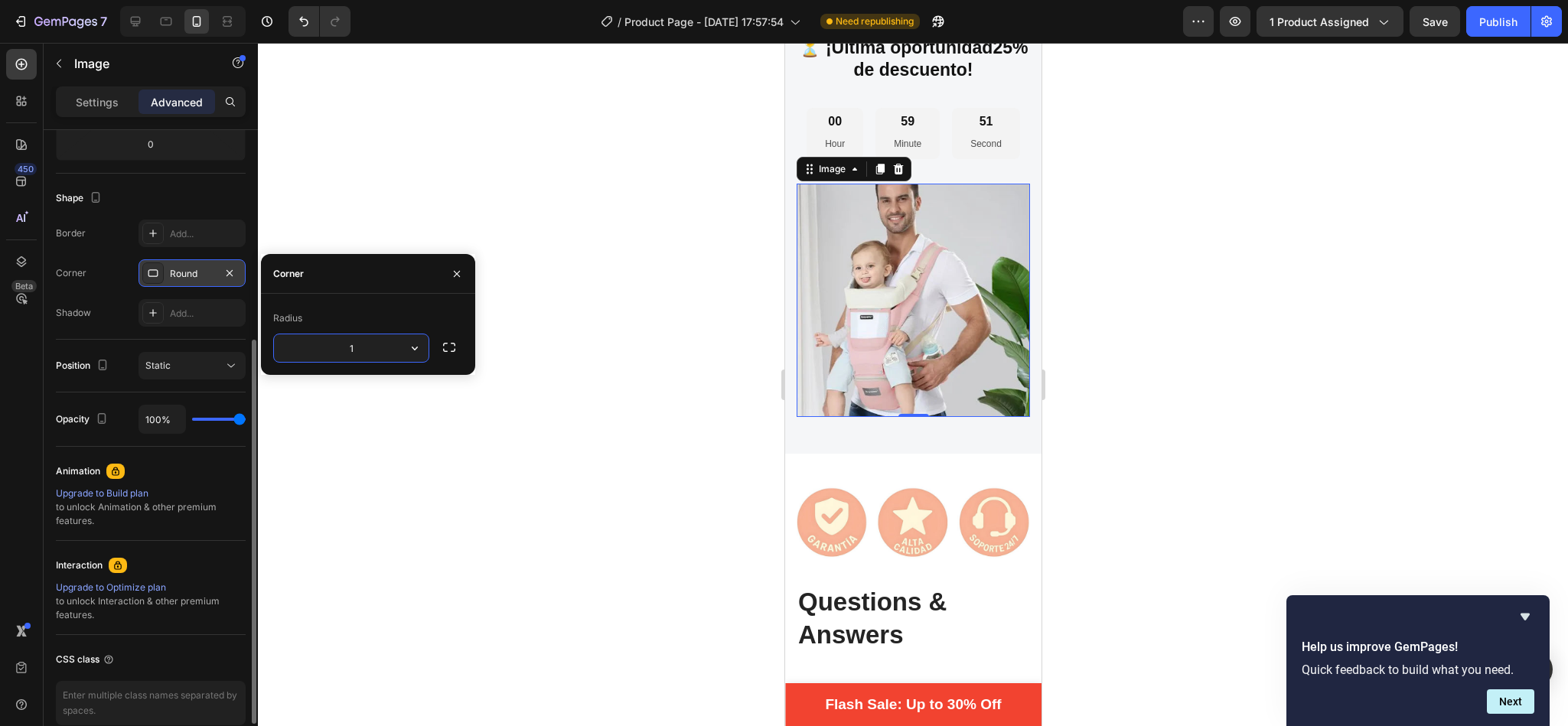
type input "15"
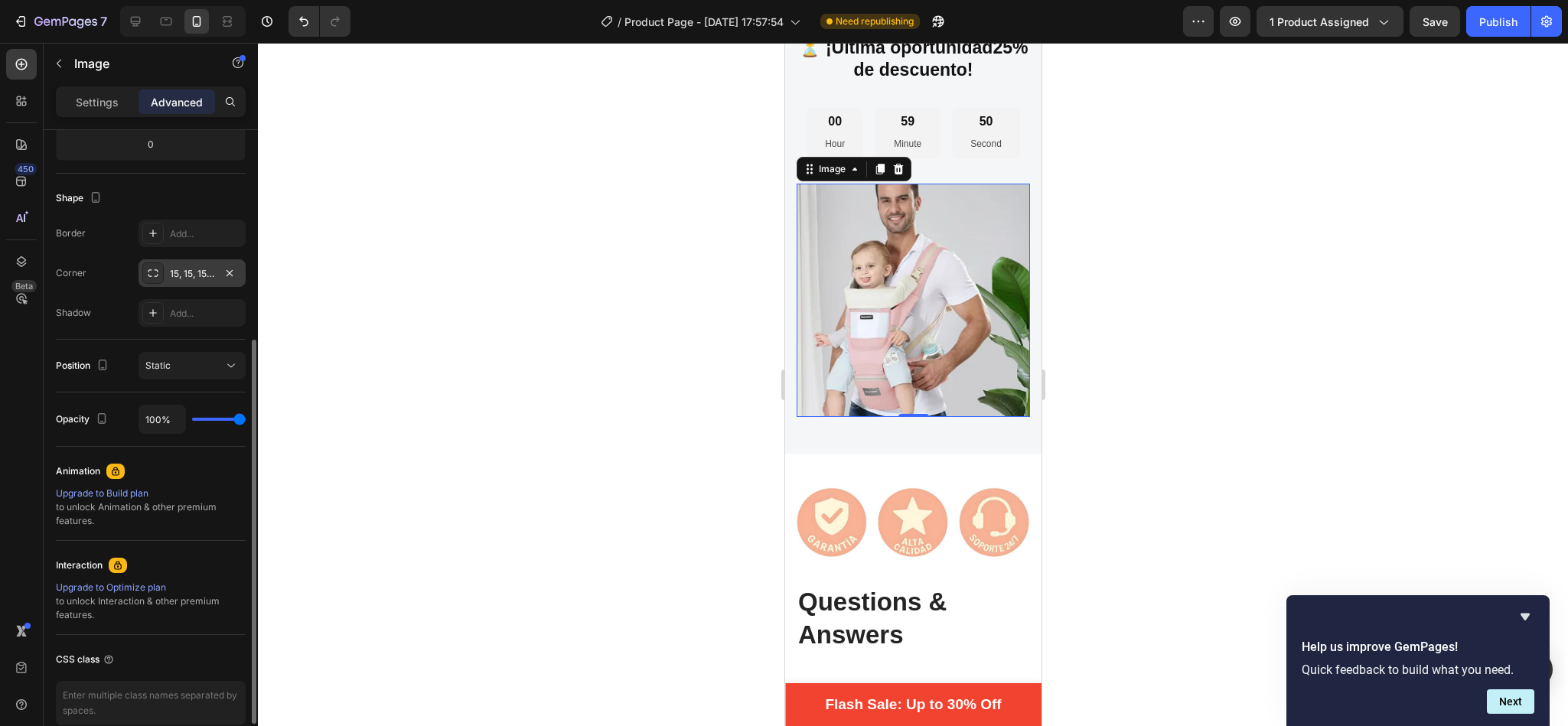
click at [411, 512] on div at bounding box center [913, 384] width 1310 height 683
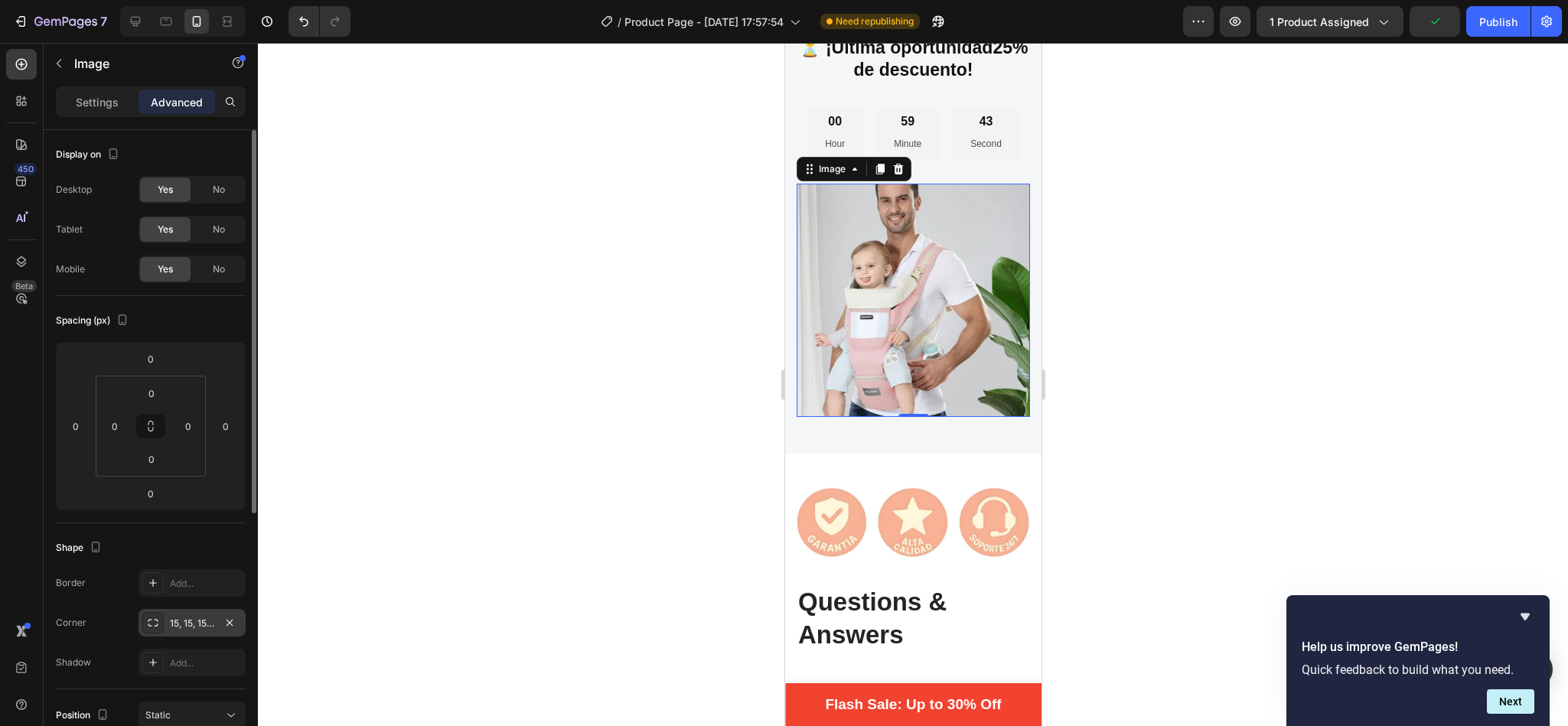
click at [187, 620] on div "15, 15, 15, 15" at bounding box center [192, 623] width 44 height 13
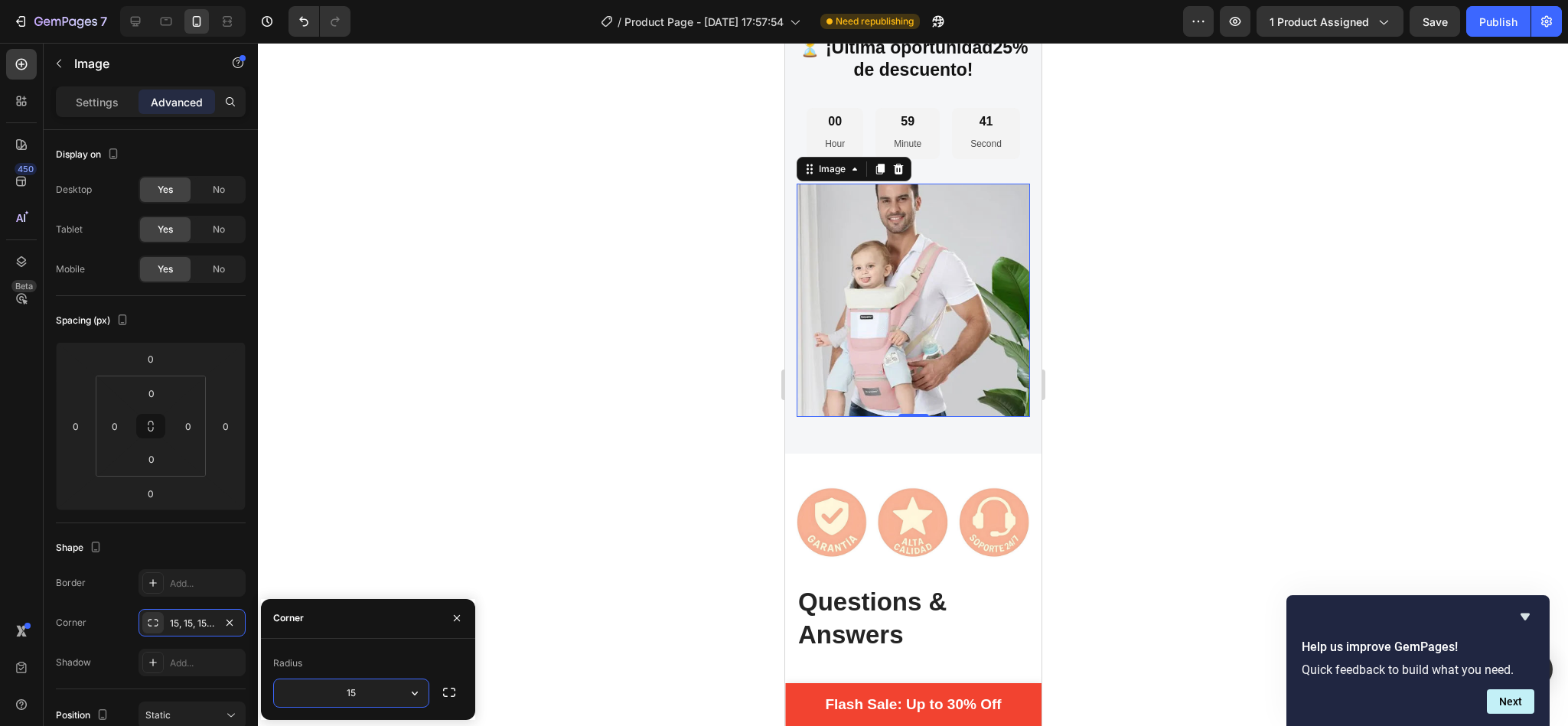
click at [386, 698] on input "15" at bounding box center [351, 692] width 155 height 28
type input "20"
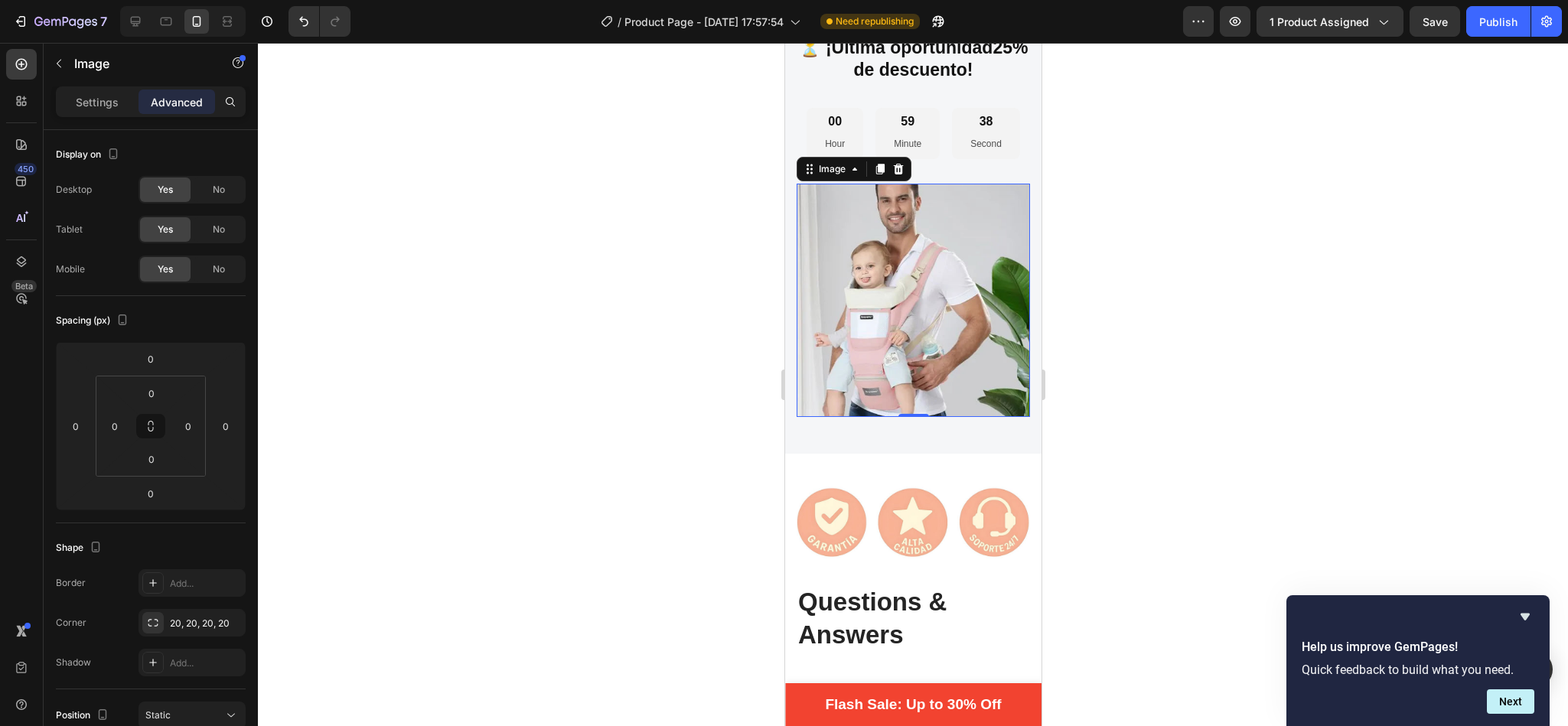
click at [595, 510] on div at bounding box center [913, 384] width 1310 height 683
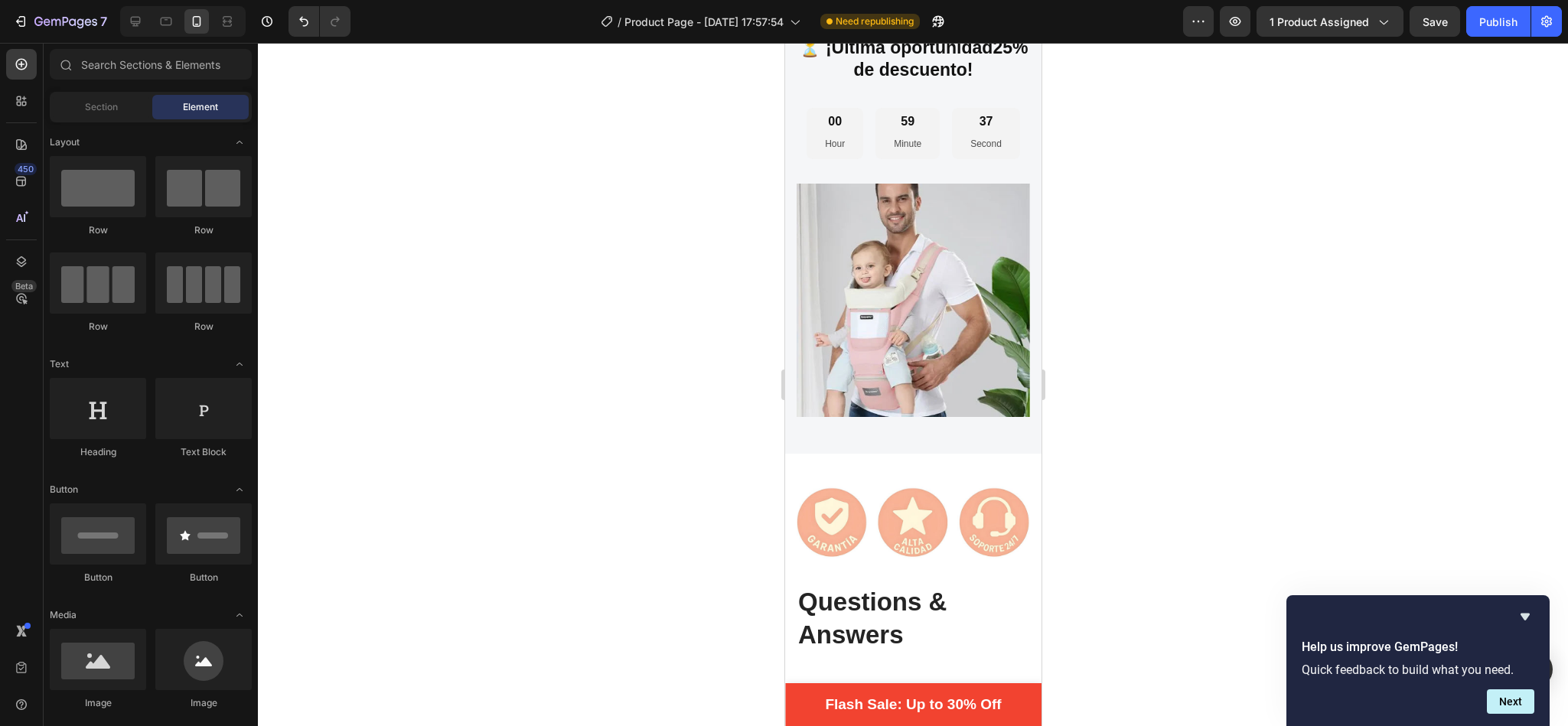
click at [595, 510] on div at bounding box center [913, 384] width 1310 height 683
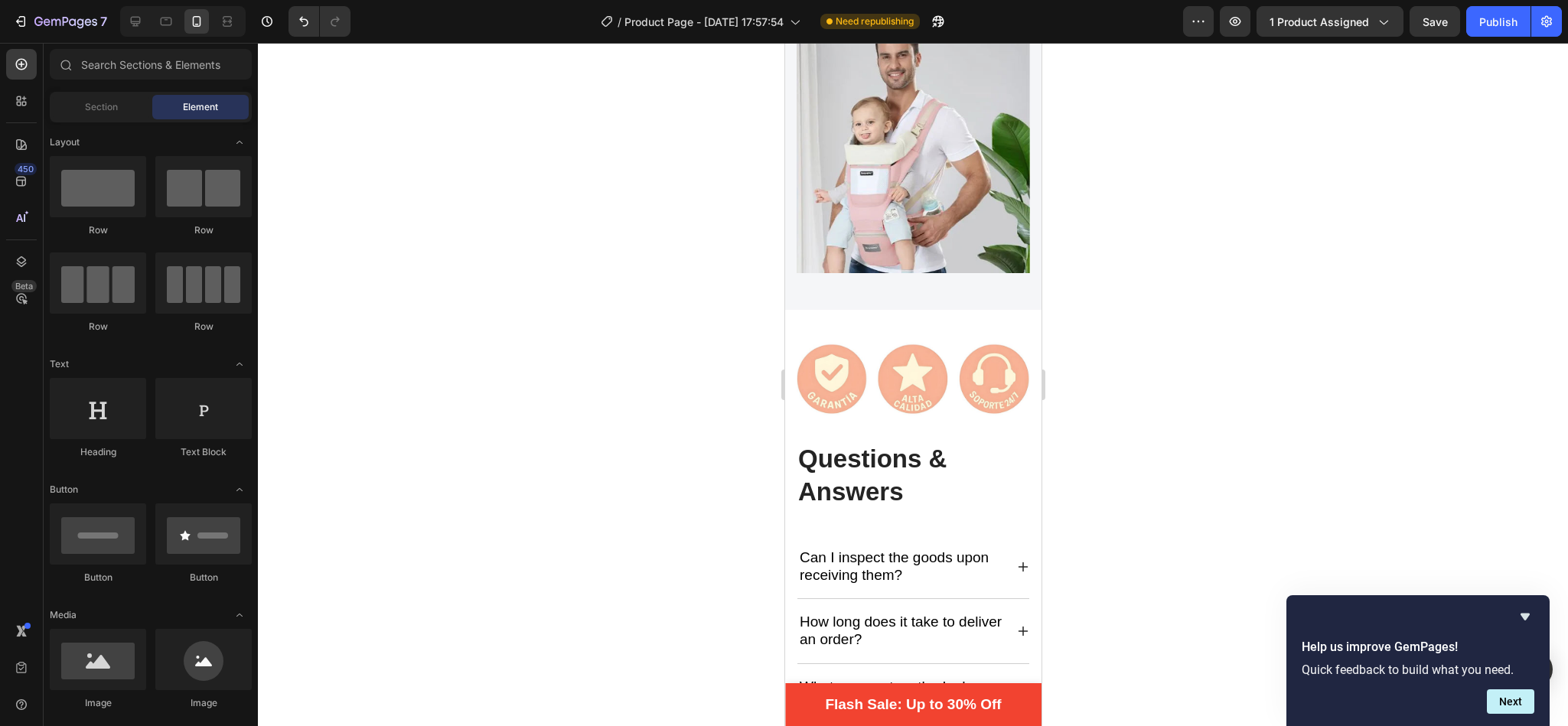
scroll to position [3604, 0]
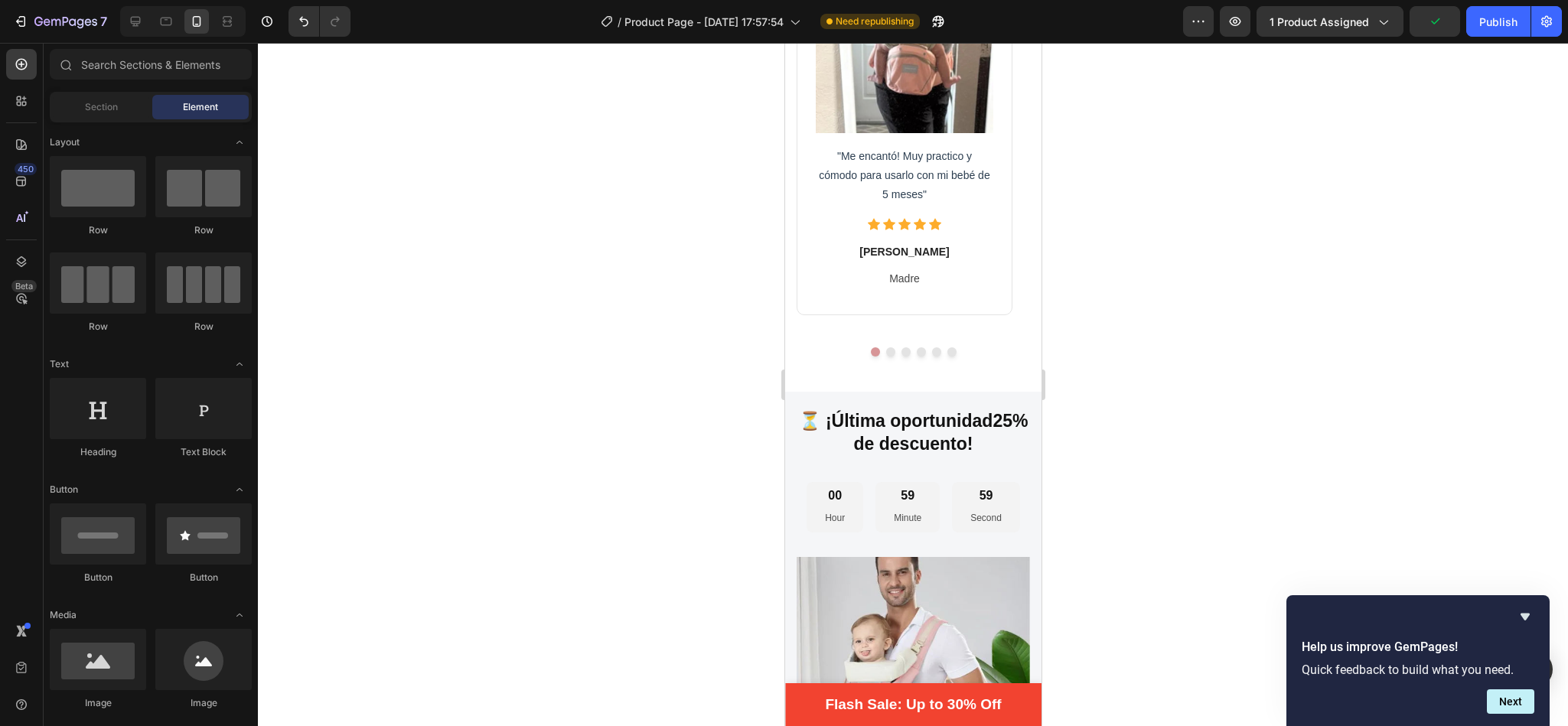
drag, startPoint x: 1030, startPoint y: 579, endPoint x: 1842, endPoint y: 534, distance: 813.2
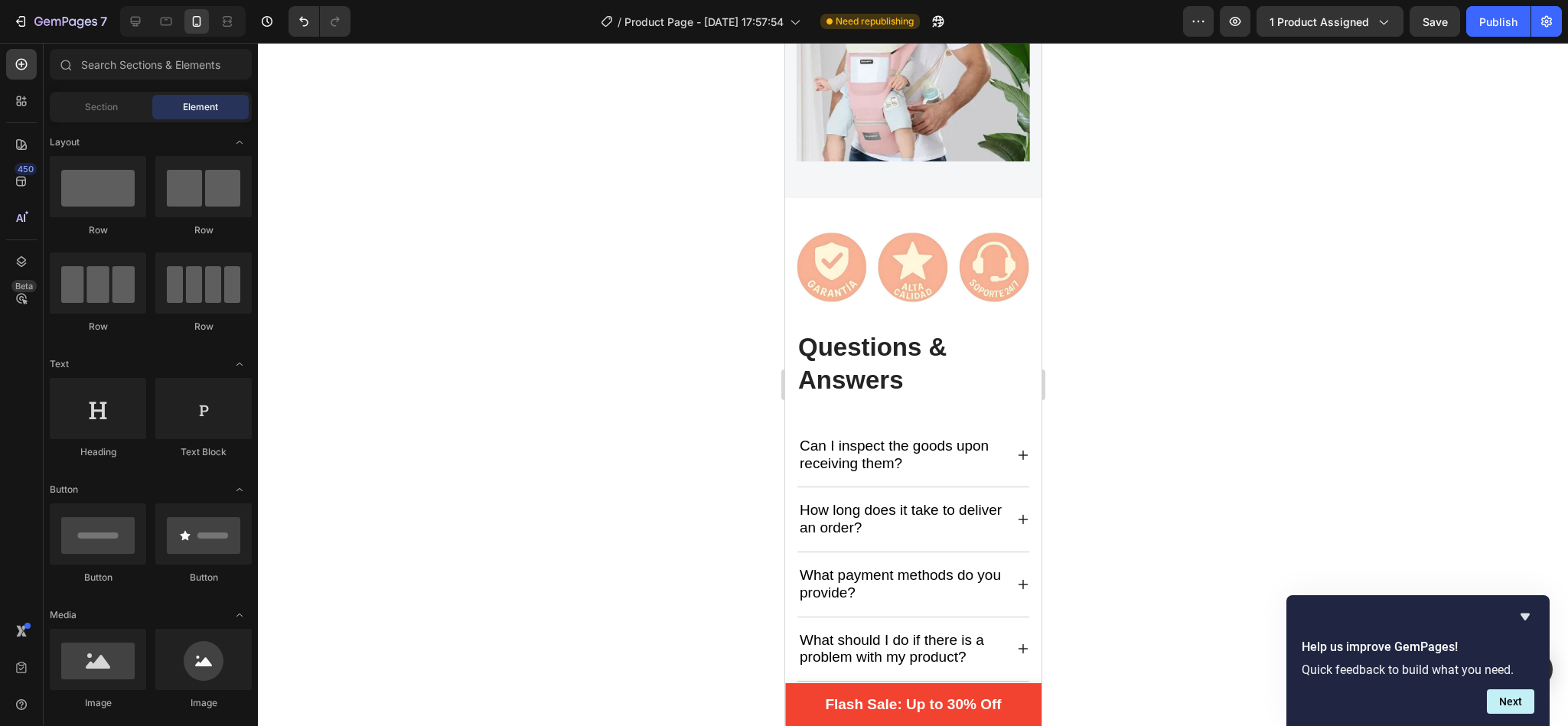
scroll to position [3758, 0]
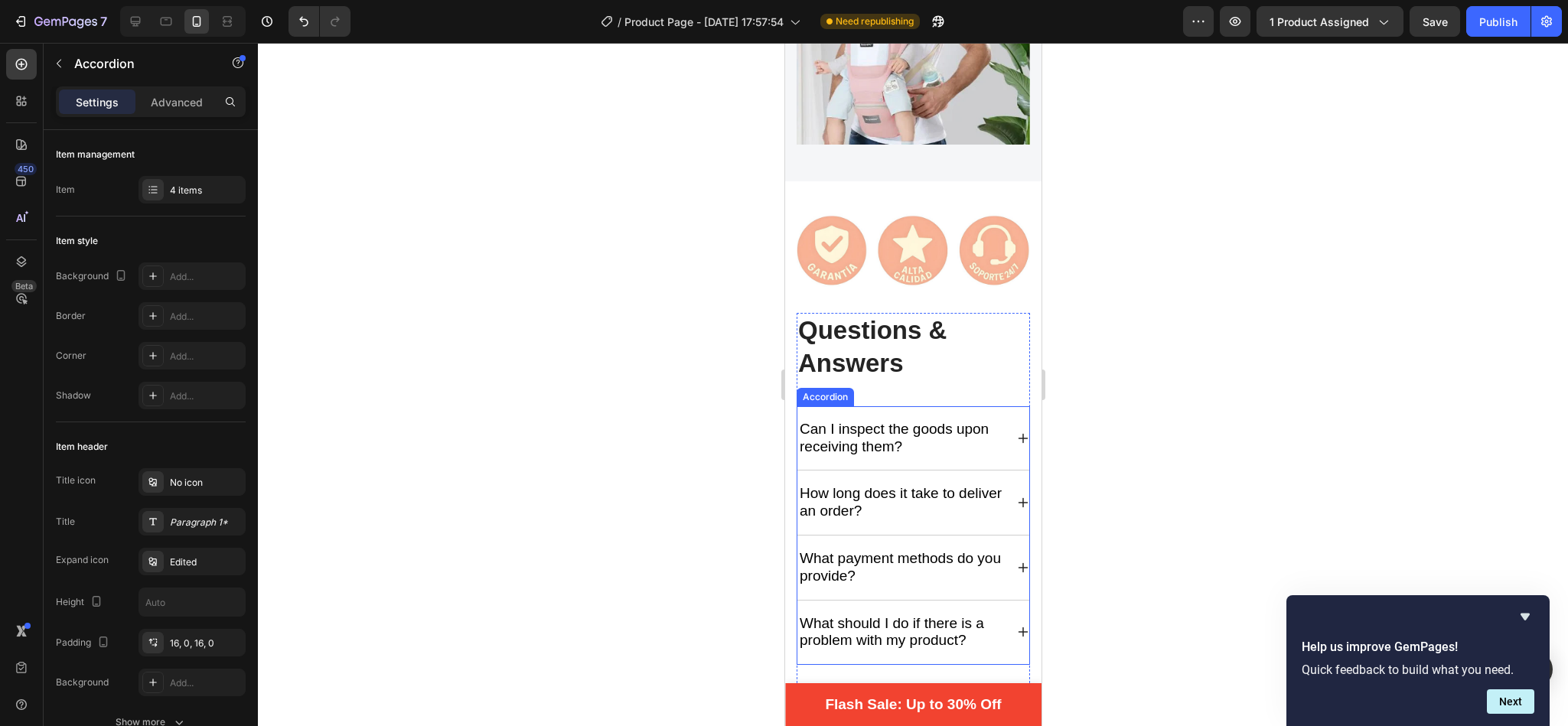
click at [912, 419] on div "Can I inspect the goods upon receiving them?" at bounding box center [900, 438] width 207 height 39
click at [947, 421] on p "Can I inspect the goods upon receiving them?" at bounding box center [900, 438] width 203 height 35
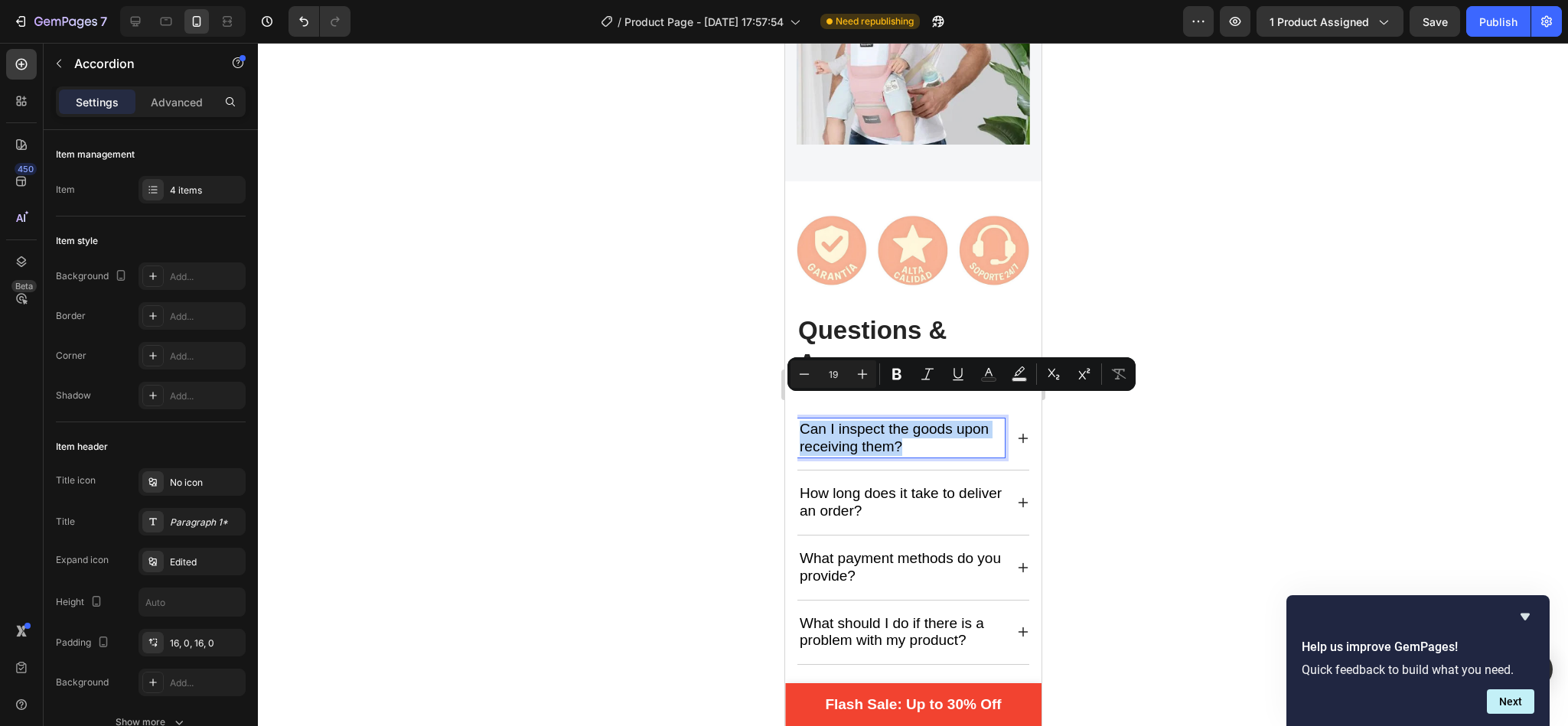
drag, startPoint x: 947, startPoint y: 421, endPoint x: 802, endPoint y: 407, distance: 145.7
click at [802, 421] on p "Can I inspect the goods upon receiving them?" at bounding box center [900, 438] width 203 height 35
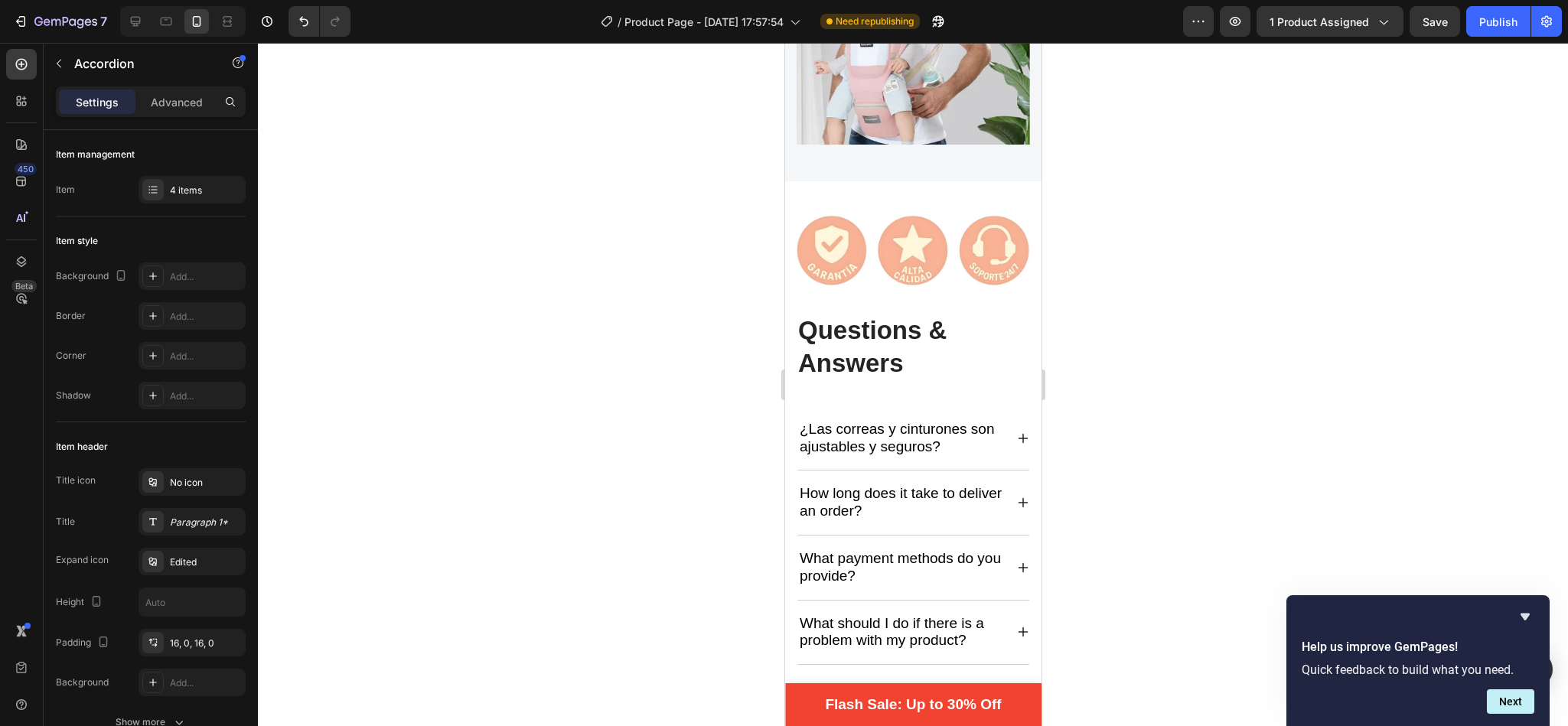
click at [1016, 432] on icon at bounding box center [1022, 438] width 13 height 13
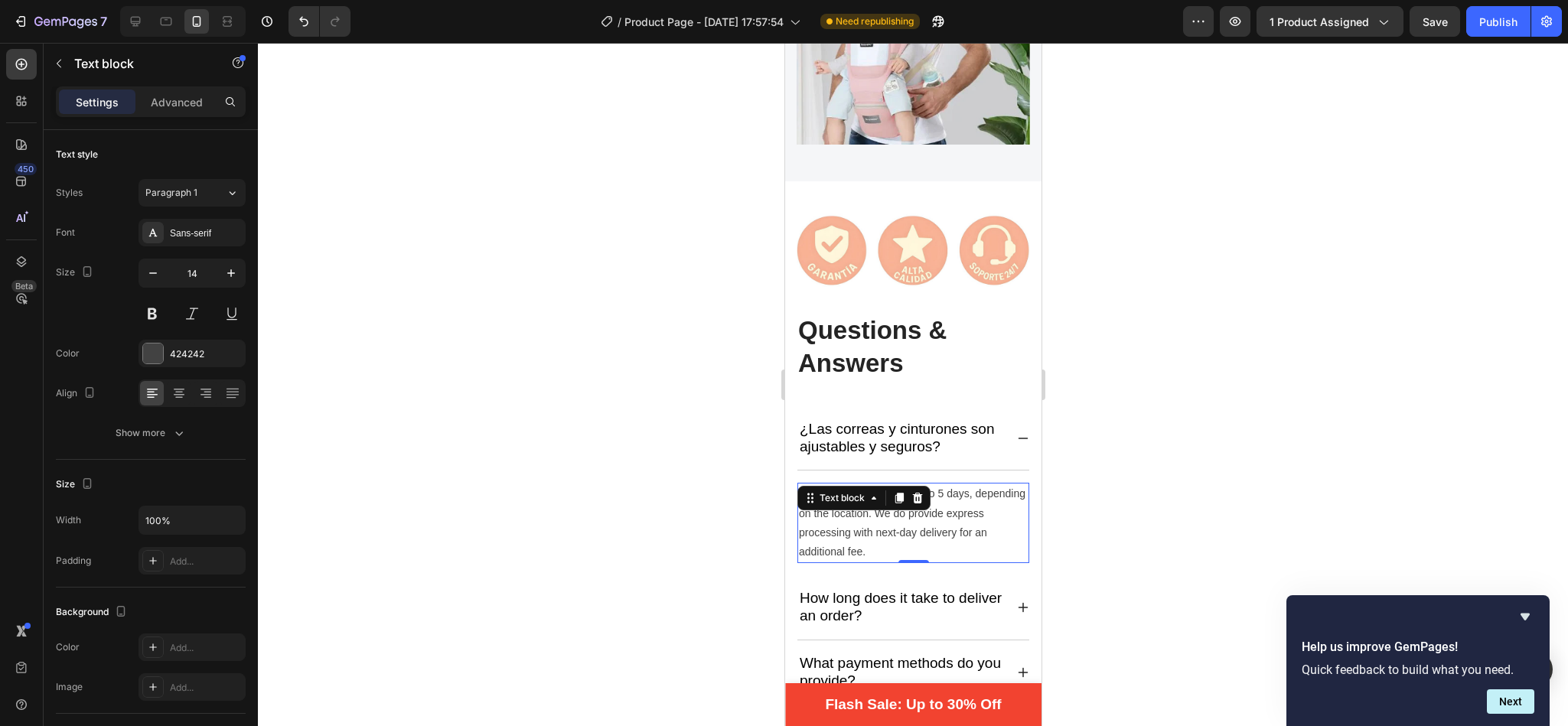
click at [910, 497] on p "[MEDICAL_DATA] takes 3 to 5 days, depending on the location. We do provide expr…" at bounding box center [913, 523] width 229 height 77
click at [894, 523] on p "[MEDICAL_DATA] takes 3 to 5 days, depending on the location. We do provide expr…" at bounding box center [913, 523] width 229 height 77
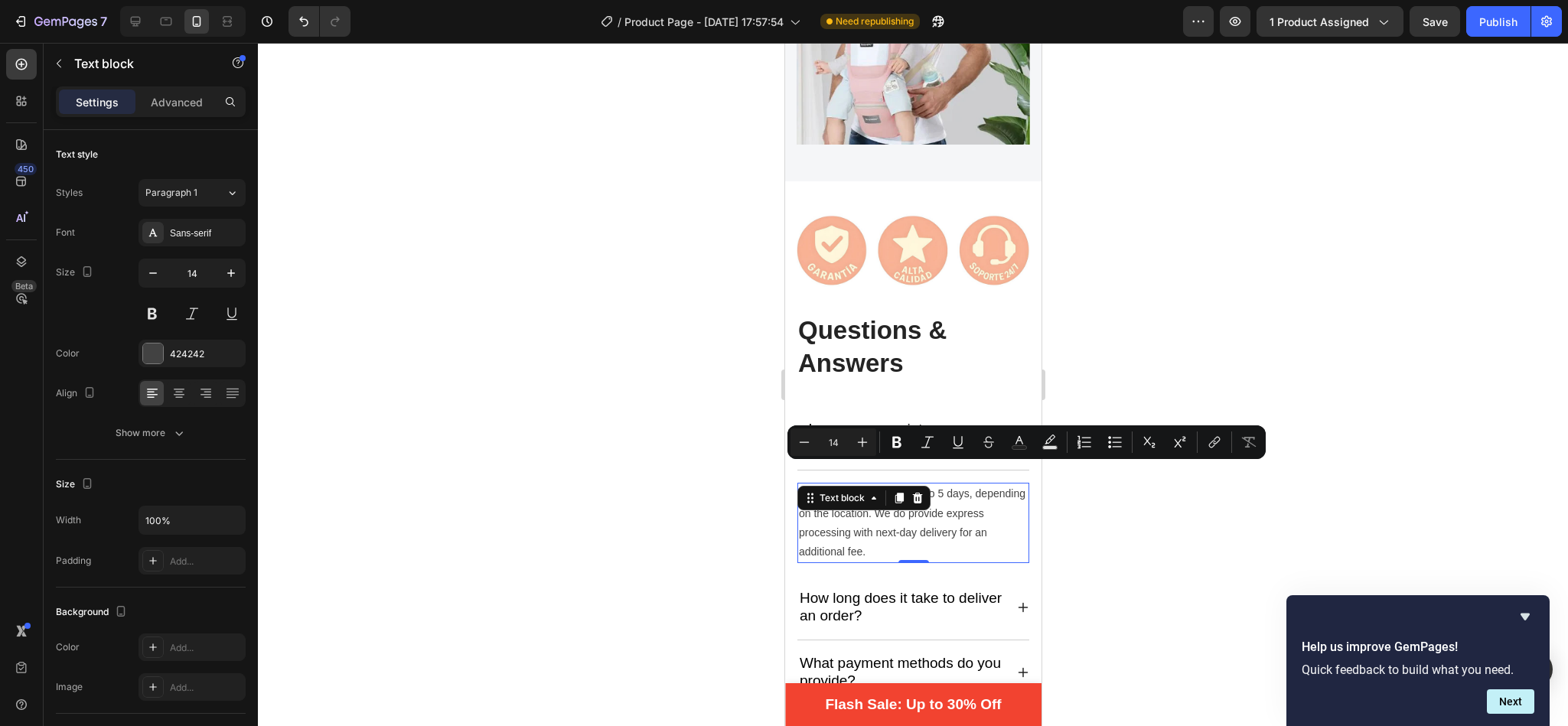
drag, startPoint x: 901, startPoint y: 525, endPoint x: 1563, endPoint y: 520, distance: 662.0
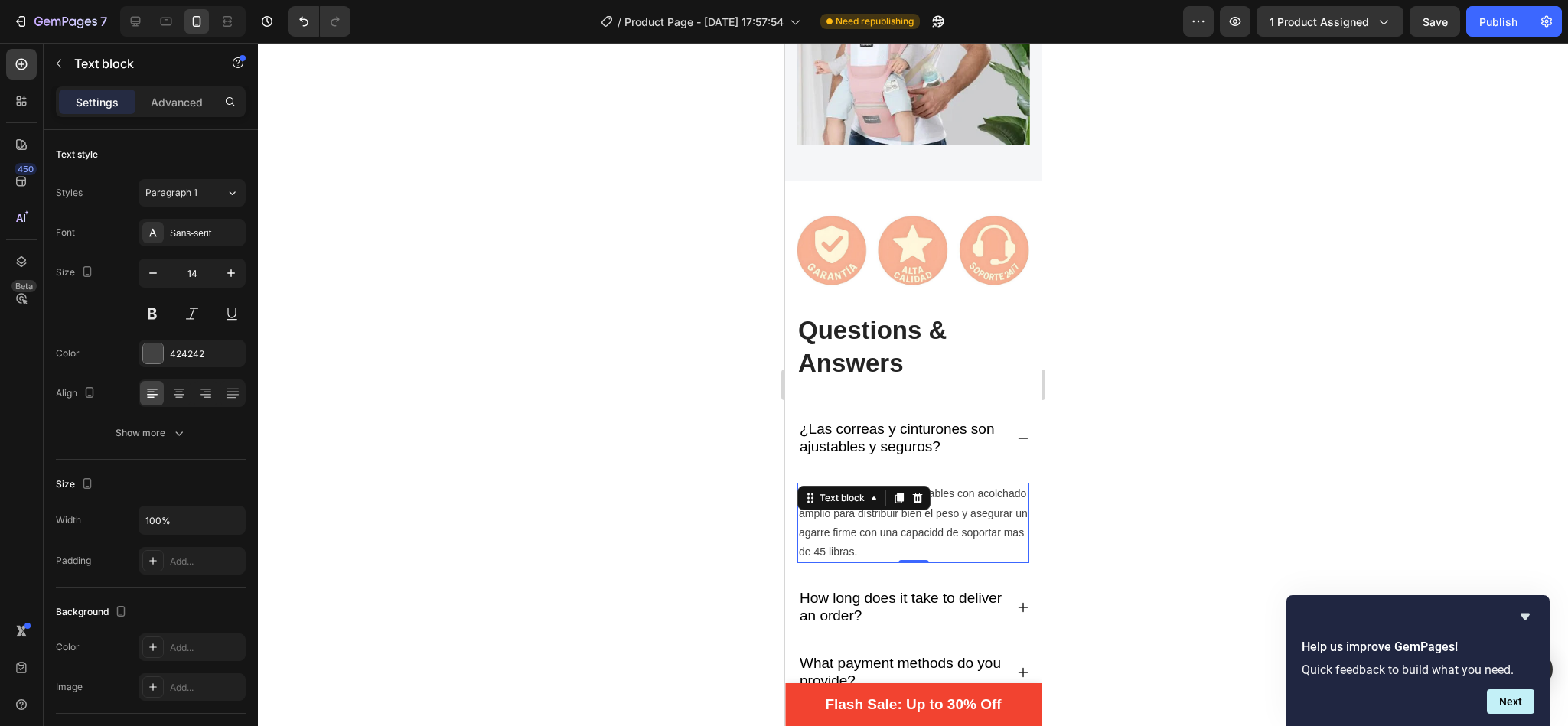
click at [942, 505] on p "Sí, correas ajustables con acolchado amplio para distribuir bien el peso y aseg…" at bounding box center [913, 523] width 229 height 77
click at [935, 510] on p "Sí, correas ajustables con acolchado amplio para distribuir bien el peso y aseg…" at bounding box center [913, 523] width 229 height 77
click at [1098, 479] on div at bounding box center [913, 384] width 1310 height 683
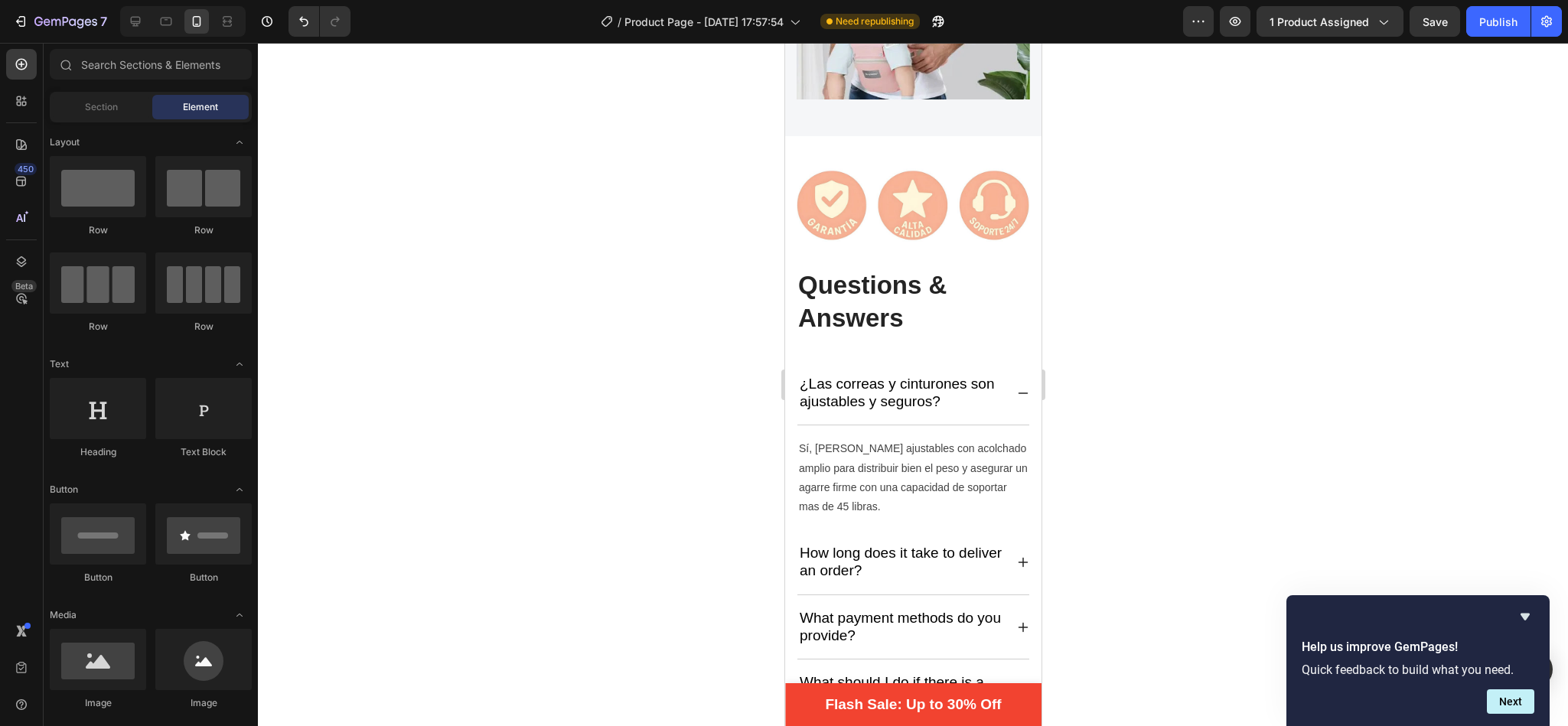
scroll to position [3829, 0]
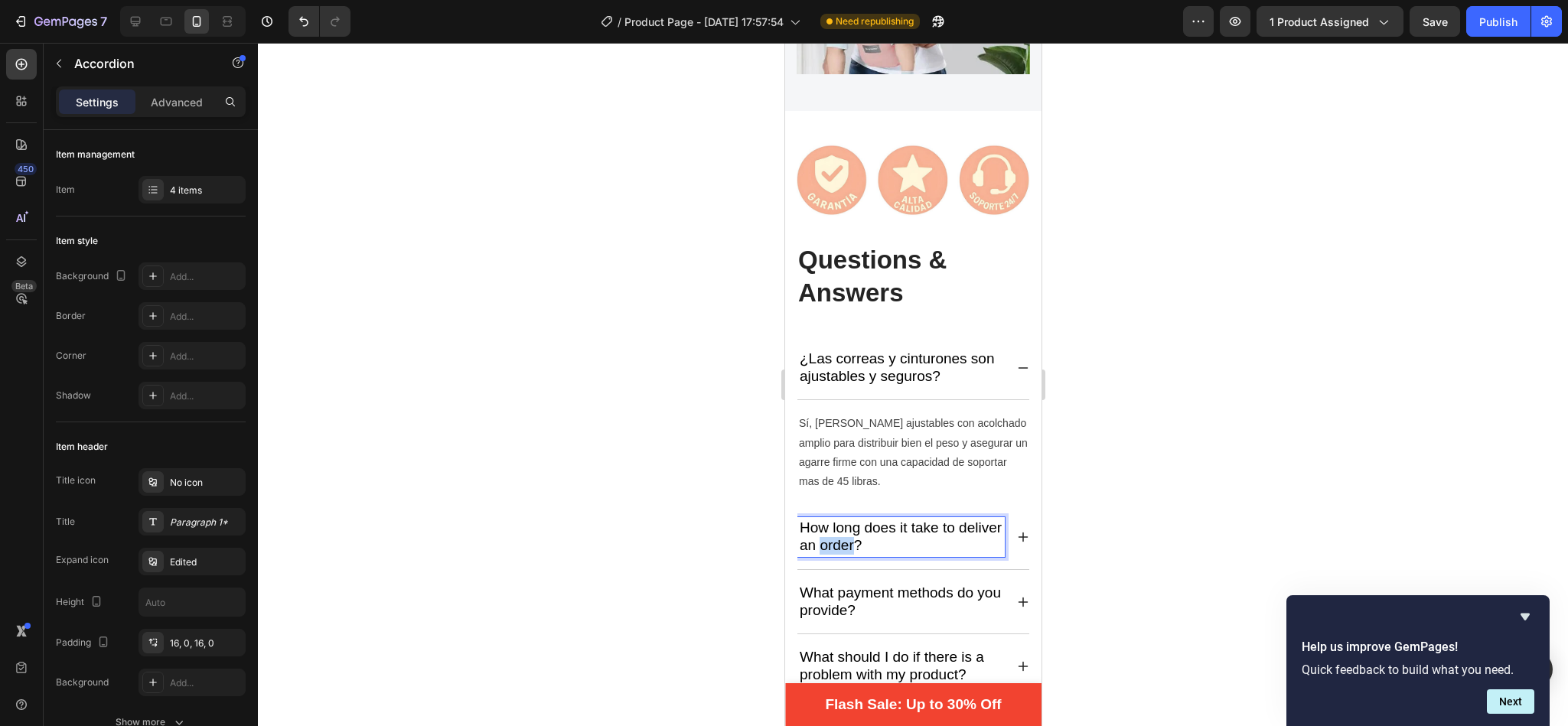
click at [880, 519] on p "How long does it take to deliver an order?" at bounding box center [900, 537] width 203 height 35
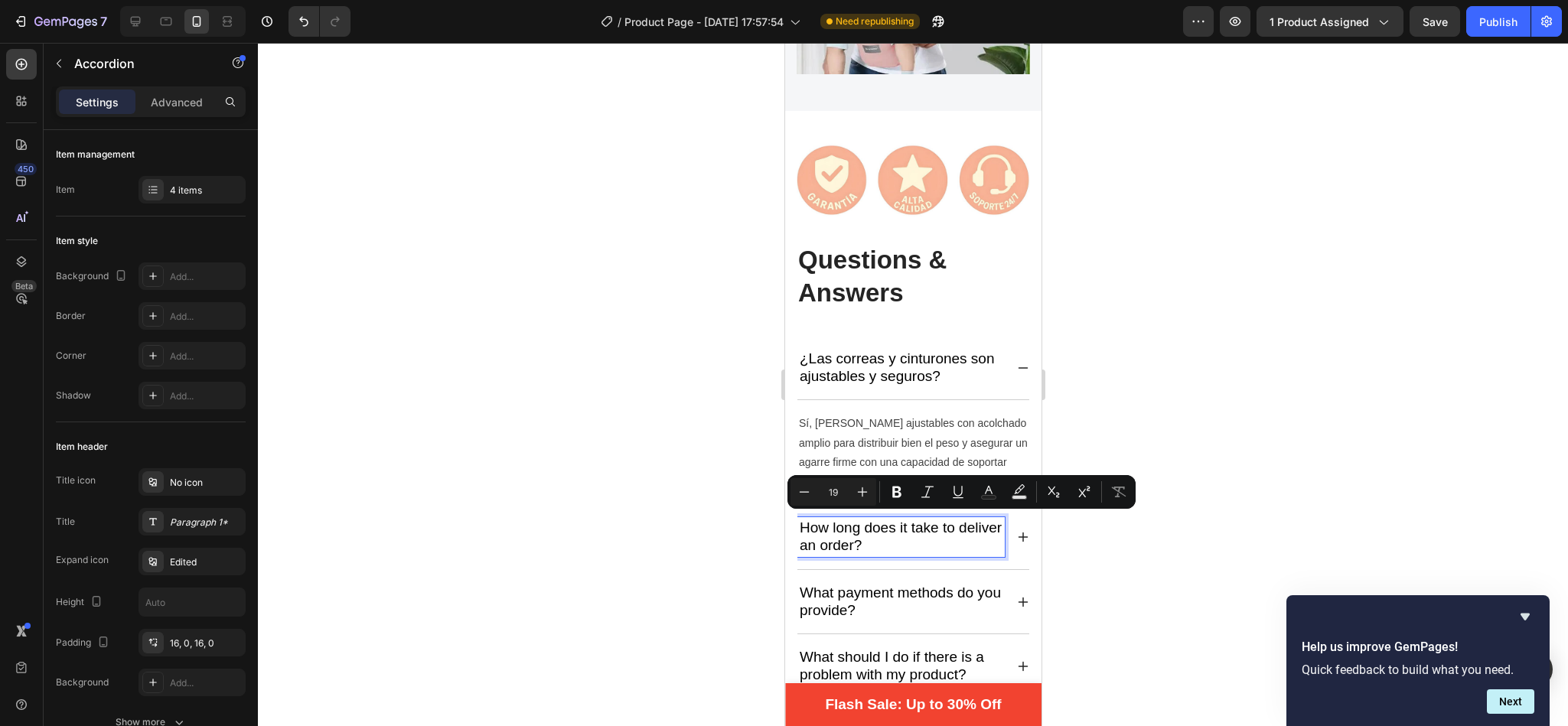
click at [909, 519] on p "How long does it take to deliver an order?" at bounding box center [900, 537] width 203 height 35
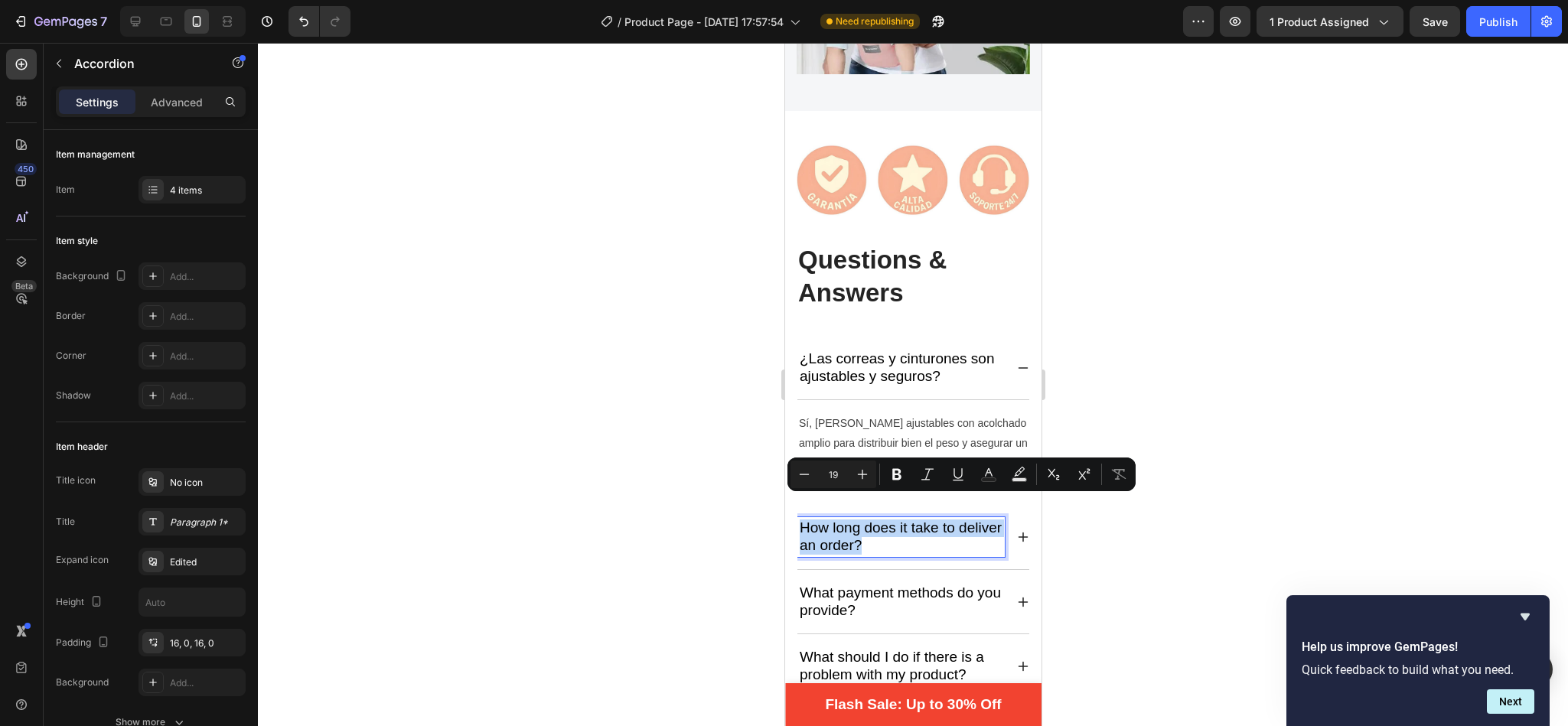
drag, startPoint x: 909, startPoint y: 519, endPoint x: 803, endPoint y: 505, distance: 106.9
click at [803, 519] on p "How long does it take to deliver an order?" at bounding box center [900, 537] width 203 height 35
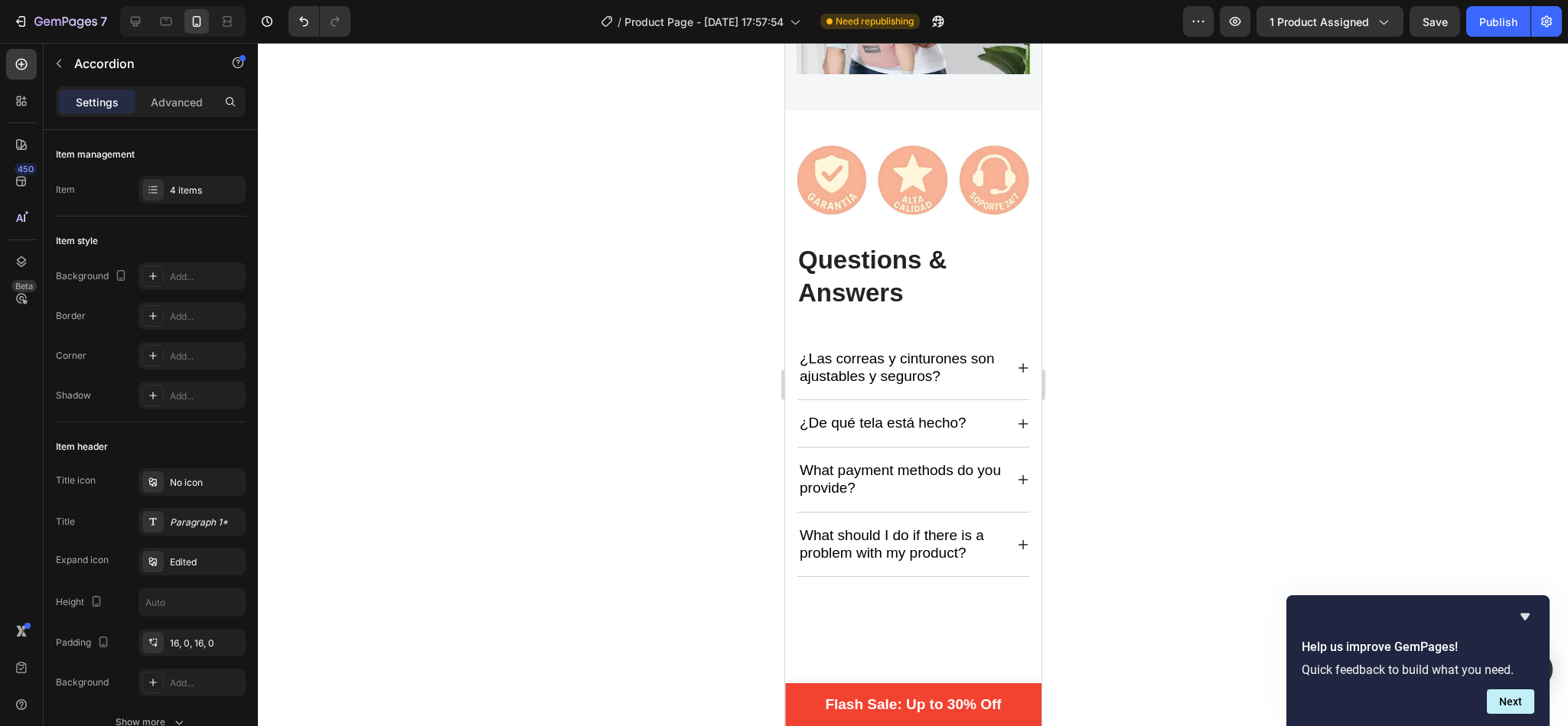
click at [1016, 418] on icon at bounding box center [1022, 424] width 13 height 13
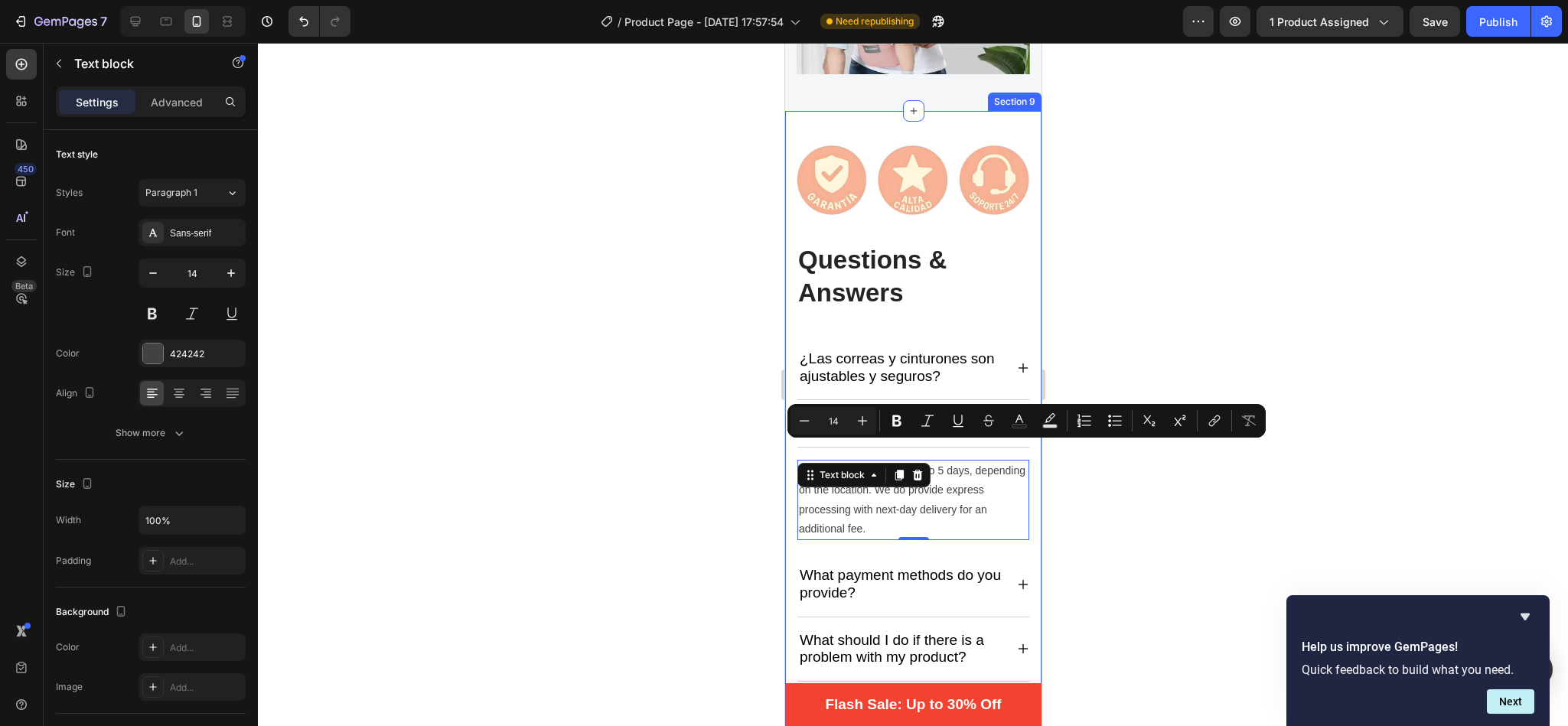
drag, startPoint x: 896, startPoint y: 502, endPoint x: 786, endPoint y: 450, distance: 121.7
click at [786, 450] on div "Image Questions & Answers Heading ¿Las correas y cinturones son ajustables y se…" at bounding box center [912, 460] width 256 height 698
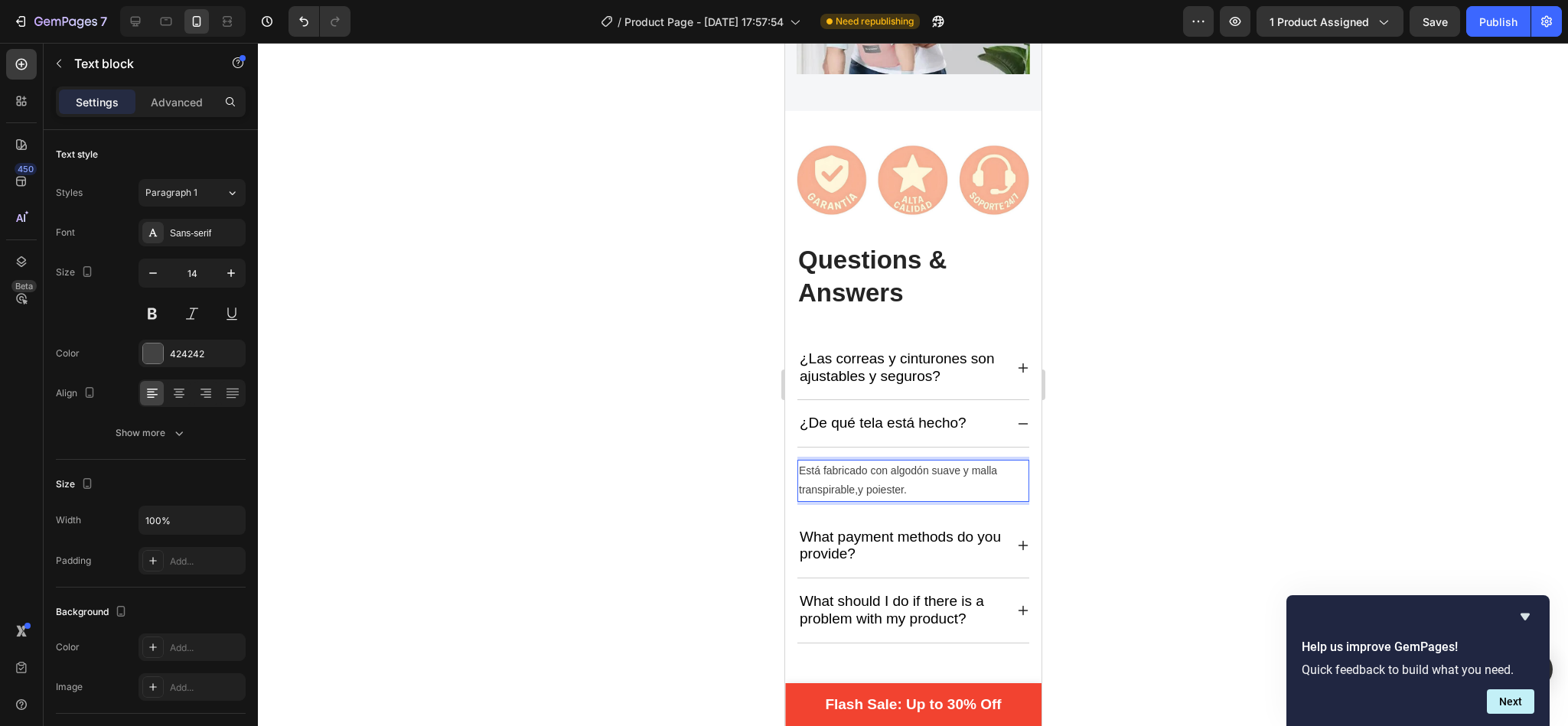
click at [857, 473] on p "Está fabricado con algodón suave y malla transpirable,y poiester." at bounding box center [913, 480] width 229 height 39
click at [878, 471] on p "Está fabricado con algodón suave y malla transpirable,y poiester." at bounding box center [913, 480] width 229 height 39
click at [857, 468] on p "Está fabricado con algodón suave y malla transpirable,y poliester." at bounding box center [913, 480] width 229 height 39
click at [969, 461] on p "Está fabricado con algodón suave y malla transpirable, y poliester." at bounding box center [913, 480] width 229 height 39
click at [907, 468] on p "Está fabricado con algodón suave,malla transpirable, y poliester." at bounding box center [913, 480] width 229 height 39
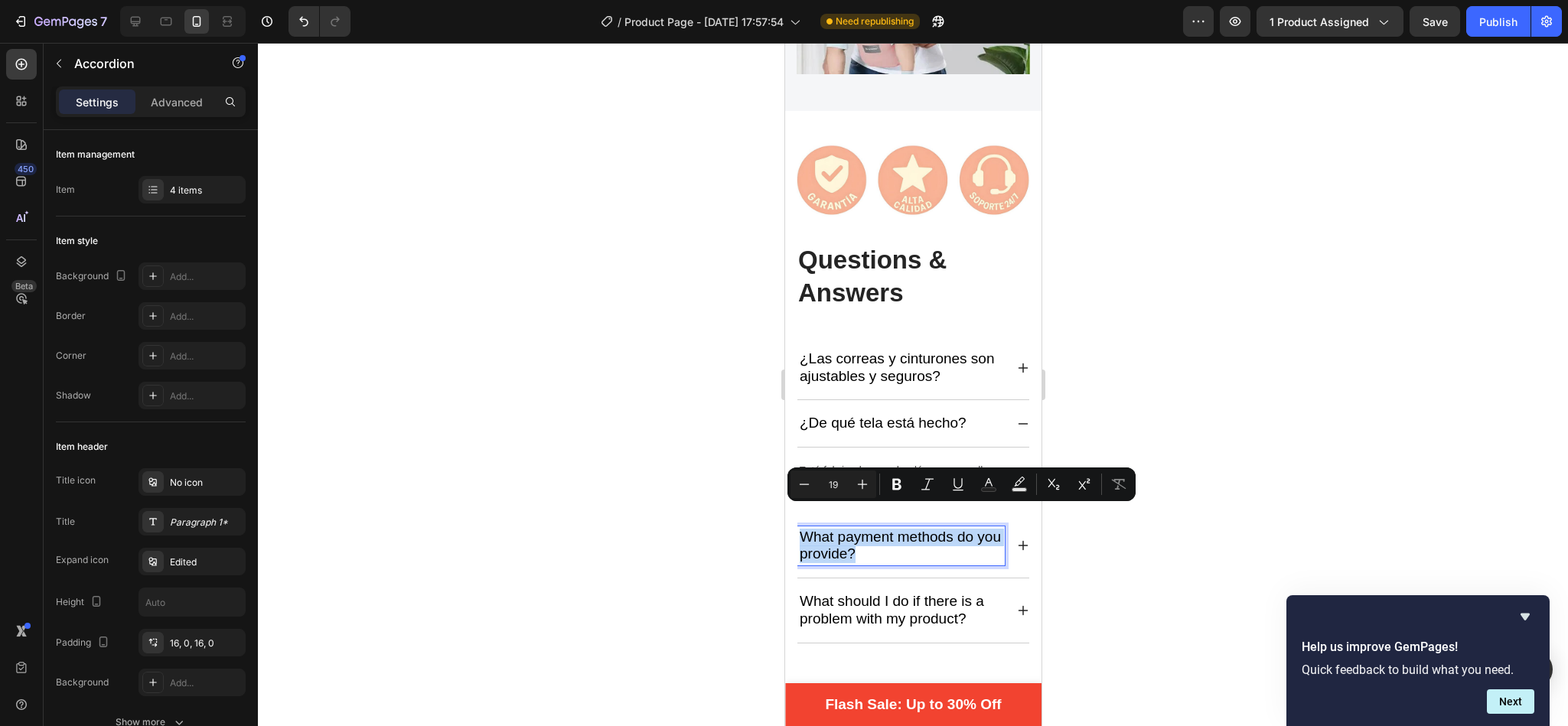
drag, startPoint x: 883, startPoint y: 532, endPoint x: 804, endPoint y: 521, distance: 79.8
click at [804, 528] on p "What payment methods do you provide?" at bounding box center [900, 545] width 203 height 35
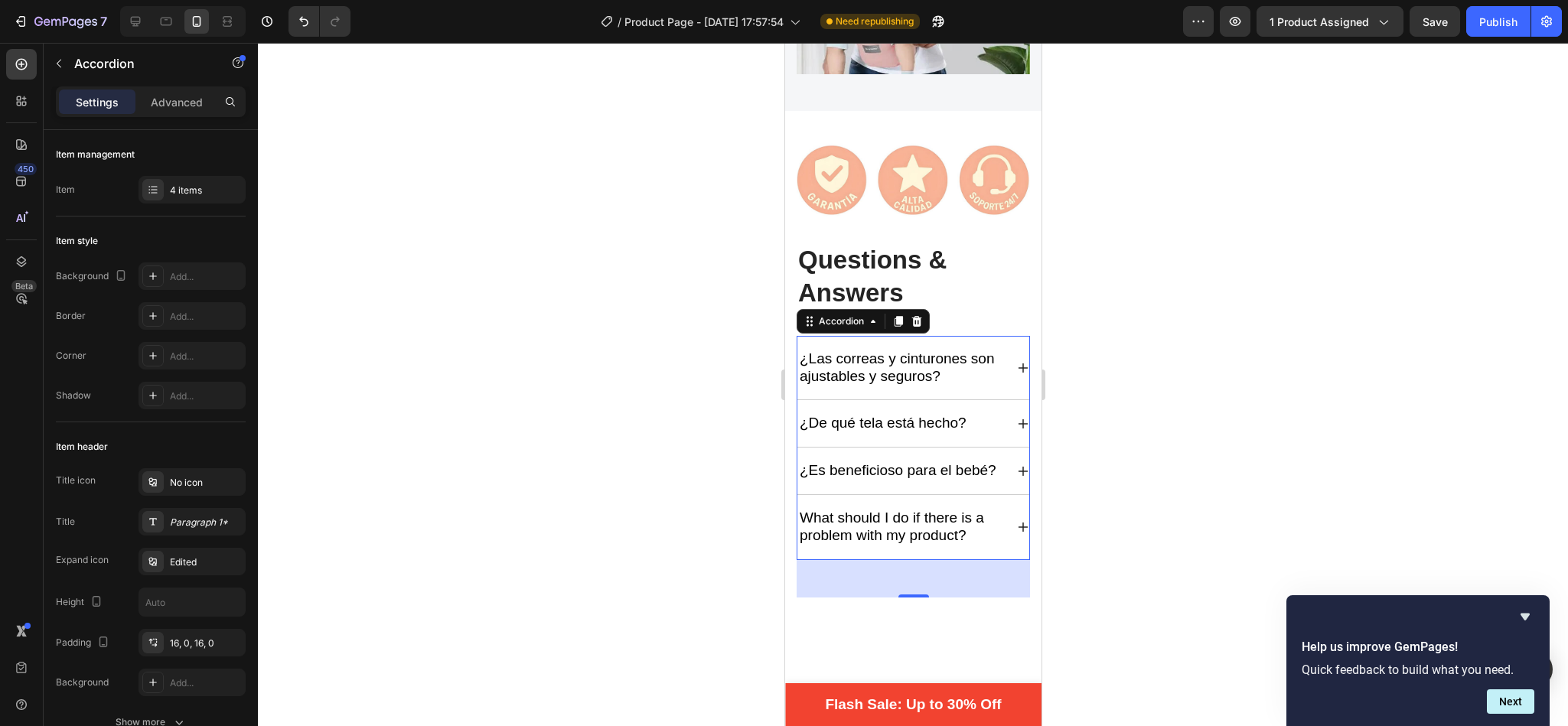
click at [1016, 465] on icon at bounding box center [1022, 471] width 13 height 13
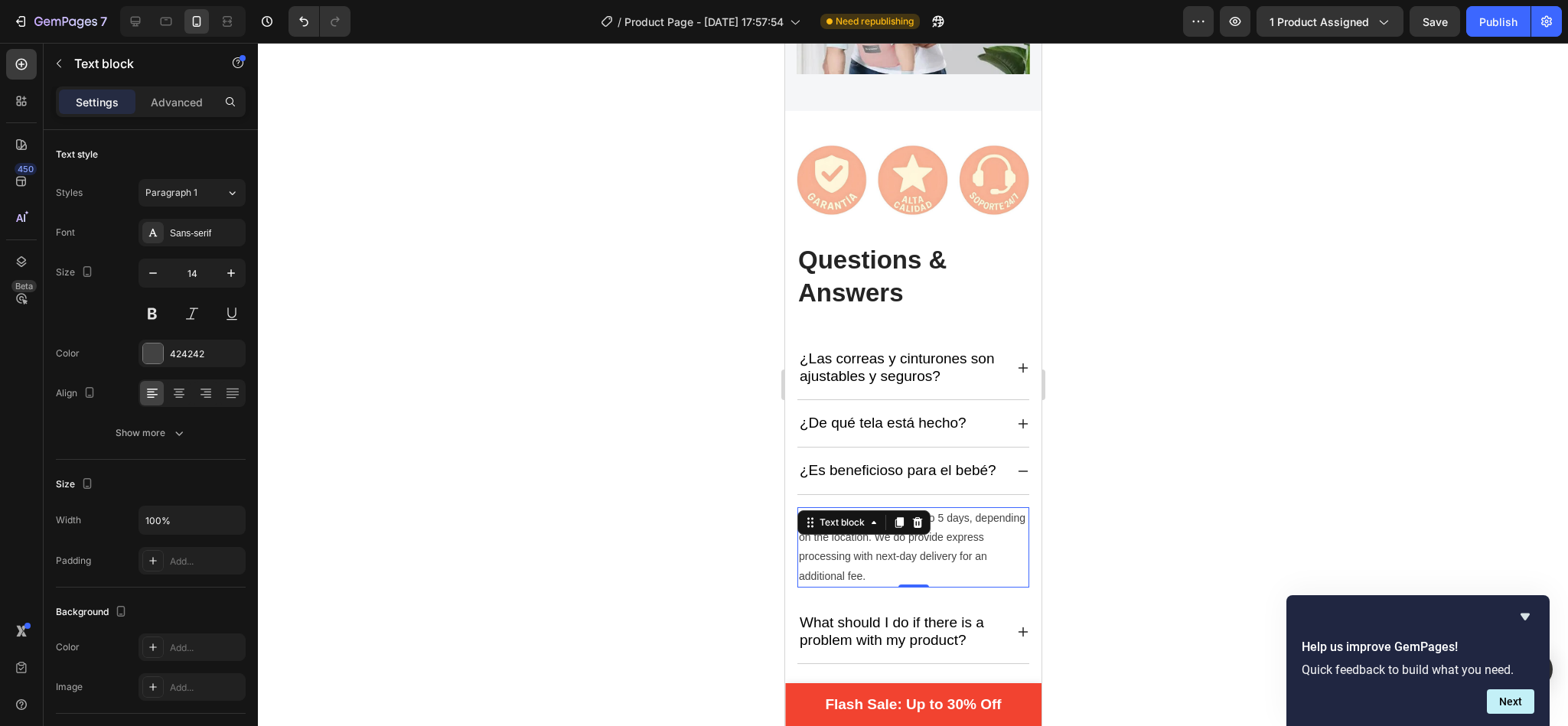
drag, startPoint x: 905, startPoint y: 574, endPoint x: 1567, endPoint y: 553, distance: 662.3
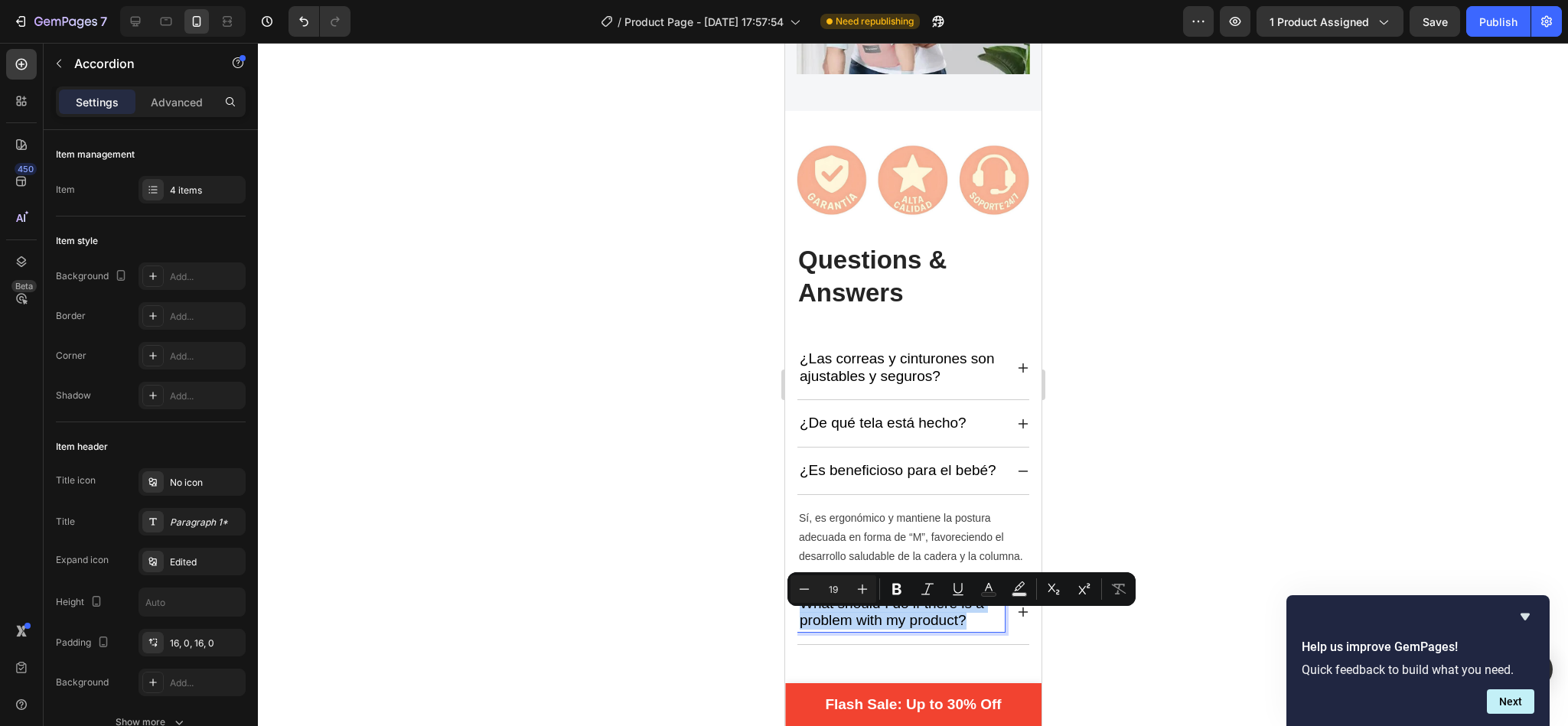
drag, startPoint x: 801, startPoint y: 616, endPoint x: 967, endPoint y: 639, distance: 167.6
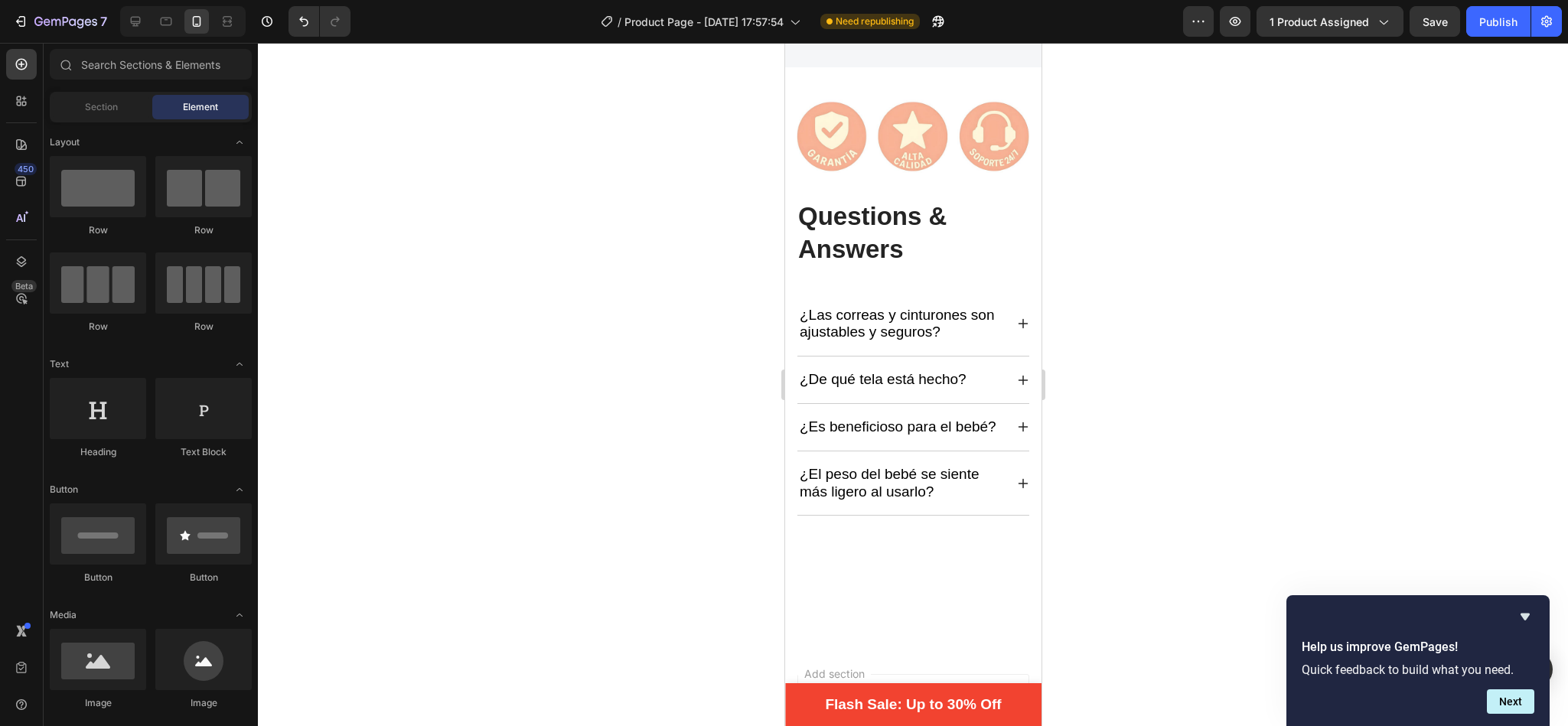
scroll to position [3889, 0]
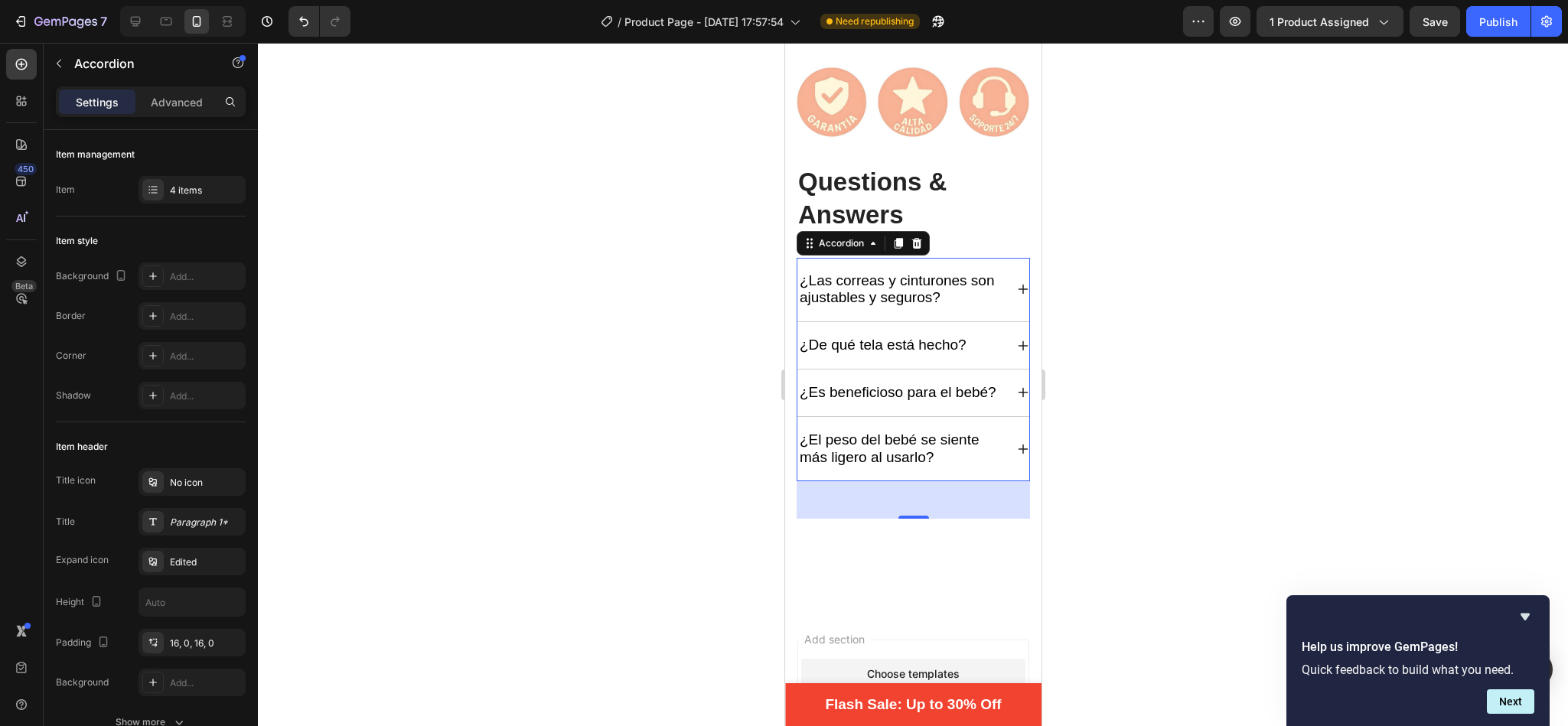
click at [1016, 455] on icon at bounding box center [1022, 449] width 13 height 13
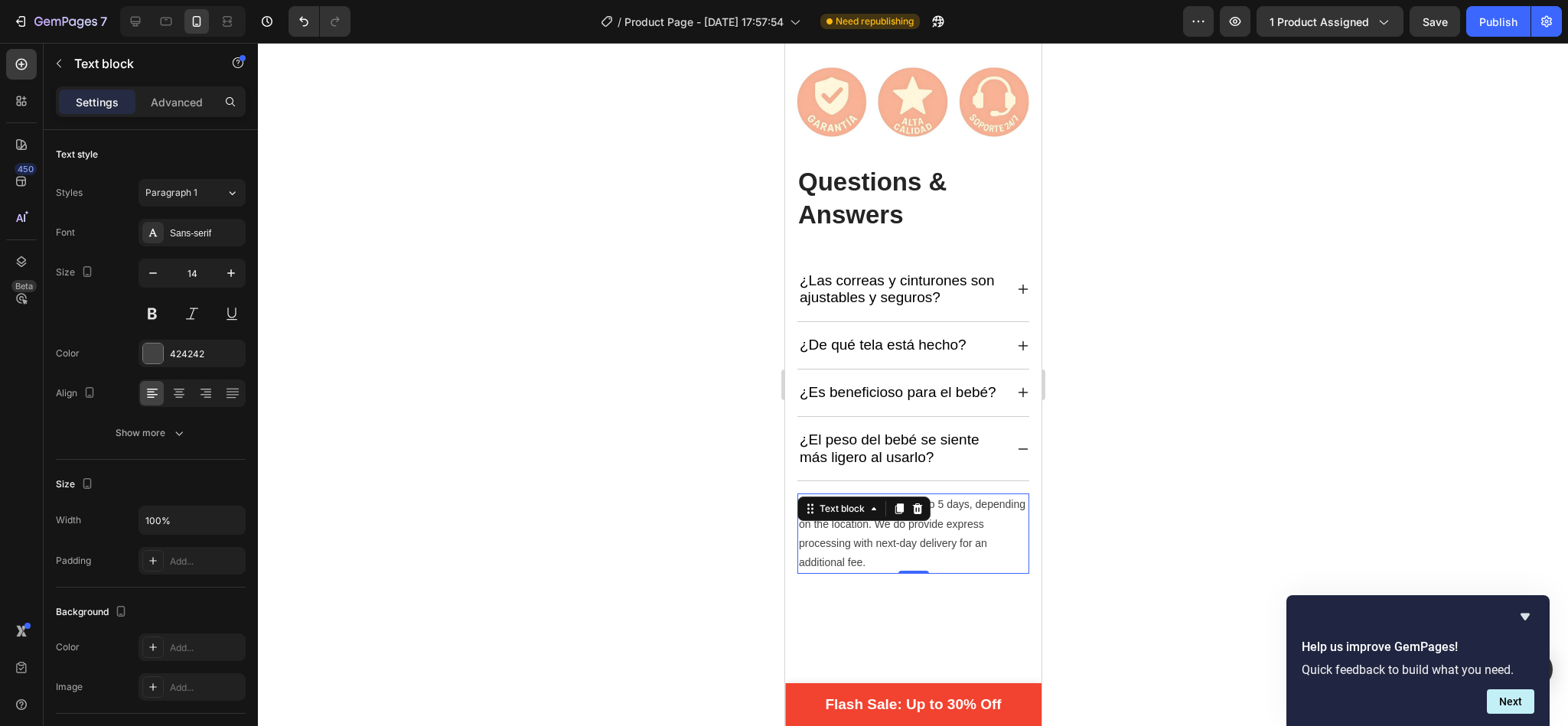
click at [889, 565] on p "[MEDICAL_DATA] takes 3 to 5 days, depending on the location. We do provide expr…" at bounding box center [913, 534] width 229 height 77
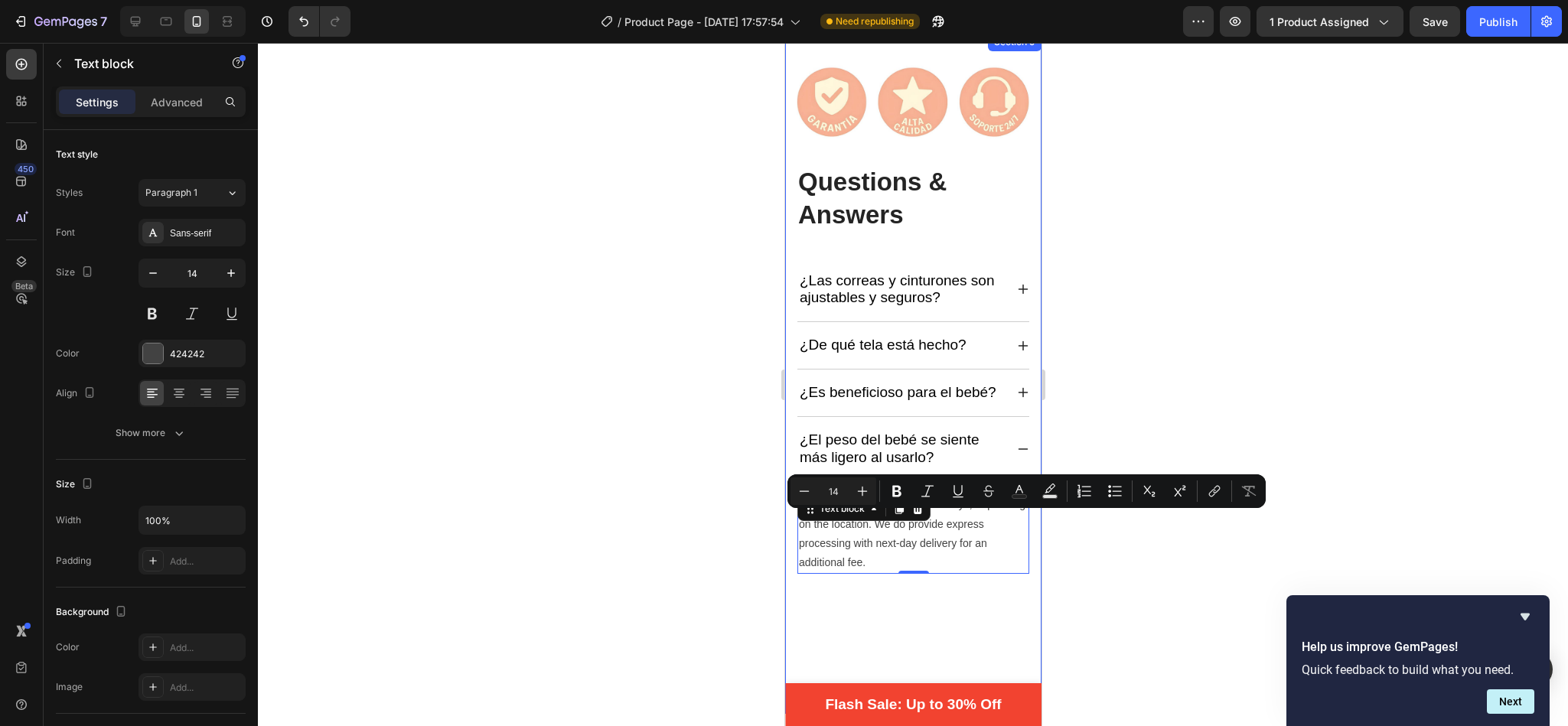
drag, startPoint x: 903, startPoint y: 574, endPoint x: 784, endPoint y: 523, distance: 129.5
click at [784, 523] on div "Image Questions & Answers Heading ¿Las correas y cinturones son ajustables y se…" at bounding box center [912, 373] width 256 height 680
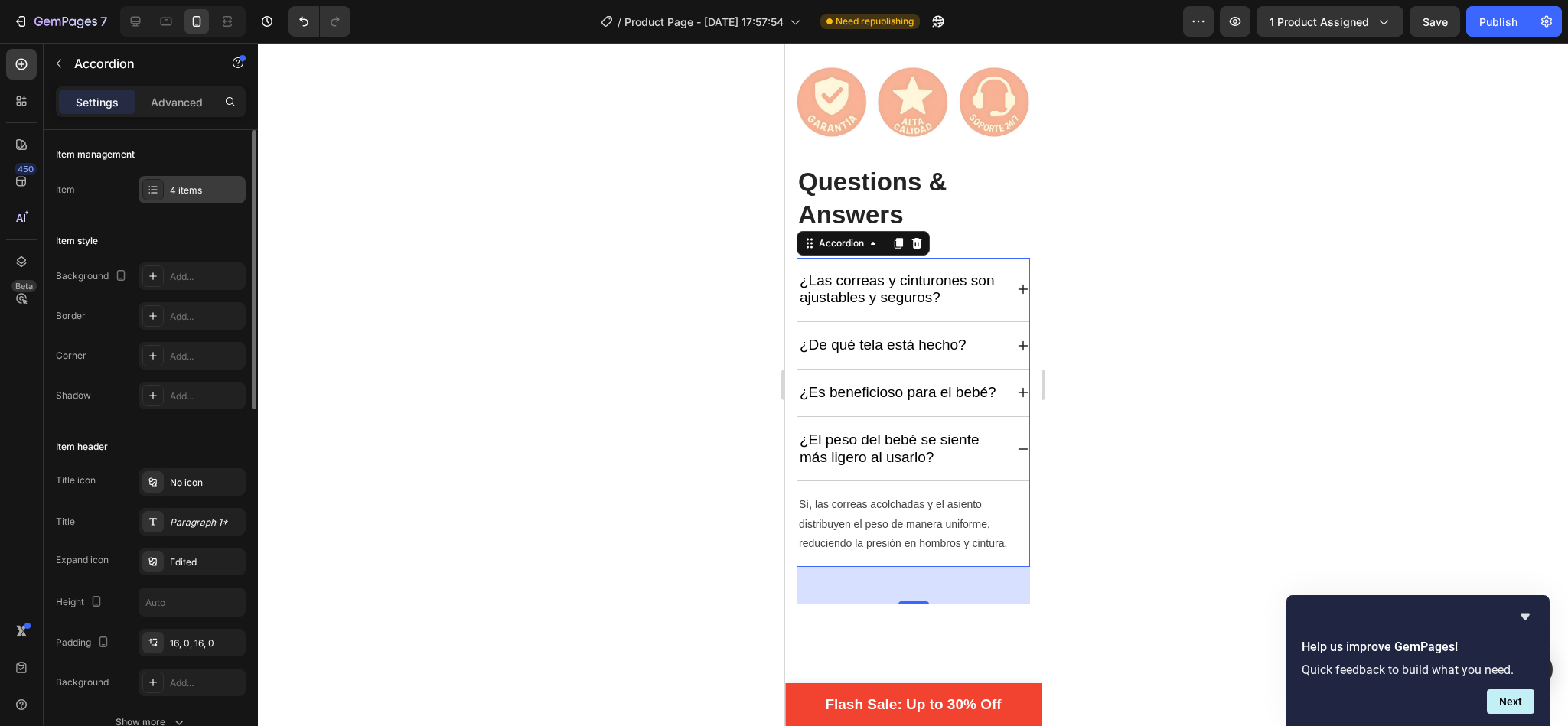
click at [189, 191] on div "4 items" at bounding box center [205, 190] width 72 height 13
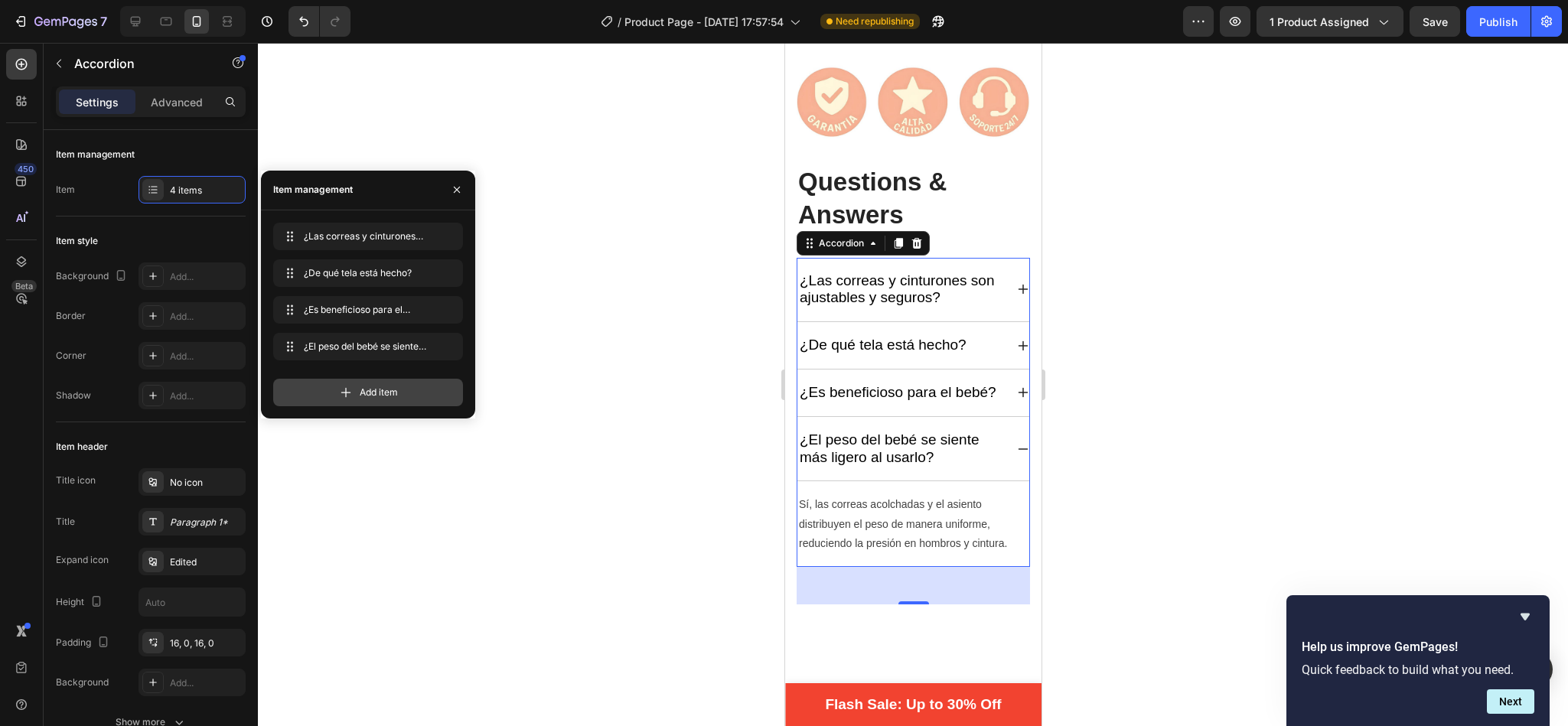
click at [334, 382] on div "Add item" at bounding box center [368, 392] width 190 height 28
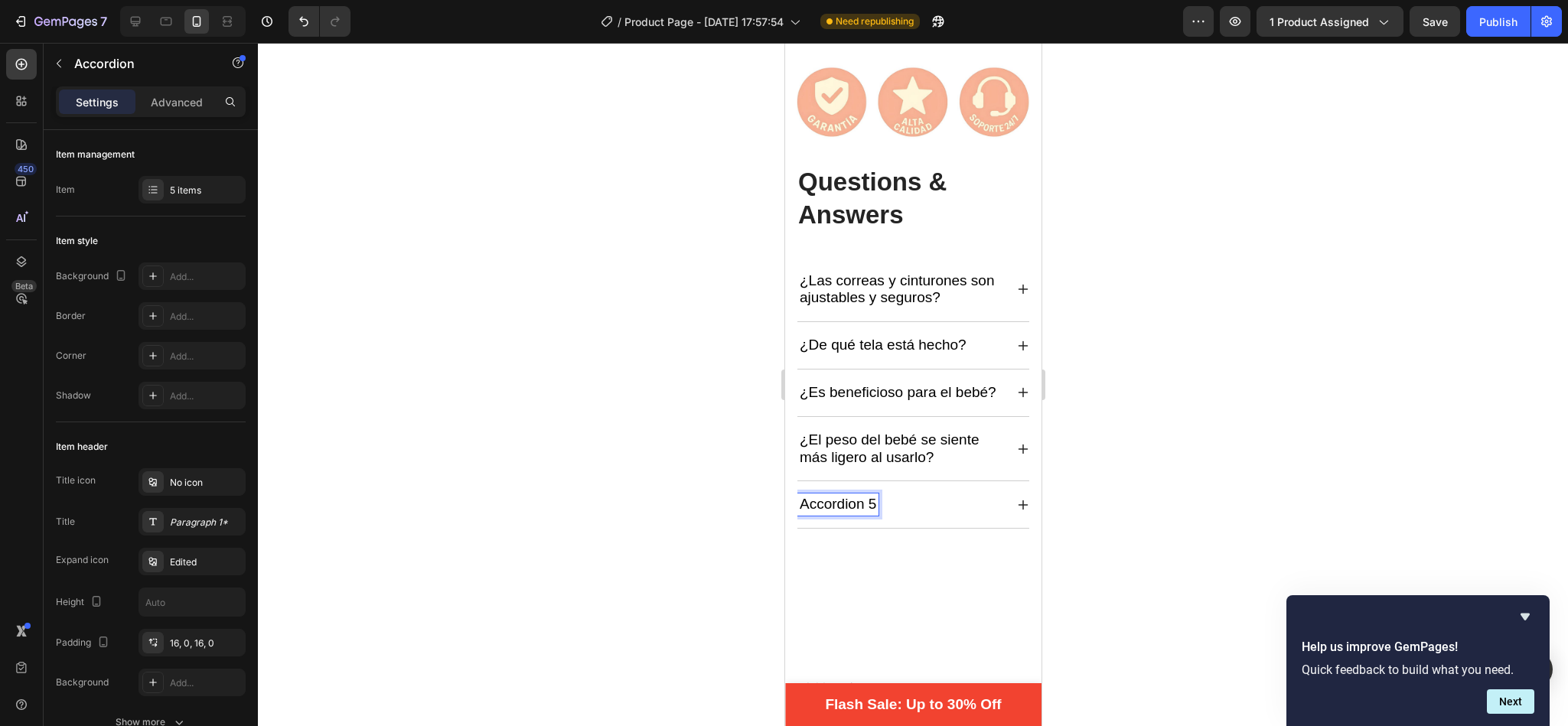
drag, startPoint x: 804, startPoint y: 517, endPoint x: 875, endPoint y: 525, distance: 71.4
click at [875, 513] on p "Accordion 5" at bounding box center [837, 504] width 77 height 17
drag, startPoint x: 875, startPoint y: 525, endPoint x: 798, endPoint y: 525, distance: 77.0
click at [799, 513] on p "Accordion 5" at bounding box center [837, 504] width 77 height 17
click at [1000, 521] on div "¿Cuenta con garantía y cómo la solicito?" at bounding box center [913, 513] width 232 height 65
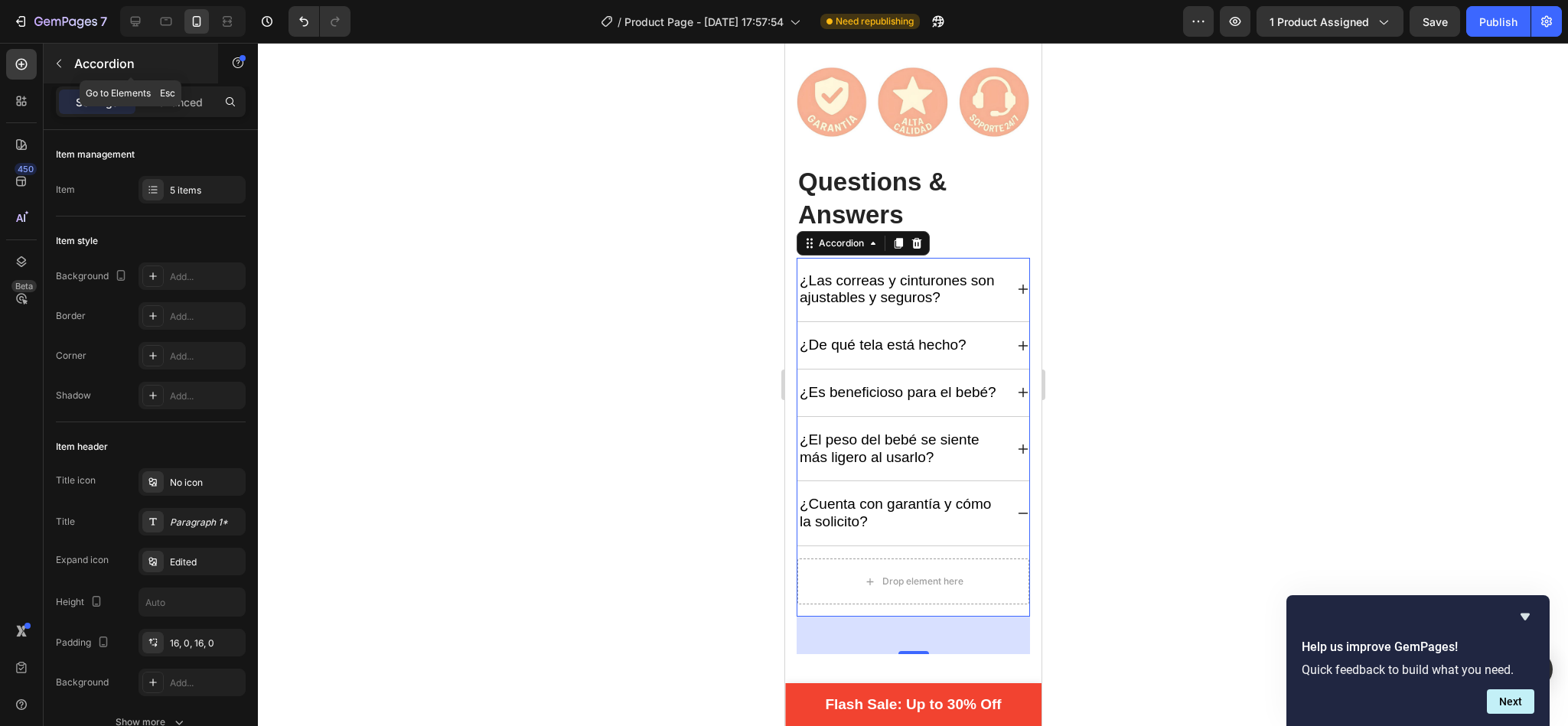
click at [54, 55] on button "button" at bounding box center [58, 63] width 24 height 24
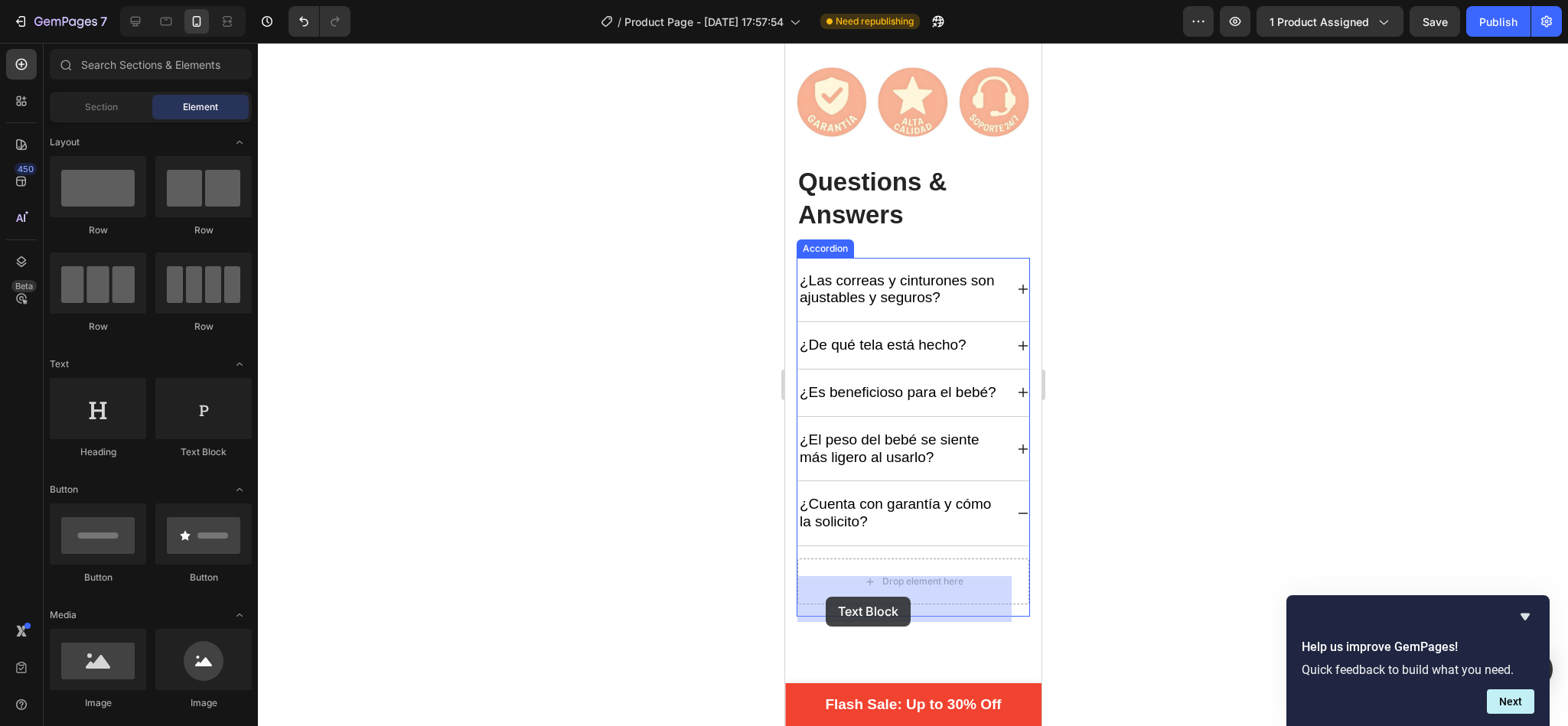
drag, startPoint x: 963, startPoint y: 461, endPoint x: 827, endPoint y: 597, distance: 192.3
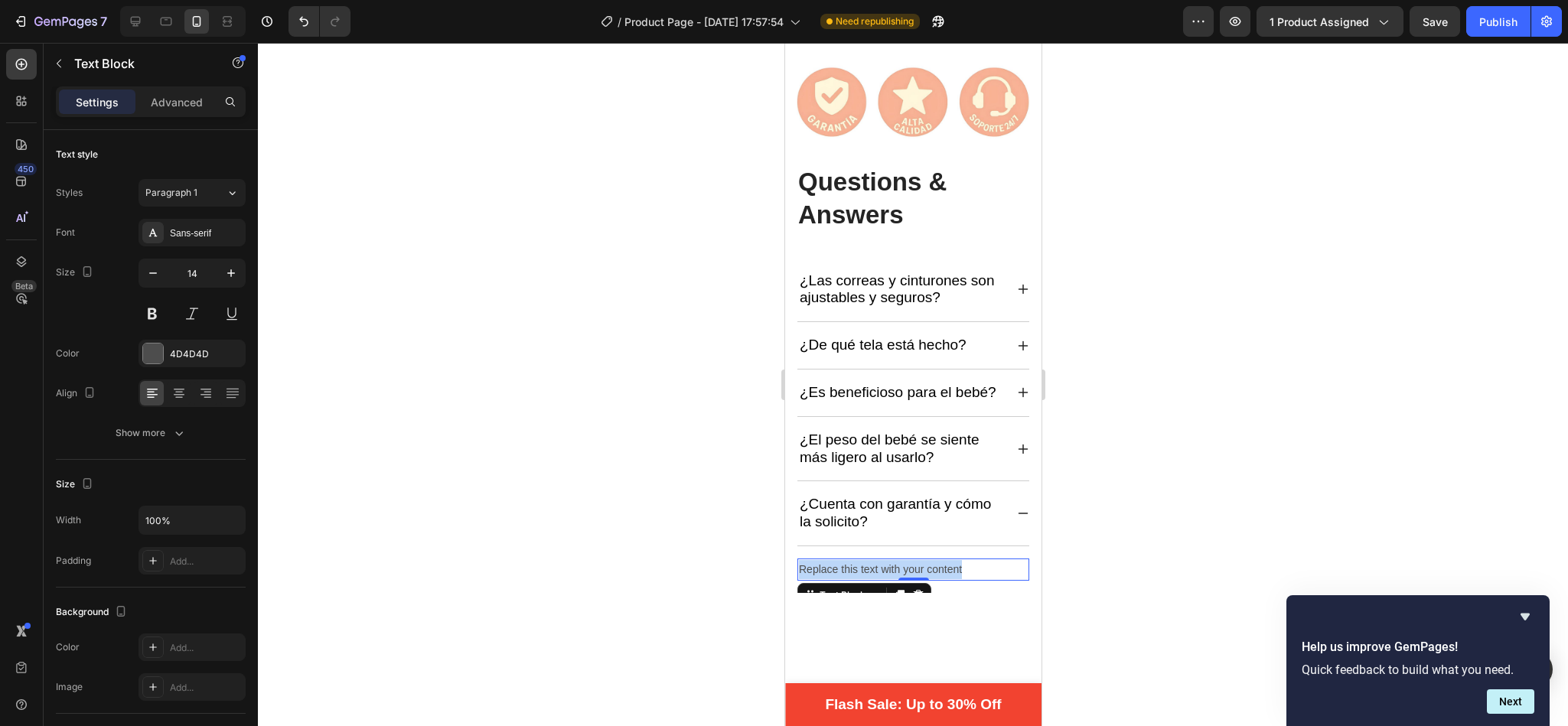
drag, startPoint x: 980, startPoint y: 586, endPoint x: 796, endPoint y: 590, distance: 184.0
click at [797, 580] on div "Replace this text with your content" at bounding box center [913, 569] width 232 height 22
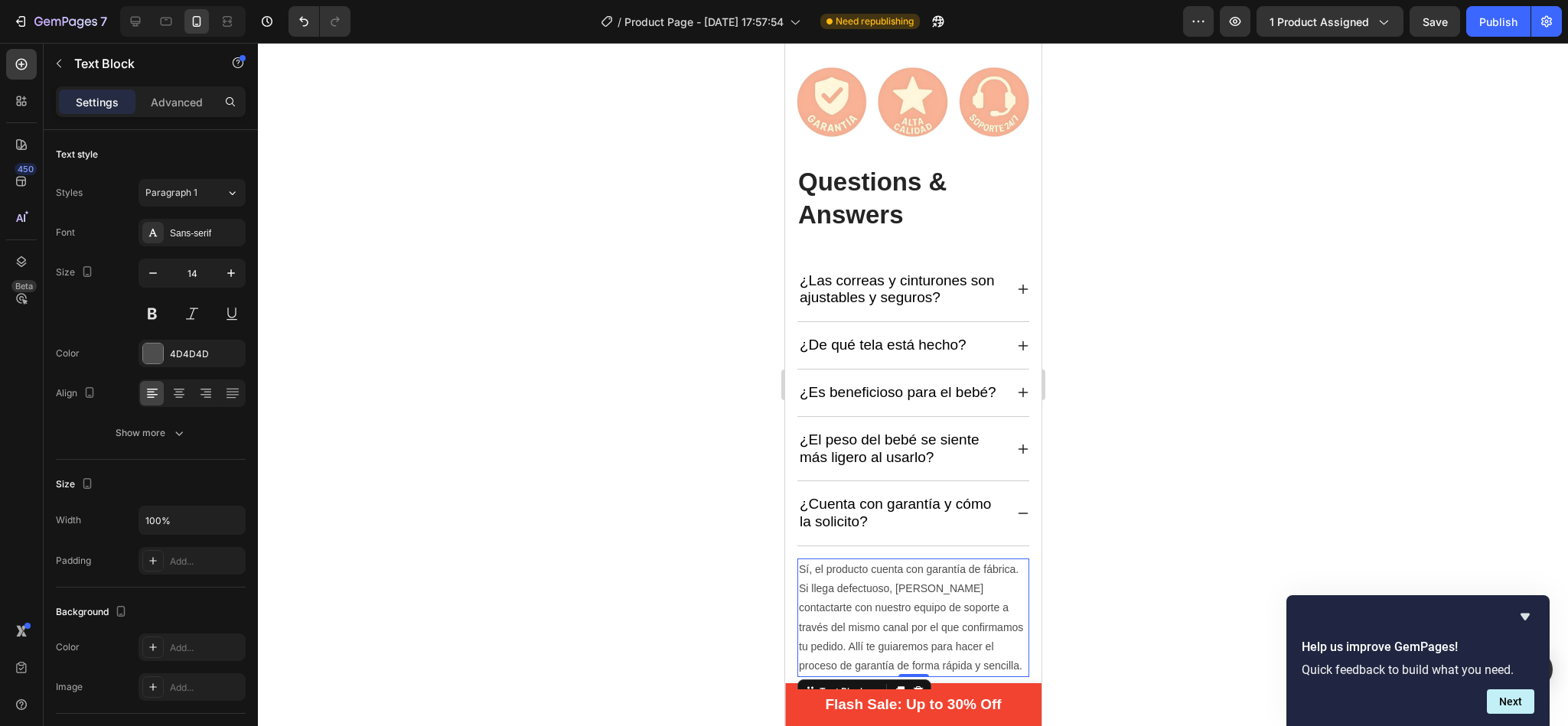
click at [726, 534] on div at bounding box center [913, 384] width 1310 height 683
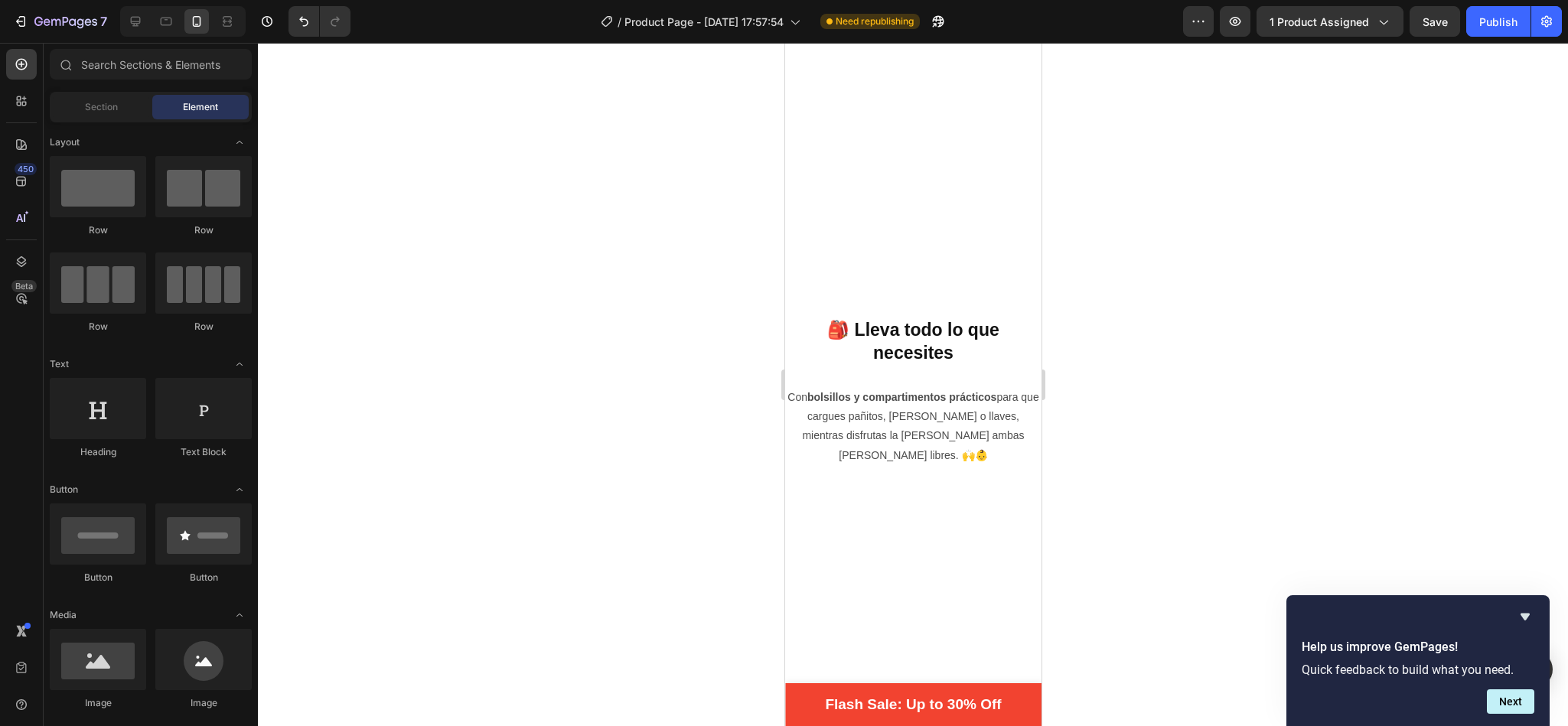
scroll to position [1898, 0]
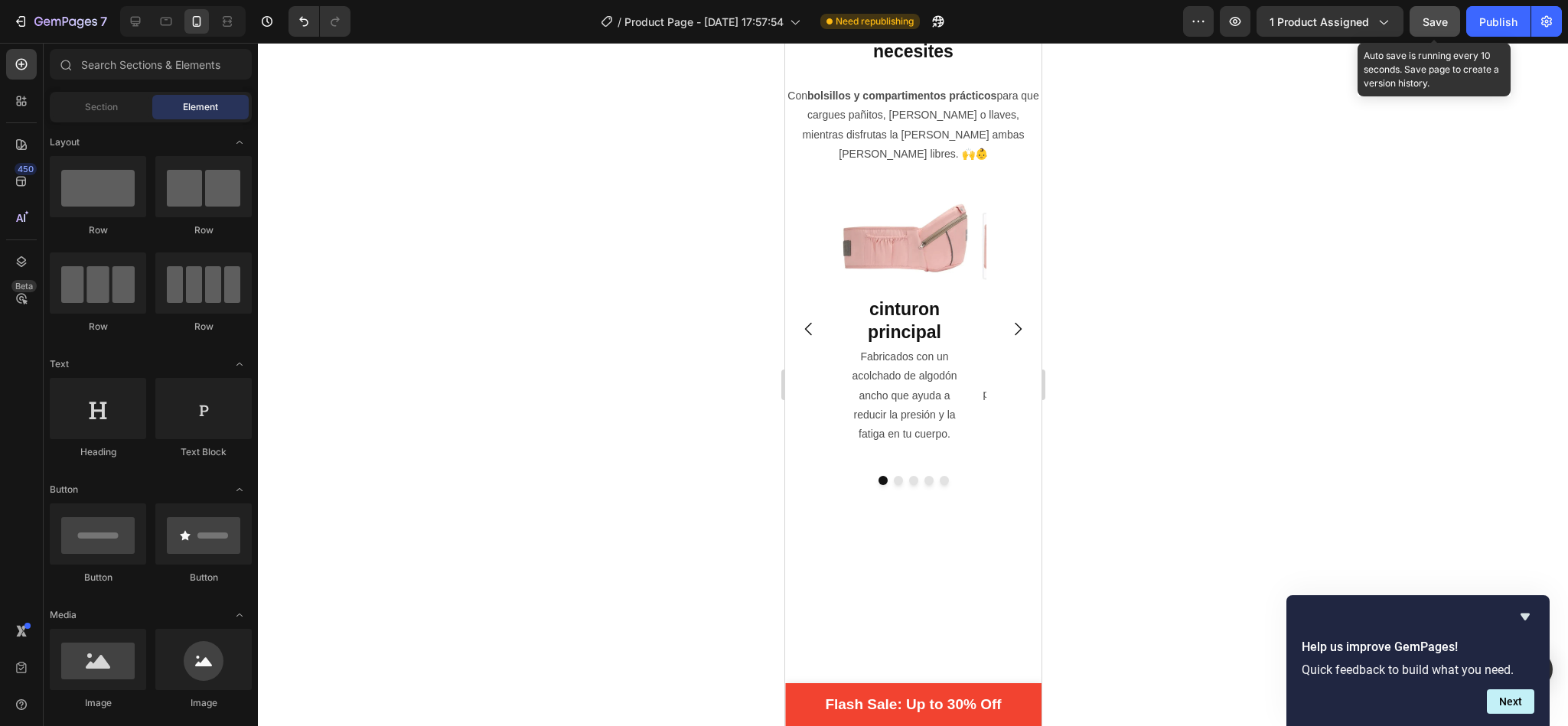
click at [1437, 26] on span "Save" at bounding box center [1435, 21] width 25 height 13
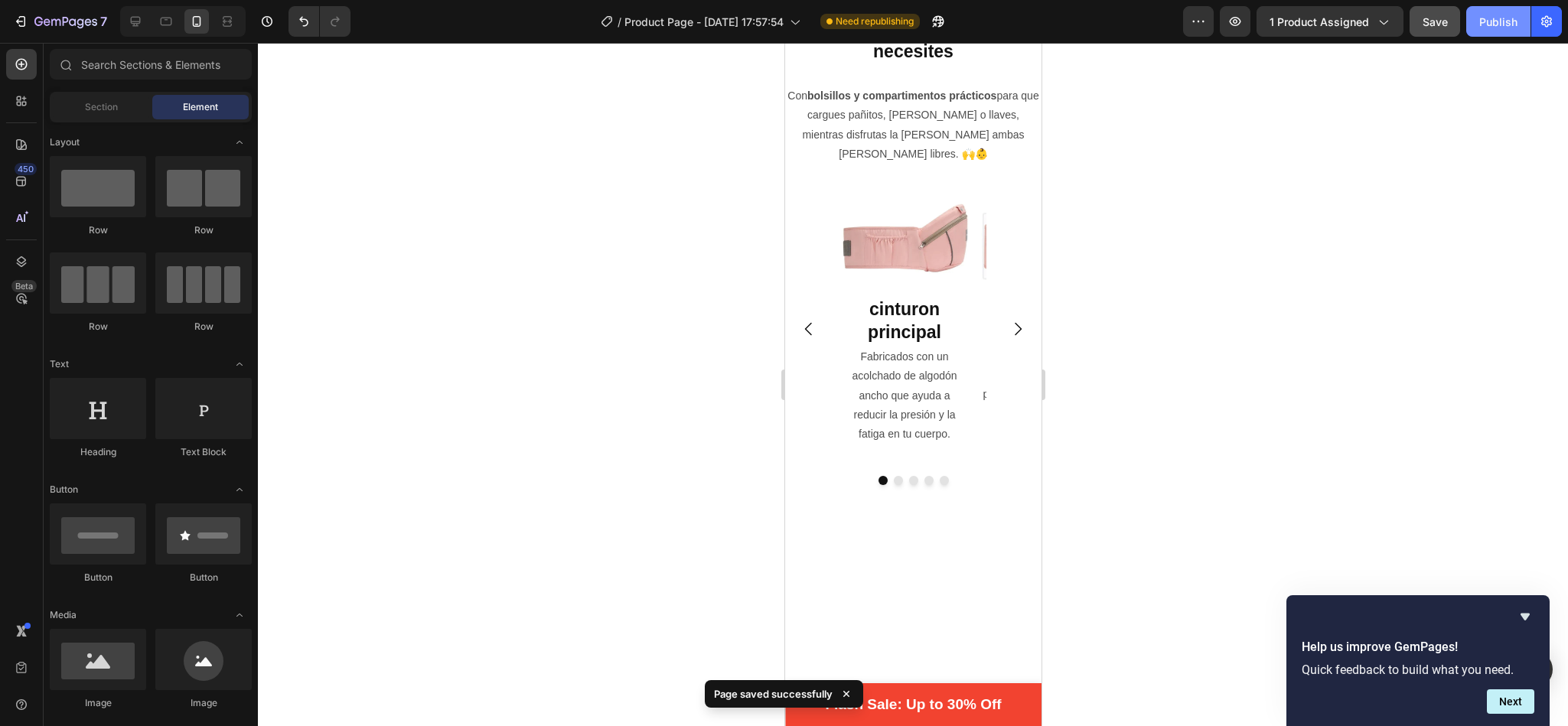
click at [1488, 24] on div "Publish" at bounding box center [1498, 21] width 39 height 16
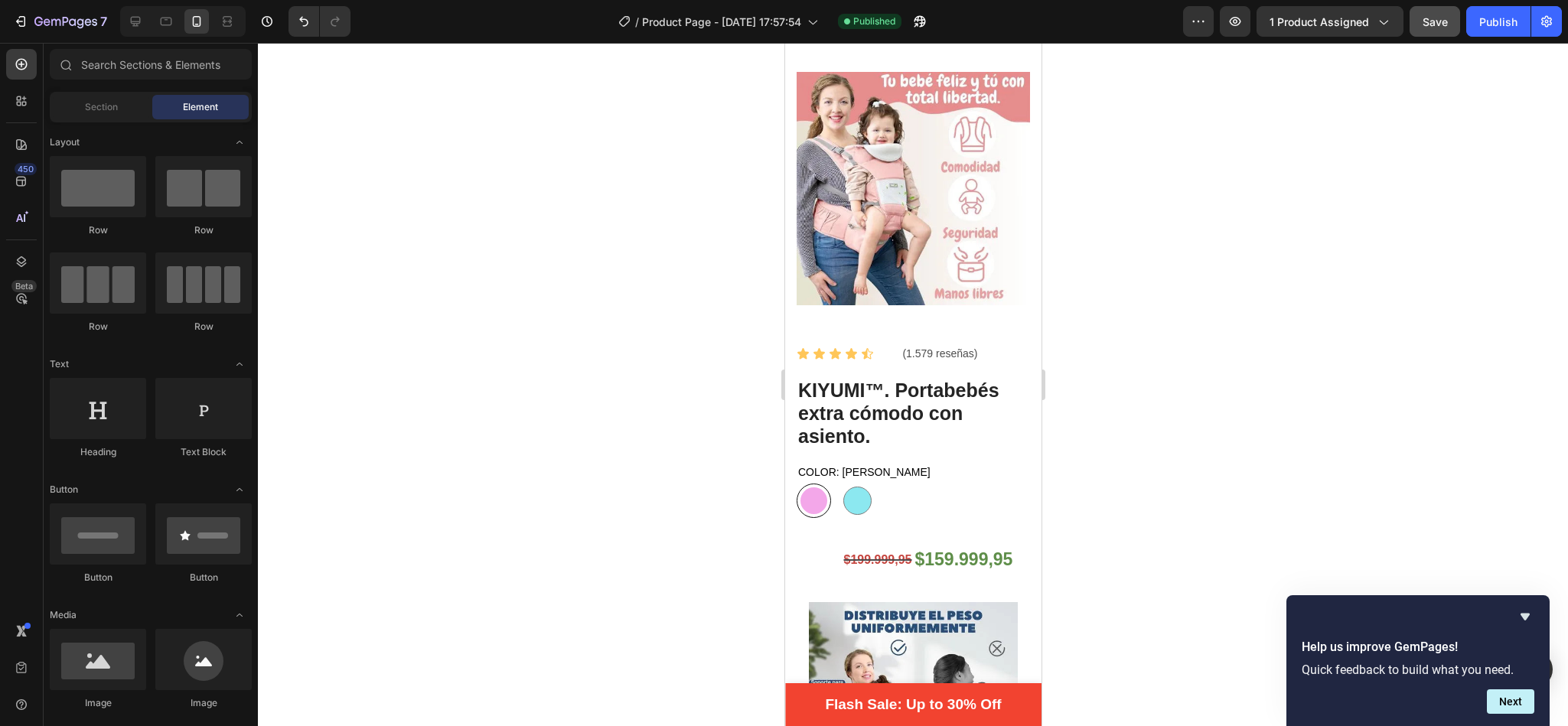
scroll to position [0, 0]
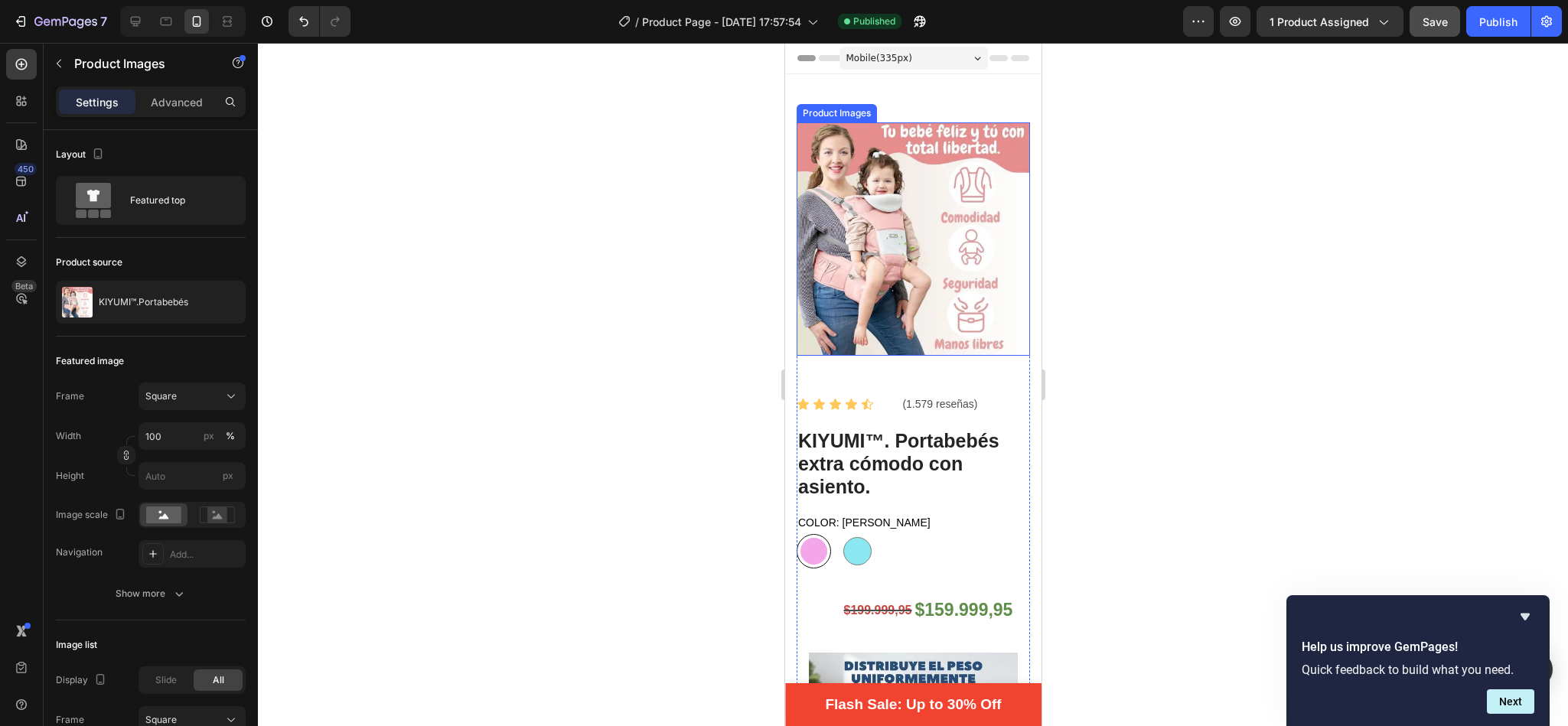
click at [951, 133] on img at bounding box center [913, 239] width 233 height 233
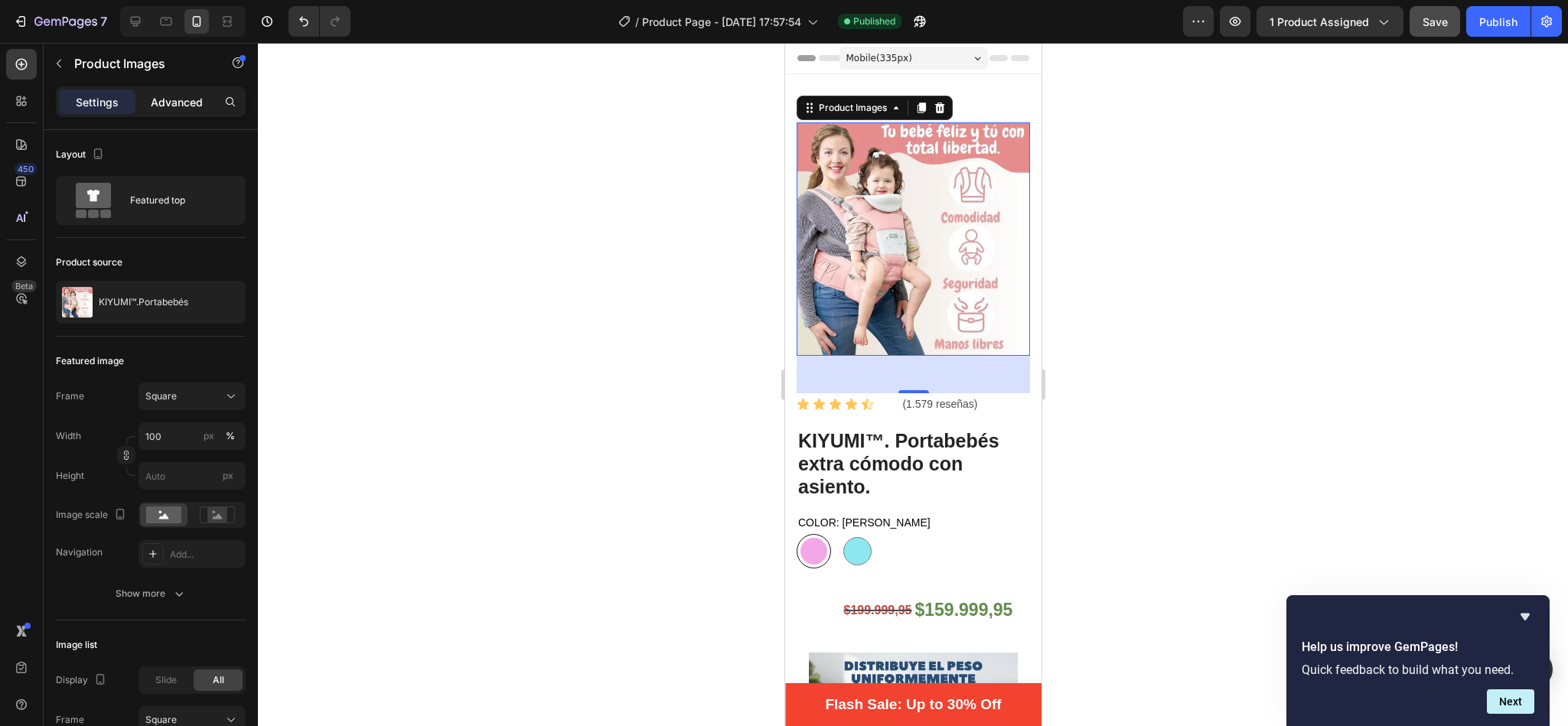
click at [170, 106] on p "Advanced" at bounding box center [177, 102] width 52 height 16
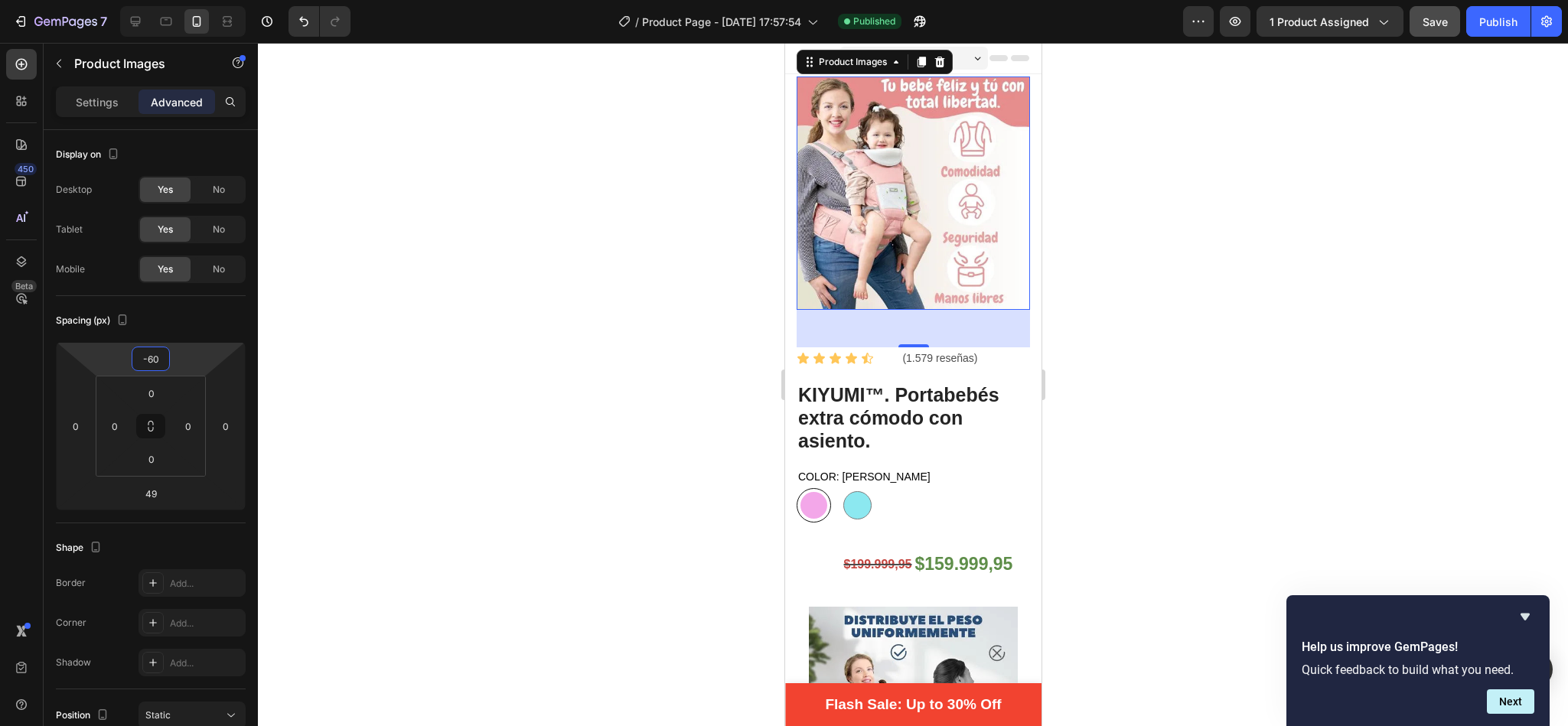
type input "-62"
drag, startPoint x: 185, startPoint y: 348, endPoint x: 187, endPoint y: 384, distance: 36.1
click at [187, 0] on html "7 / Product Page - Sep 26, 17:57:54 Published Preview 1 product assigned Save P…" at bounding box center [784, 0] width 1568 height 0
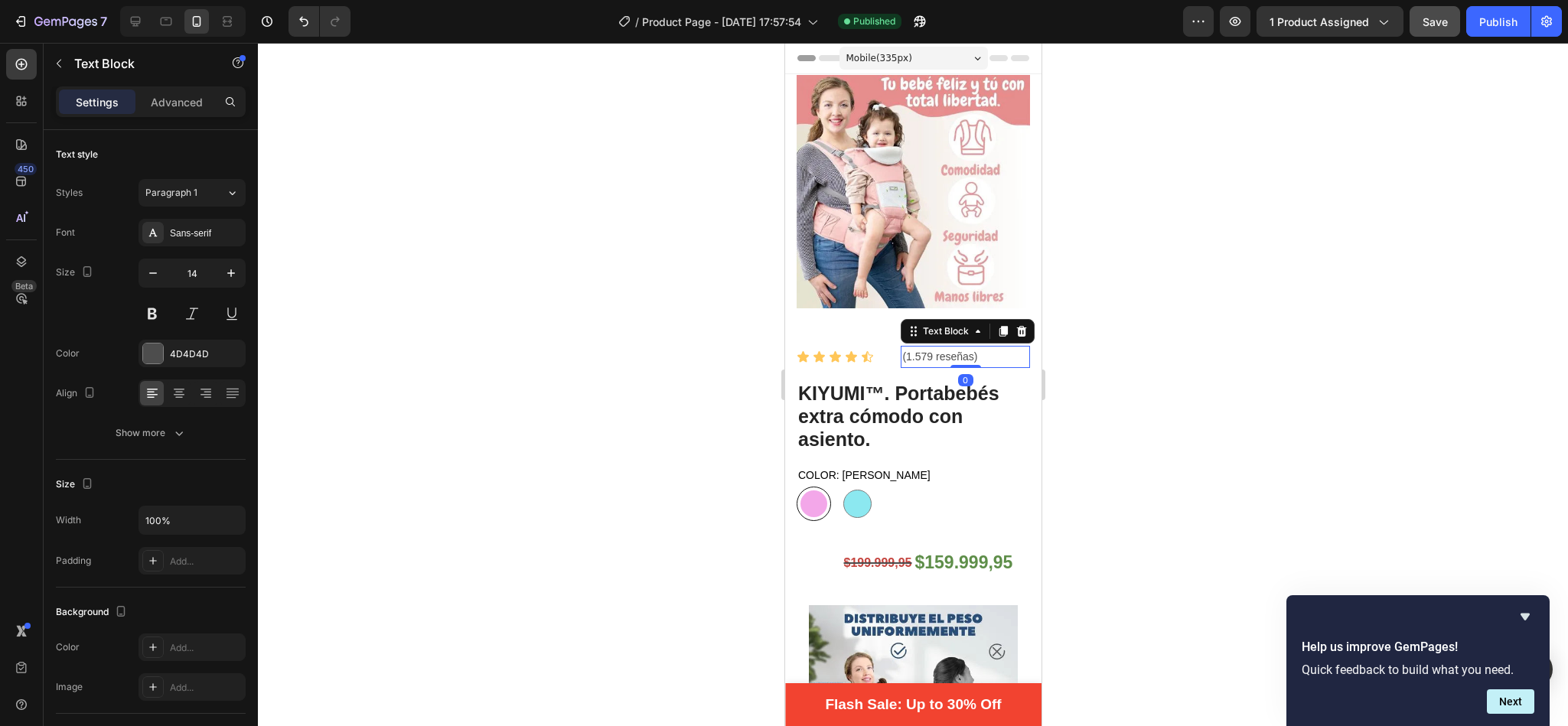
click at [976, 347] on p "(1.579 reseñas)" at bounding box center [965, 356] width 126 height 19
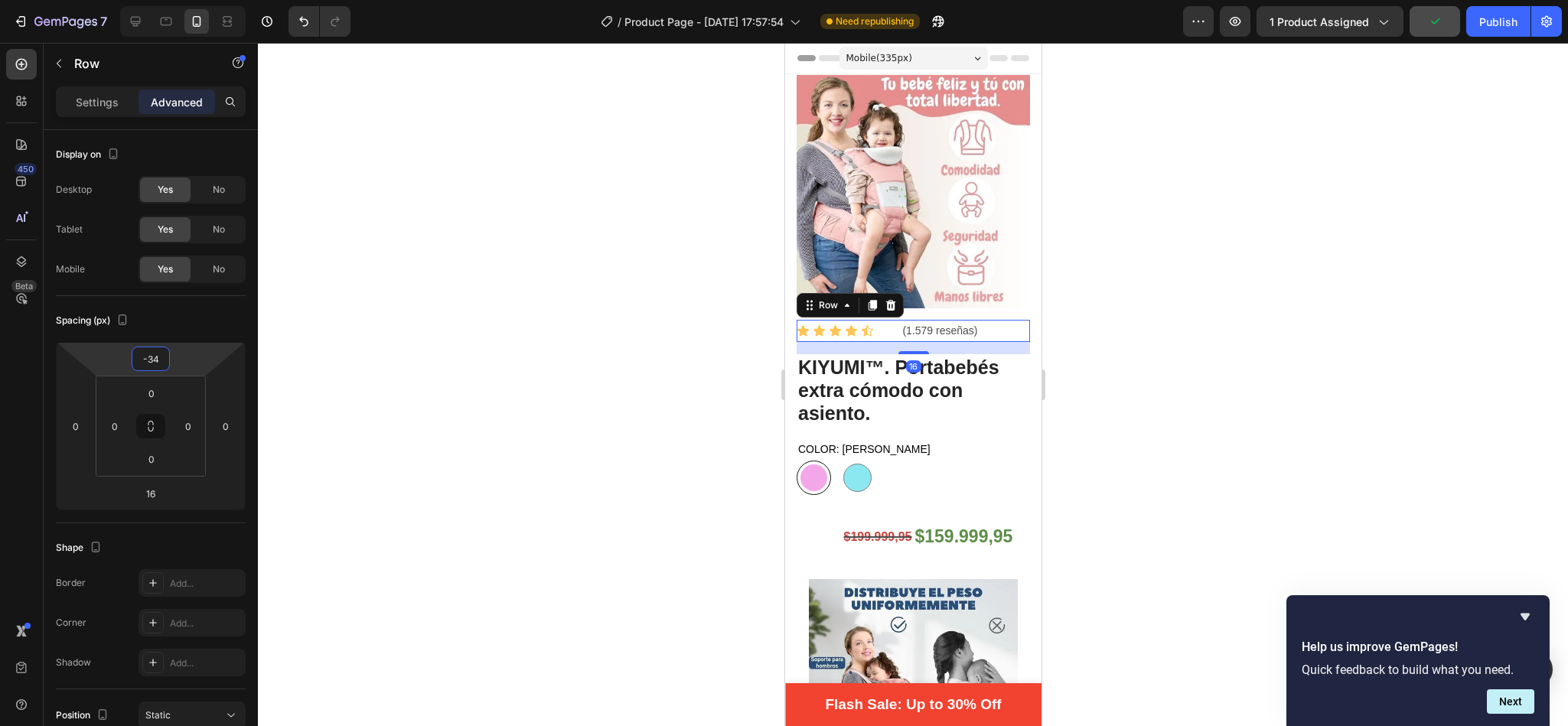
type input "-36"
drag, startPoint x: 189, startPoint y: 363, endPoint x: 195, endPoint y: 384, distance: 21.8
click at [195, 0] on html "7 / Product Page - [DATE] 17:57:54 Need republishing Preview 1 product assigned…" at bounding box center [784, 0] width 1568 height 0
click at [563, 131] on div at bounding box center [913, 384] width 1310 height 683
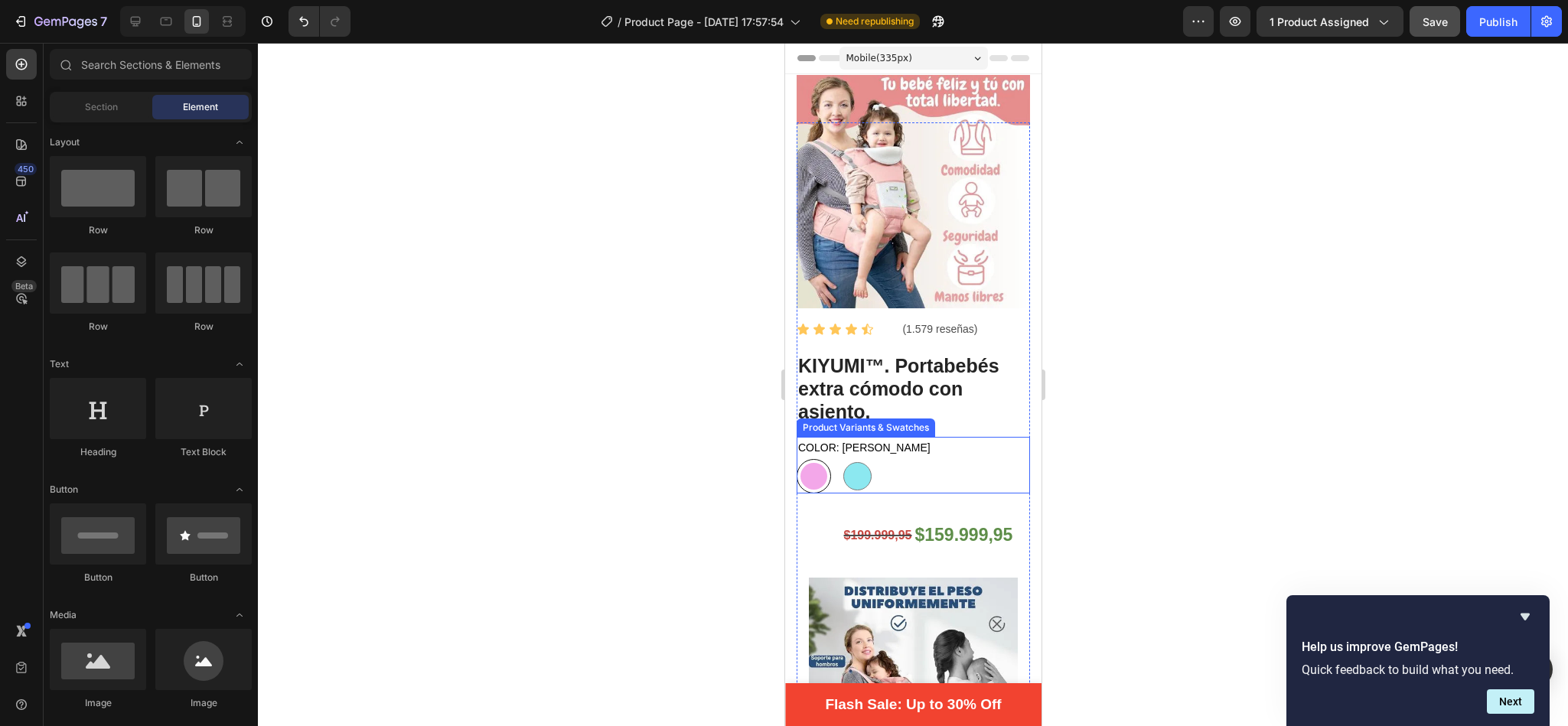
click at [821, 463] on div at bounding box center [813, 476] width 27 height 27
click at [796, 458] on input "[PERSON_NAME]" at bounding box center [795, 458] width 1 height 1
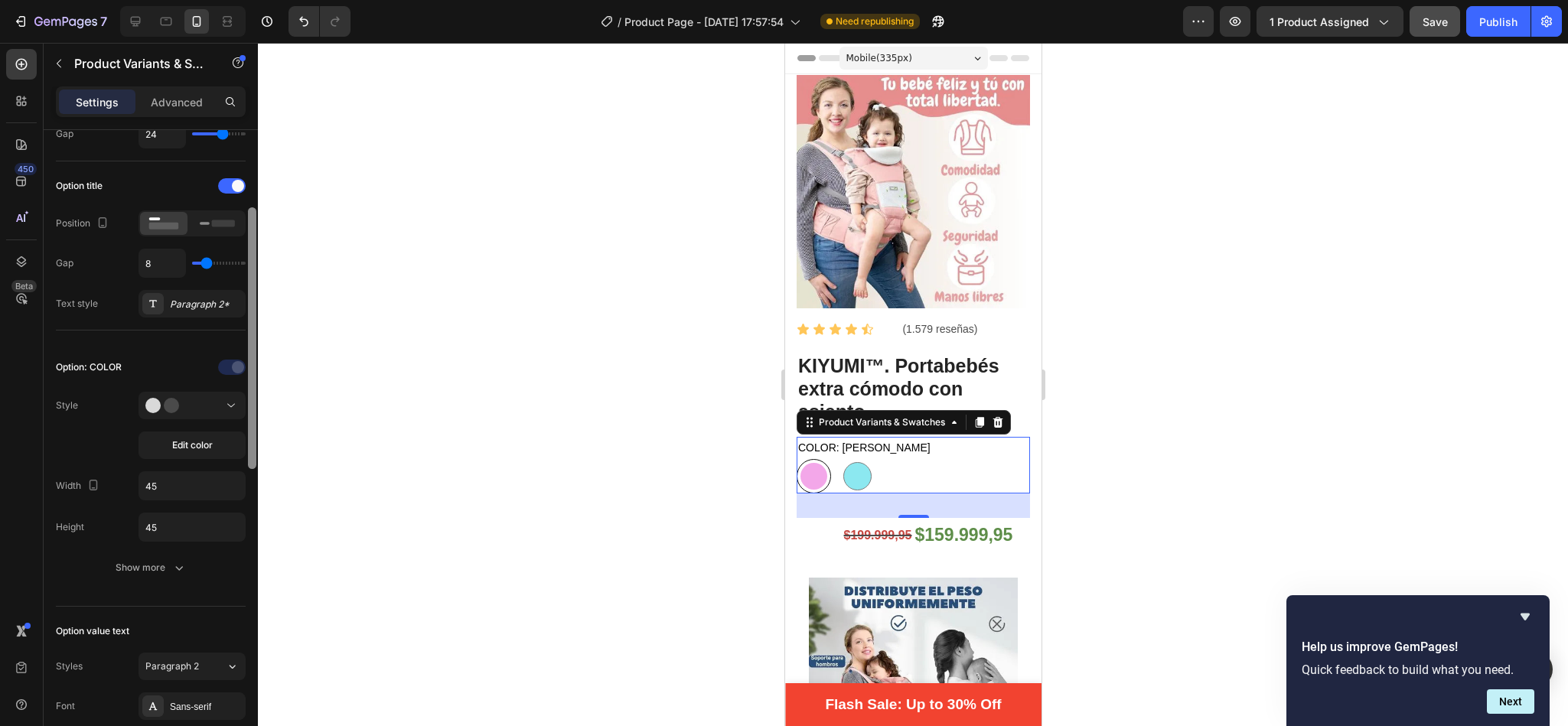
scroll to position [210, 0]
drag, startPoint x: 248, startPoint y: 278, endPoint x: 296, endPoint y: 365, distance: 99.4
click at [296, 0] on div "7 / Product Page - [DATE] 17:57:54 Need republishing Preview 1 product assigned…" at bounding box center [784, 0] width 1568 height 0
click at [203, 446] on span "Edit color" at bounding box center [192, 440] width 40 height 13
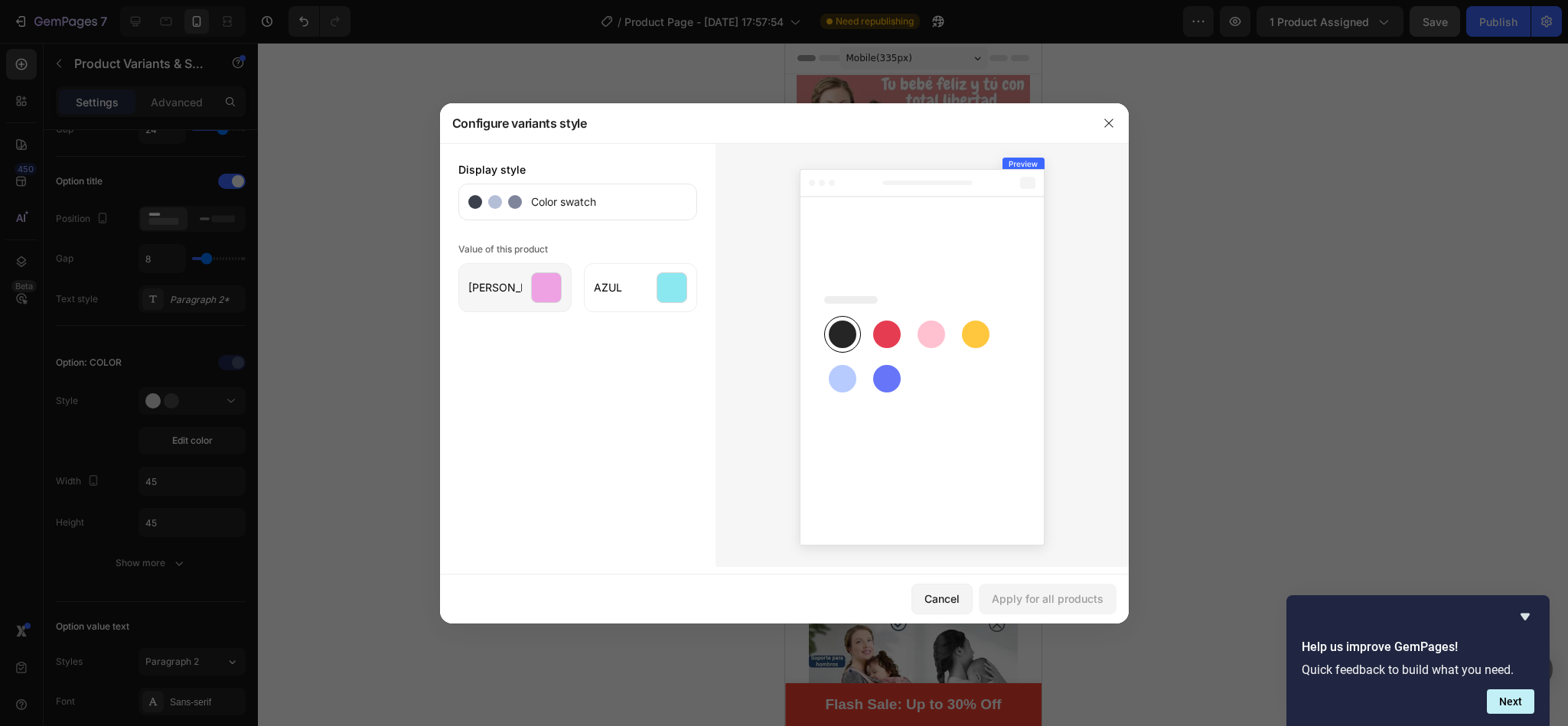
click at [542, 273] on div at bounding box center [546, 287] width 31 height 31
click at [931, 331] on rect at bounding box center [931, 333] width 28 height 28
click at [542, 273] on div at bounding box center [546, 287] width 31 height 31
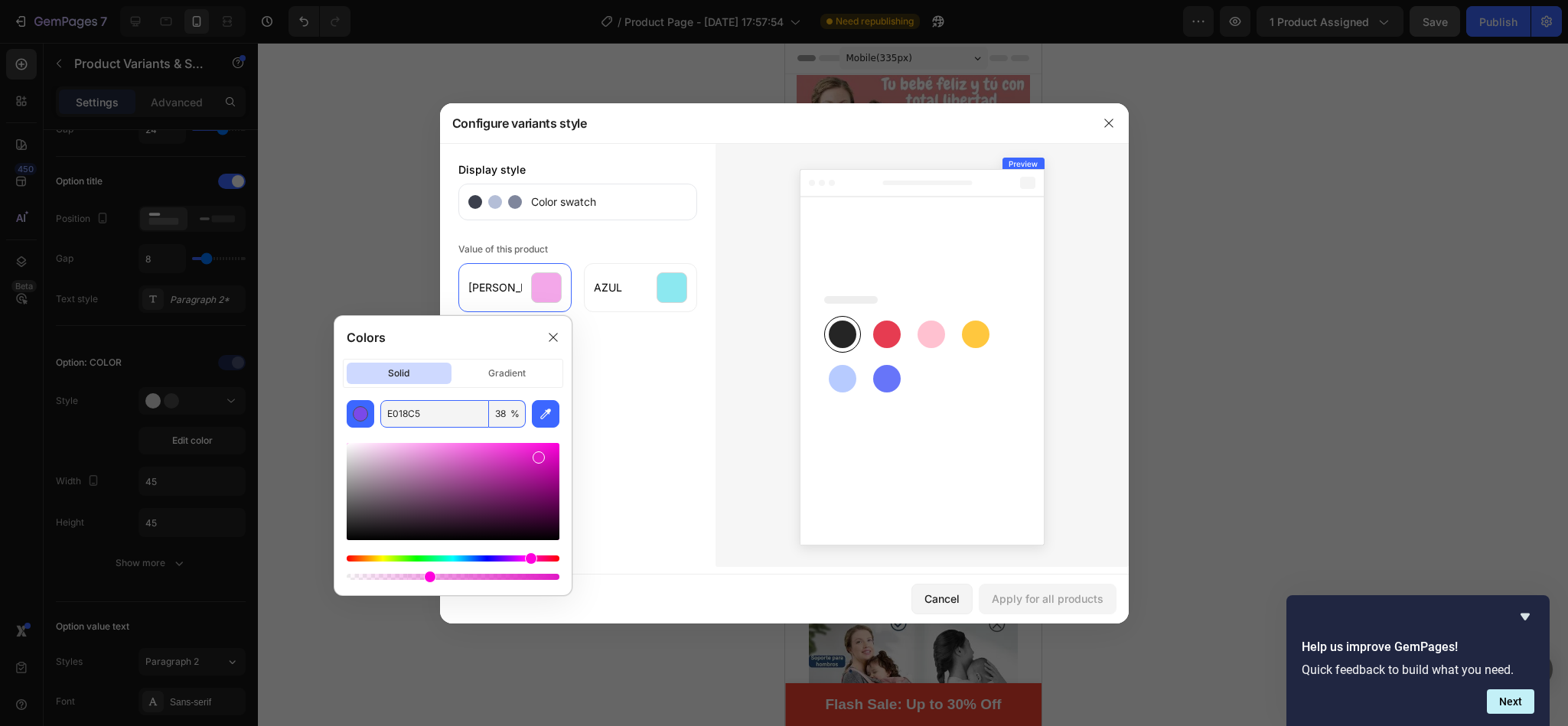
paste input "e5c5c6"
type input "E5C5C6"
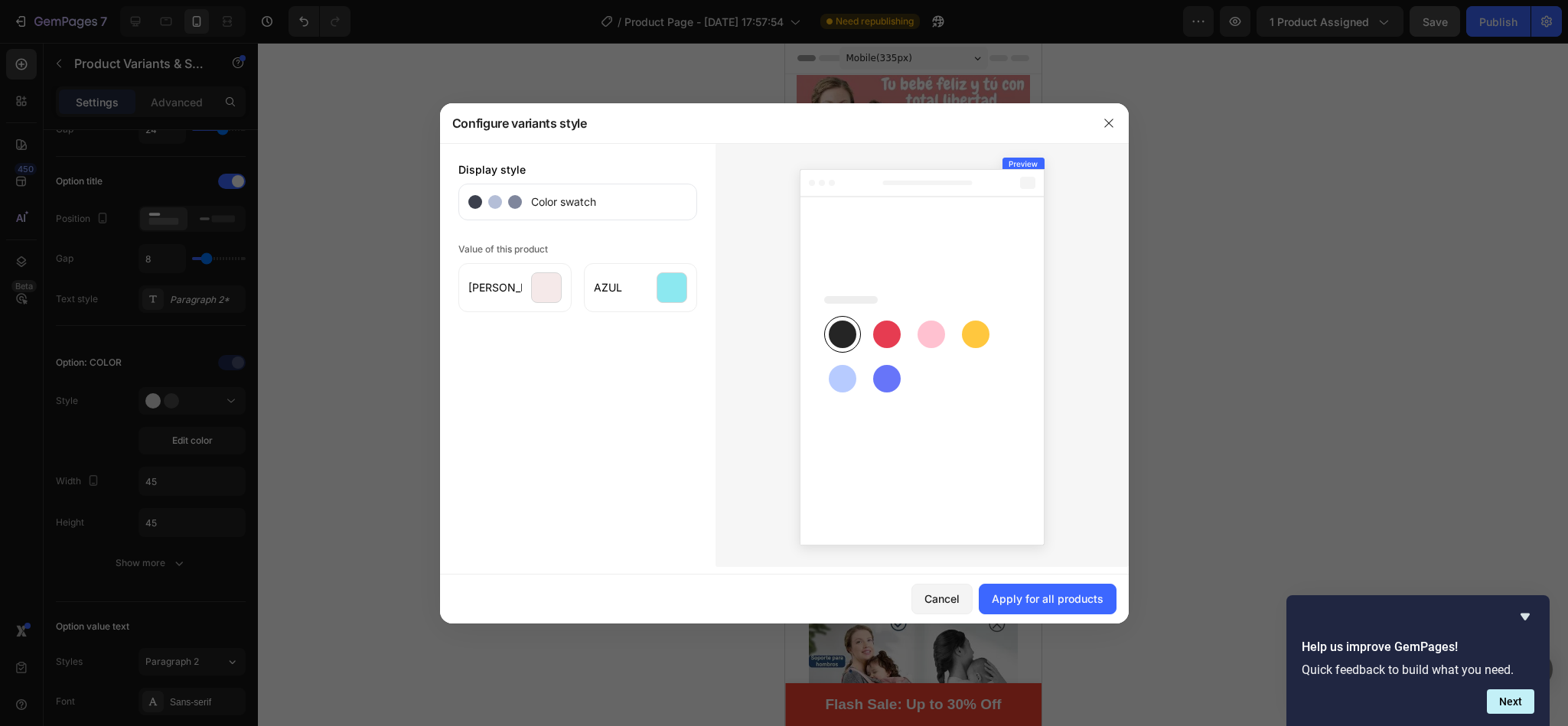
click at [681, 366] on div "Display style Color swatch Value of this product [PERSON_NAME] AZUL" at bounding box center [577, 354] width 275 height 423
click at [555, 285] on div at bounding box center [546, 287] width 31 height 31
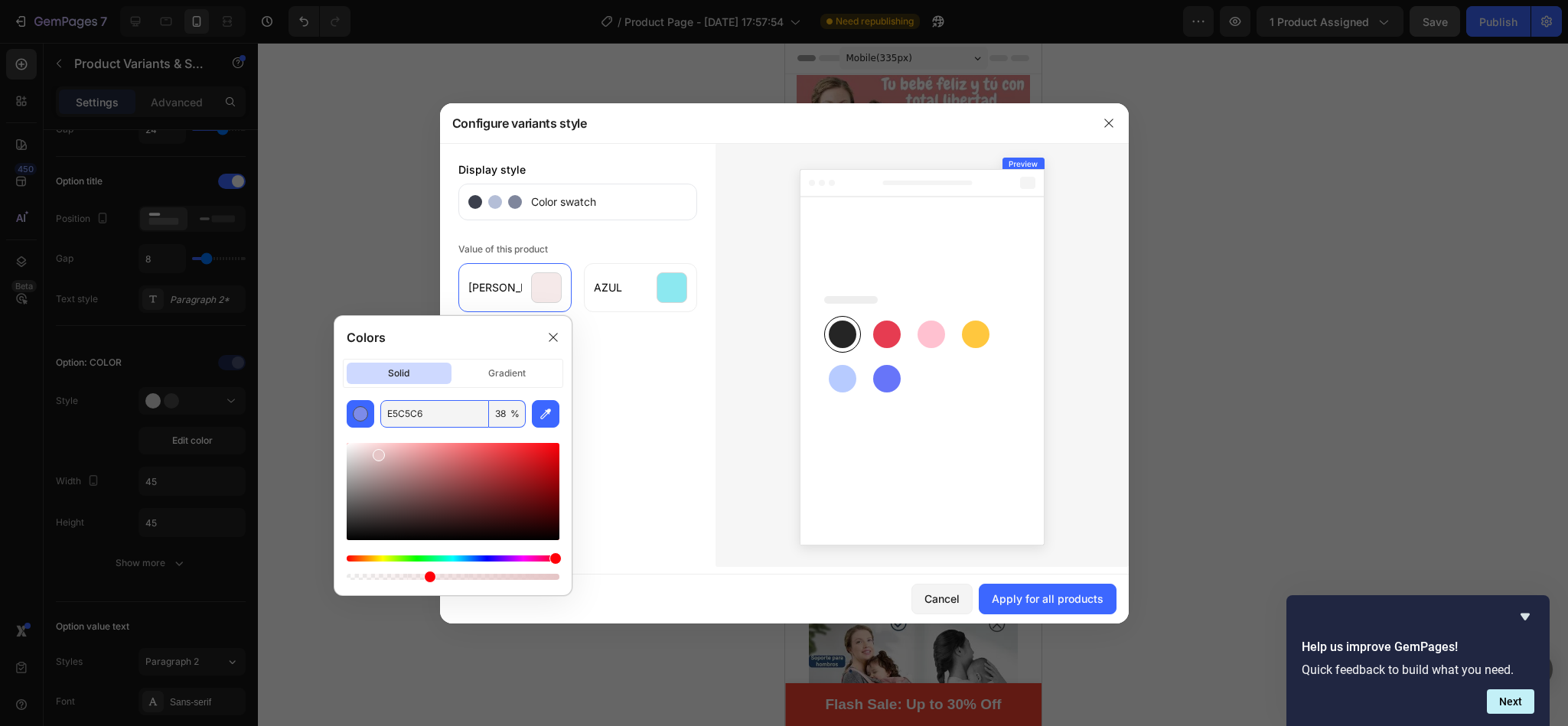
paste input "e0a5a7"
type input "E0A5A7"
drag, startPoint x: 431, startPoint y: 578, endPoint x: 525, endPoint y: 574, distance: 94.1
click at [523, 574] on div at bounding box center [517, 577] width 13 height 13
drag, startPoint x: 531, startPoint y: 579, endPoint x: 597, endPoint y: 580, distance: 66.0
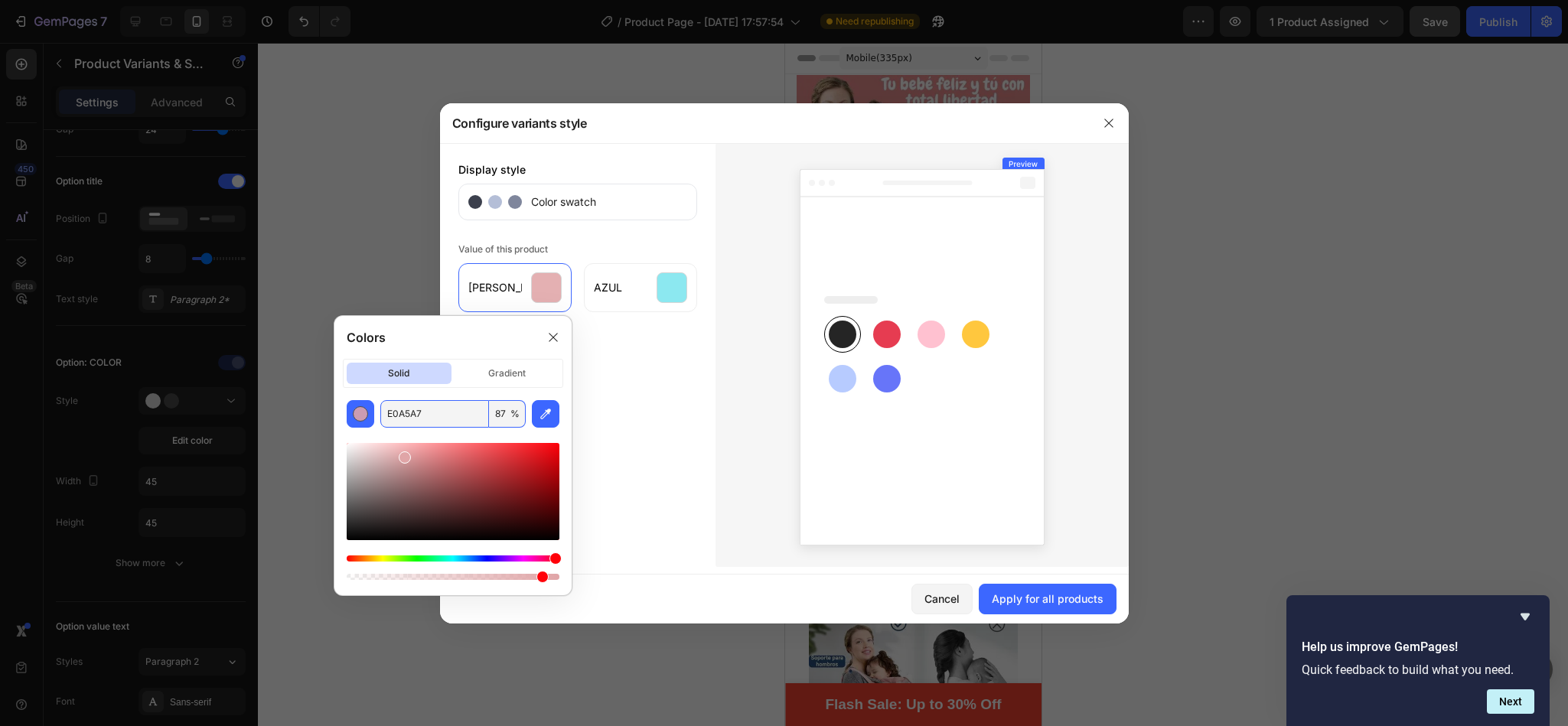
click at [597, 0] on body "7 / Product Page - [DATE] 17:57:54 Need republishing Preview 1 product assigned…" at bounding box center [784, 0] width 1568 height 0
type input "100"
type input "E0A5A7"
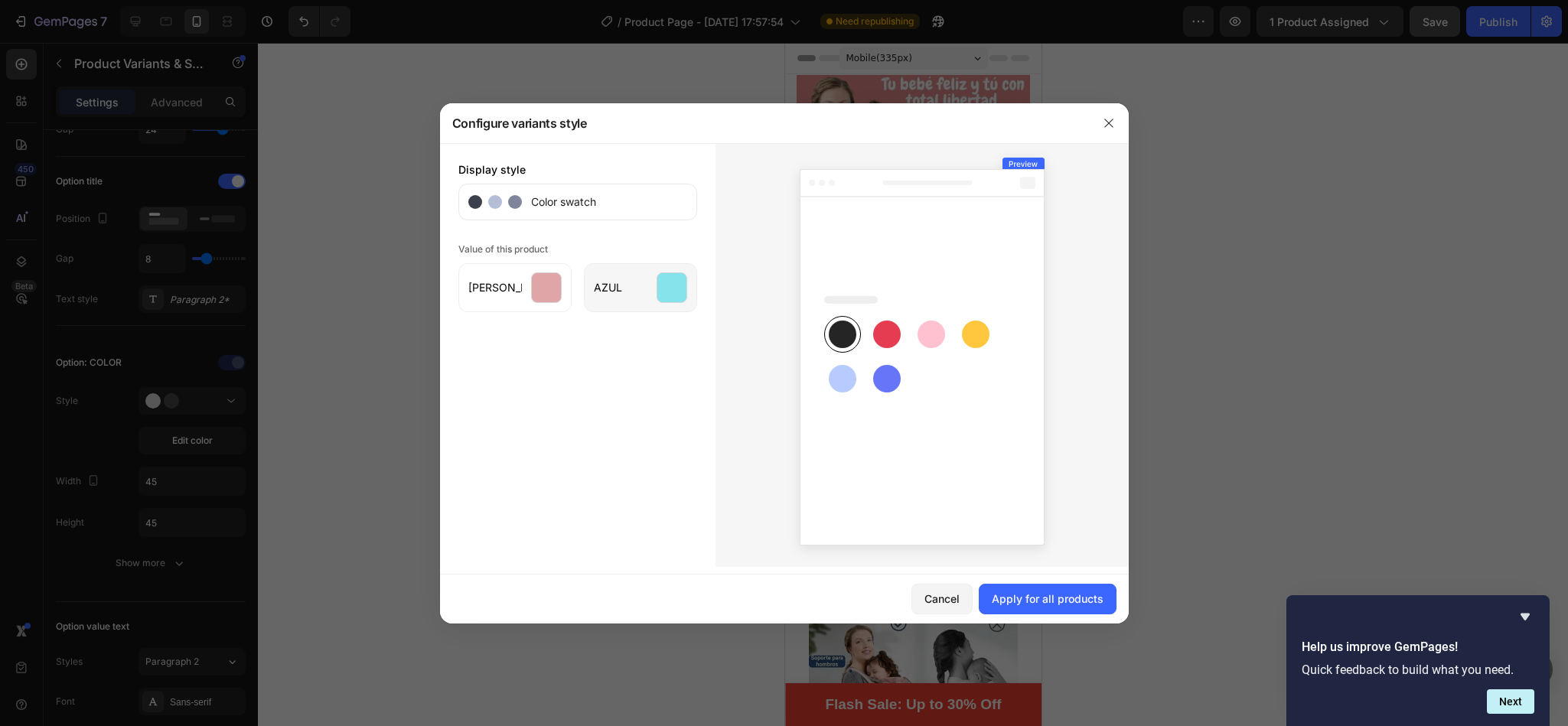
click at [675, 292] on div at bounding box center [671, 287] width 31 height 31
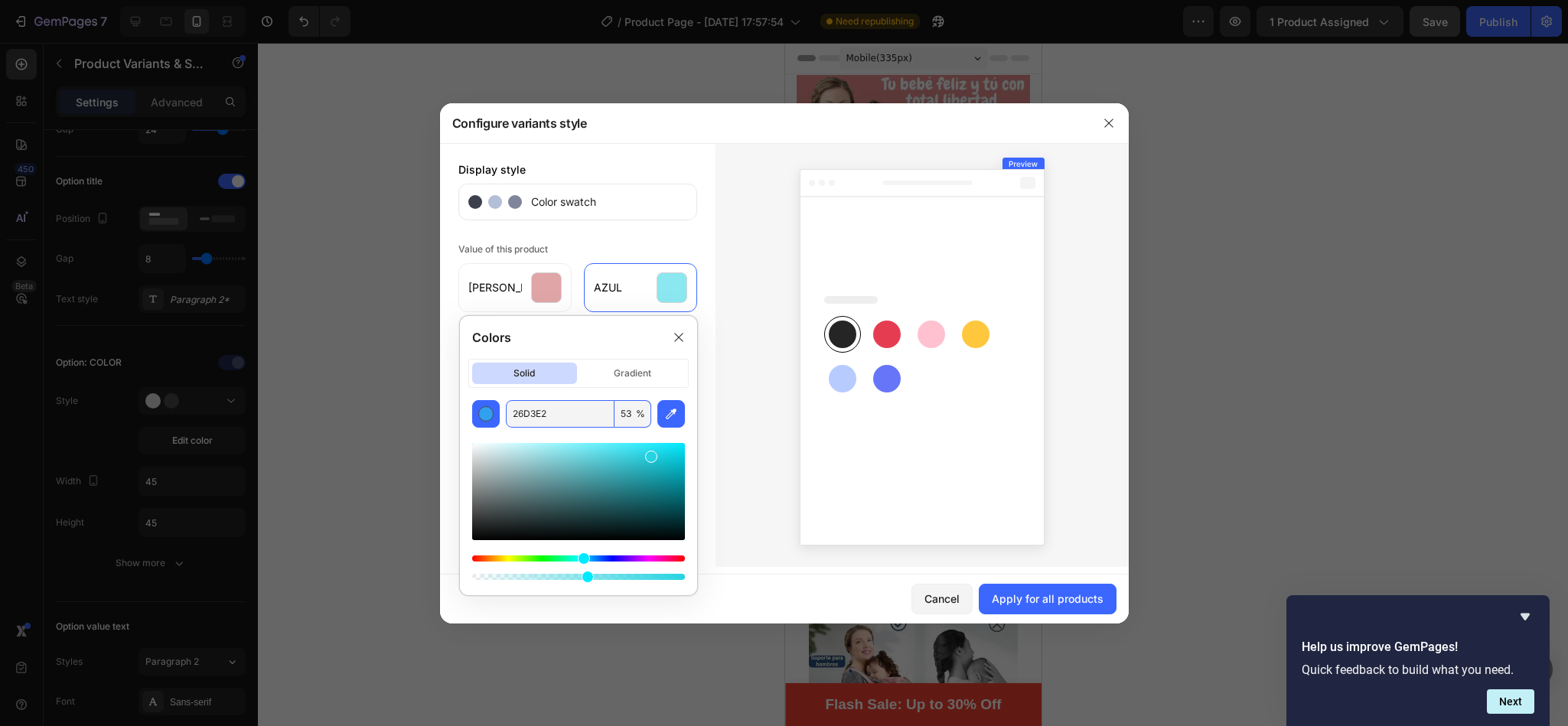
paste input "d6e6ed"
type input "D6E6ED"
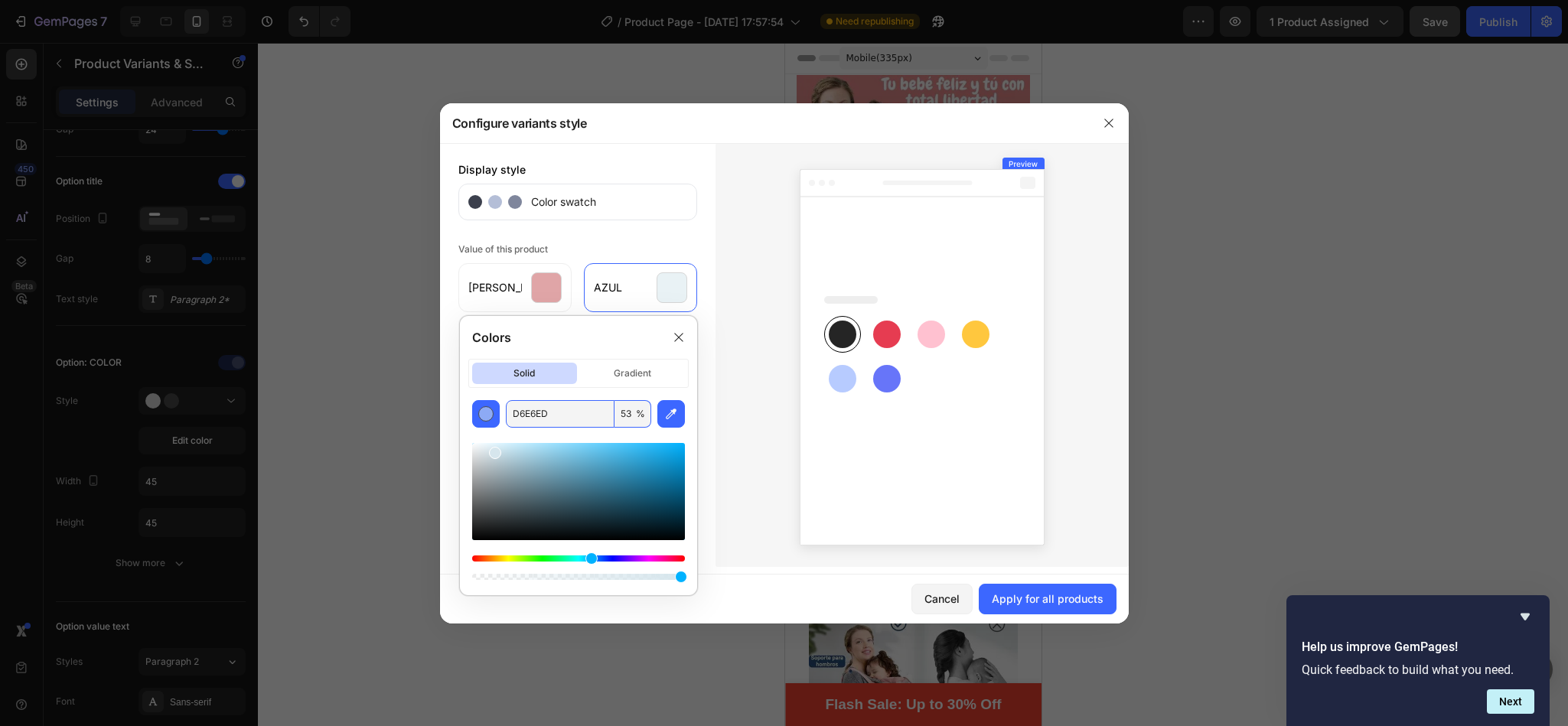
drag, startPoint x: 590, startPoint y: 581, endPoint x: 755, endPoint y: 569, distance: 165.4
click at [755, 0] on body "7 / Product Page - [DATE] 17:57:54 Need republishing Preview 1 product assigned…" at bounding box center [784, 0] width 1568 height 0
type input "100"
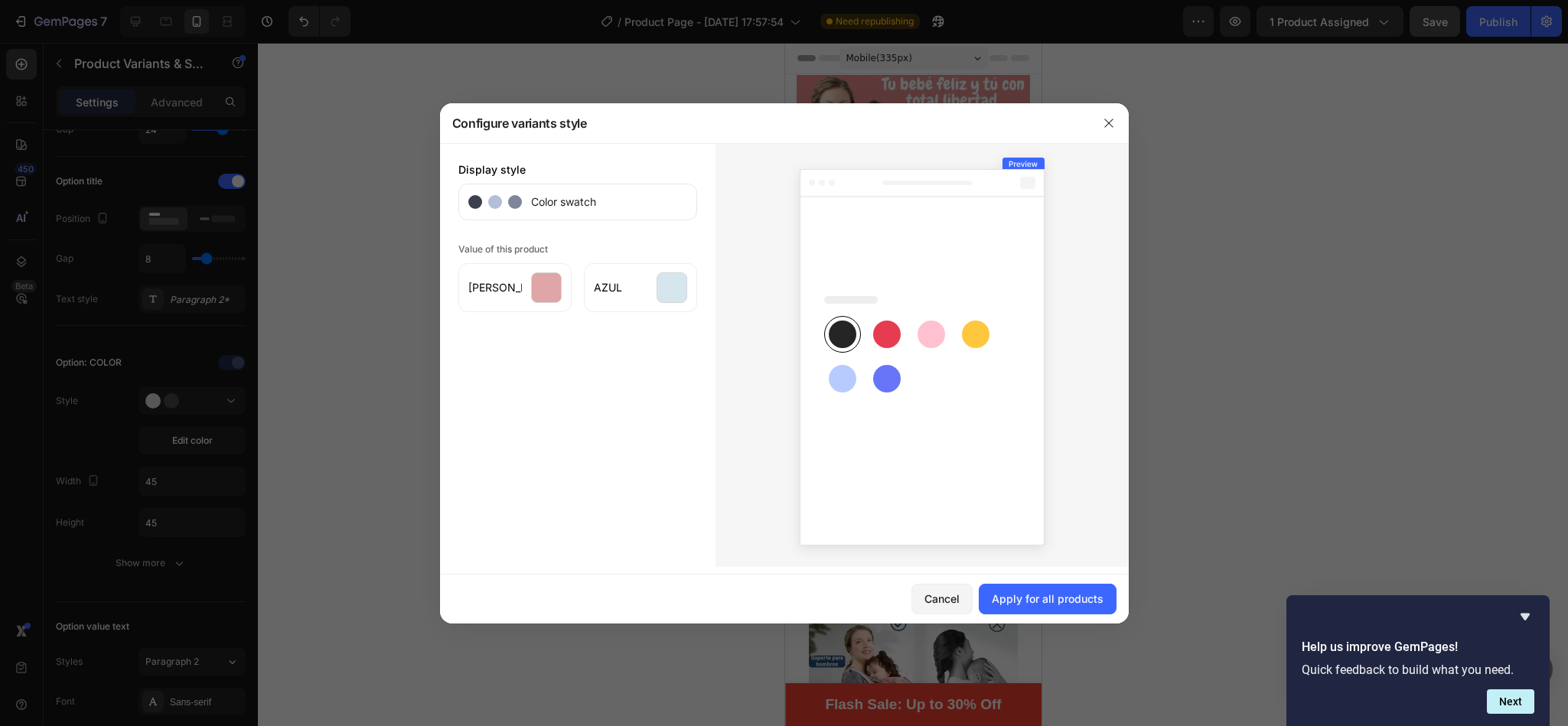
click at [775, 426] on div at bounding box center [922, 354] width 413 height 423
click at [1004, 603] on div "Apply for all products" at bounding box center [1047, 598] width 112 height 16
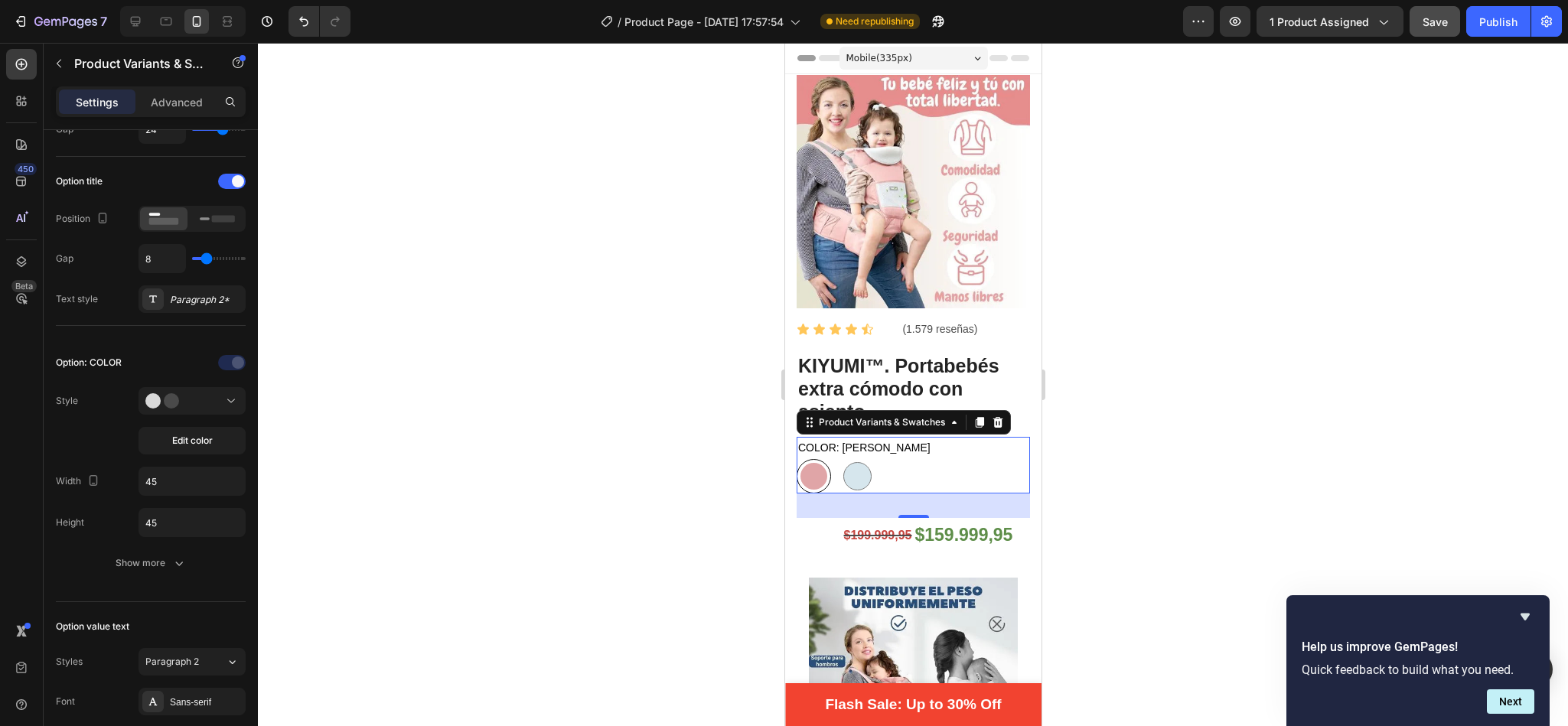
click at [1176, 289] on div at bounding box center [913, 384] width 1310 height 683
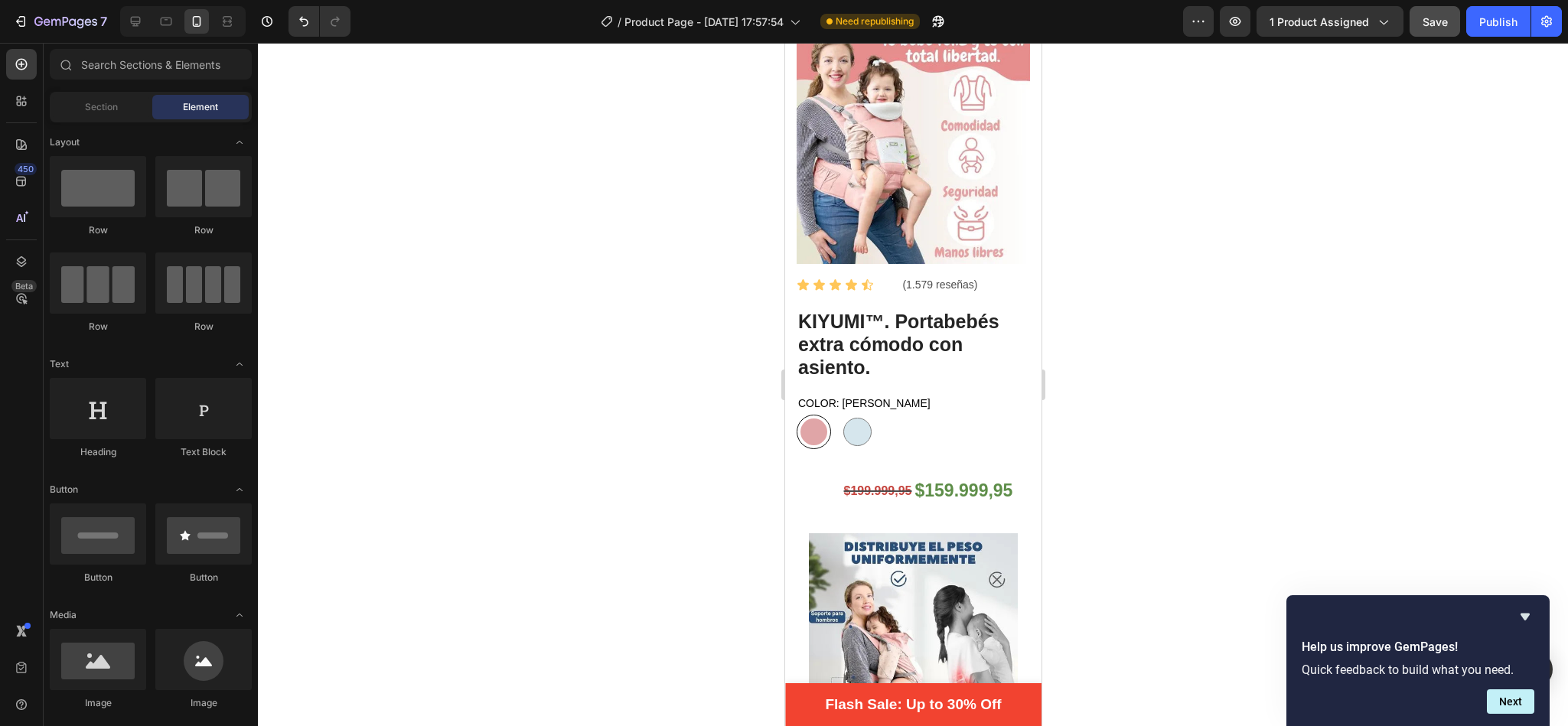
scroll to position [0, 0]
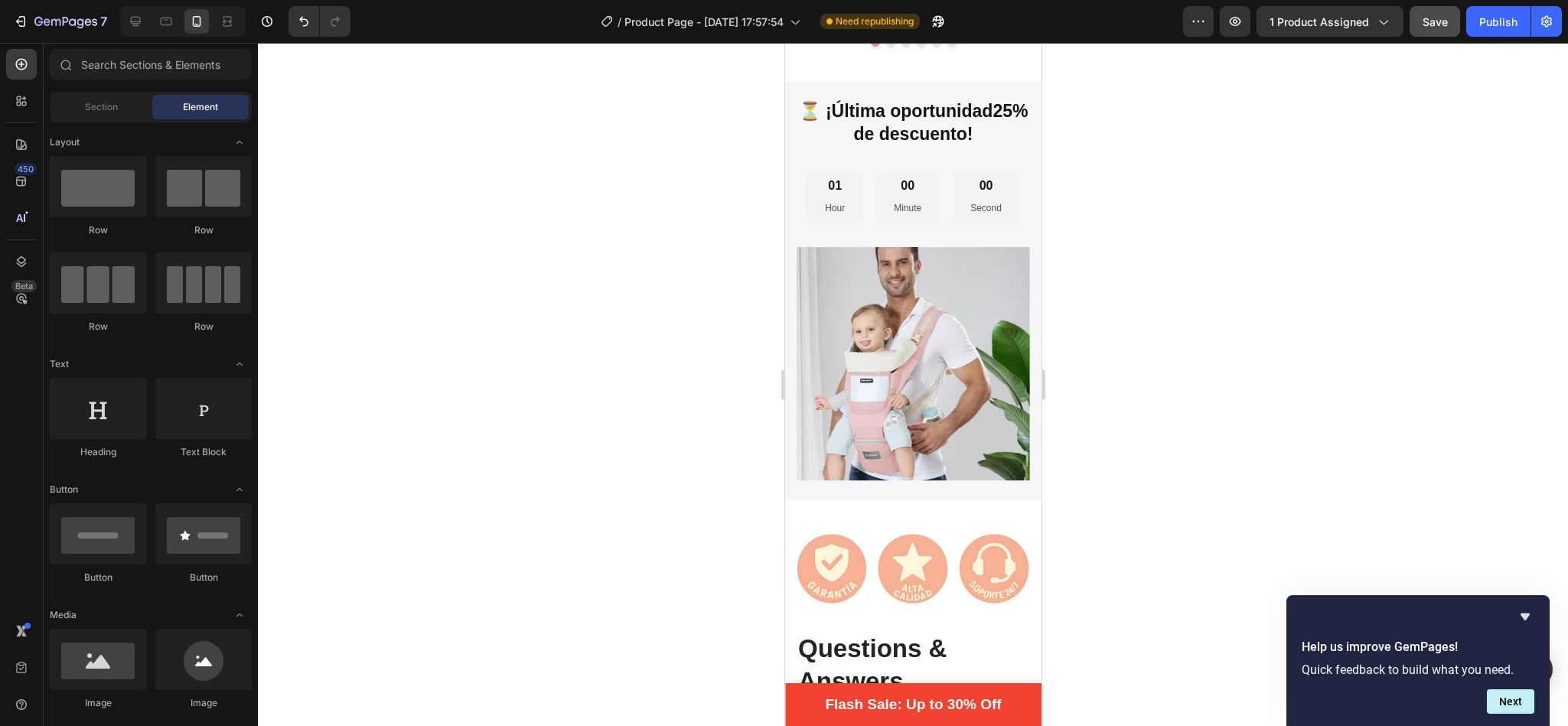
drag, startPoint x: 1032, startPoint y: 115, endPoint x: 1835, endPoint y: 599, distance: 937.6
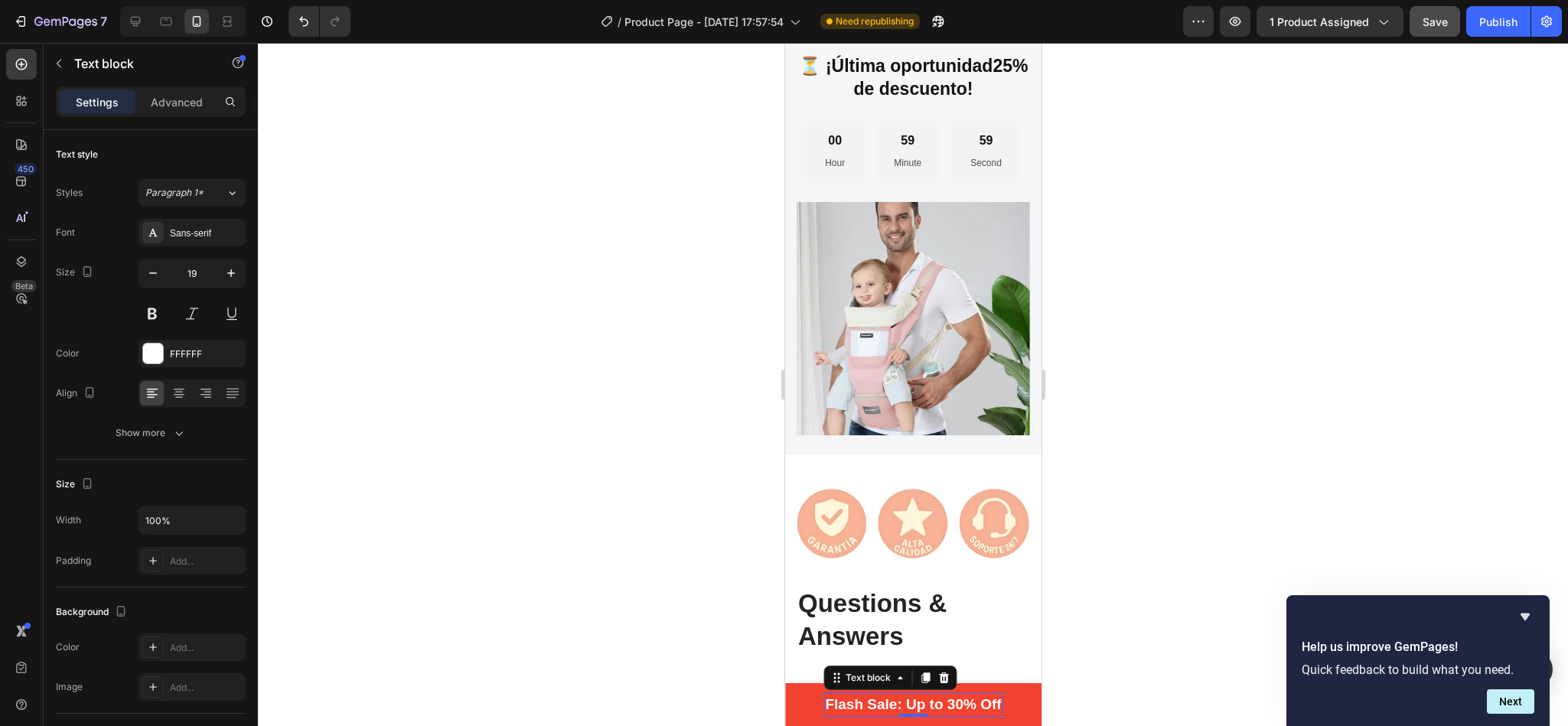
click at [924, 713] on p "Flash Sale: Up to 30% Off" at bounding box center [912, 705] width 176 height 22
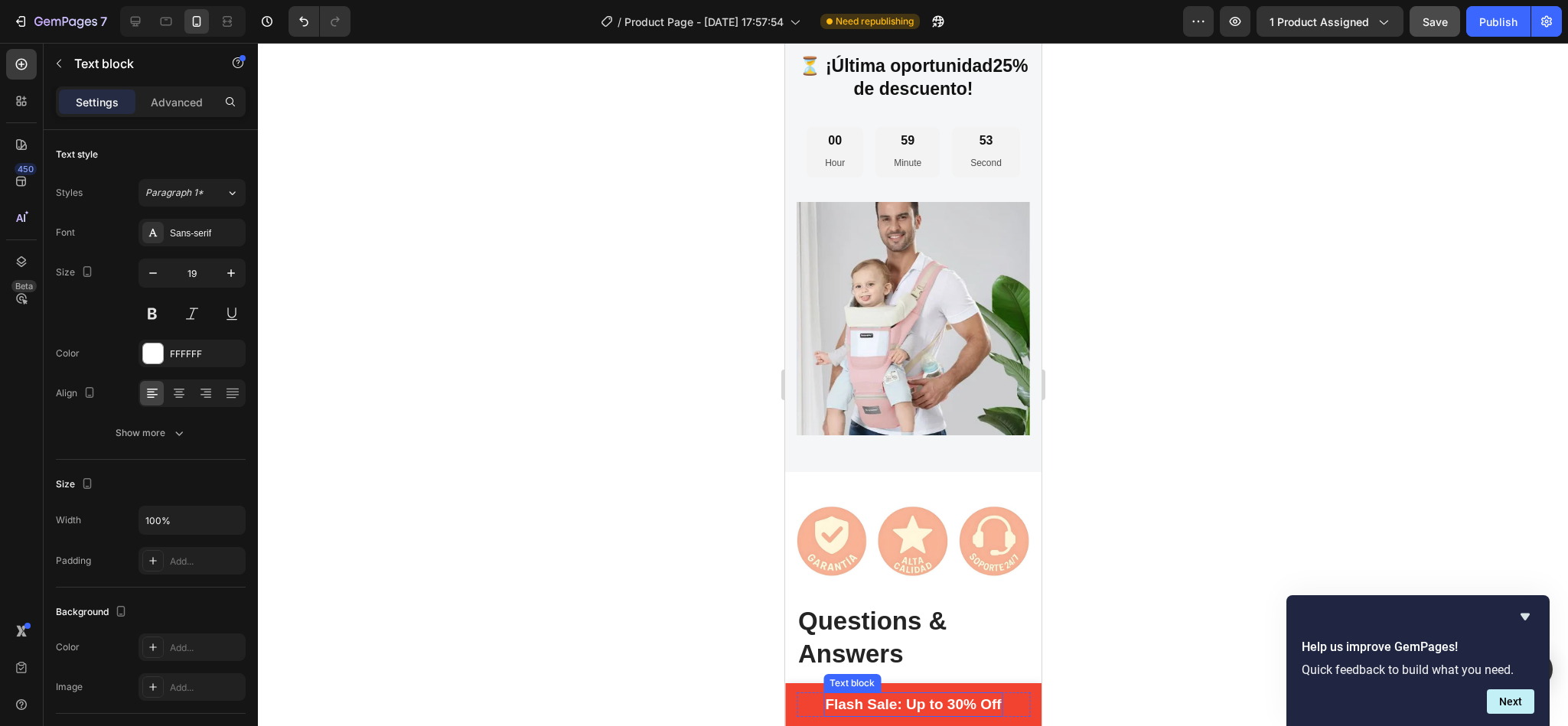
click at [981, 702] on p "Flash Sale: Up to 30% Off" at bounding box center [912, 705] width 176 height 22
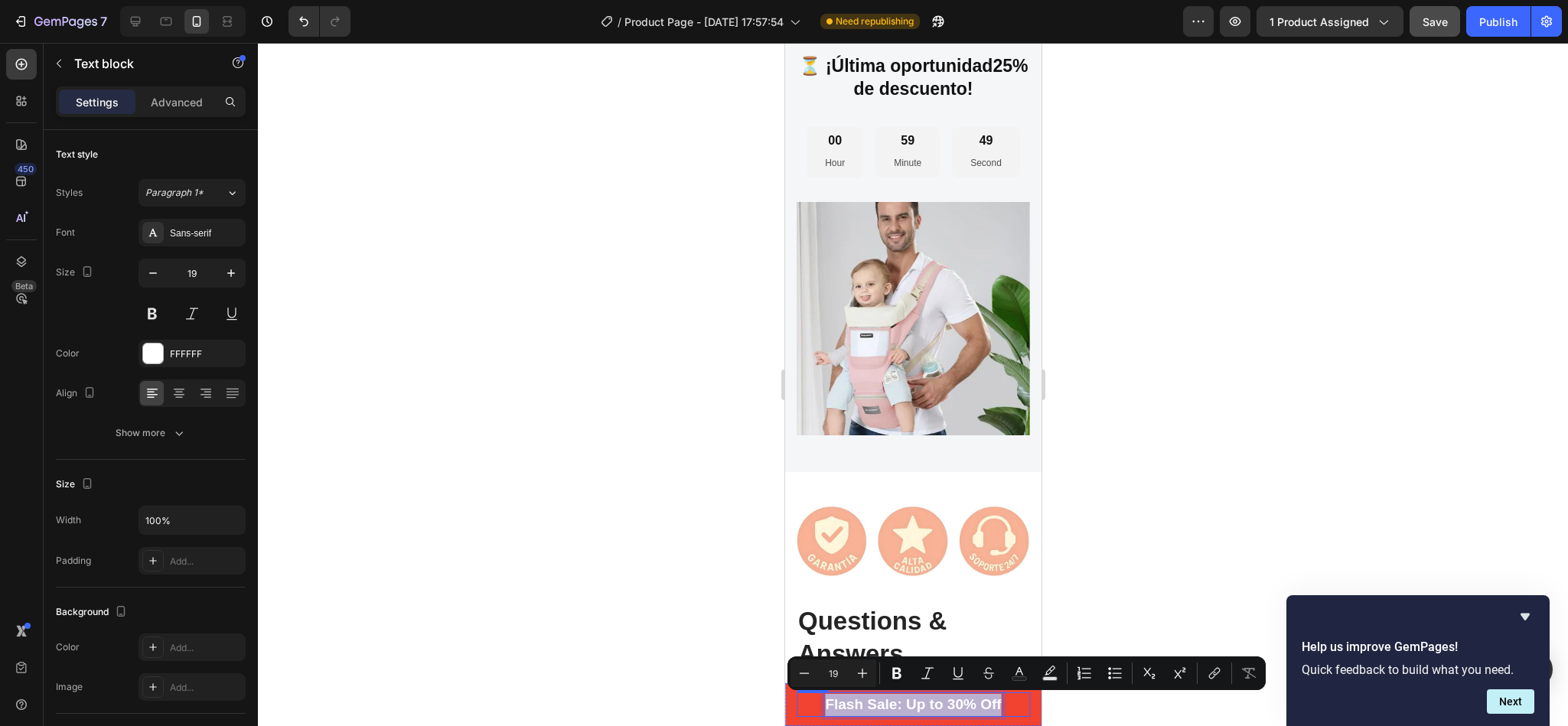
drag, startPoint x: 816, startPoint y: 702, endPoint x: 1002, endPoint y: 706, distance: 186.0
click at [1002, 706] on div "00 Days 02 Hrs 56 Mins 13 Secs CountDown Timer Flash Sale: Up to 30% Off Text b…" at bounding box center [913, 705] width 233 height 25
copy p "Flash Sale: Up to 30% Off"
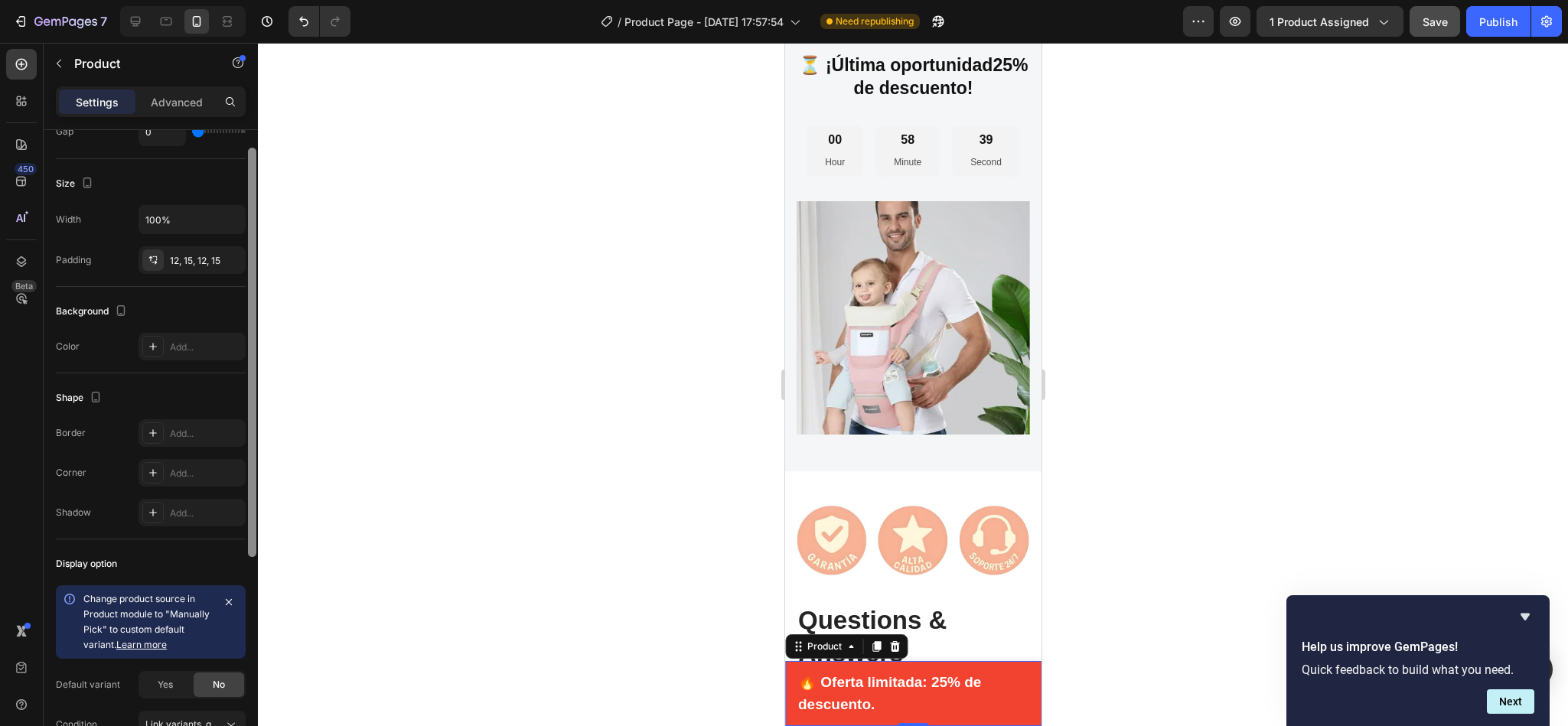
scroll to position [358, 0]
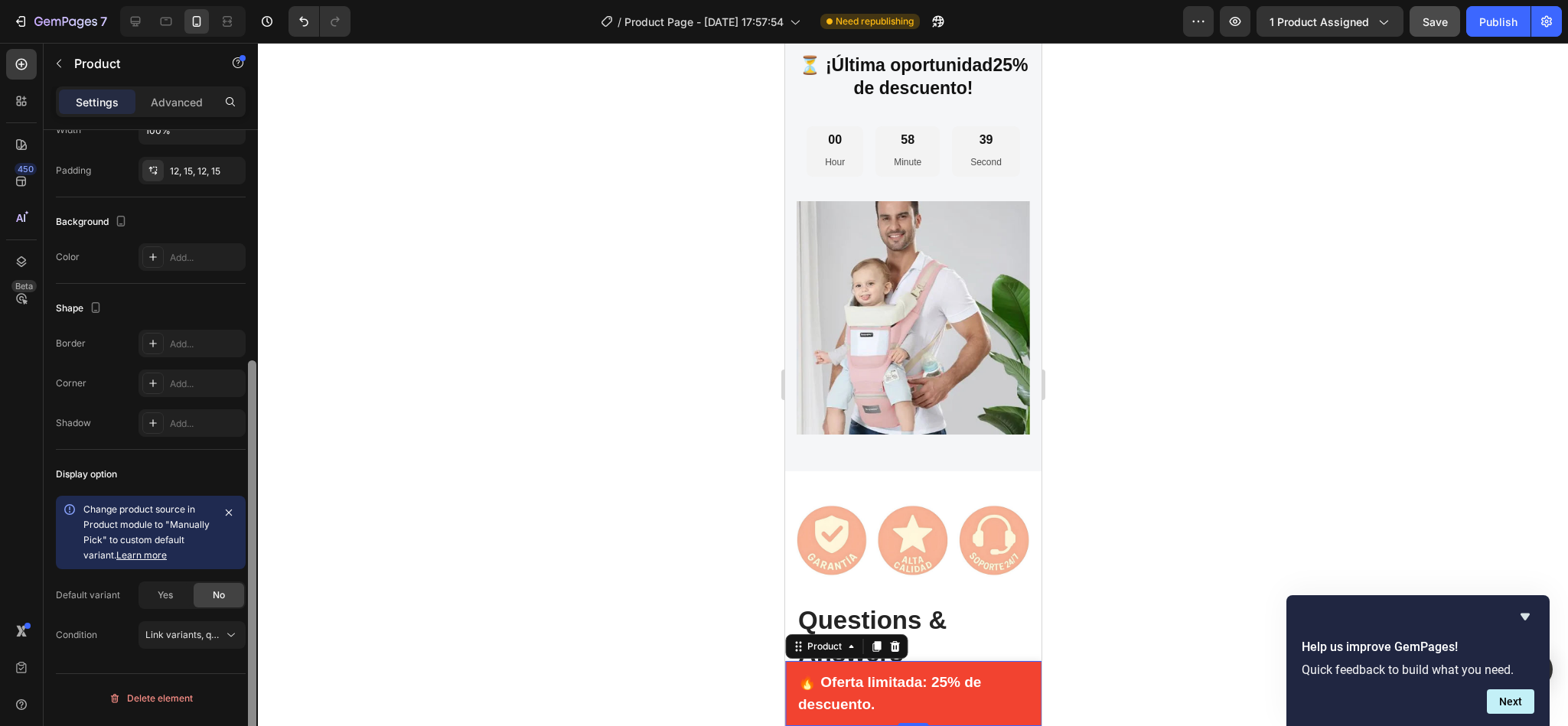
drag, startPoint x: 250, startPoint y: 330, endPoint x: 252, endPoint y: 588, distance: 258.0
click at [252, 588] on div at bounding box center [252, 564] width 9 height 409
click at [156, 263] on icon at bounding box center [153, 257] width 13 height 13
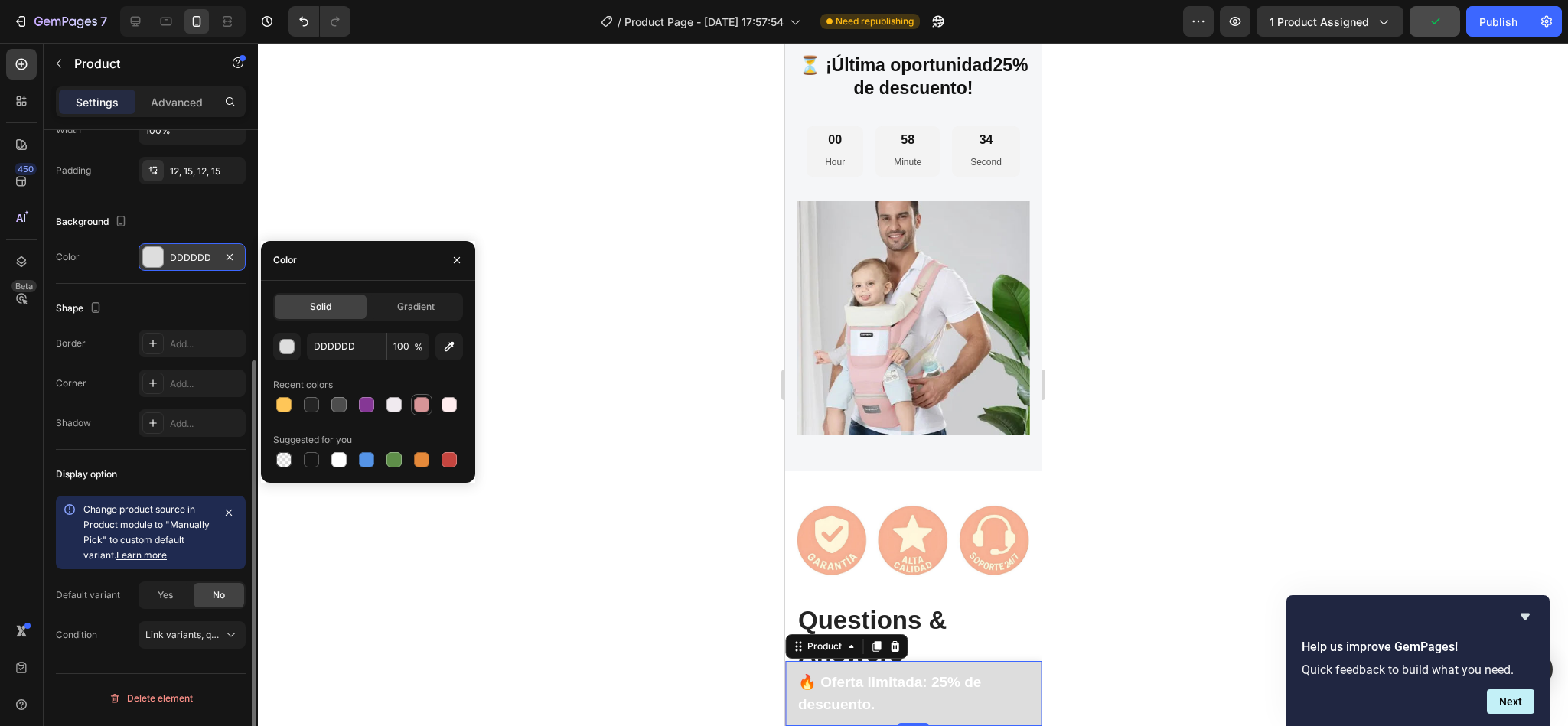
click at [413, 408] on div at bounding box center [421, 404] width 18 height 18
type input "D79597"
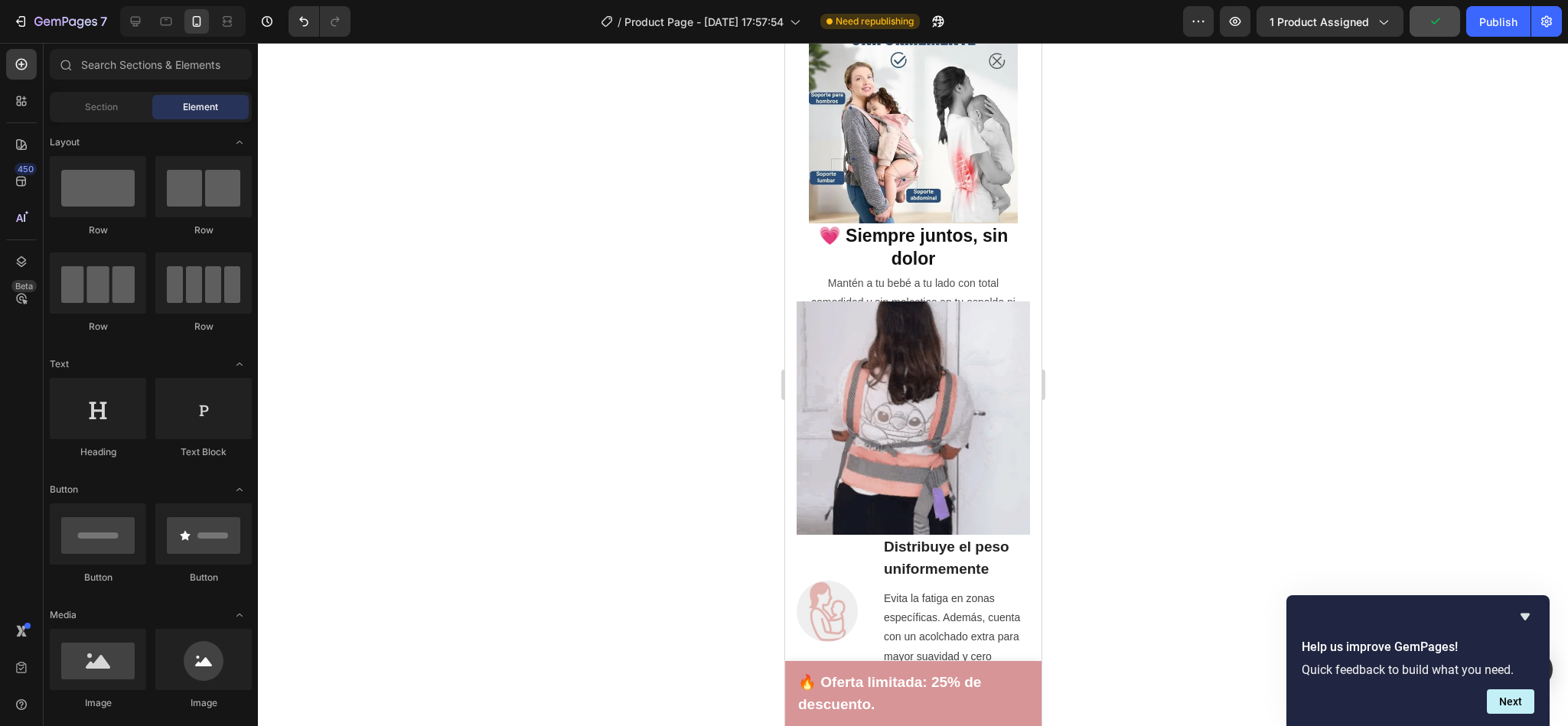
scroll to position [0, 0]
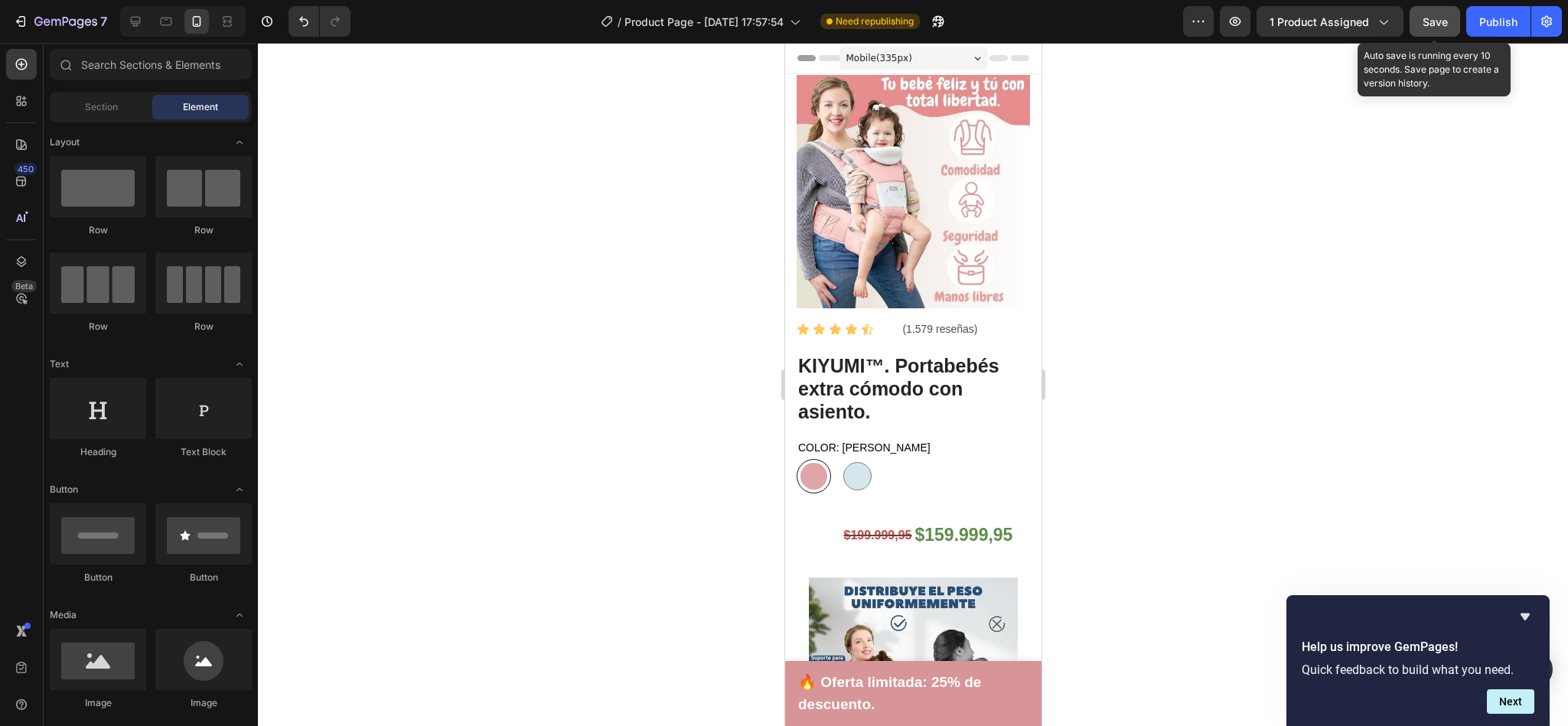
click at [1432, 25] on span "Save" at bounding box center [1435, 21] width 25 height 13
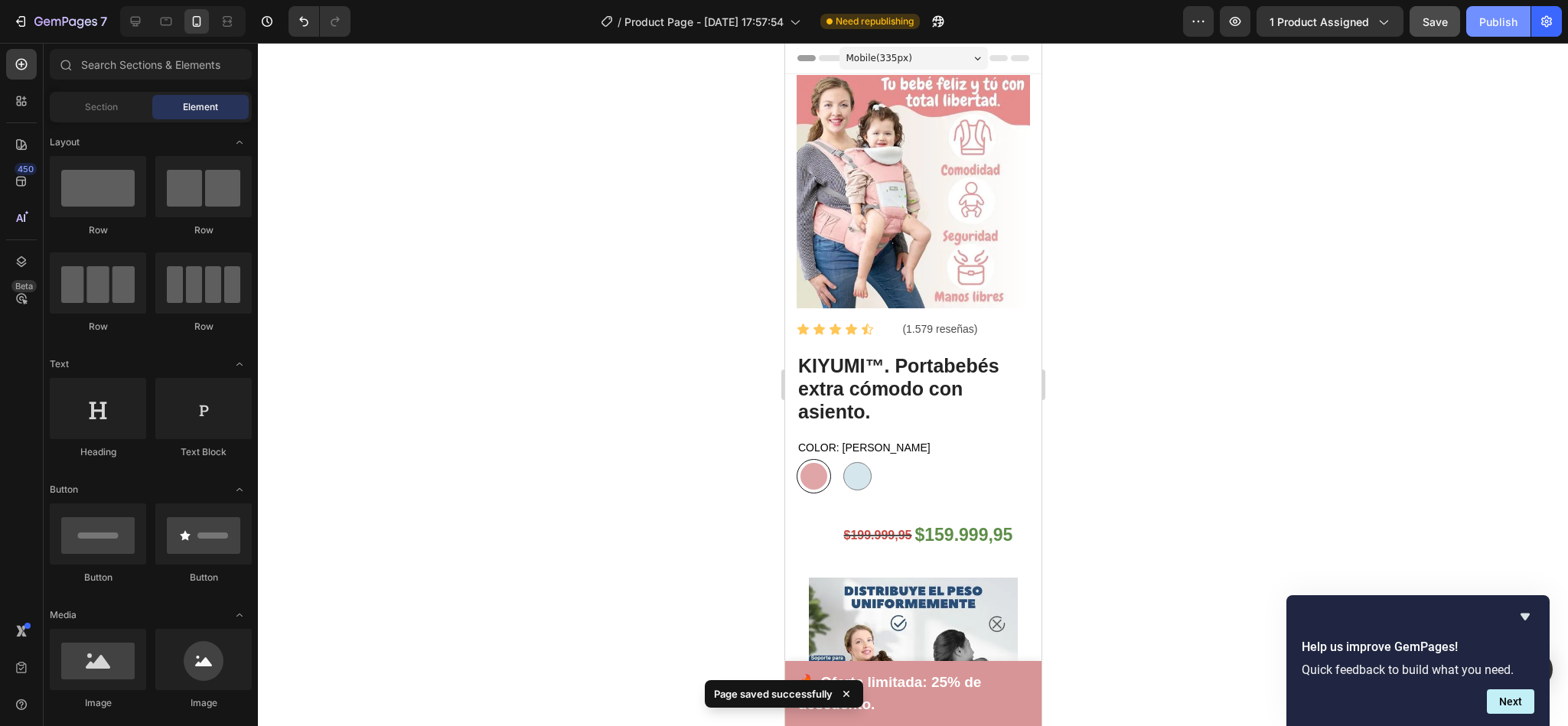
click at [1494, 19] on div "Publish" at bounding box center [1498, 21] width 39 height 16
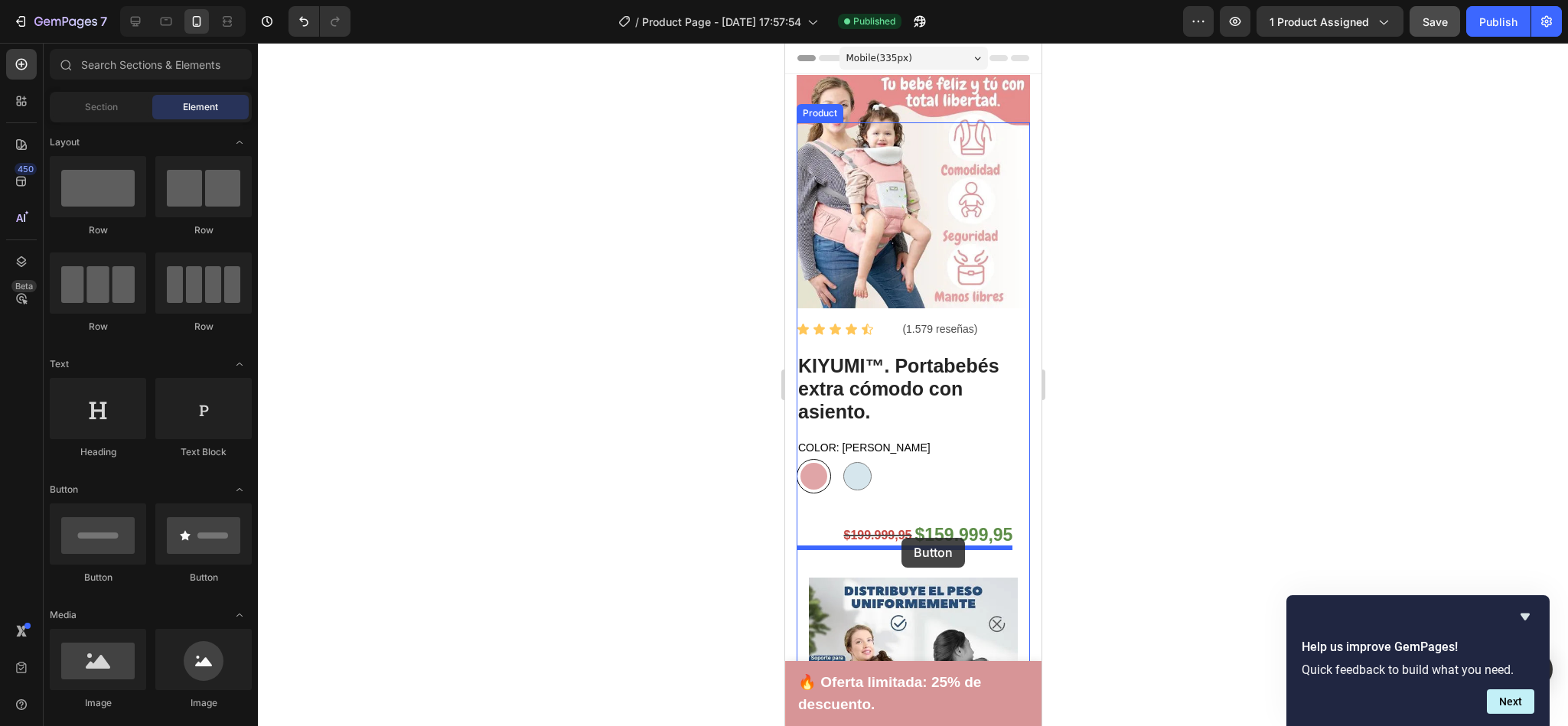
drag, startPoint x: 876, startPoint y: 584, endPoint x: 902, endPoint y: 538, distance: 52.8
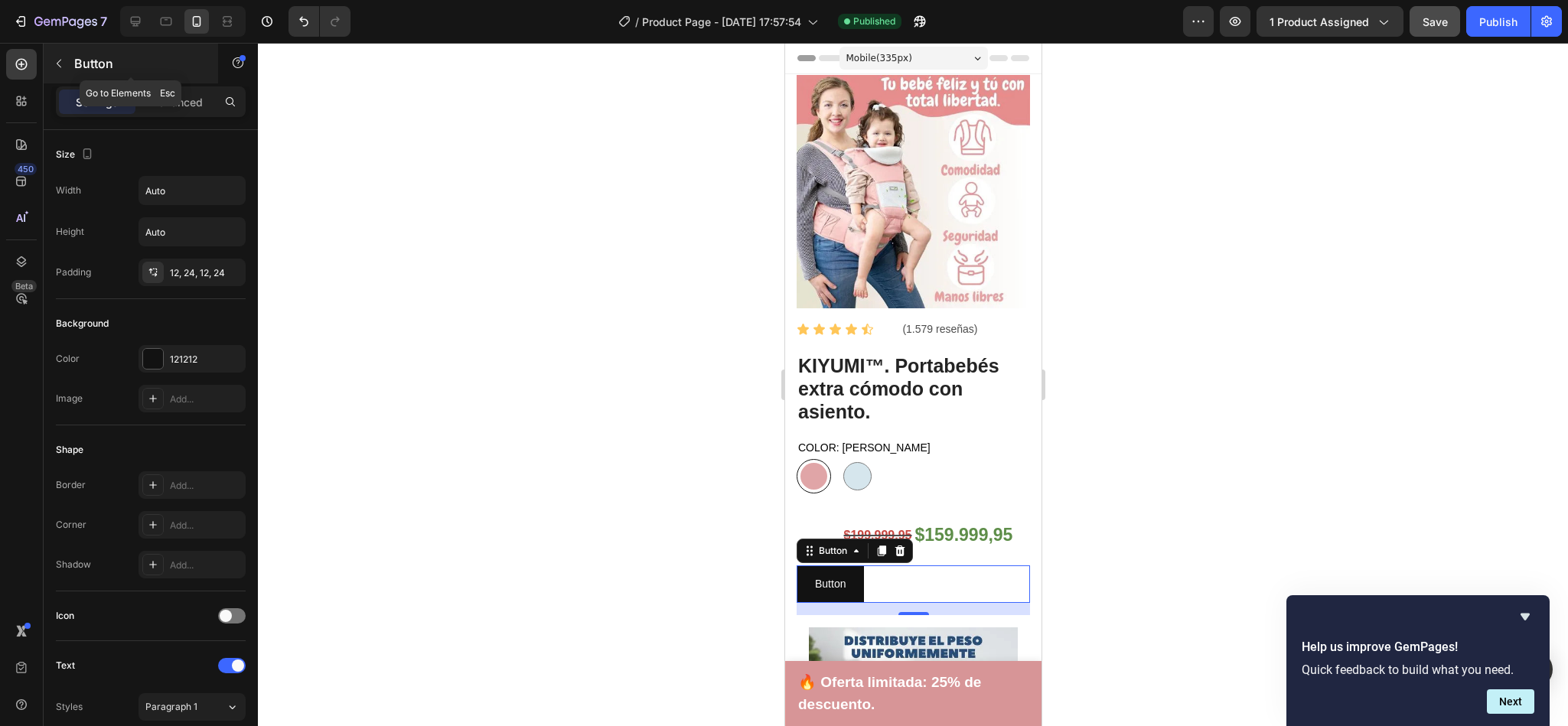
click at [64, 65] on icon "button" at bounding box center [59, 64] width 13 height 13
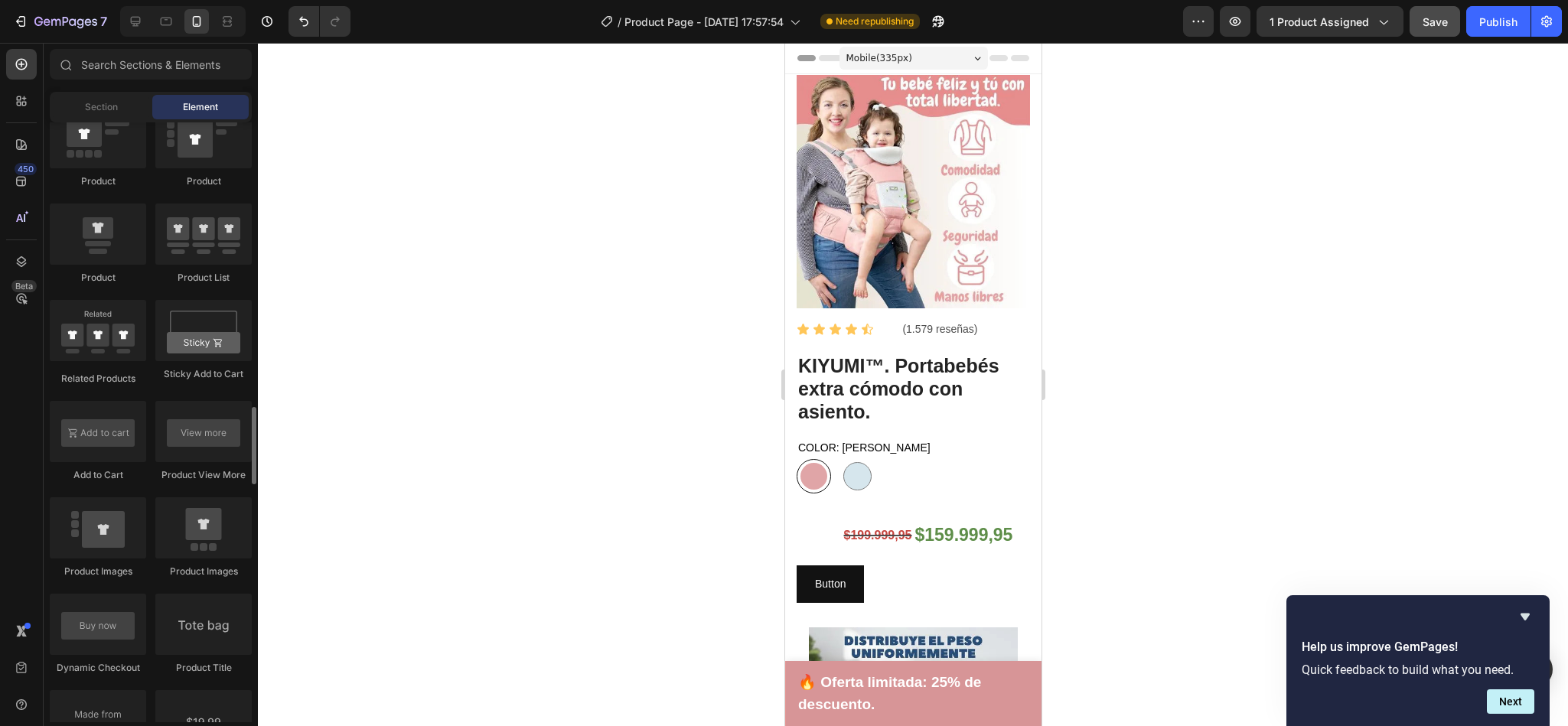
scroll to position [2019, 0]
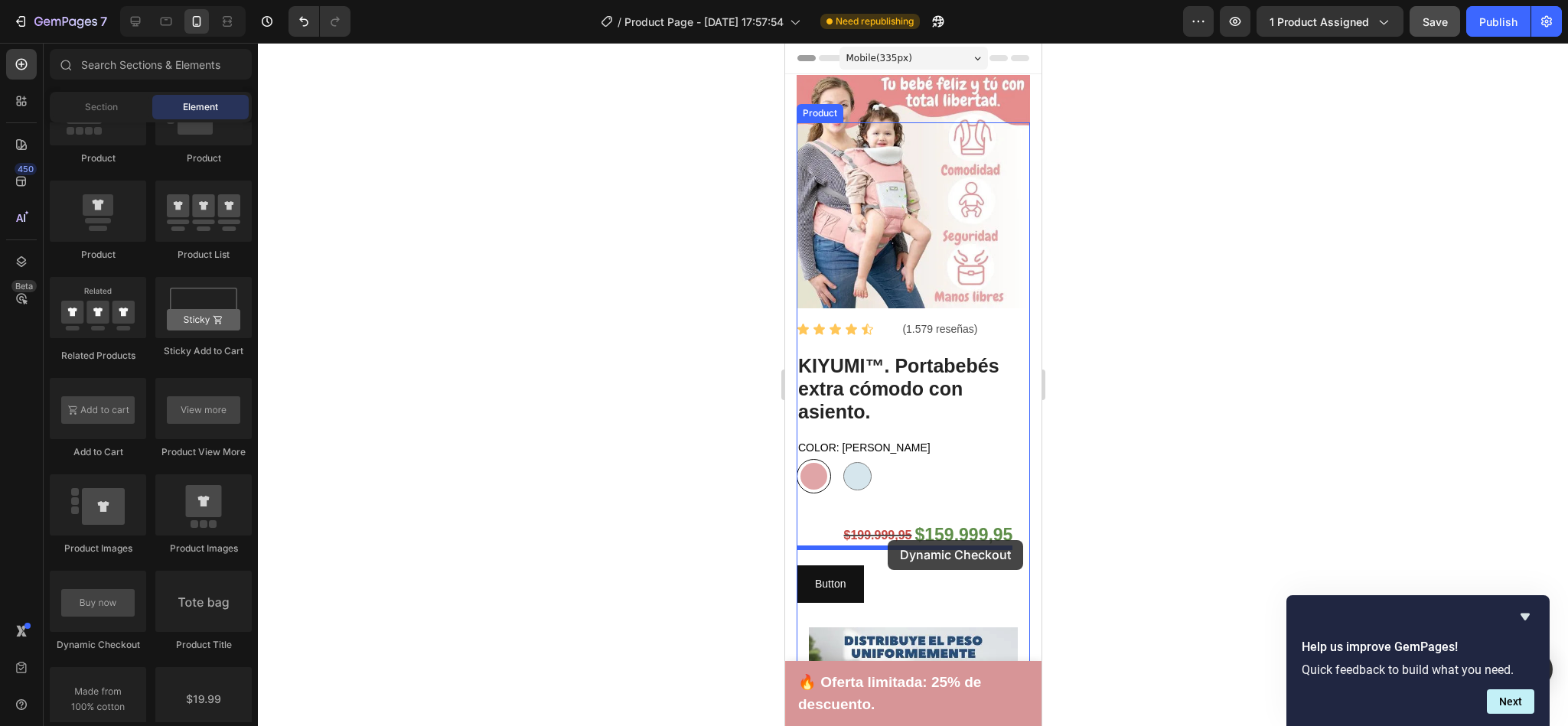
drag, startPoint x: 870, startPoint y: 668, endPoint x: 887, endPoint y: 540, distance: 129.1
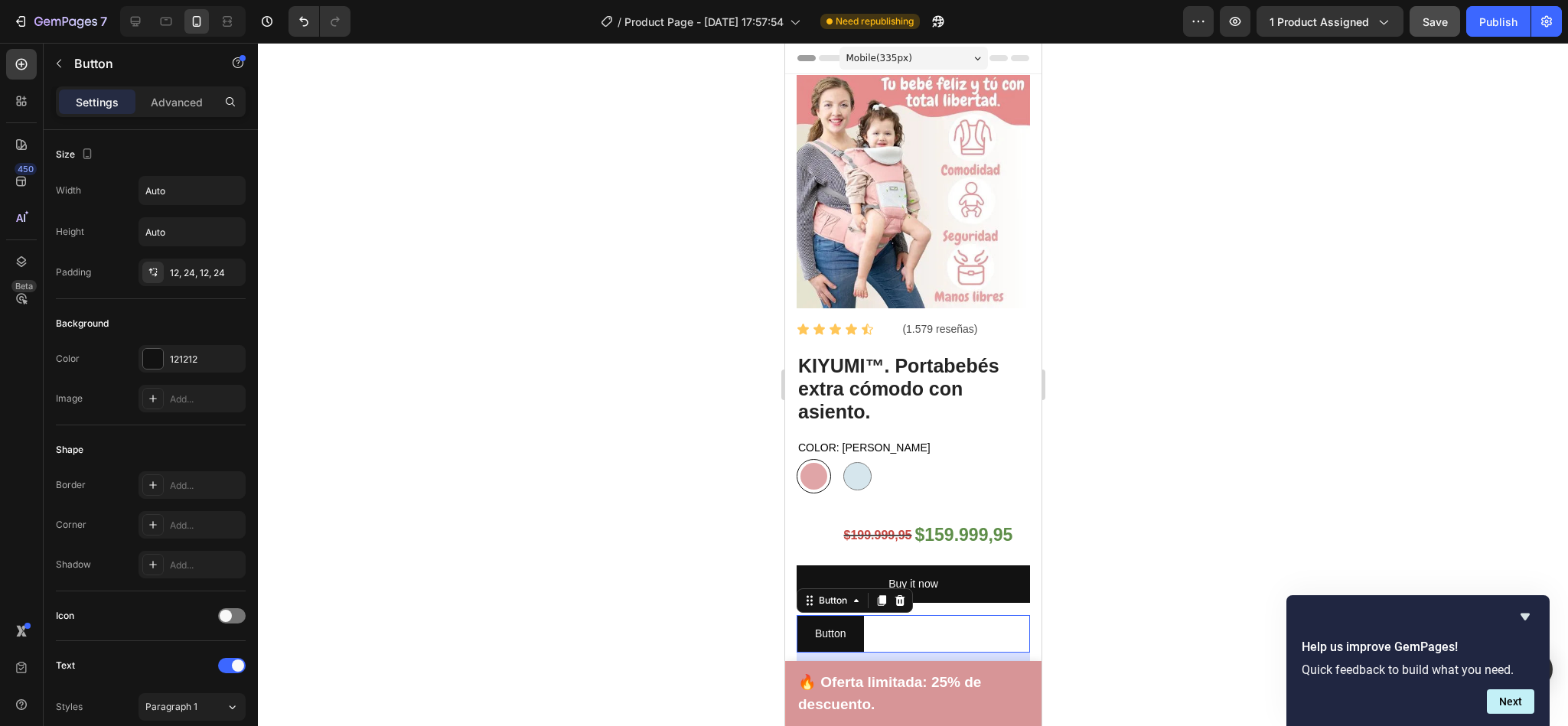
click at [871, 617] on div "Button Button 0" at bounding box center [913, 634] width 233 height 38
click at [906, 591] on div at bounding box center [898, 600] width 18 height 18
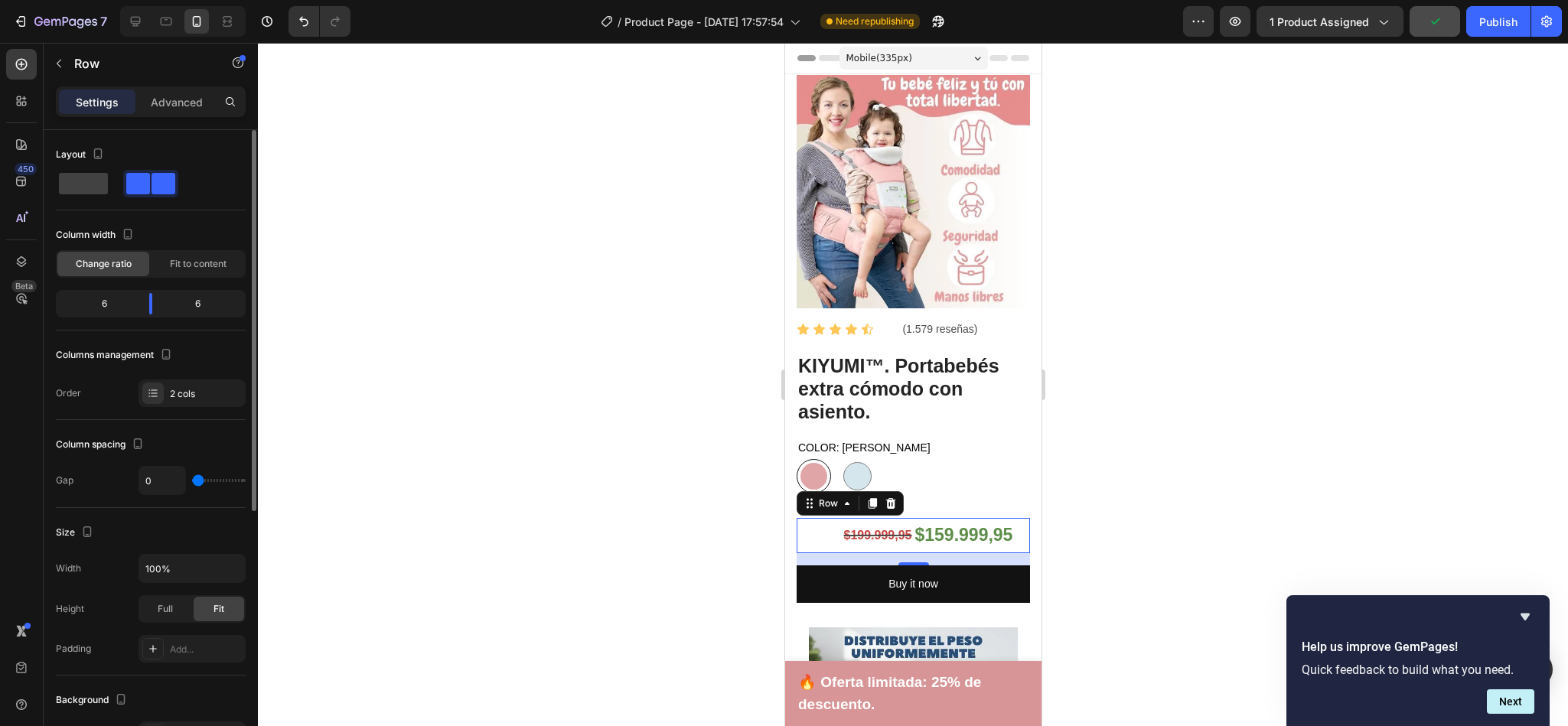
type input "1"
type input "28"
type input "44"
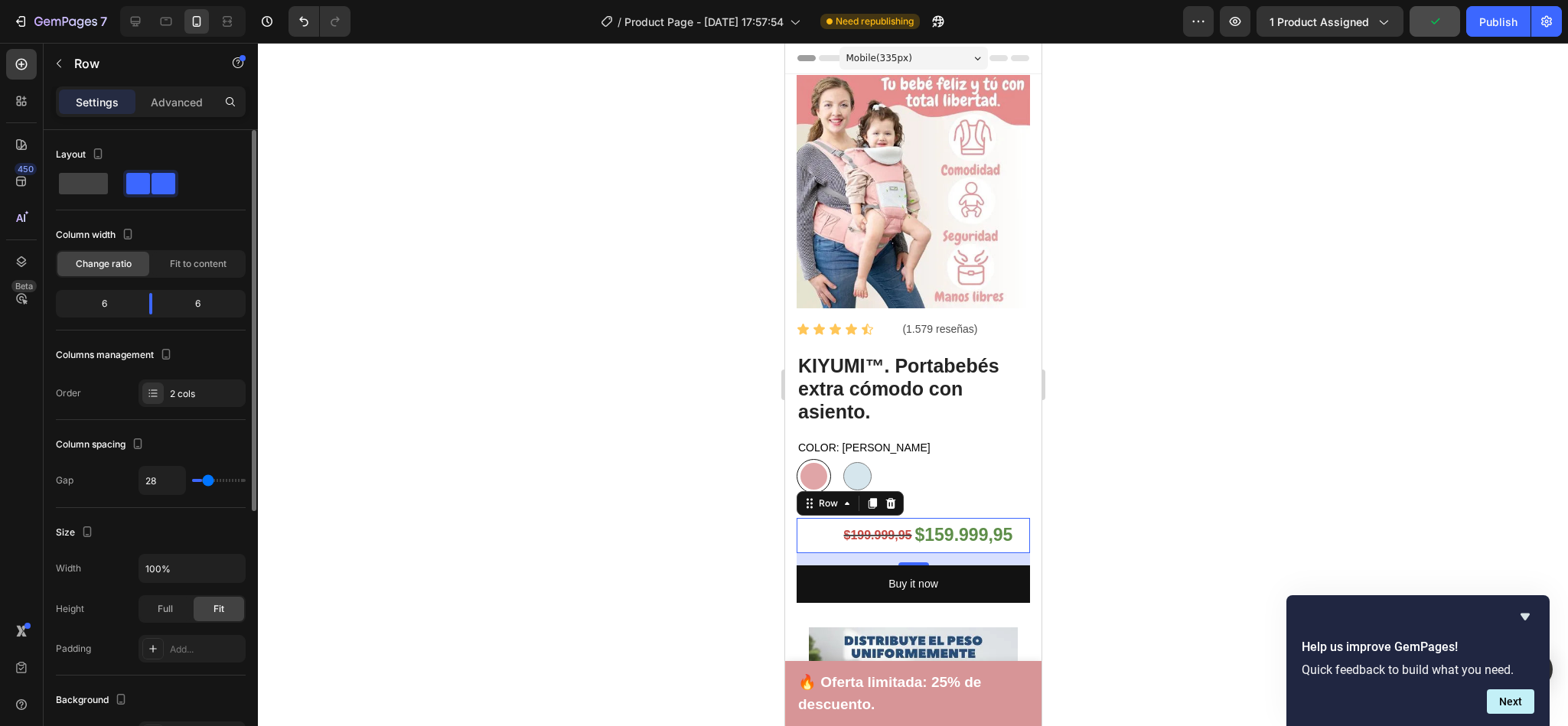
type input "44"
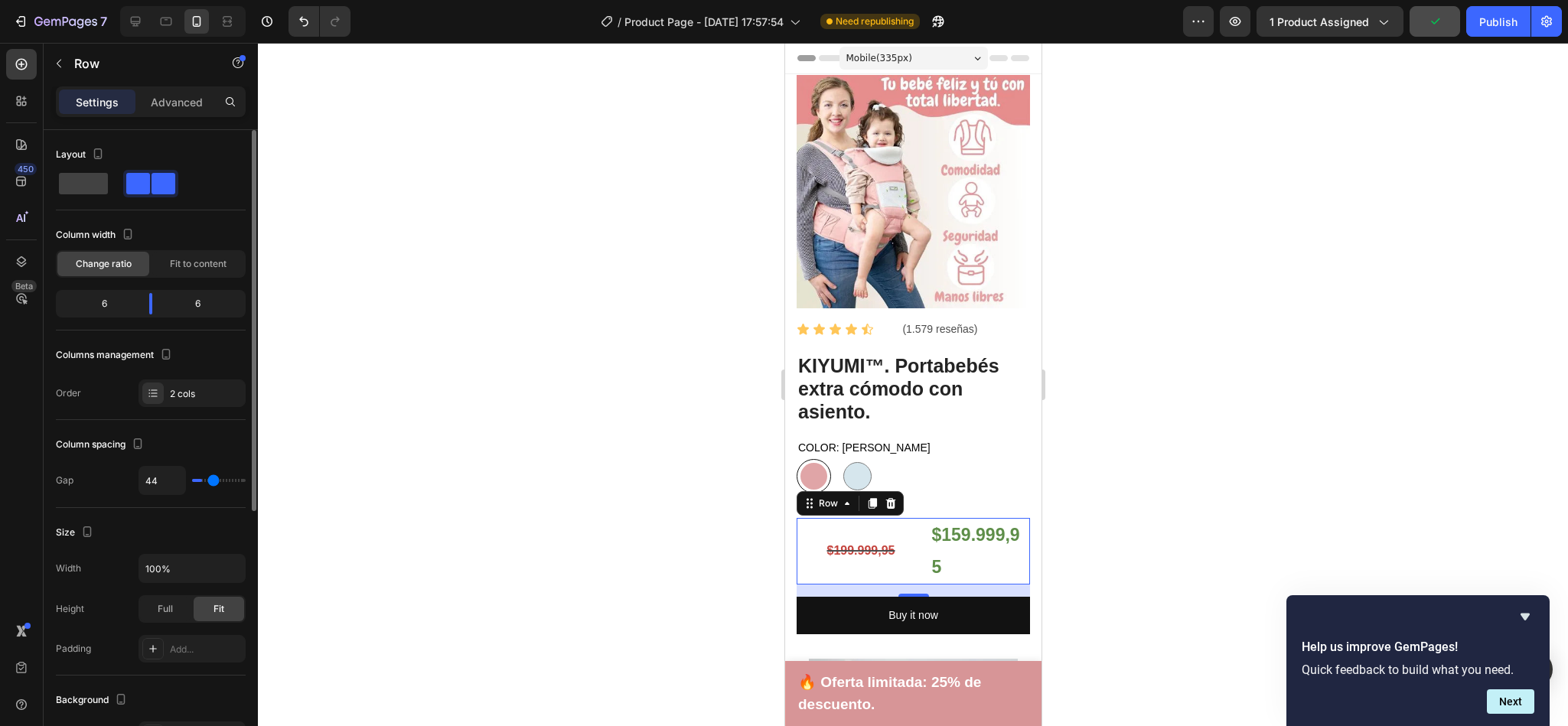
type input "48"
type input "44"
type input "34"
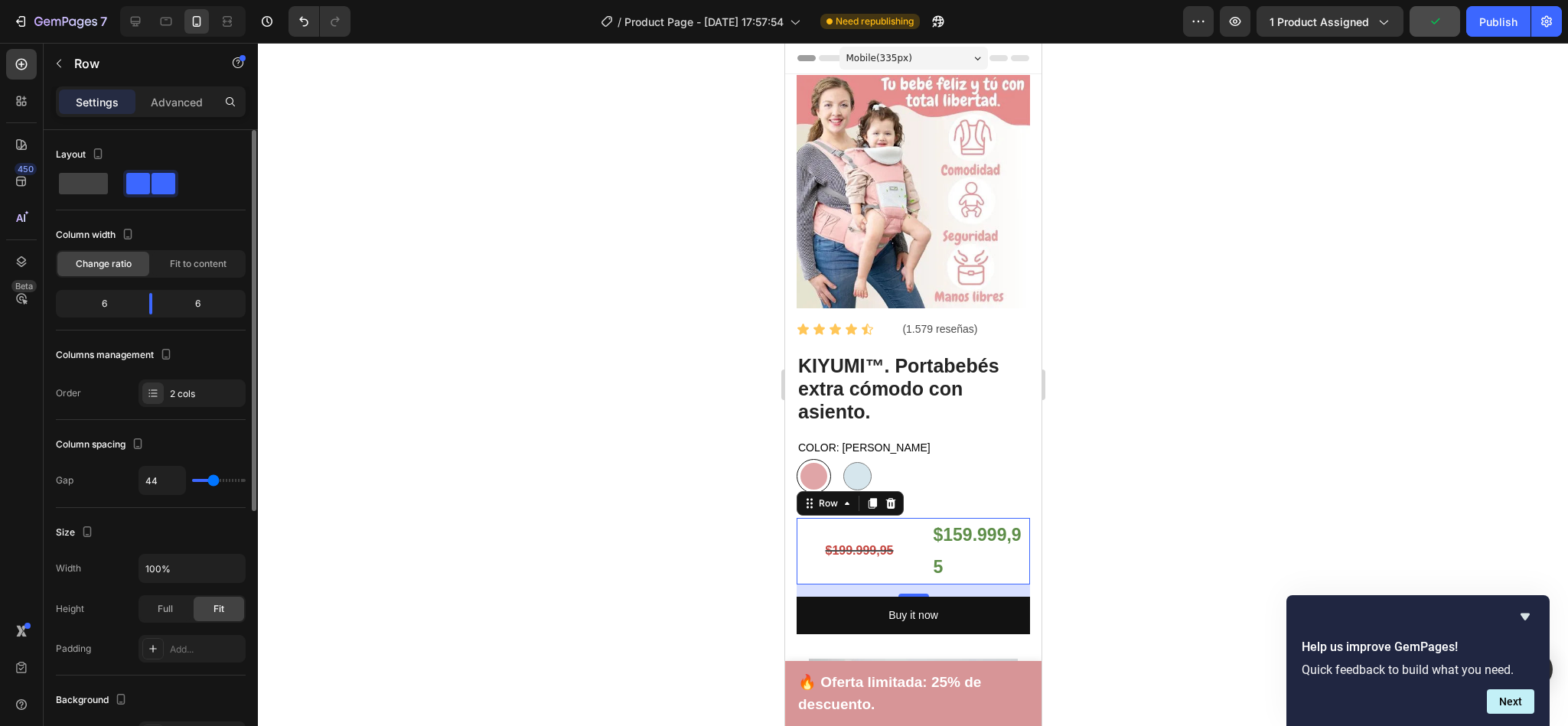
type input "34"
type input "31"
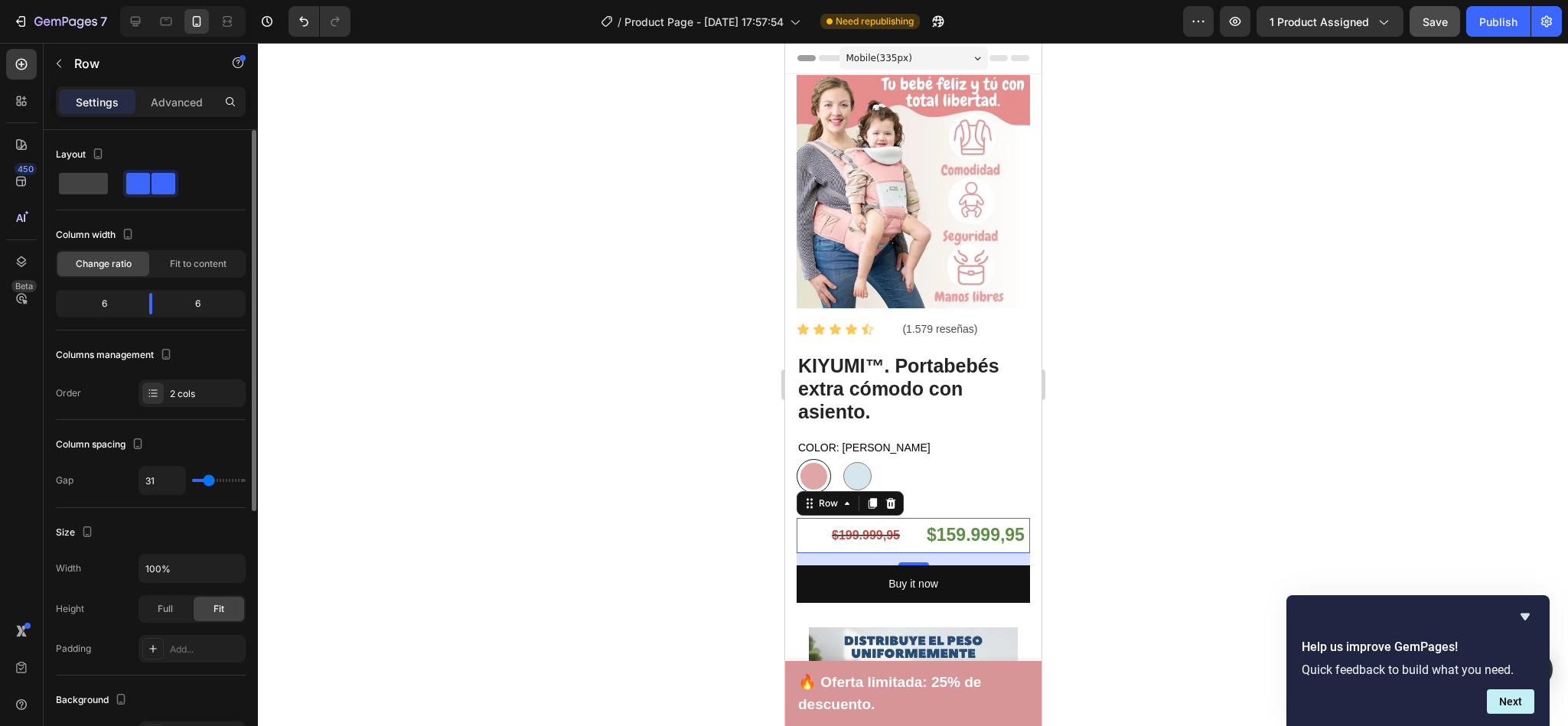
type input "28"
type input "24"
type input "21"
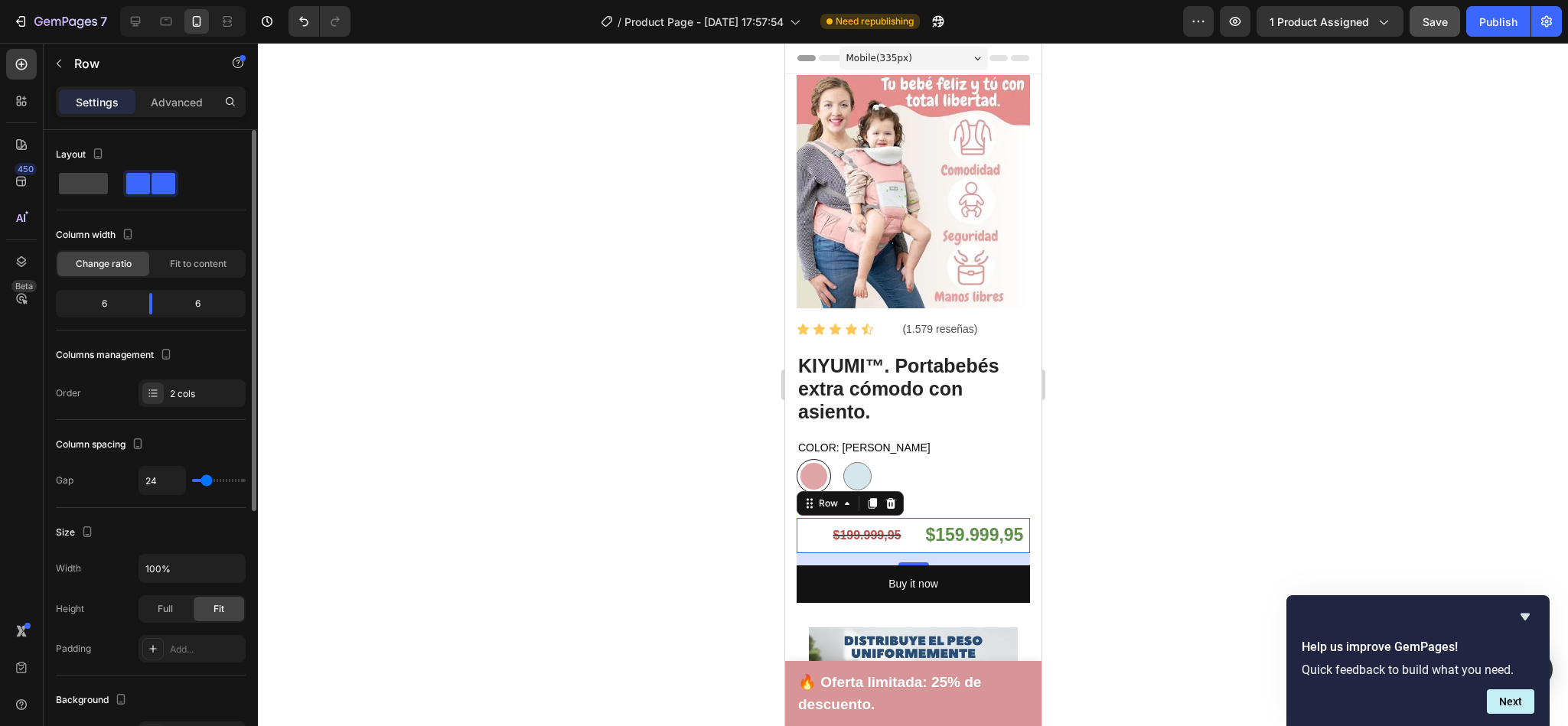
type input "21"
type input "14"
type input "11"
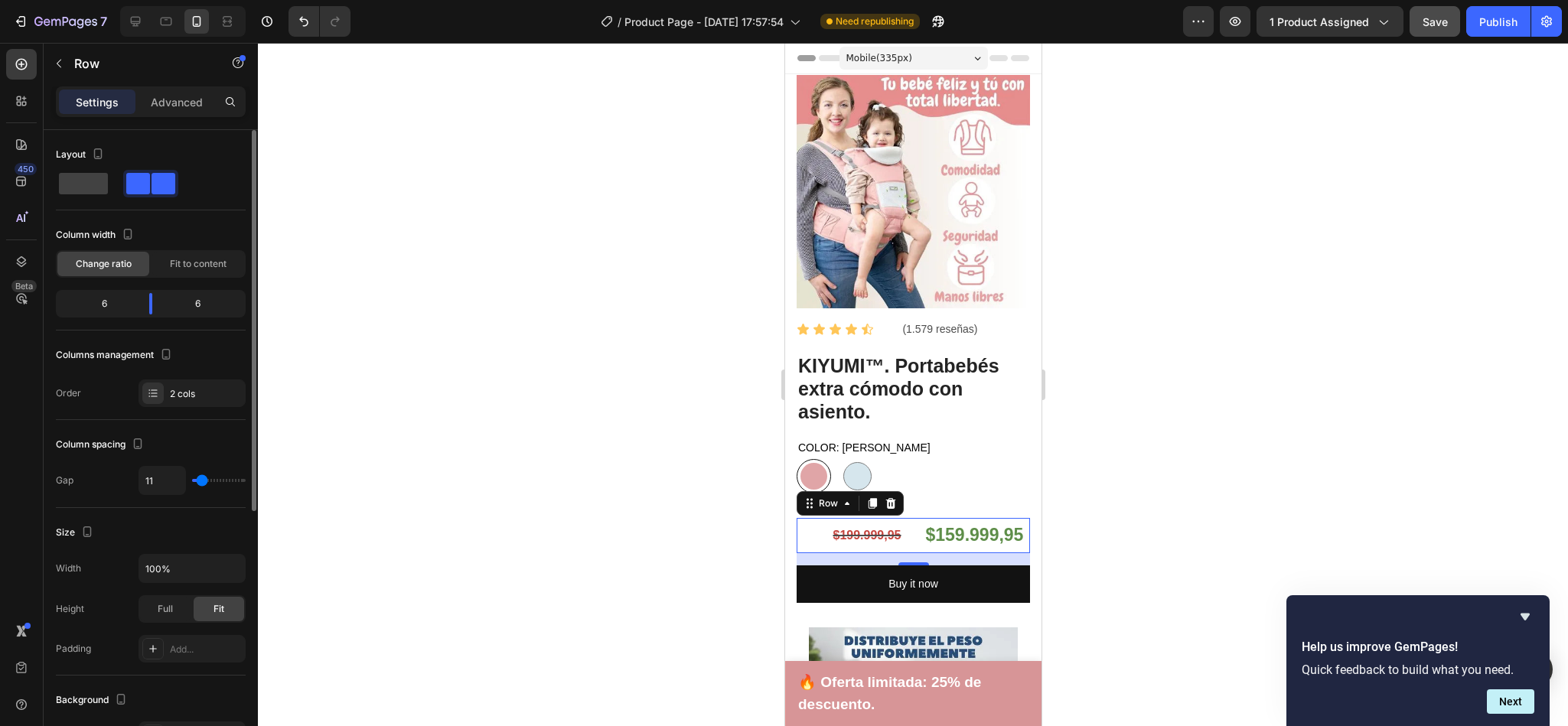
type input "8"
type input "4"
click at [200, 482] on input "range" at bounding box center [218, 480] width 54 height 3
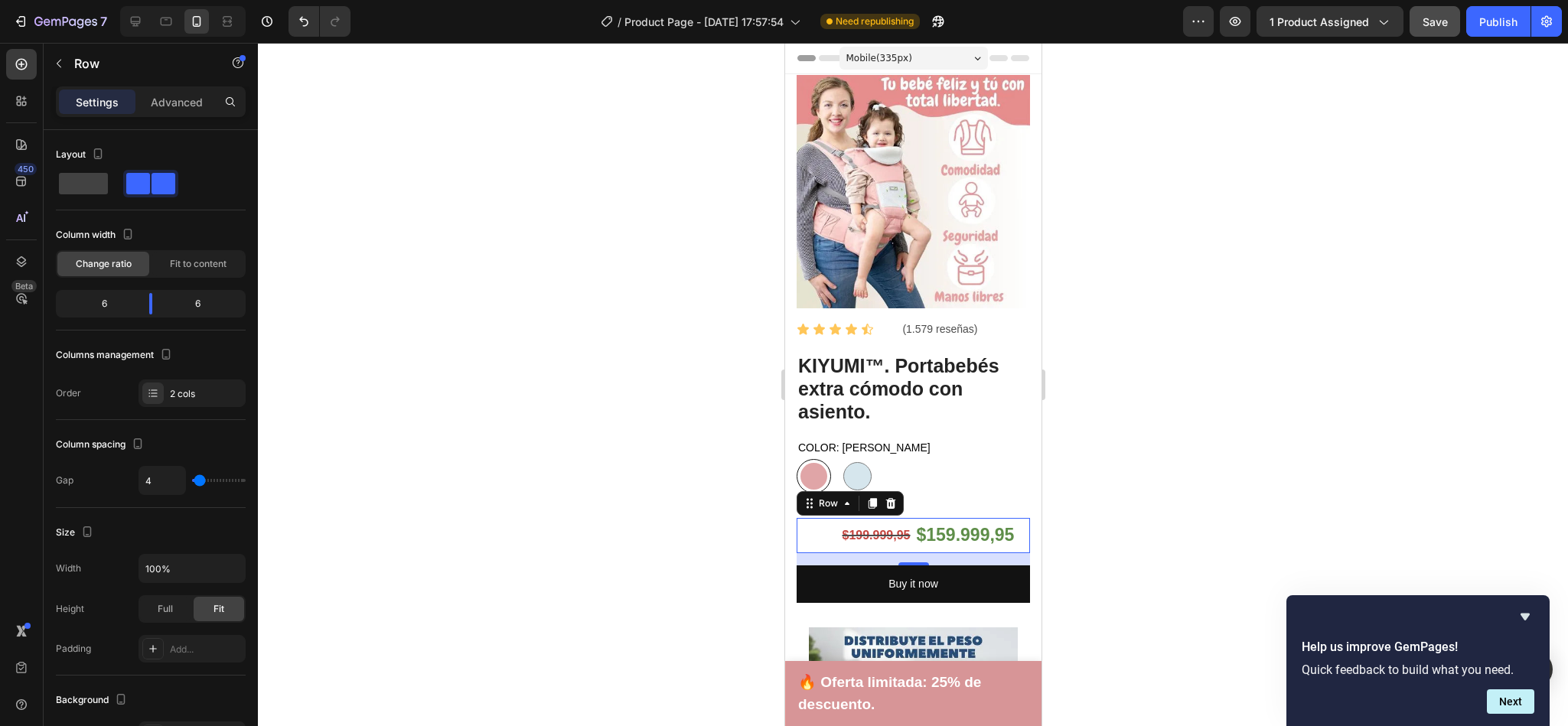
click at [1066, 266] on div at bounding box center [913, 384] width 1310 height 683
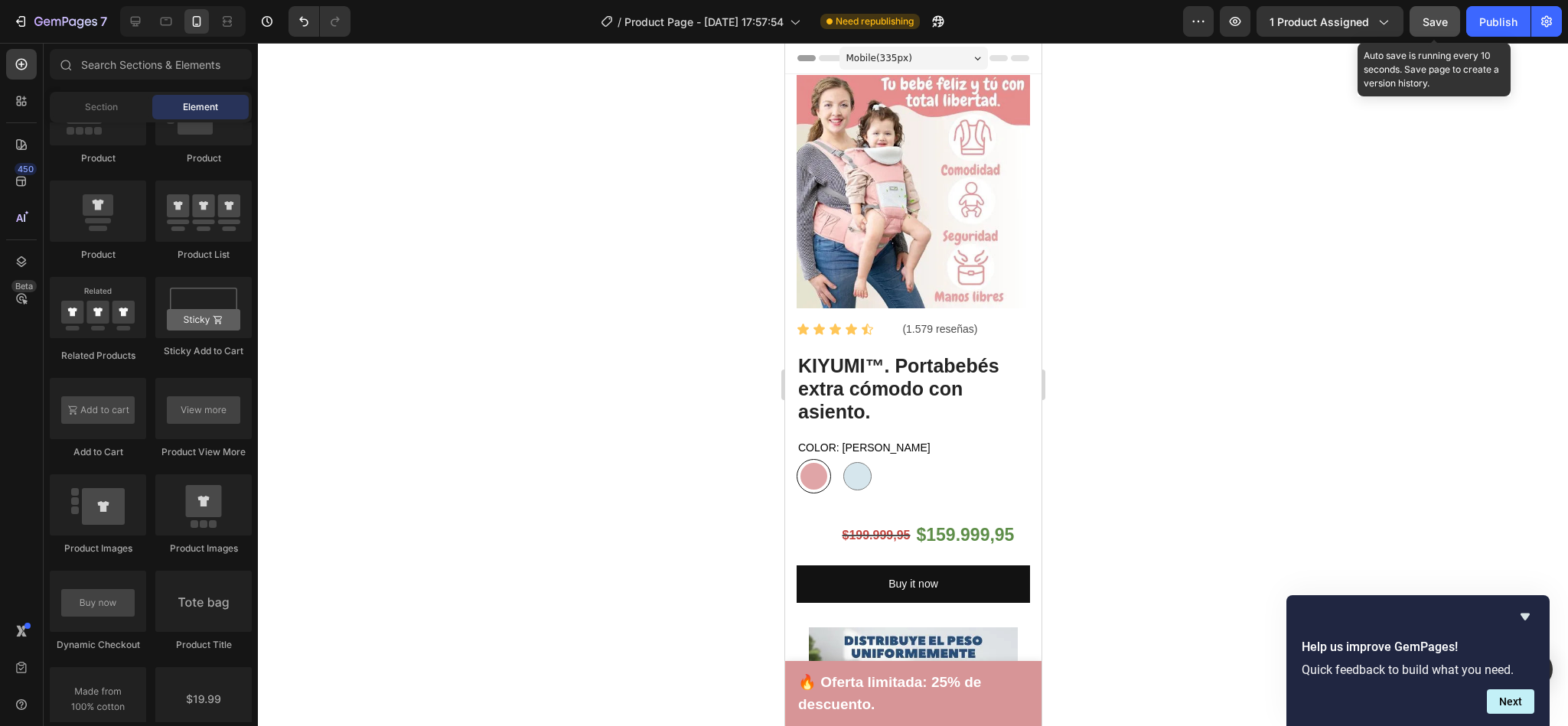
click at [1428, 23] on span "Save" at bounding box center [1435, 21] width 25 height 13
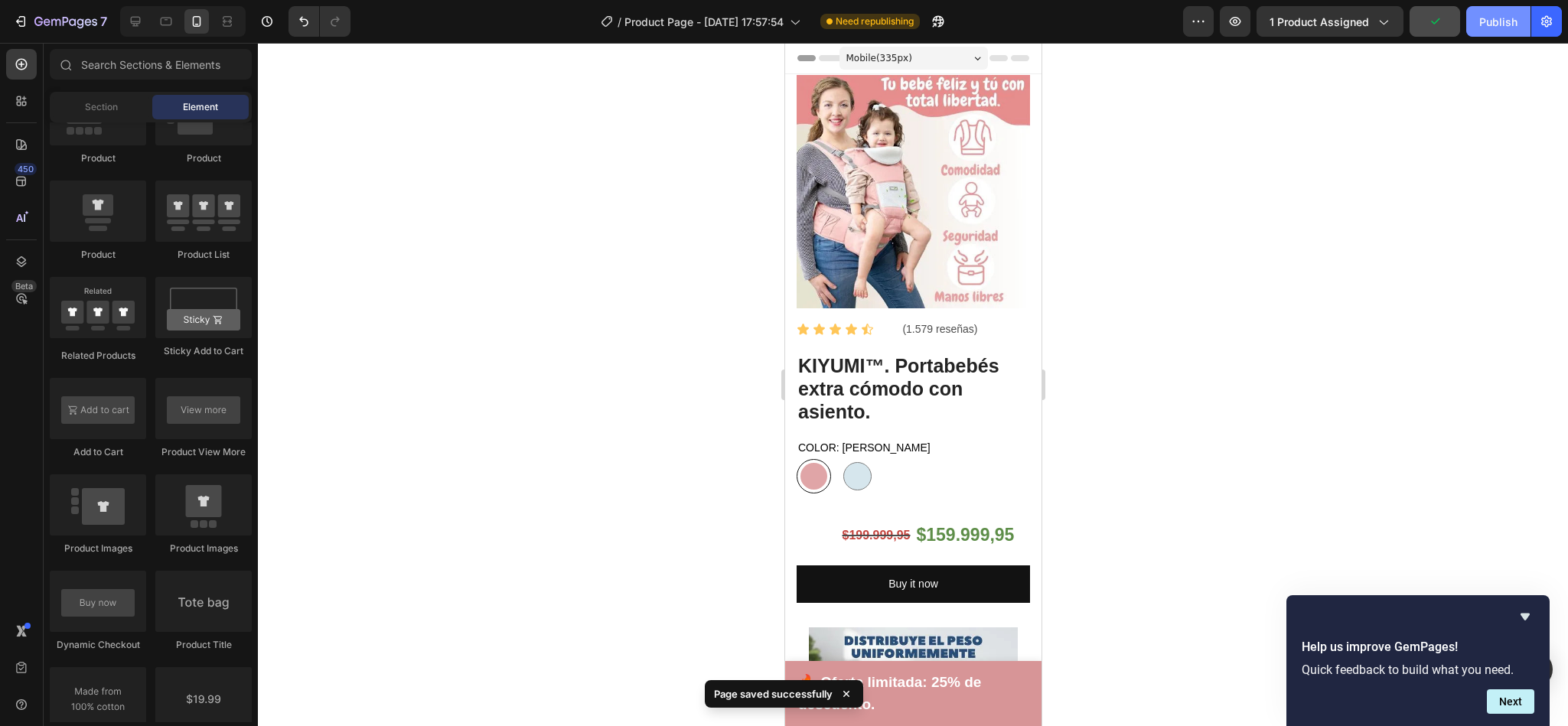
click at [1486, 26] on div "Publish" at bounding box center [1498, 21] width 39 height 16
